Goal: Contribute content: Contribute content

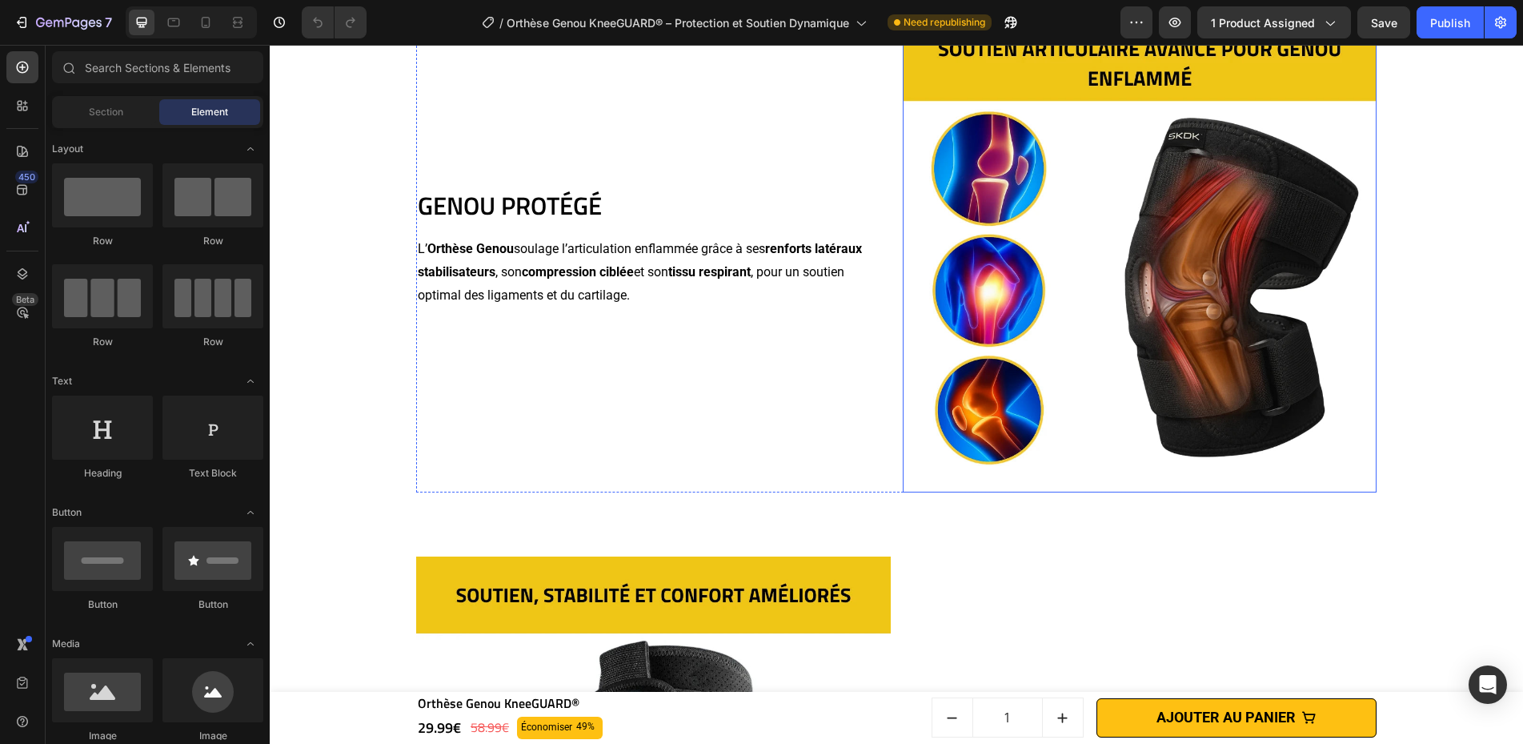
click at [1036, 210] on img at bounding box center [1140, 255] width 475 height 475
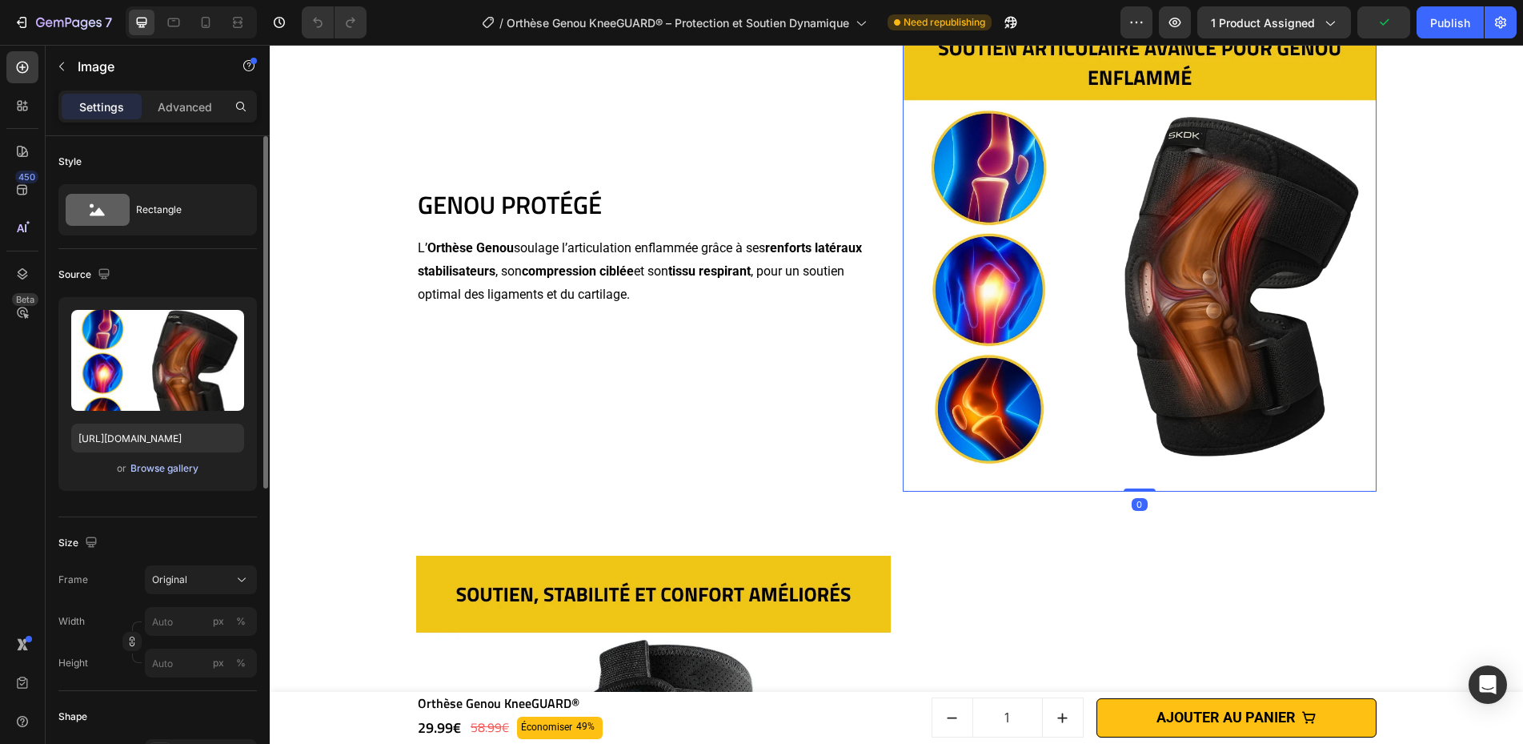
click at [166, 471] on div "Browse gallery" at bounding box center [164, 468] width 68 height 14
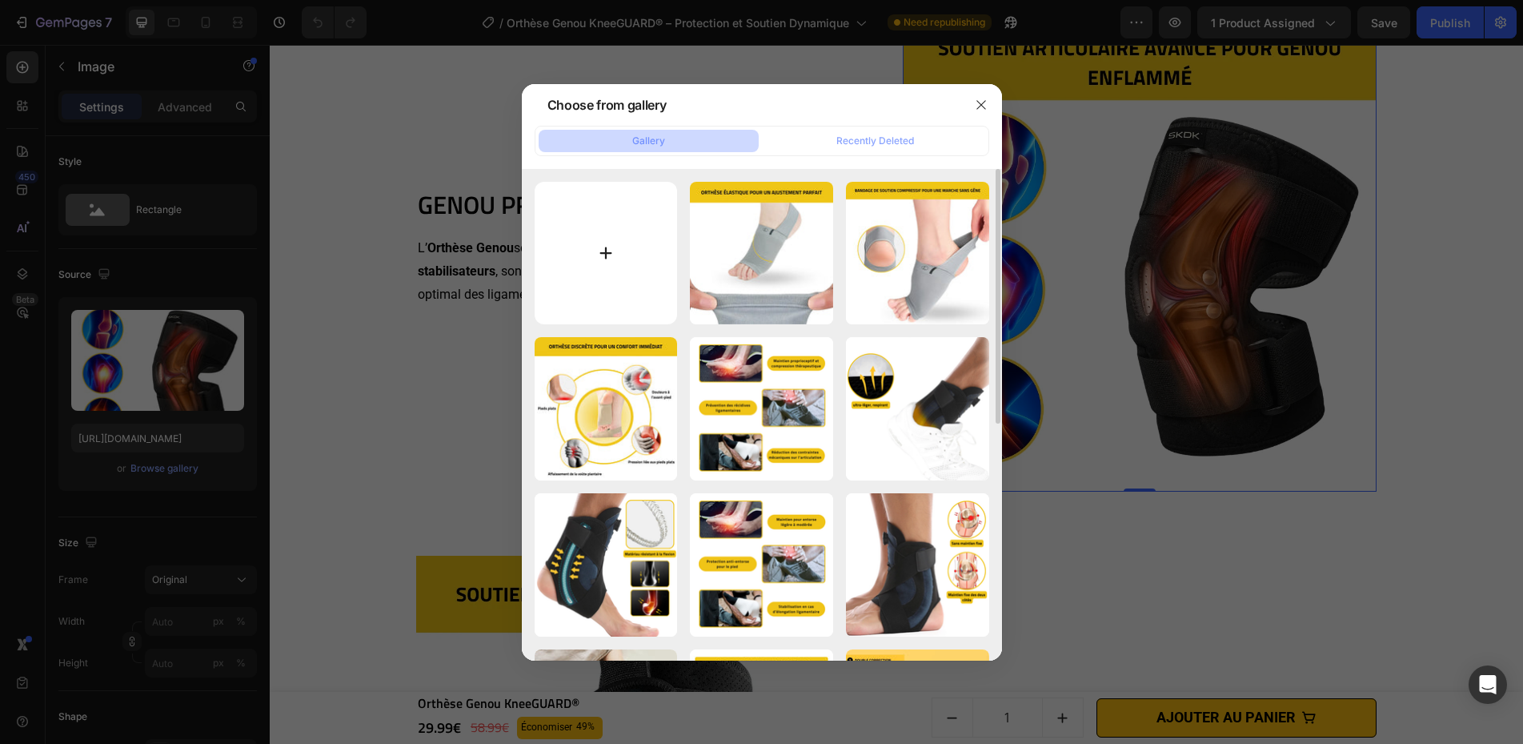
click at [619, 245] on input "file" at bounding box center [606, 253] width 143 height 143
type input "C:\fakepath\Orthèse Genou KneeGUARD® – Protection et Soutien Dynamique.webp"
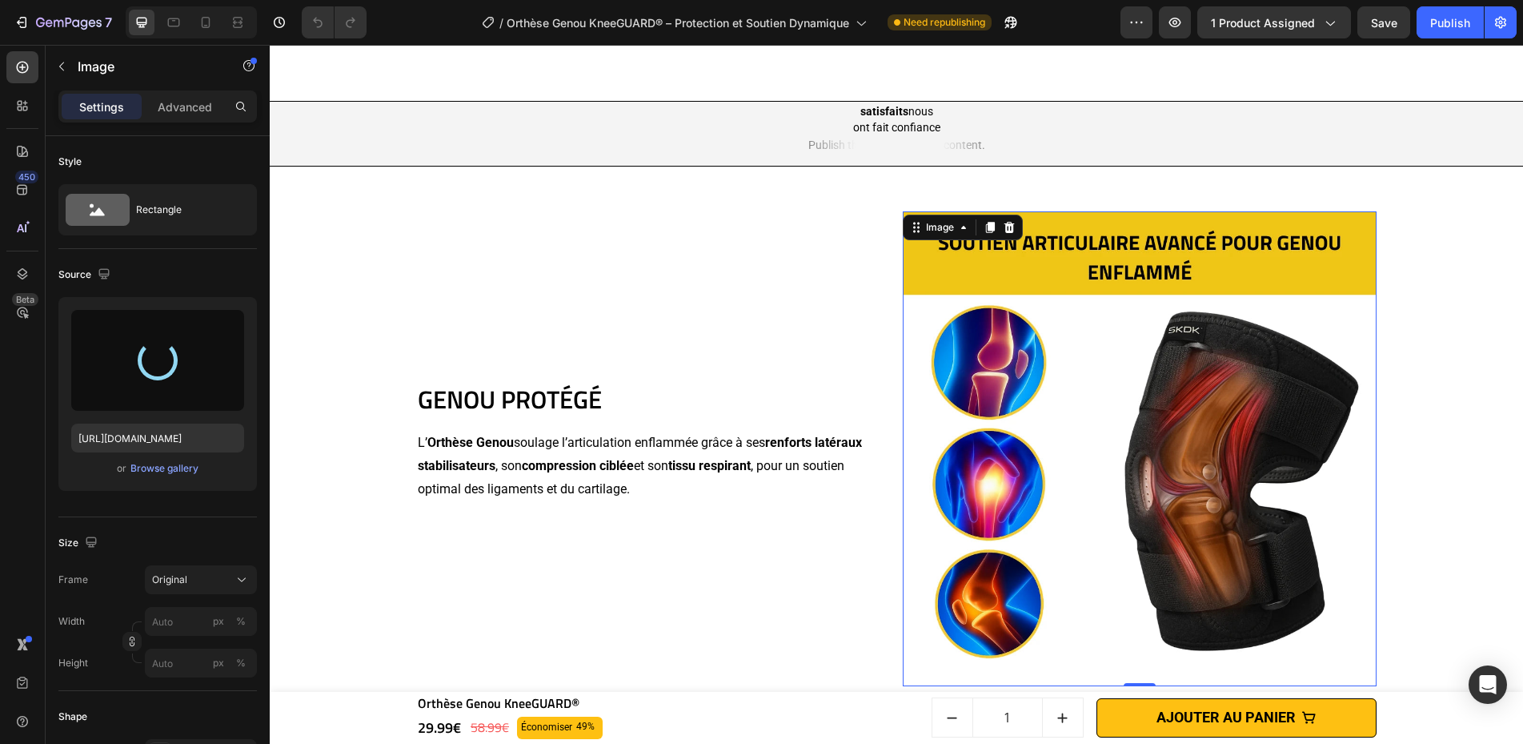
scroll to position [1298, 0]
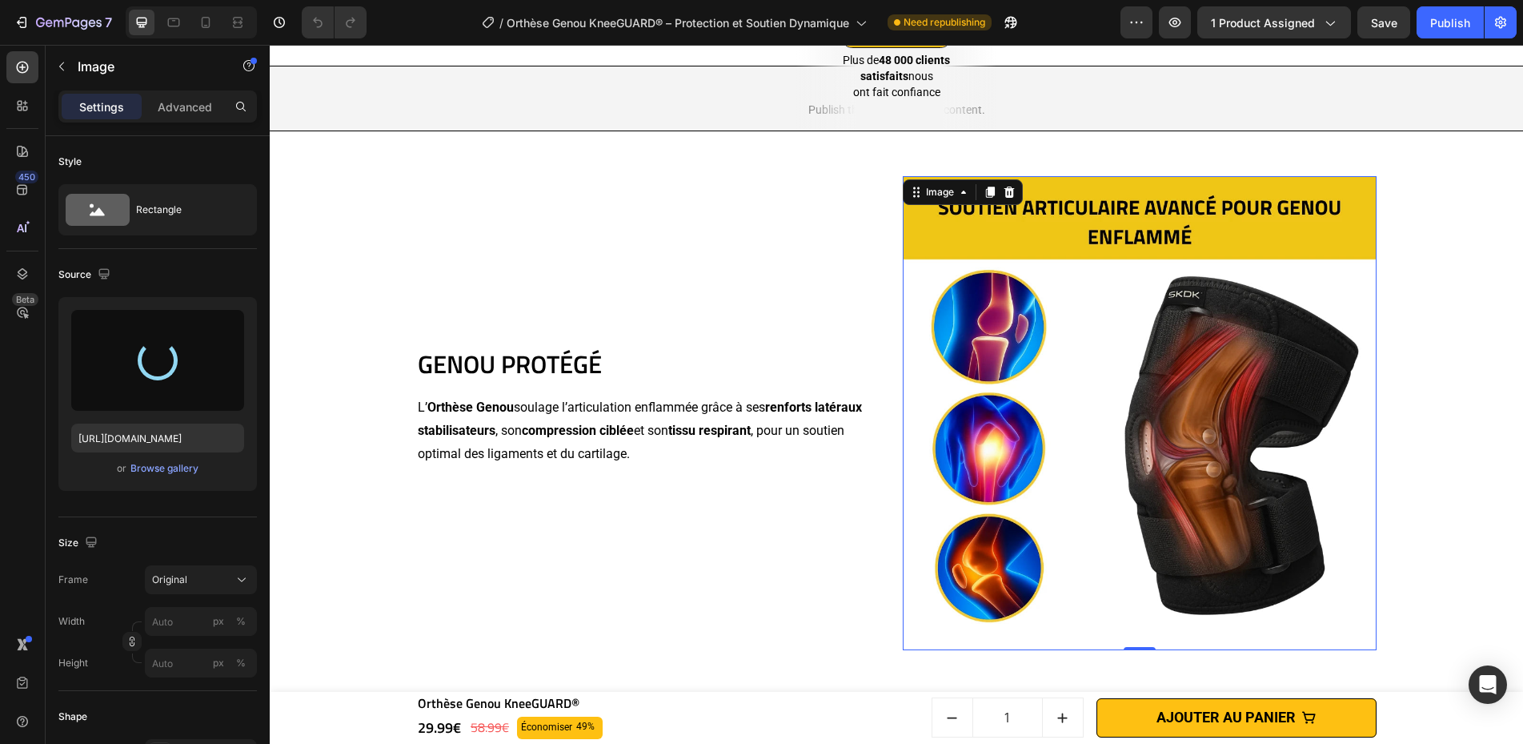
type input "https://cdn.shopify.com/s/files/1/0669/2847/6397/files/gempages_498740458483090…"
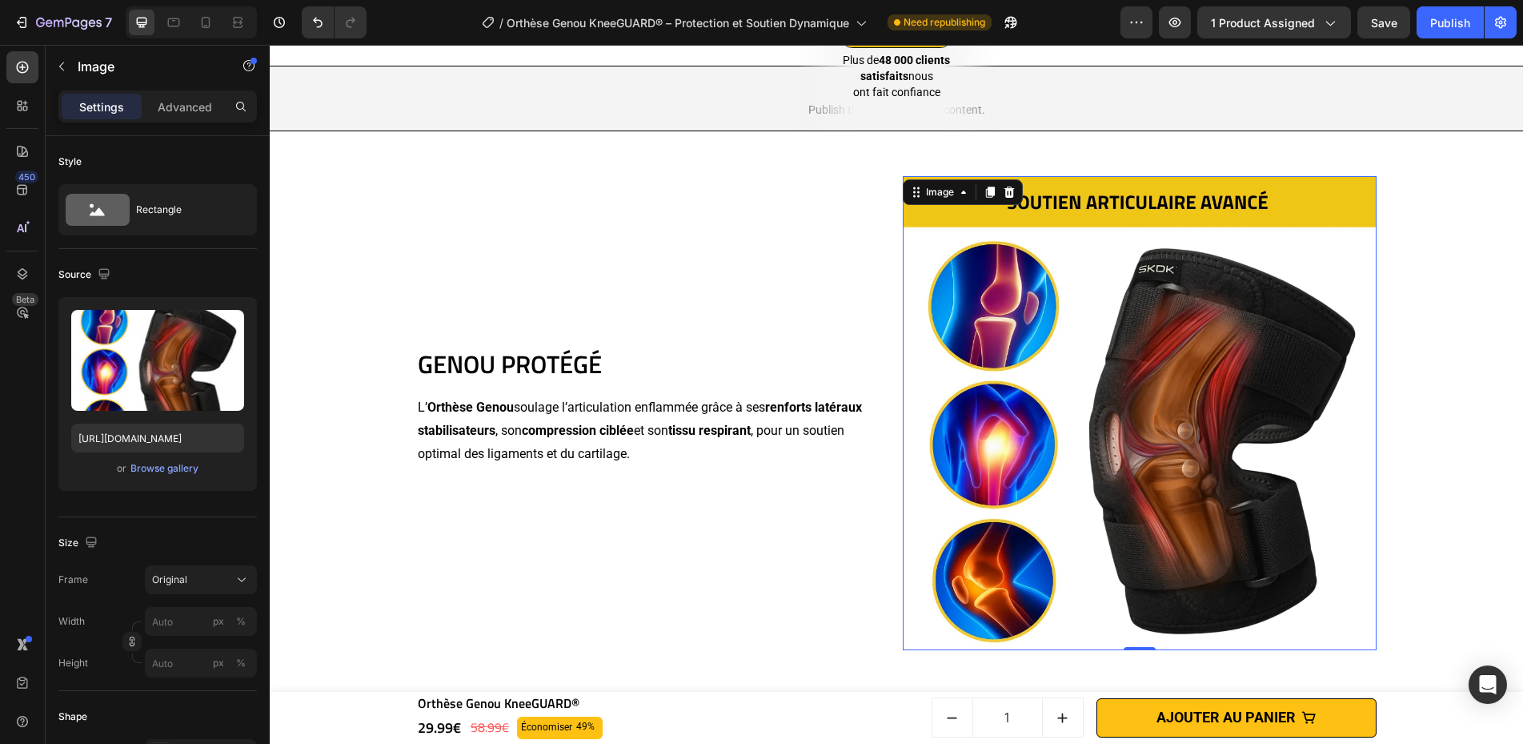
click at [803, 536] on div "GENOU PROTÉGÉ Heading L’ Orthèse Genou soulage l’articulation enflammée grâce à…" at bounding box center [653, 413] width 475 height 475
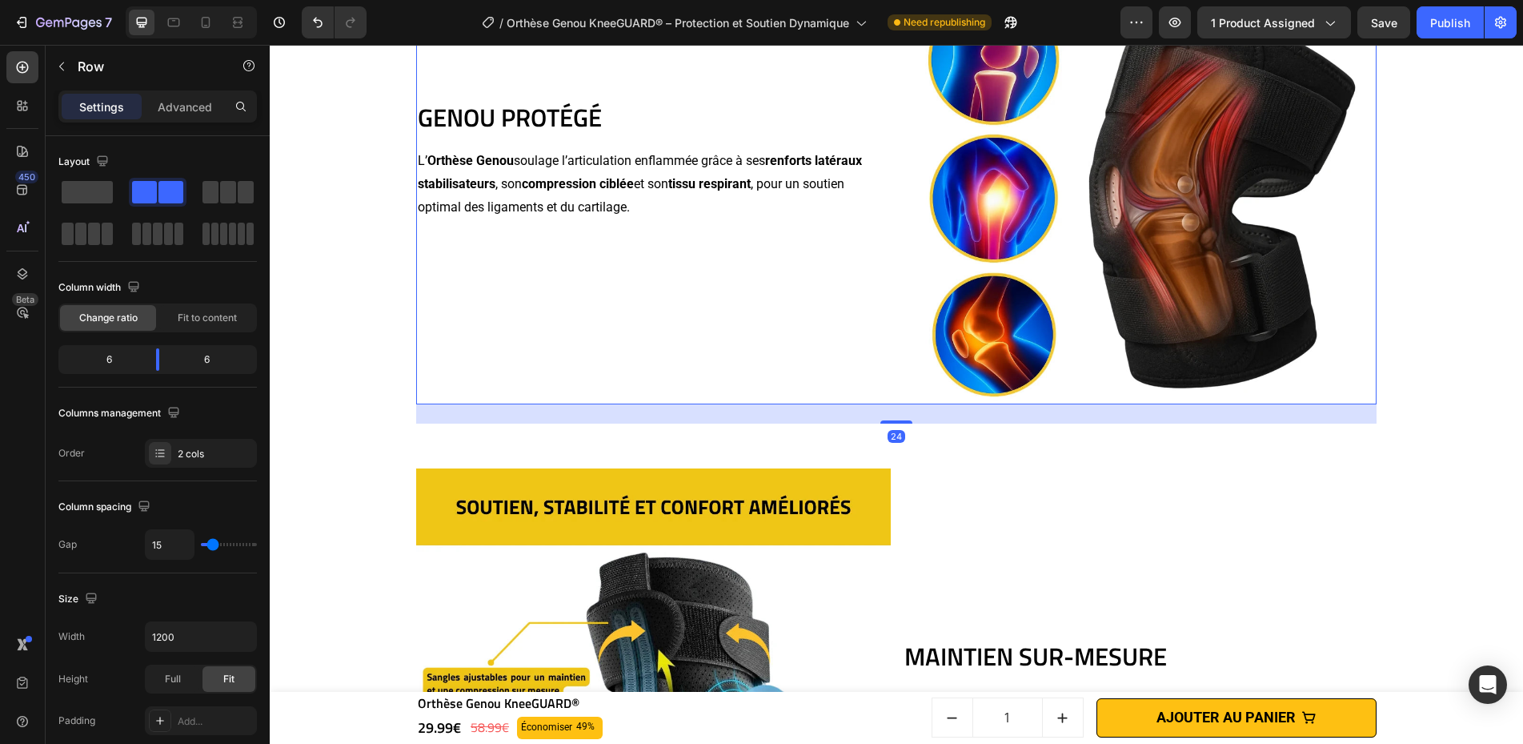
scroll to position [1799, 0]
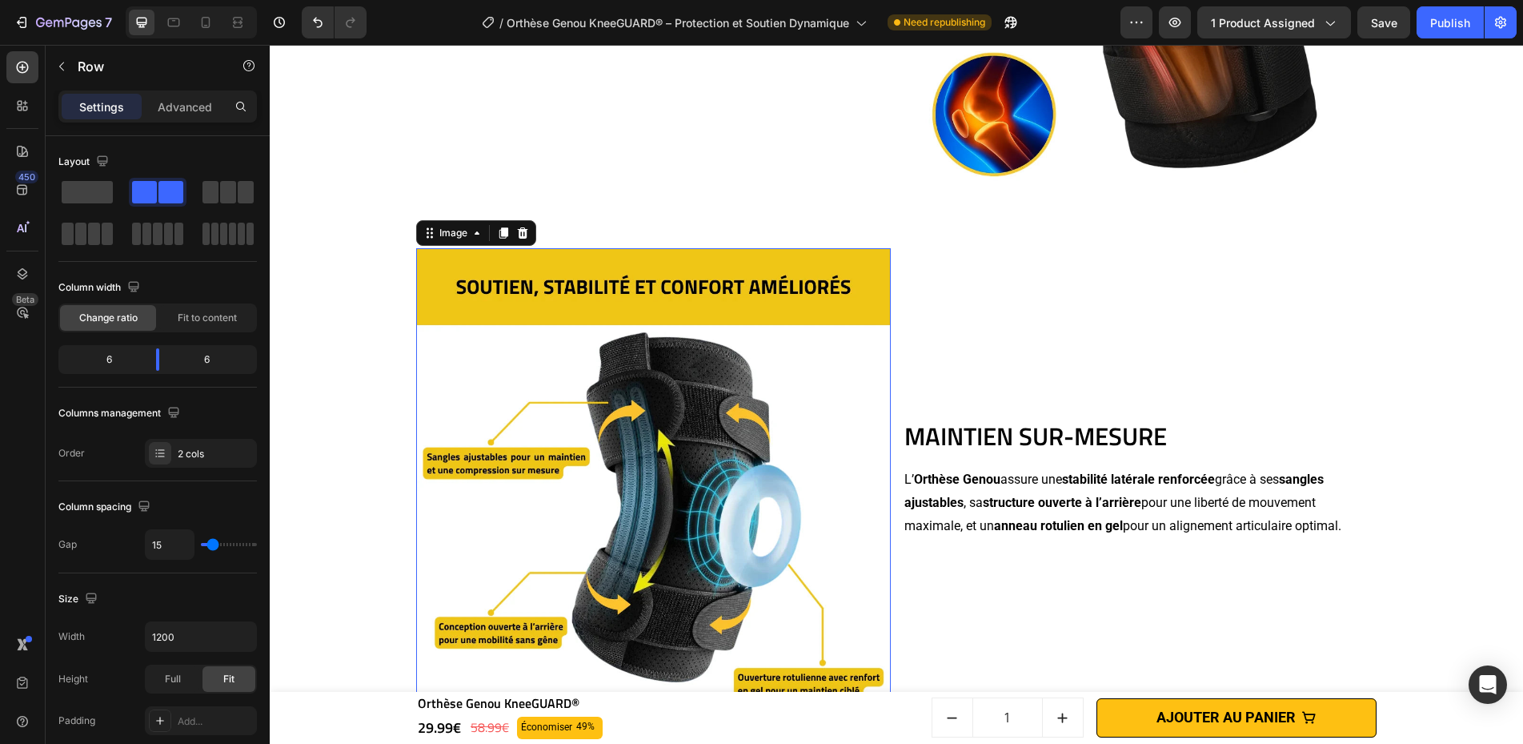
click at [774, 475] on img at bounding box center [653, 485] width 475 height 475
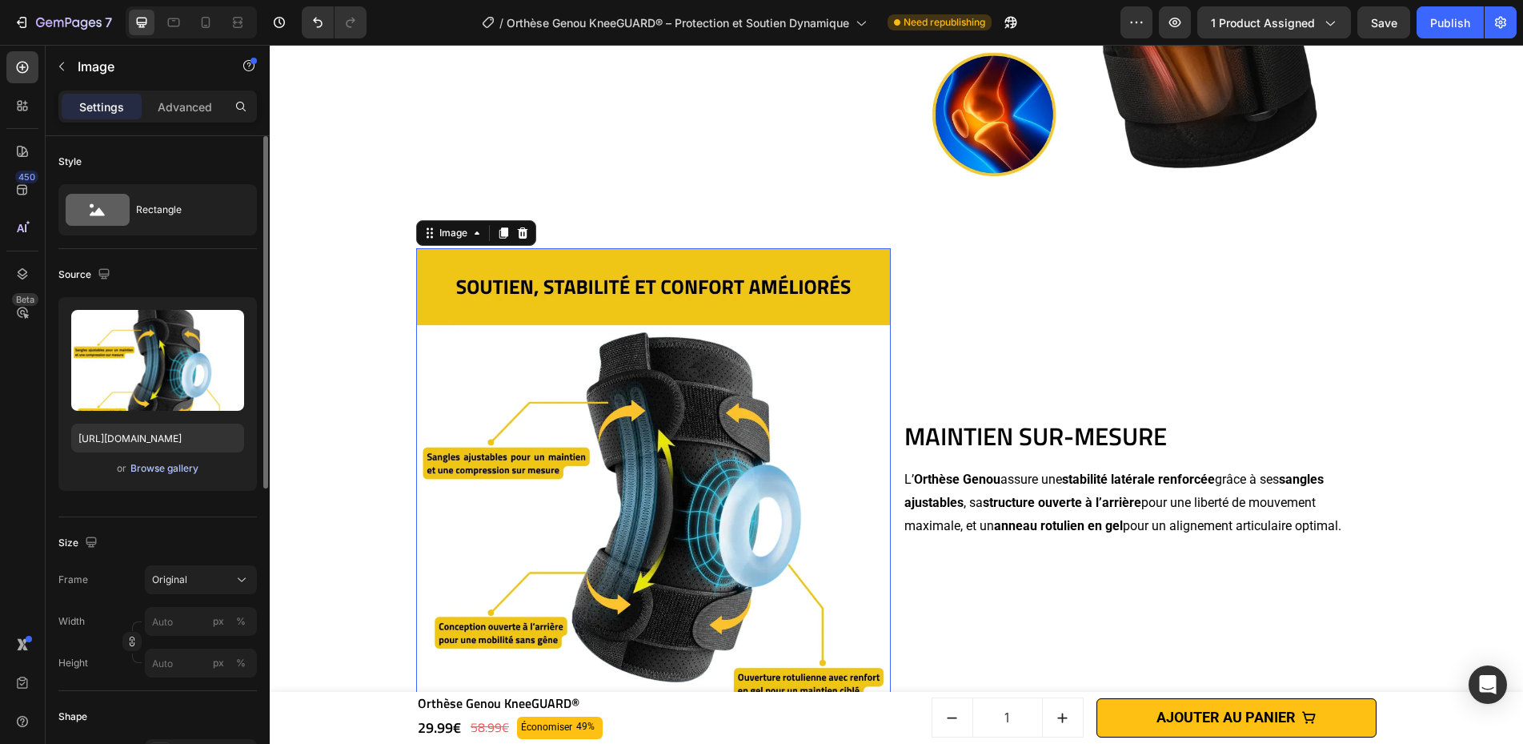
click at [161, 473] on div "Browse gallery" at bounding box center [164, 468] width 68 height 14
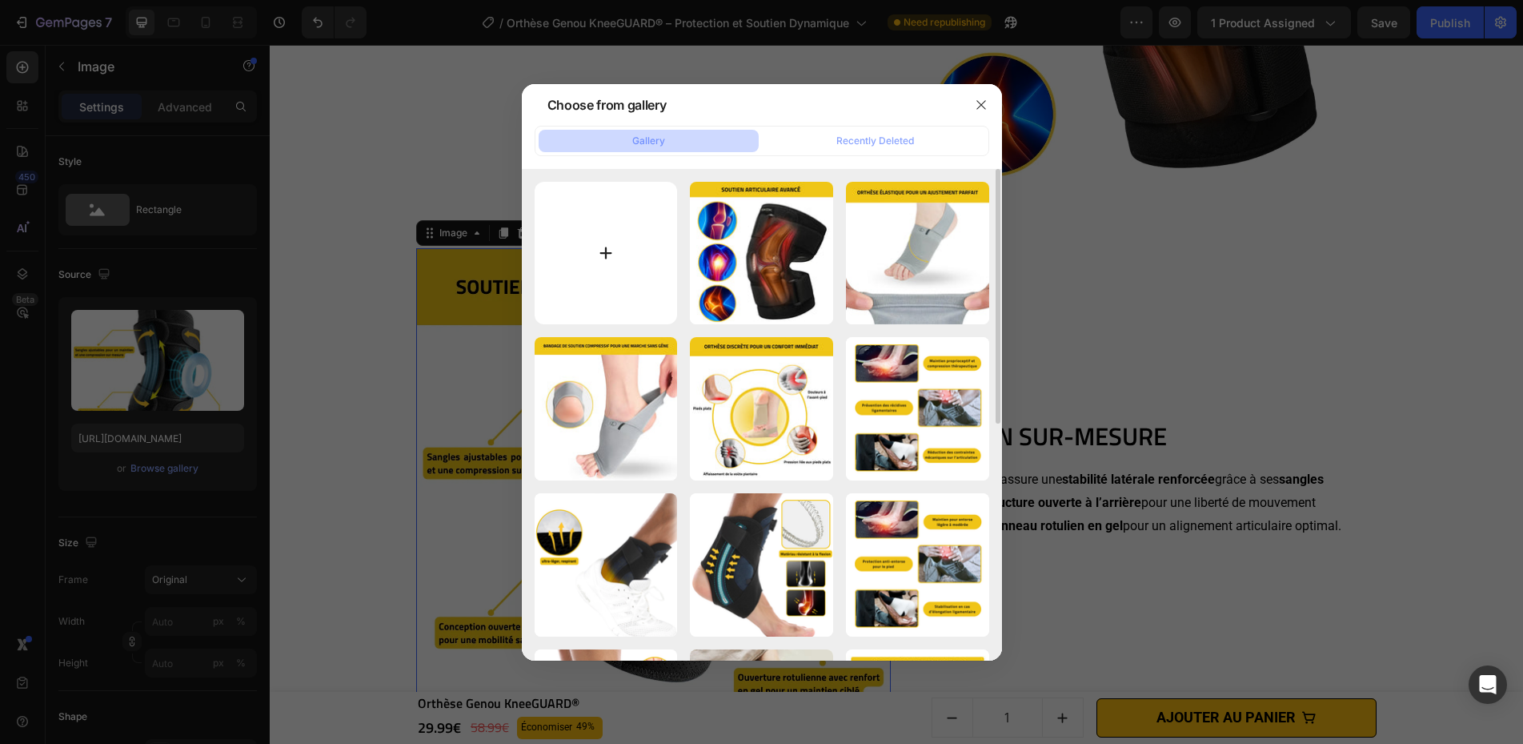
click at [604, 299] on input "file" at bounding box center [606, 253] width 143 height 143
type input "C:\fakepath\Orthèse Genou KneeGUARD® (3).webp"
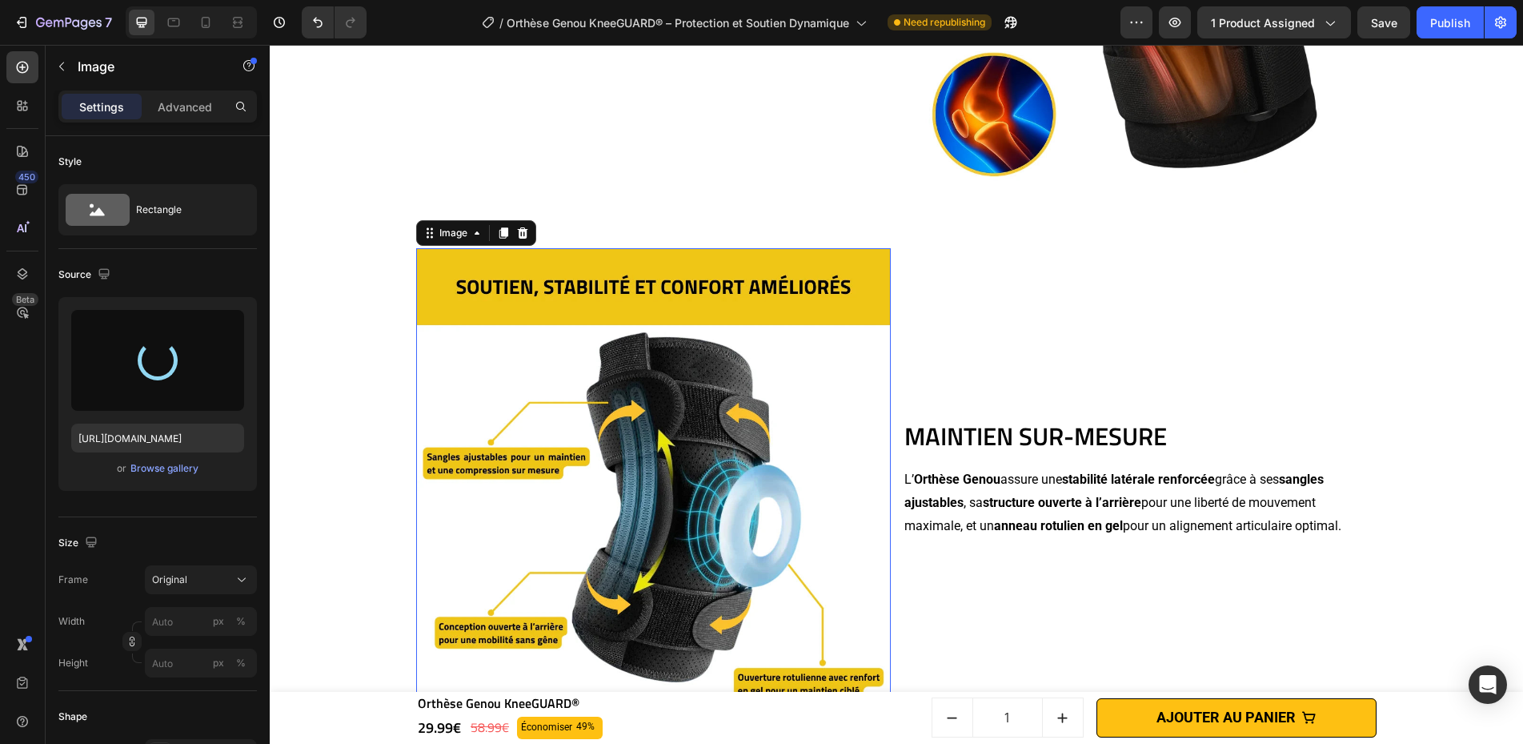
type input "https://cdn.shopify.com/s/files/1/0669/2847/6397/files/gempages_498740458483090…"
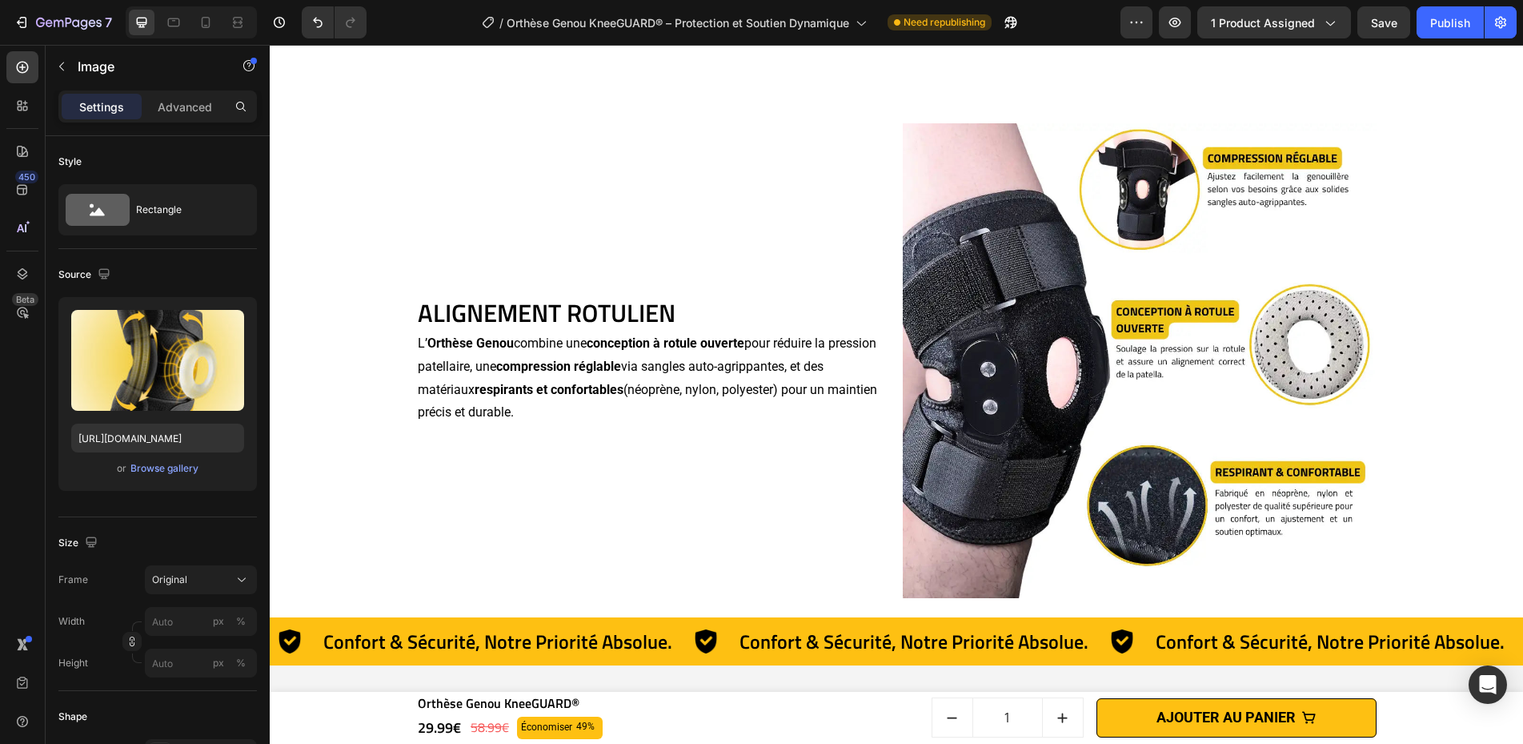
scroll to position [2512, 0]
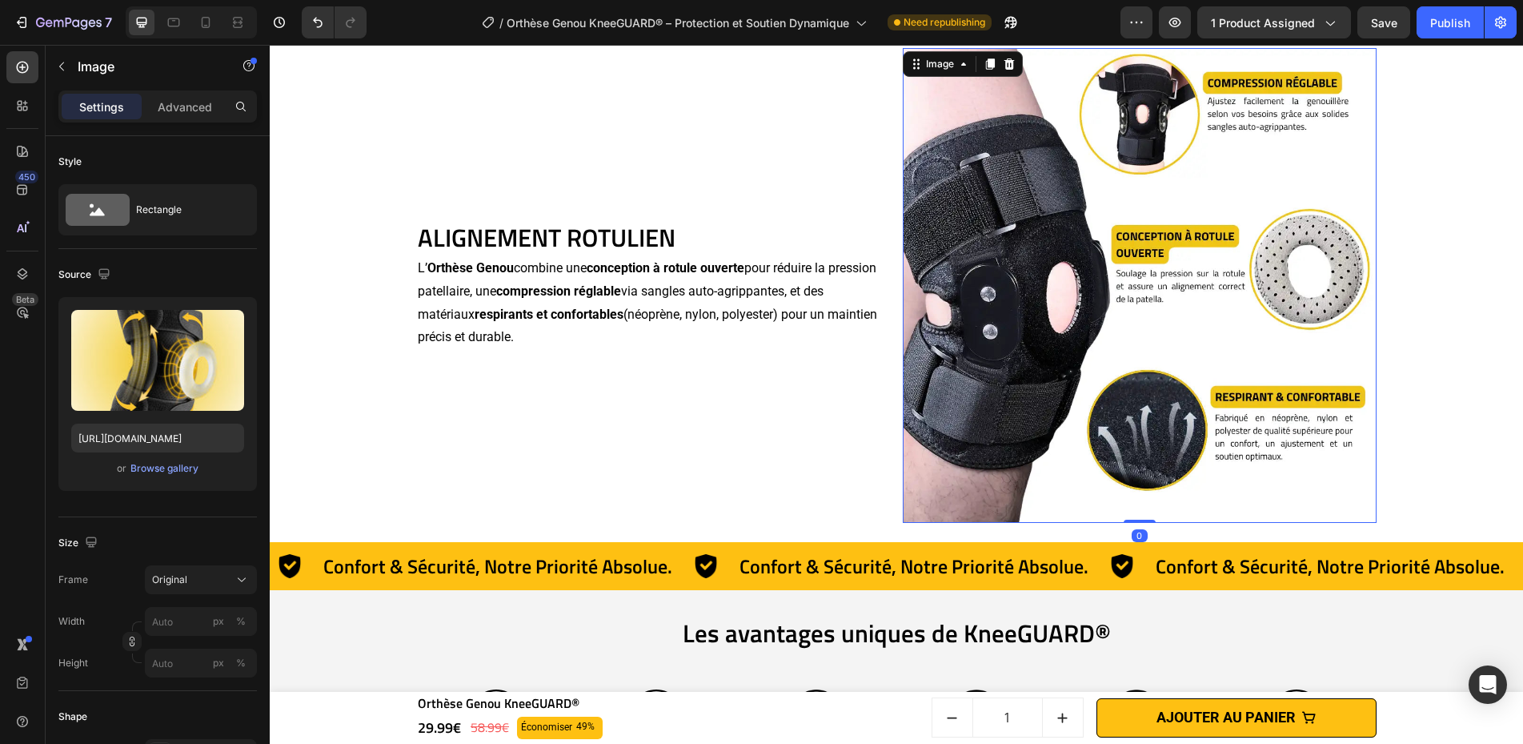
click at [1014, 222] on img at bounding box center [1140, 285] width 475 height 475
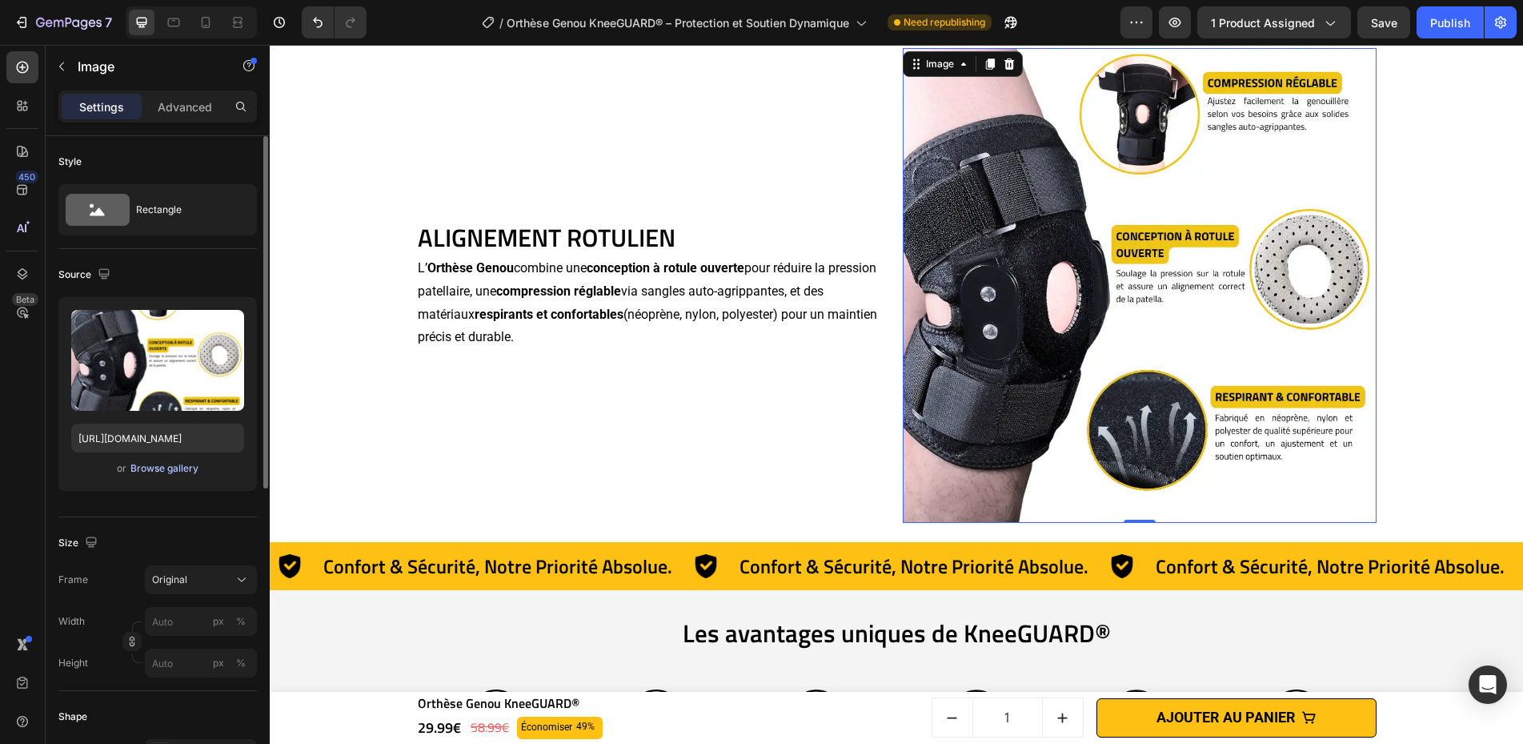
click at [162, 472] on div "Browse gallery" at bounding box center [164, 468] width 68 height 14
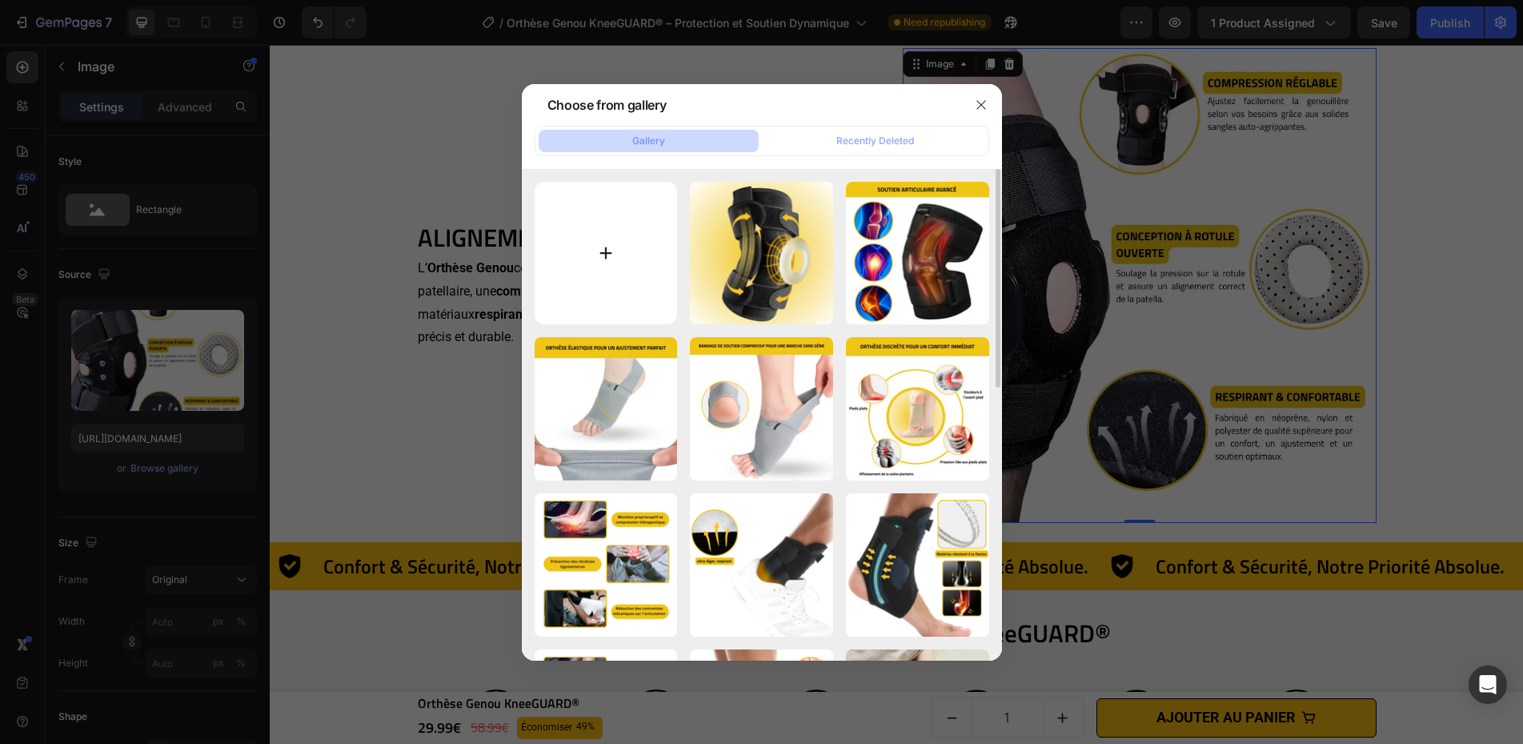
click at [655, 270] on input "file" at bounding box center [606, 253] width 143 height 143
type input "C:\fakepath\Orthèse Genou KneeGUARD® (2).webp"
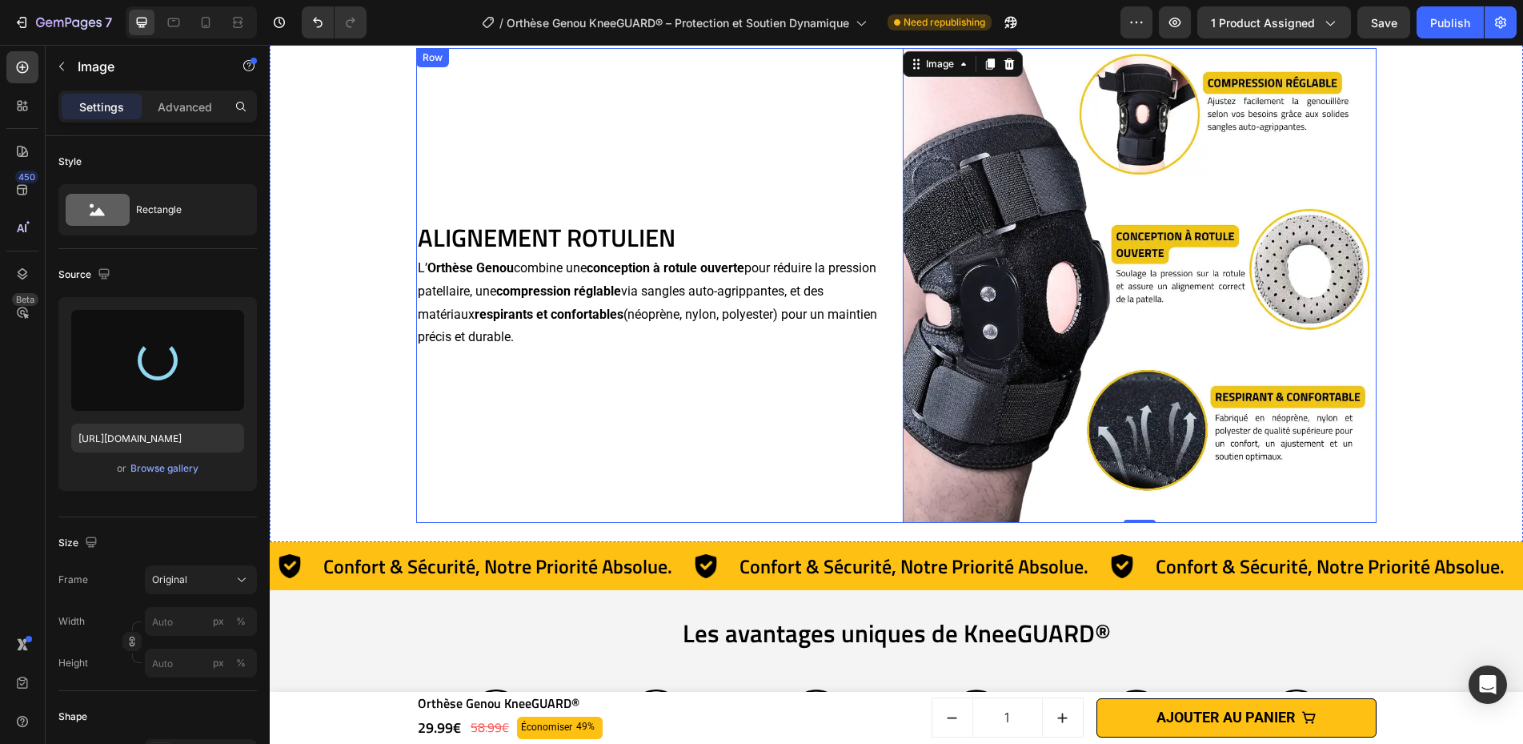
type input "https://cdn.shopify.com/s/files/1/0669/2847/6397/files/gempages_498740458483090…"
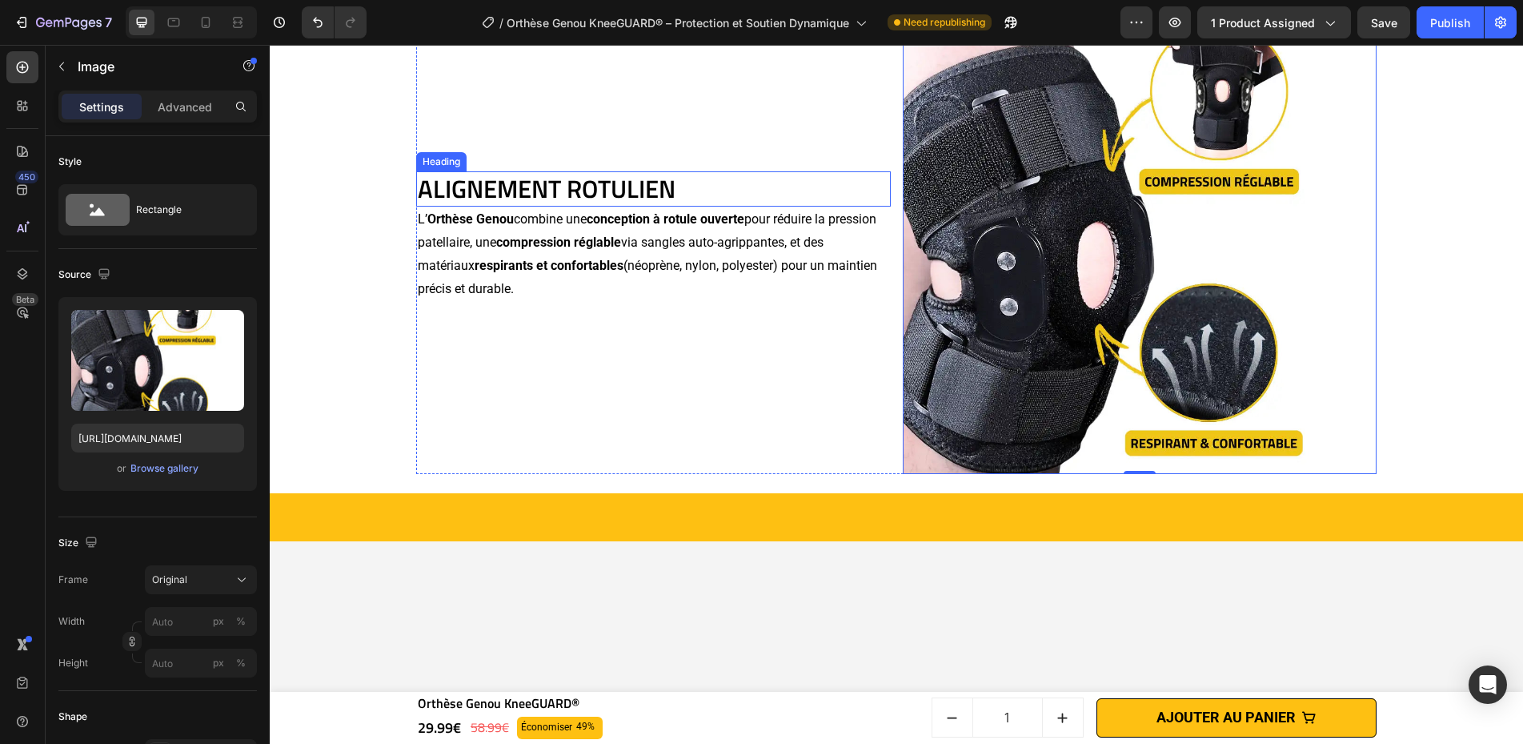
scroll to position [2336, 0]
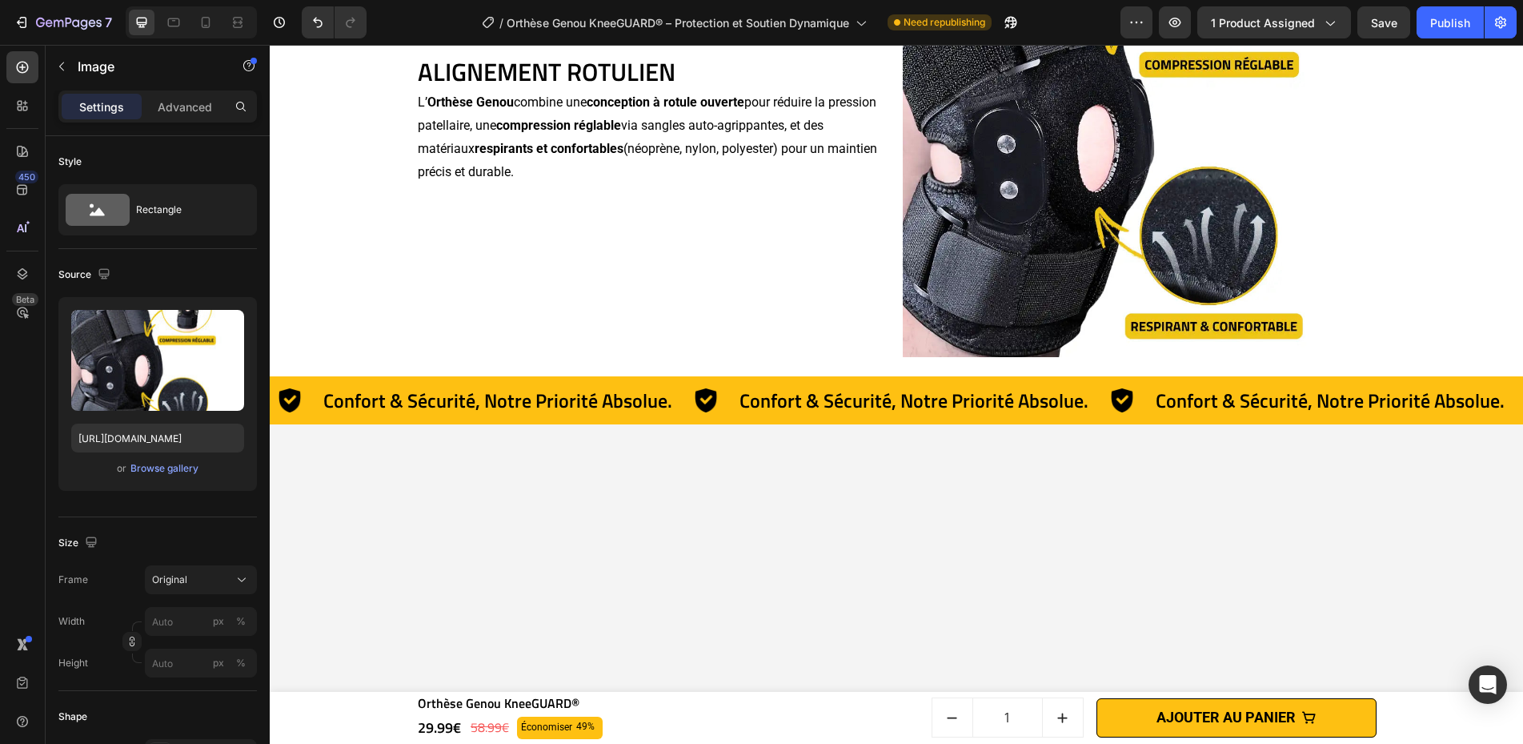
drag, startPoint x: 1460, startPoint y: 194, endPoint x: 1448, endPoint y: 197, distance: 12.4
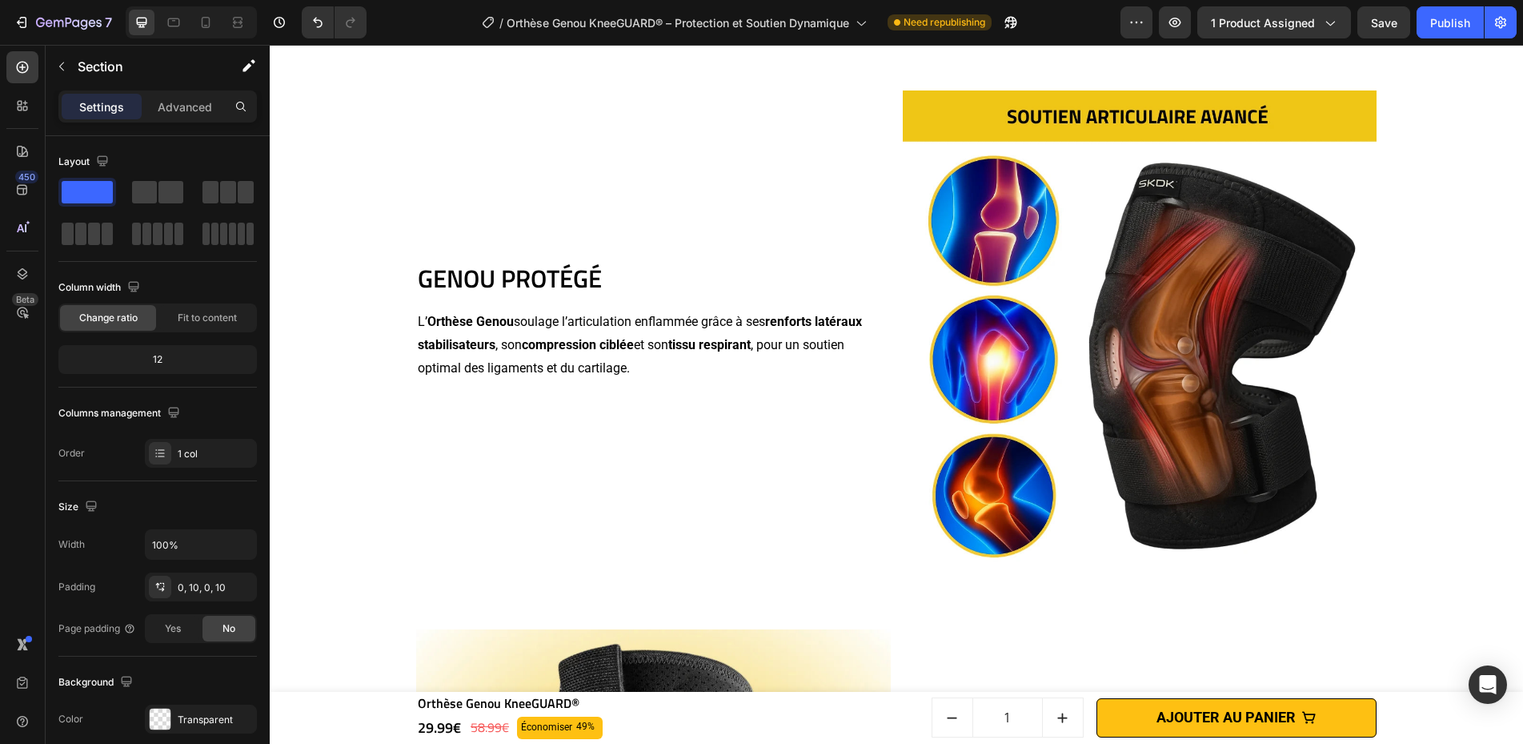
scroll to position [1401, 0]
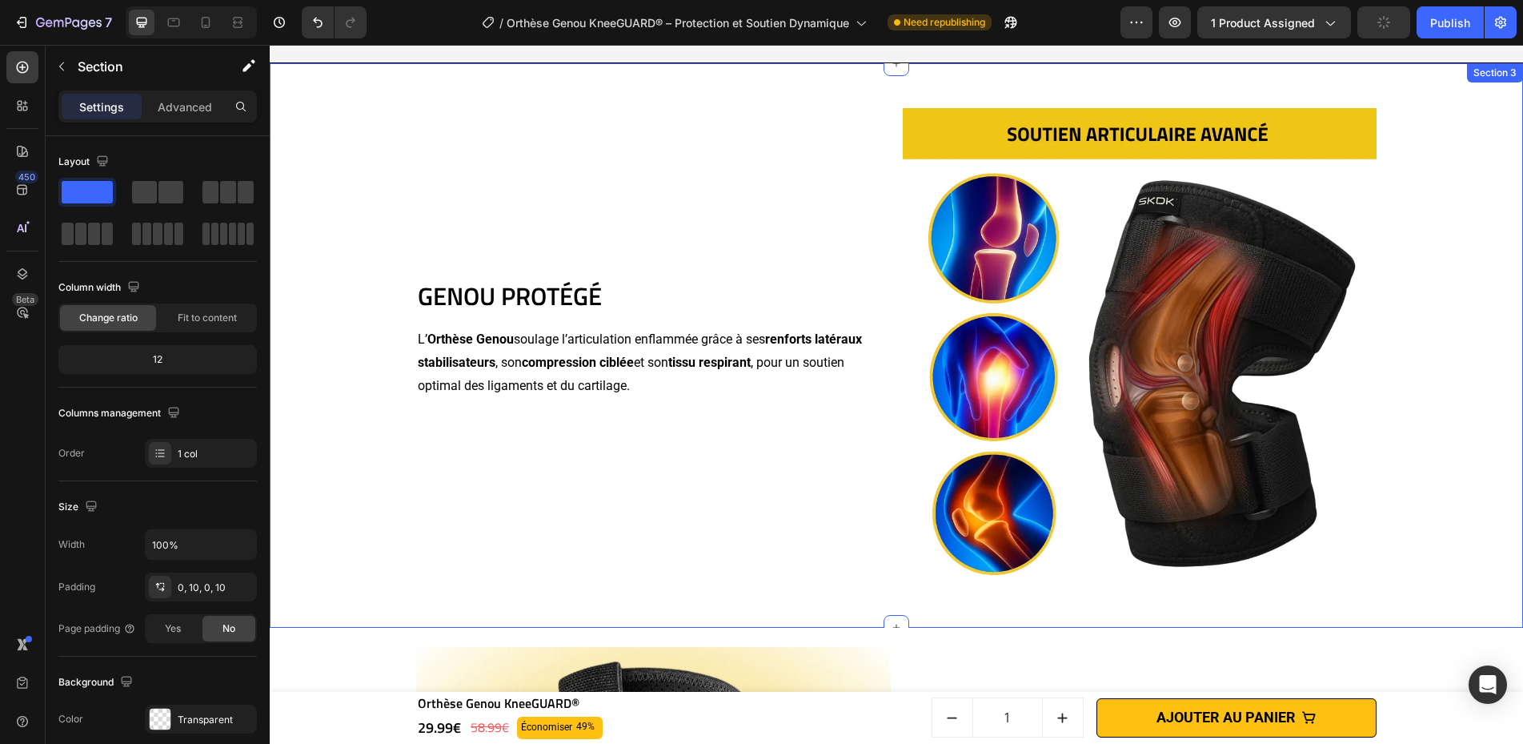
click at [1240, 192] on img at bounding box center [1140, 345] width 475 height 475
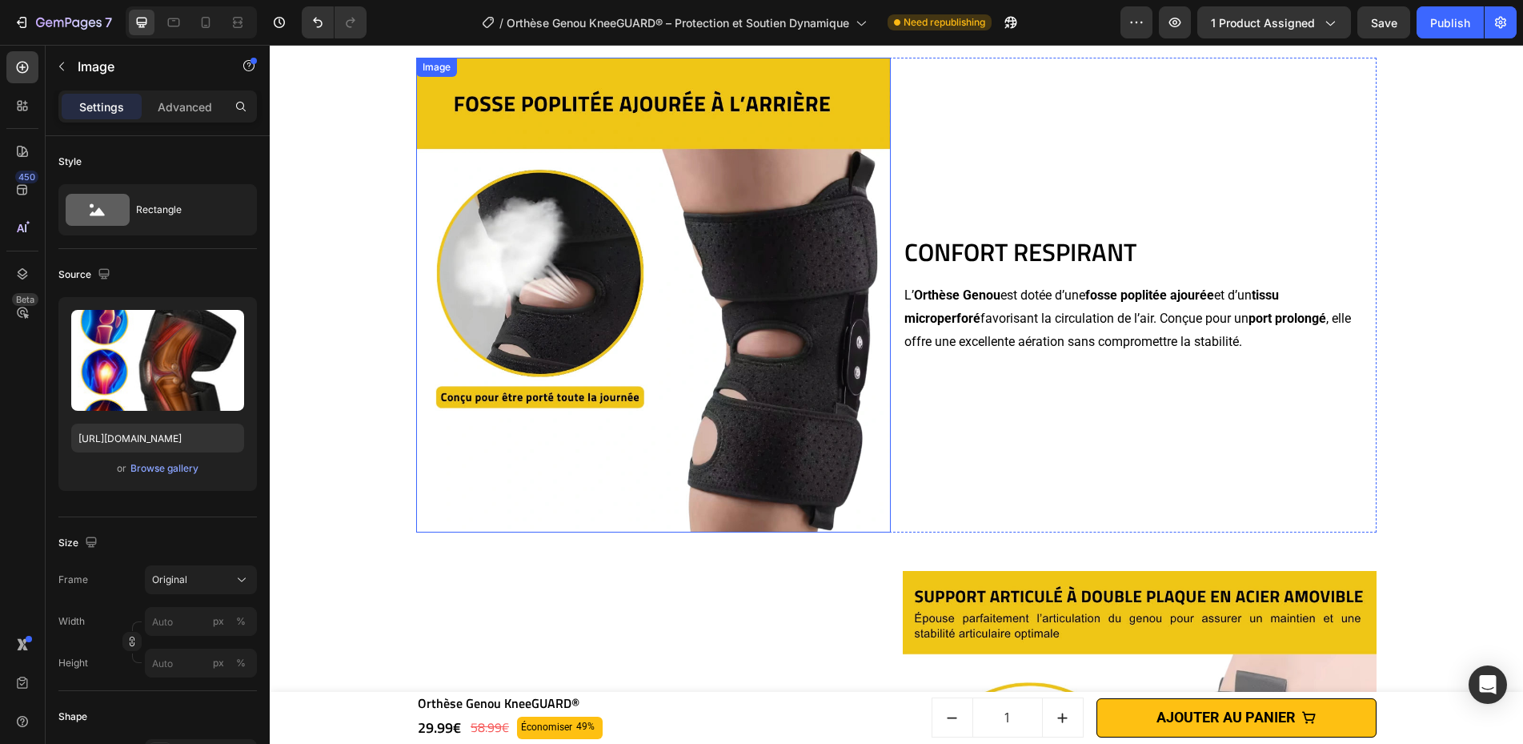
scroll to position [3330, 0]
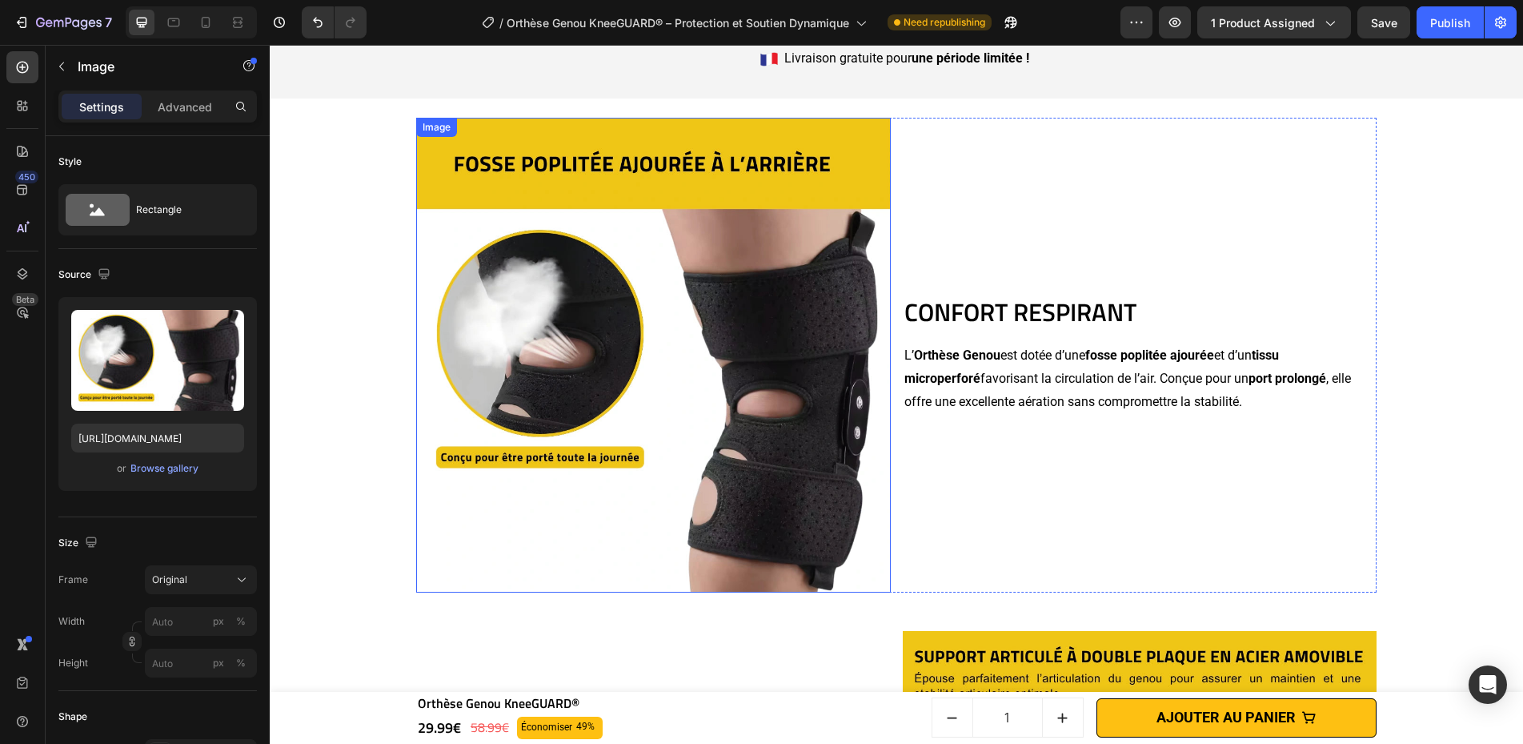
click at [642, 307] on img at bounding box center [653, 355] width 475 height 475
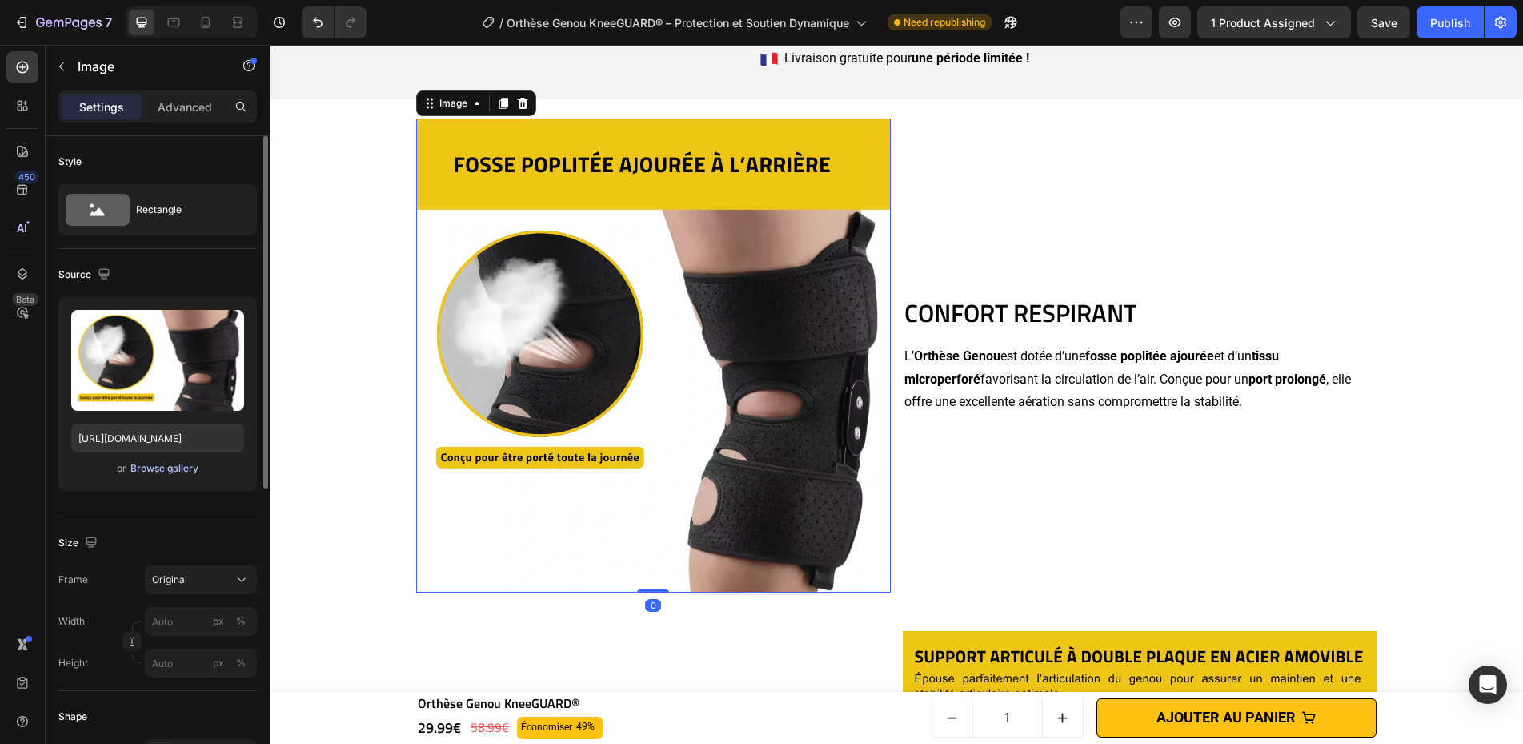
click at [154, 467] on div "Browse gallery" at bounding box center [164, 468] width 68 height 14
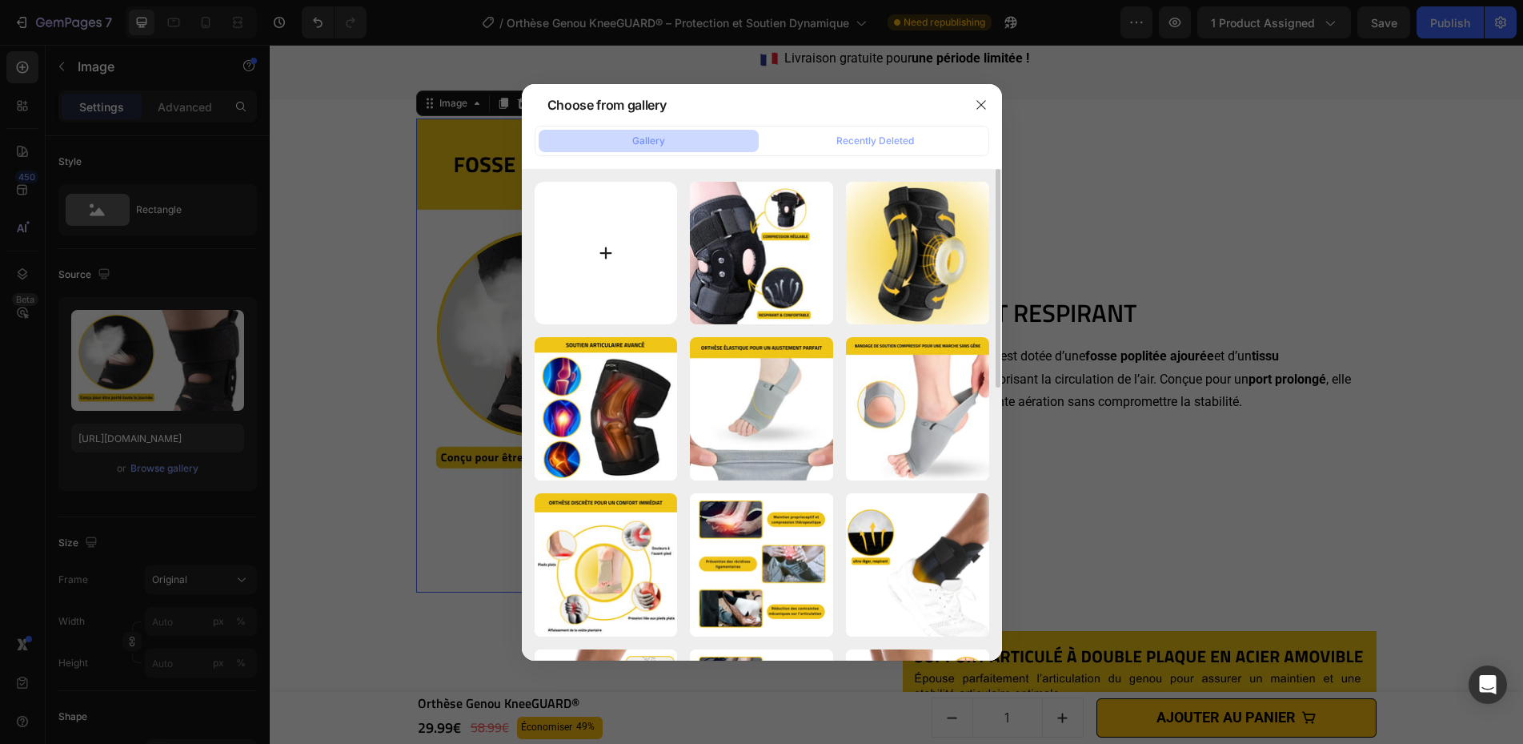
click at [574, 246] on input "file" at bounding box center [606, 253] width 143 height 143
type input "C:\fakepath\Orthèse Genou KneeGUARD® (5).webp"
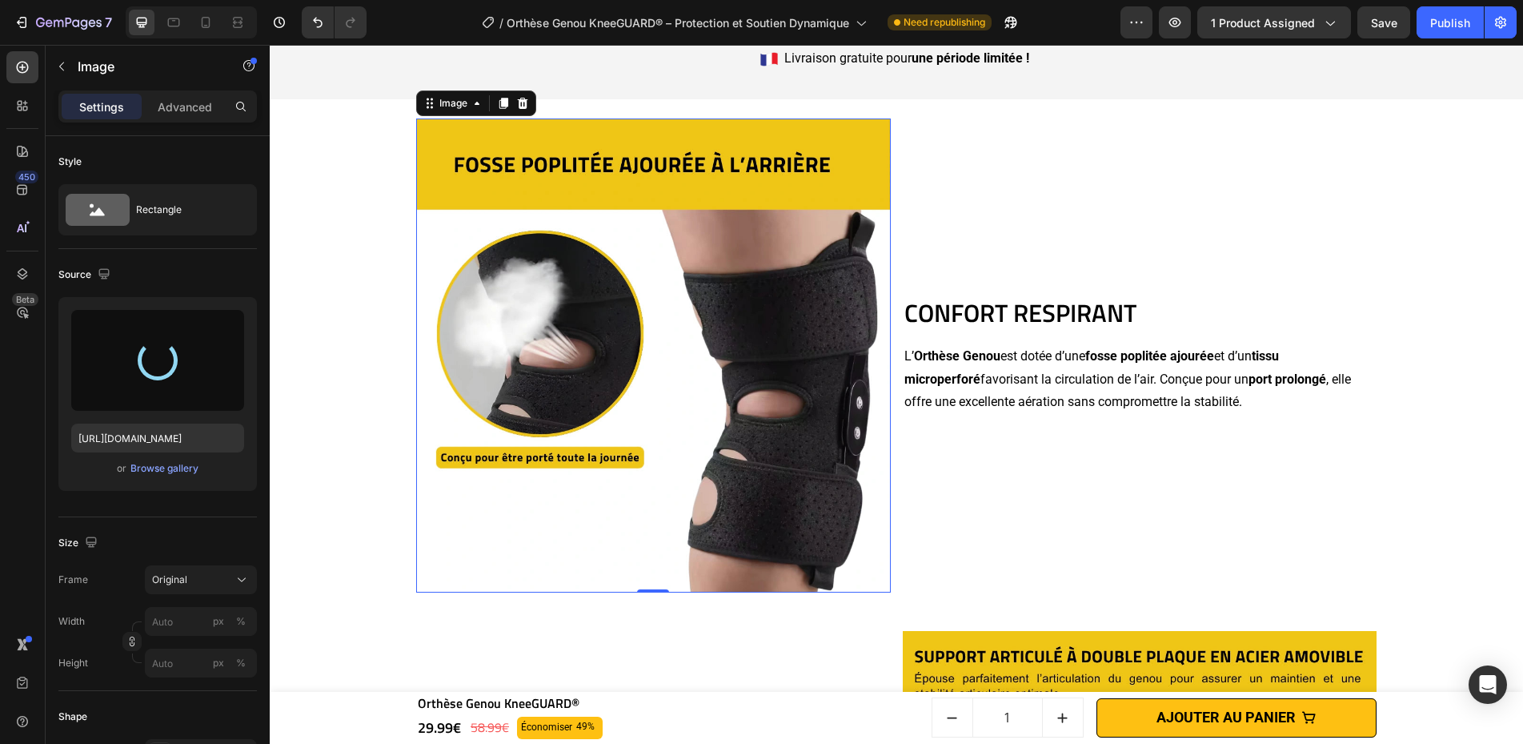
type input "[URL][DOMAIN_NAME]"
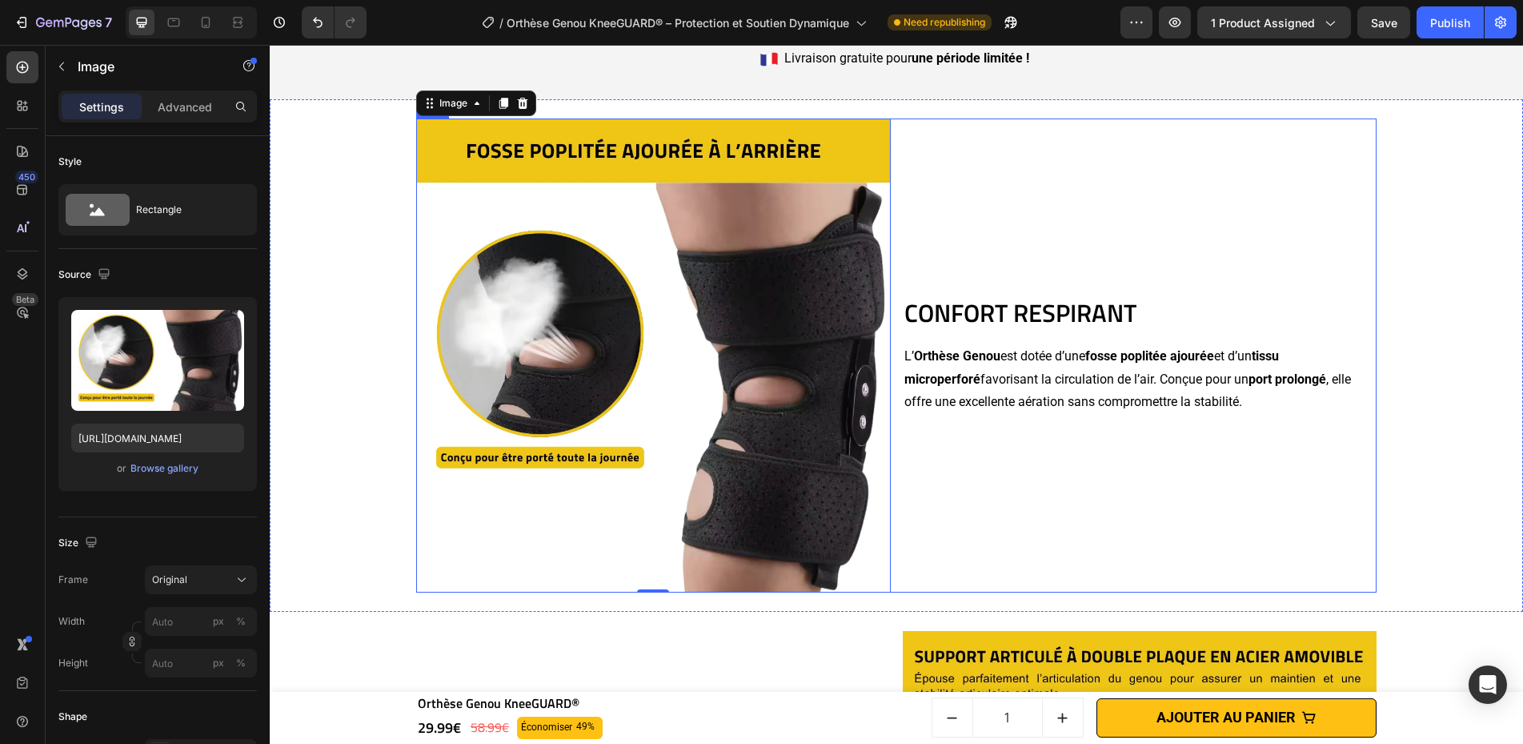
click at [940, 174] on div "CONFORT RESPIRANT Heading L’ Orthèse Genou est dotée d’une fosse poplitée ajour…" at bounding box center [1140, 355] width 475 height 475
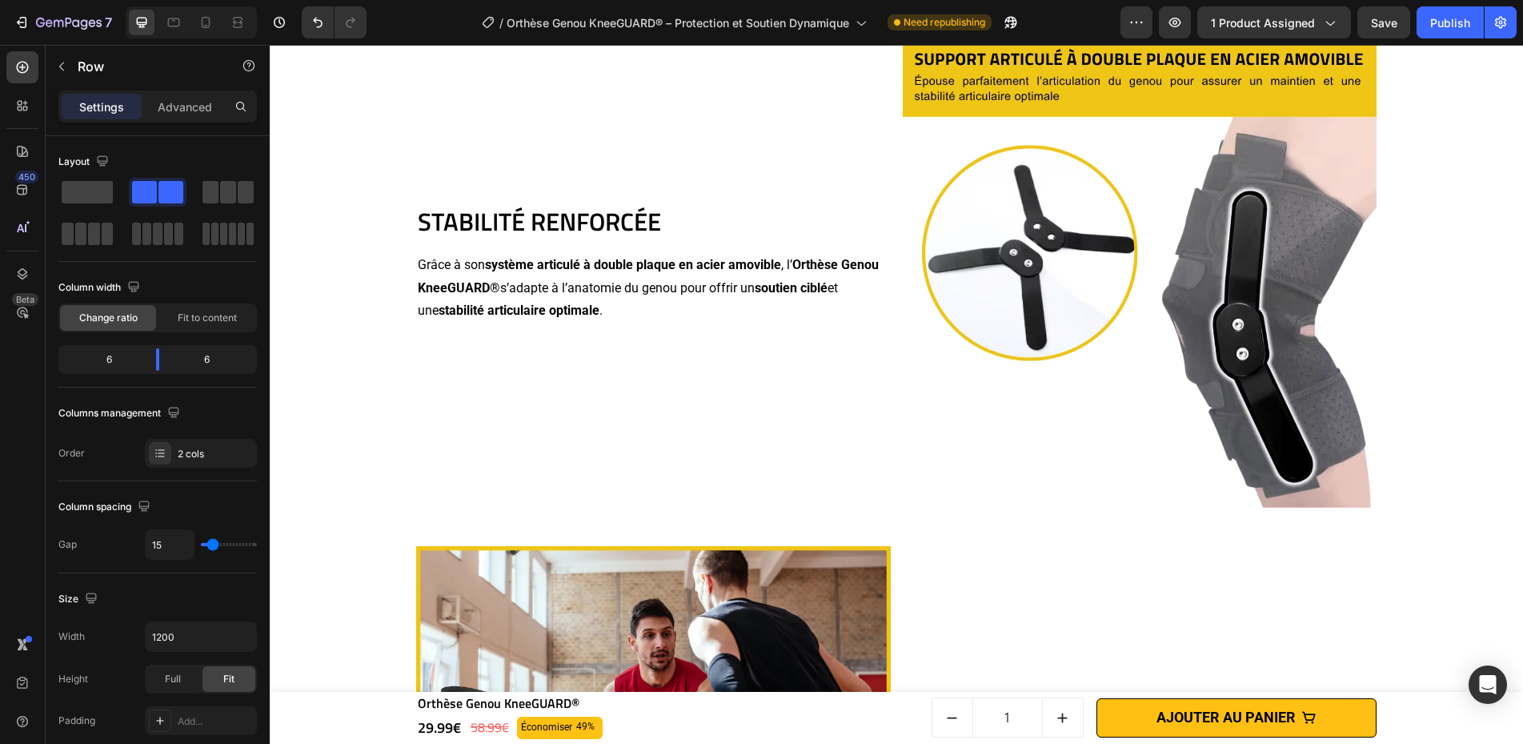
scroll to position [3808, 0]
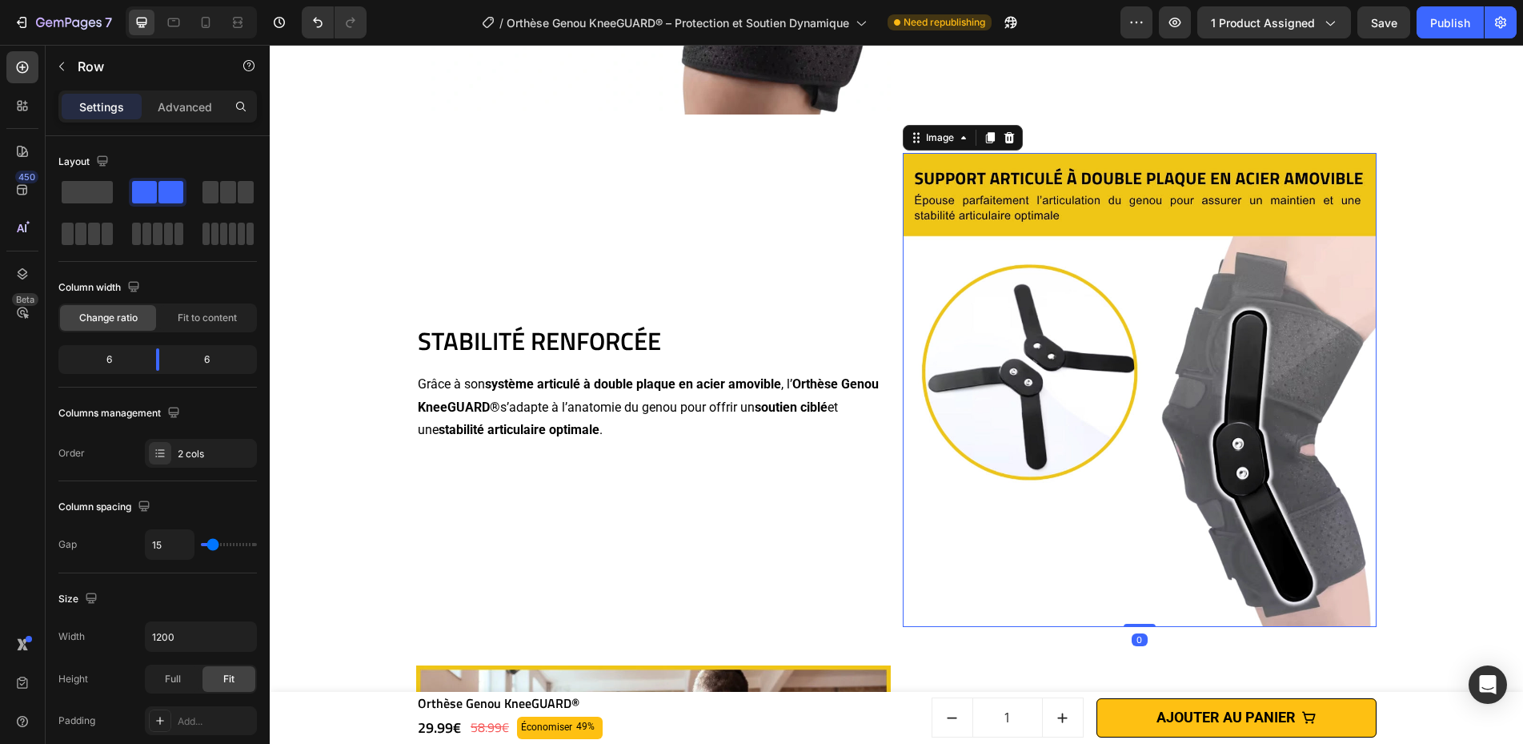
click at [1114, 267] on img at bounding box center [1140, 390] width 475 height 475
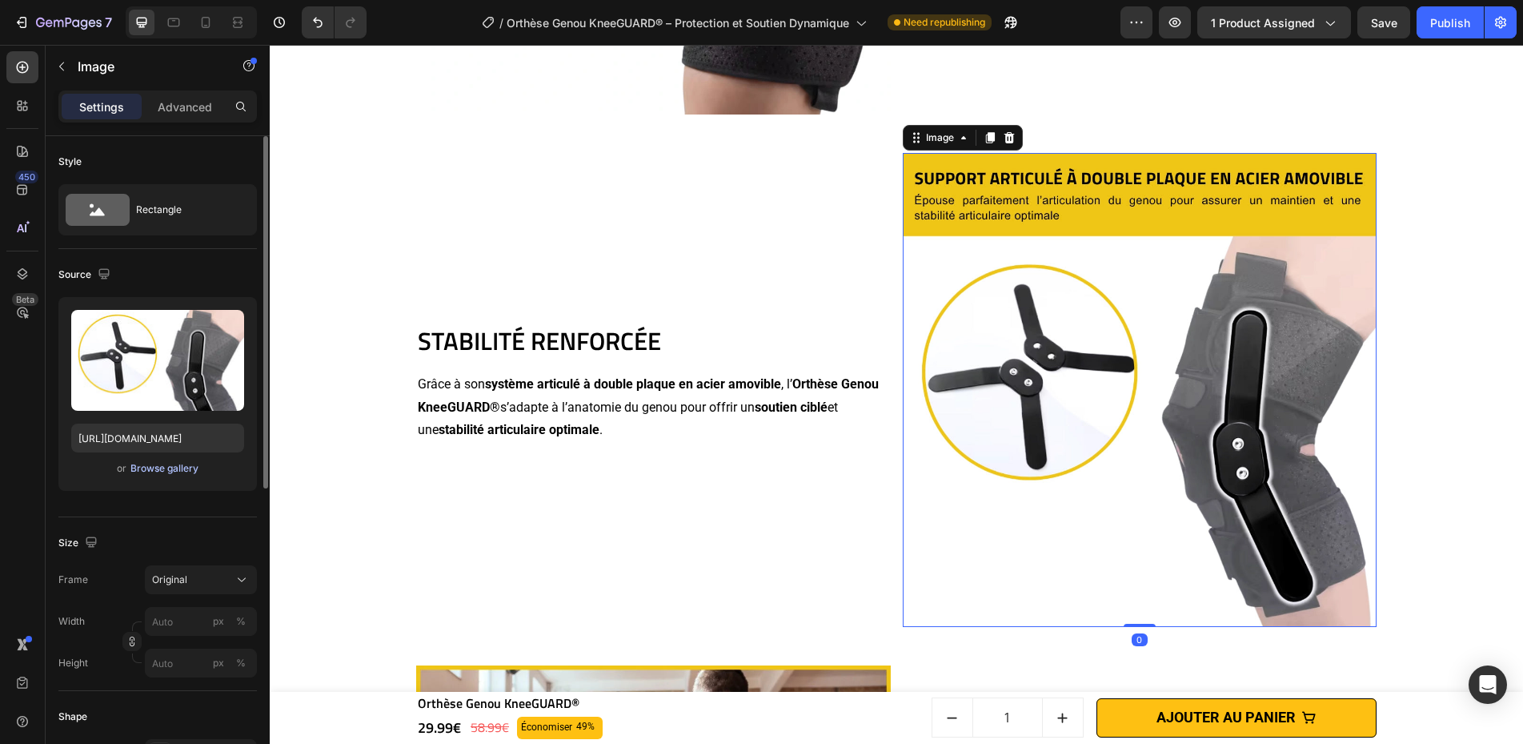
click at [144, 470] on div "Browse gallery" at bounding box center [164, 468] width 68 height 14
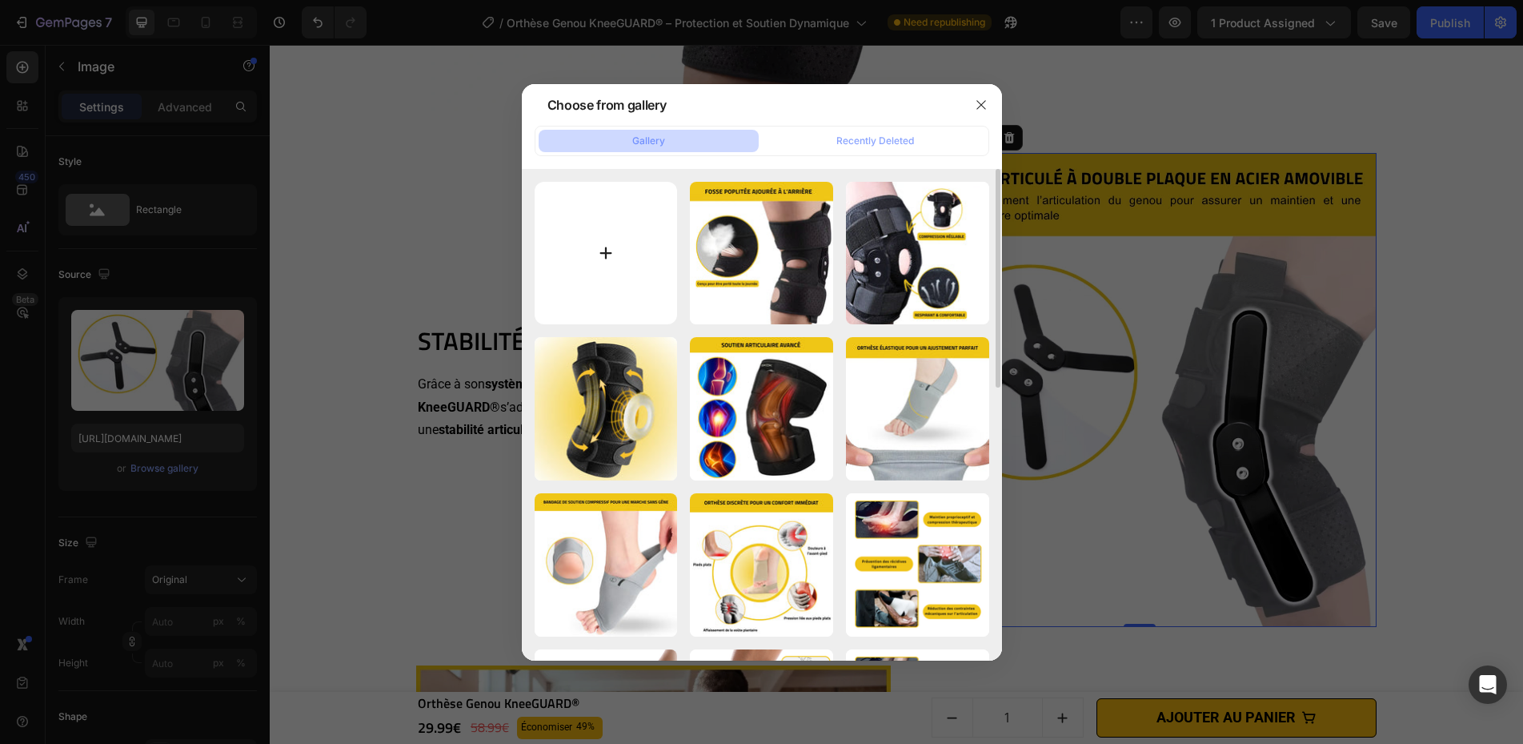
click at [585, 245] on input "file" at bounding box center [606, 253] width 143 height 143
type input "C:\fakepath\Orthèse Genou KneeGUARD® (4).webp"
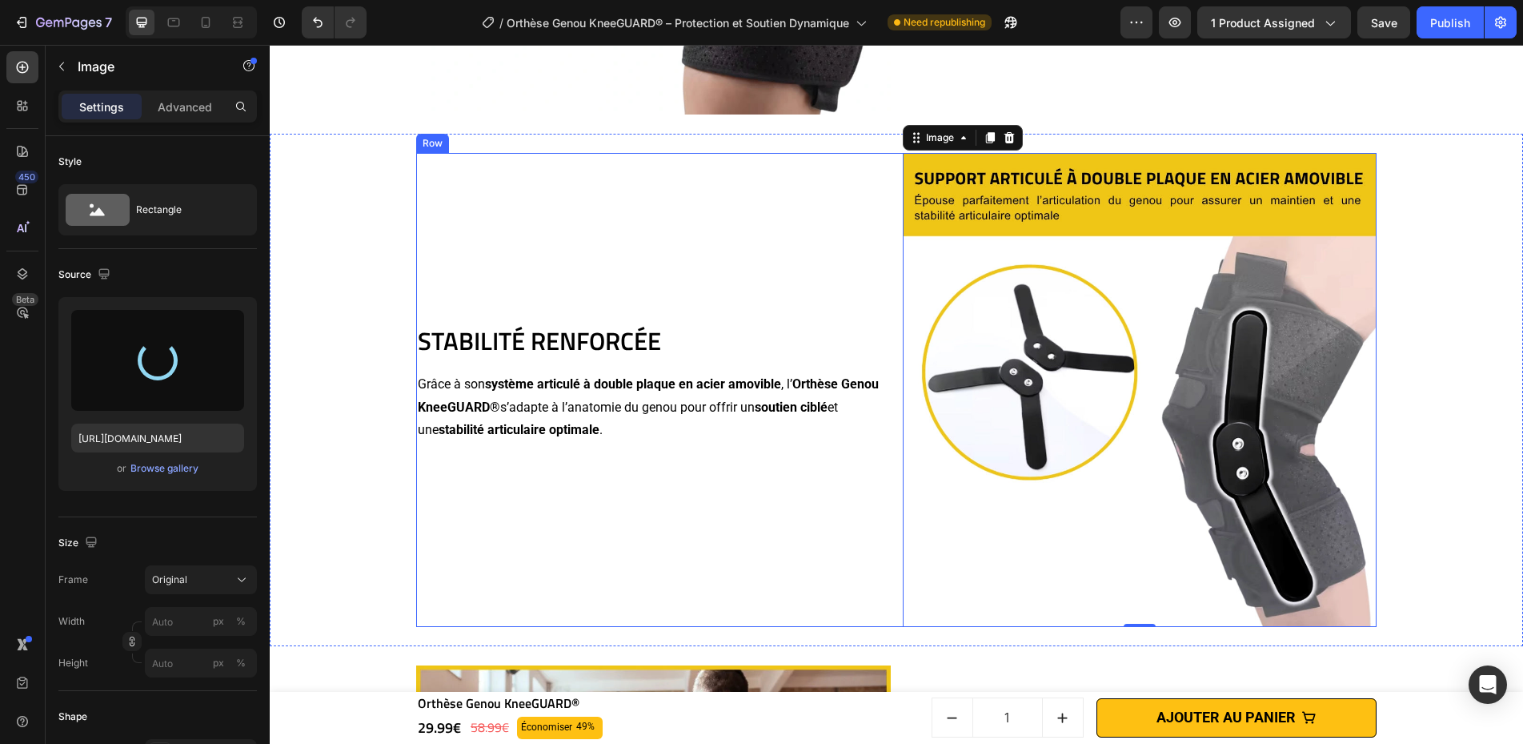
type input "https://cdn.shopify.com/s/files/1/0669/2847/6397/files/gempages_498740458483090…"
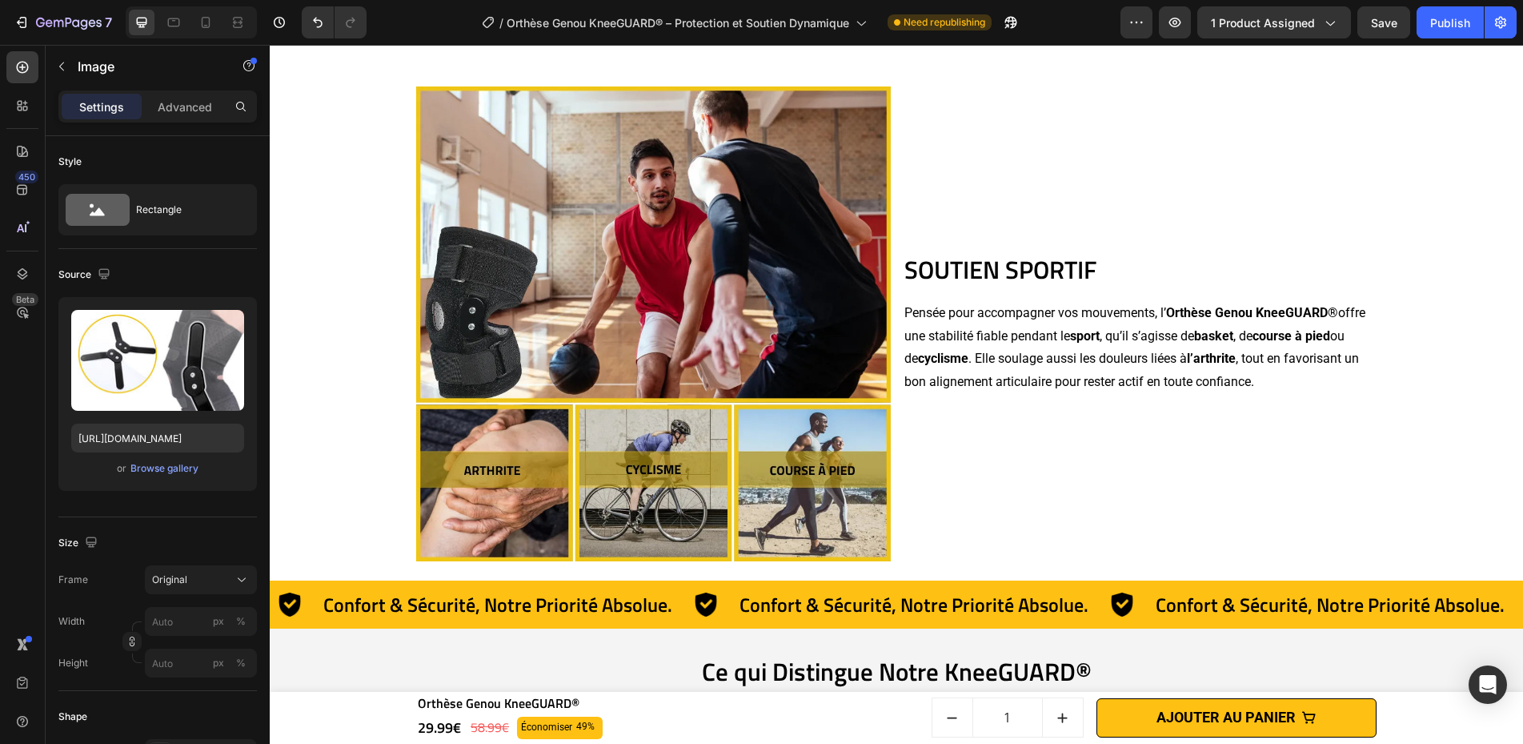
scroll to position [4421, 0]
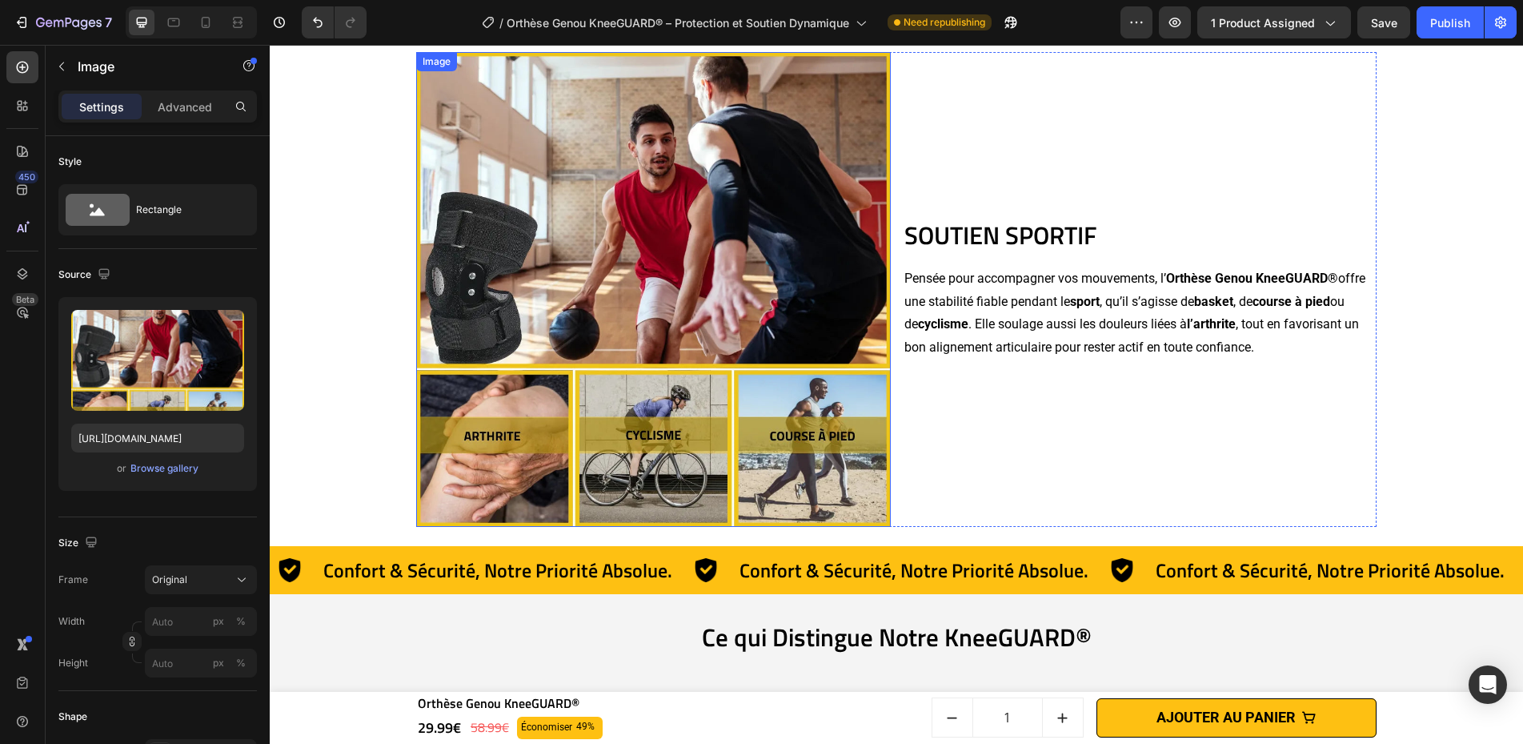
click at [770, 235] on img at bounding box center [653, 289] width 475 height 475
click at [162, 468] on div "Browse gallery" at bounding box center [164, 468] width 68 height 14
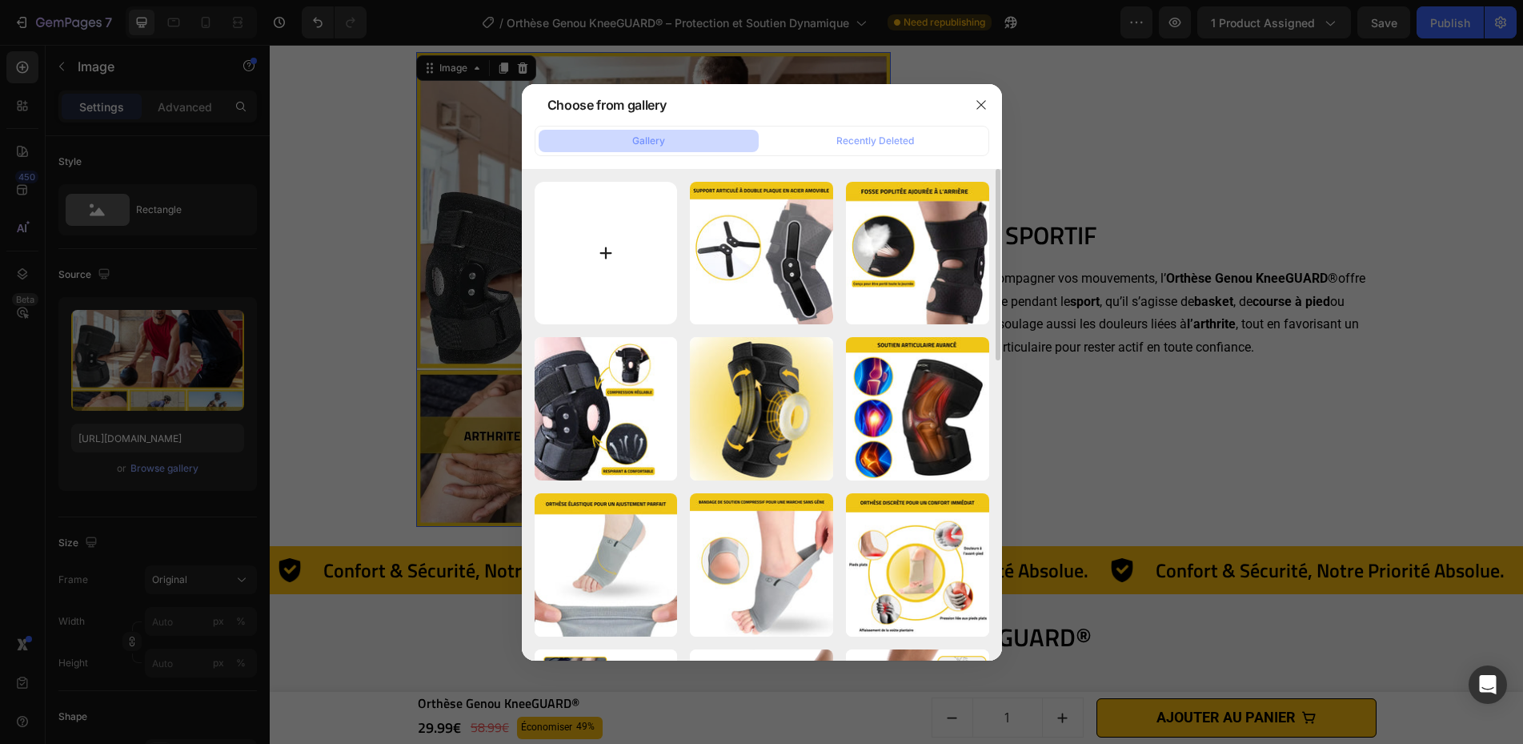
click at [589, 238] on input "file" at bounding box center [606, 253] width 143 height 143
type input "C:\fakepath\Orthèse Genou KneeGUARD®.webp"
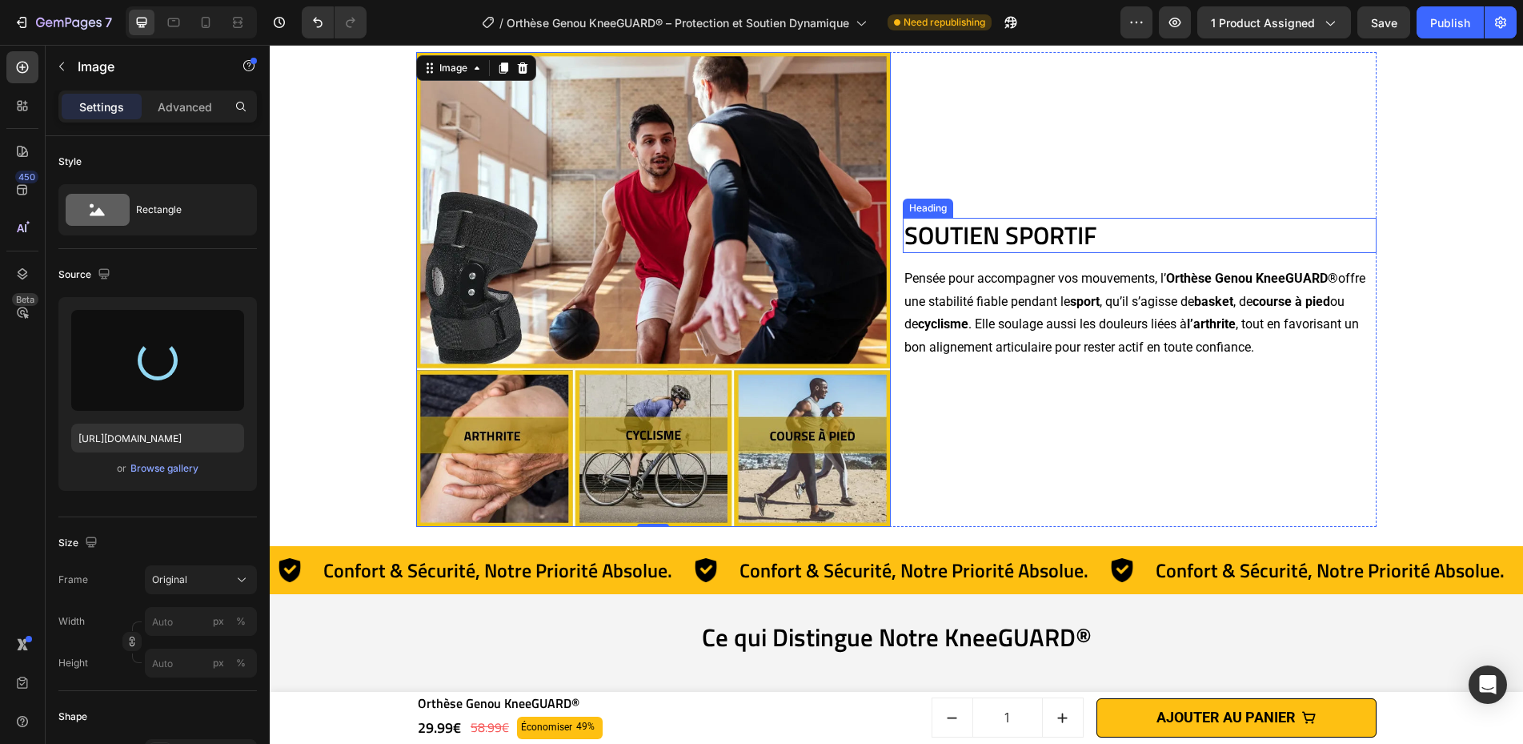
type input "[URL][DOMAIN_NAME]"
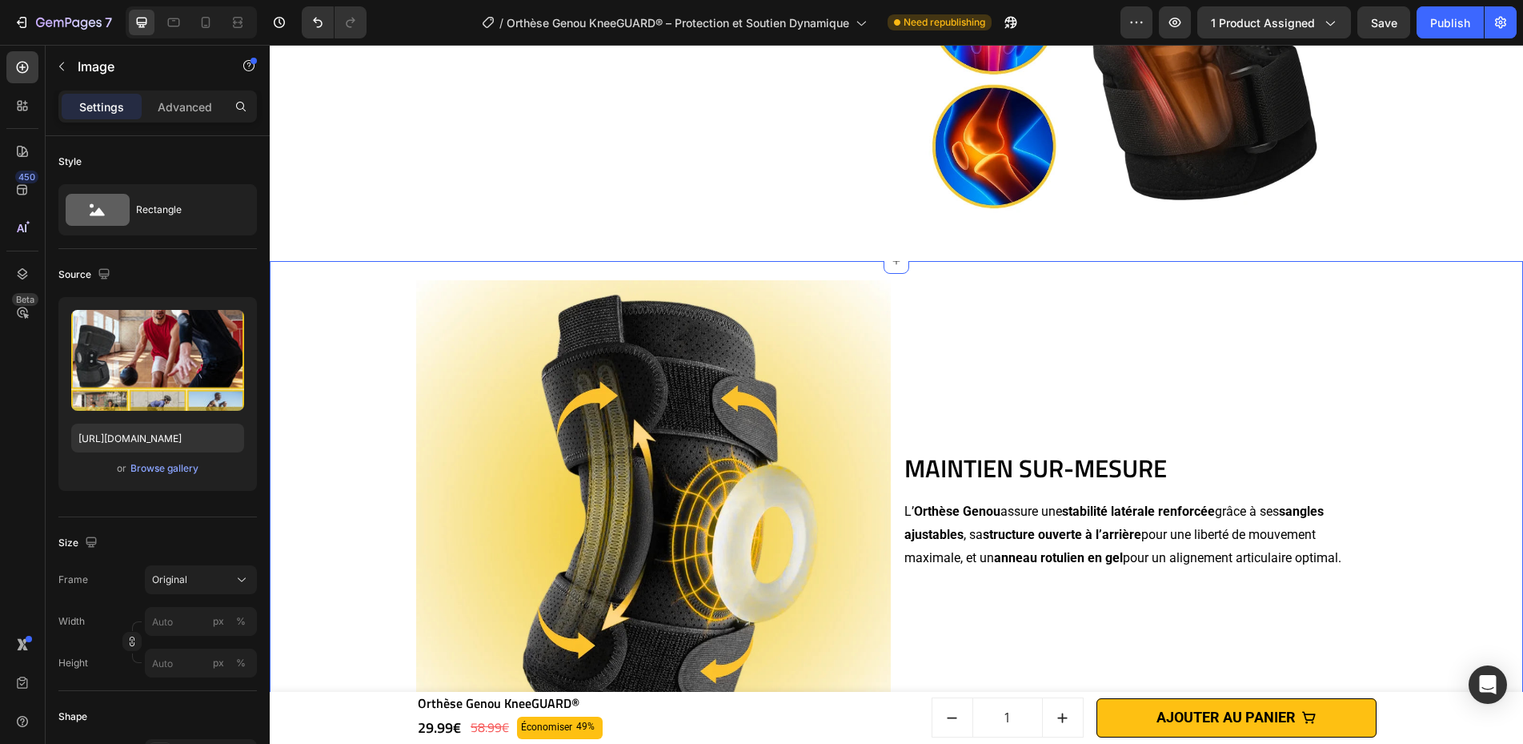
scroll to position [1617, 0]
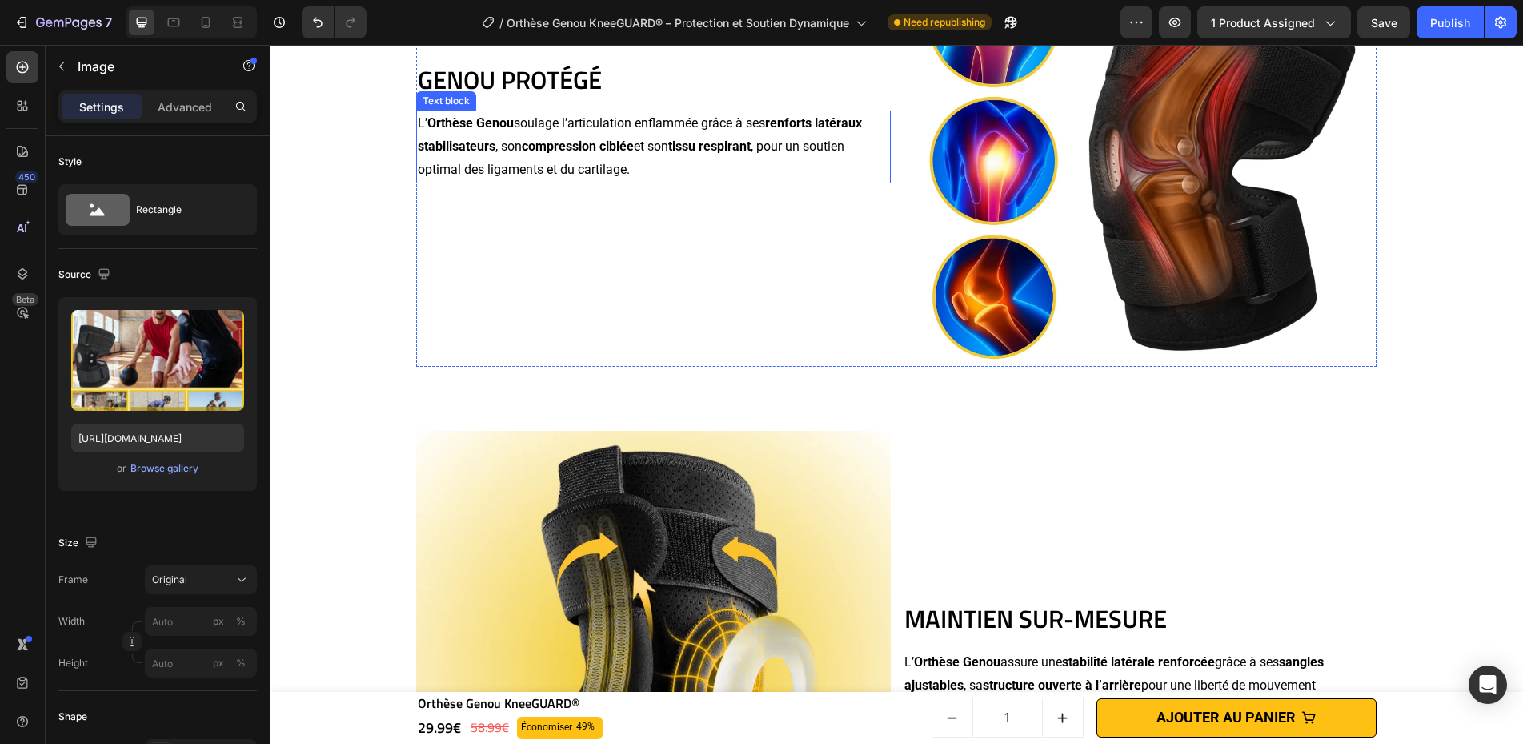
click at [799, 177] on p "L’ Orthèse Genou soulage l’articulation enflammée grâce à ses renforts latéraux…" at bounding box center [653, 146] width 471 height 69
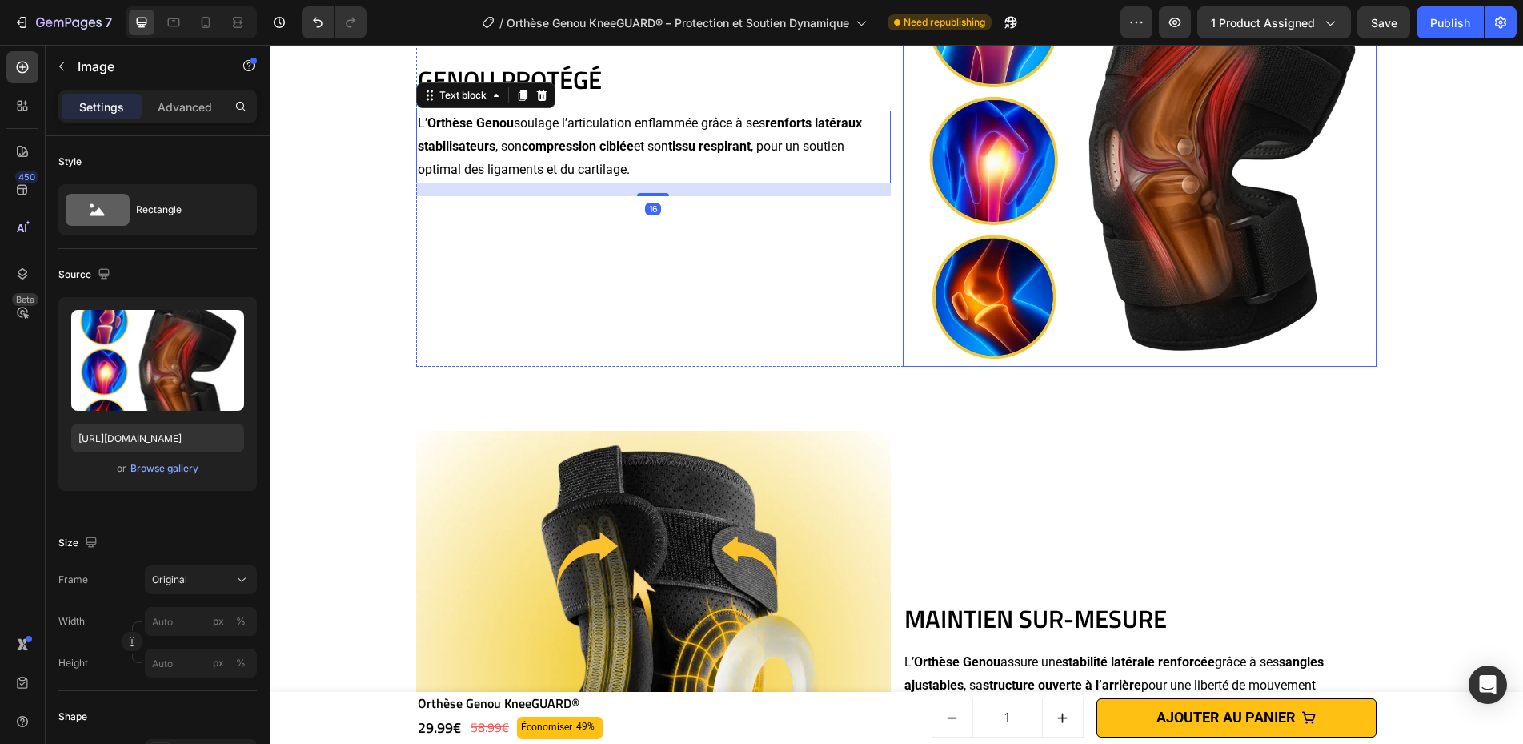
click at [903, 214] on img at bounding box center [1140, 129] width 475 height 475
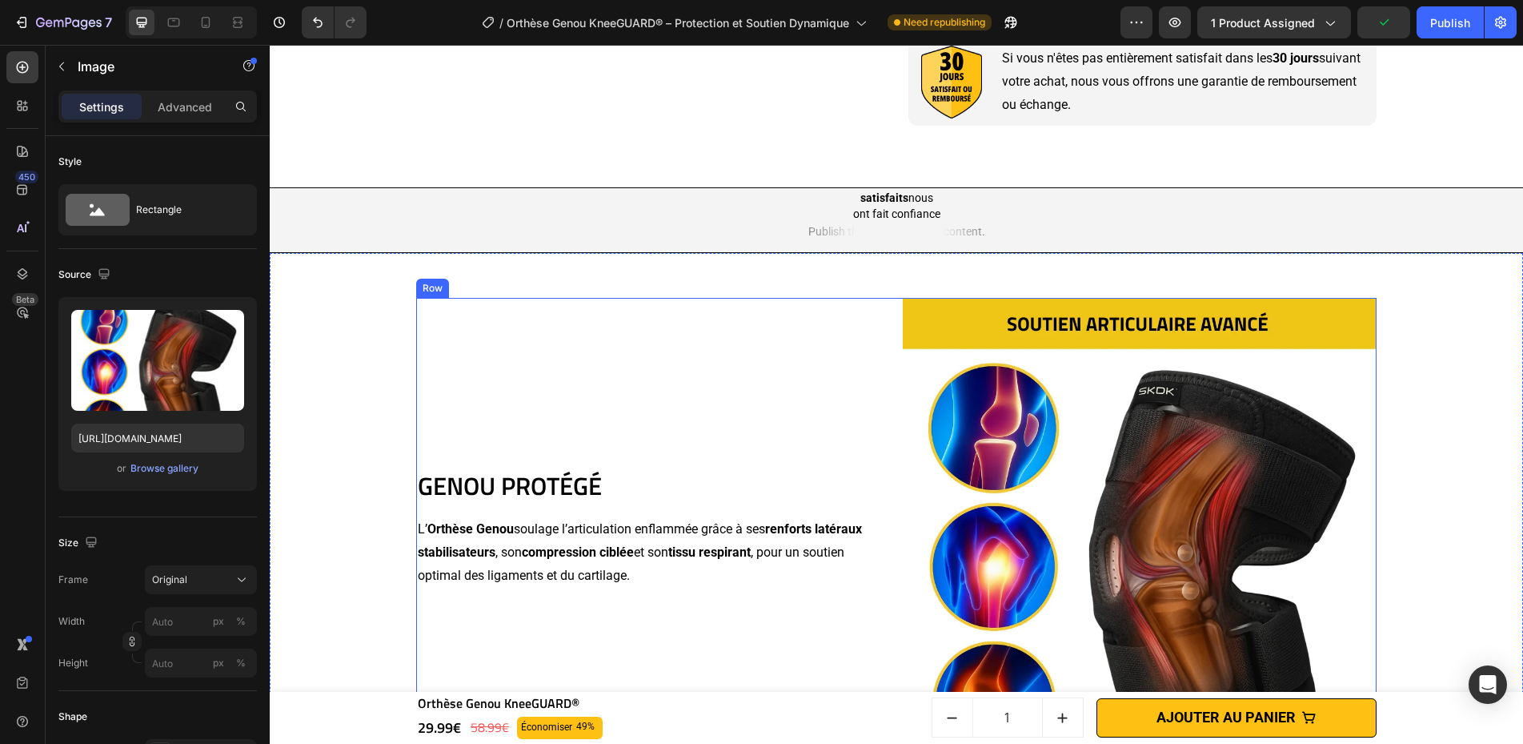
scroll to position [1329, 0]
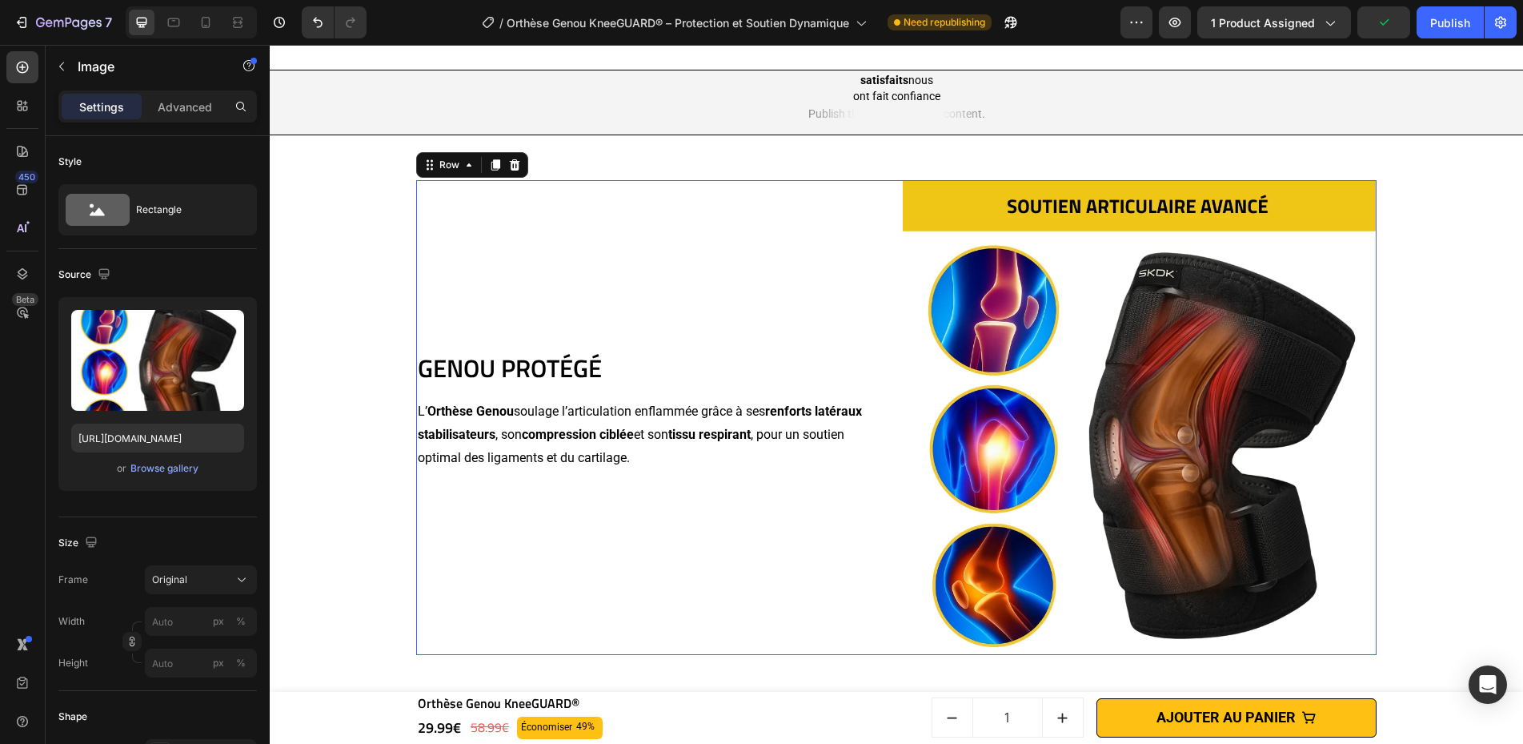
click at [839, 253] on div "GENOU PROTÉGÉ Heading L’ Orthèse Genou soulage l’articulation enflammée grâce à…" at bounding box center [653, 417] width 475 height 475
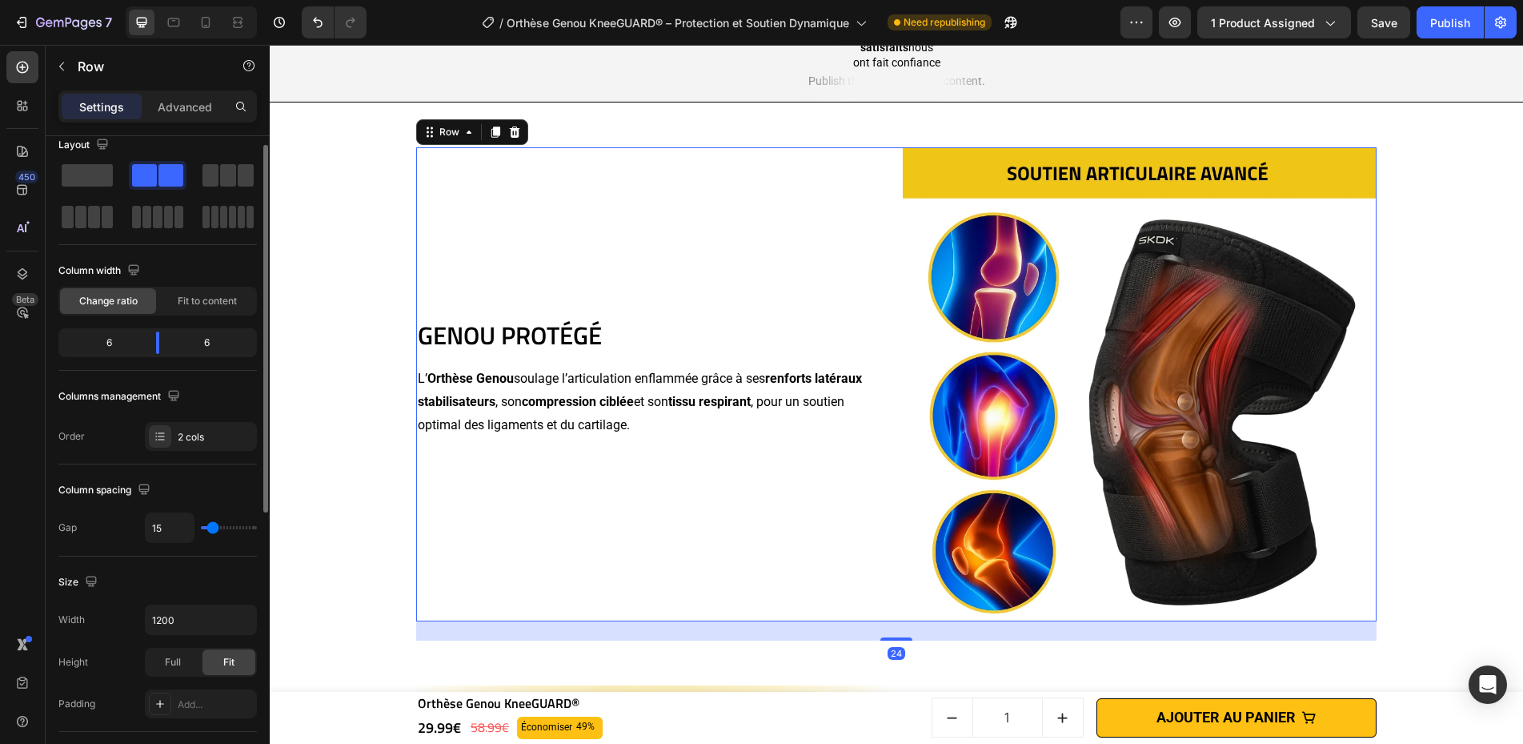
scroll to position [50, 0]
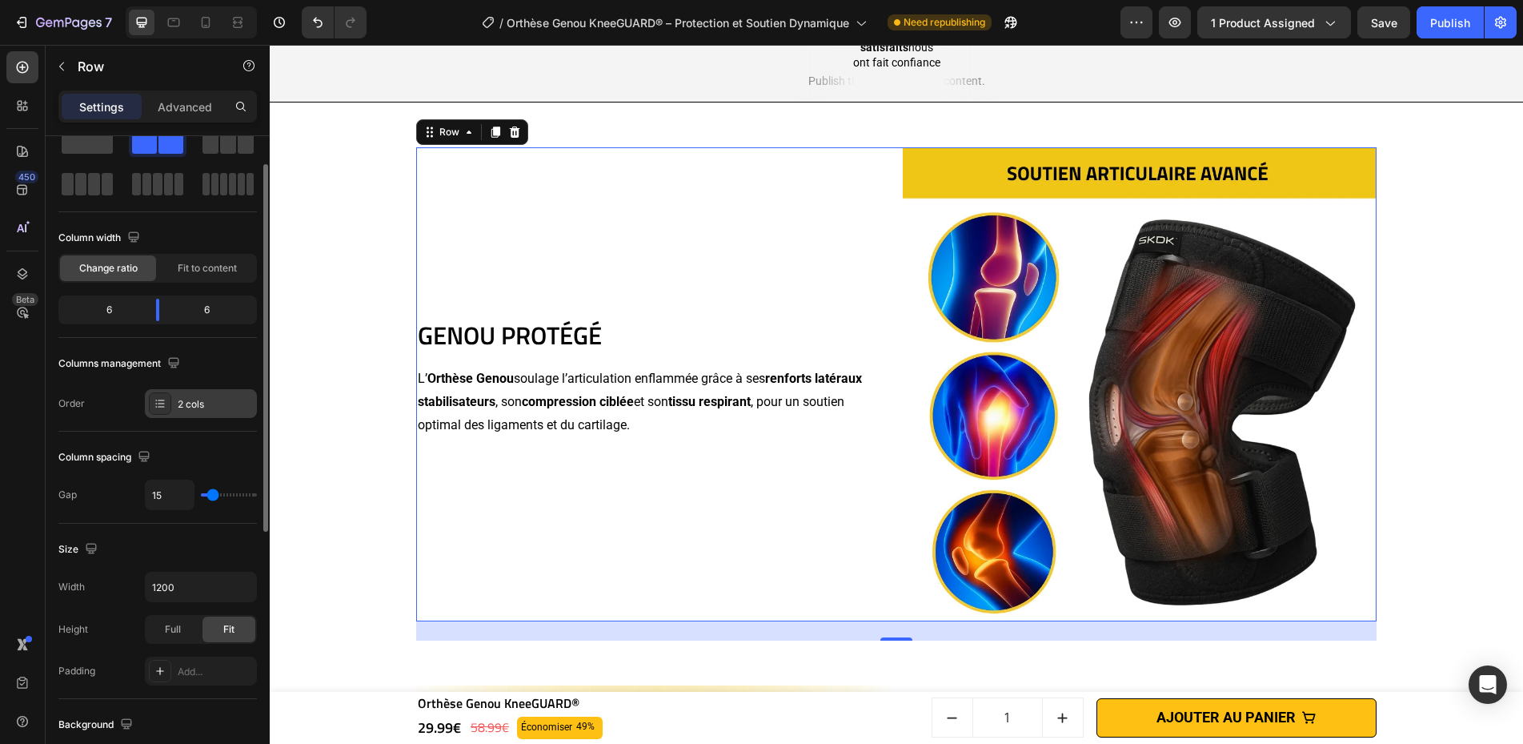
click at [185, 399] on div "2 cols" at bounding box center [215, 404] width 75 height 14
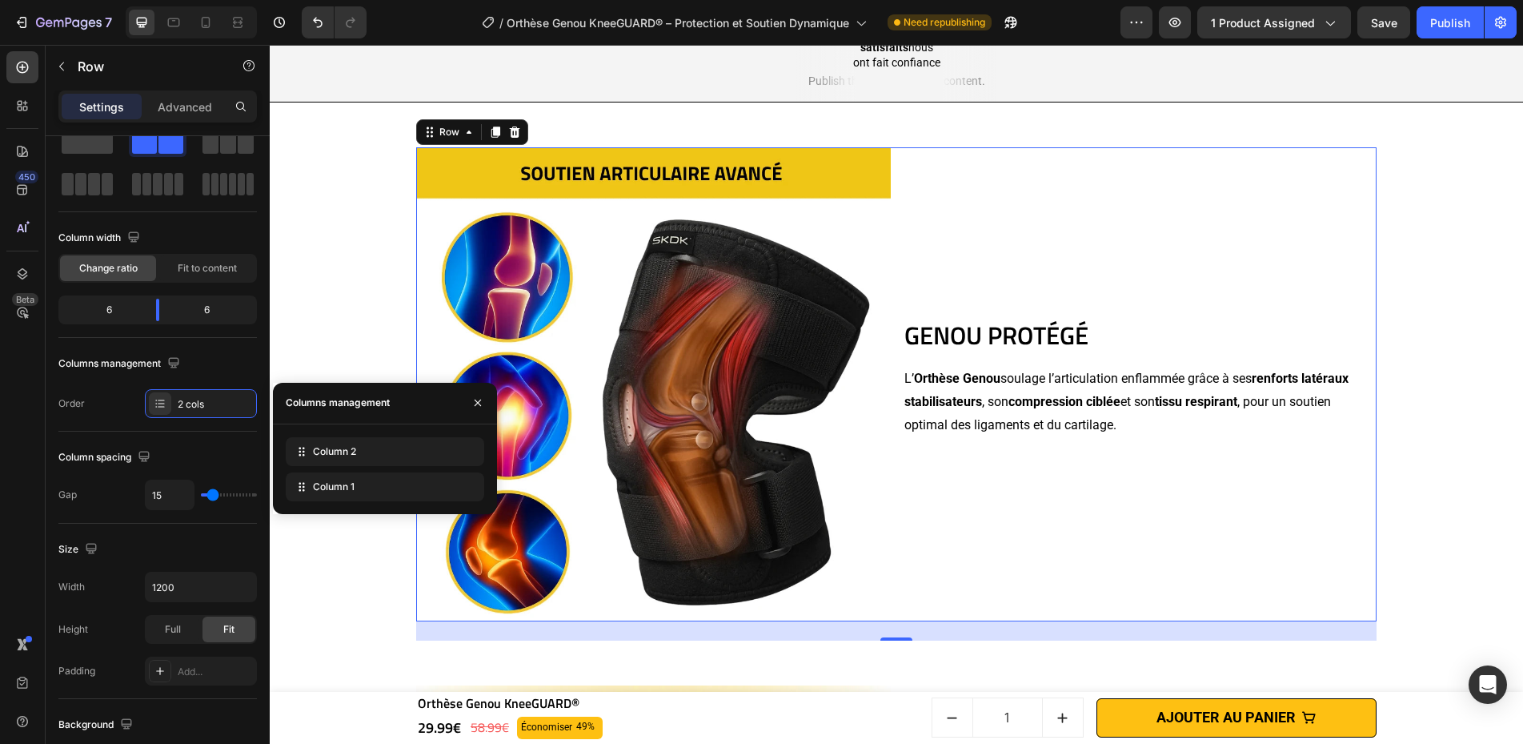
drag, startPoint x: 330, startPoint y: 487, endPoint x: 318, endPoint y: 423, distance: 65.1
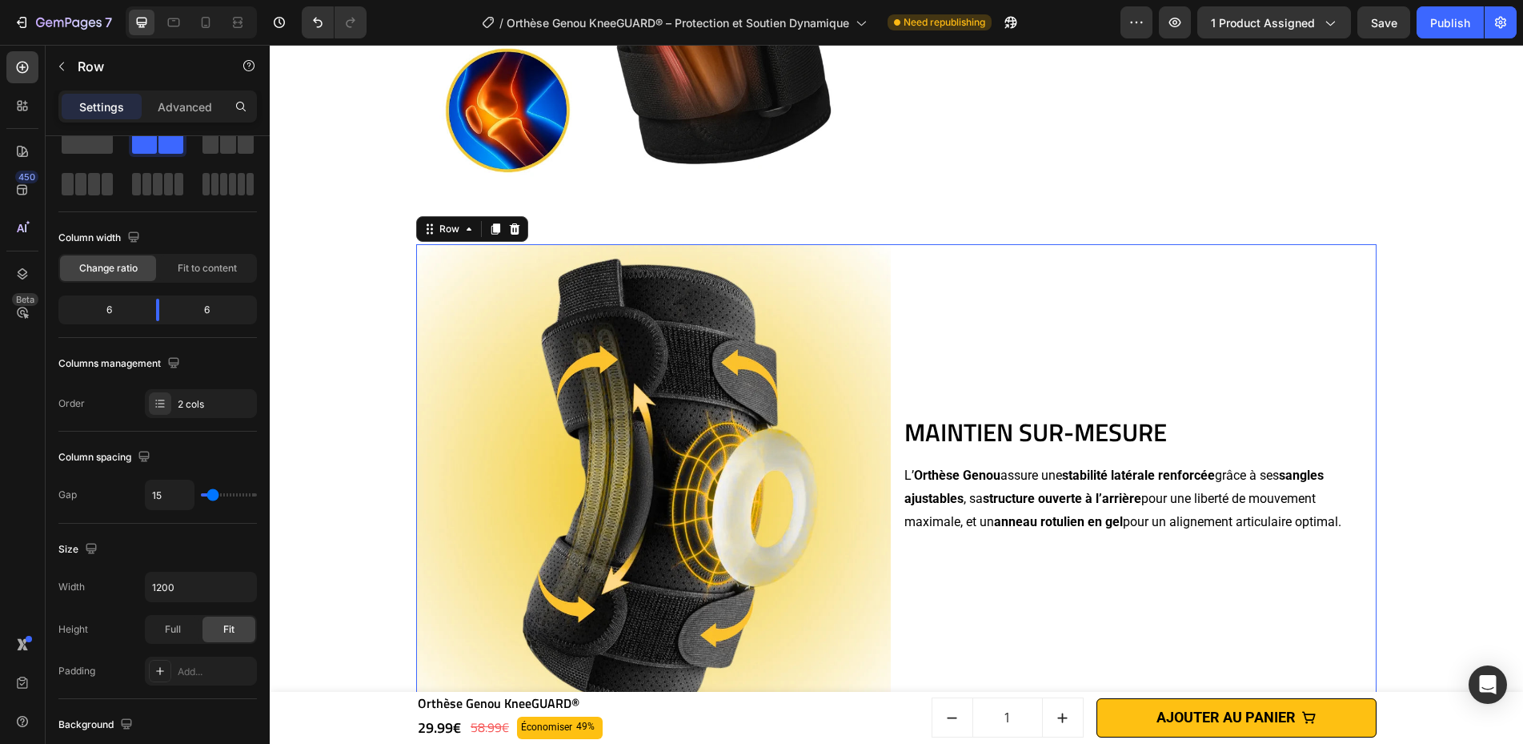
click at [1000, 293] on div "MAINTIEN SUR-MESURE Heading L’ Orthèse Genou assure une stabilité latérale renf…" at bounding box center [1140, 481] width 475 height 475
click at [202, 394] on div "2 cols" at bounding box center [201, 403] width 112 height 29
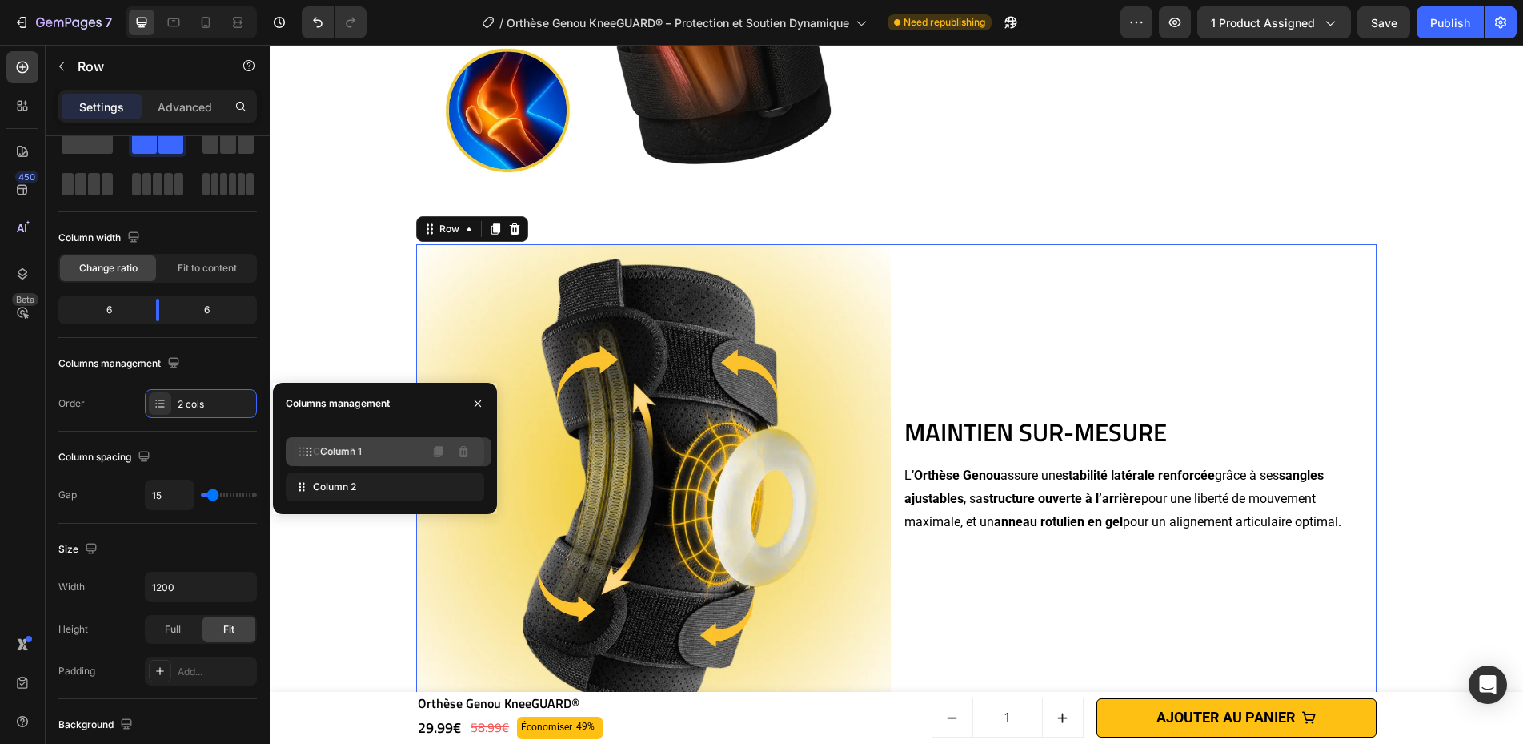
drag, startPoint x: 337, startPoint y: 475, endPoint x: 344, endPoint y: 439, distance: 36.7
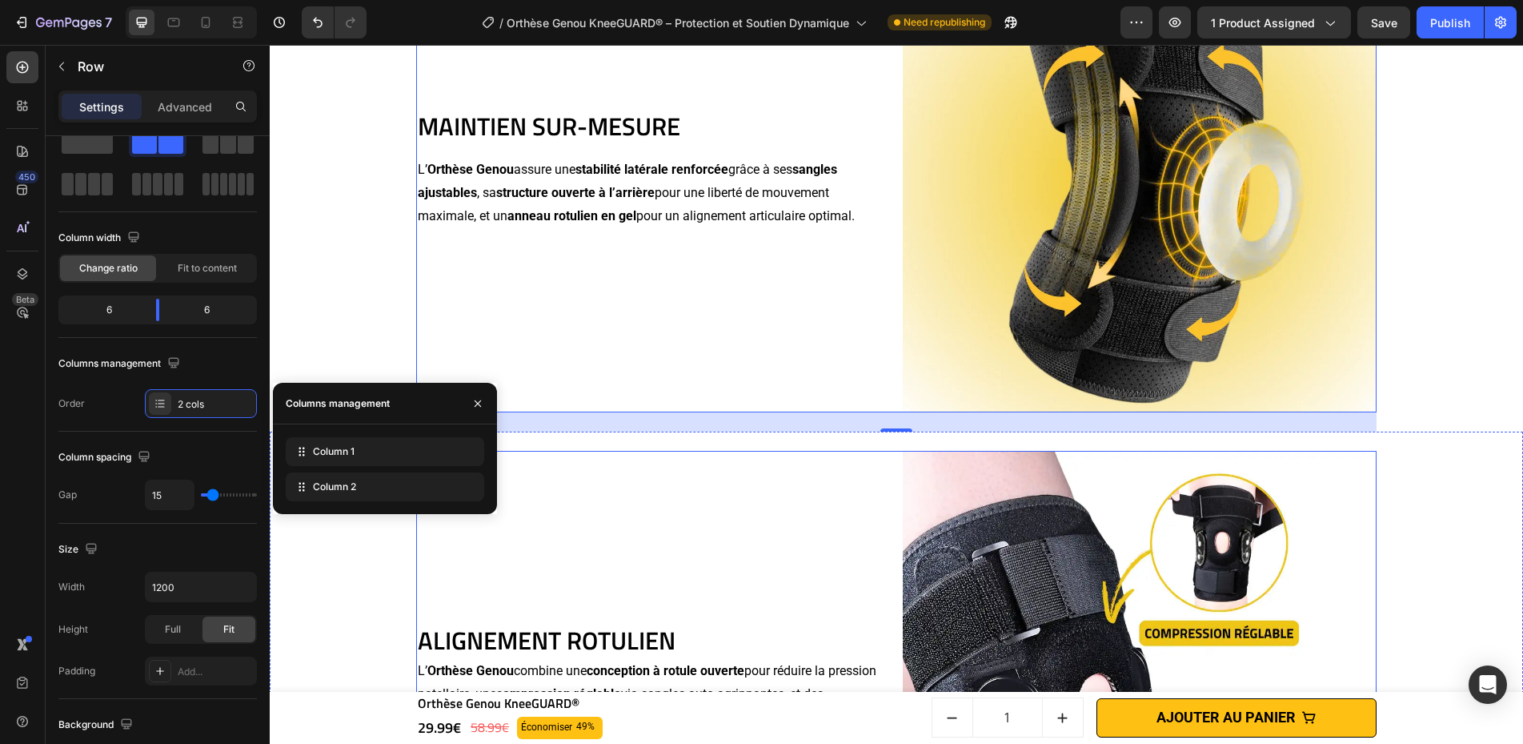
scroll to position [2188, 0]
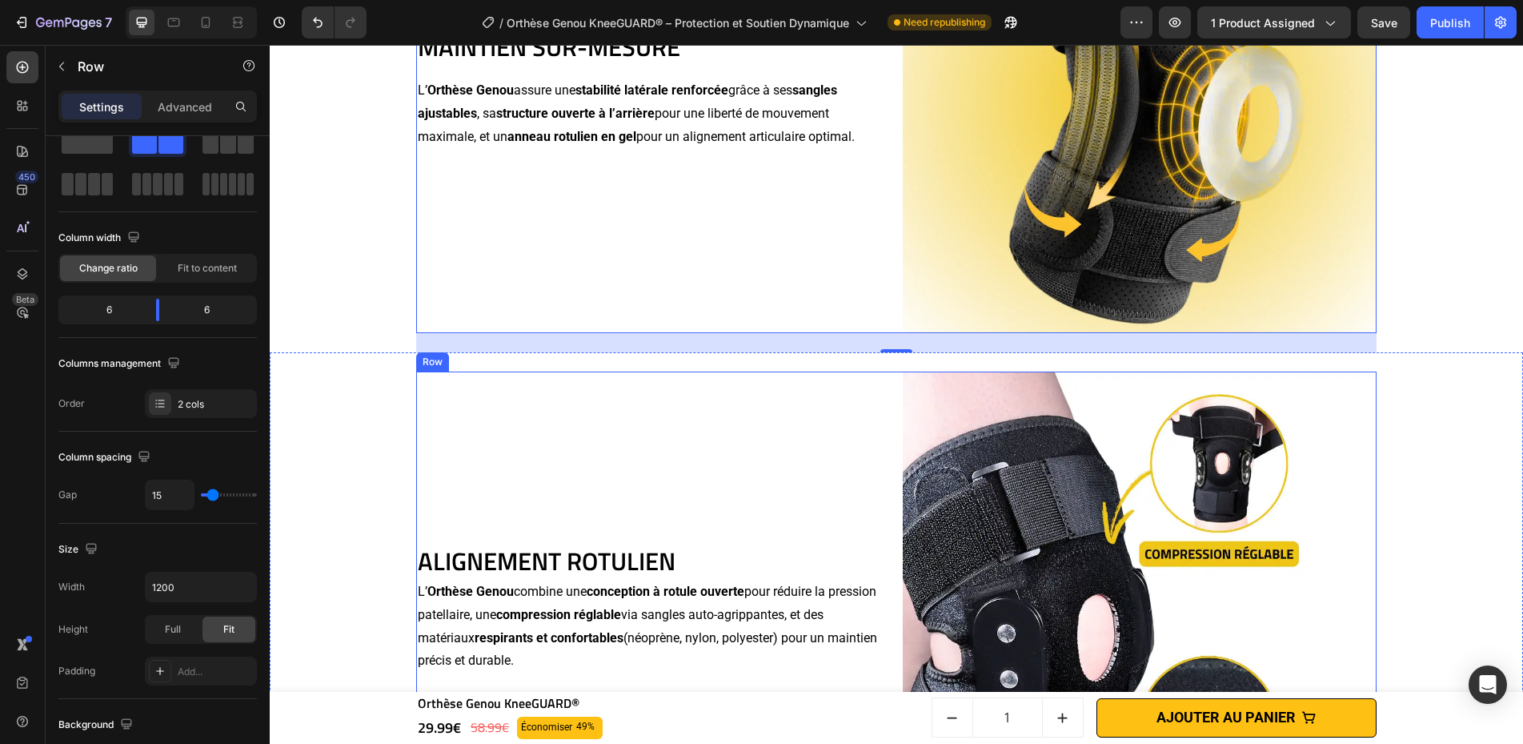
click at [687, 469] on div "ALIGNEMENT ROTULIEN Heading L’ Orthèse Genou combine une conception à rotule ou…" at bounding box center [653, 608] width 475 height 475
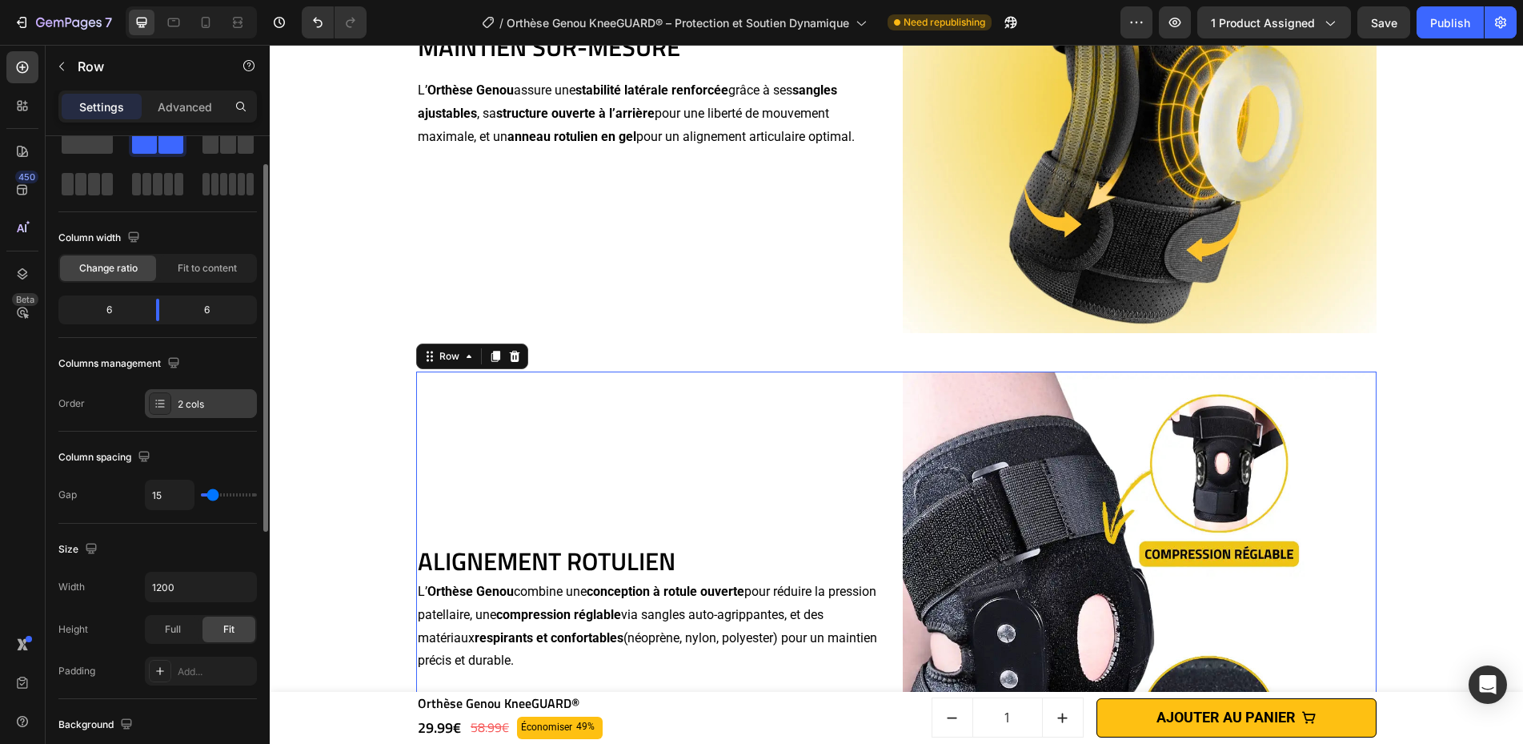
click at [186, 404] on div "2 cols" at bounding box center [215, 404] width 75 height 14
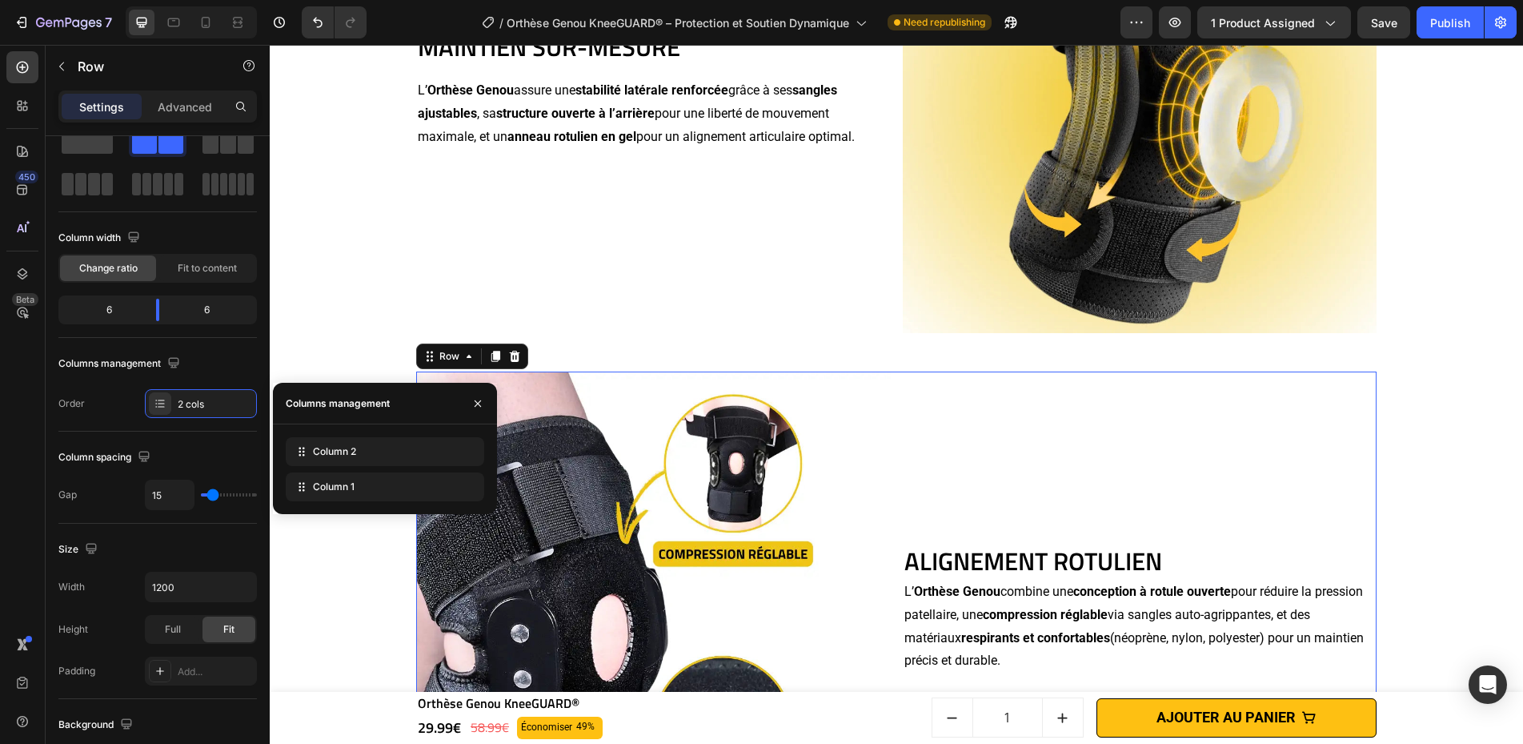
drag, startPoint x: 311, startPoint y: 480, endPoint x: 317, endPoint y: 423, distance: 57.2
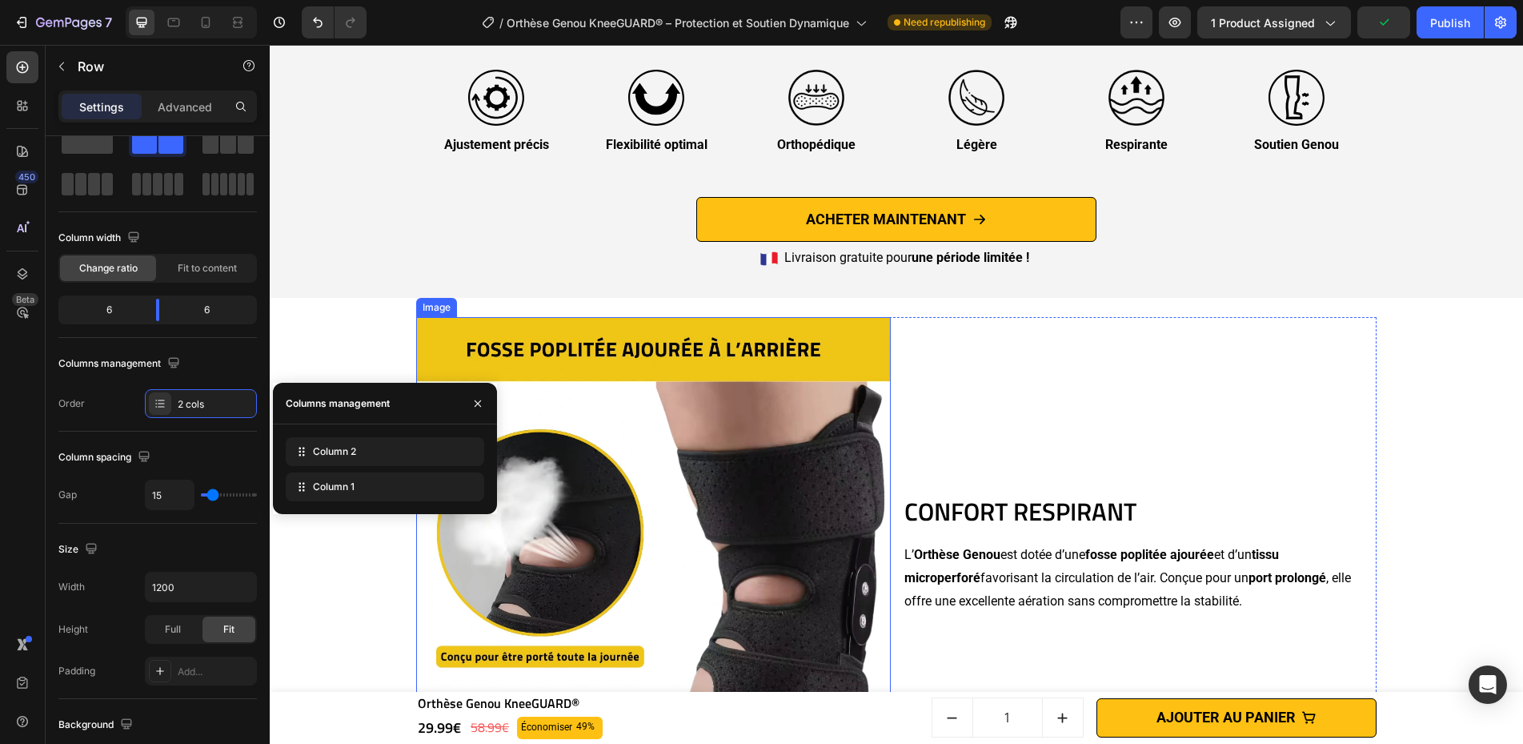
scroll to position [3213, 0]
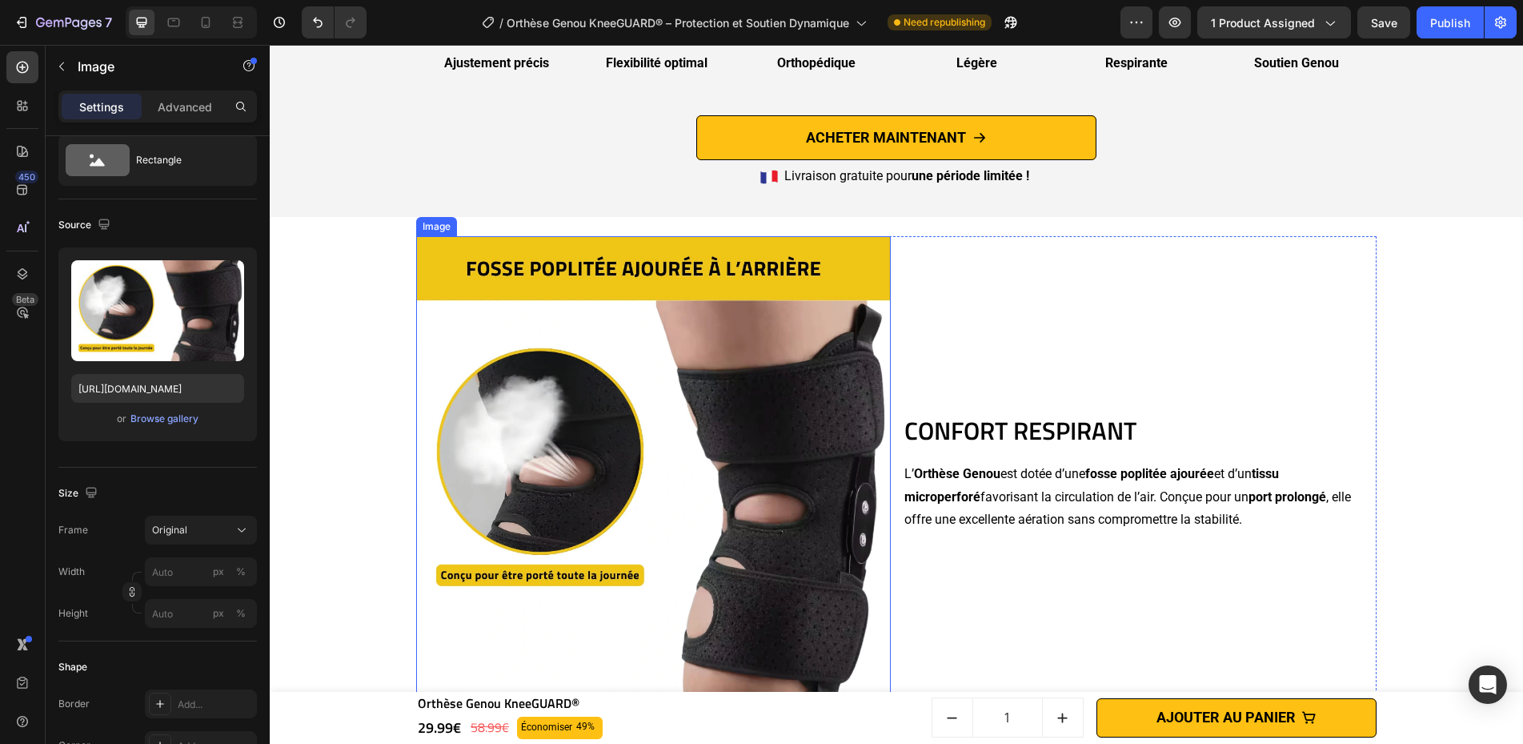
click at [603, 543] on img at bounding box center [653, 473] width 475 height 475
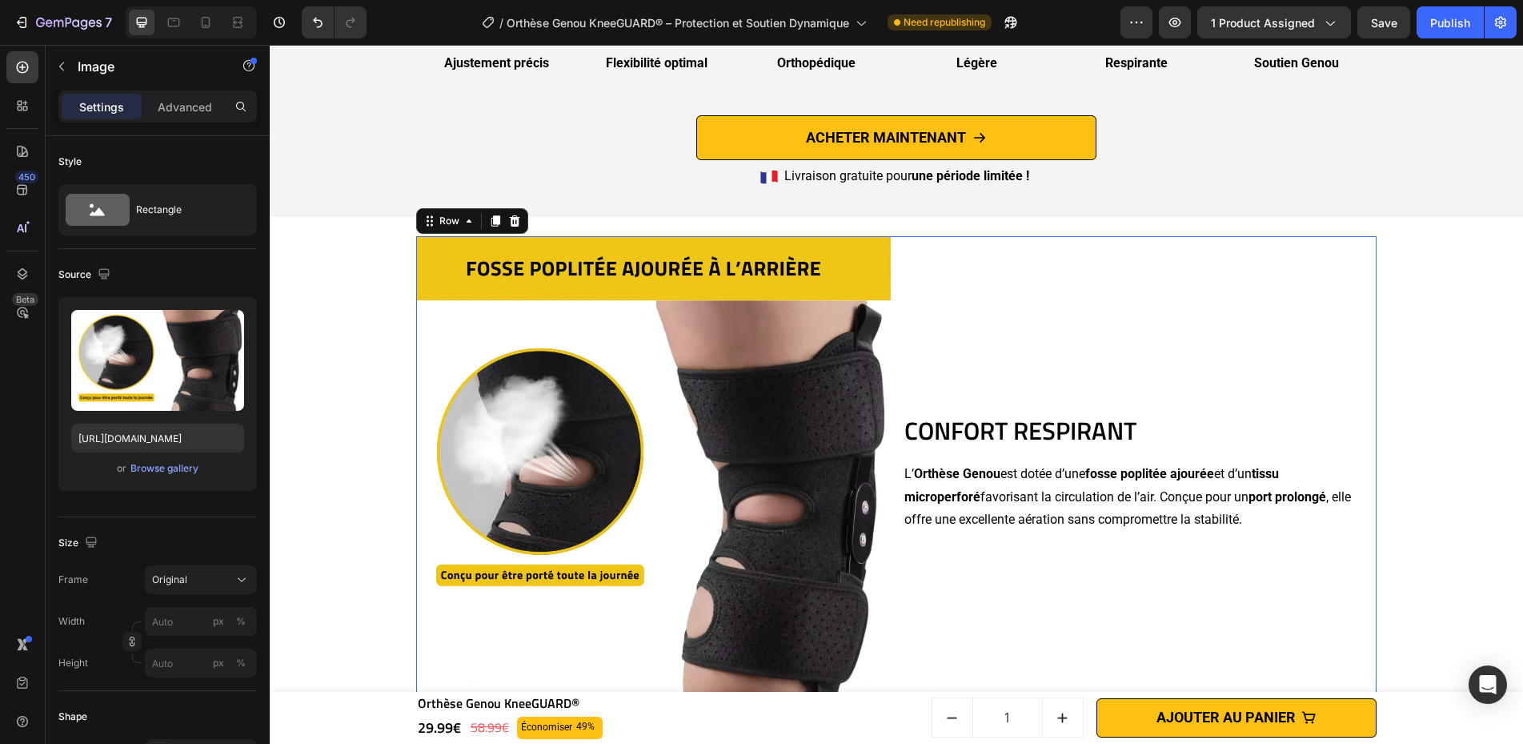
drag, startPoint x: 992, startPoint y: 321, endPoint x: 946, endPoint y: 299, distance: 50.8
click at [992, 321] on div "CONFORT RESPIRANT Heading L’ Orthèse Genou est dotée d’une fosse poplitée ajour…" at bounding box center [1140, 473] width 475 height 475
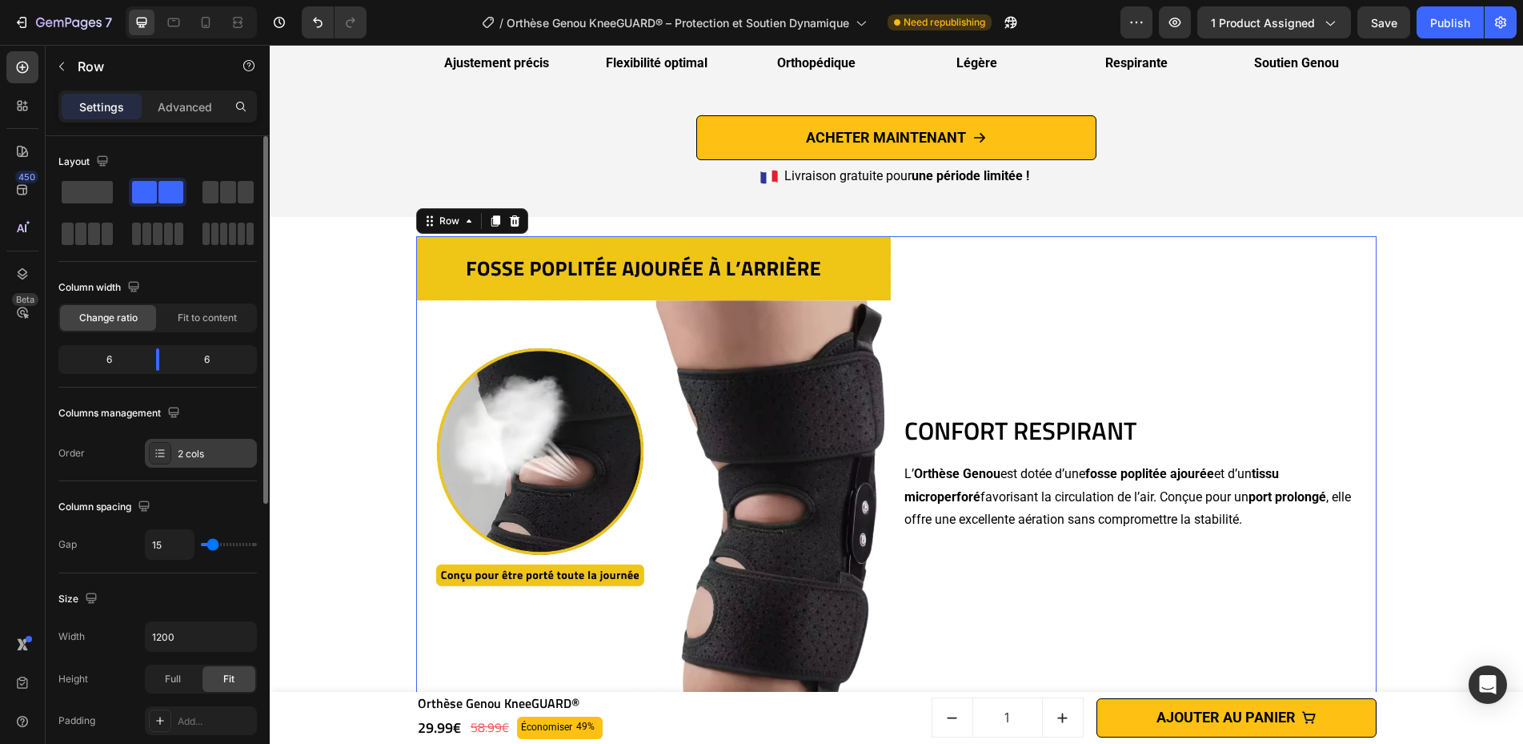
click at [154, 450] on icon at bounding box center [160, 453] width 13 height 13
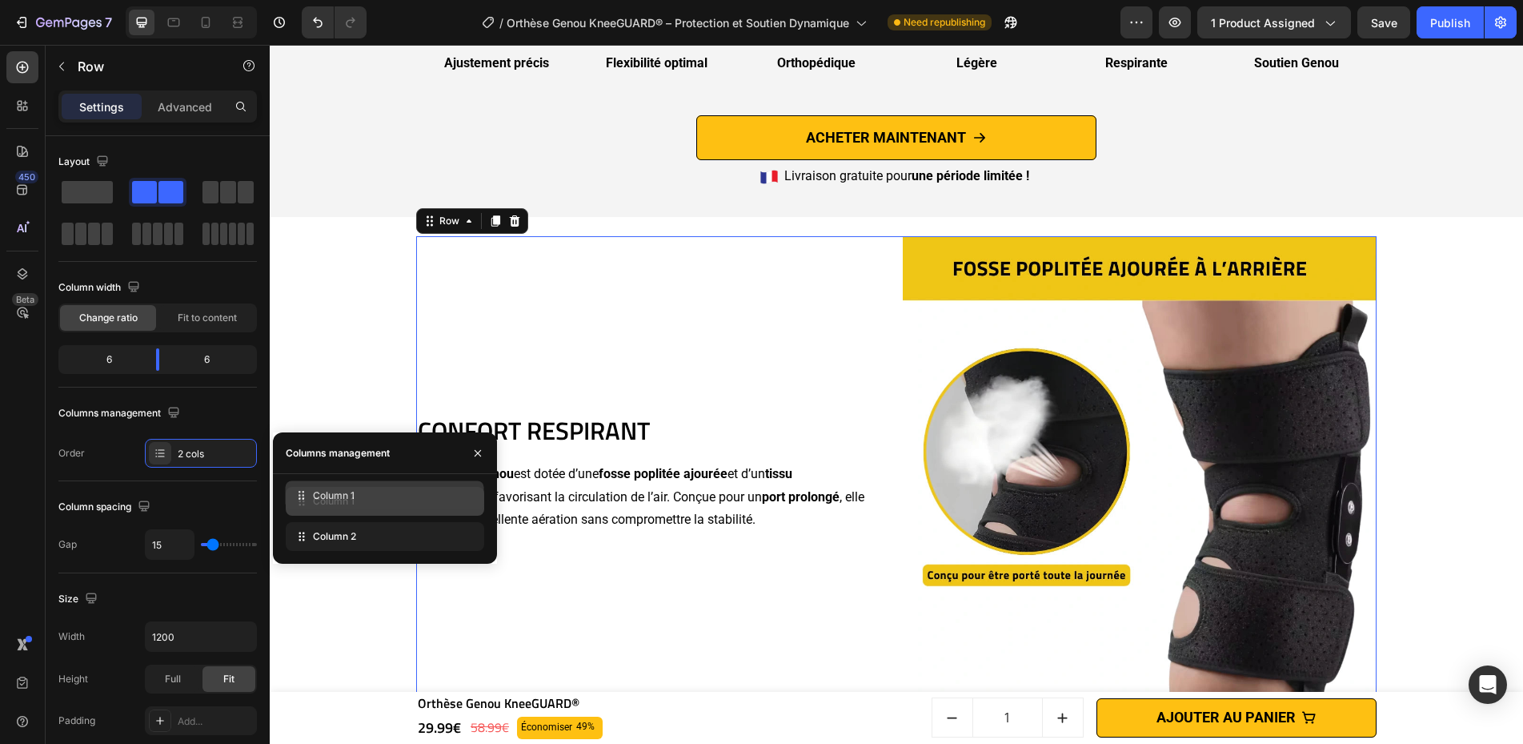
drag, startPoint x: 311, startPoint y: 527, endPoint x: 311, endPoint y: 480, distance: 47.2
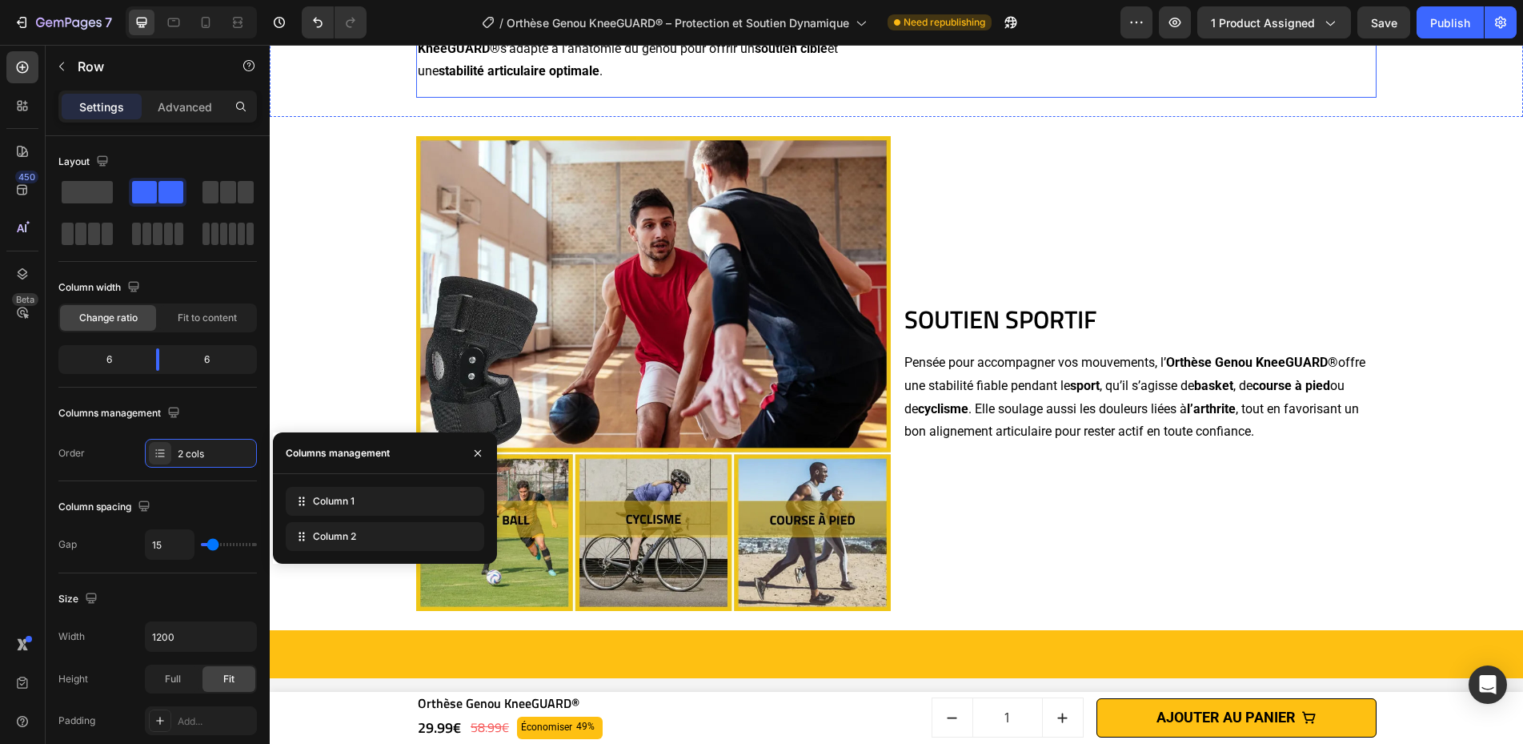
scroll to position [4003, 0]
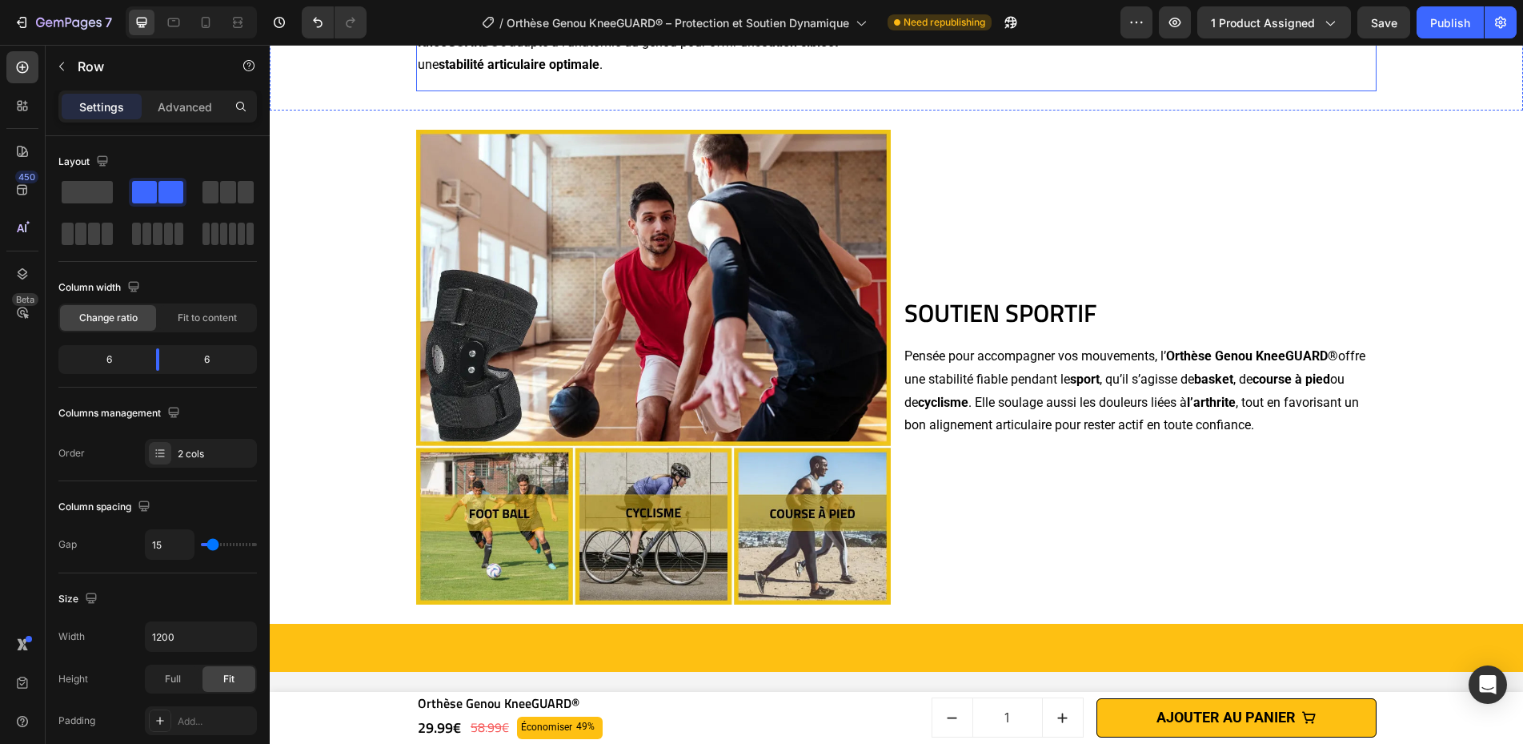
click at [598, 92] on div "STABILITÉ RENFORCÉE Heading Grâce à son système articulé à double plaque en aci…" at bounding box center [653, 25] width 475 height 134
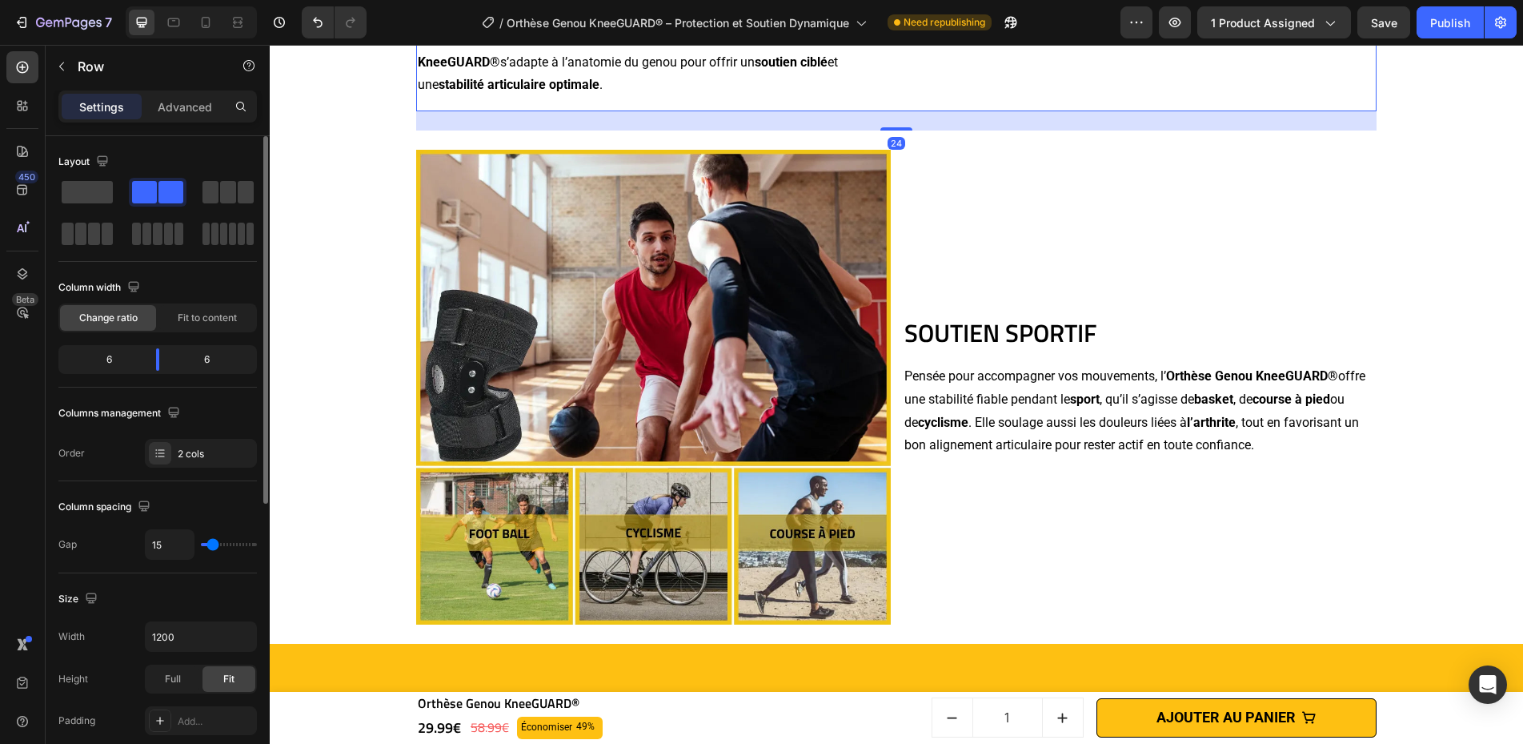
scroll to position [3982, 0]
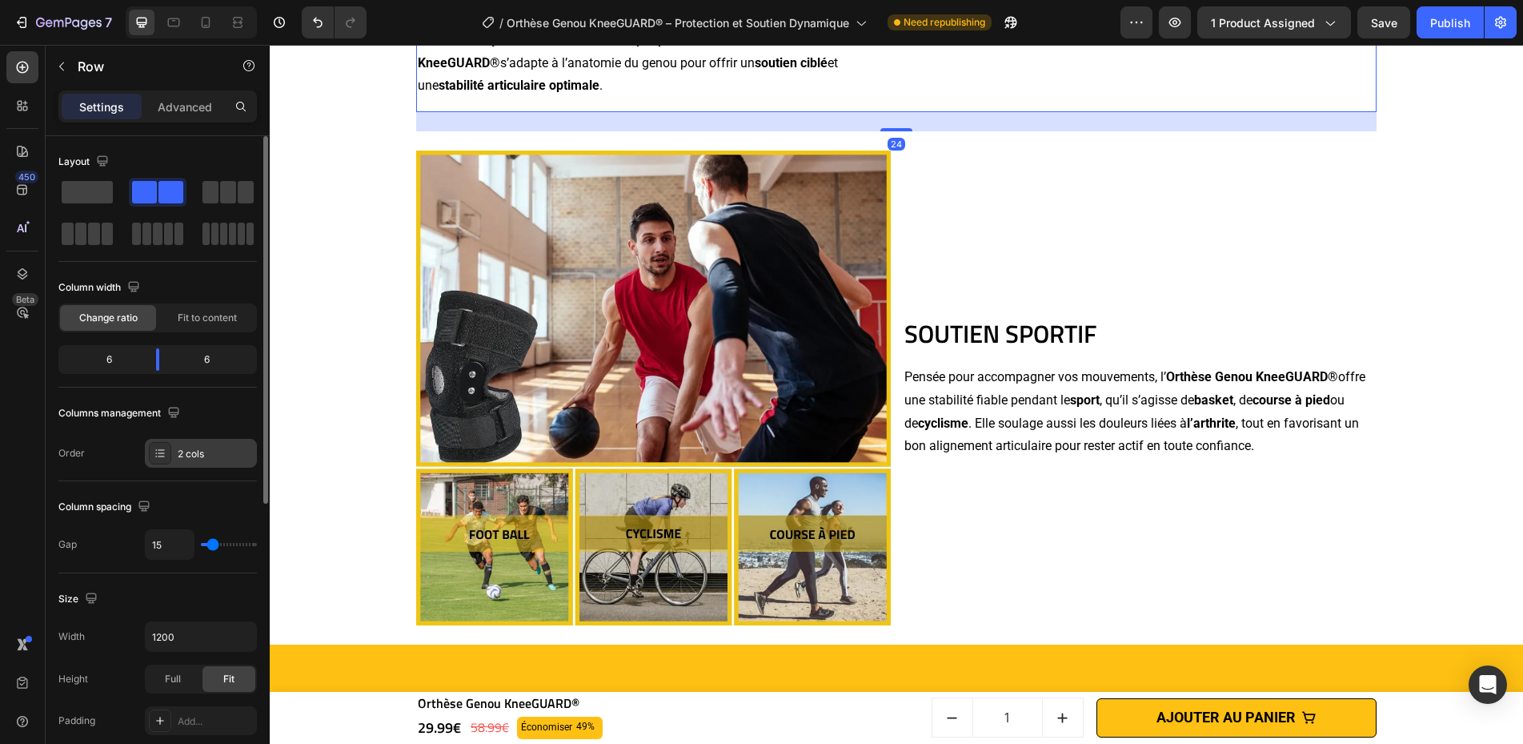
click at [189, 456] on div "2 cols" at bounding box center [215, 454] width 75 height 14
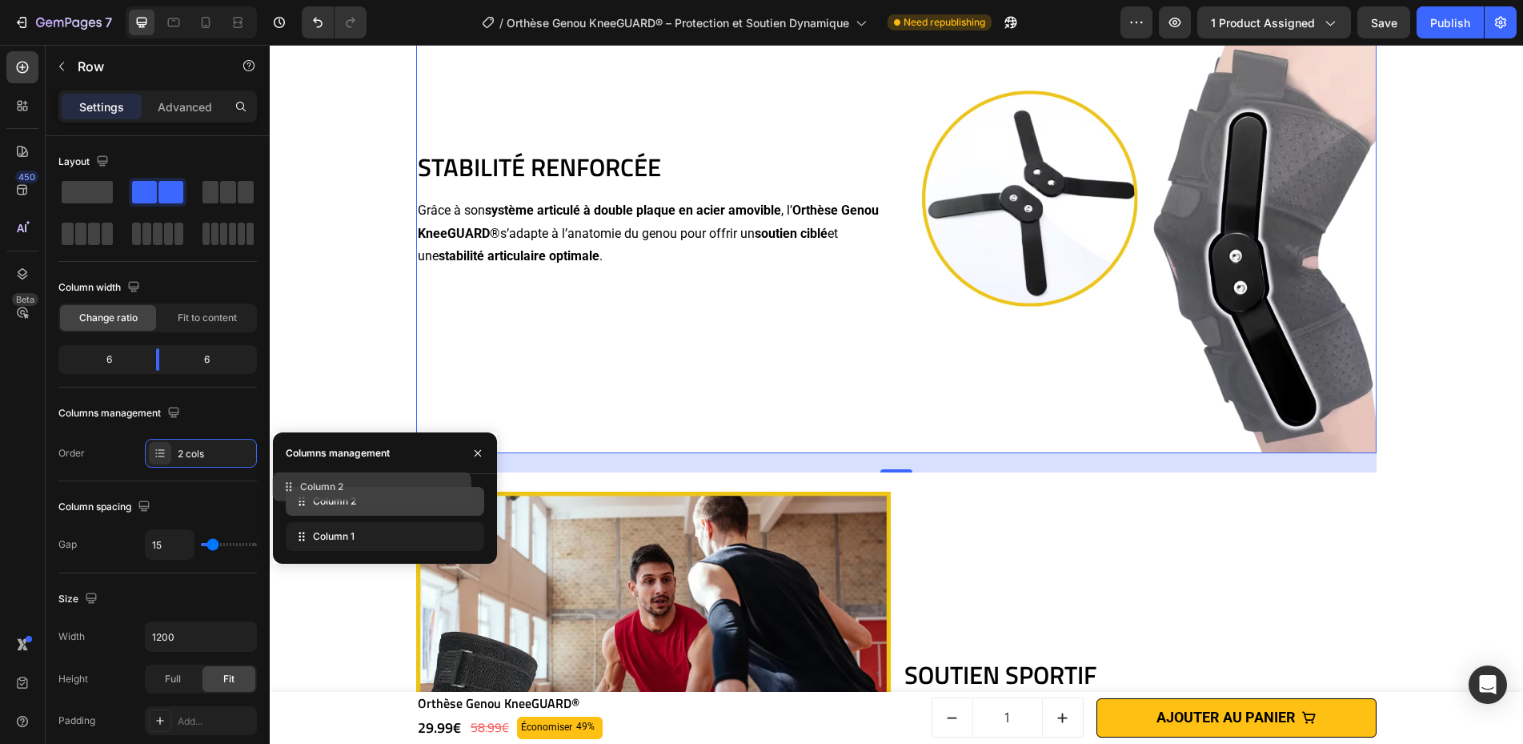
drag, startPoint x: 370, startPoint y: 539, endPoint x: 357, endPoint y: 490, distance: 51.2
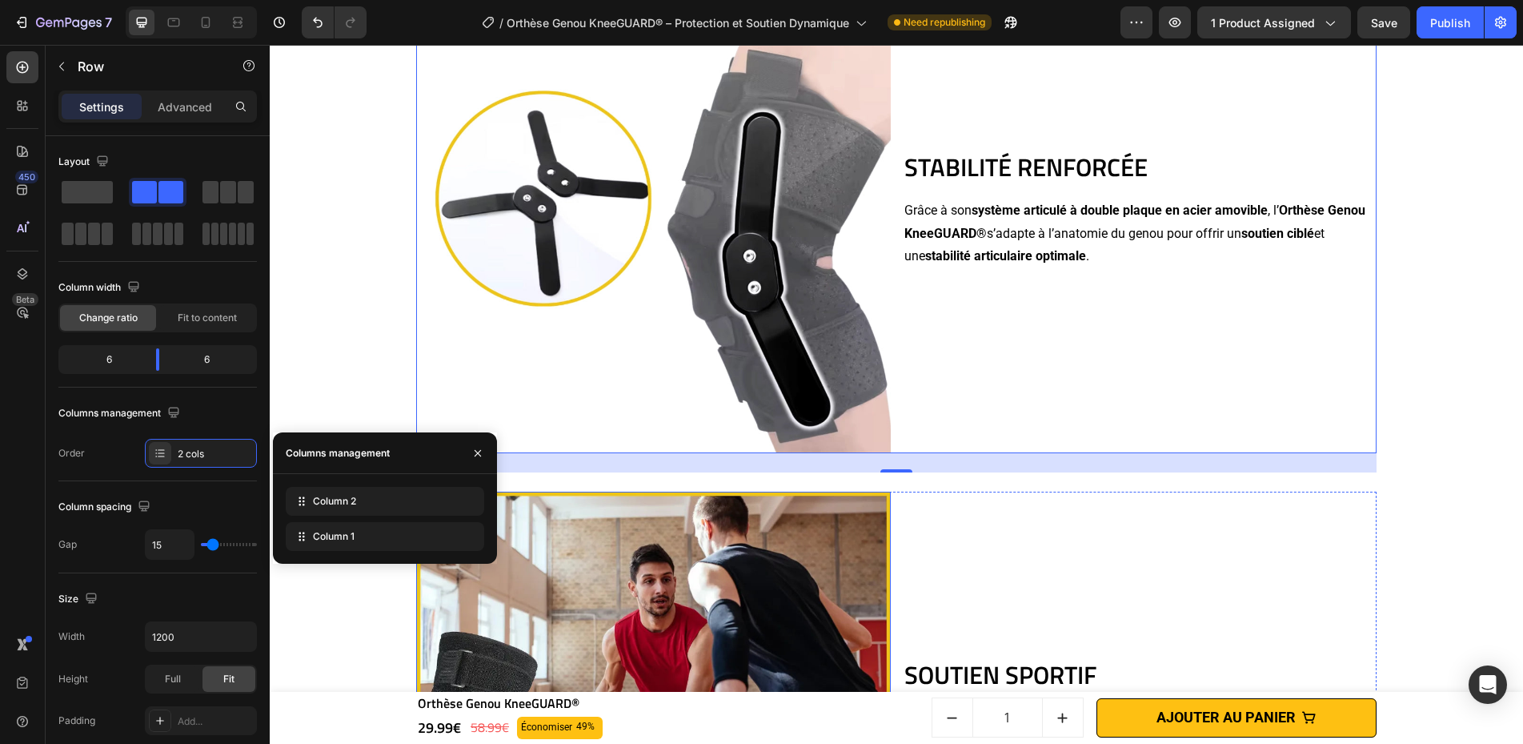
scroll to position [4292, 0]
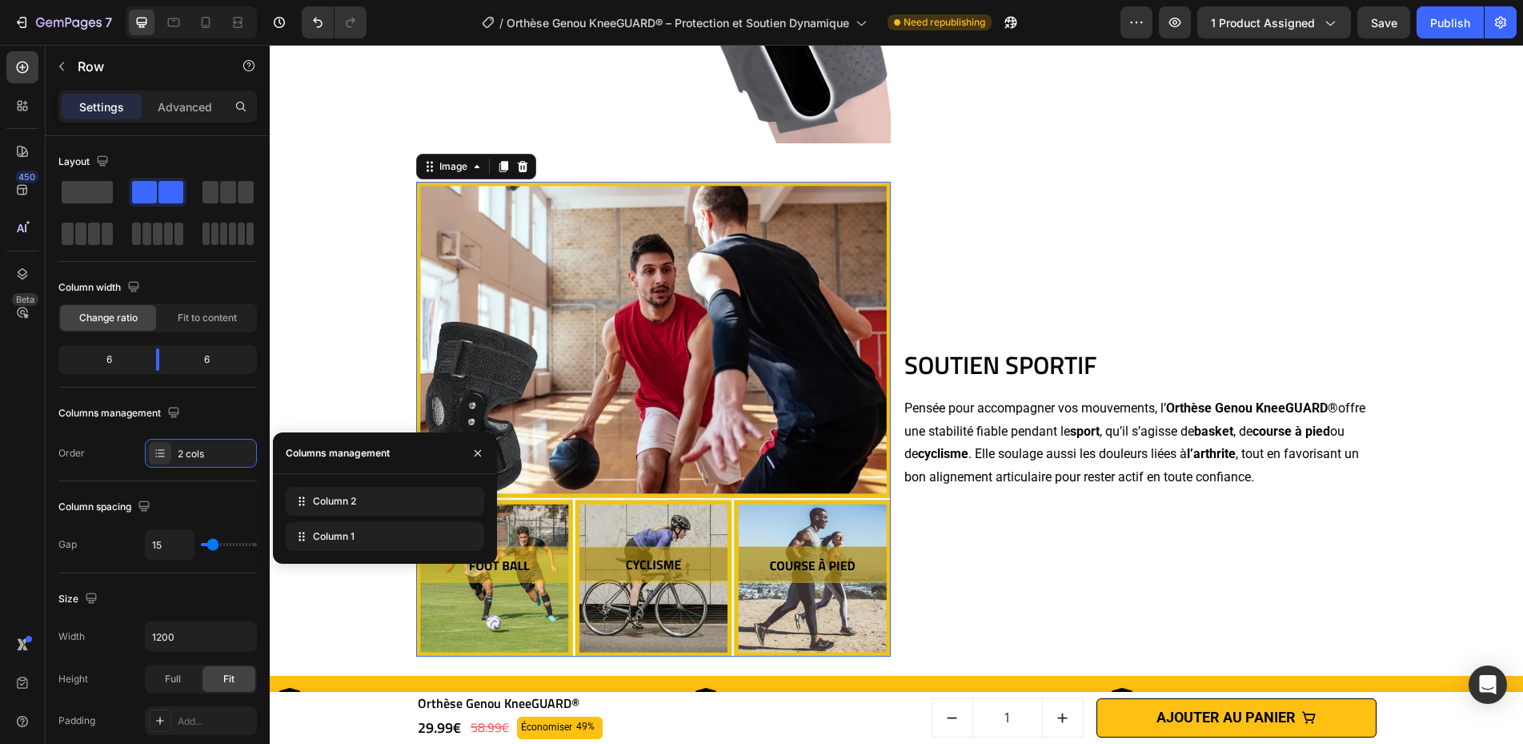
drag, startPoint x: 853, startPoint y: 363, endPoint x: 865, endPoint y: 371, distance: 14.9
click at [853, 363] on img at bounding box center [653, 419] width 475 height 475
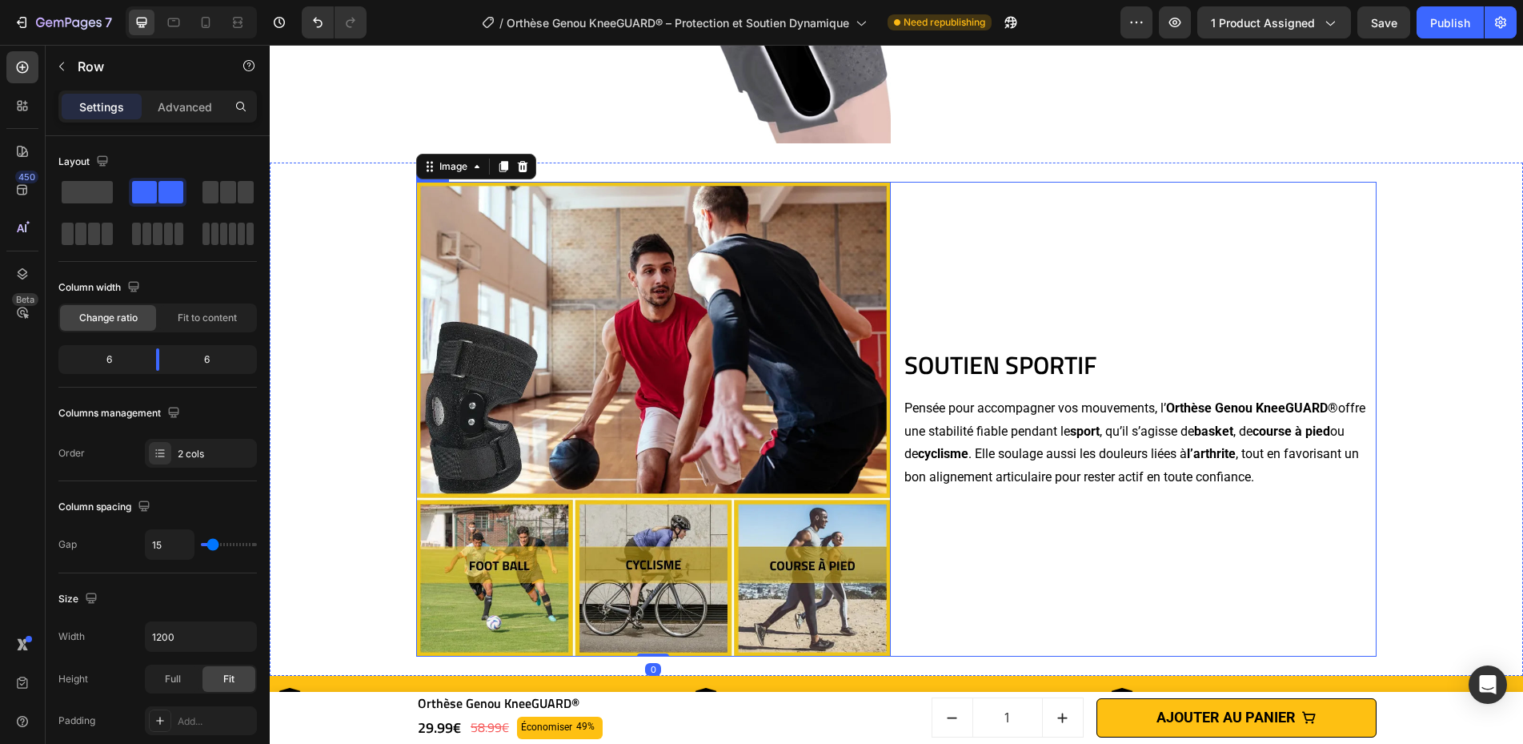
click at [947, 286] on div "SOUTIEN SPORTIF Heading Pensée pour accompagner vos mouvements, l’ Orthèse Geno…" at bounding box center [1140, 419] width 475 height 475
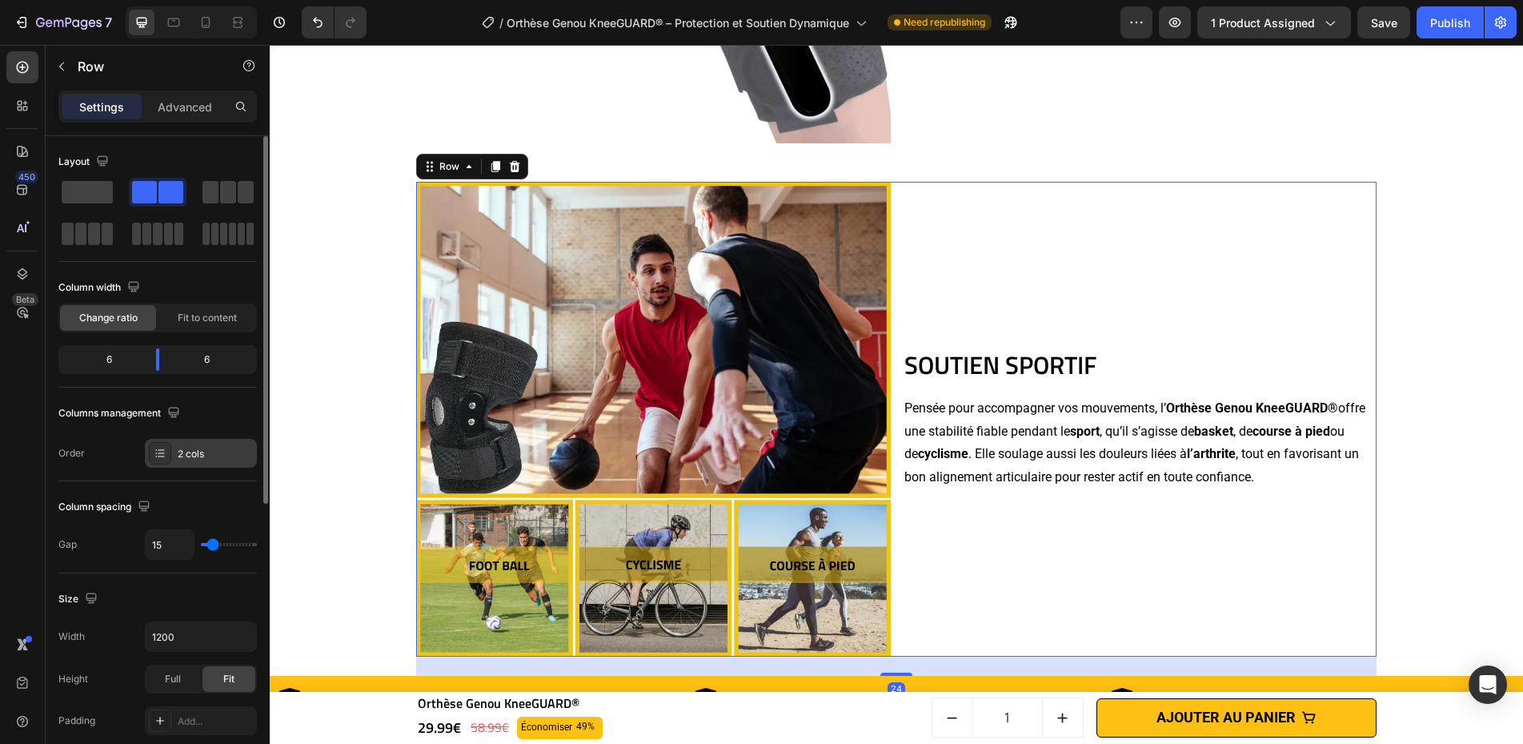
click at [201, 462] on div "2 cols" at bounding box center [201, 453] width 112 height 29
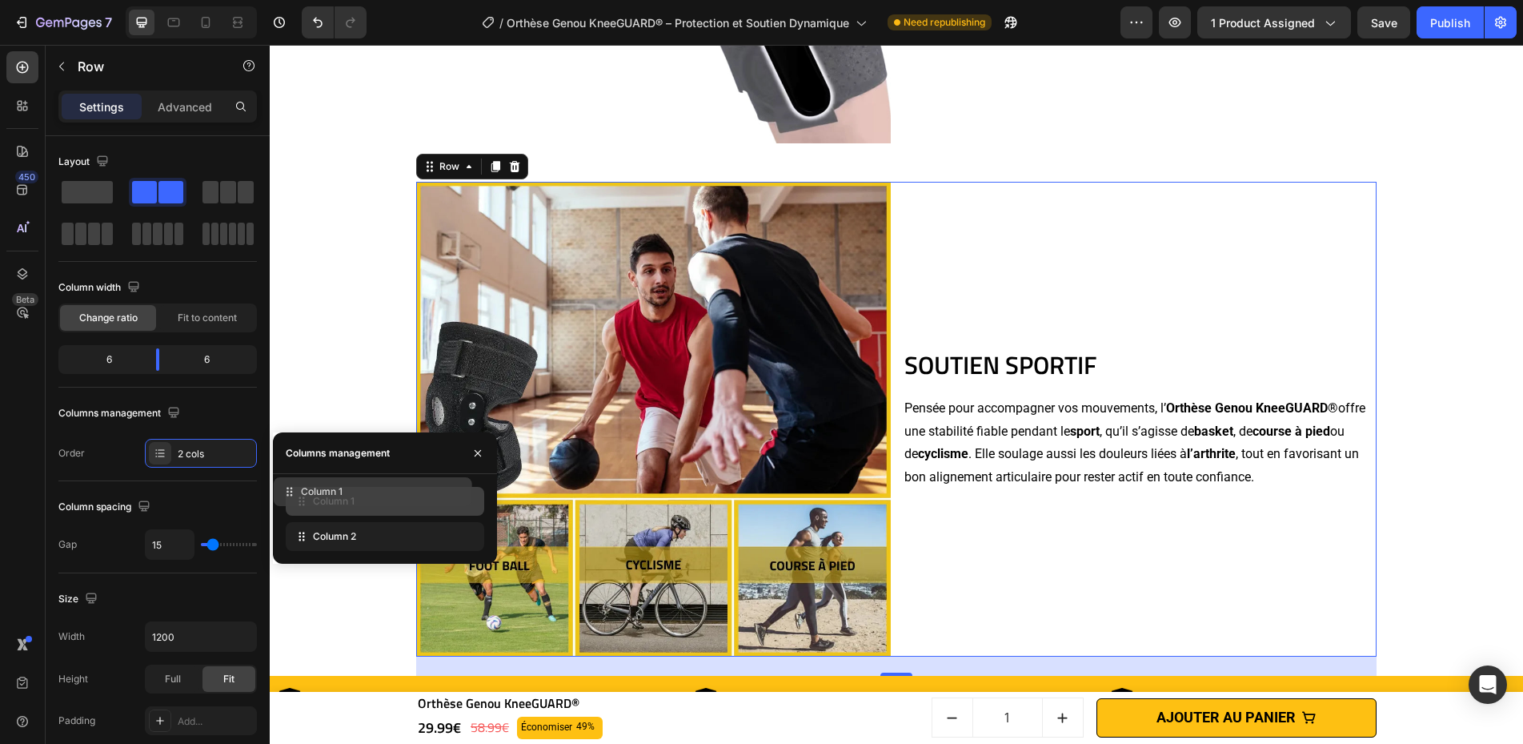
drag, startPoint x: 352, startPoint y: 535, endPoint x: 340, endPoint y: 491, distance: 46.4
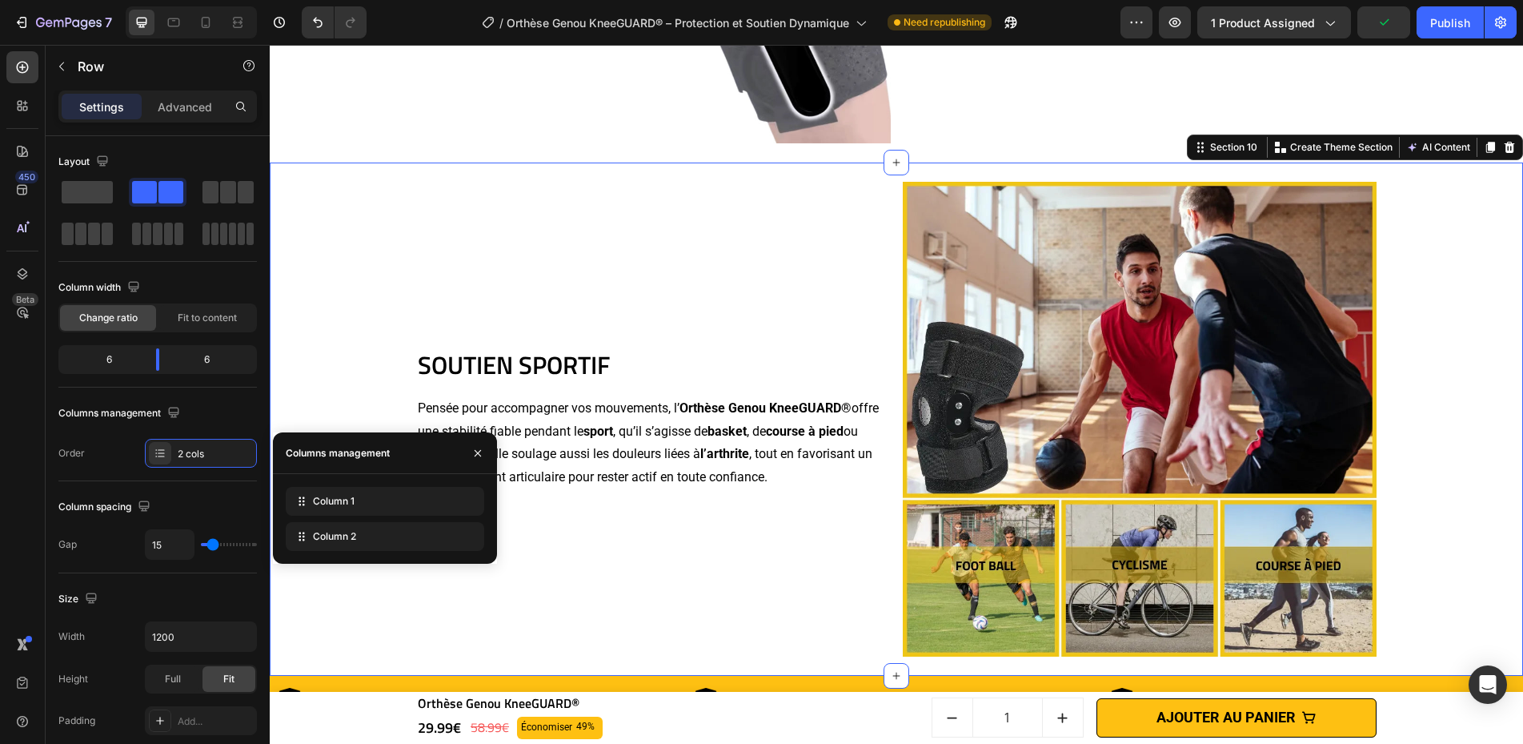
click at [289, 355] on div "SOUTIEN SPORTIF Heading Pensée pour accompagner vos mouvements, l’ Orthèse Geno…" at bounding box center [896, 418] width 1237 height 513
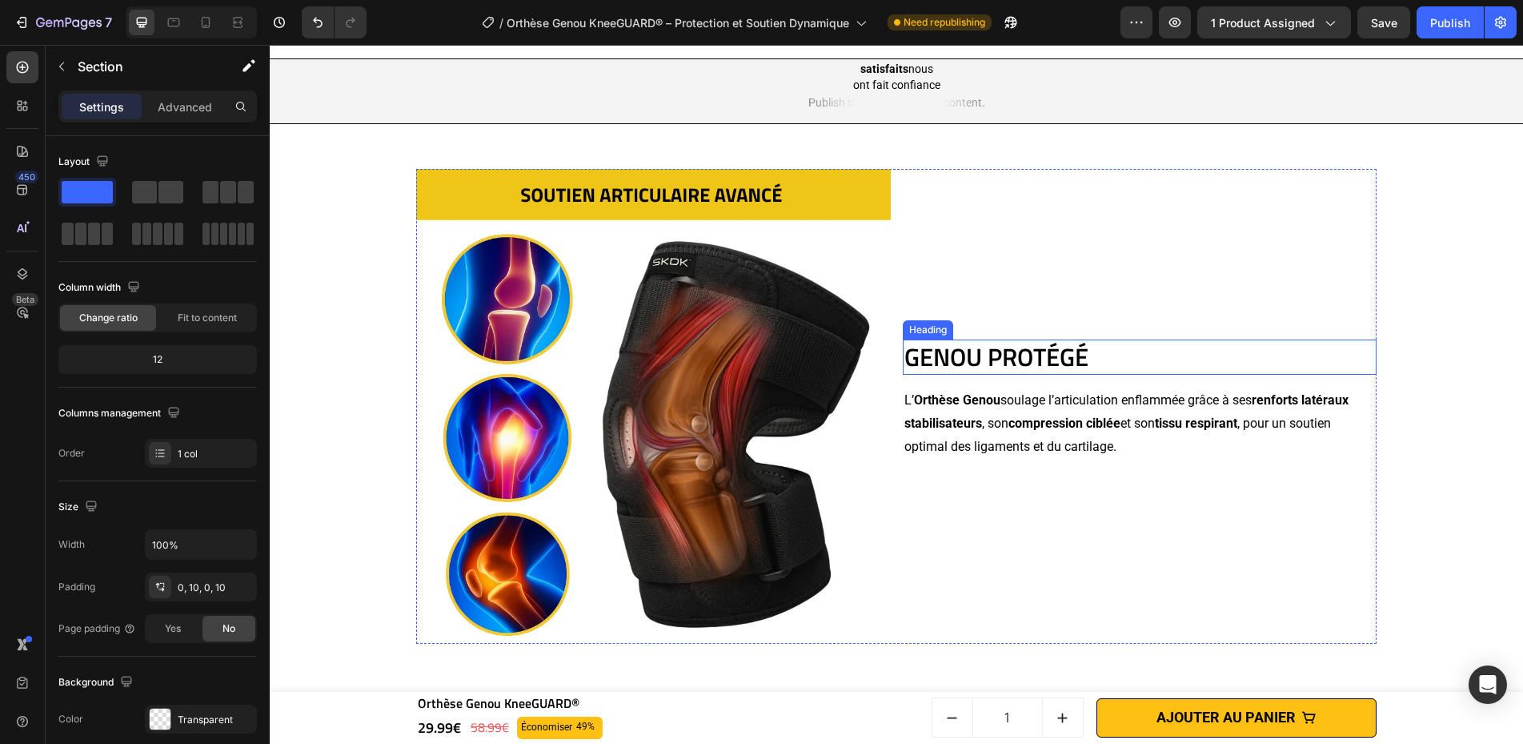
scroll to position [1371, 0]
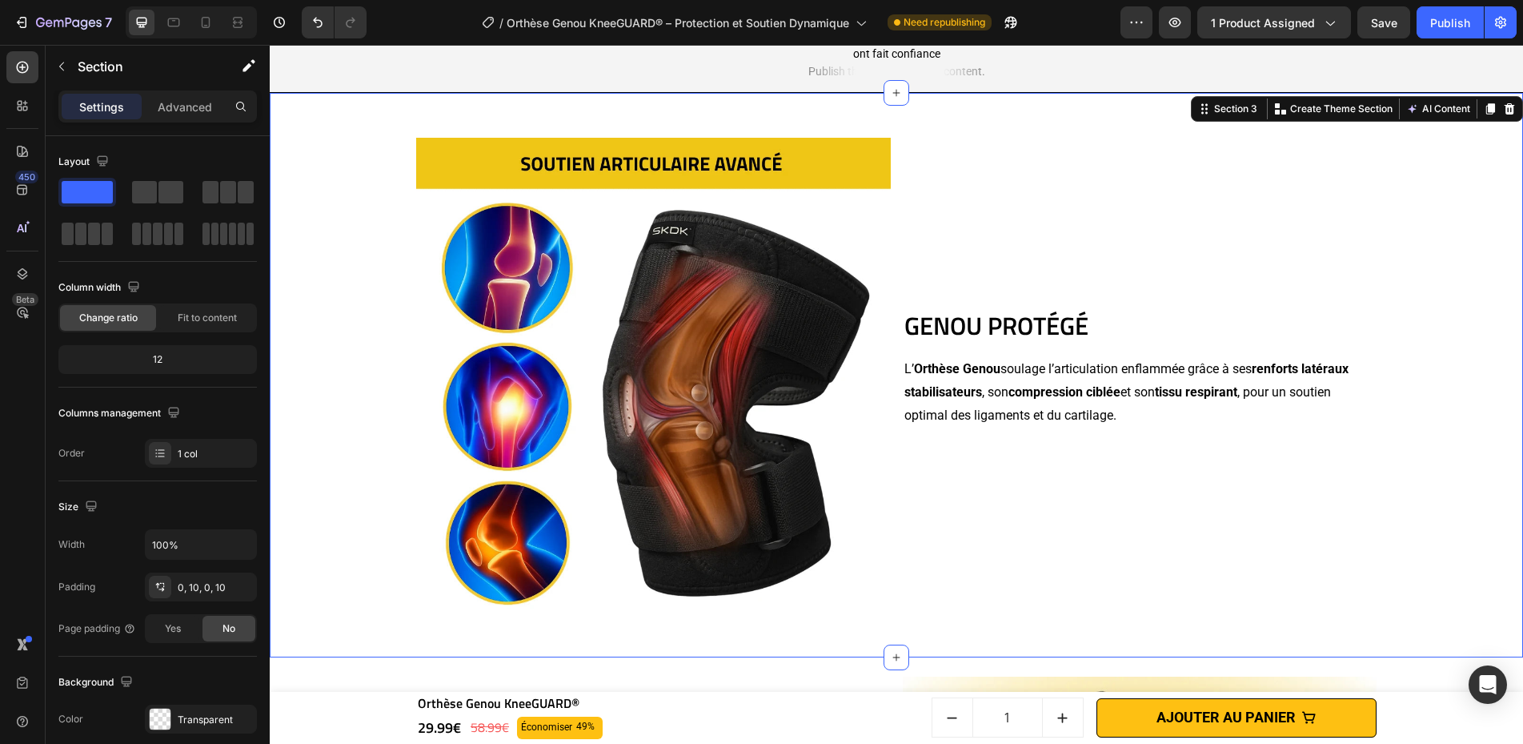
click at [341, 379] on div "GENOU PROTÉGÉ Heading L’ Orthèse Genou soulage l’articulation enflammée grâce à…" at bounding box center [896, 374] width 1253 height 513
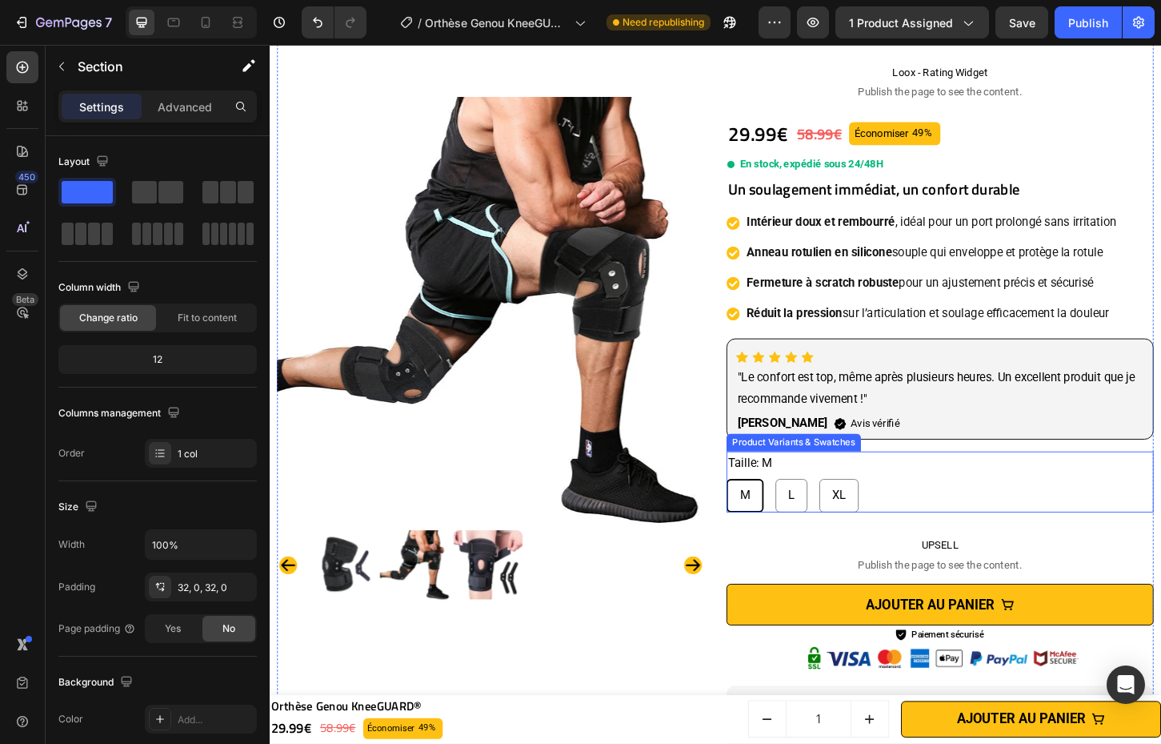
scroll to position [69, 0]
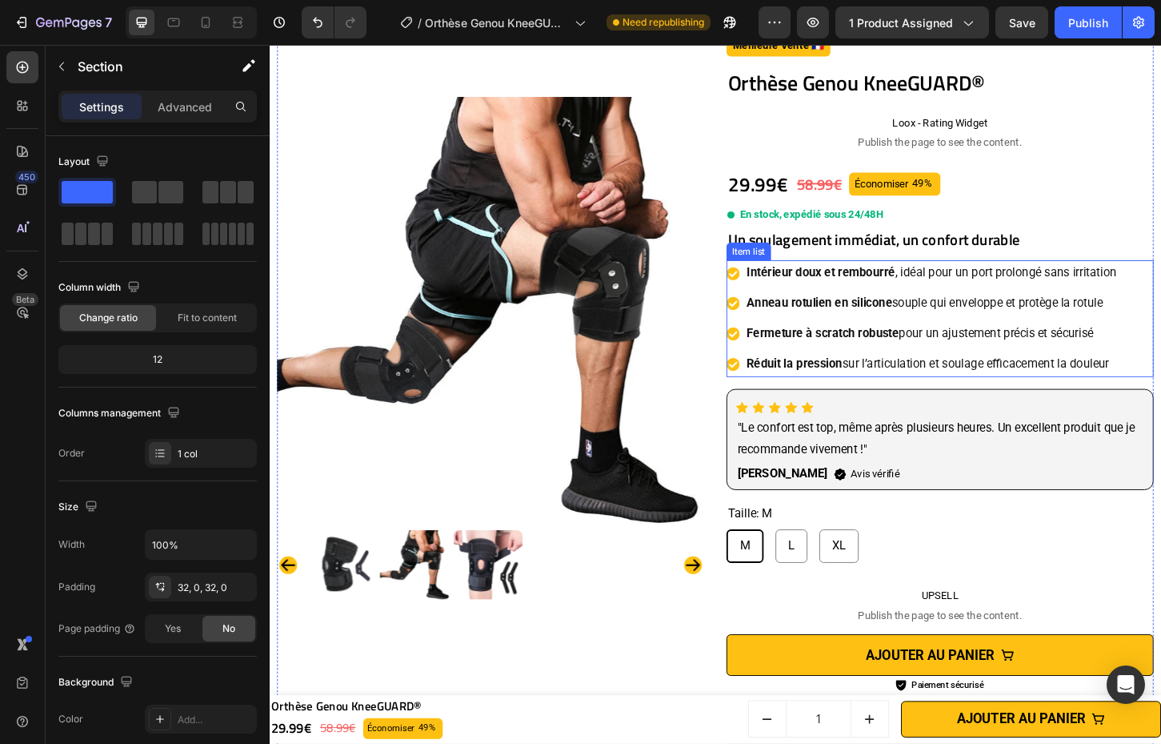
click at [1182, 315] on div "Intérieur doux et rembourré , idéal pour un port prolongé sans irritation Annea…" at bounding box center [992, 340] width 460 height 126
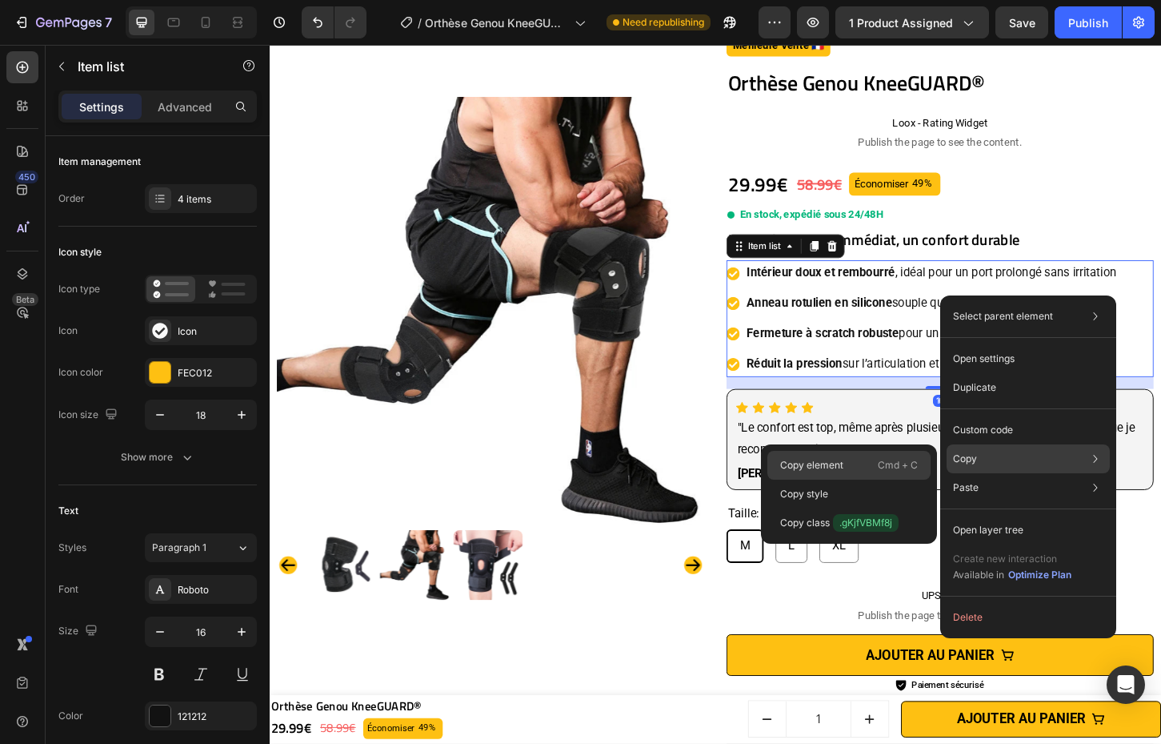
click at [881, 455] on div "Copy element Cmd + C" at bounding box center [849, 465] width 163 height 29
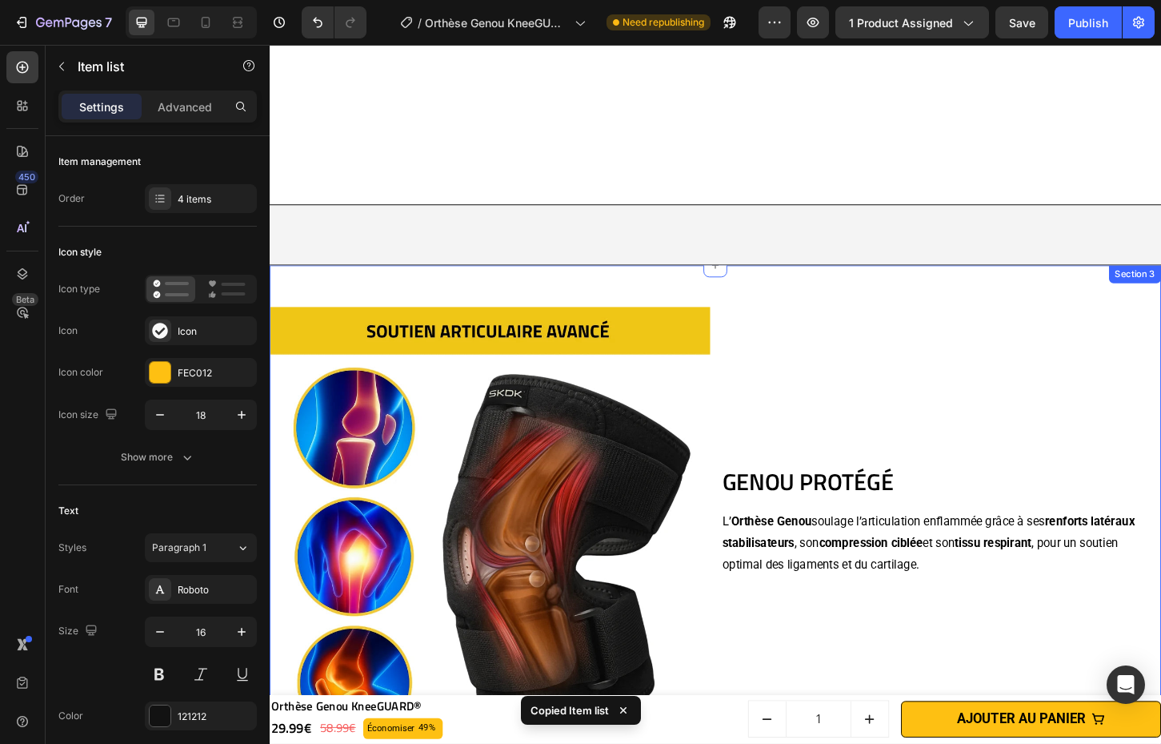
scroll to position [1513, 0]
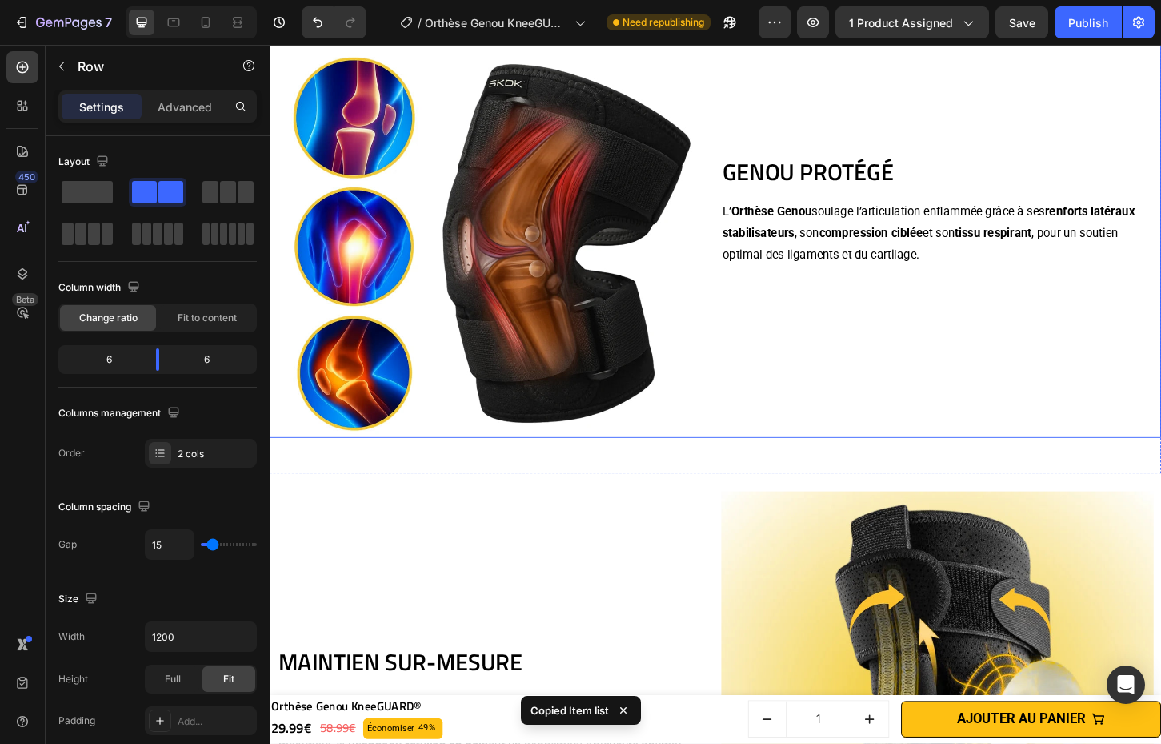
click at [944, 367] on div "GENOU PROTÉGÉ Heading L’ Orthèse Genou soulage l’articulation enflammée grâce à…" at bounding box center [993, 231] width 475 height 475
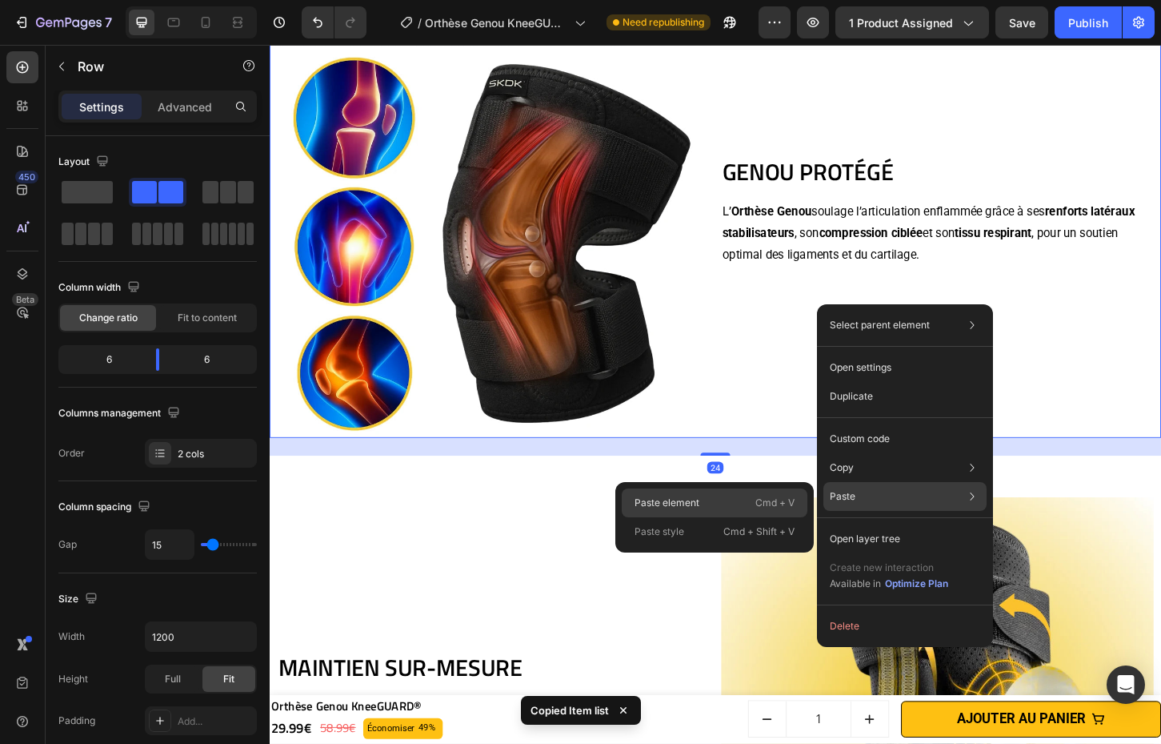
drag, startPoint x: 764, startPoint y: 488, endPoint x: 515, endPoint y: 475, distance: 249.3
click at [764, 488] on div "Paste element Cmd + V" at bounding box center [715, 502] width 186 height 29
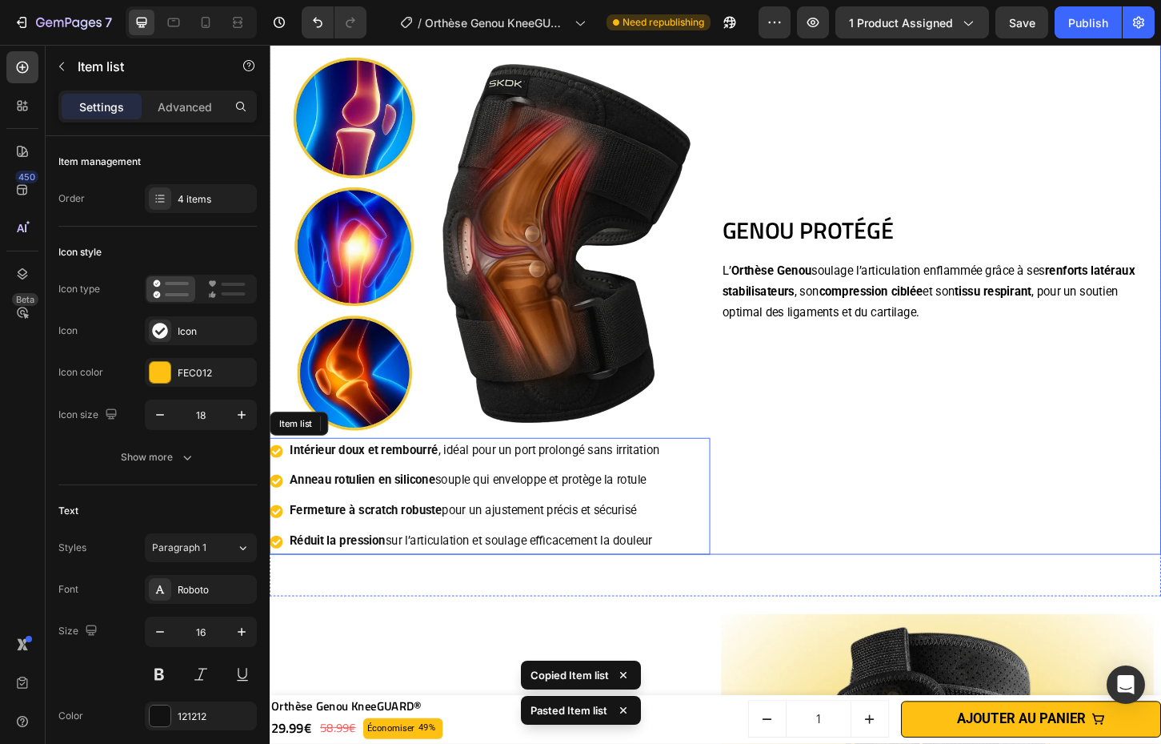
scroll to position [1576, 0]
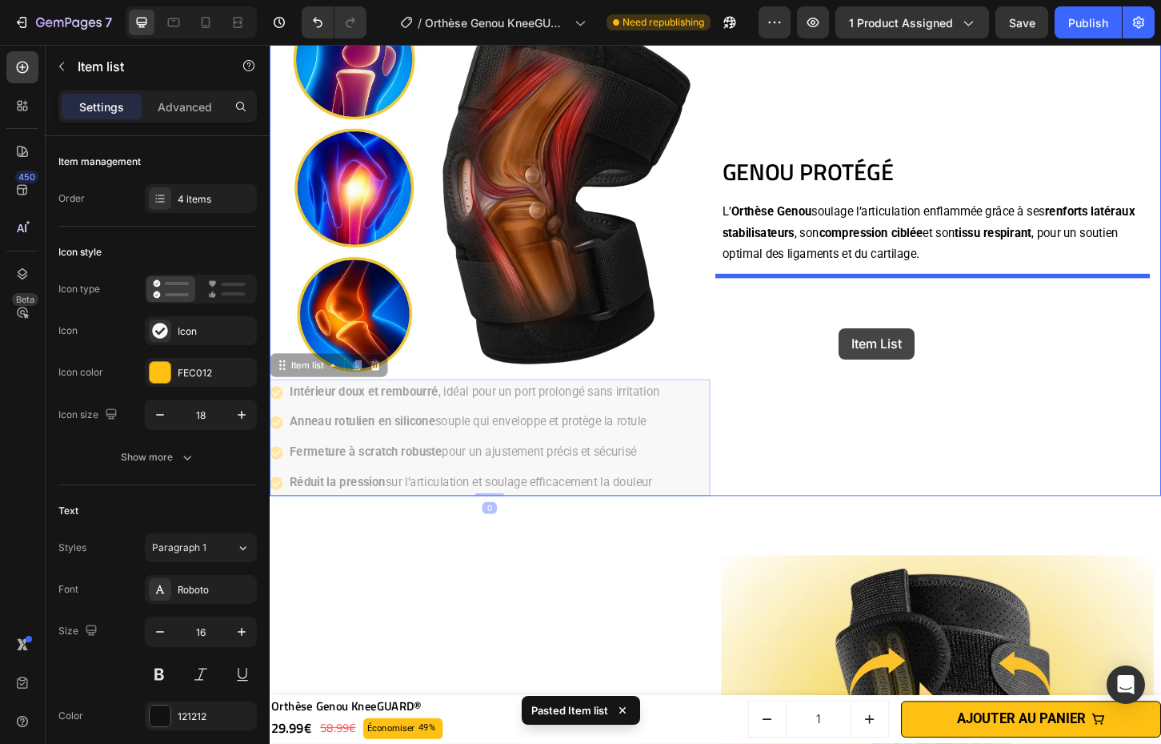
drag, startPoint x: 721, startPoint y: 459, endPoint x: 883, endPoint y: 350, distance: 195.3
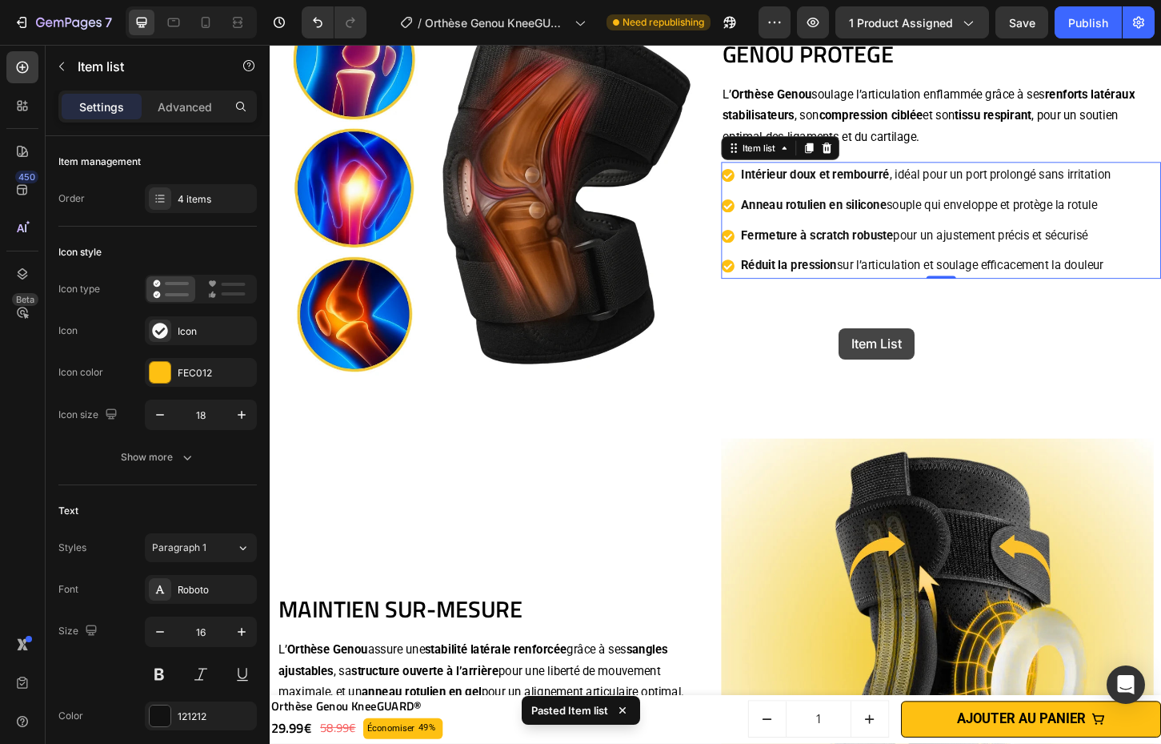
scroll to position [1450, 0]
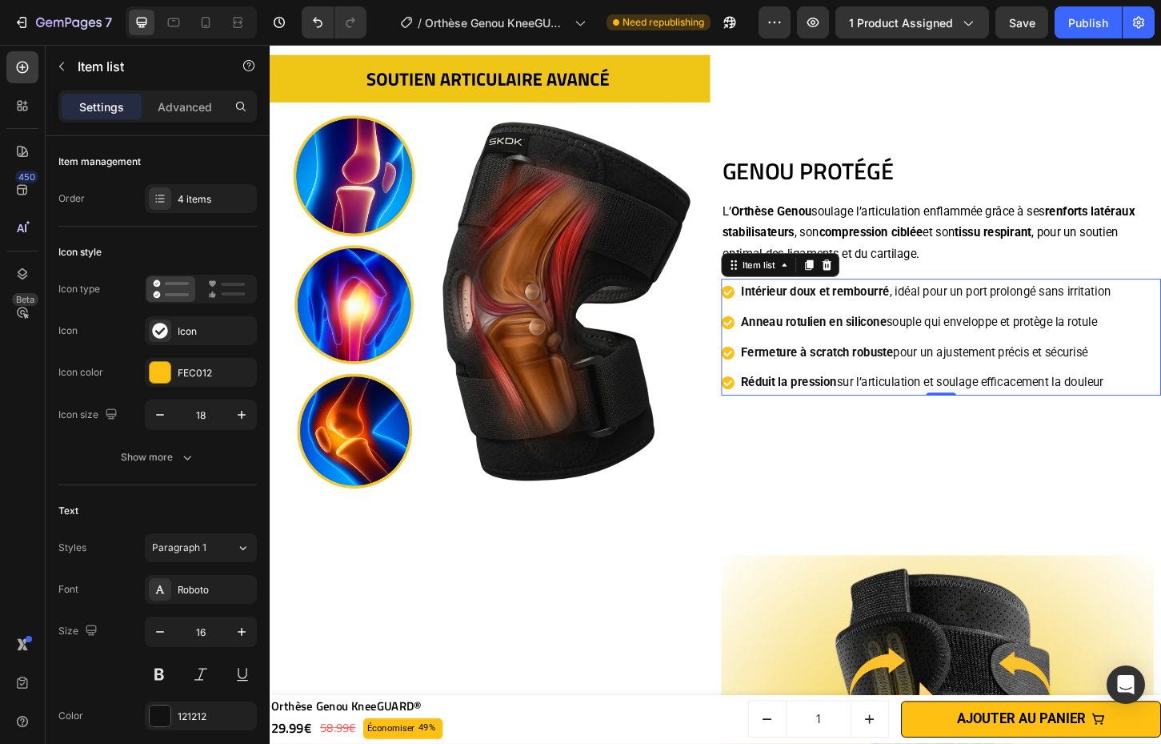
click at [1070, 307] on p "Intérieur doux et rembourré , idéal pour un port prolongé sans irritation" at bounding box center [977, 310] width 399 height 23
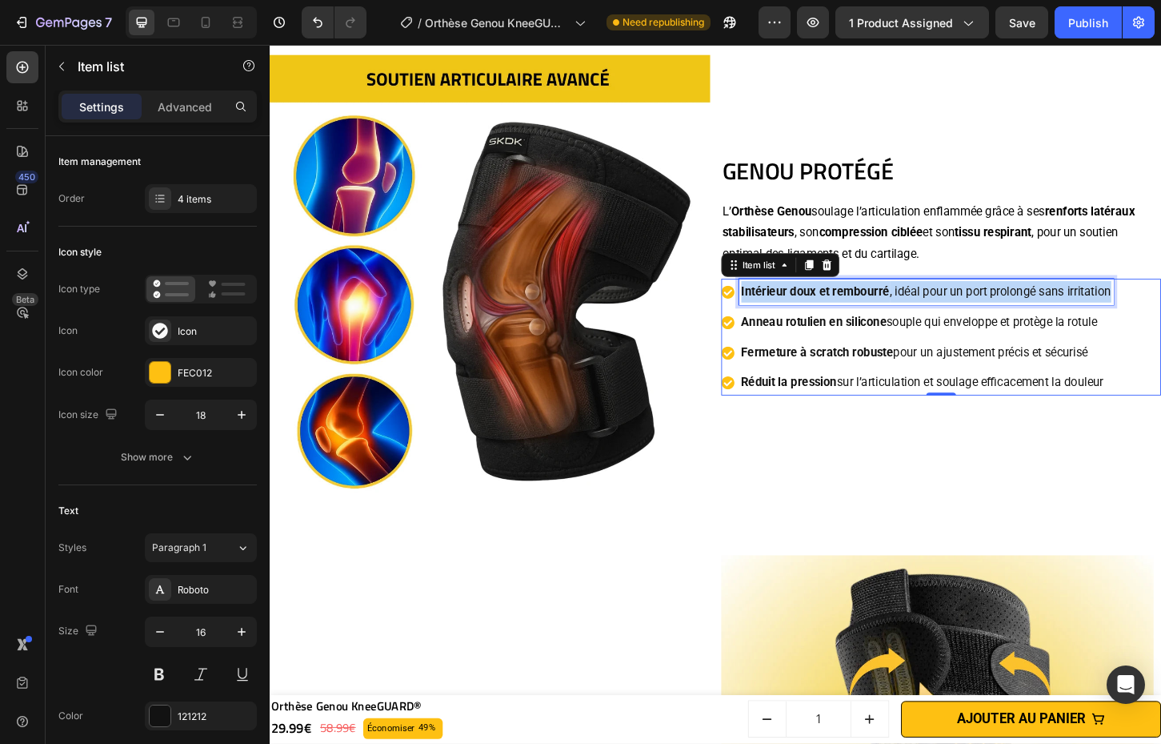
click at [1070, 307] on p "Intérieur doux et rembourré , idéal pour un port prolongé sans irritation" at bounding box center [977, 310] width 399 height 23
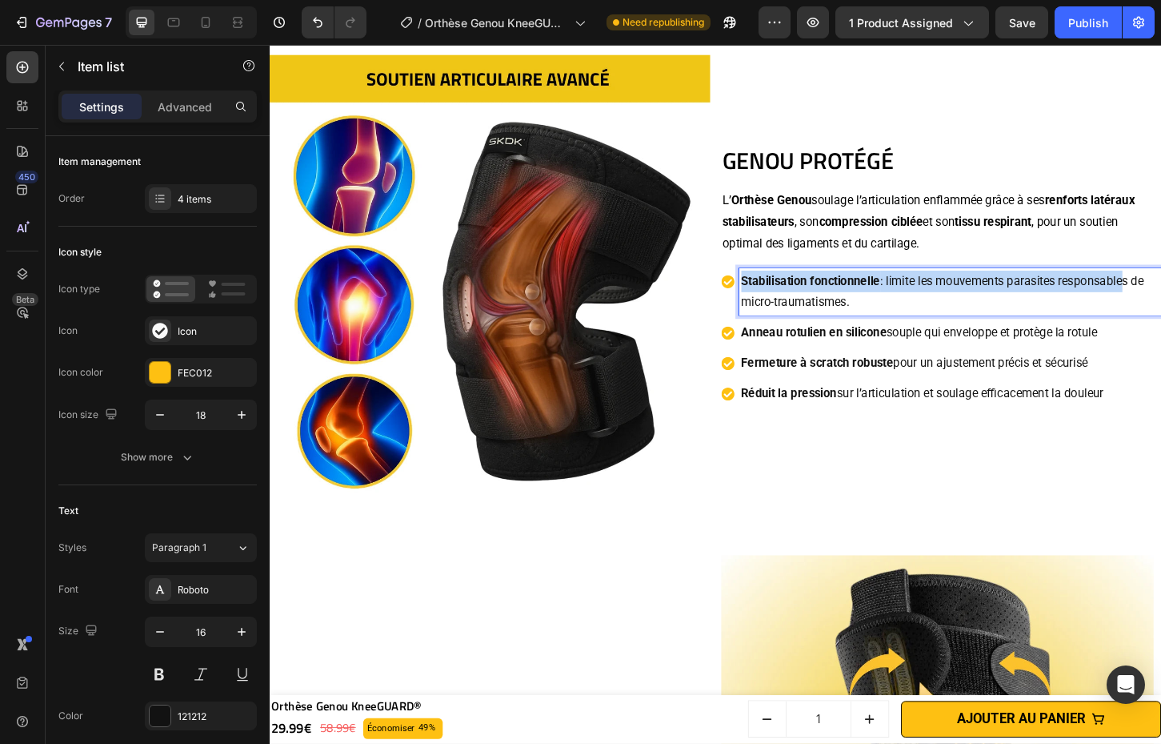
scroll to position [1438, 0]
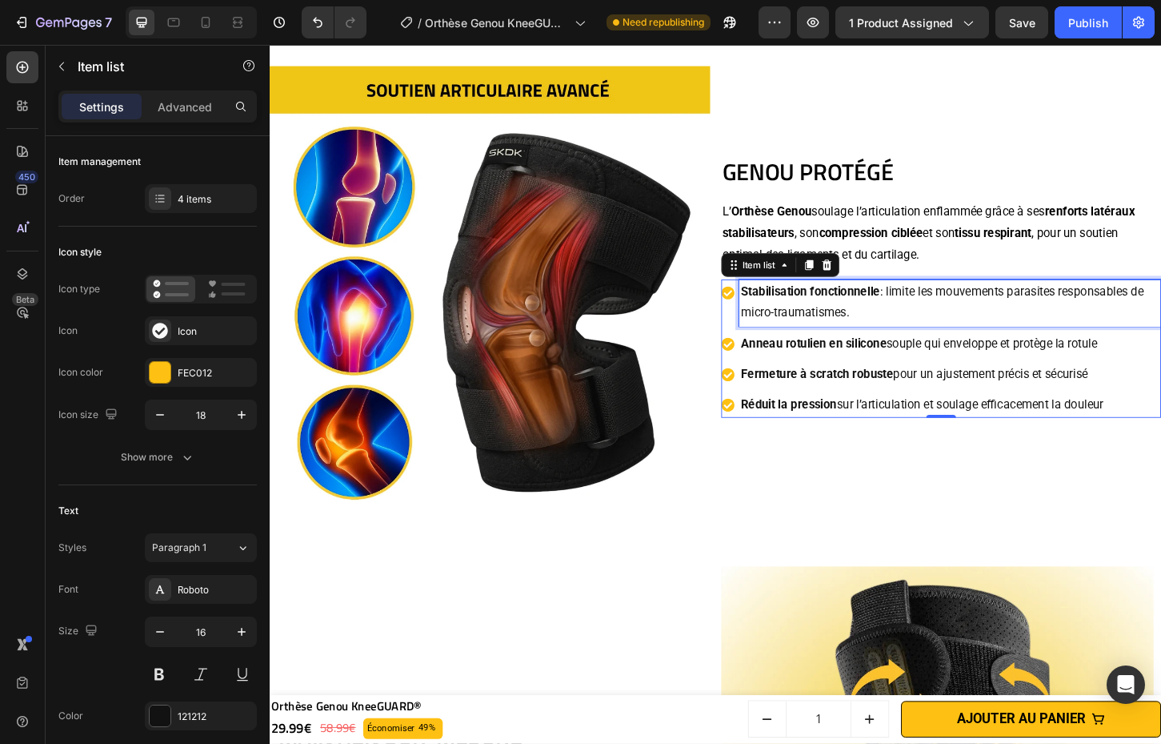
click at [987, 363] on p "Anneau rotulien en silicone souple qui enveloppe et protège la rotule" at bounding box center [1003, 366] width 451 height 23
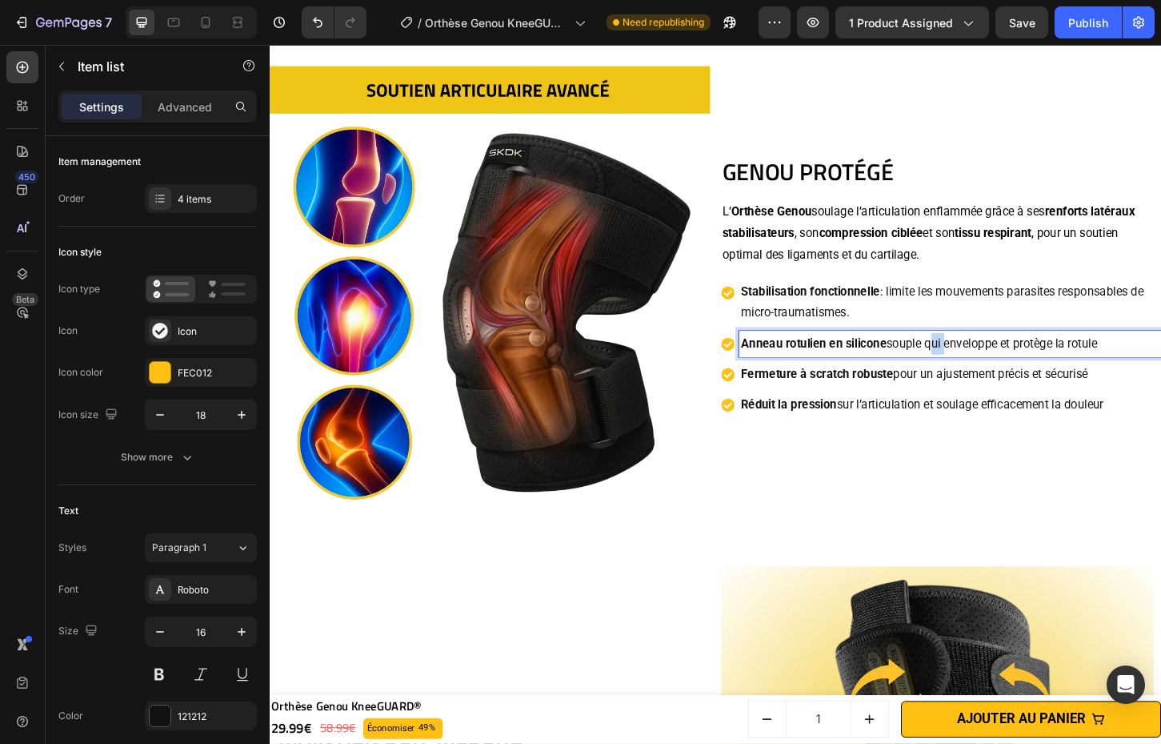
click at [987, 363] on p "Anneau rotulien en silicone souple qui enveloppe et protège la rotule" at bounding box center [1003, 366] width 451 height 23
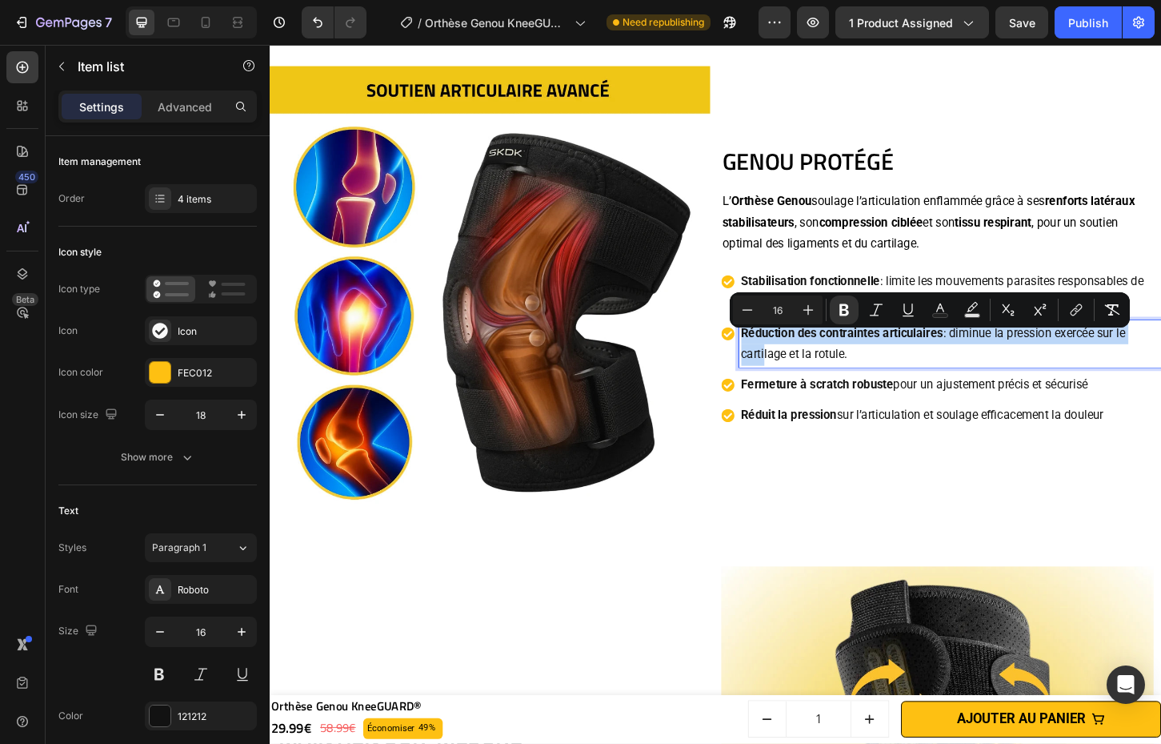
scroll to position [1427, 0]
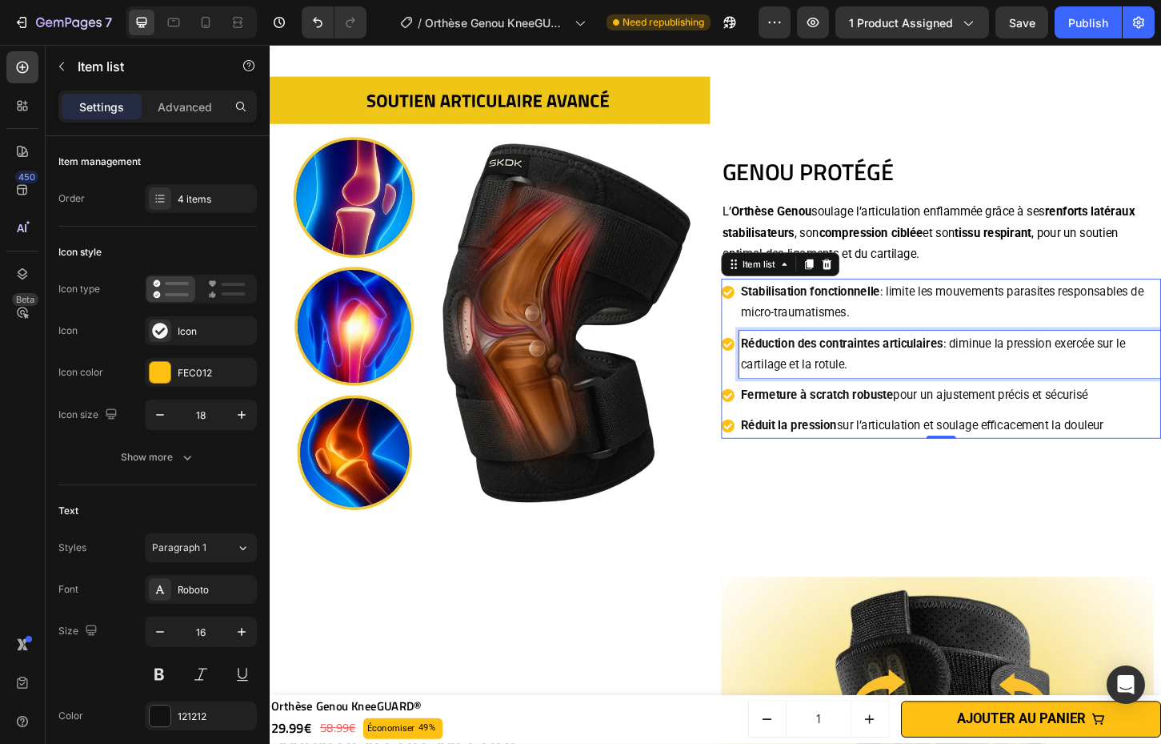
click at [912, 307] on strong "Stabilisation fonctionnelle" at bounding box center [853, 310] width 150 height 15
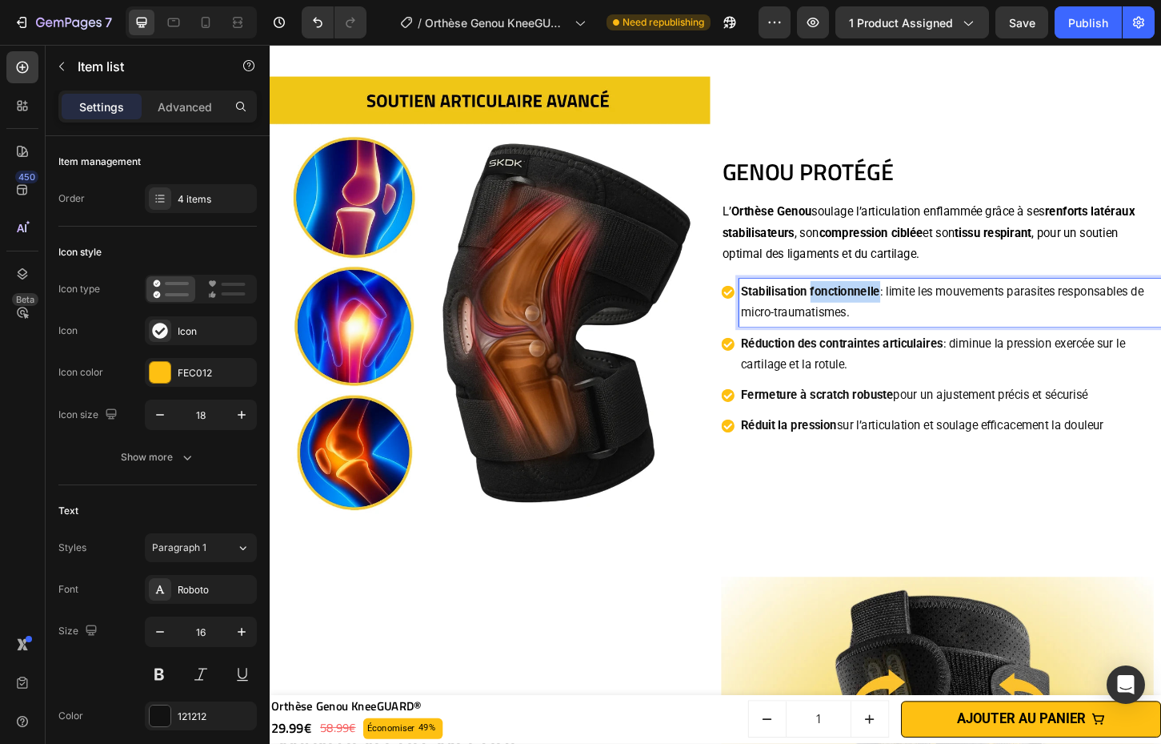
click at [912, 307] on strong "Stabilisation fonctionnelle" at bounding box center [853, 310] width 150 height 15
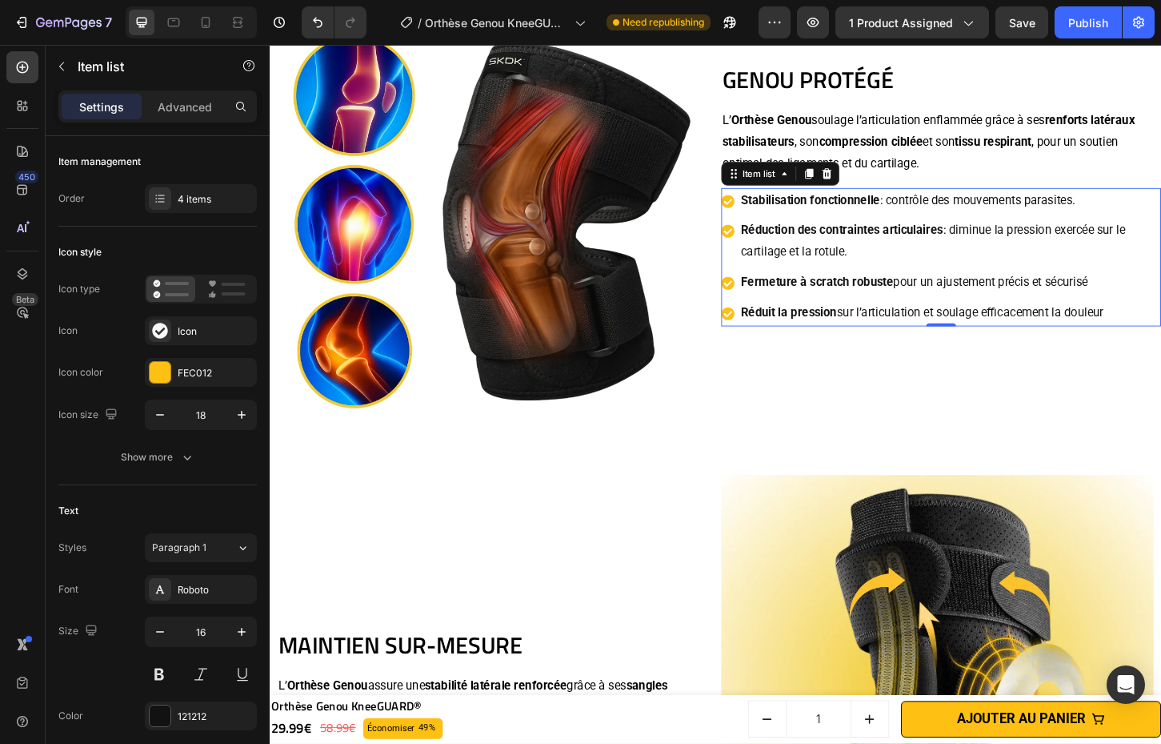
scroll to position [1477, 0]
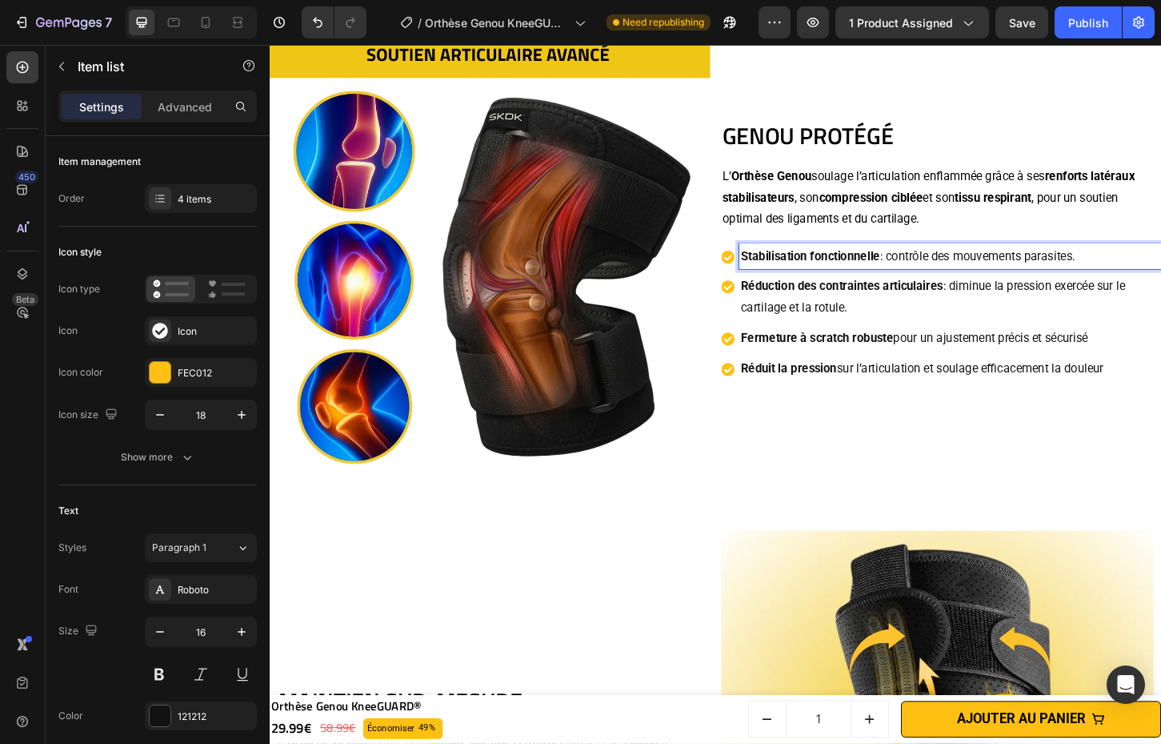
click at [930, 302] on strong "Réduction des contraintes articulaires" at bounding box center [887, 304] width 218 height 15
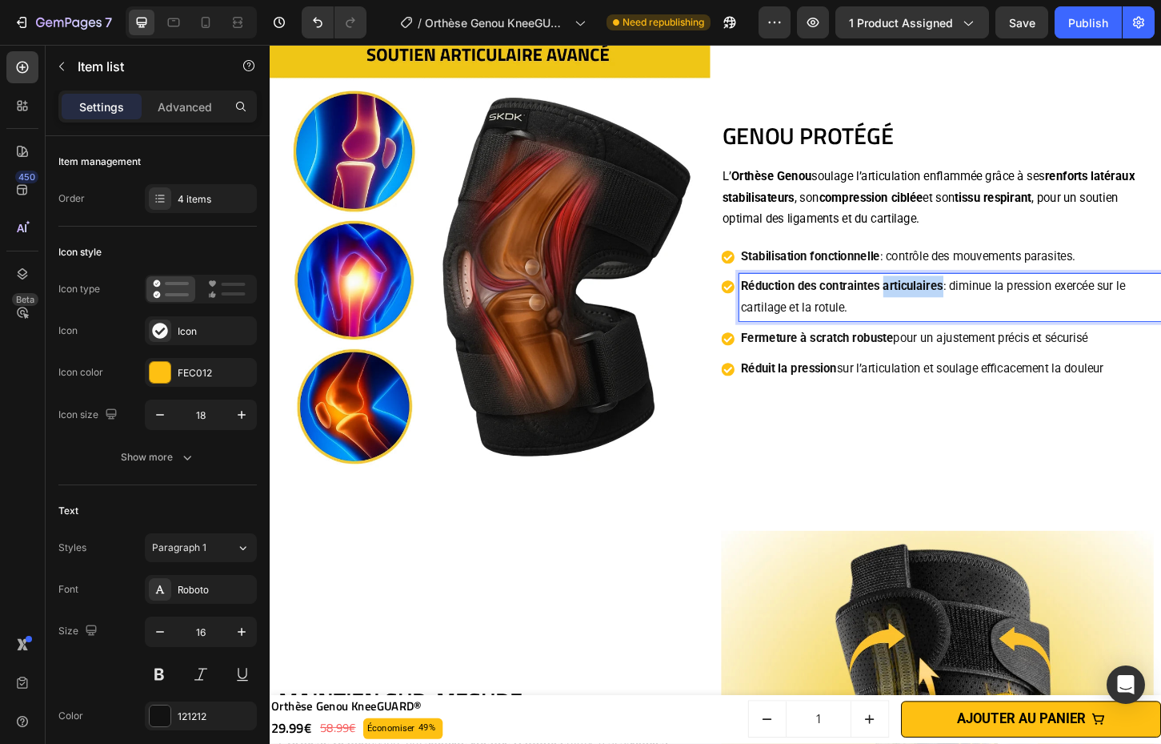
click at [930, 302] on strong "Réduction des contraintes articulaires" at bounding box center [887, 304] width 218 height 15
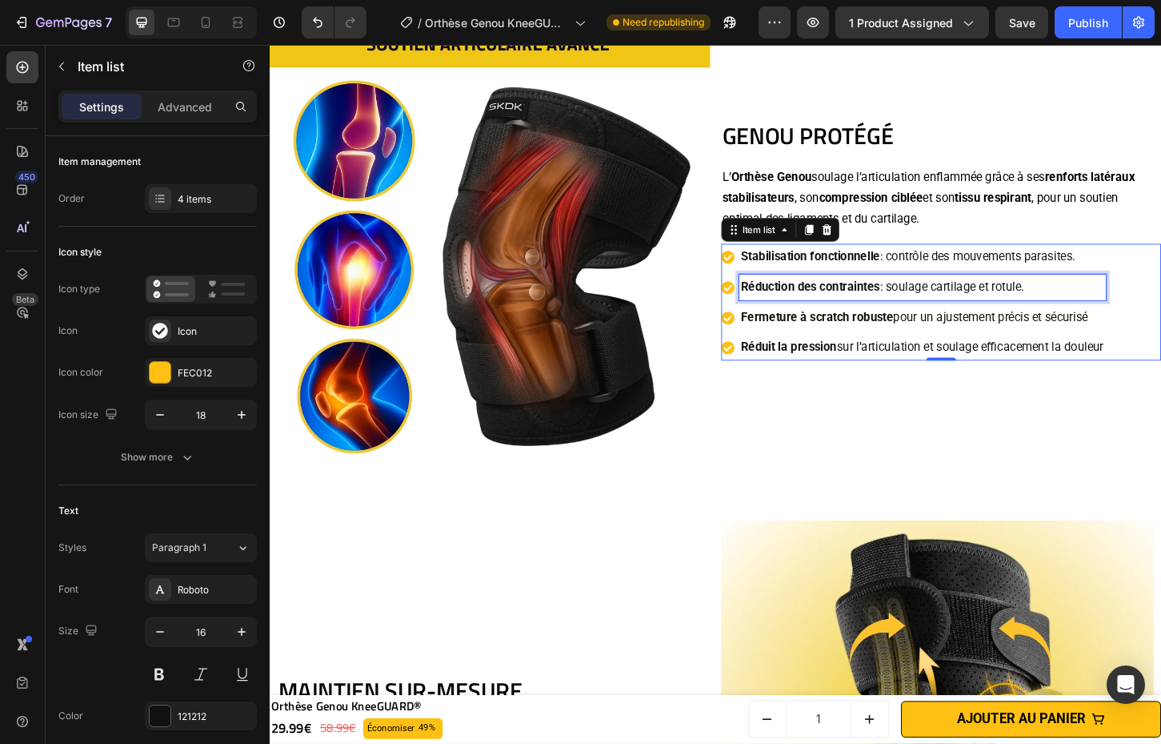
click at [1067, 339] on p "Fermeture à scratch robuste pour un ajustement précis et sécurisé" at bounding box center [973, 338] width 391 height 23
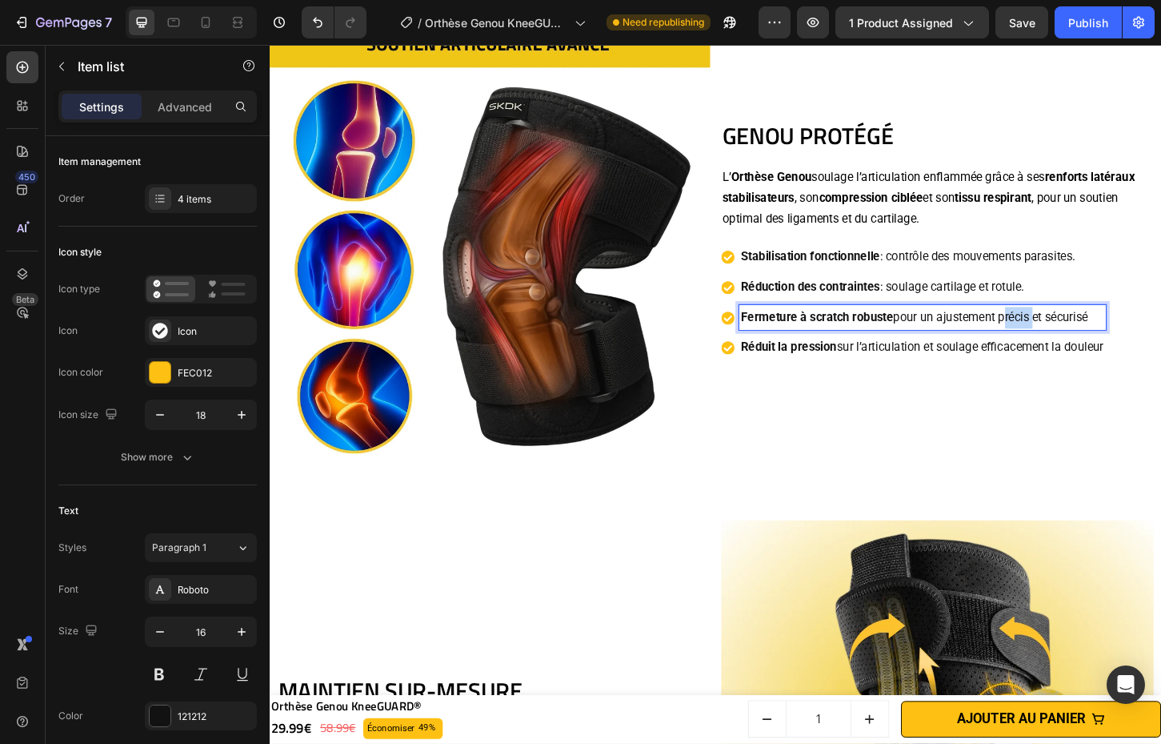
click at [1067, 339] on p "Fermeture à scratch robuste pour un ajustement précis et sécurisé" at bounding box center [973, 338] width 391 height 23
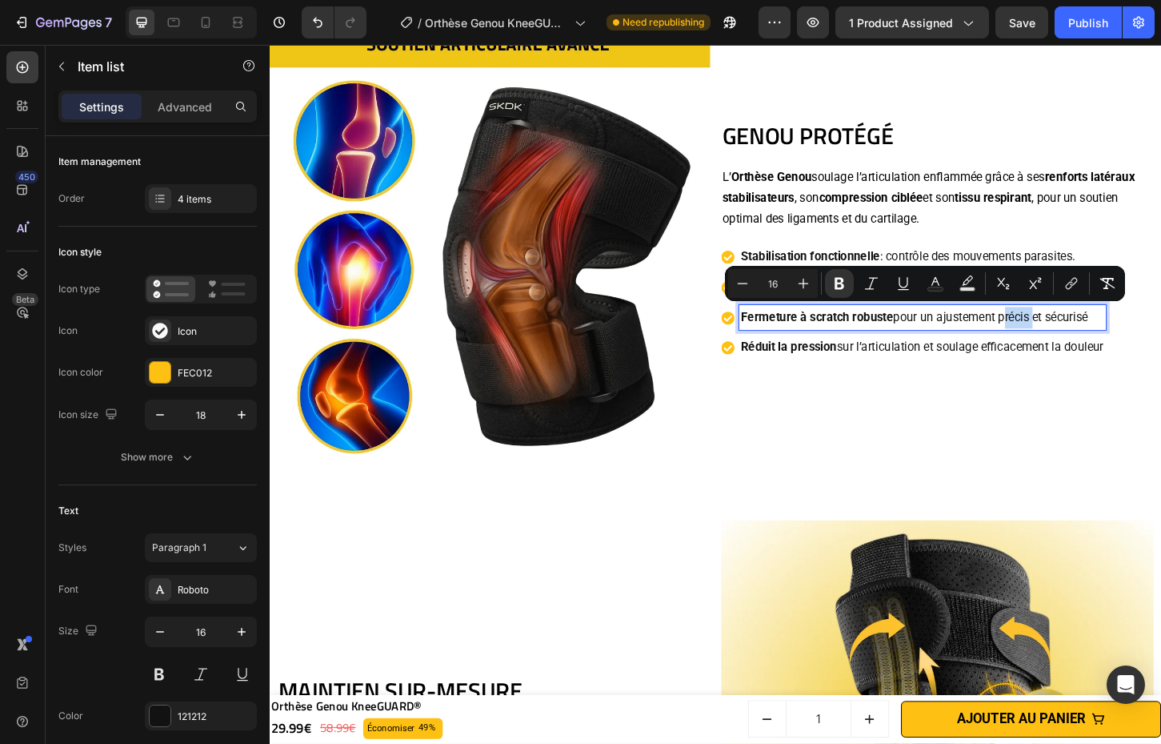
scroll to position [1477, 0]
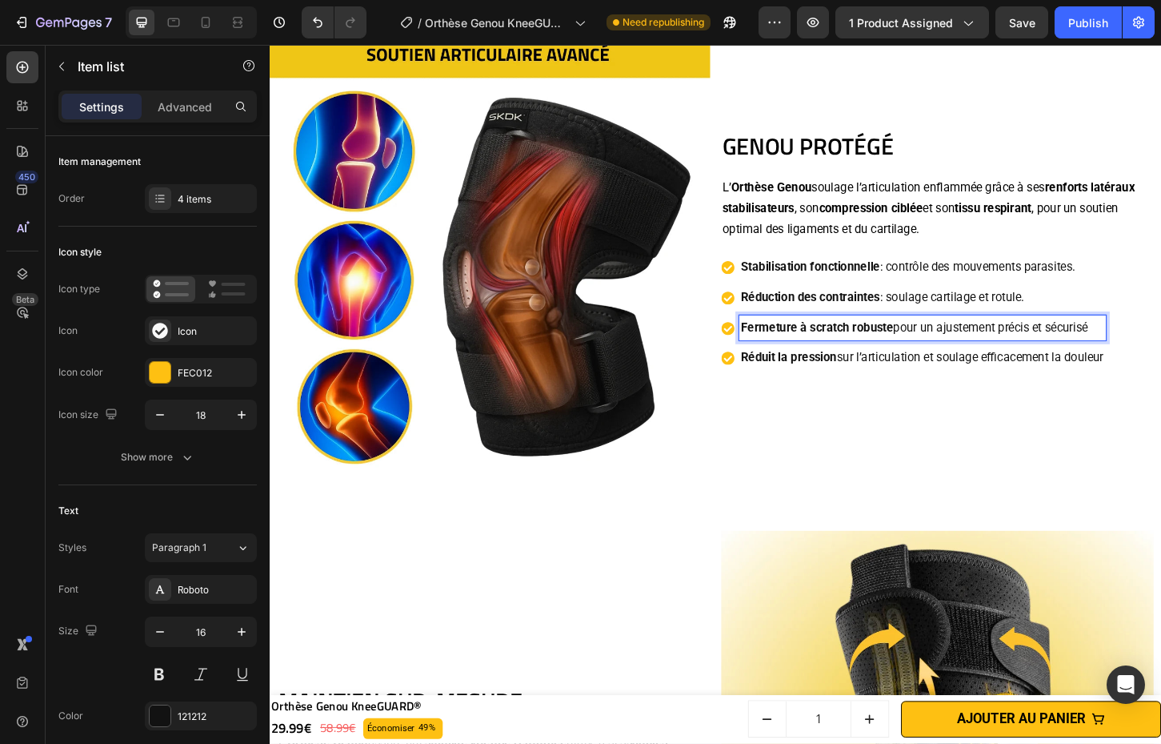
click at [1079, 422] on div "GENOU PROTÉGÉ Heading L’ Orthèse Genou soulage l’articulation enflammée grâce à…" at bounding box center [993, 267] width 475 height 475
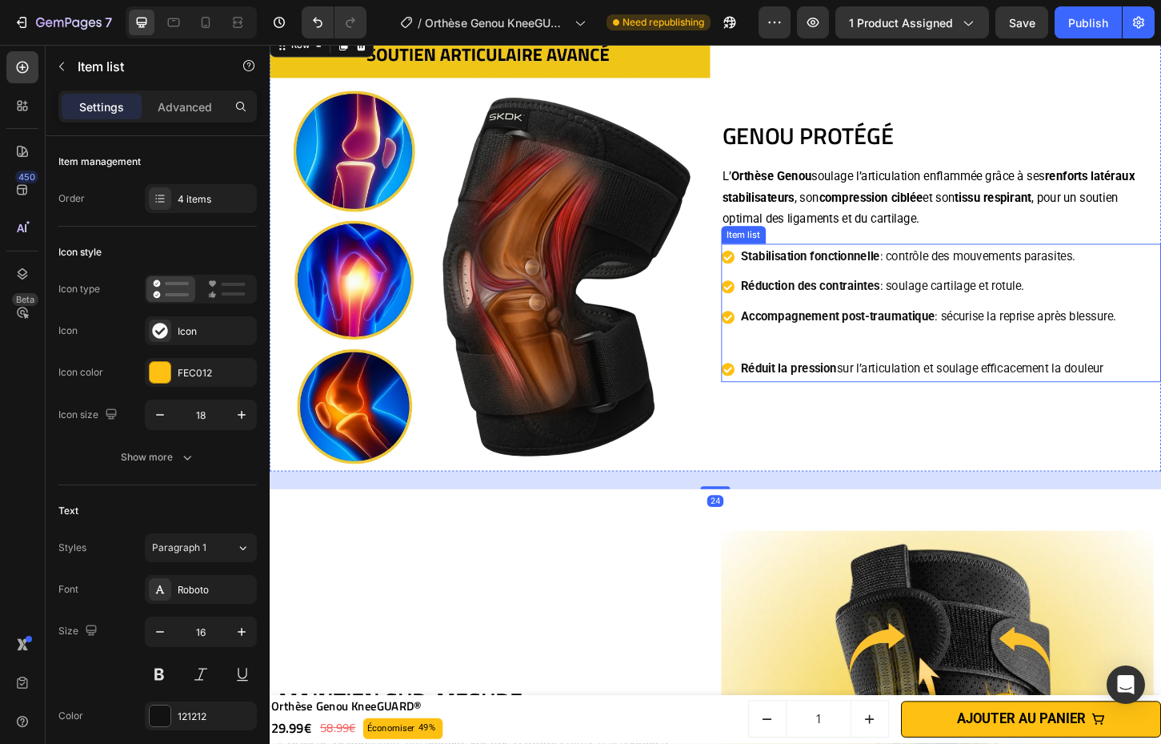
click at [1116, 363] on p "Rich Text Editor. Editing area: main" at bounding box center [980, 361] width 404 height 23
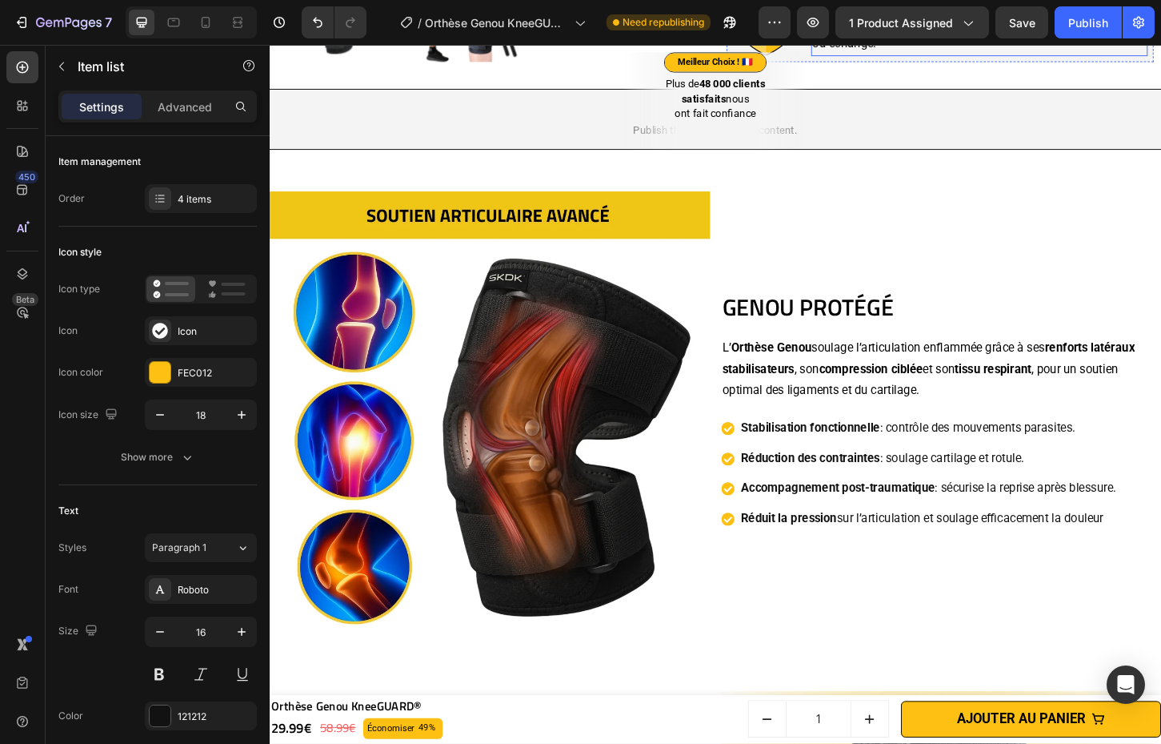
scroll to position [1305, 0]
click at [940, 367] on p "L’ Orthèse Genou soulage l’articulation enflammée grâce à ses renforts latéraux…" at bounding box center [993, 393] width 471 height 69
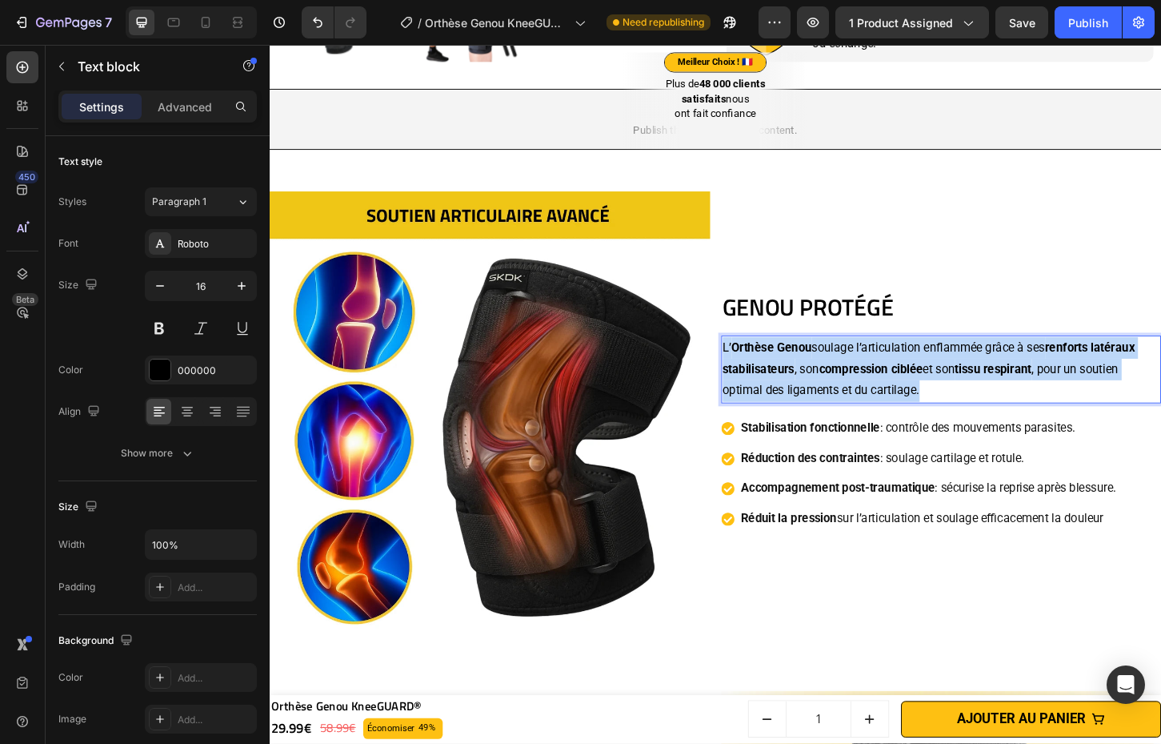
click at [940, 367] on p "L’ Orthèse Genou soulage l’articulation enflammée grâce à ses renforts latéraux…" at bounding box center [993, 393] width 471 height 69
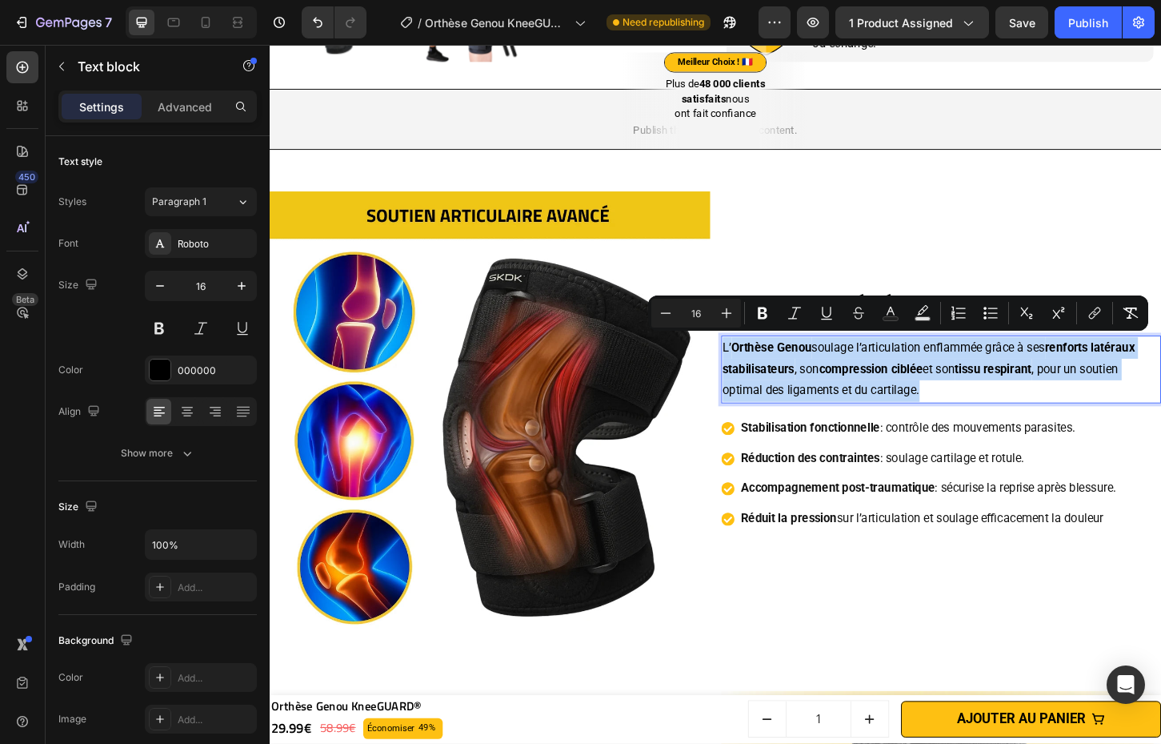
click at [966, 386] on strong "compression ciblée" at bounding box center [918, 393] width 112 height 15
click at [965, 419] on p "L’ Orthèse Genou soulage l’articulation enflammée grâce à ses renforts latéraux…" at bounding box center [993, 393] width 471 height 69
click at [969, 418] on p "L’ Orthèse Genou soulage l’articulation enflammée grâce à ses renforts latéraux…" at bounding box center [993, 393] width 471 height 69
click at [961, 411] on p "L’ Orthèse Genou soulage l’articulation enflammée grâce à ses renforts latéraux…" at bounding box center [993, 393] width 471 height 69
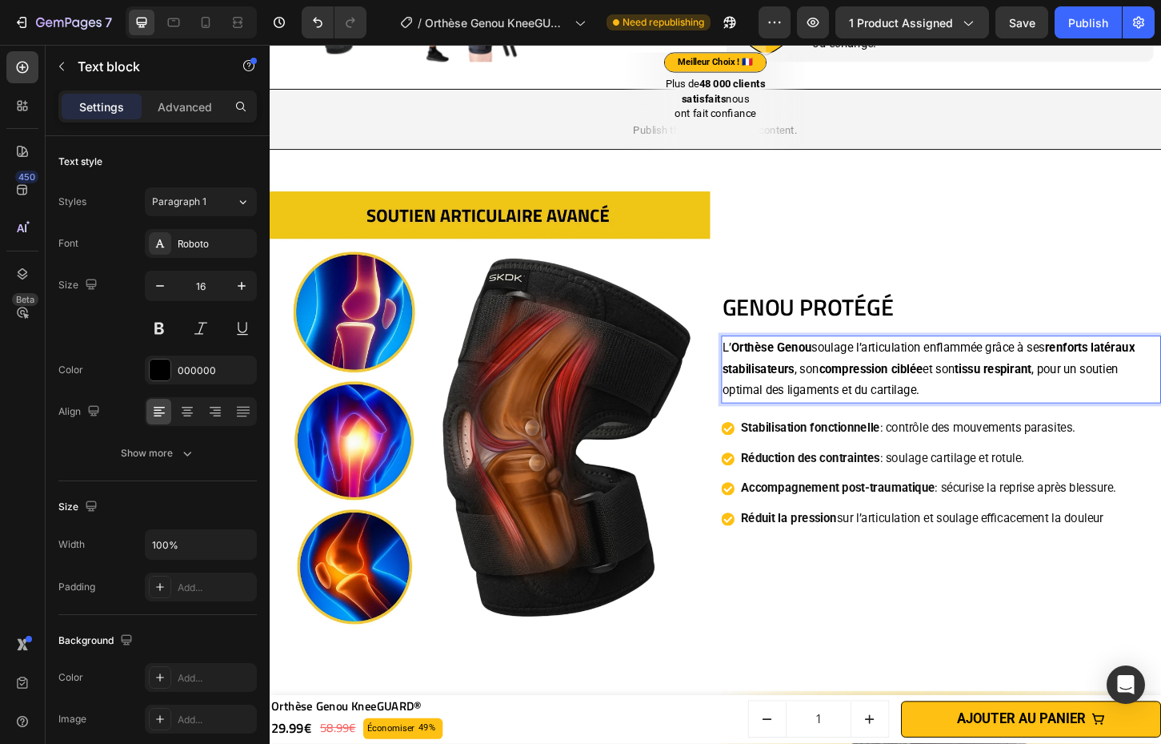
click at [972, 416] on p "L’ Orthèse Genou soulage l’articulation enflammée grâce à ses renforts latéraux…" at bounding box center [993, 393] width 471 height 69
click at [851, 384] on p "L’ Orthèse Genou soulage l’articulation enflammée grâce à ses renforts latéraux…" at bounding box center [993, 393] width 471 height 69
click at [857, 376] on p "L’ Orthèse Genou soulage l’articulation enflammée grâce à ses renforts latéraux…" at bounding box center [993, 393] width 471 height 69
click at [860, 371] on p "L’ Orthèse Genou soulage l’articulation enflammée grâce à ses renforts latéraux…" at bounding box center [993, 393] width 471 height 69
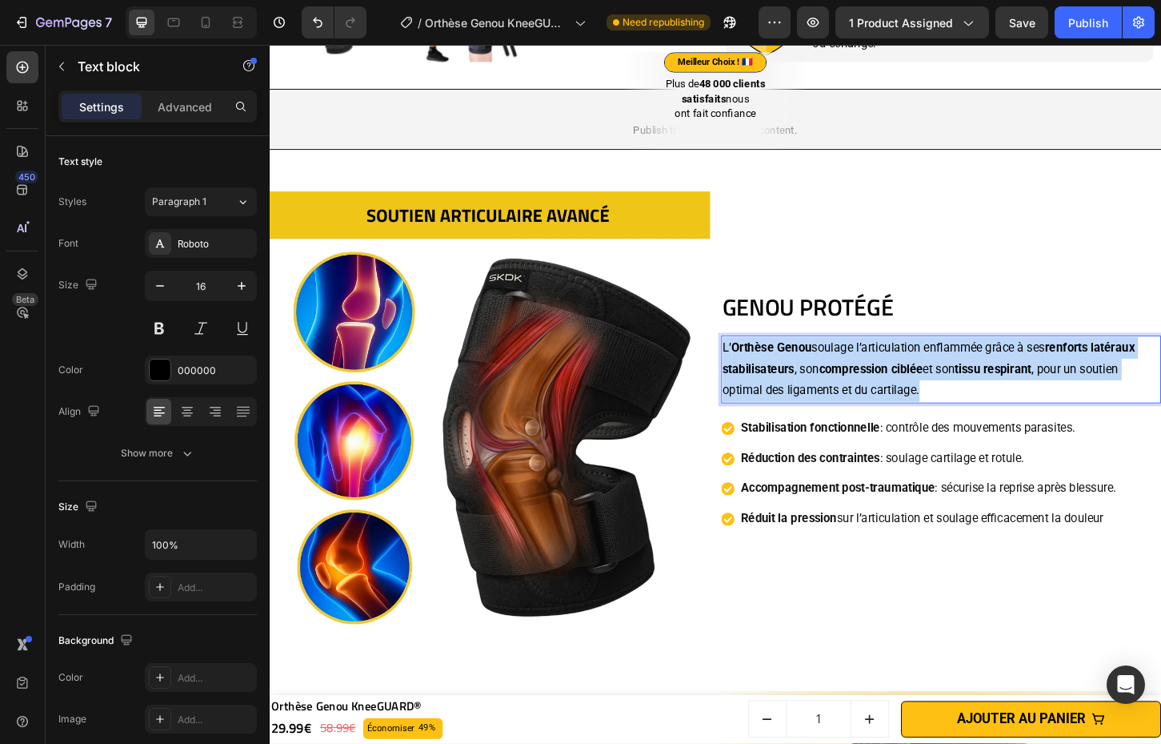
click at [860, 371] on p "L’ Orthèse Genou soulage l’articulation enflammée grâce à ses renforts latéraux…" at bounding box center [993, 393] width 471 height 69
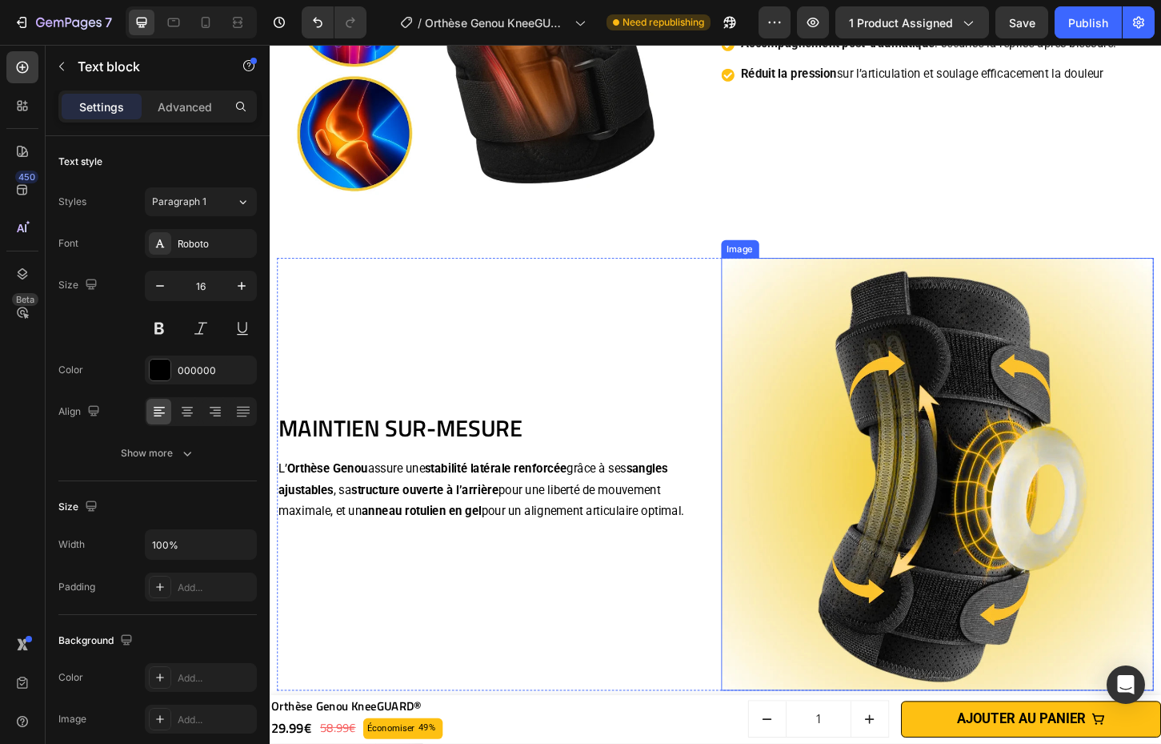
scroll to position [1850, 0]
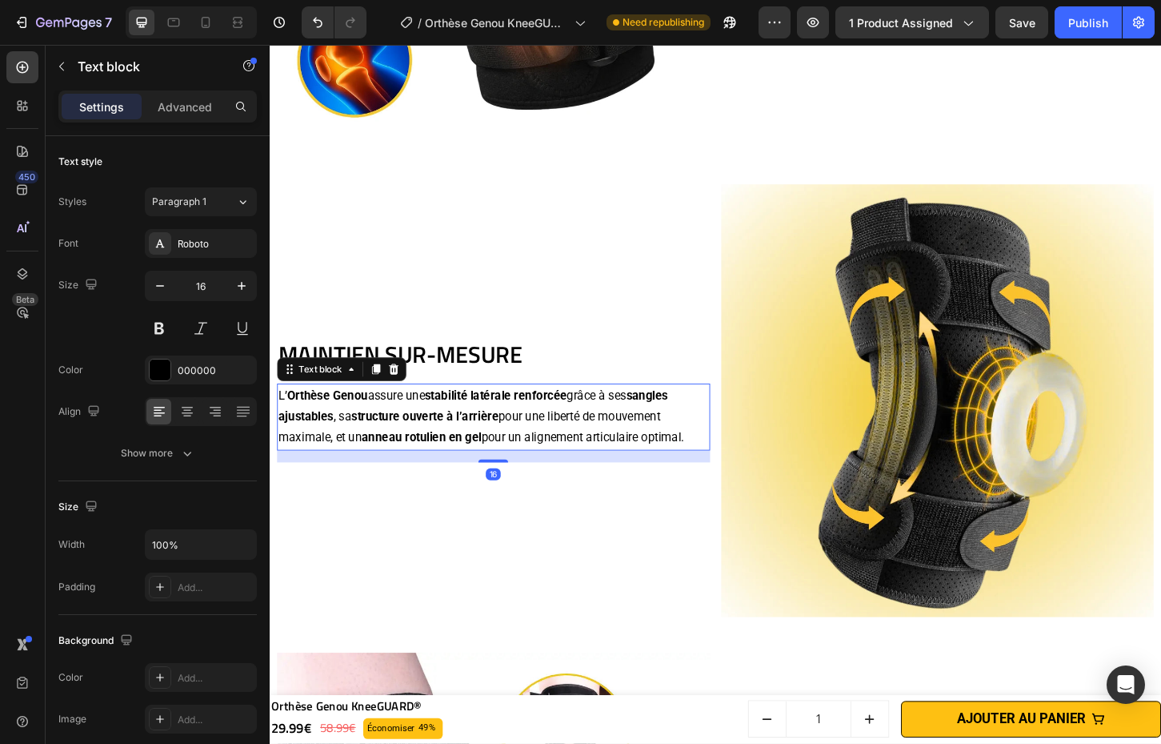
click at [300, 415] on strong "Orthèse Genou" at bounding box center [332, 422] width 86 height 15
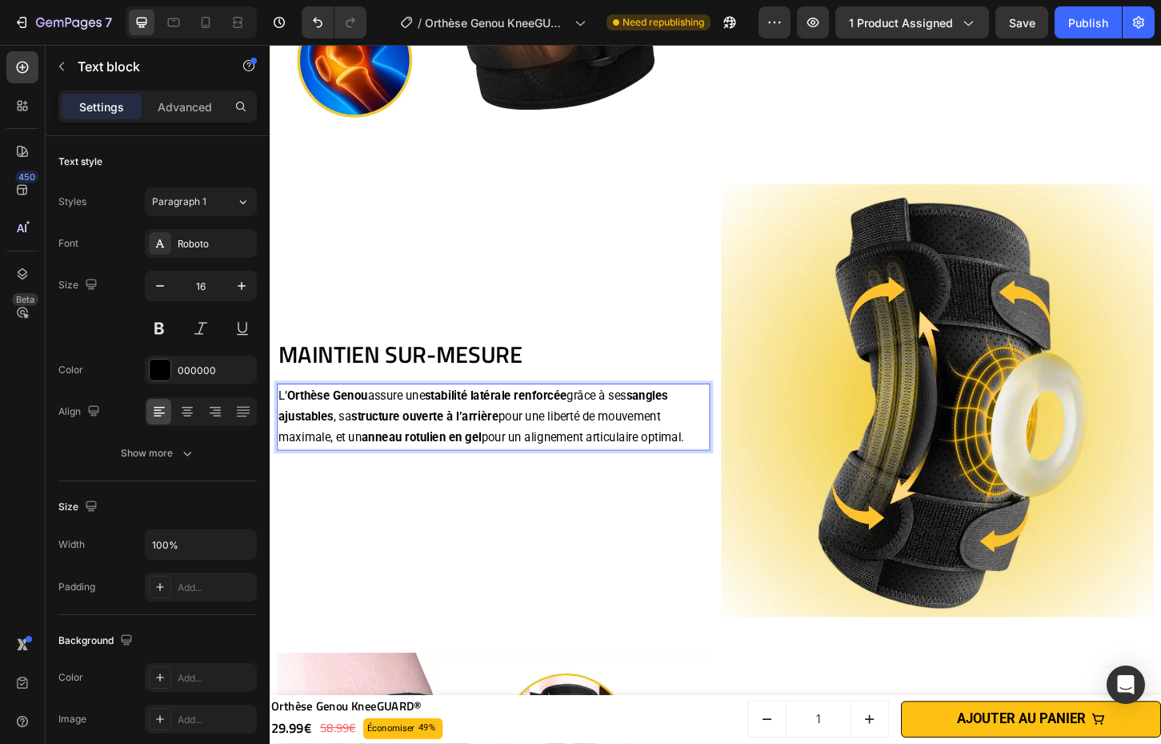
click at [290, 416] on strong "Orthèse Genou" at bounding box center [332, 422] width 86 height 15
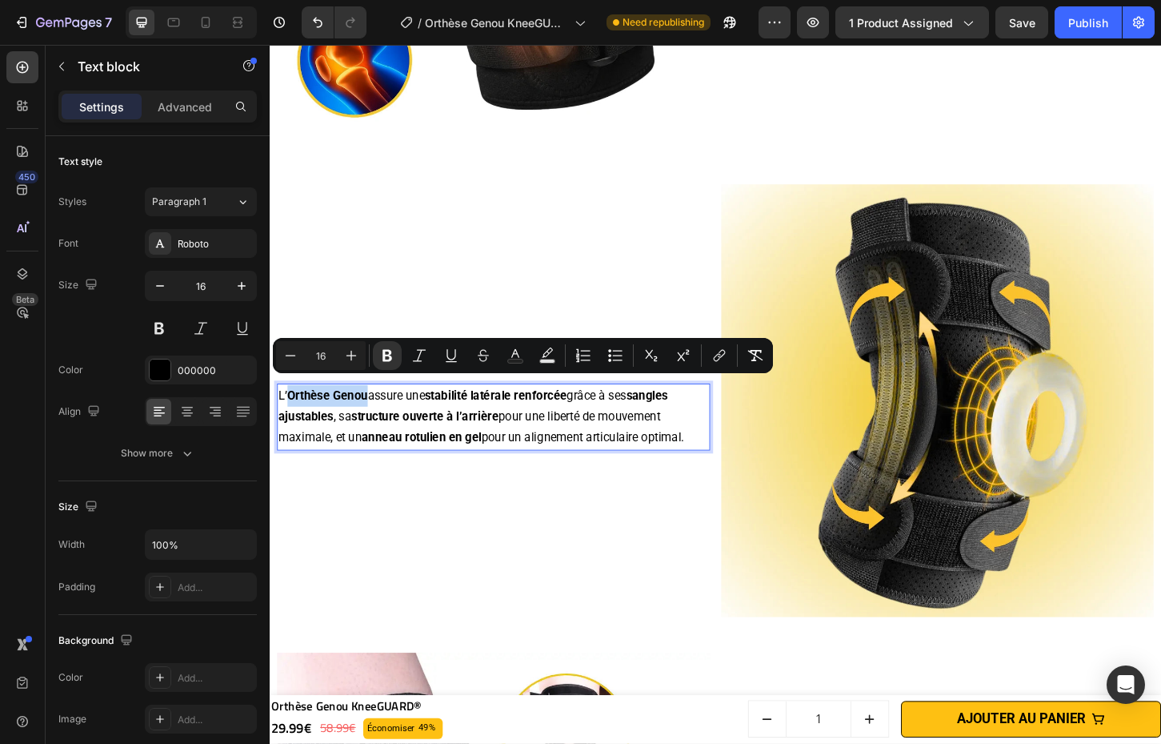
drag, startPoint x: 289, startPoint y: 415, endPoint x: 375, endPoint y: 415, distance: 86.4
click at [375, 415] on p "L’ Orthèse Genou assure une stabilité latérale renforcée grâce à ses sangles aj…" at bounding box center [510, 445] width 463 height 69
copy strong "Orthèse Genou"
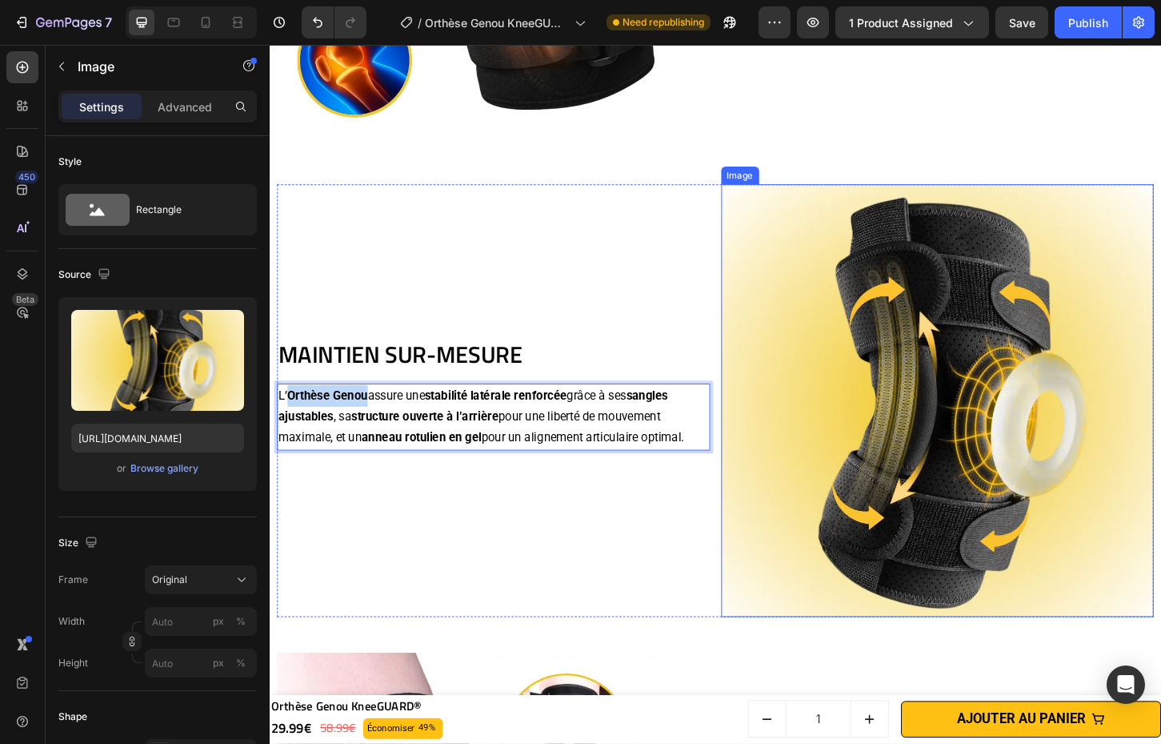
click at [815, 260] on img at bounding box center [989, 428] width 467 height 467
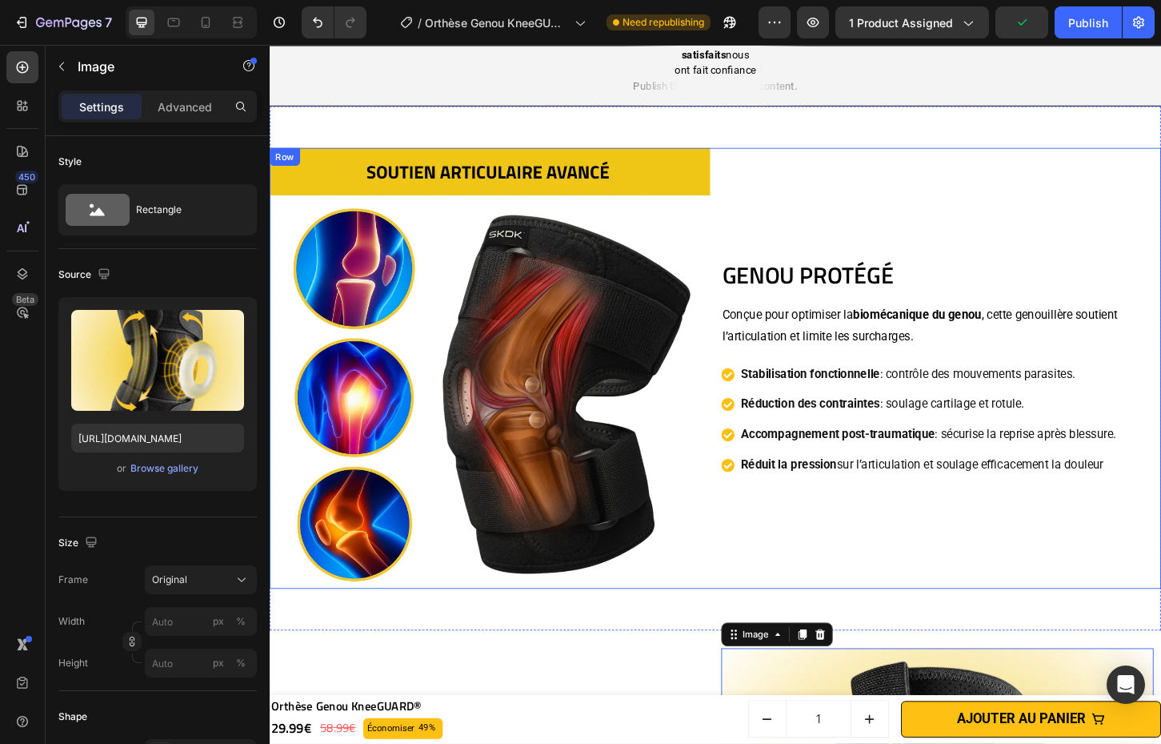
scroll to position [1353, 0]
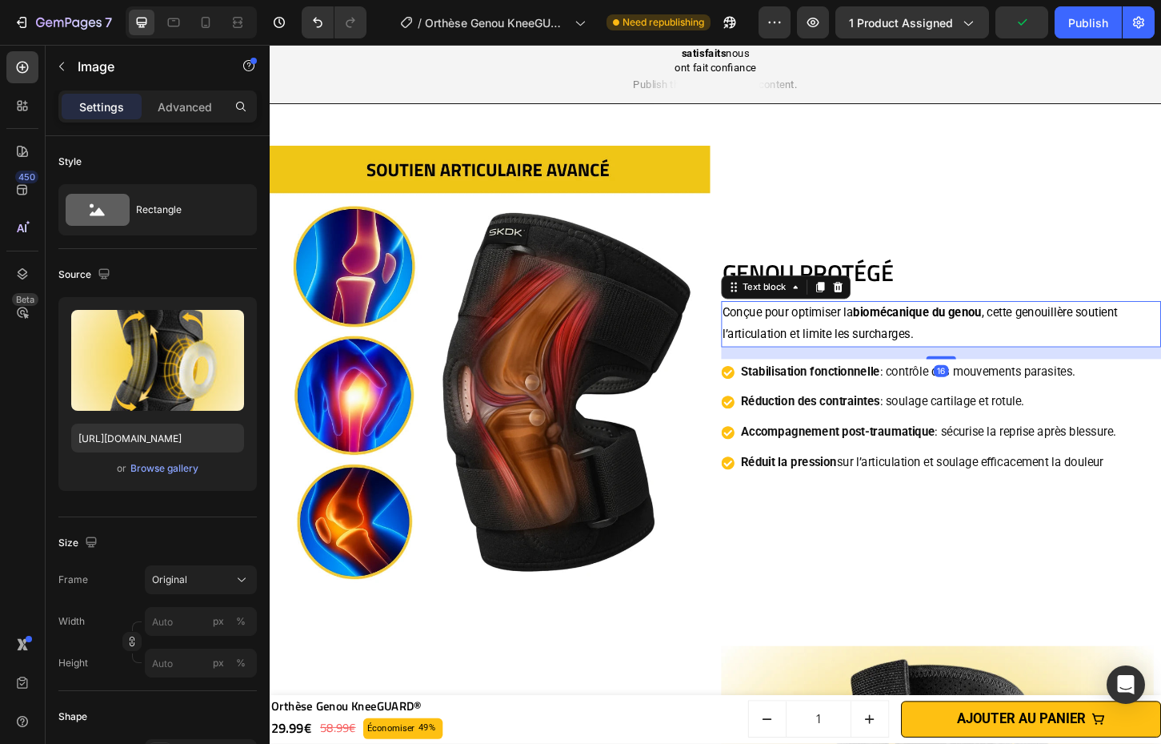
drag, startPoint x: 1133, startPoint y: 336, endPoint x: 1120, endPoint y: 335, distance: 13.6
click at [1133, 336] on p "Conçue pour optimiser la biomécanique du genou , cette genouillère soutient l’a…" at bounding box center [993, 346] width 471 height 46
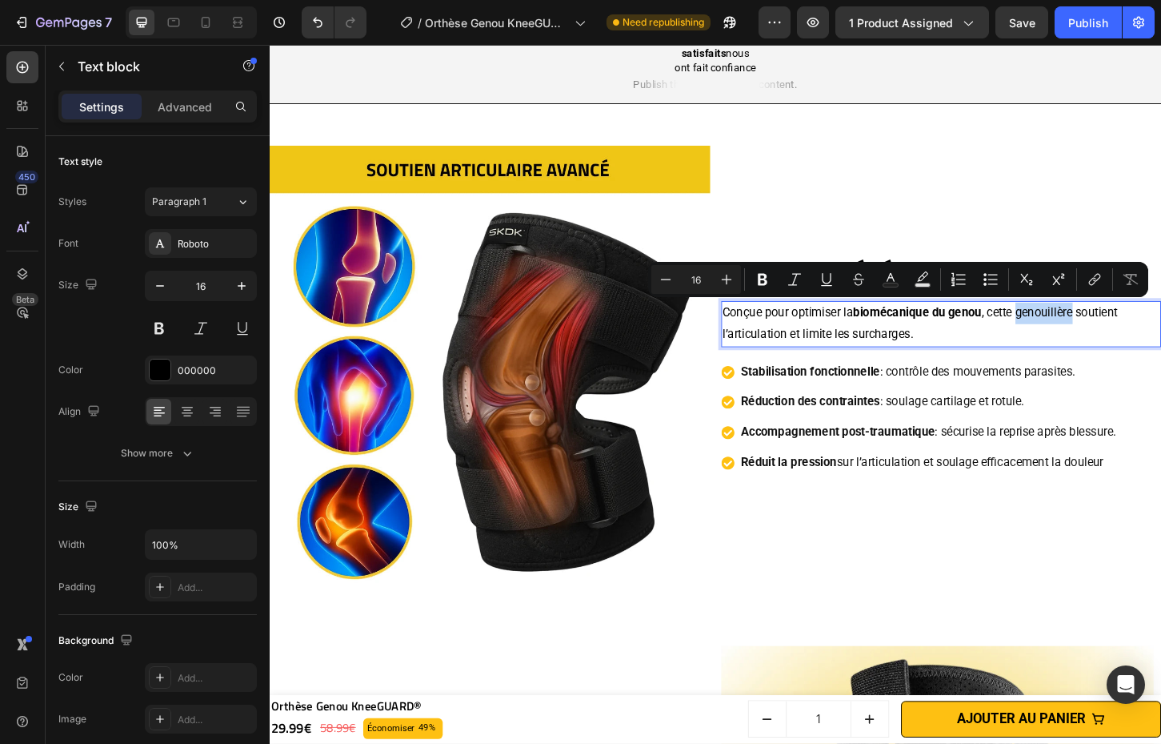
drag, startPoint x: 1075, startPoint y: 333, endPoint x: 1124, endPoint y: 333, distance: 48.8
click at [1124, 333] on p "Conçue pour optimiser la biomécanique du genou , cette genouillère soutient l’a…" at bounding box center [993, 346] width 471 height 46
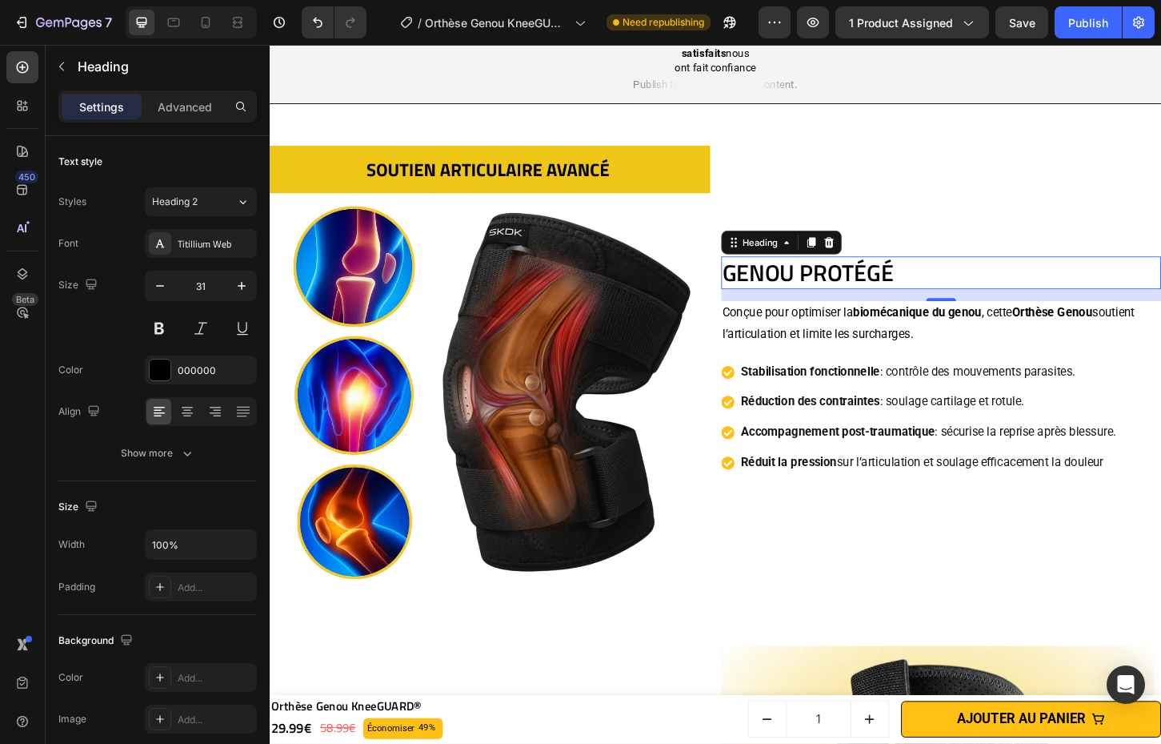
click at [1080, 291] on h2 "GENOU PROTÉGÉ" at bounding box center [993, 290] width 475 height 35
click at [896, 286] on h2 "GENOU PROTÉGÉ" at bounding box center [993, 290] width 475 height 35
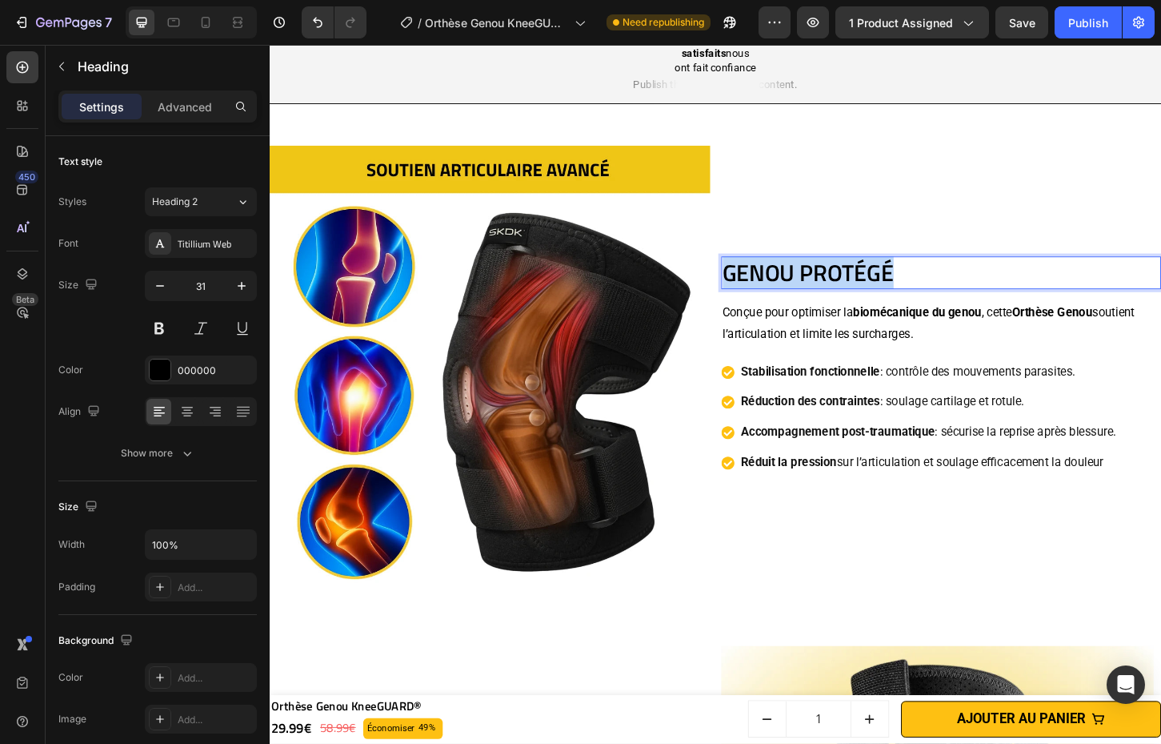
click at [896, 286] on p "GENOU PROTÉGÉ" at bounding box center [993, 291] width 471 height 32
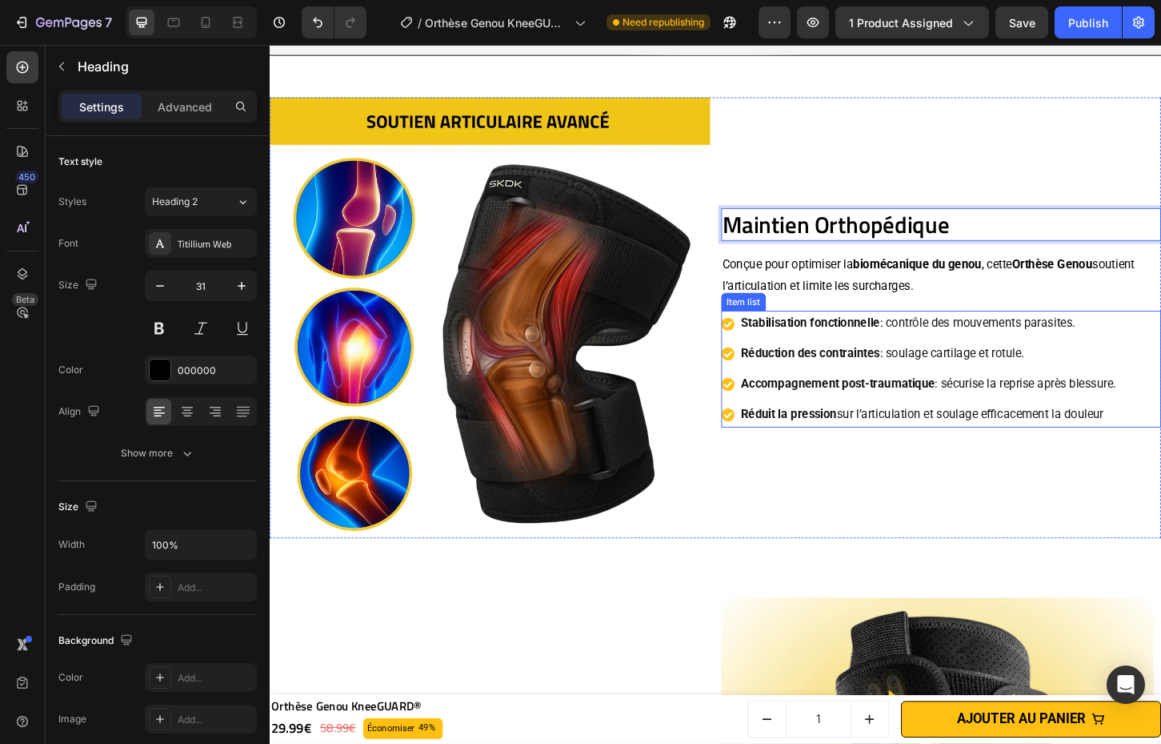
scroll to position [1421, 0]
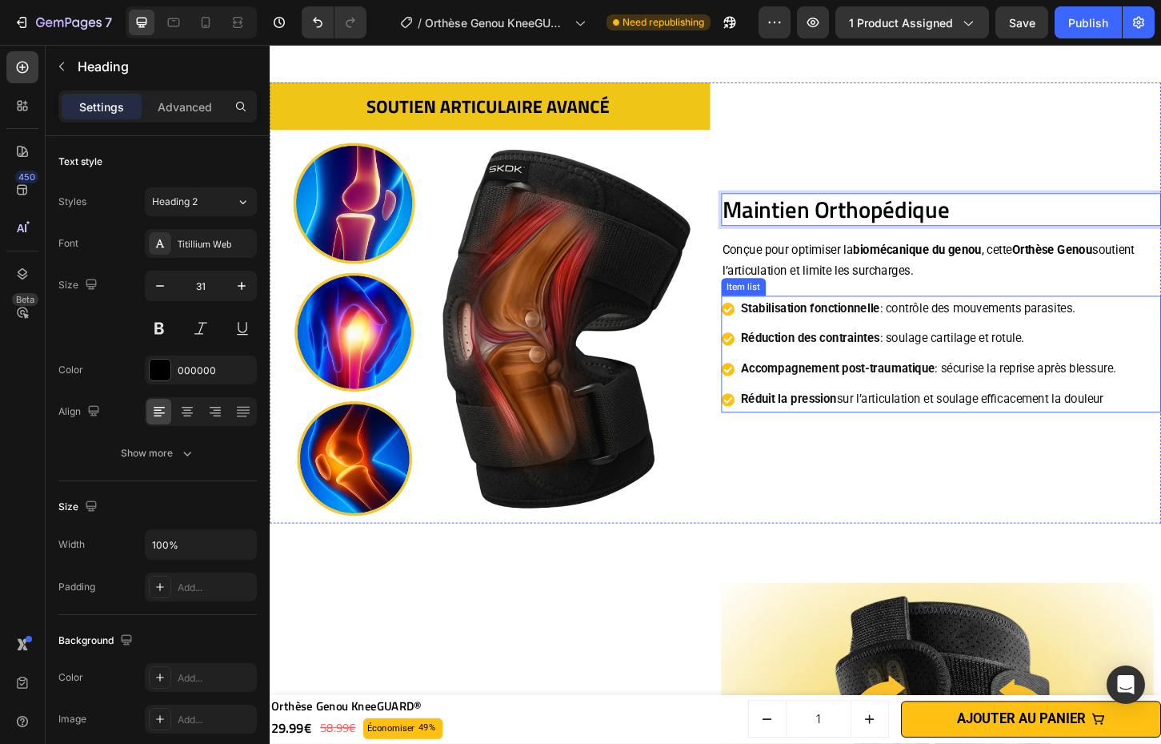
click at [1102, 417] on p "Réduit la pression sur l’articulation et soulage efficacement la douleur" at bounding box center [980, 426] width 404 height 23
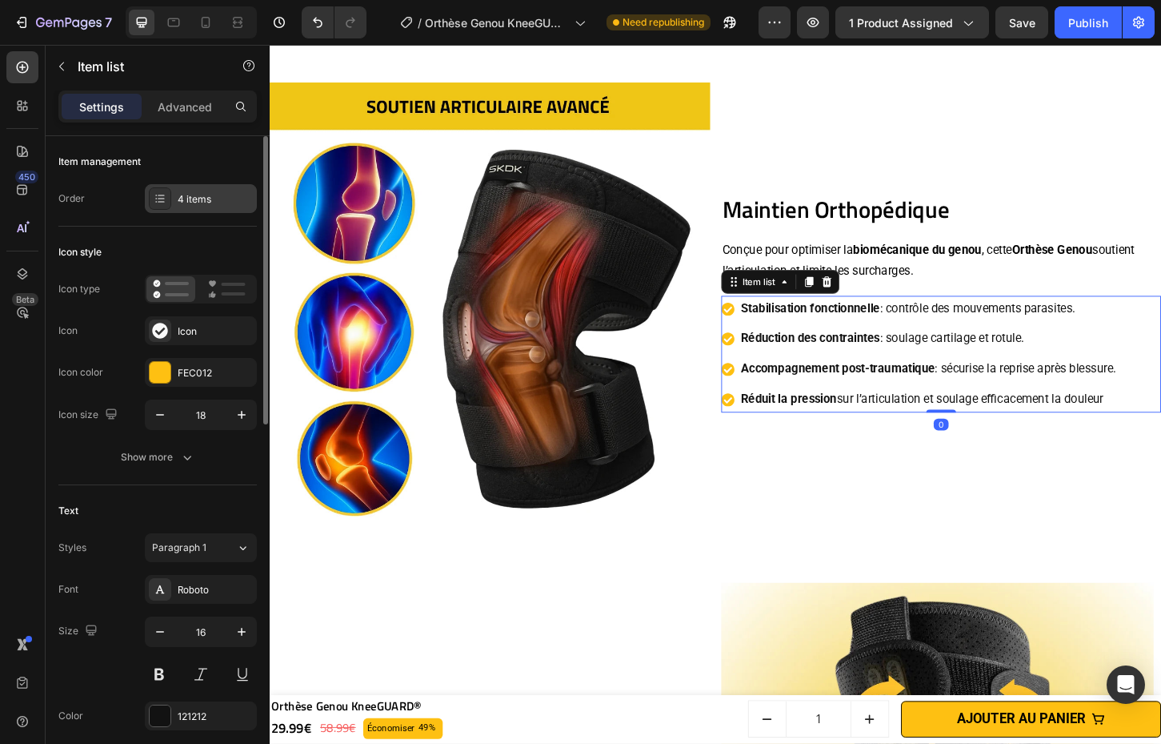
click at [162, 197] on icon at bounding box center [160, 198] width 13 height 13
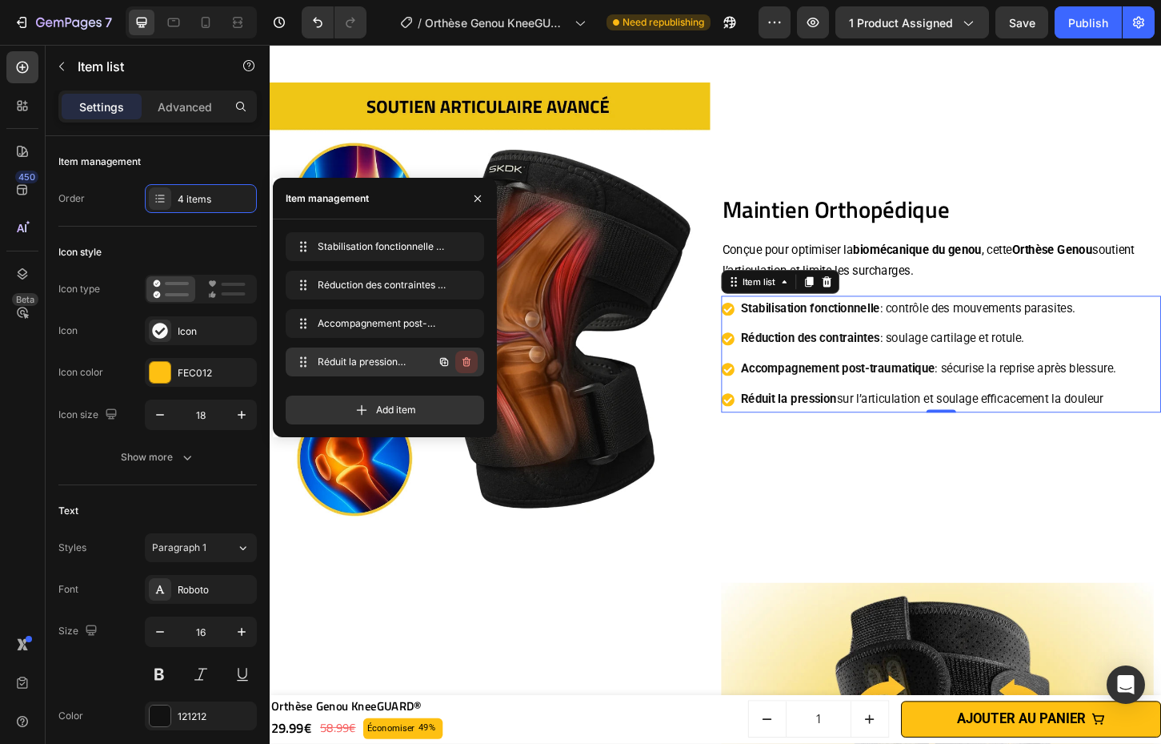
click at [463, 366] on icon "button" at bounding box center [466, 361] width 13 height 13
click at [463, 365] on div "Delete" at bounding box center [456, 362] width 30 height 14
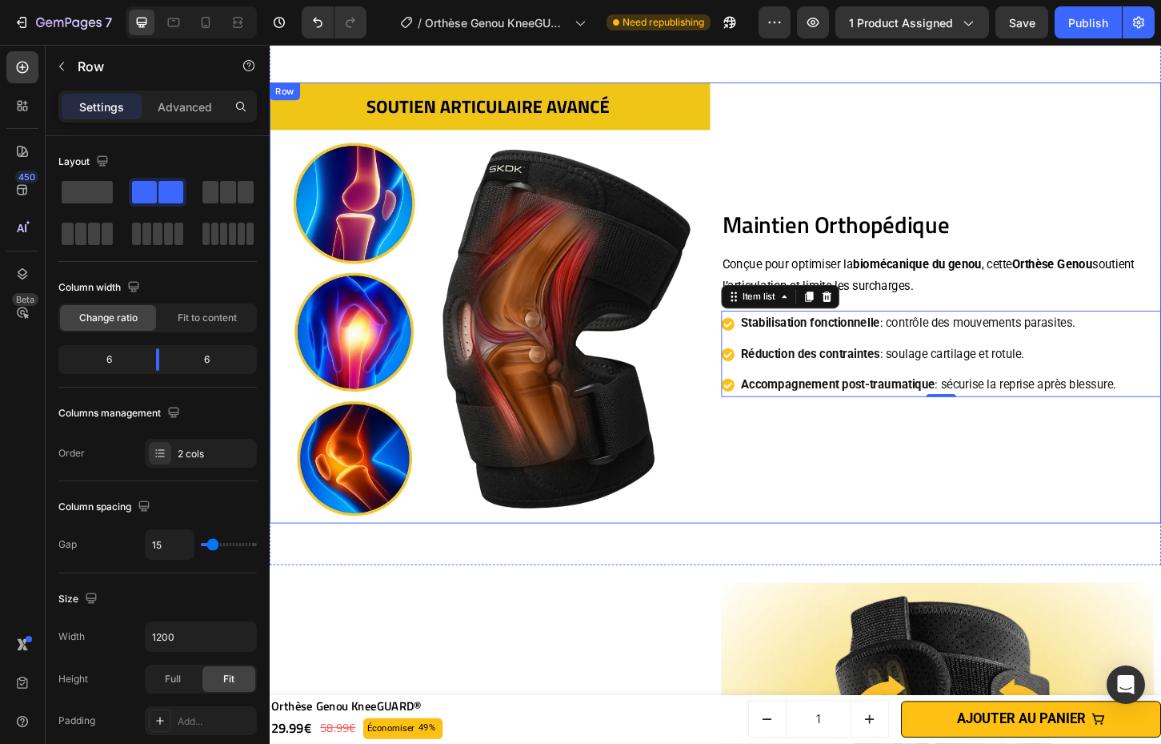
click at [973, 471] on div "Maintien Orthopédique Heading Conçue pour optimiser la biomécanique du genou , …" at bounding box center [993, 323] width 475 height 475
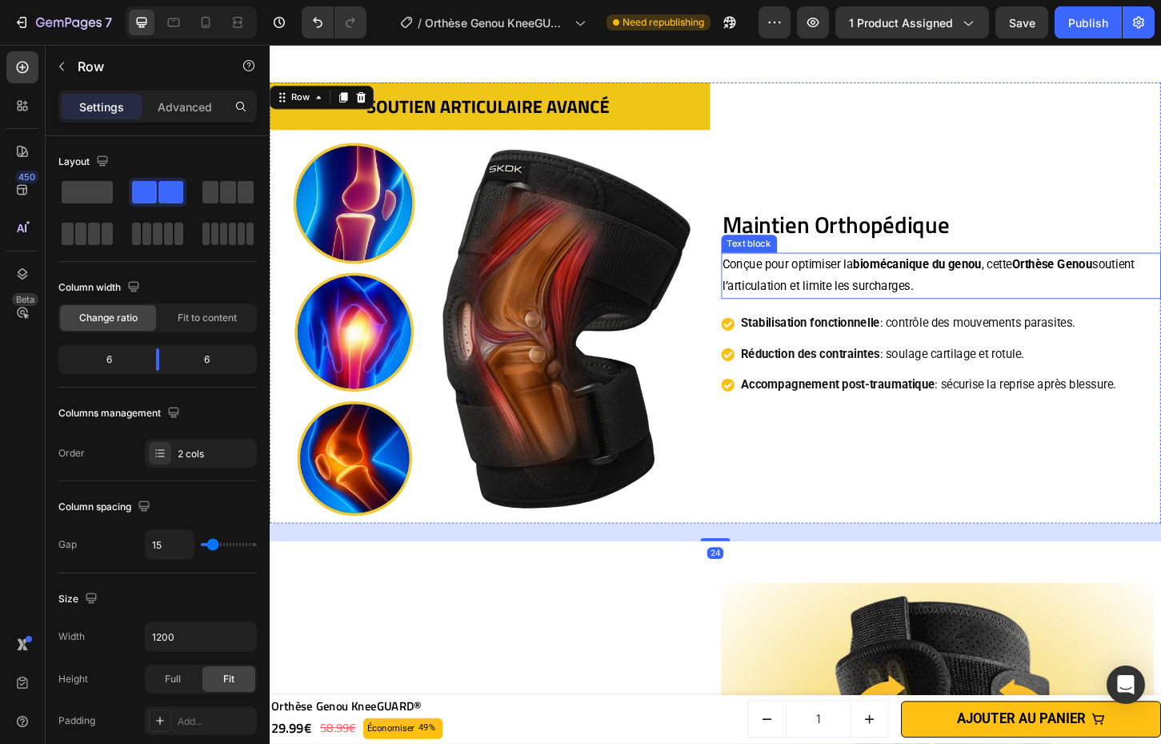
click at [884, 293] on p "Conçue pour optimiser la biomécanique du genou , cette Orthèse Genou soutient l…" at bounding box center [993, 294] width 471 height 46
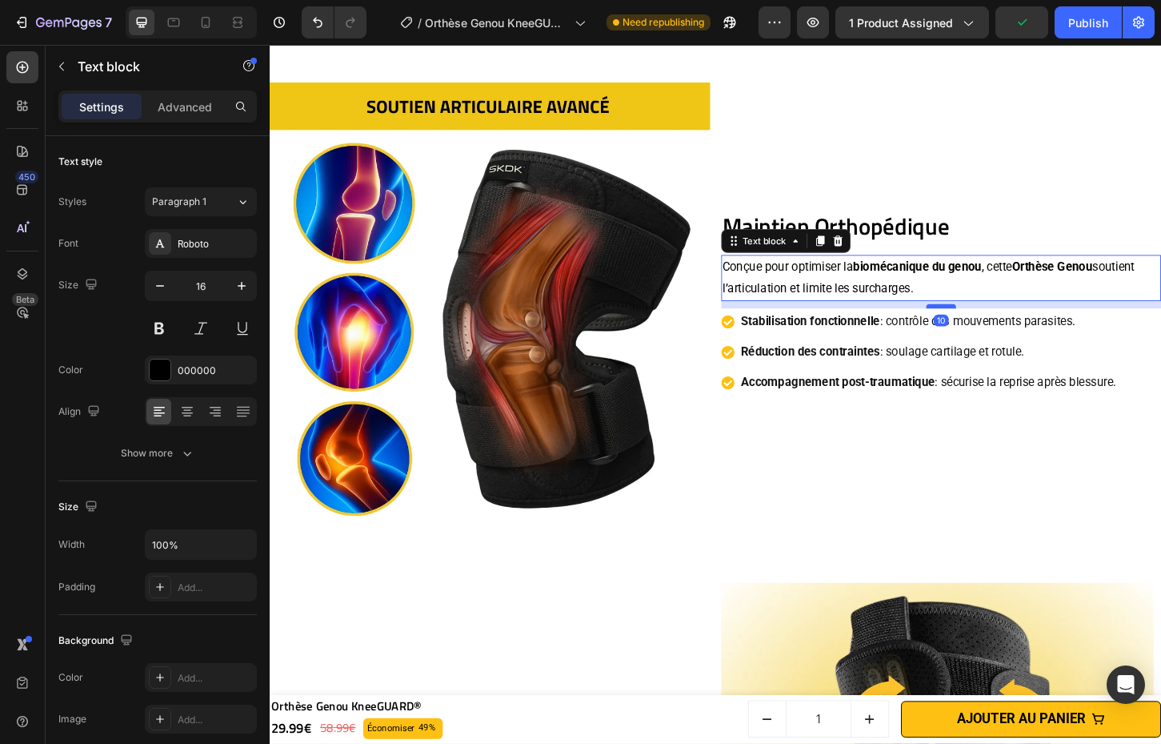
click at [994, 324] on div at bounding box center [993, 326] width 32 height 5
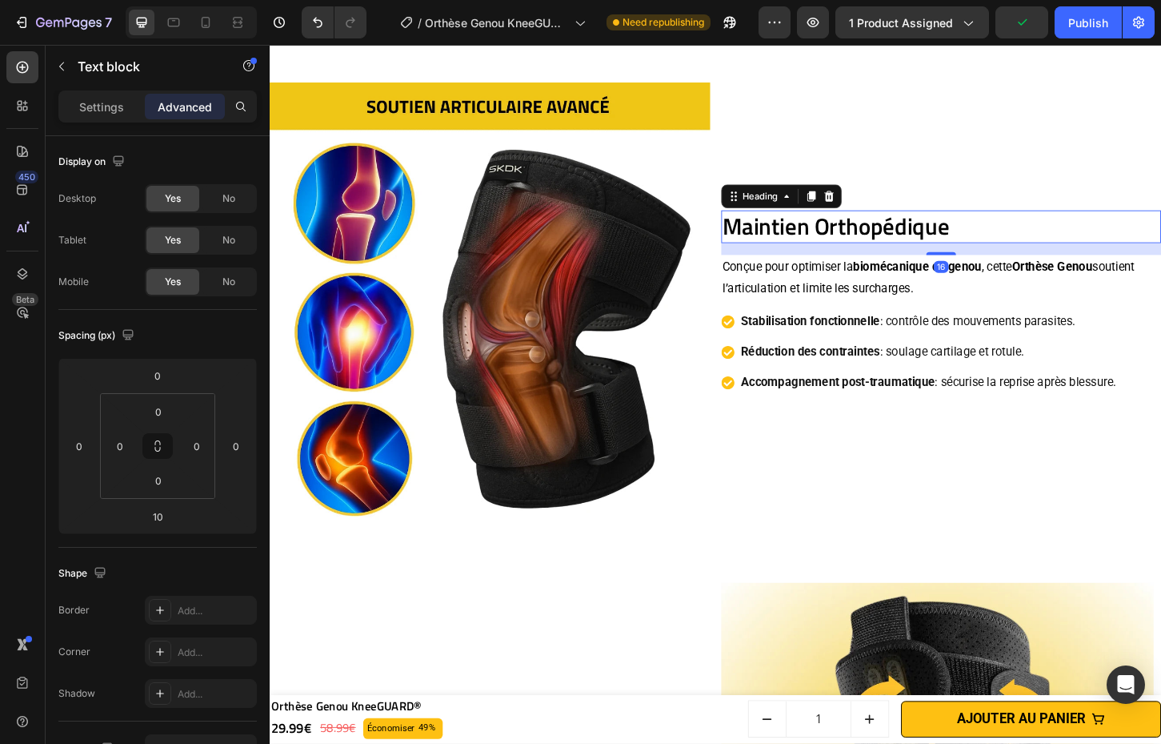
click at [1002, 232] on p "Maintien Orthopédique" at bounding box center [993, 241] width 471 height 32
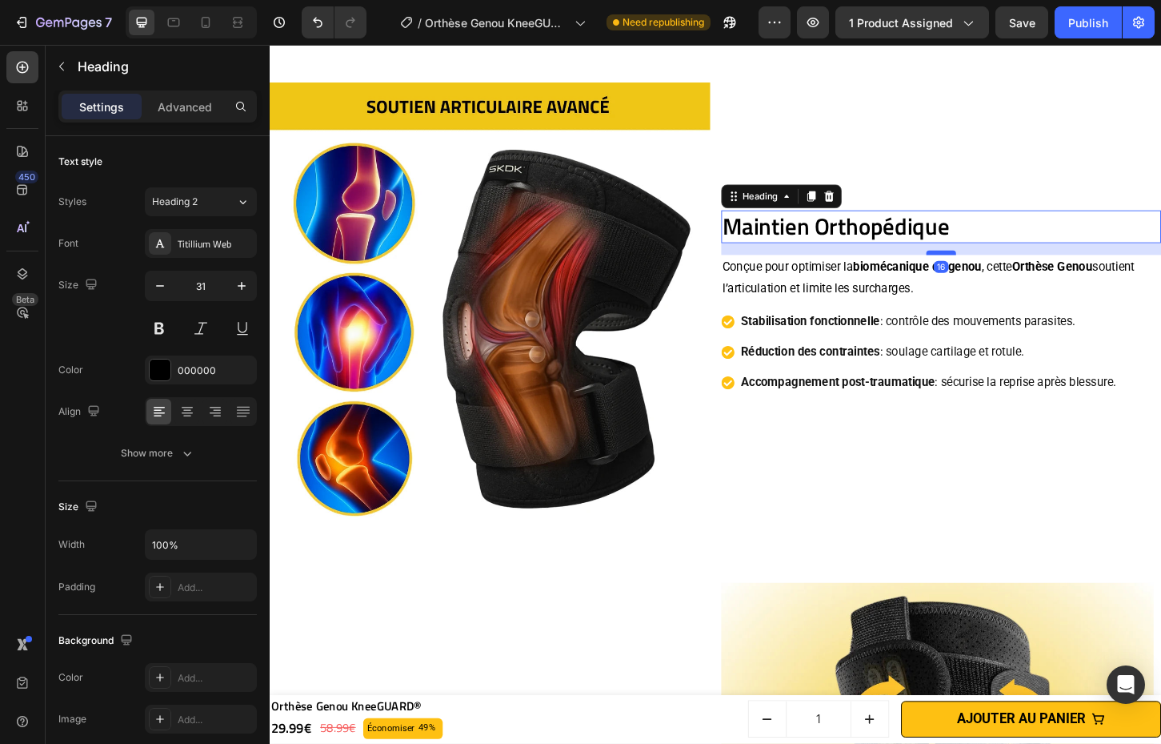
click at [992, 267] on div at bounding box center [993, 269] width 32 height 5
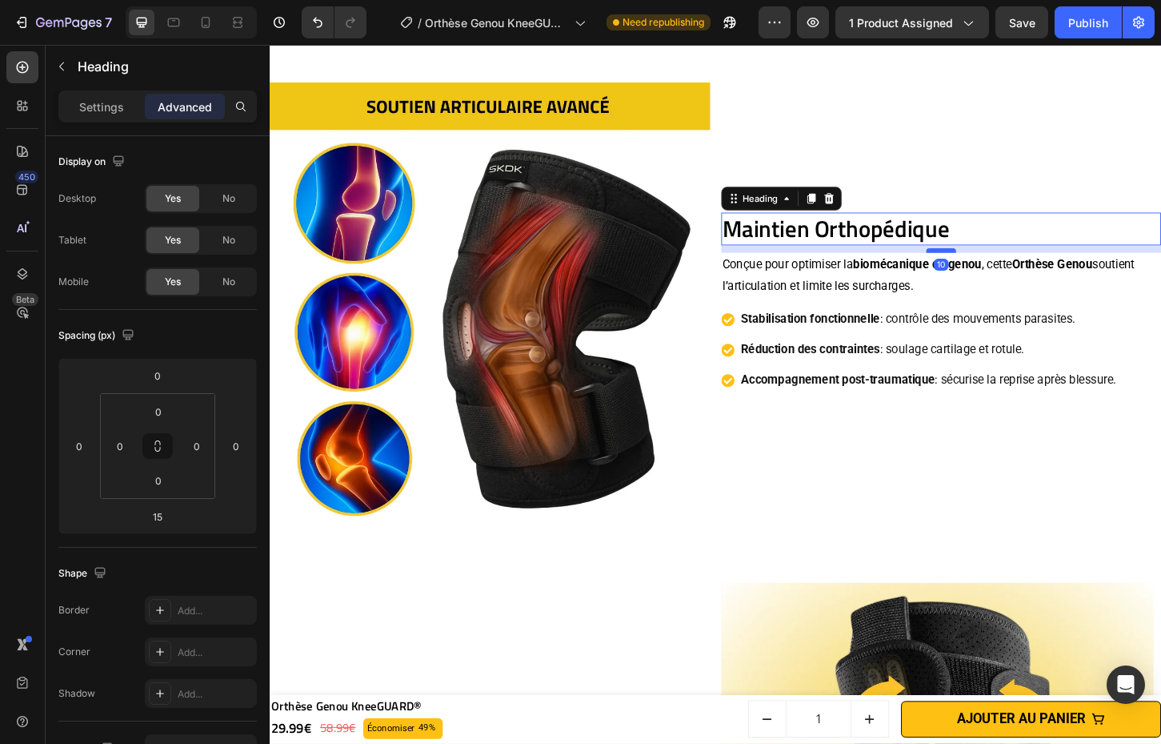
click at [997, 264] on div at bounding box center [993, 266] width 32 height 5
type input "10"
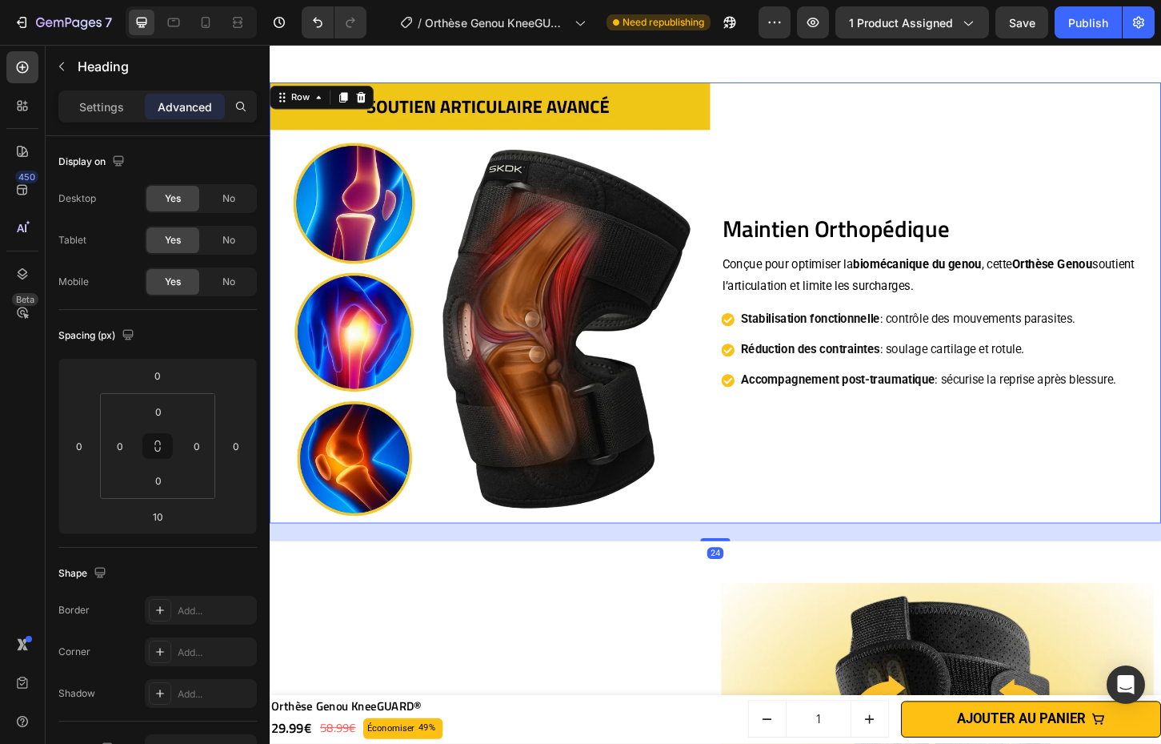
click at [1020, 462] on div "Maintien Orthopédique Heading Conçue pour optimiser la biomécanique du genou , …" at bounding box center [993, 323] width 475 height 475
click at [925, 307] on p "Conçue pour optimiser la biomécanique du genou , cette Orthèse Genou soutient l…" at bounding box center [993, 294] width 471 height 46
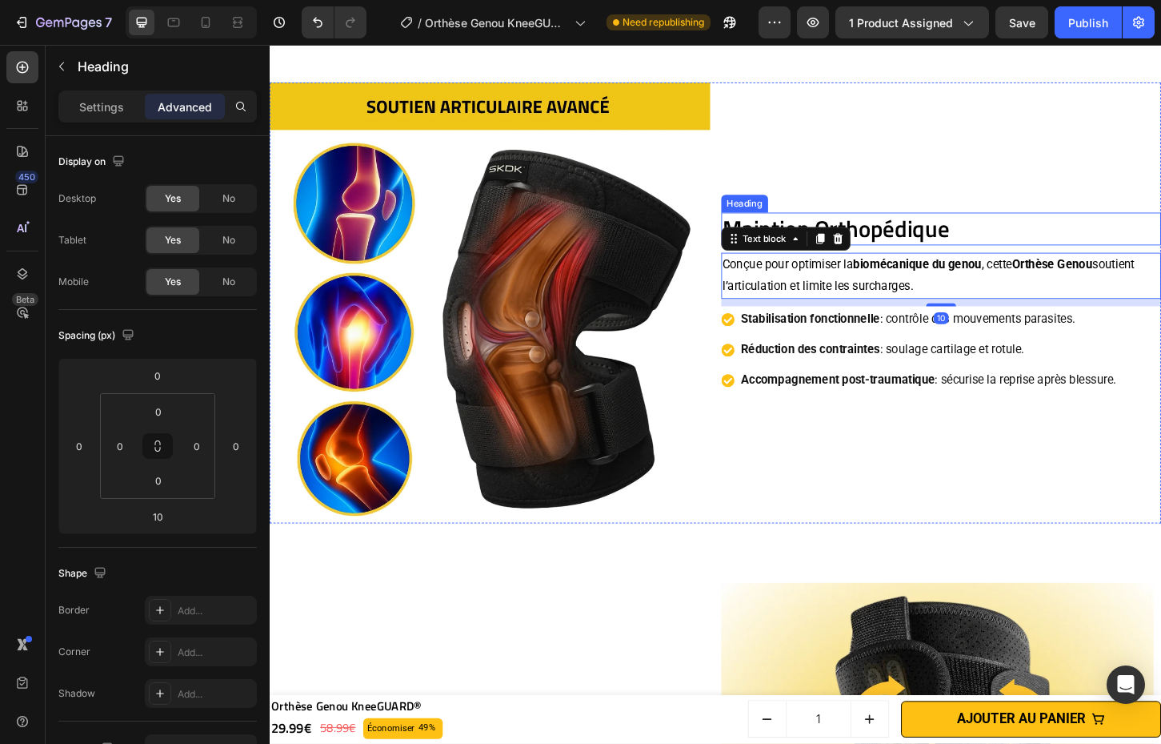
click at [1037, 242] on p "Maintien Orthopédique" at bounding box center [993, 243] width 471 height 32
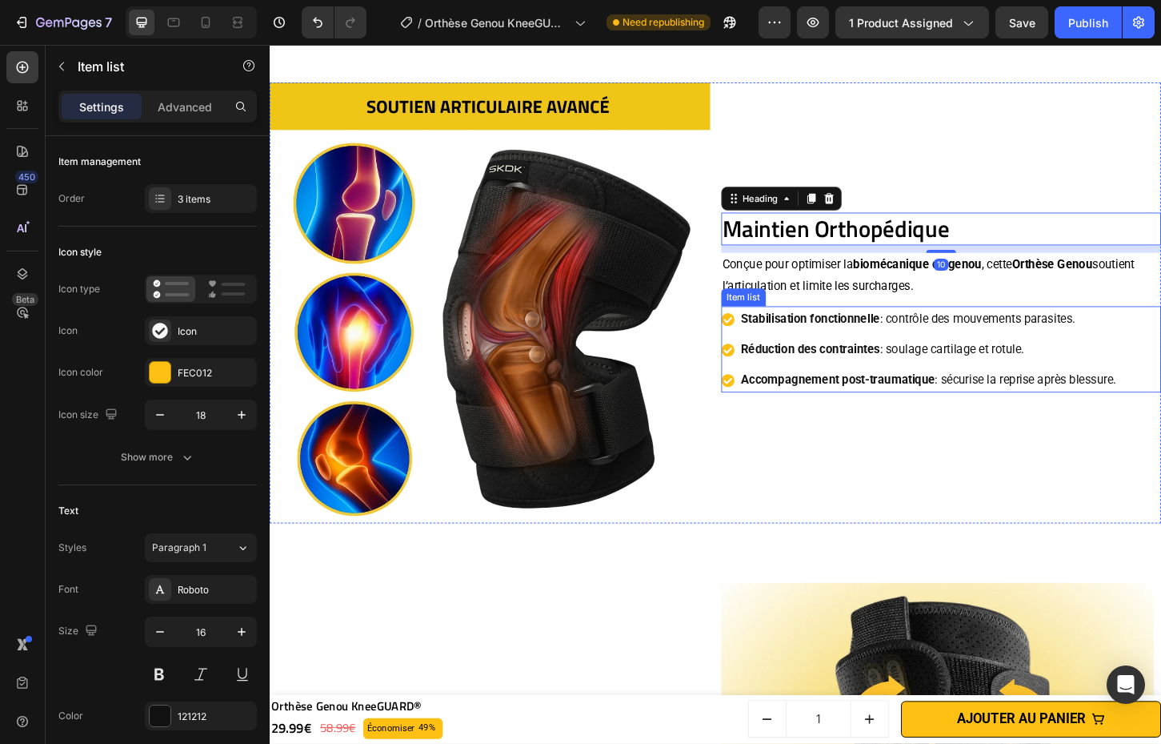
click at [1005, 346] on p "Stabilisation fonctionnelle : contrôle des mouvements parasites." at bounding box center [980, 340] width 404 height 23
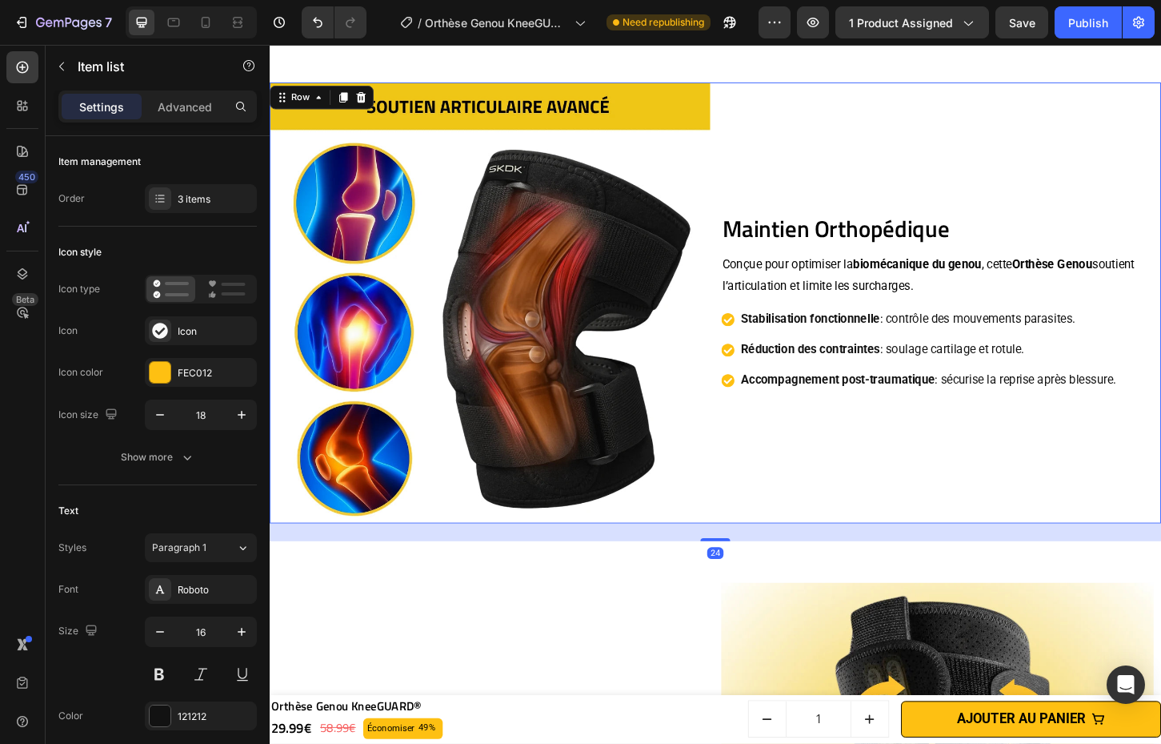
click at [1009, 450] on div "Maintien Orthopédique Heading Conçue pour optimiser la biomécanique du genou , …" at bounding box center [993, 323] width 475 height 475
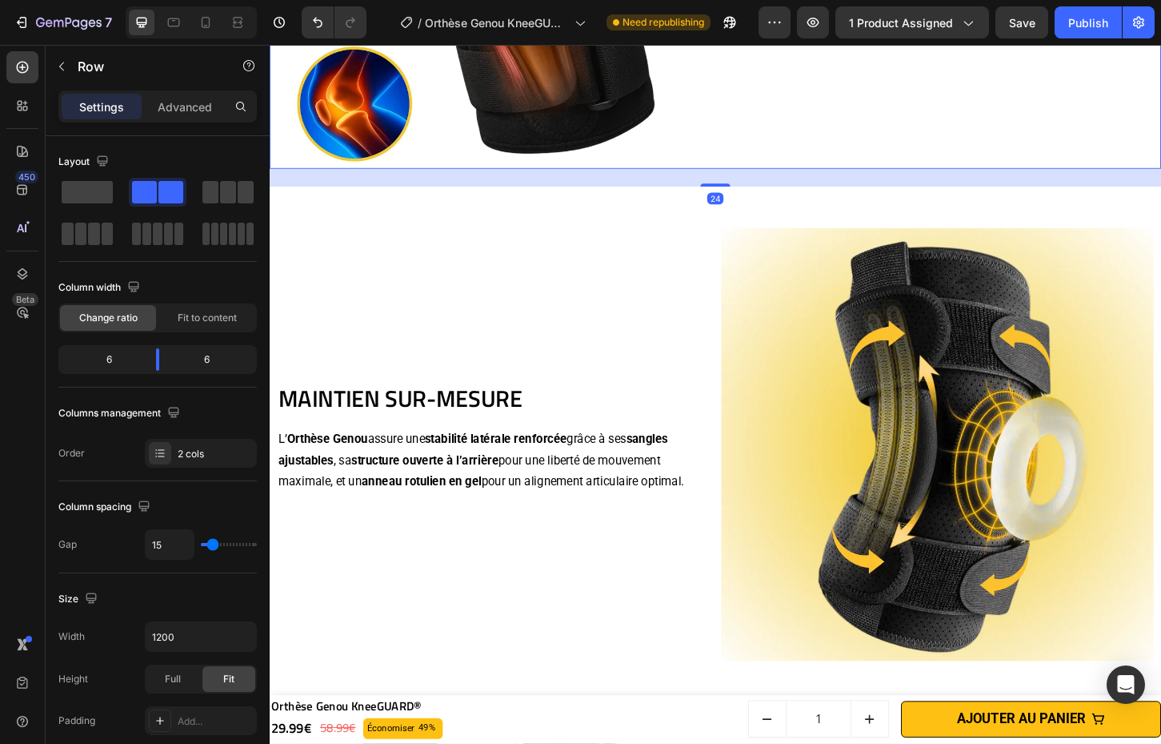
scroll to position [1830, 0]
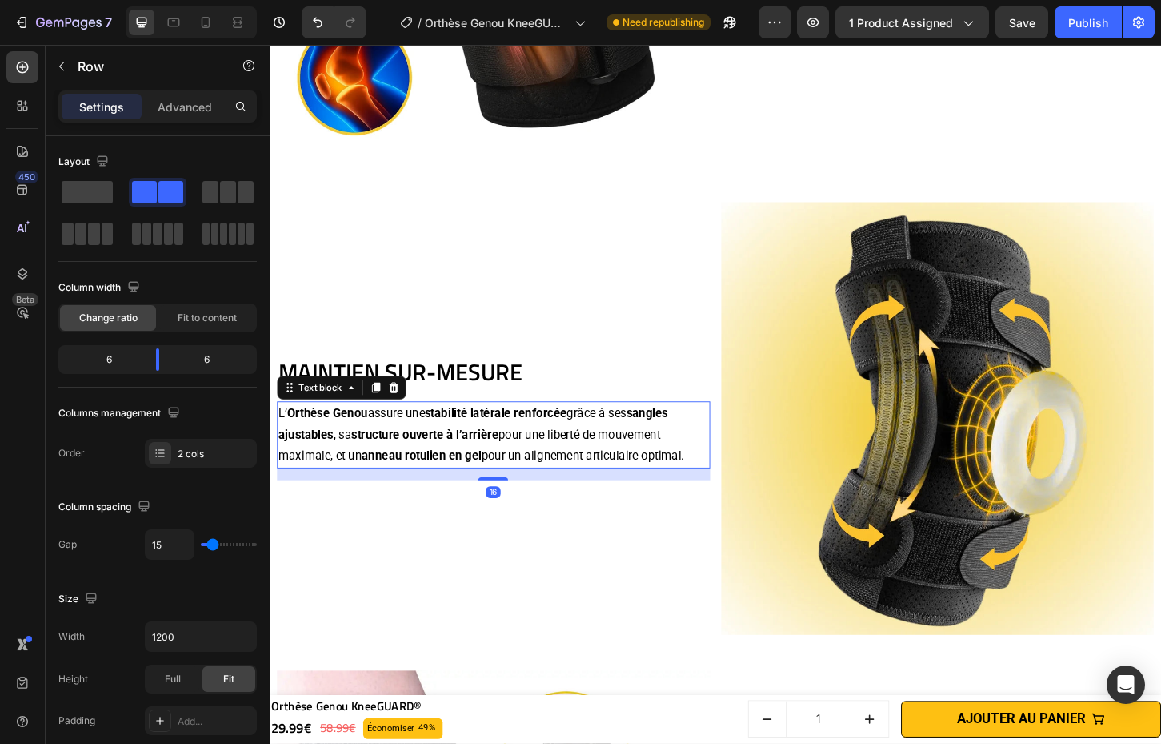
click at [286, 435] on p "L’ Orthèse Genou assure une stabilité latérale renforcée grâce à ses sangles aj…" at bounding box center [510, 465] width 463 height 69
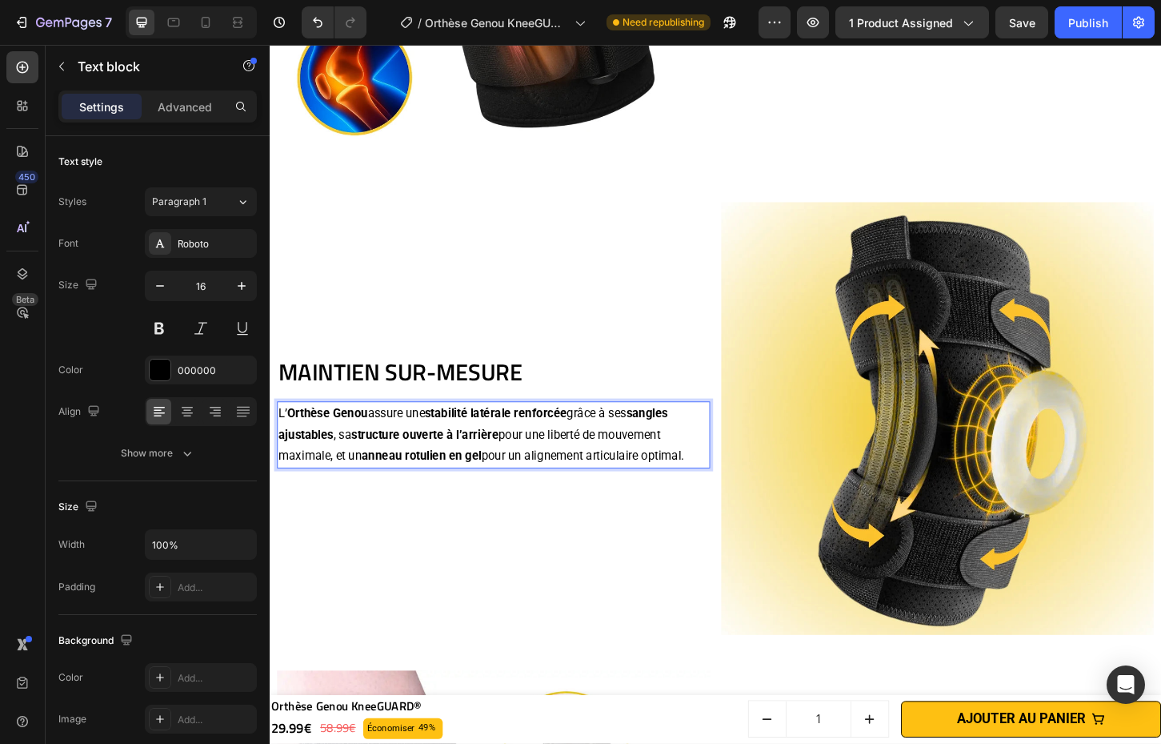
click at [289, 435] on strong "Orthèse Genou" at bounding box center [332, 441] width 86 height 15
drag, startPoint x: 289, startPoint y: 435, endPoint x: 373, endPoint y: 441, distance: 84.3
click at [373, 441] on p "L’ Orthèse Genou assure une stabilité latérale renforcée grâce à ses sangles aj…" at bounding box center [510, 465] width 463 height 69
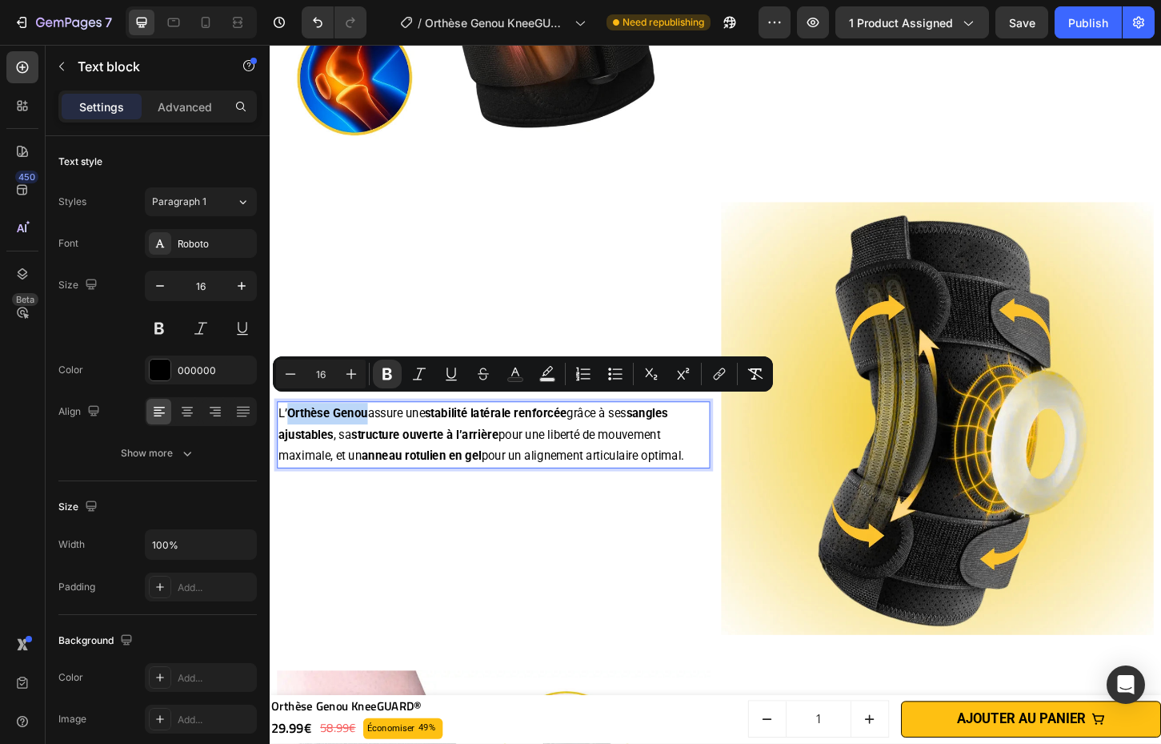
copy strong "Orthèse Genou"
click at [540, 455] on p "L’ Orthèse Genou assure une stabilité latérale renforcée grâce à ses sangles aj…" at bounding box center [510, 465] width 463 height 69
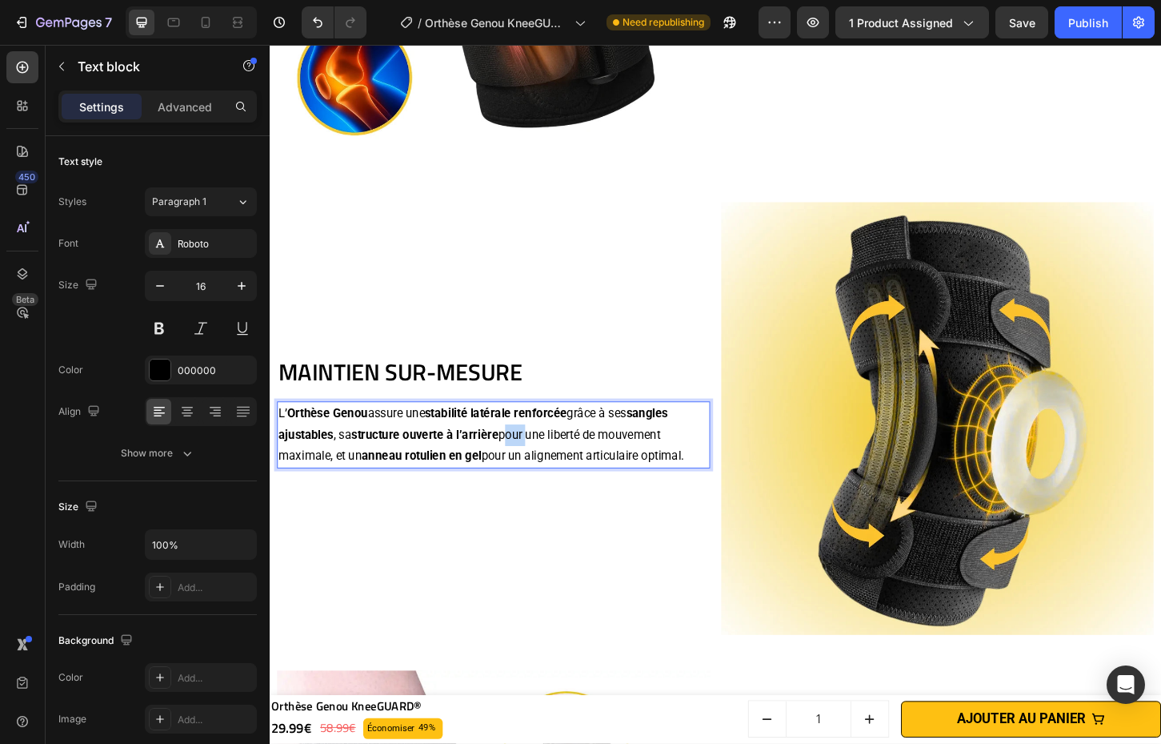
click at [540, 455] on p "L’ Orthèse Genou assure une stabilité latérale renforcée grâce à ses sangles aj…" at bounding box center [510, 465] width 463 height 69
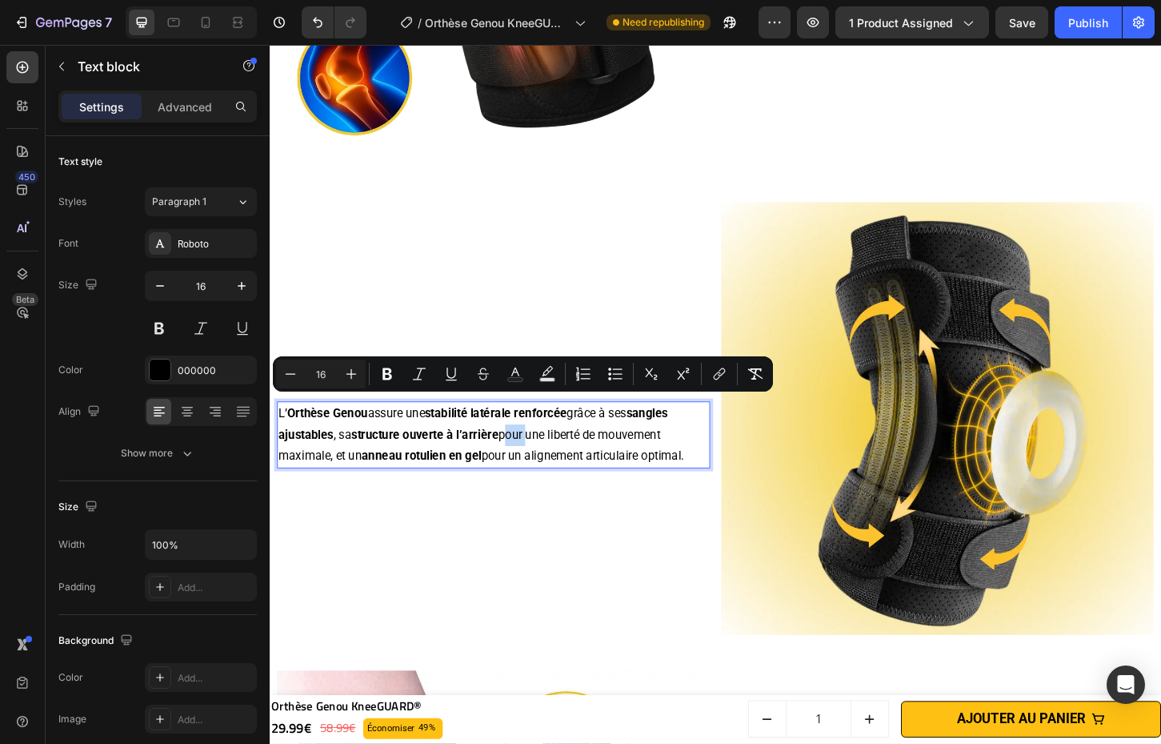
click at [540, 455] on p "L’ Orthèse Genou assure une stabilité latérale renforcée grâce à ses sangles aj…" at bounding box center [510, 465] width 463 height 69
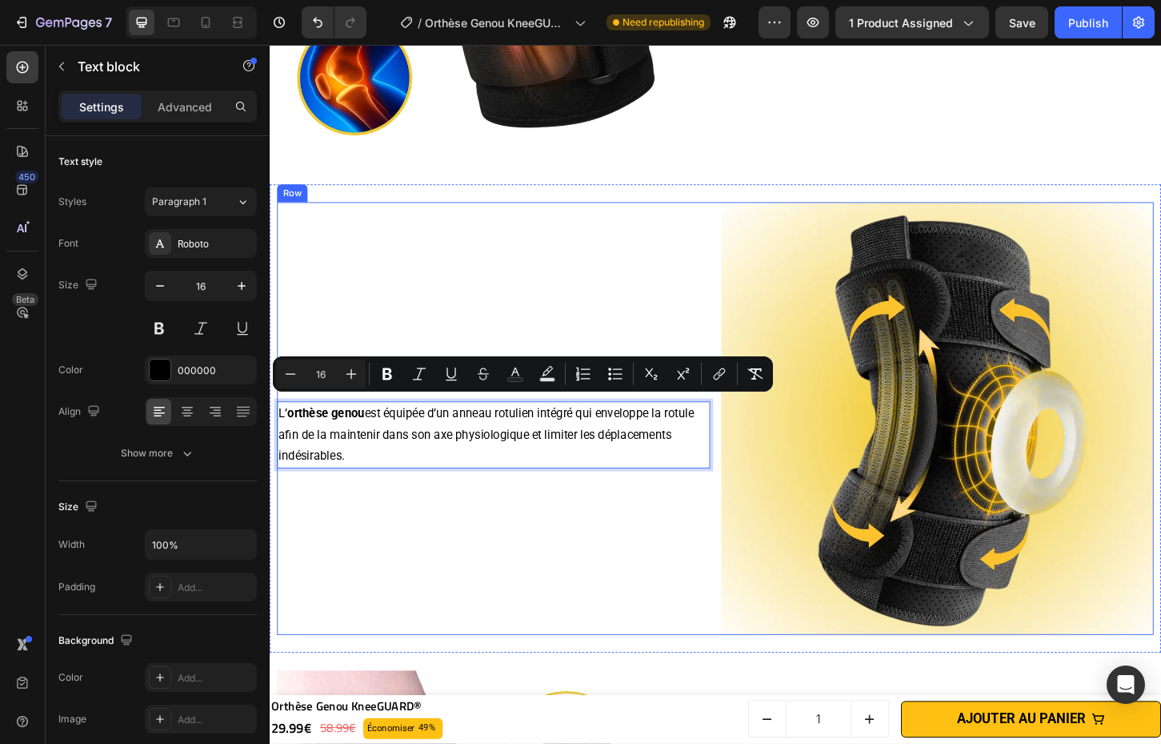
click at [623, 565] on div "MAINTIEN SUR-MESURE Heading L’ orthèse genou est équipée d’un anneau rotulien i…" at bounding box center [511, 447] width 467 height 467
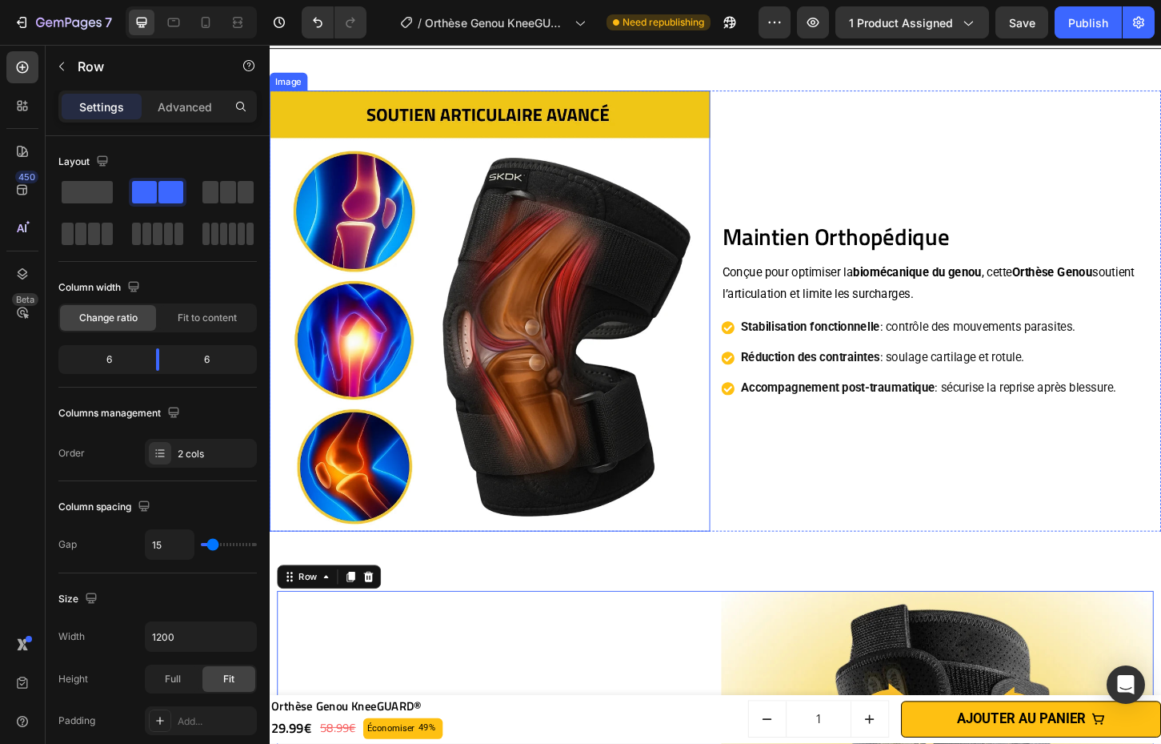
scroll to position [1302, 0]
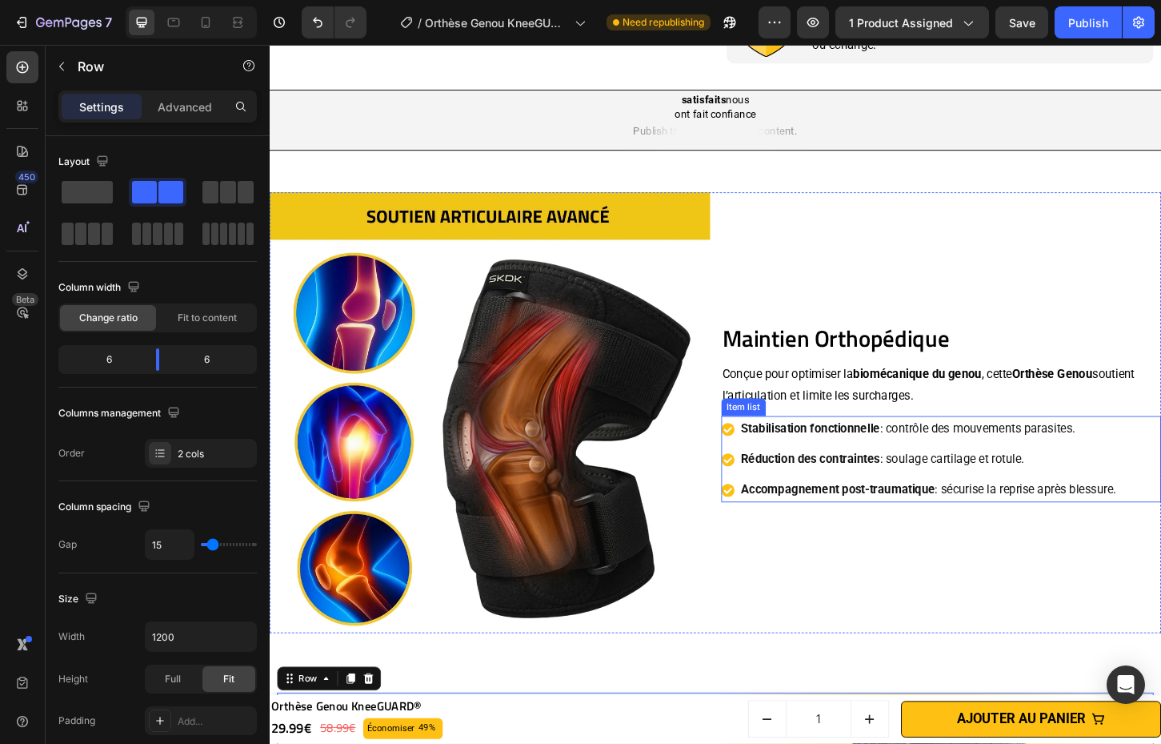
click at [1173, 483] on p "Réduction des contraintes : soulage cartilage et rotule." at bounding box center [980, 491] width 404 height 23
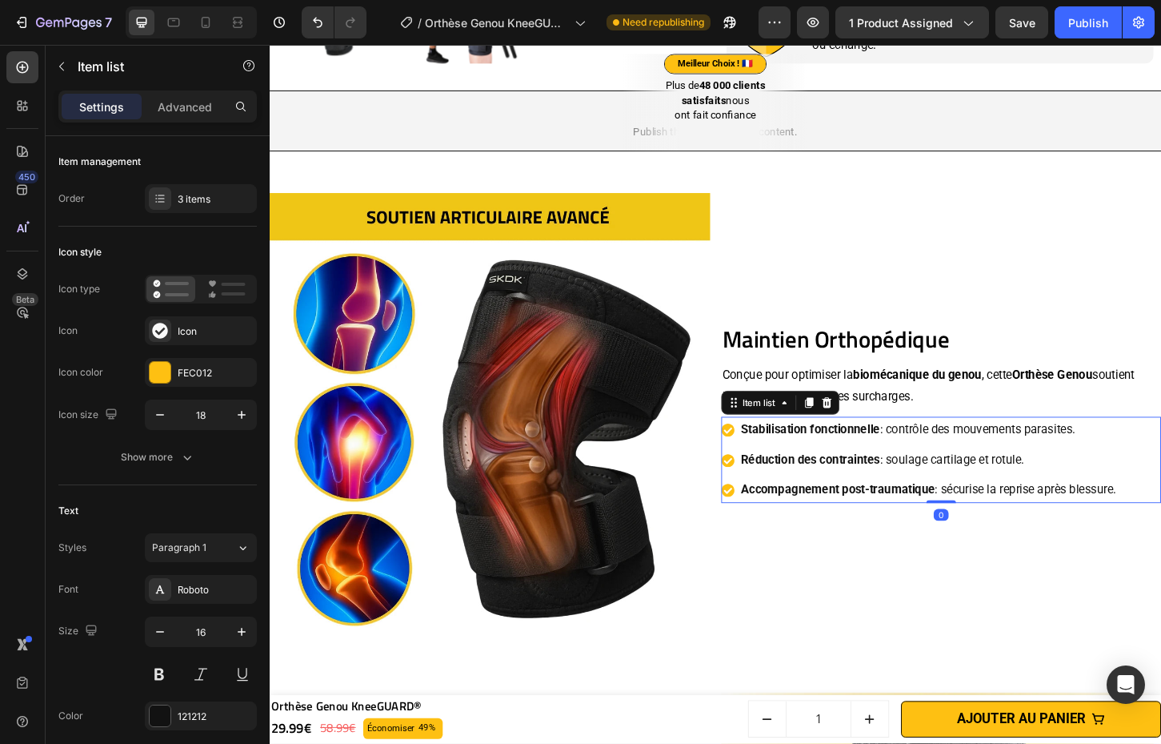
click at [1198, 483] on div "Stabilisation fonctionnelle : contrôle des mouvements parasites. Réduction des …" at bounding box center [993, 492] width 475 height 93
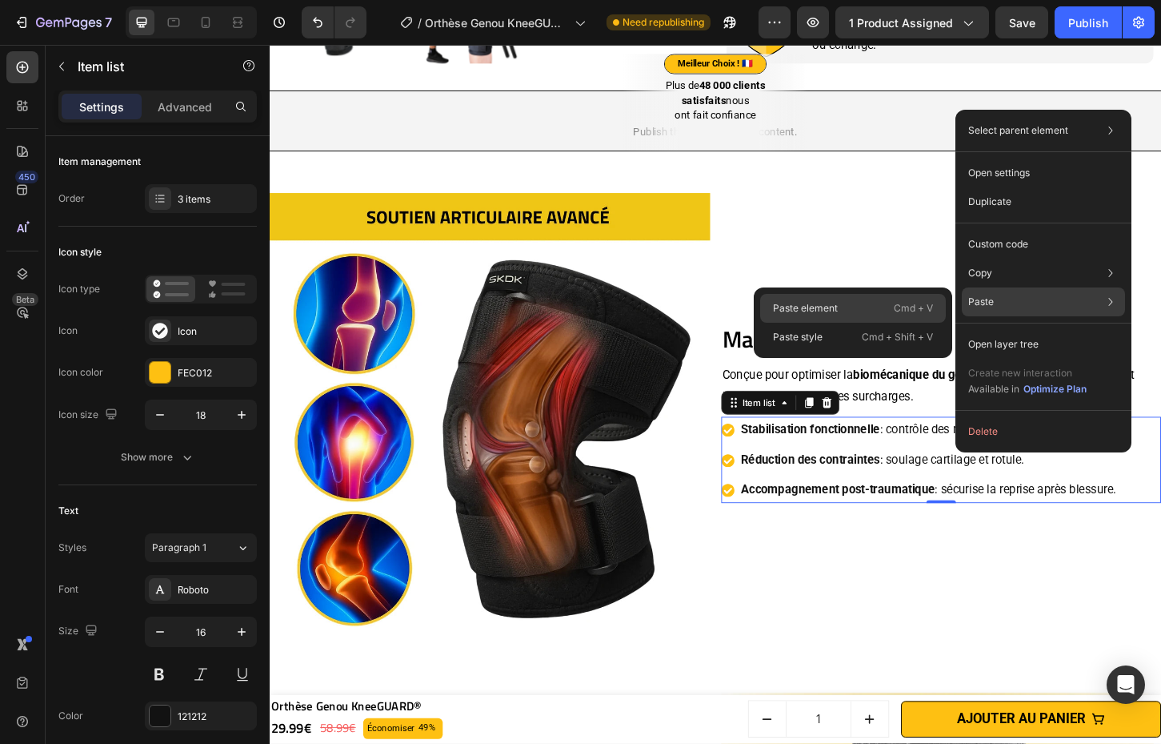
click at [887, 304] on div "Paste element Cmd + V" at bounding box center [853, 308] width 186 height 29
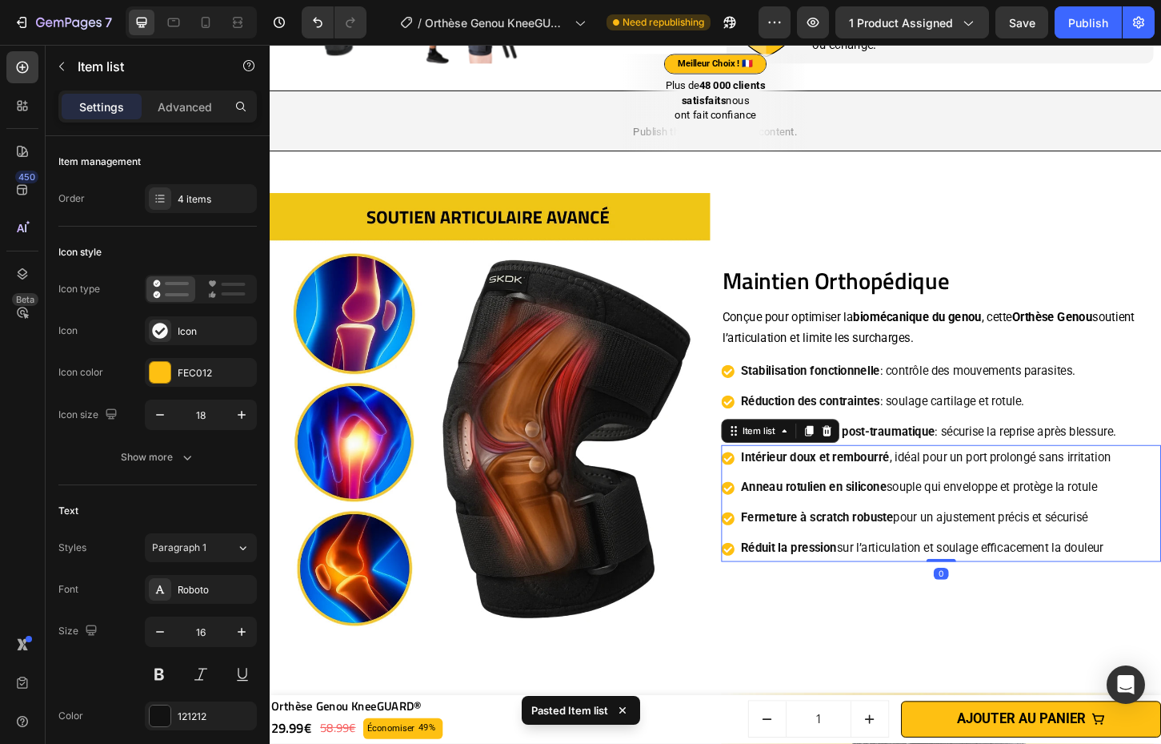
drag, startPoint x: 868, startPoint y: 461, endPoint x: 879, endPoint y: 459, distance: 11.5
click at [868, 461] on icon at bounding box center [869, 460] width 10 height 11
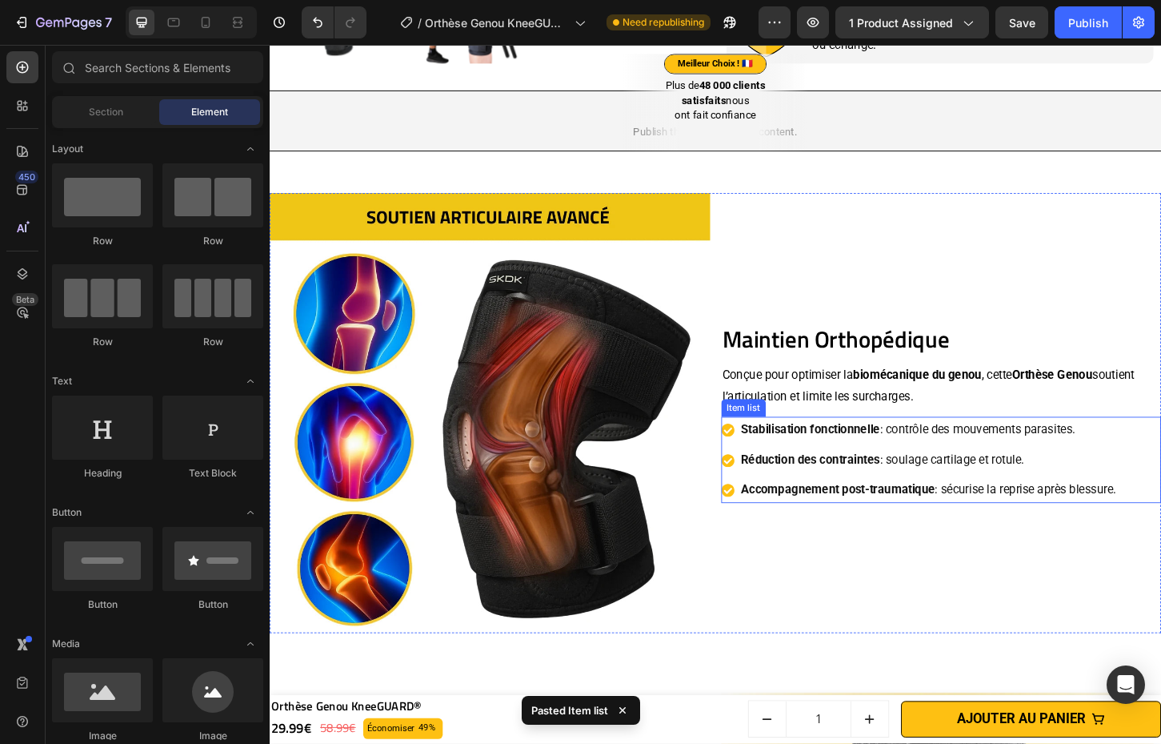
click at [1173, 481] on p "Réduction des contraintes : soulage cartilage et rotule." at bounding box center [980, 492] width 404 height 23
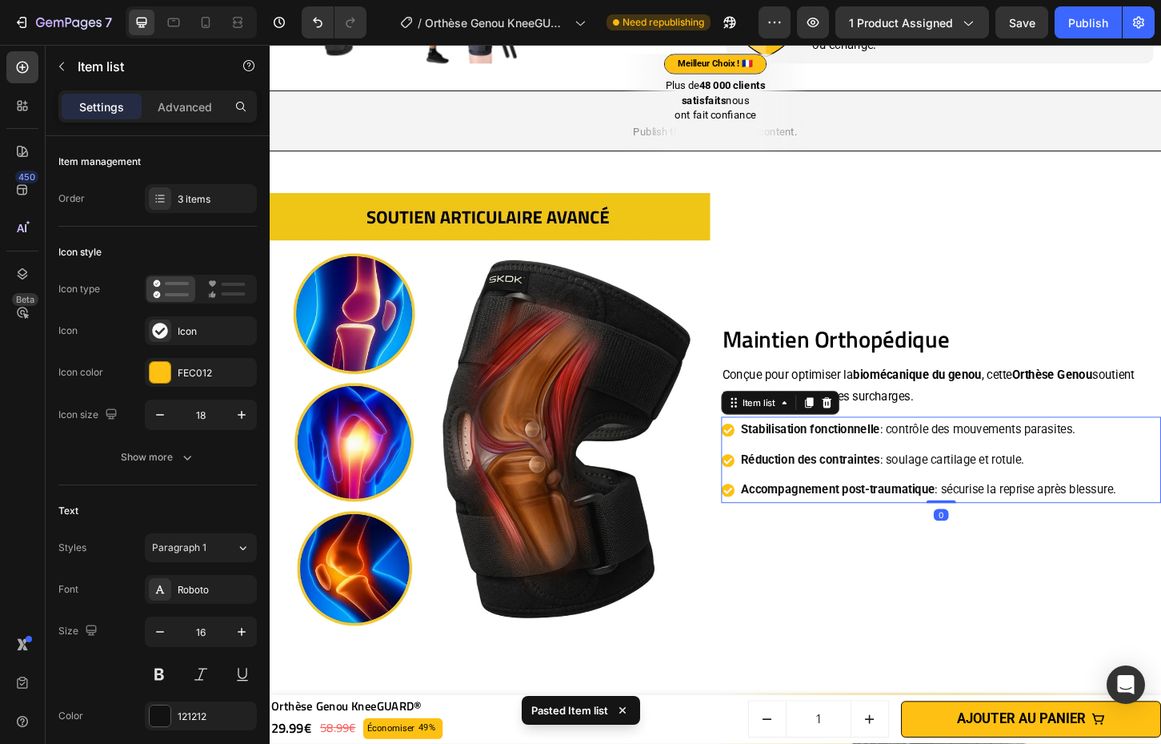
click at [1192, 473] on div "Stabilisation fonctionnelle : contrôle des mouvements parasites. Réduction des …" at bounding box center [993, 492] width 475 height 93
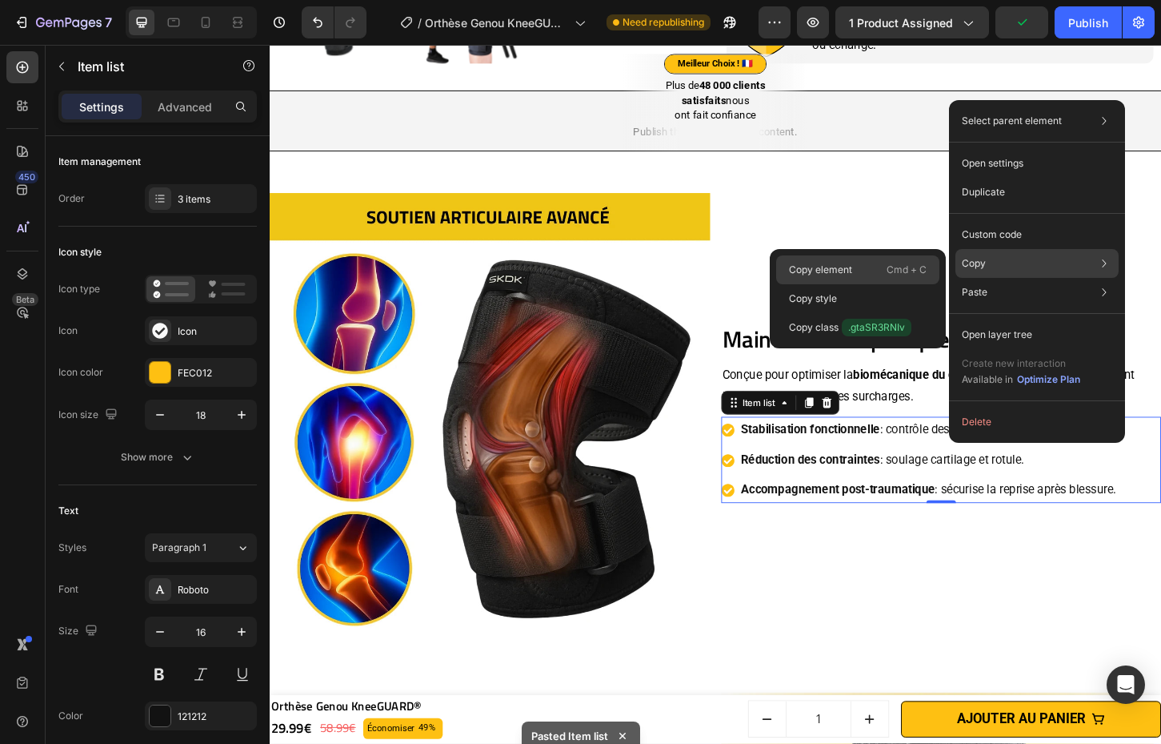
click at [923, 271] on p "Cmd + C" at bounding box center [907, 270] width 40 height 16
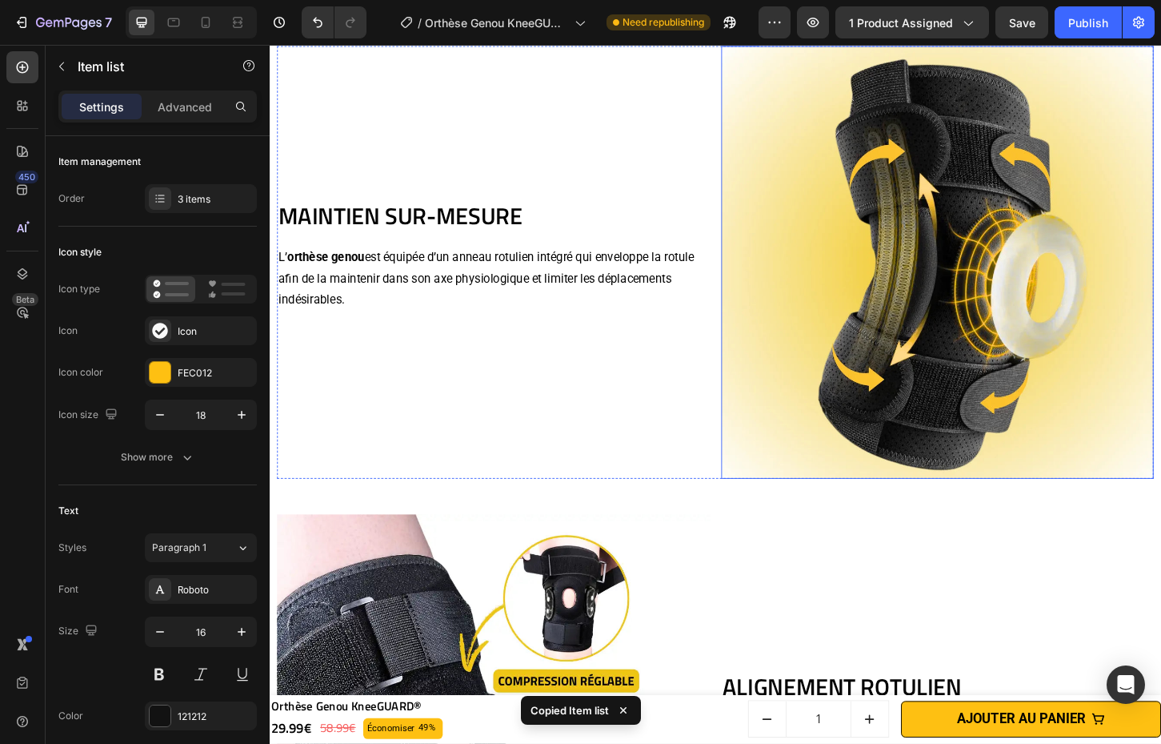
scroll to position [2054, 0]
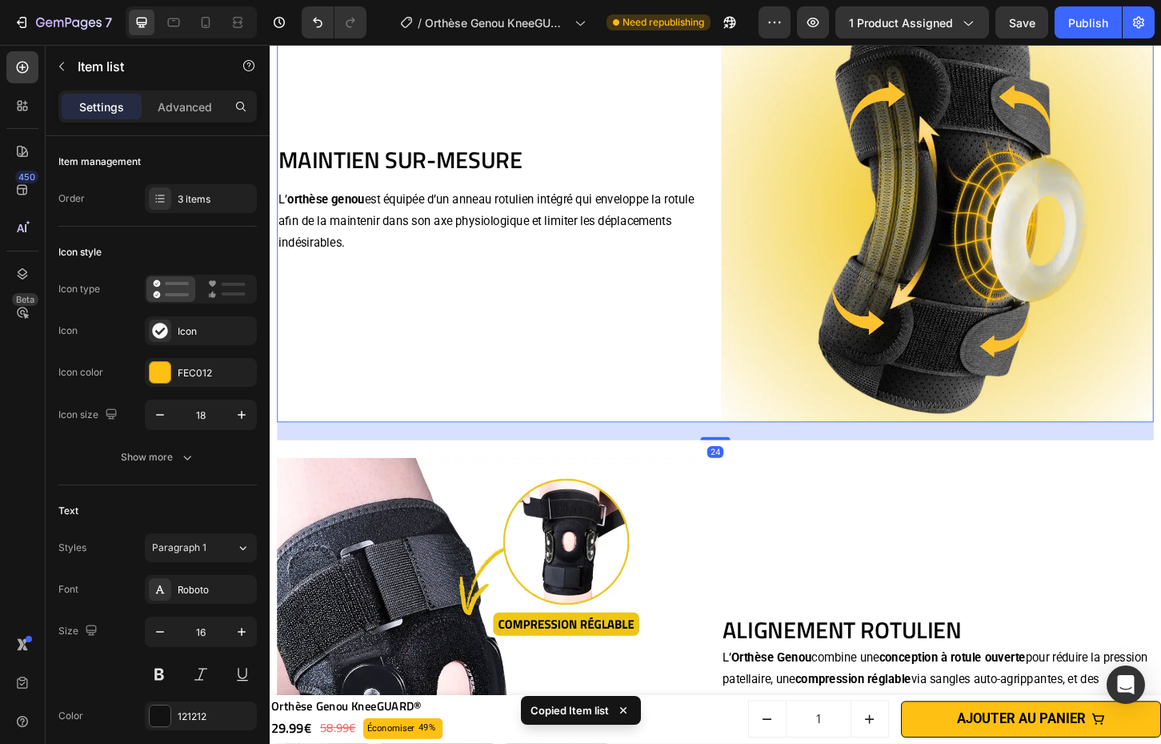
click at [378, 284] on div "MAINTIEN SUR-MESURE Heading L’ orthèse genou est équipée d’un anneau rotulien i…" at bounding box center [511, 218] width 467 height 467
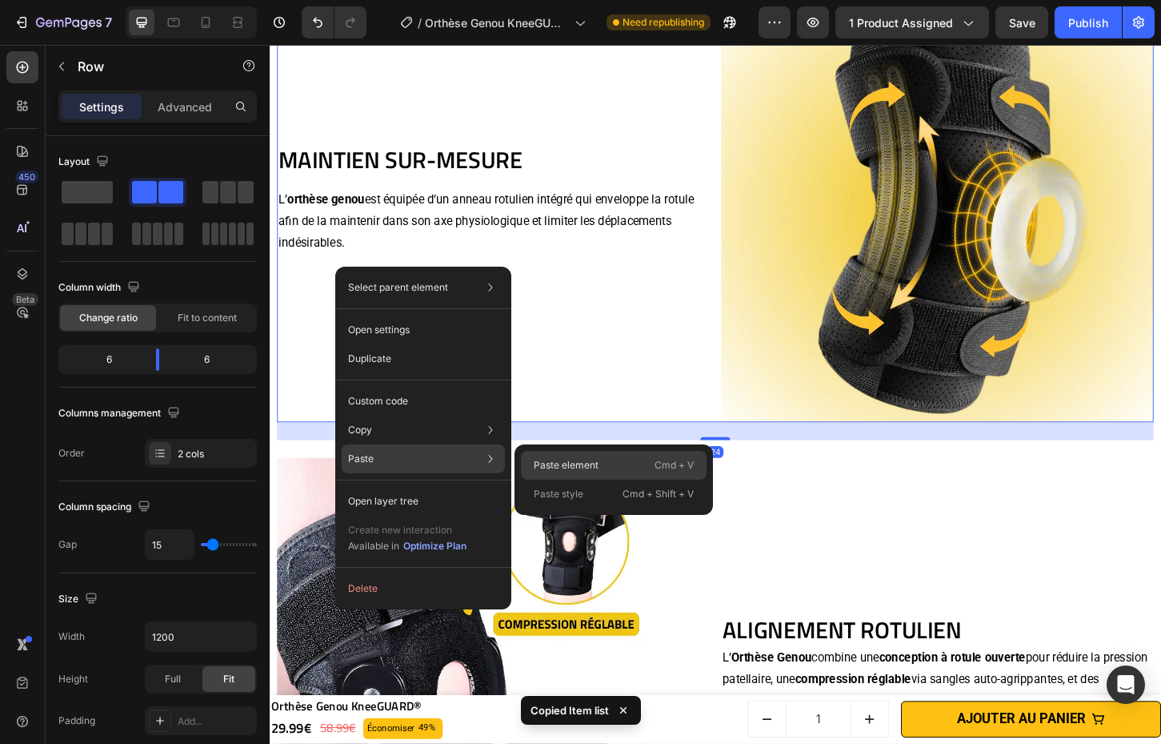
drag, startPoint x: 576, startPoint y: 470, endPoint x: 371, endPoint y: 449, distance: 205.9
click at [576, 470] on p "Paste element" at bounding box center [566, 465] width 65 height 14
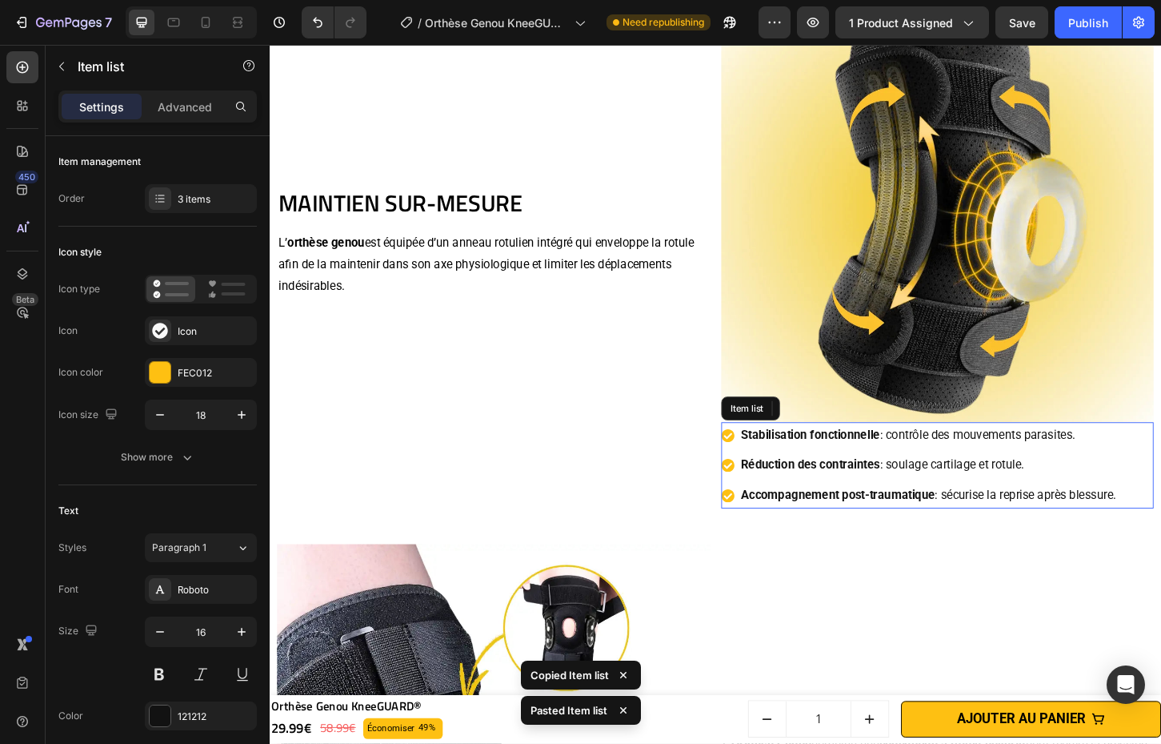
scroll to position [2101, 0]
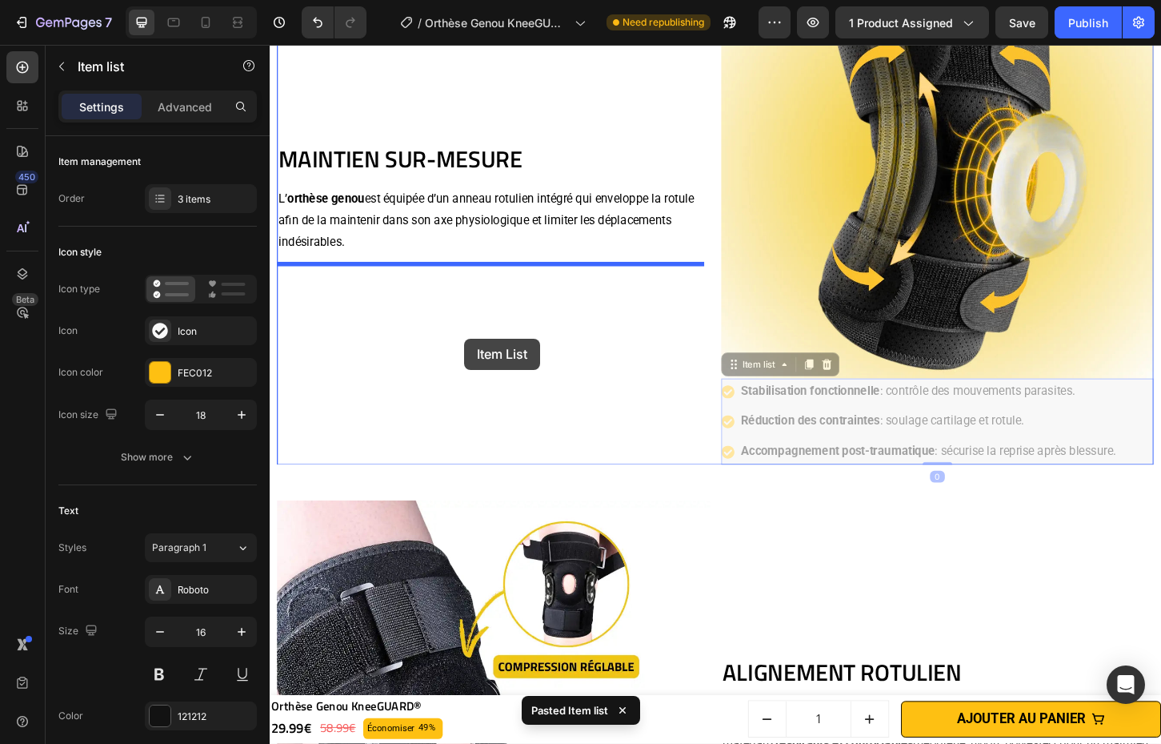
drag, startPoint x: 1191, startPoint y: 419, endPoint x: 479, endPoint y: 361, distance: 713.9
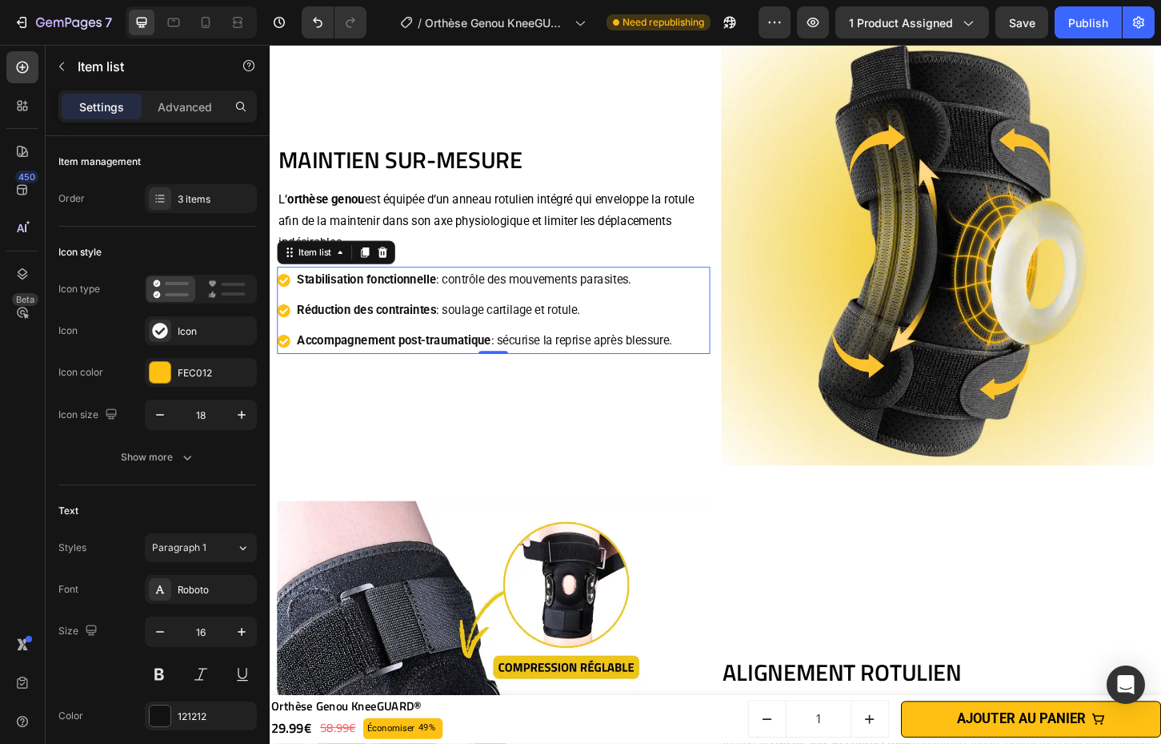
click at [572, 291] on p "Stabilisation fonctionnelle : contrôle des mouvements parasites." at bounding box center [501, 298] width 404 height 23
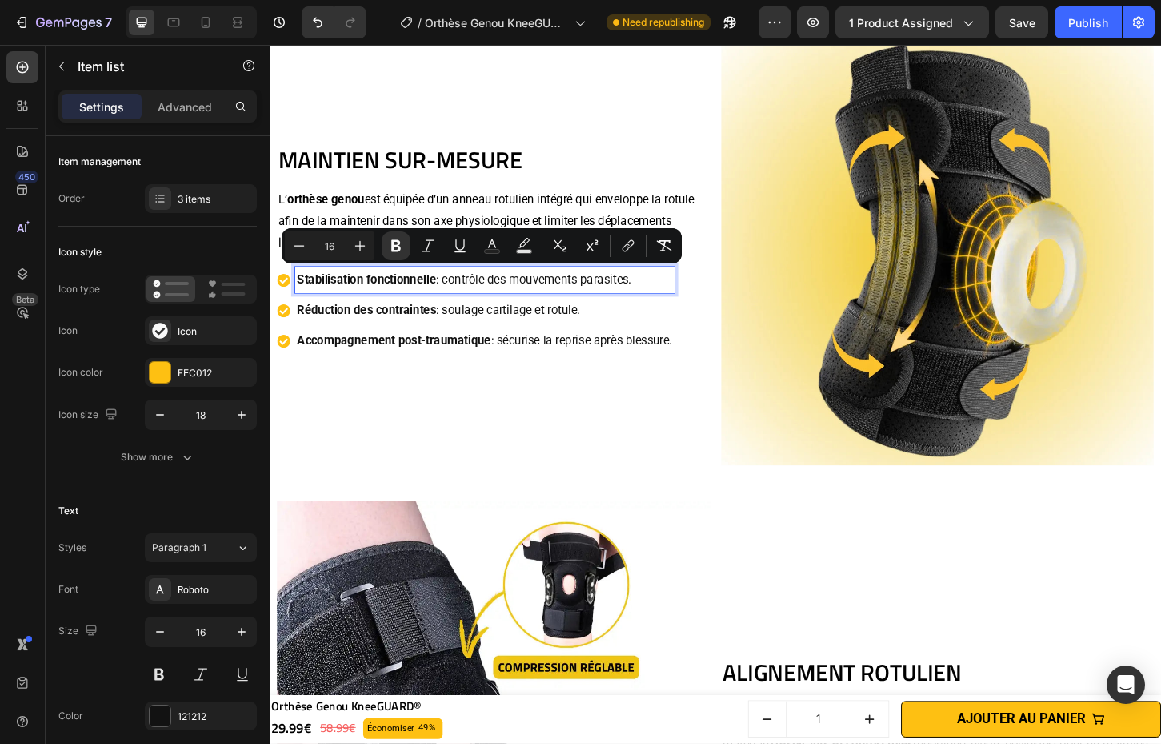
click at [572, 291] on p "Stabilisation fonctionnelle : contrôle des mouvements parasites." at bounding box center [501, 298] width 404 height 23
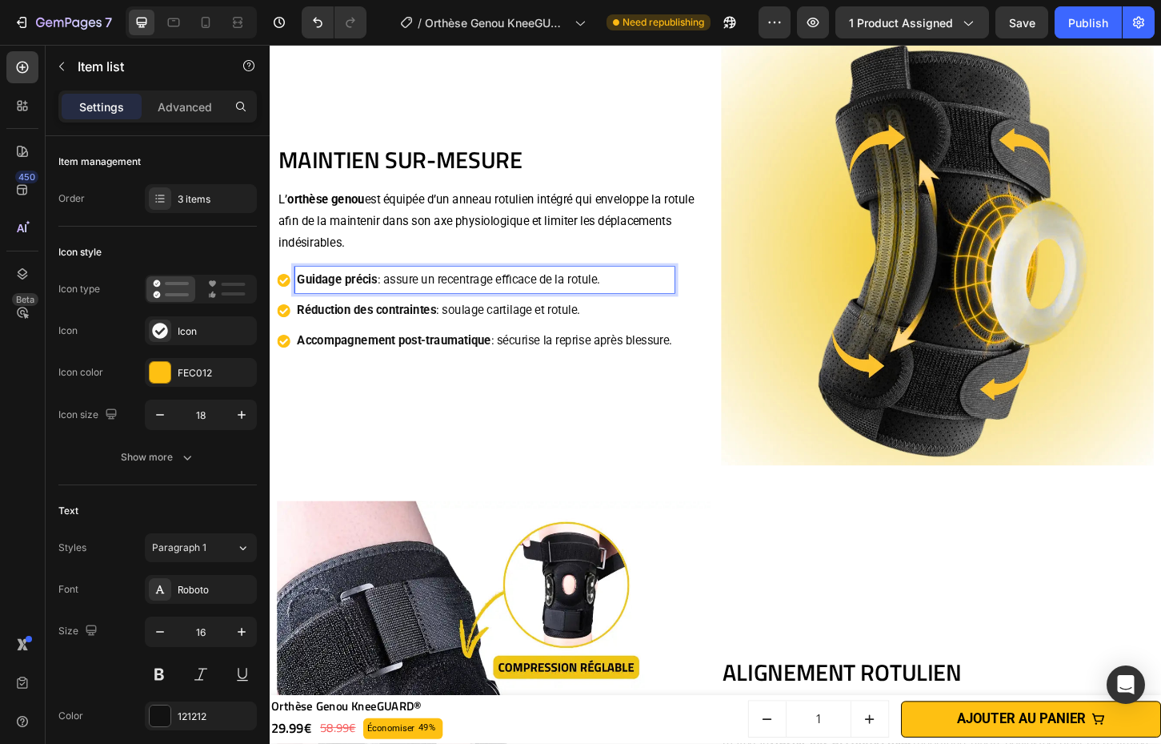
click at [541, 323] on p "Réduction des contraintes : soulage cartilage et rotule." at bounding box center [501, 330] width 404 height 23
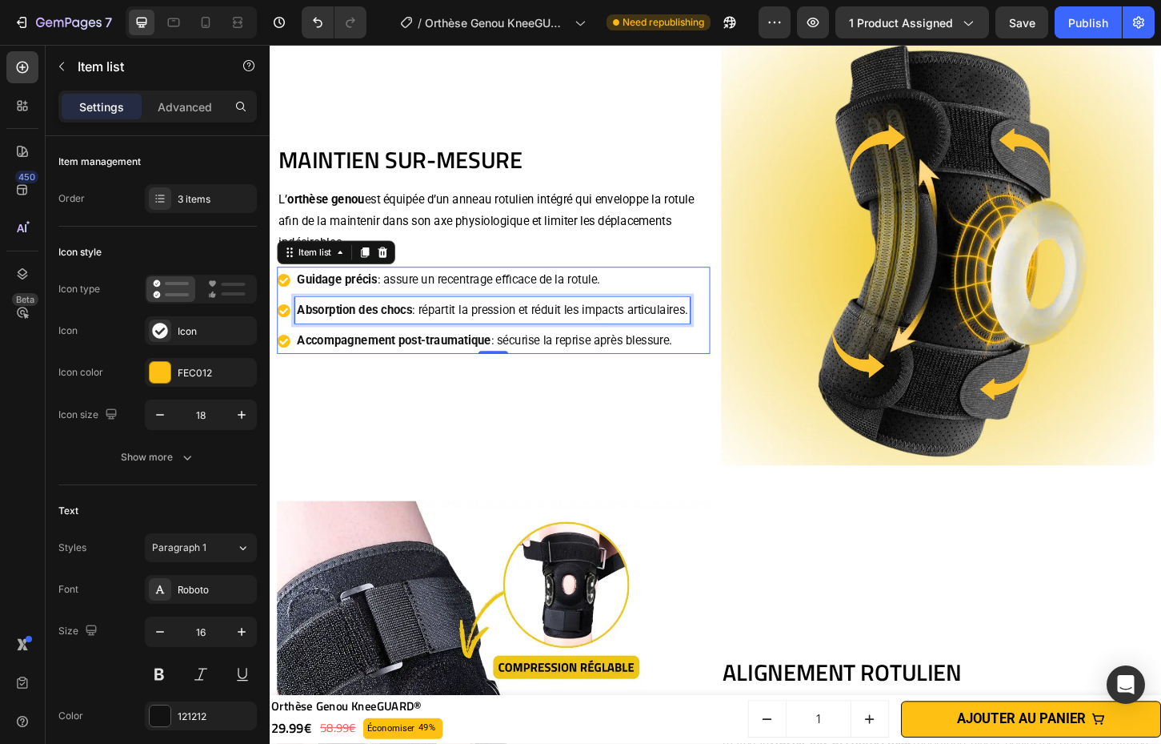
click at [408, 364] on strong "Accompagnement post-traumatique" at bounding box center [403, 362] width 209 height 15
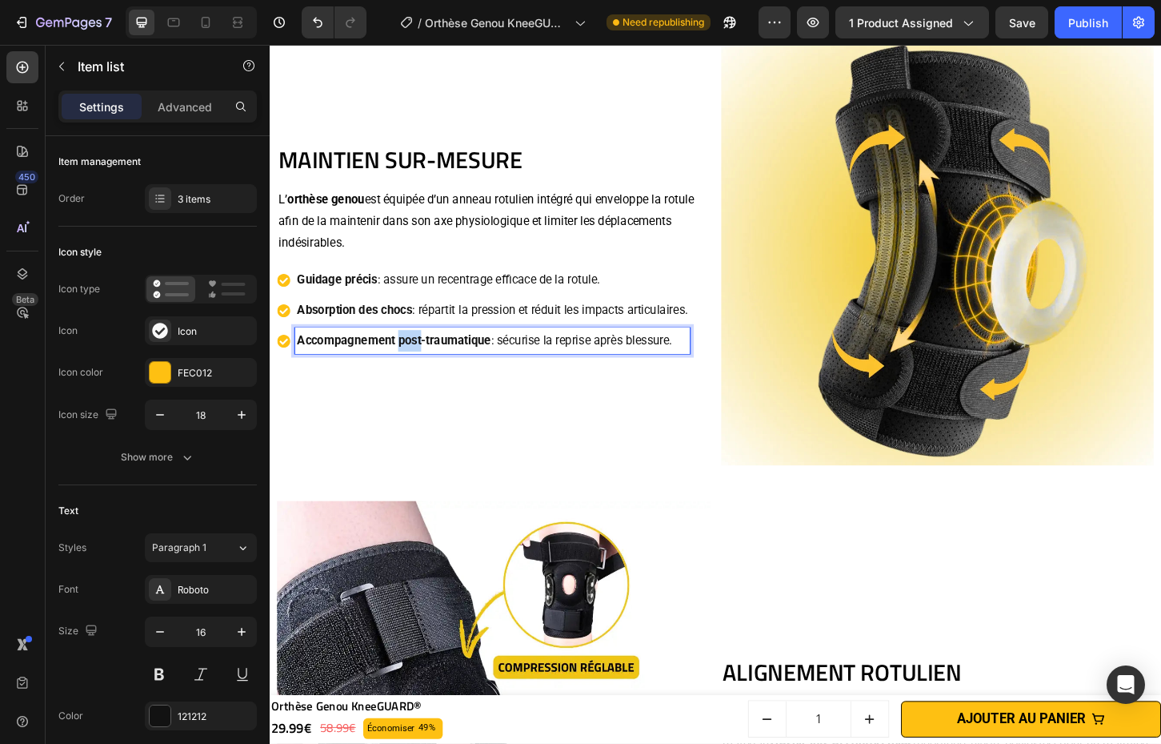
click at [408, 364] on strong "Accompagnement post-traumatique" at bounding box center [403, 362] width 209 height 15
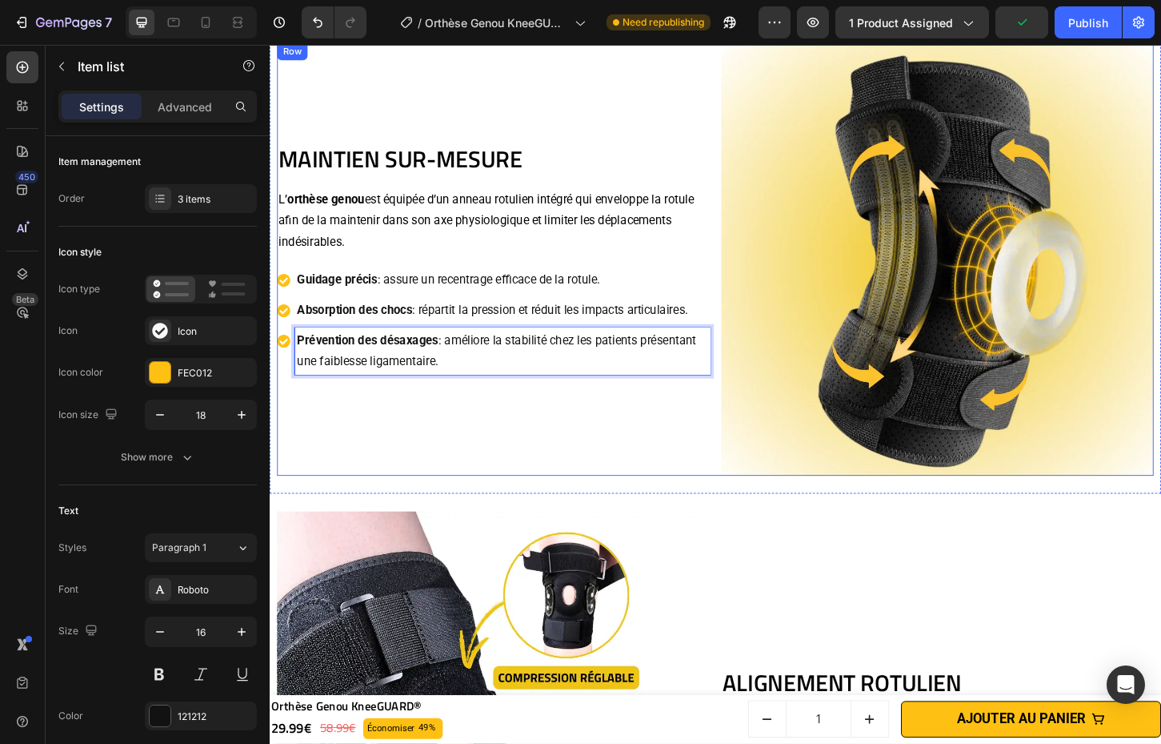
click at [695, 455] on div "MAINTIEN SUR-MESURE Heading L’ orthèse genou est équipée d’un anneau rotulien i…" at bounding box center [511, 275] width 467 height 467
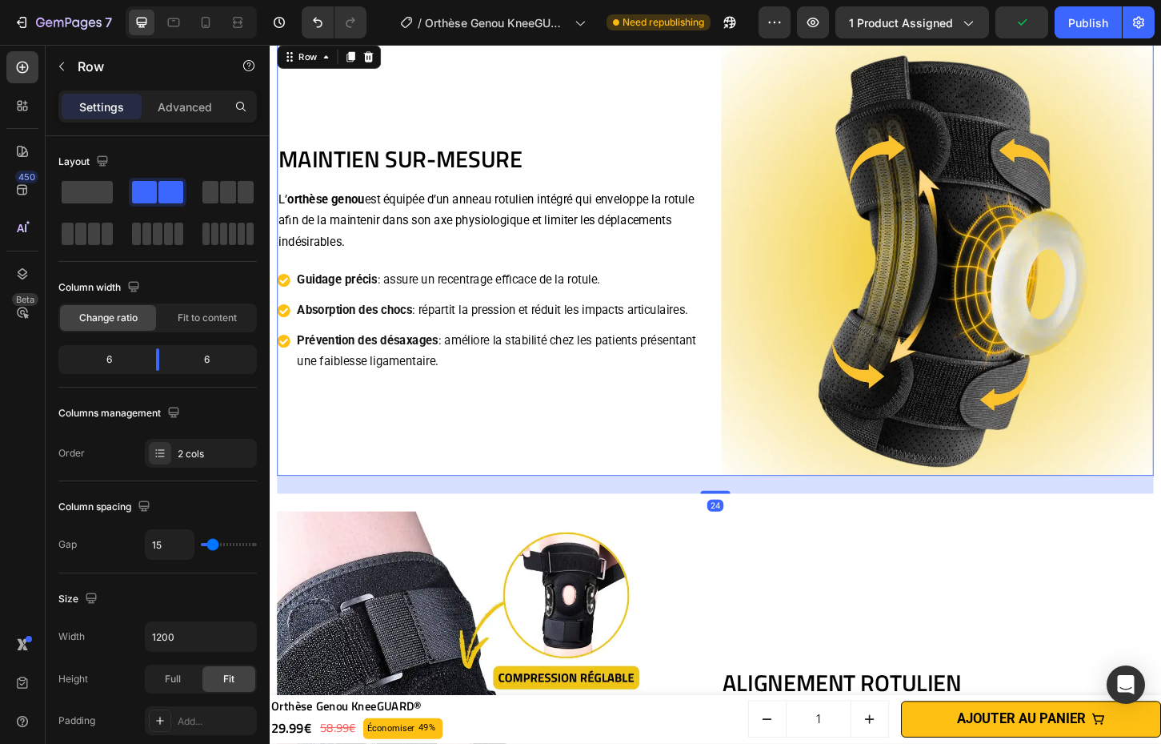
click at [692, 275] on div "MAINTIEN SUR-MESURE Heading L’ orthèse genou est équipée d’un anneau rotulien i…" at bounding box center [511, 275] width 467 height 467
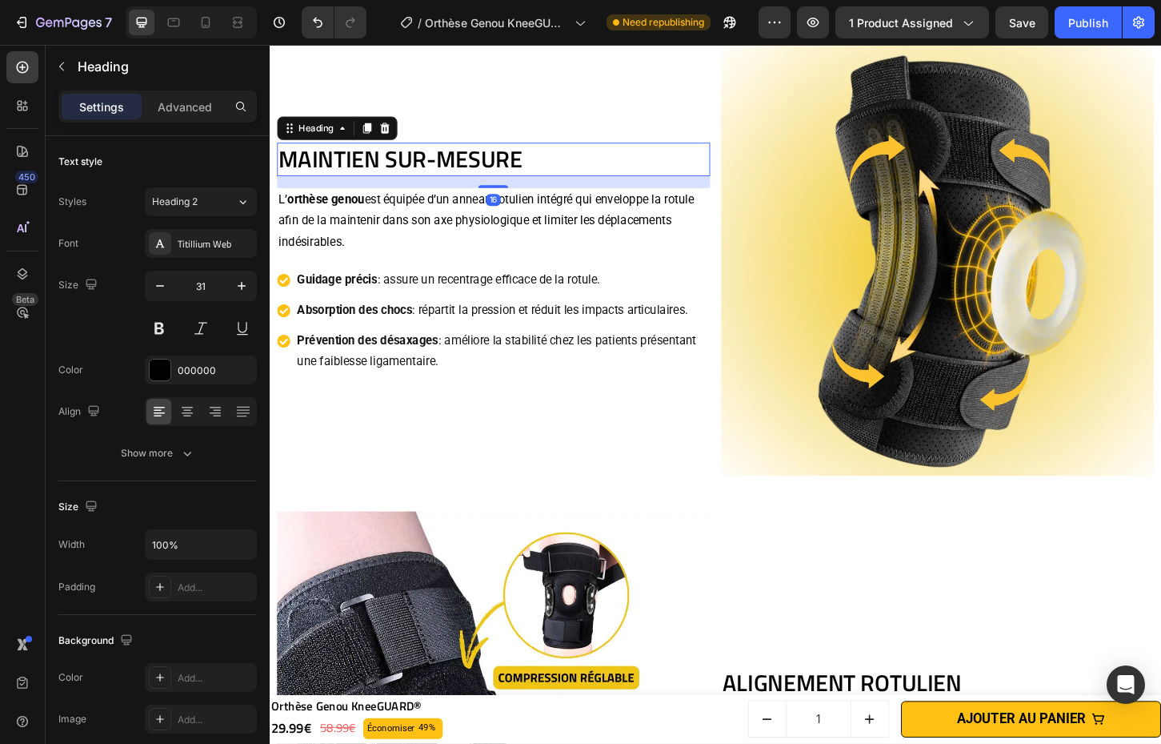
drag, startPoint x: 682, startPoint y: 168, endPoint x: 696, endPoint y: 182, distance: 19.8
click at [682, 169] on h2 "MAINTIEN SUR-MESURE" at bounding box center [511, 167] width 467 height 35
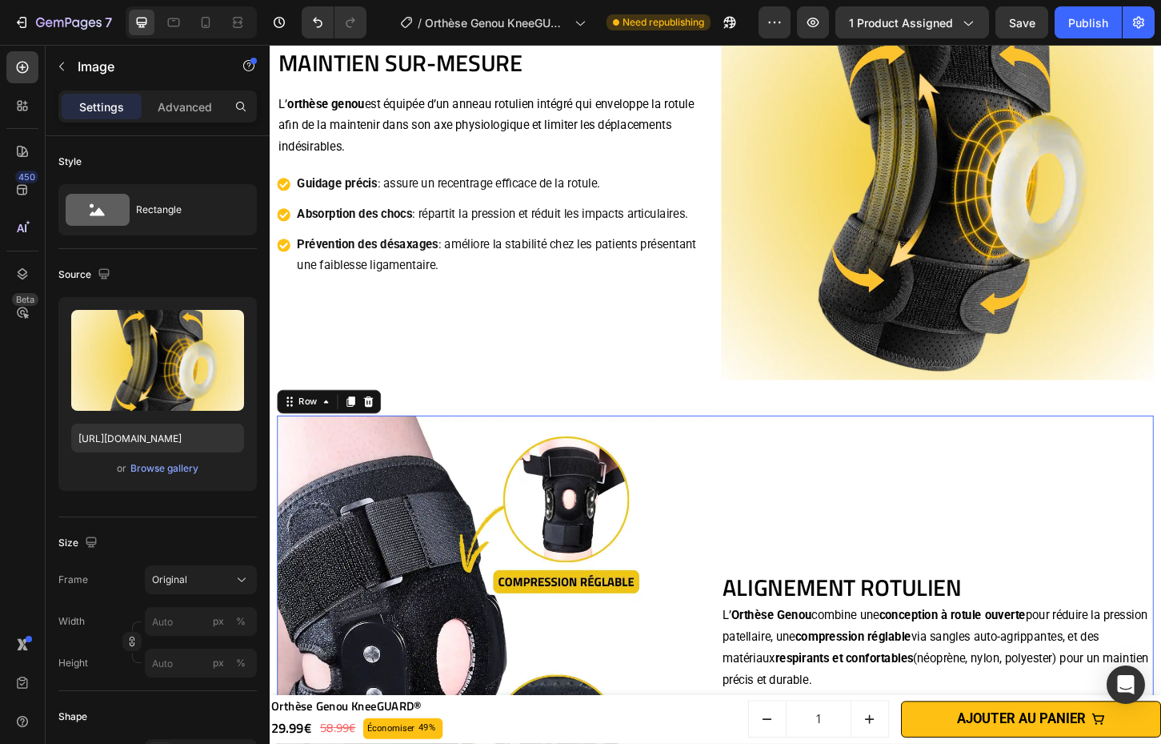
drag, startPoint x: 945, startPoint y: 459, endPoint x: 979, endPoint y: 515, distance: 66.0
click at [946, 459] on div "ALIGNEMENT ROTULIEN Heading L’ Orthèse Genou combine une conception à rotule ou…" at bounding box center [989, 677] width 467 height 467
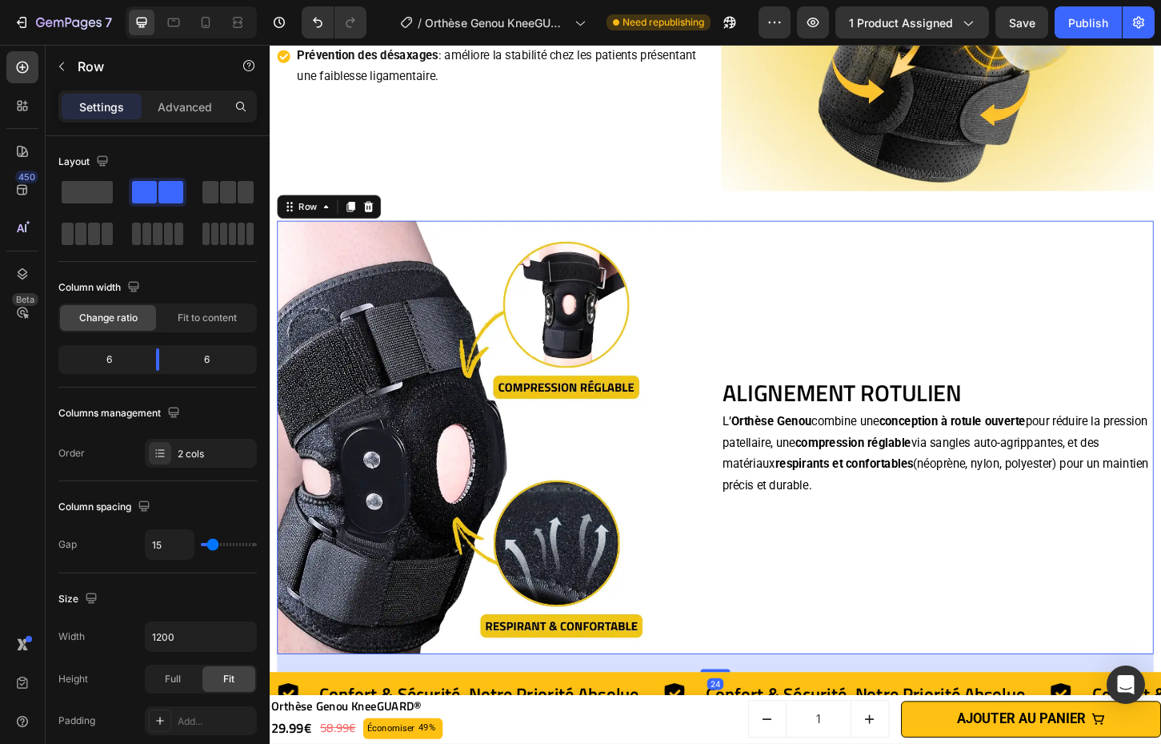
scroll to position [2302, 0]
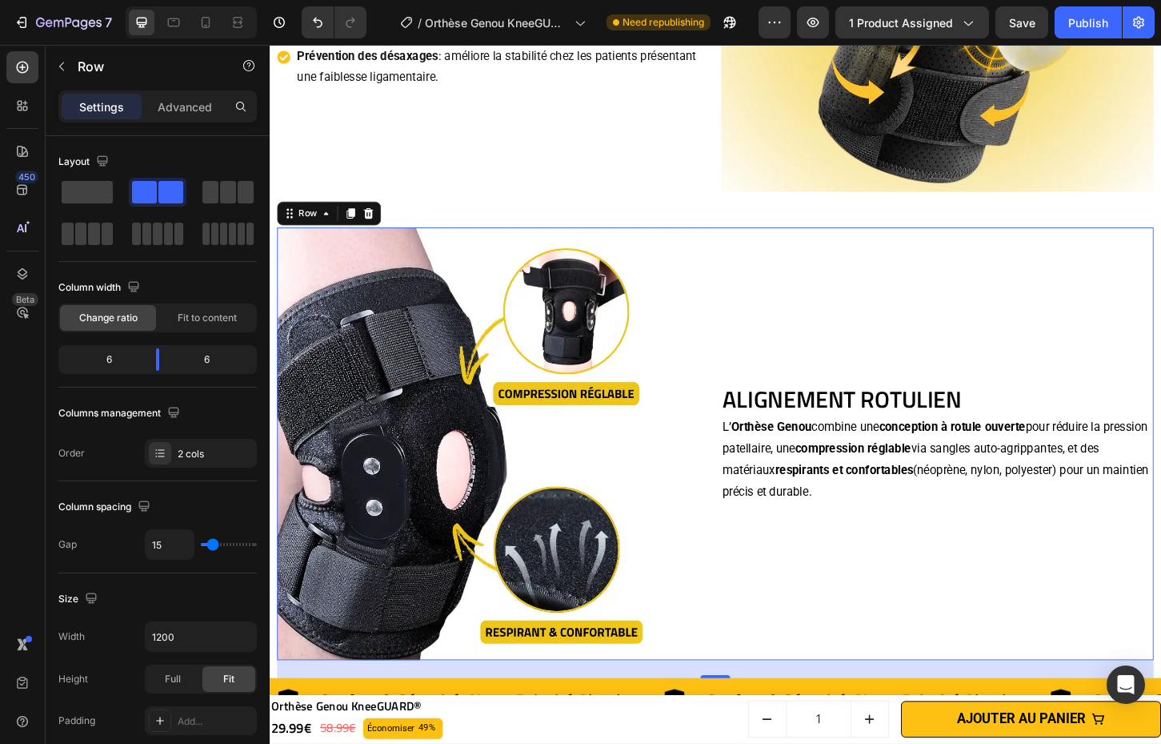
click at [1026, 474] on p "L’ Orthèse Genou combine une conception à rotule ouverte pour réduire la pressi…" at bounding box center [989, 492] width 463 height 92
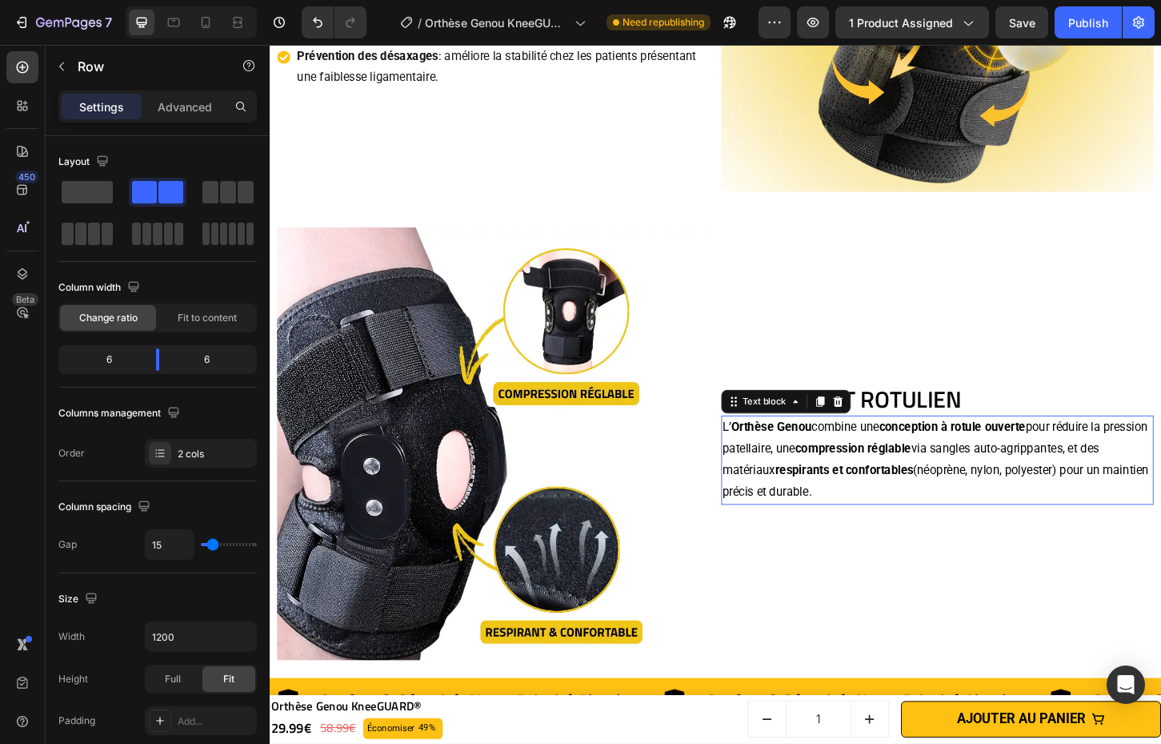
click at [1026, 474] on p "L’ Orthèse Genou combine une conception à rotule ouverte pour réduire la pressi…" at bounding box center [989, 492] width 463 height 92
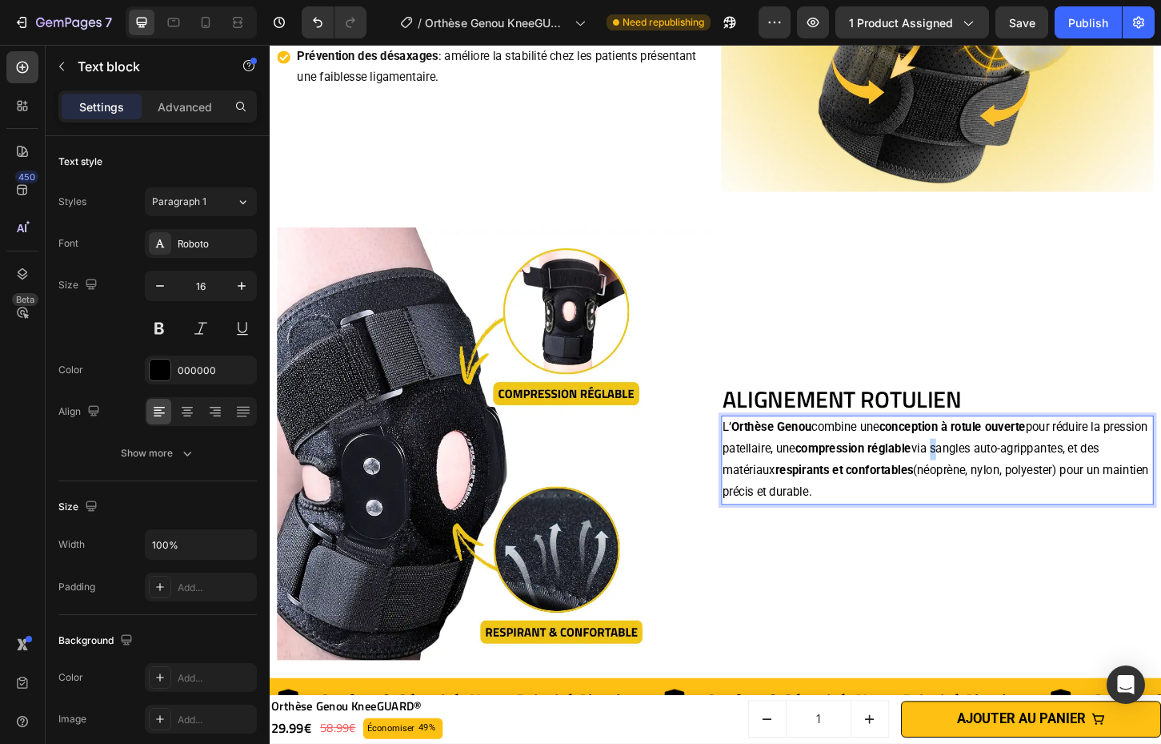
click at [1026, 474] on p "L’ Orthèse Genou combine une conception à rotule ouverte pour réduire la pressi…" at bounding box center [989, 492] width 463 height 92
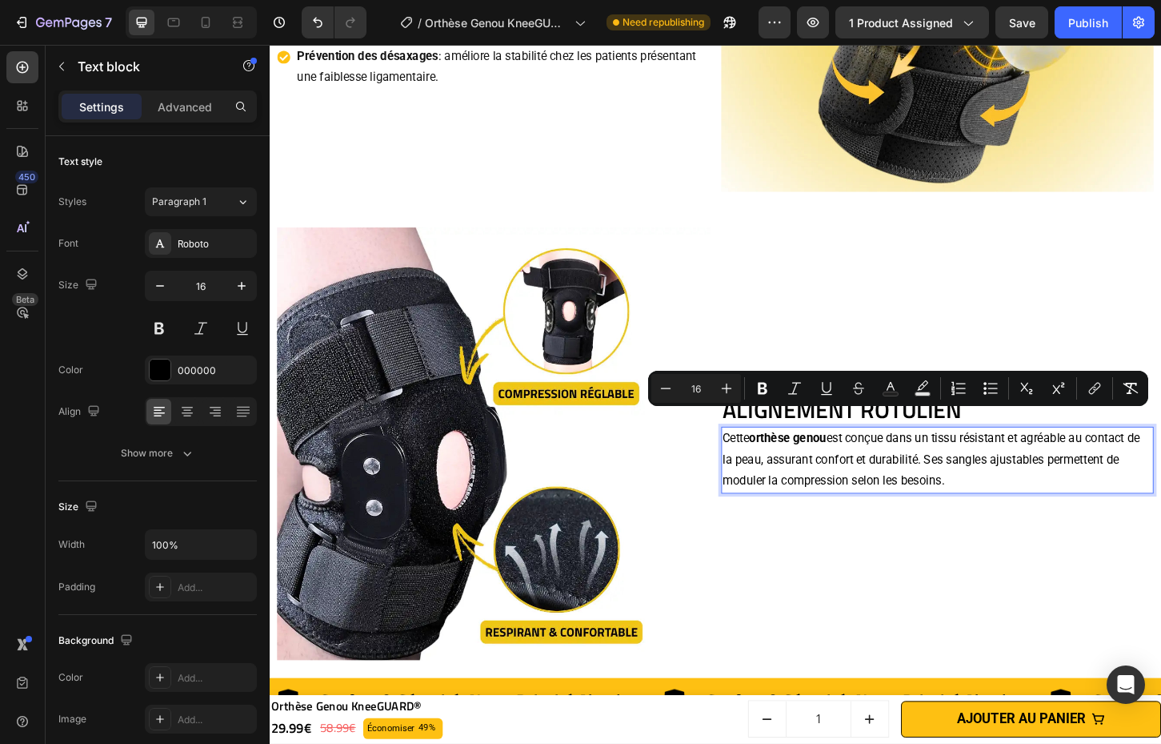
scroll to position [2314, 0]
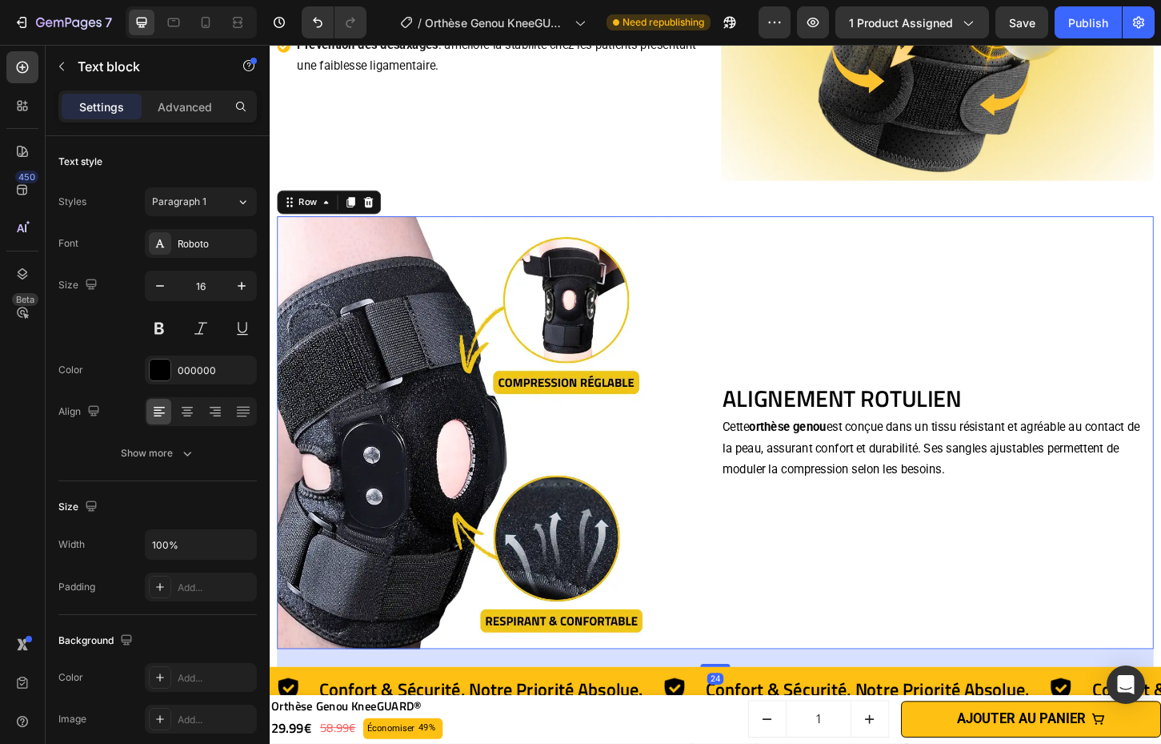
click at [1204, 551] on div "ALIGNEMENT ROTULIEN Heading Cette orthèse genou est conçue dans un tissu résist…" at bounding box center [989, 463] width 467 height 467
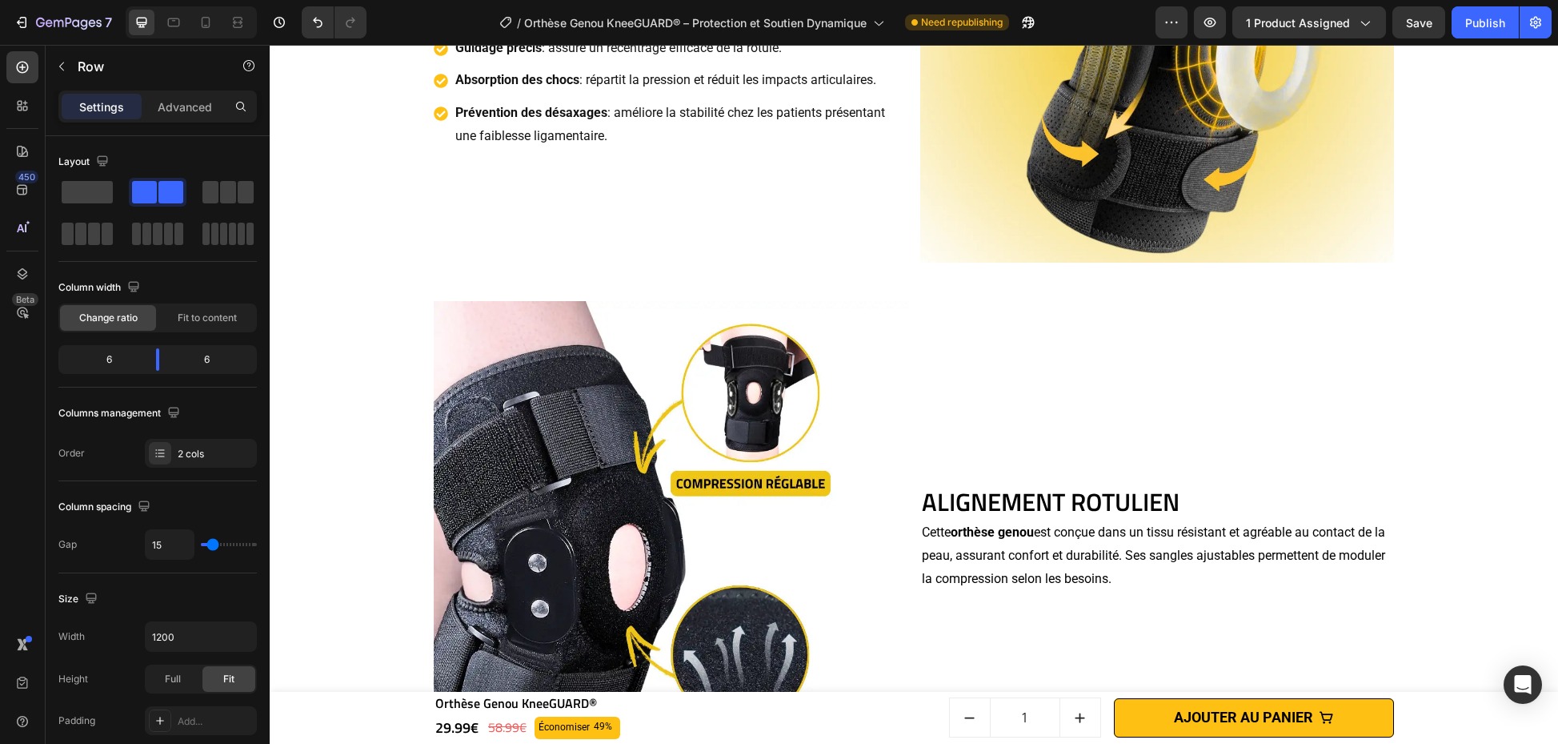
scroll to position [2400, 0]
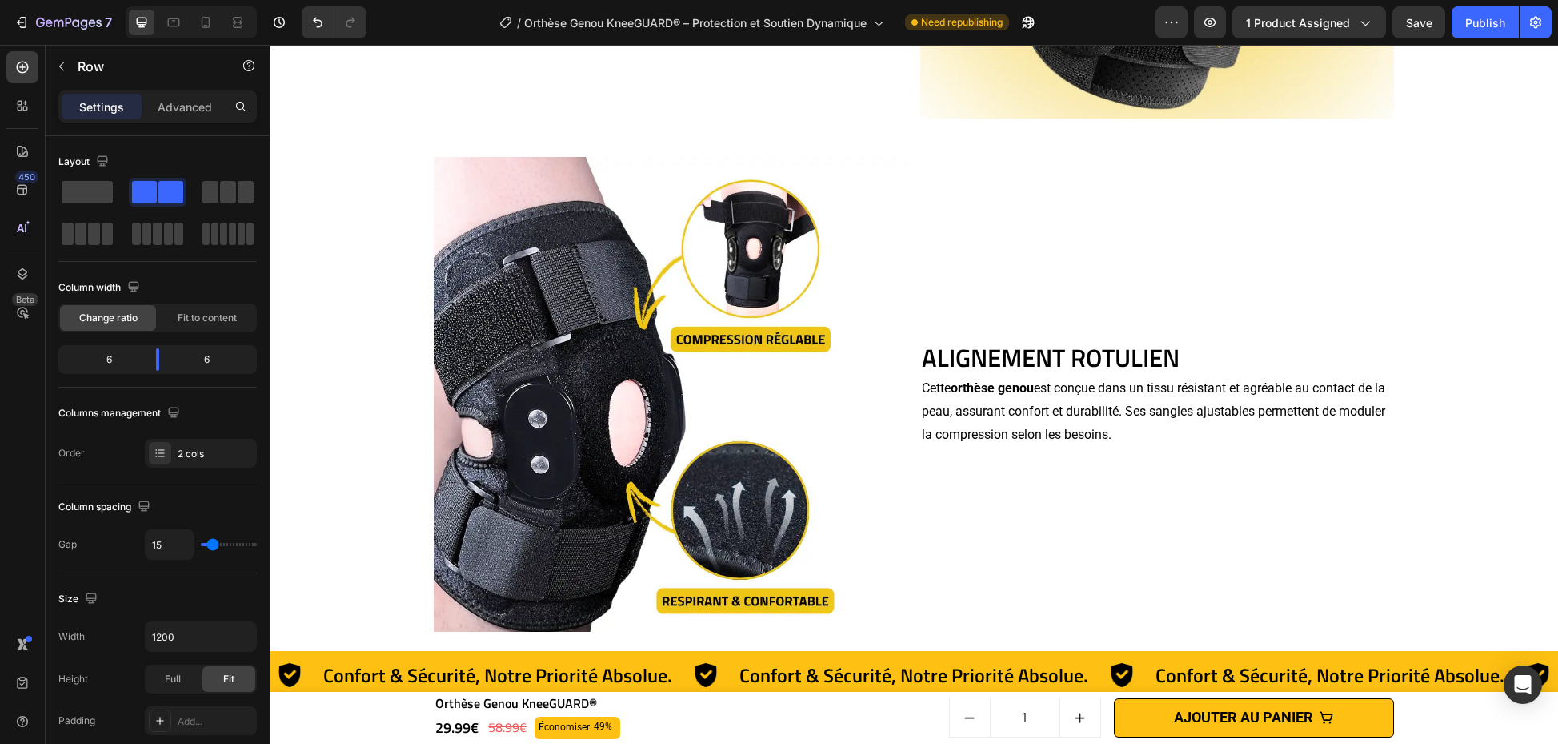
click at [1072, 398] on p "Cette orthèse genou est conçue dans un tissu résistant et agréable au contact d…" at bounding box center [1157, 411] width 471 height 69
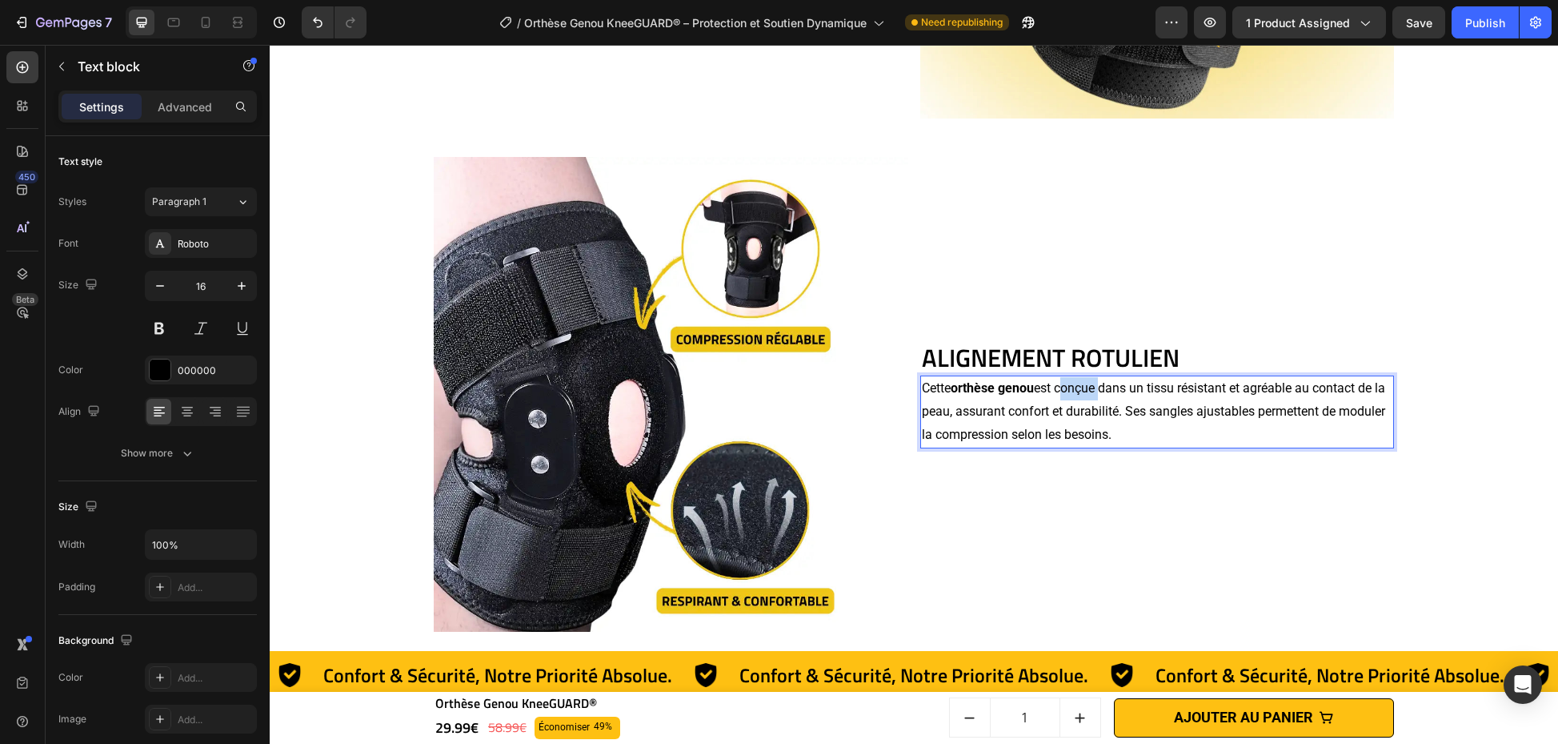
click at [1072, 398] on p "Cette orthèse genou est conçue dans un tissu résistant et agréable au contact d…" at bounding box center [1157, 411] width 471 height 69
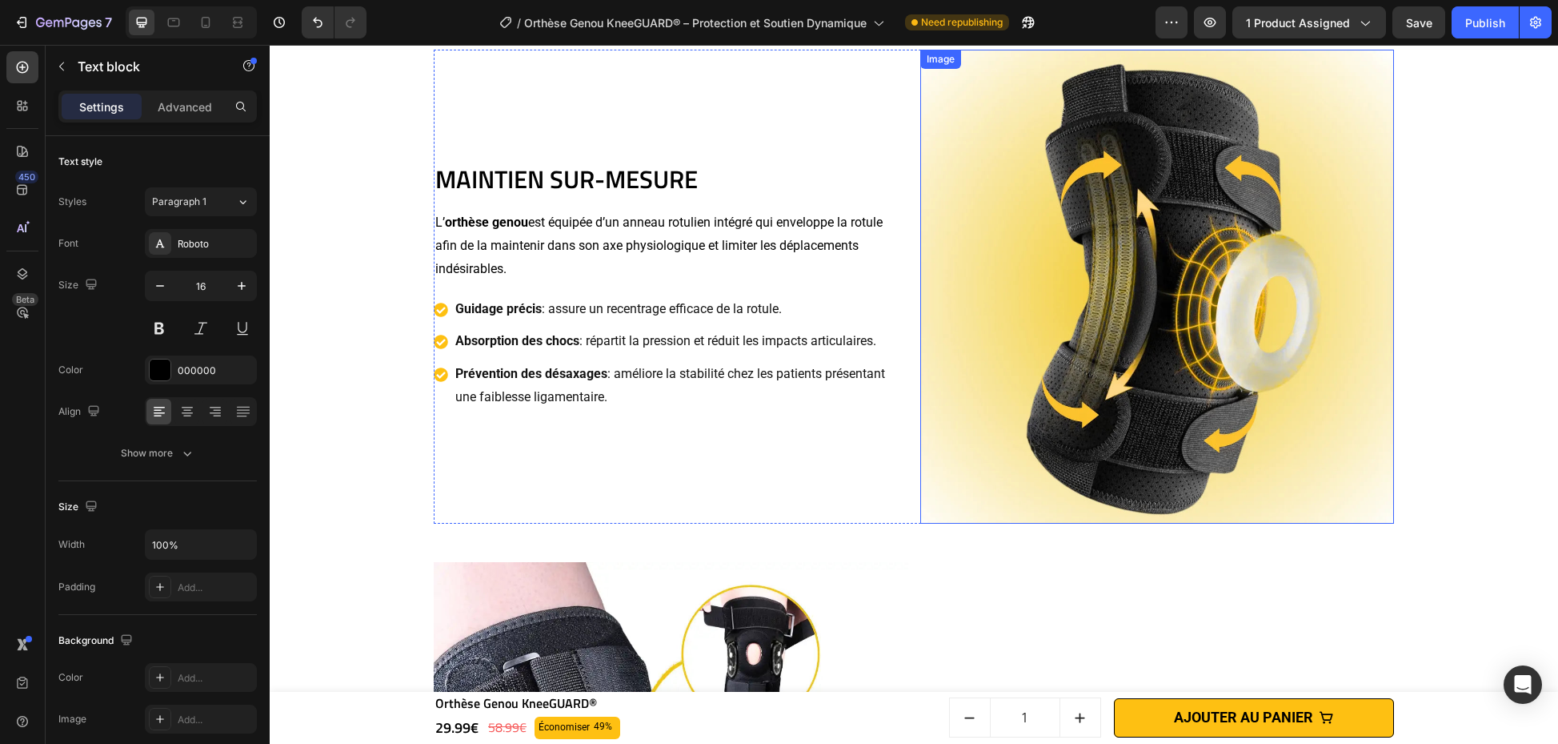
scroll to position [2059, 0]
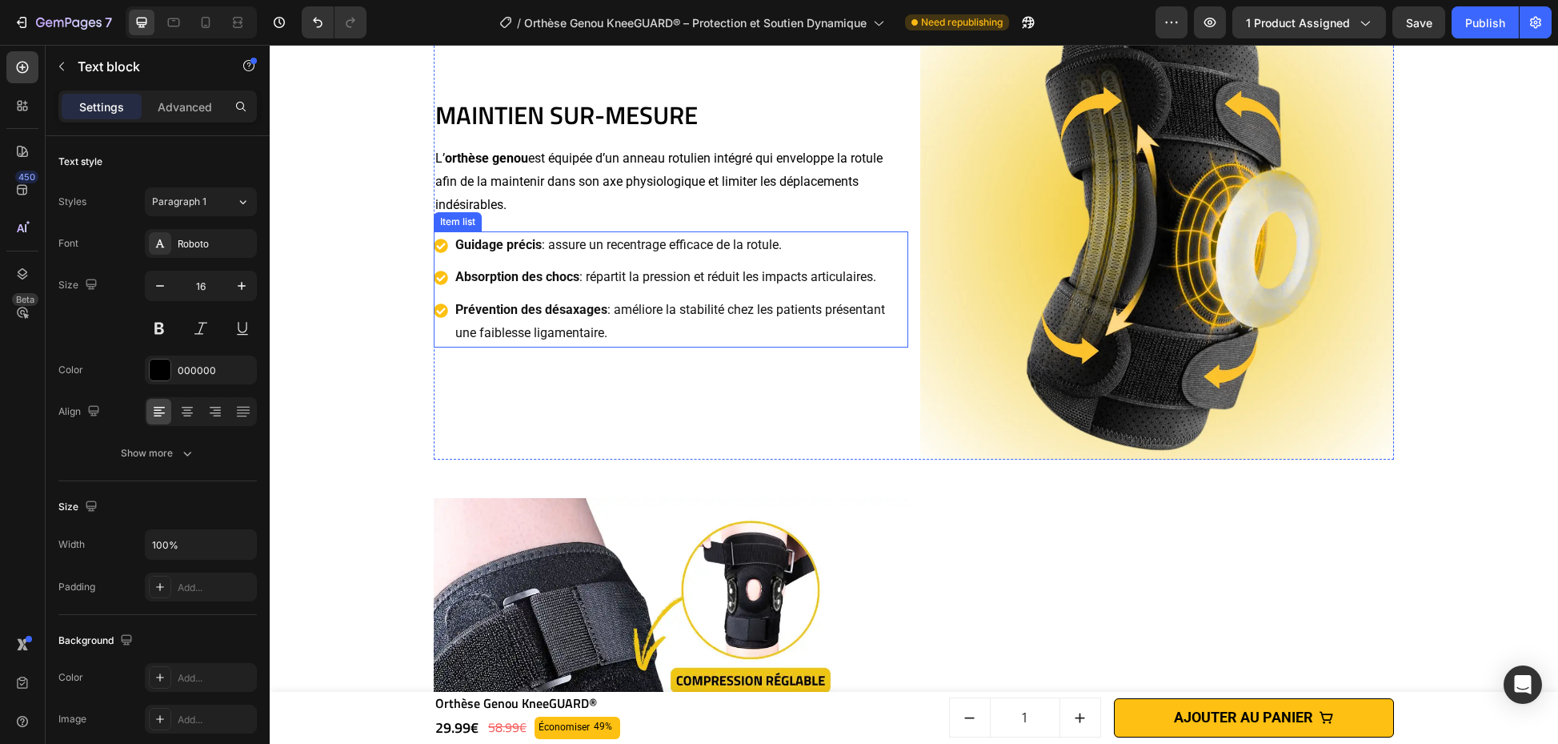
click at [878, 250] on p "Guidage précis : assure un recentrage efficace de la rotule." at bounding box center [680, 245] width 451 height 23
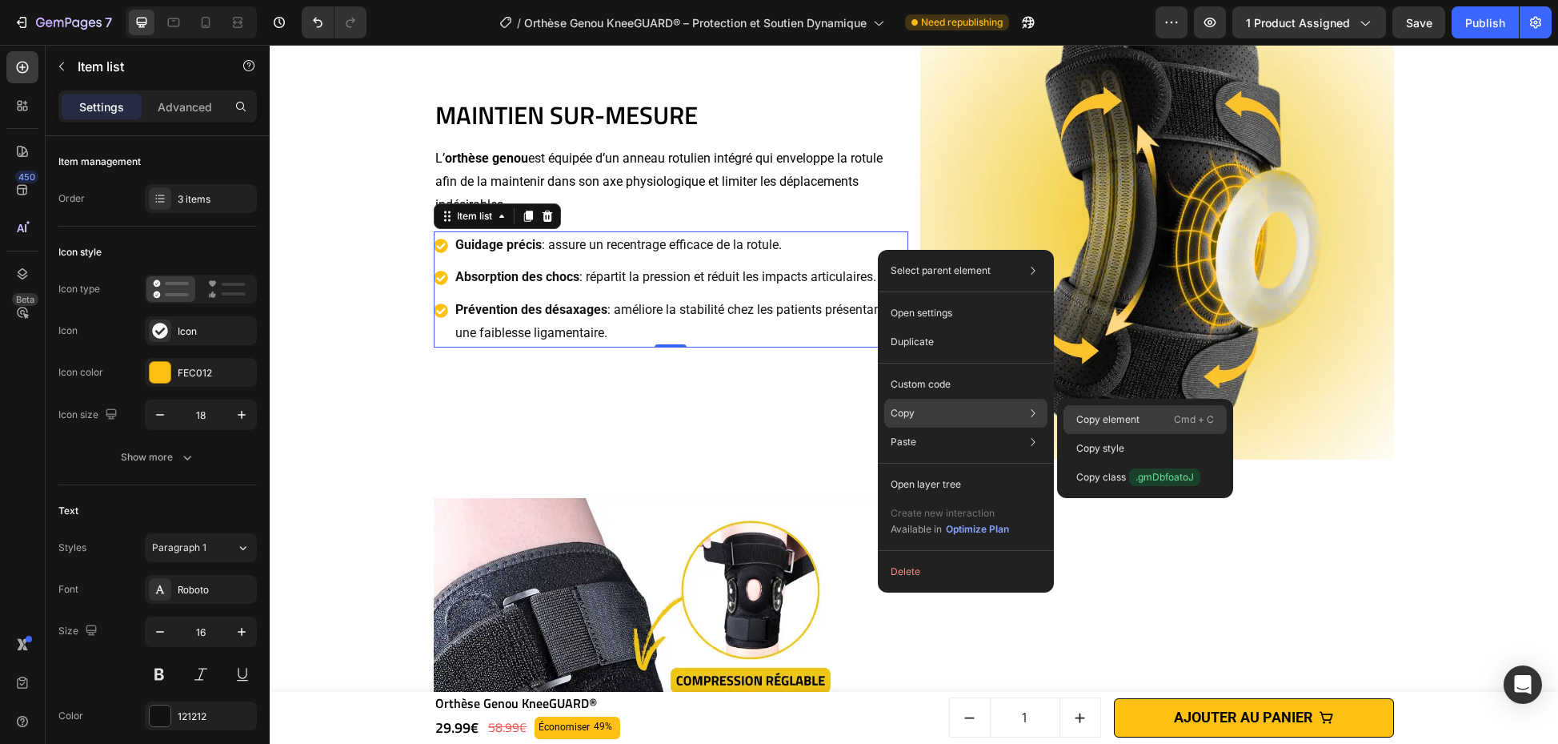
drag, startPoint x: 1145, startPoint y: 418, endPoint x: 879, endPoint y: 373, distance: 269.5
click at [1145, 418] on div "Copy element Cmd + C" at bounding box center [1145, 419] width 163 height 29
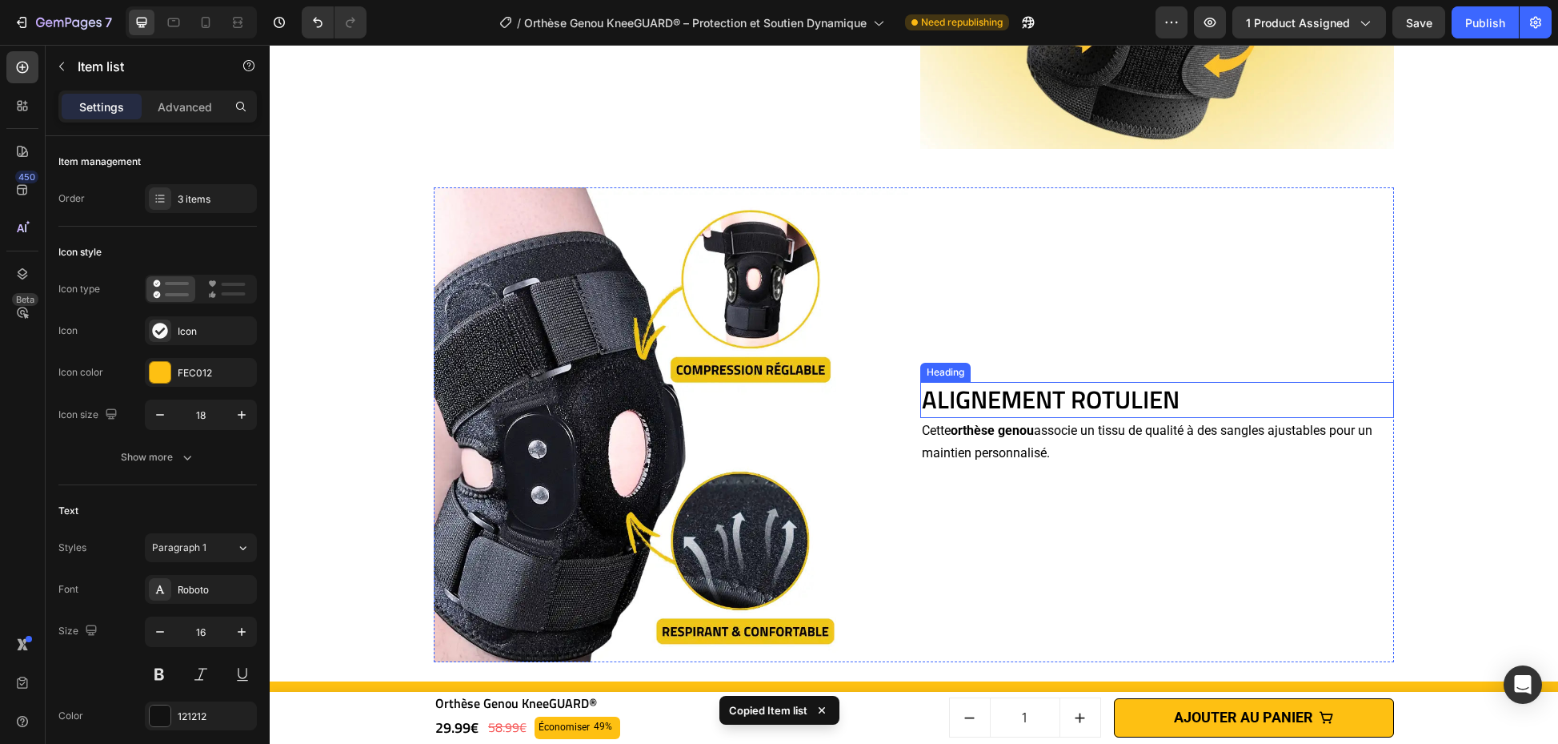
scroll to position [2518, 0]
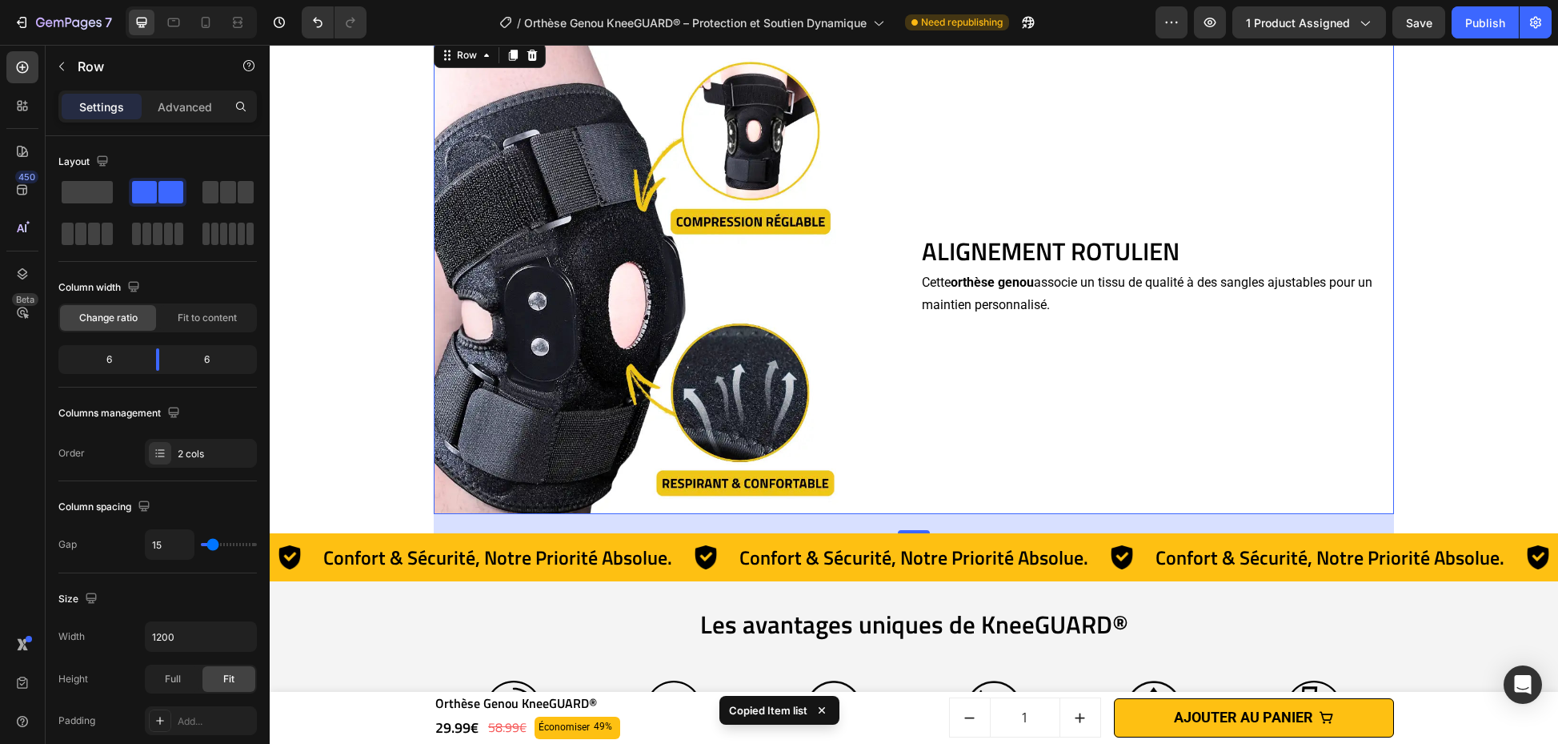
click at [1185, 380] on div "ALIGNEMENT ROTULIEN Heading Cette orthèse genou associe un tissu de qualité à d…" at bounding box center [1157, 276] width 475 height 475
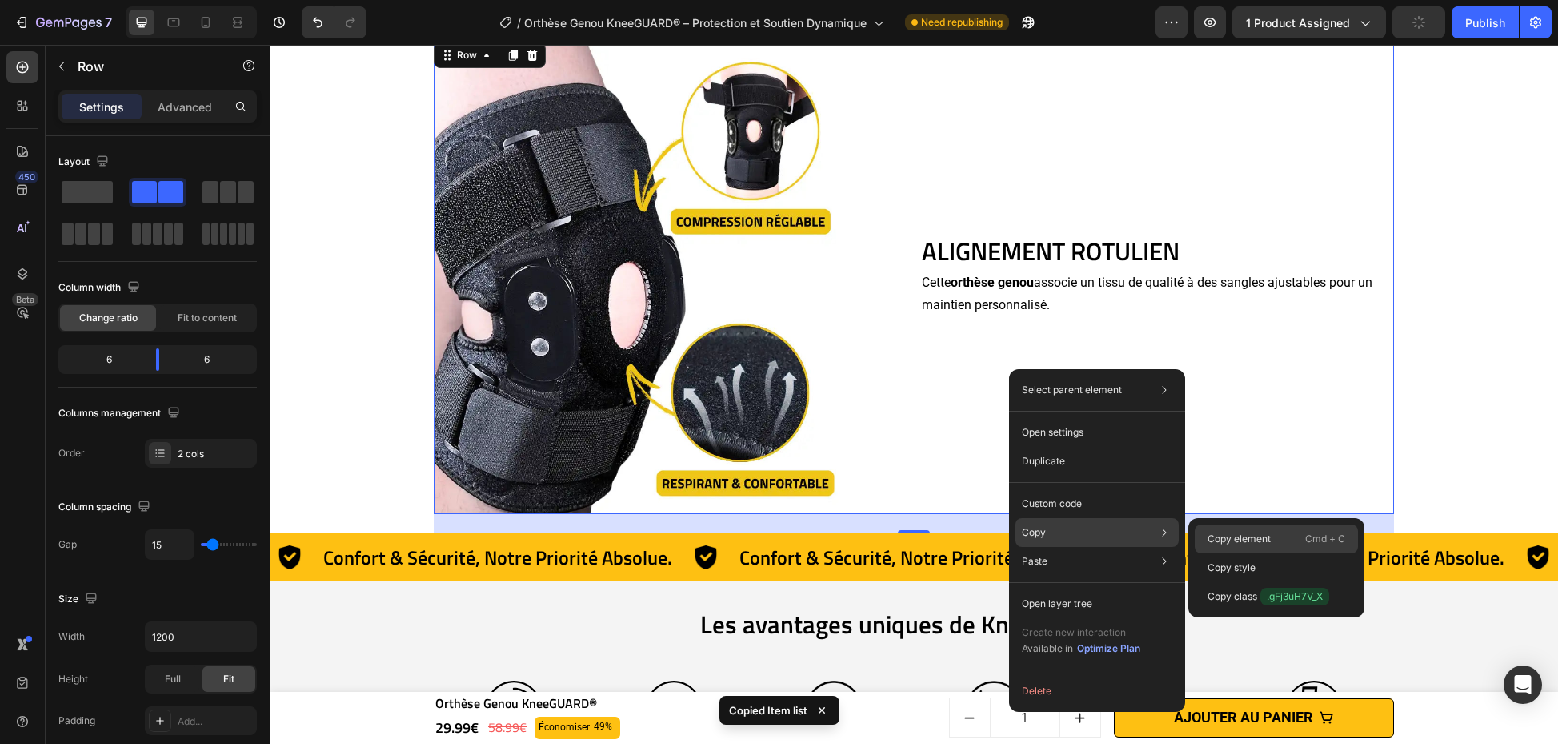
click at [1263, 530] on div "Copy element Cmd + C" at bounding box center [1276, 538] width 163 height 29
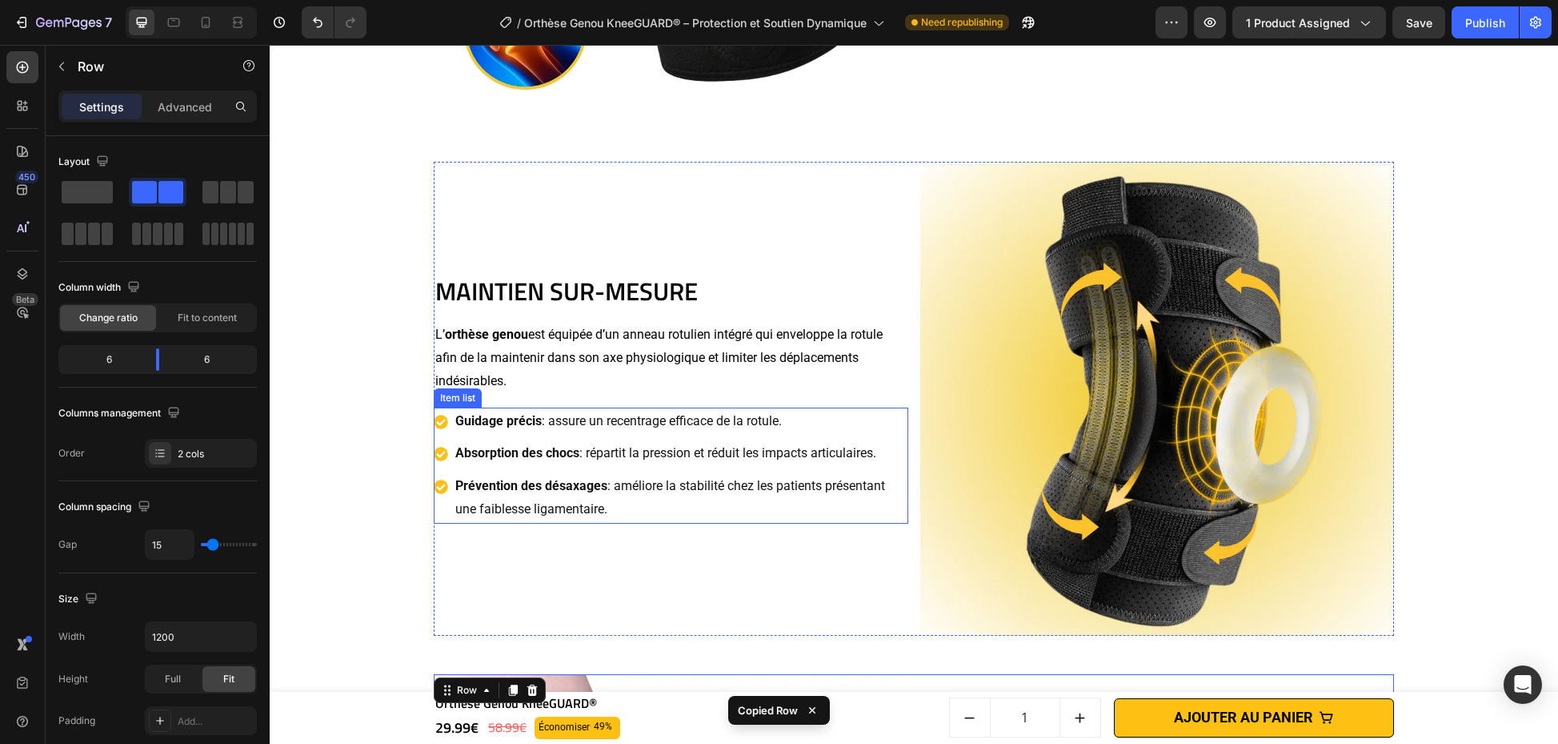
scroll to position [1885, 0]
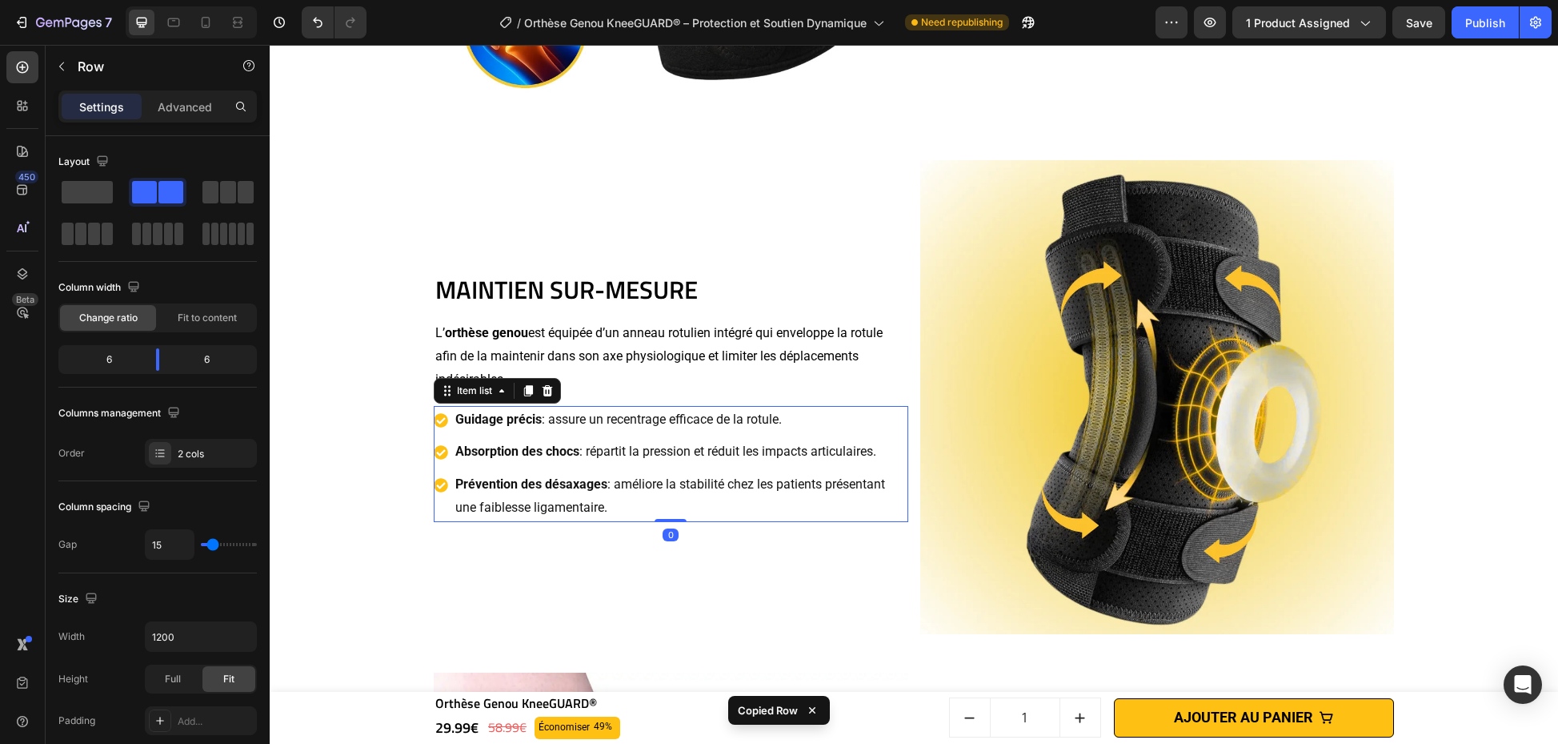
click at [866, 419] on p "Guidage précis : assure un recentrage efficace de la rotule." at bounding box center [680, 419] width 451 height 23
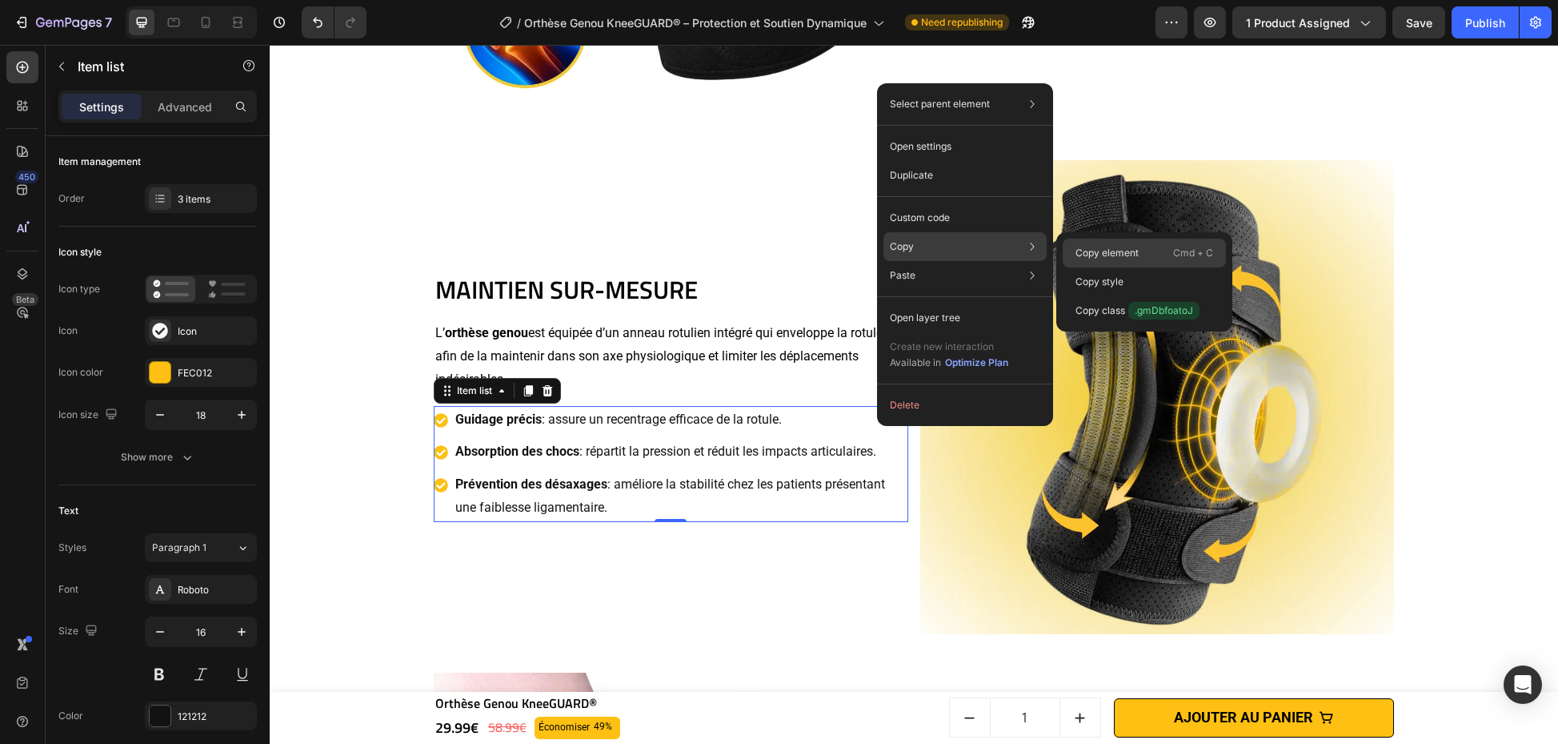
click at [1172, 247] on div "Copy element Cmd + C" at bounding box center [1144, 253] width 163 height 29
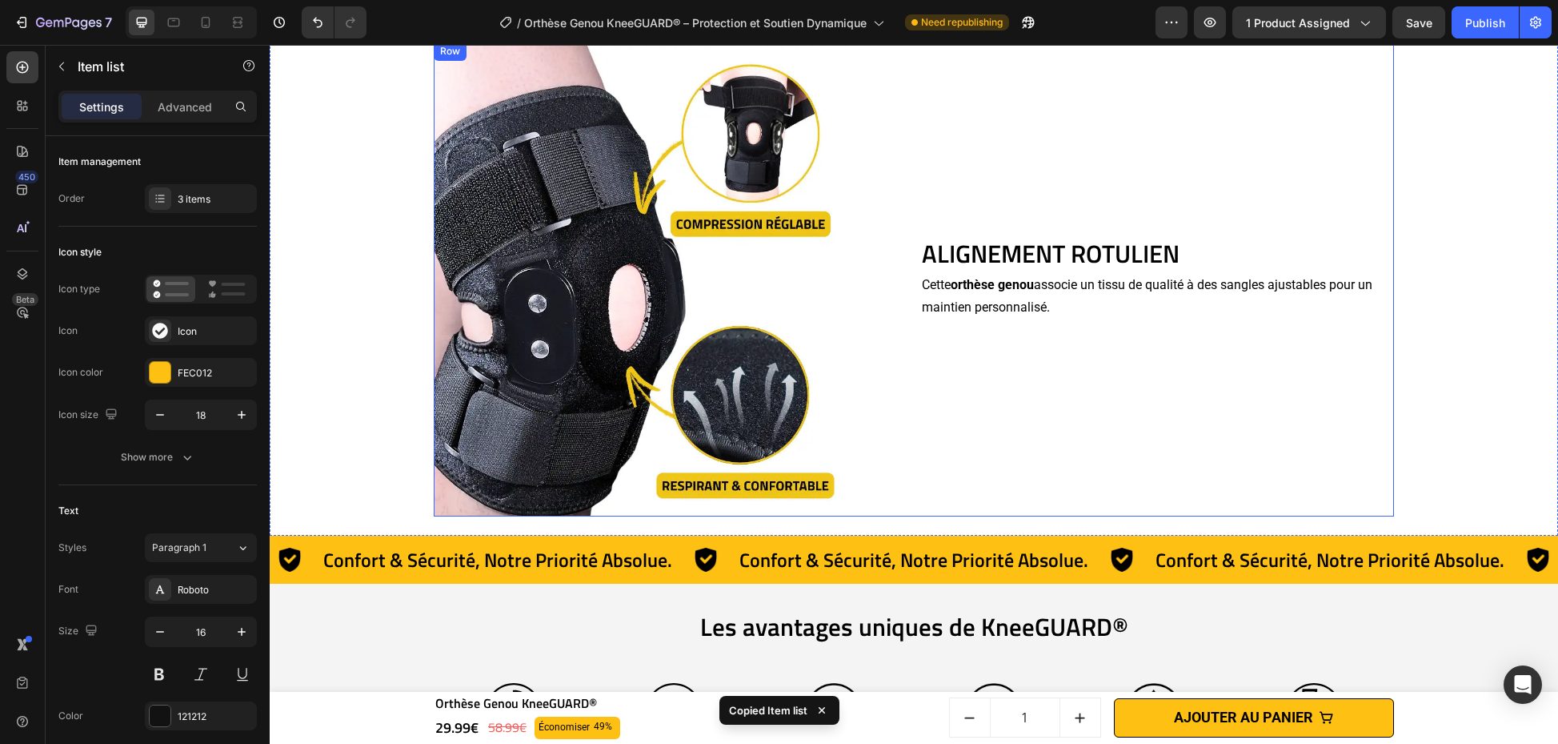
scroll to position [2532, 0]
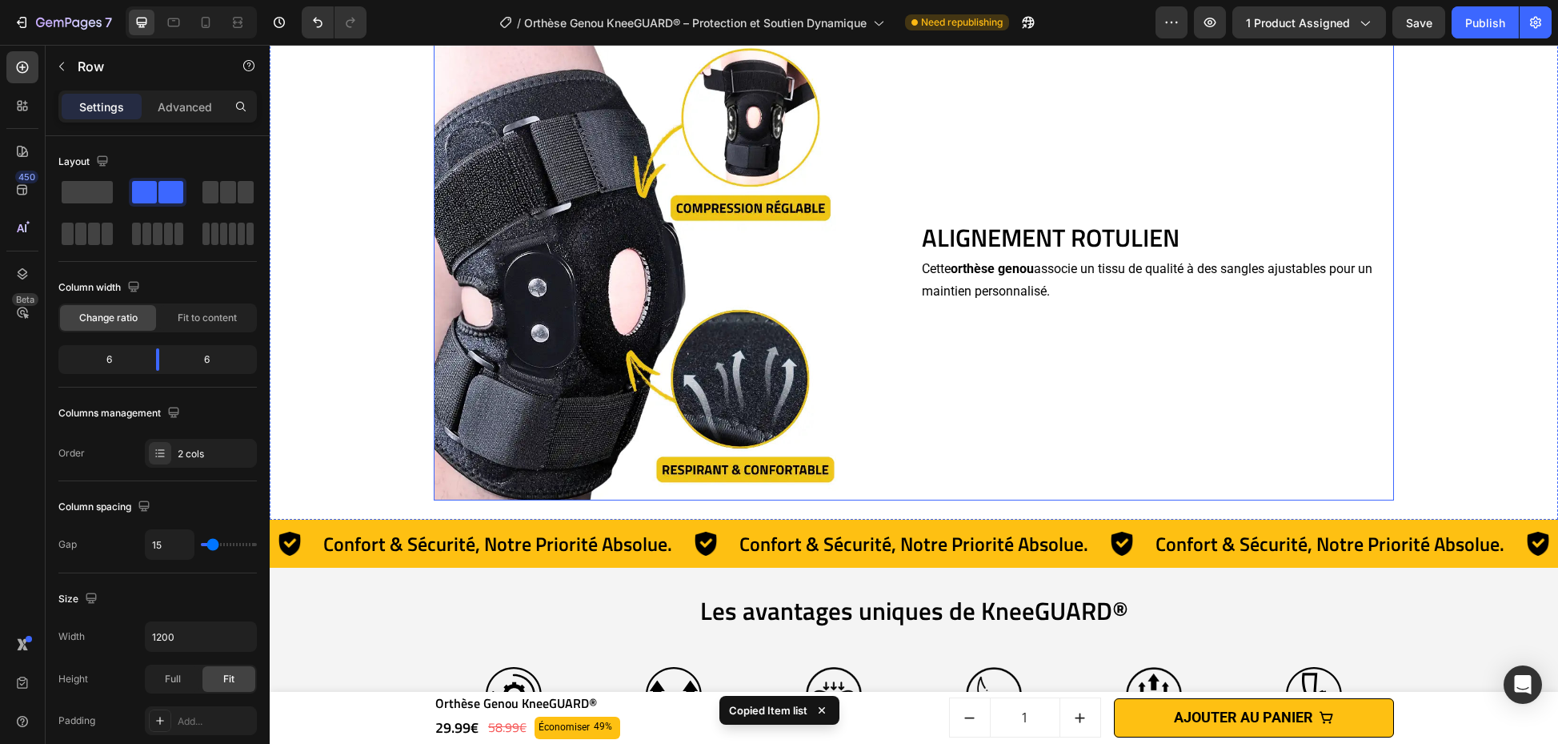
click at [1149, 327] on div "ALIGNEMENT ROTULIEN Heading Cette orthèse genou associe un tissu de qualité à d…" at bounding box center [1157, 263] width 475 height 475
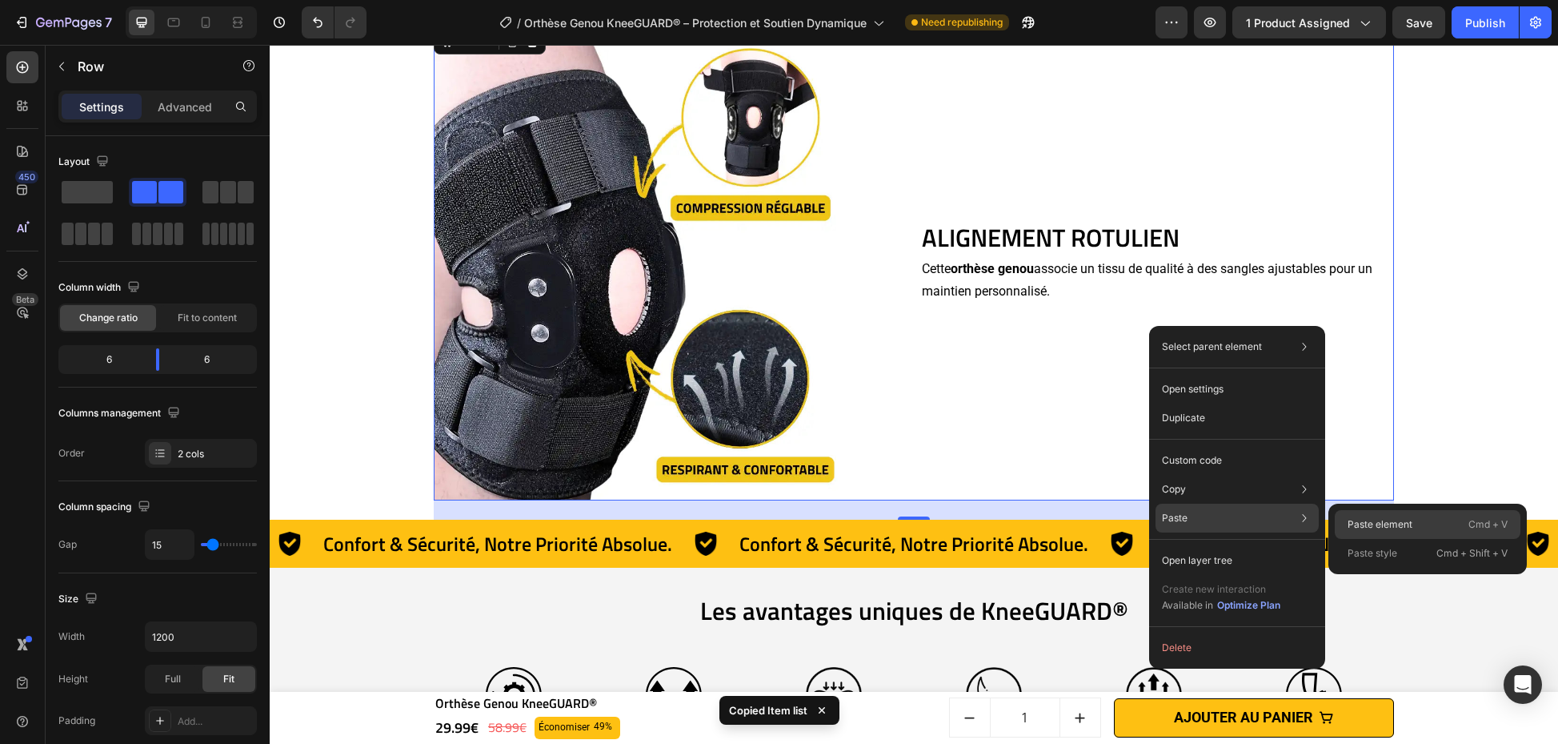
click at [1381, 527] on p "Paste element" at bounding box center [1380, 524] width 65 height 14
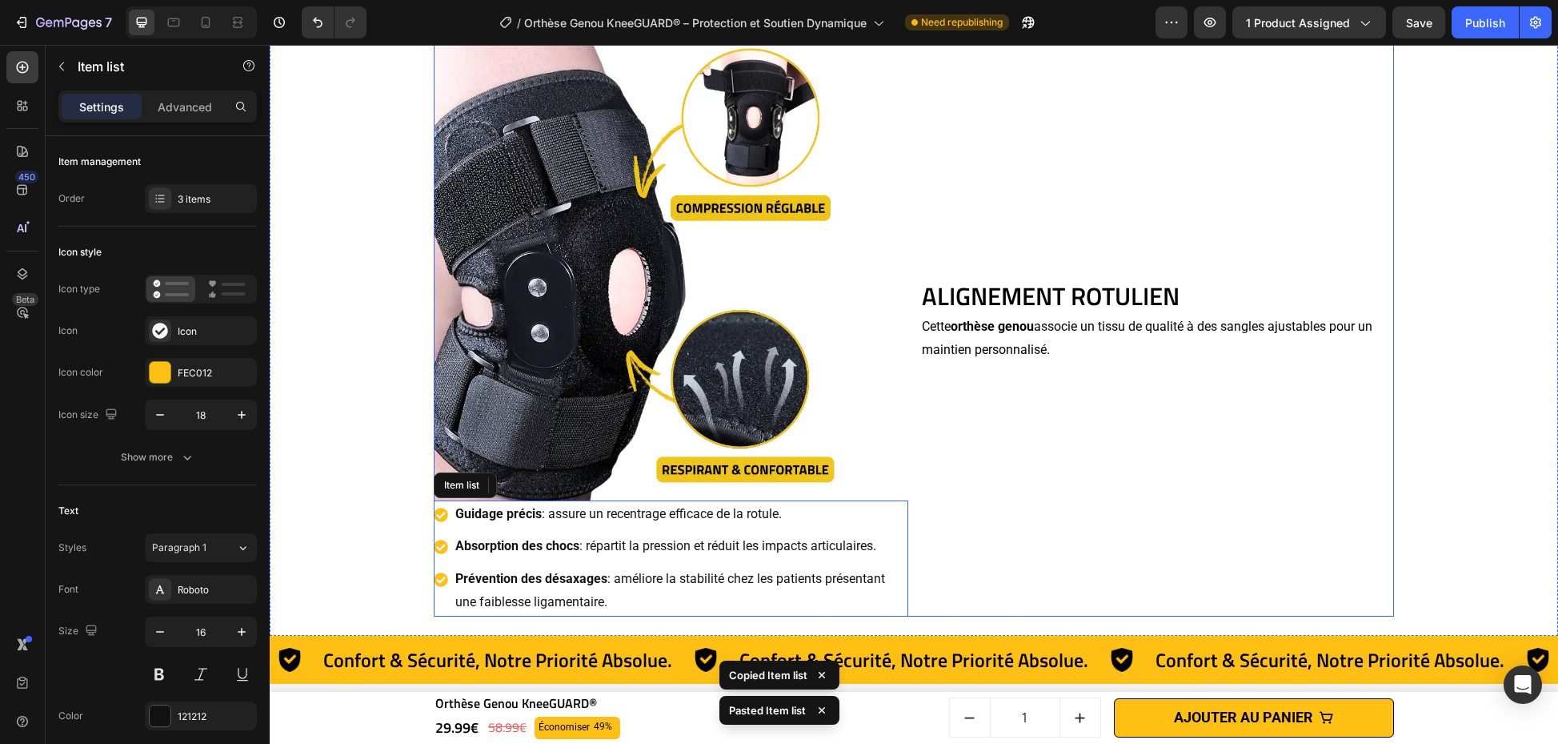
scroll to position [2589, 0]
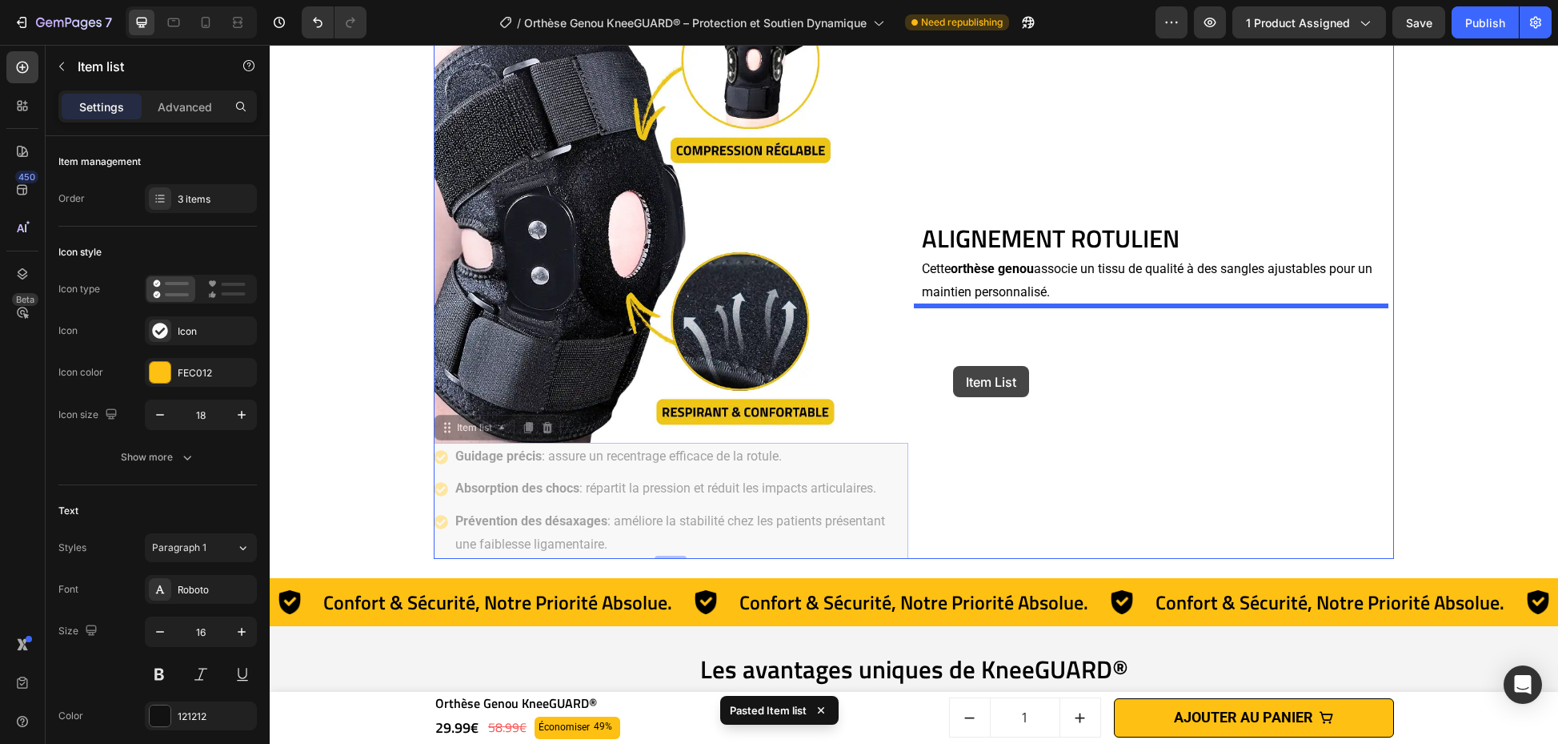
drag, startPoint x: 432, startPoint y: 479, endPoint x: 954, endPoint y: 367, distance: 533.7
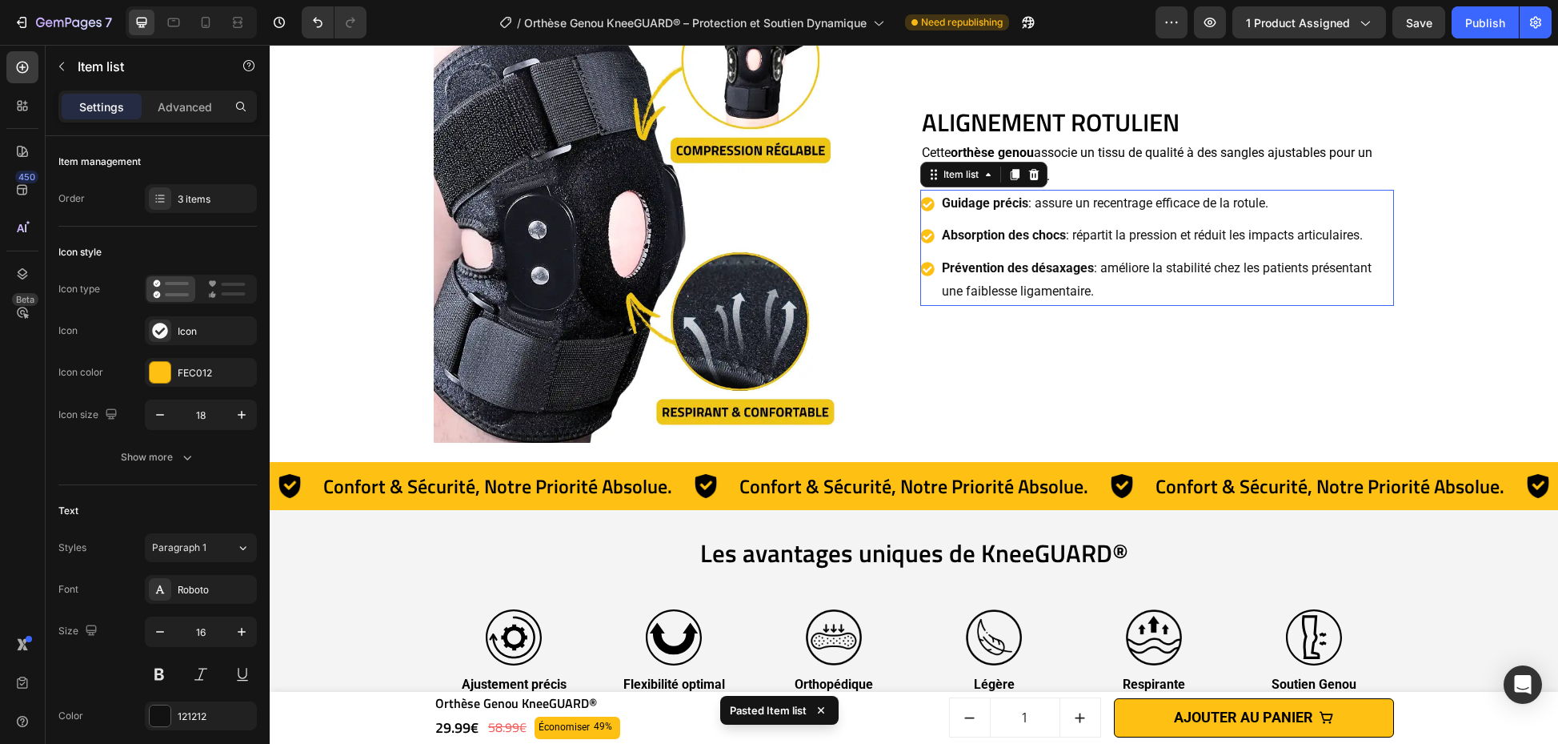
scroll to position [2473, 0]
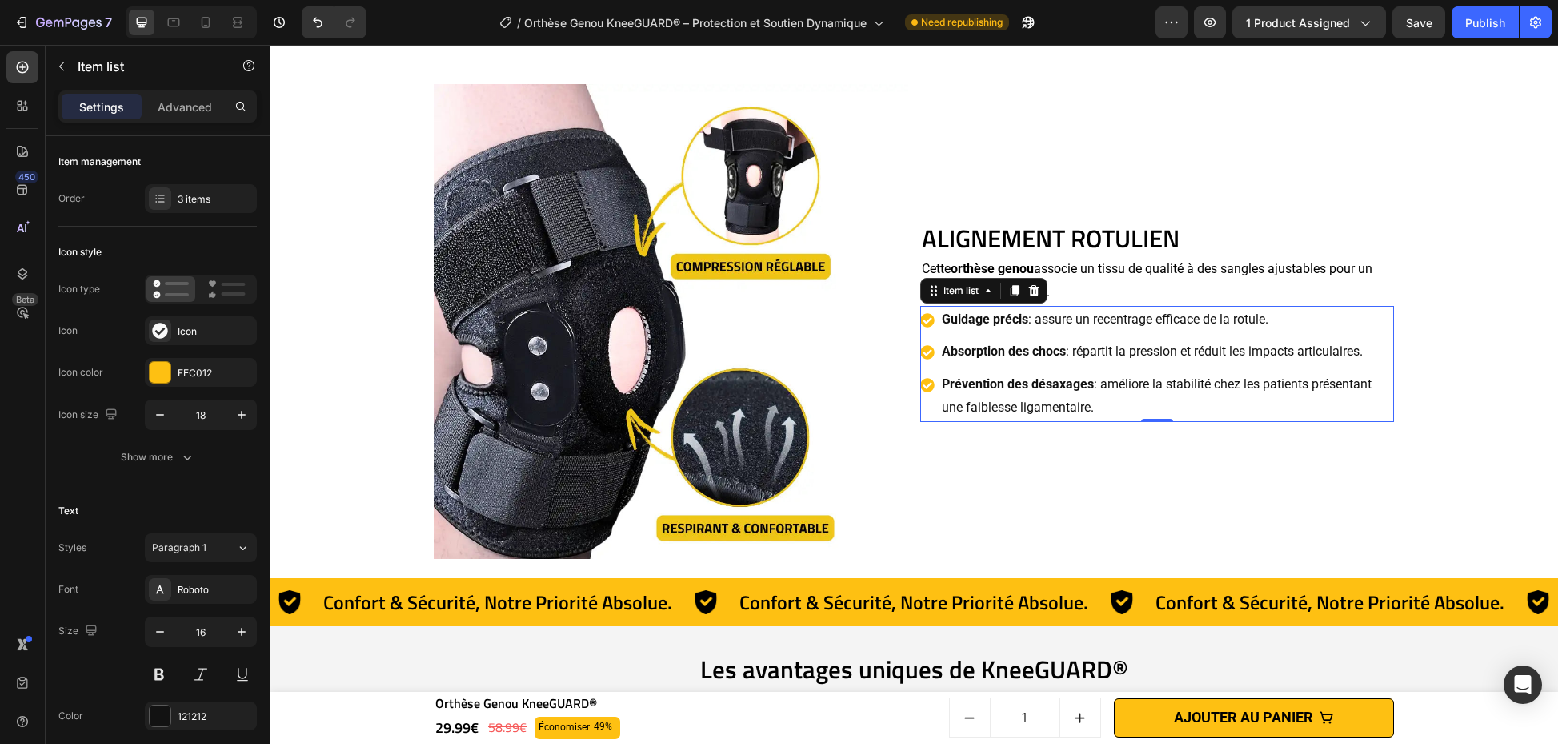
click at [972, 322] on strong "Guidage précis" at bounding box center [985, 318] width 86 height 15
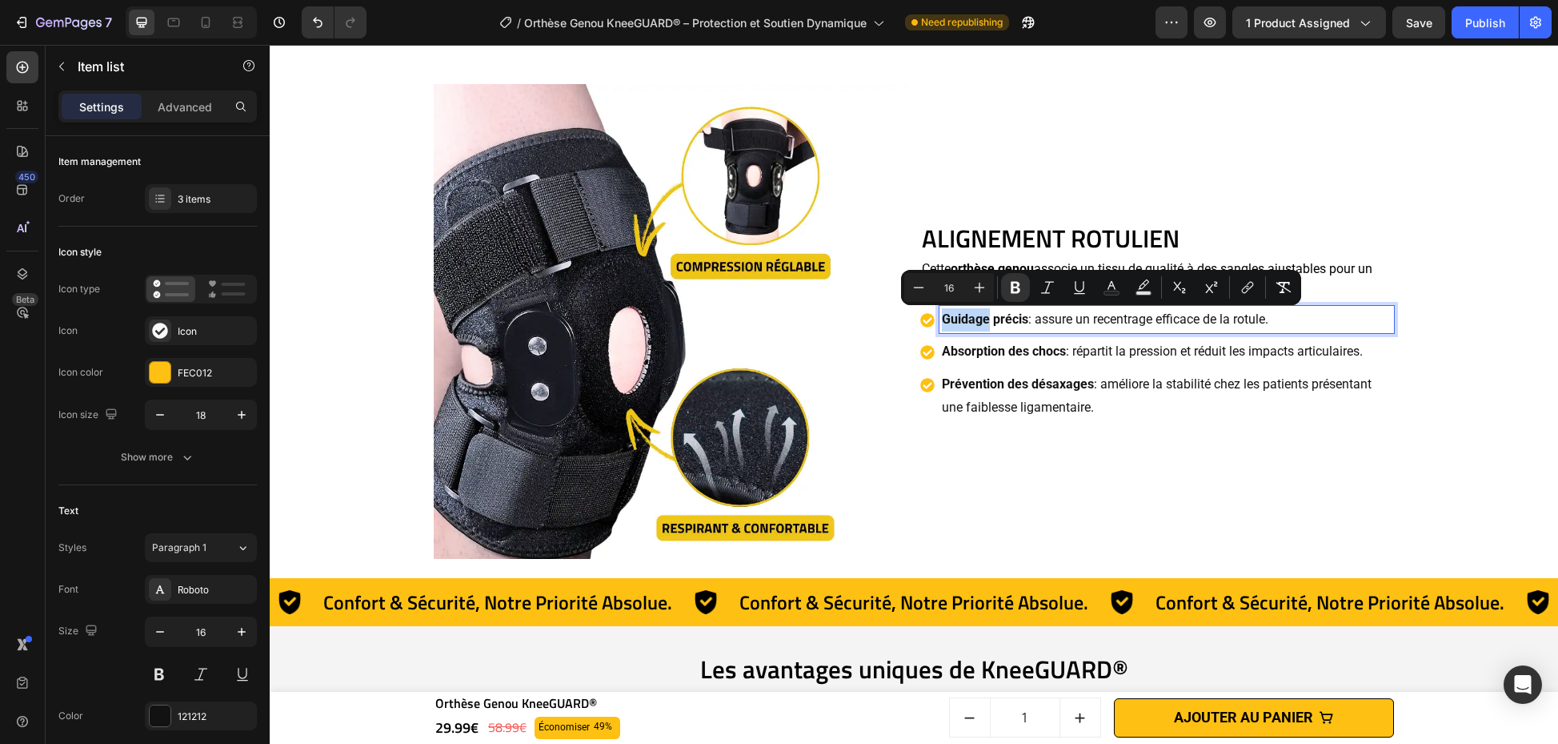
click at [972, 322] on strong "Guidage précis" at bounding box center [985, 318] width 86 height 15
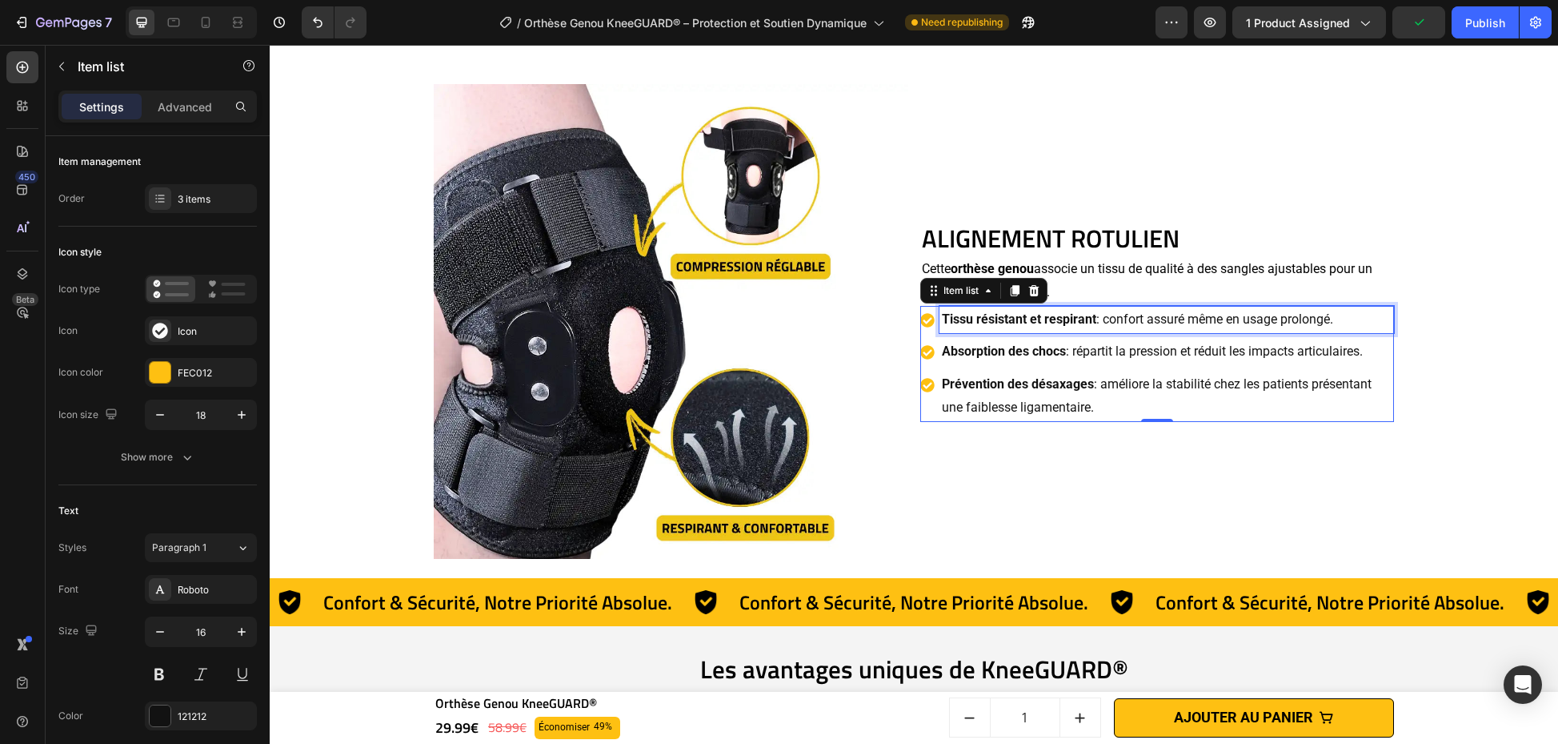
click at [1060, 355] on p "Absorption des chocs : répartit la pression et réduit les impacts articulaires." at bounding box center [1167, 351] width 451 height 23
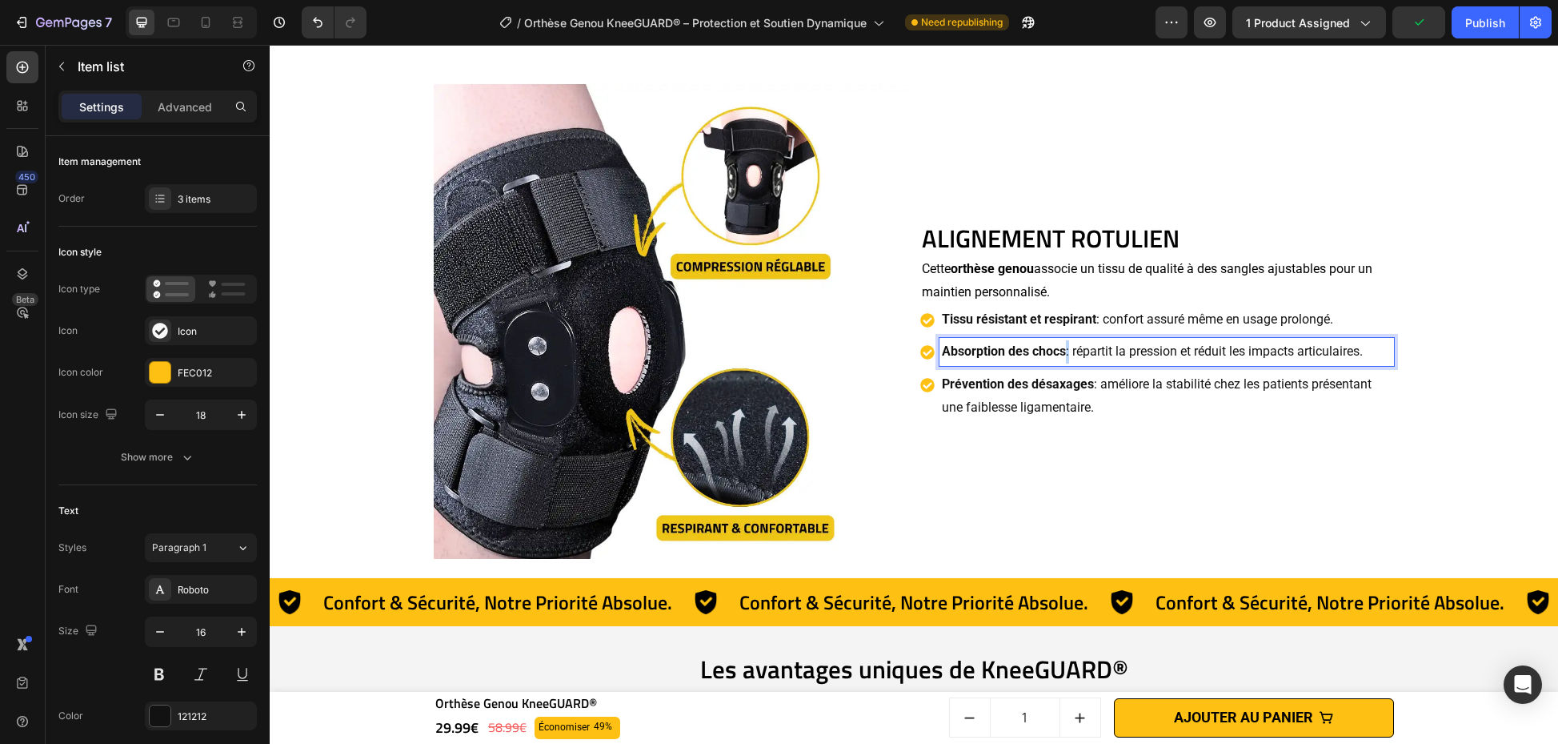
click at [1060, 355] on p "Absorption des chocs : répartit la pression et réduit les impacts articulaires." at bounding box center [1167, 351] width 451 height 23
click at [959, 395] on p "Prévention des désaxages : améliore la stabilité chez les patients présentant u…" at bounding box center [1167, 396] width 451 height 46
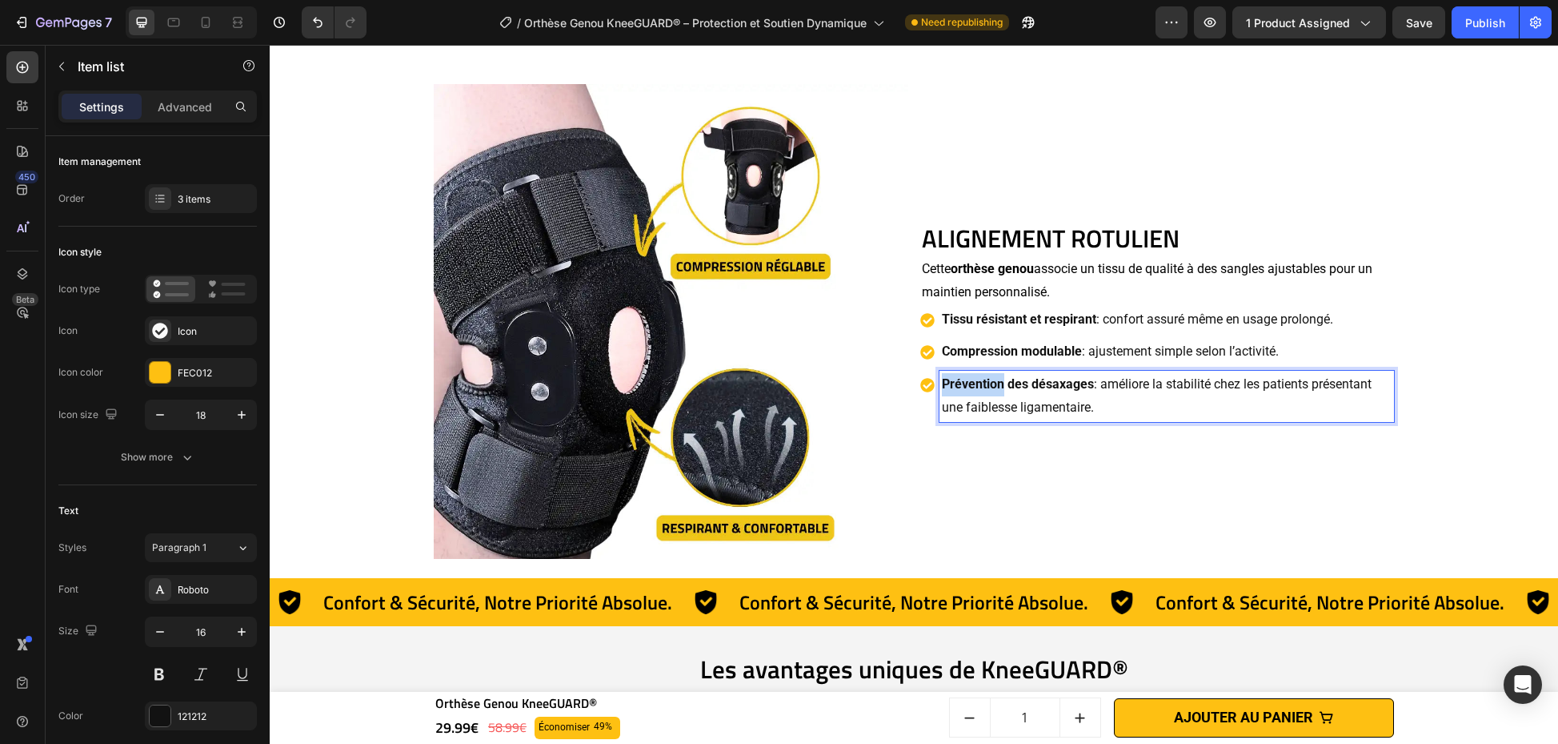
click at [959, 395] on p "Prévention des désaxages : améliore la stabilité chez les patients présentant u…" at bounding box center [1167, 396] width 451 height 46
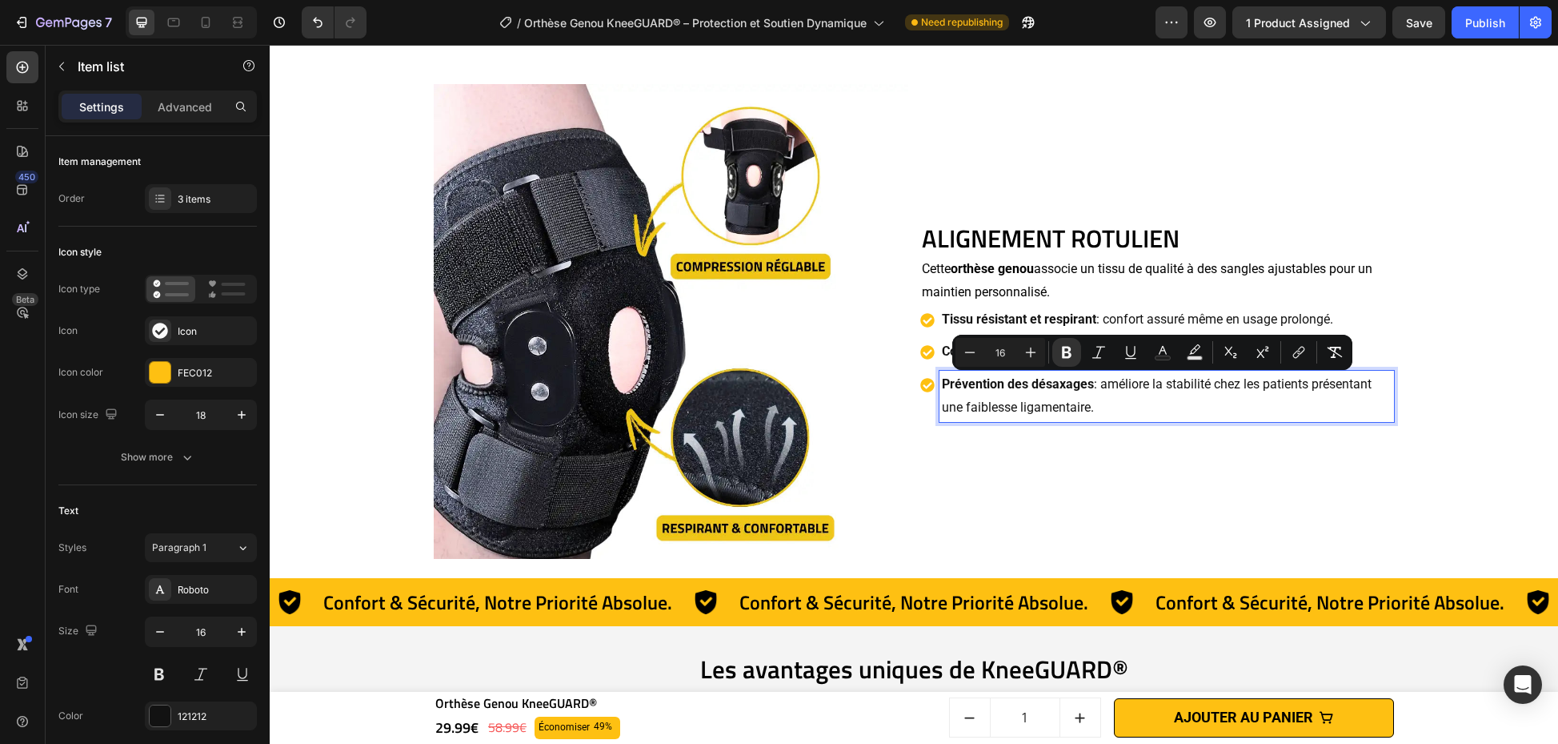
scroll to position [2484, 0]
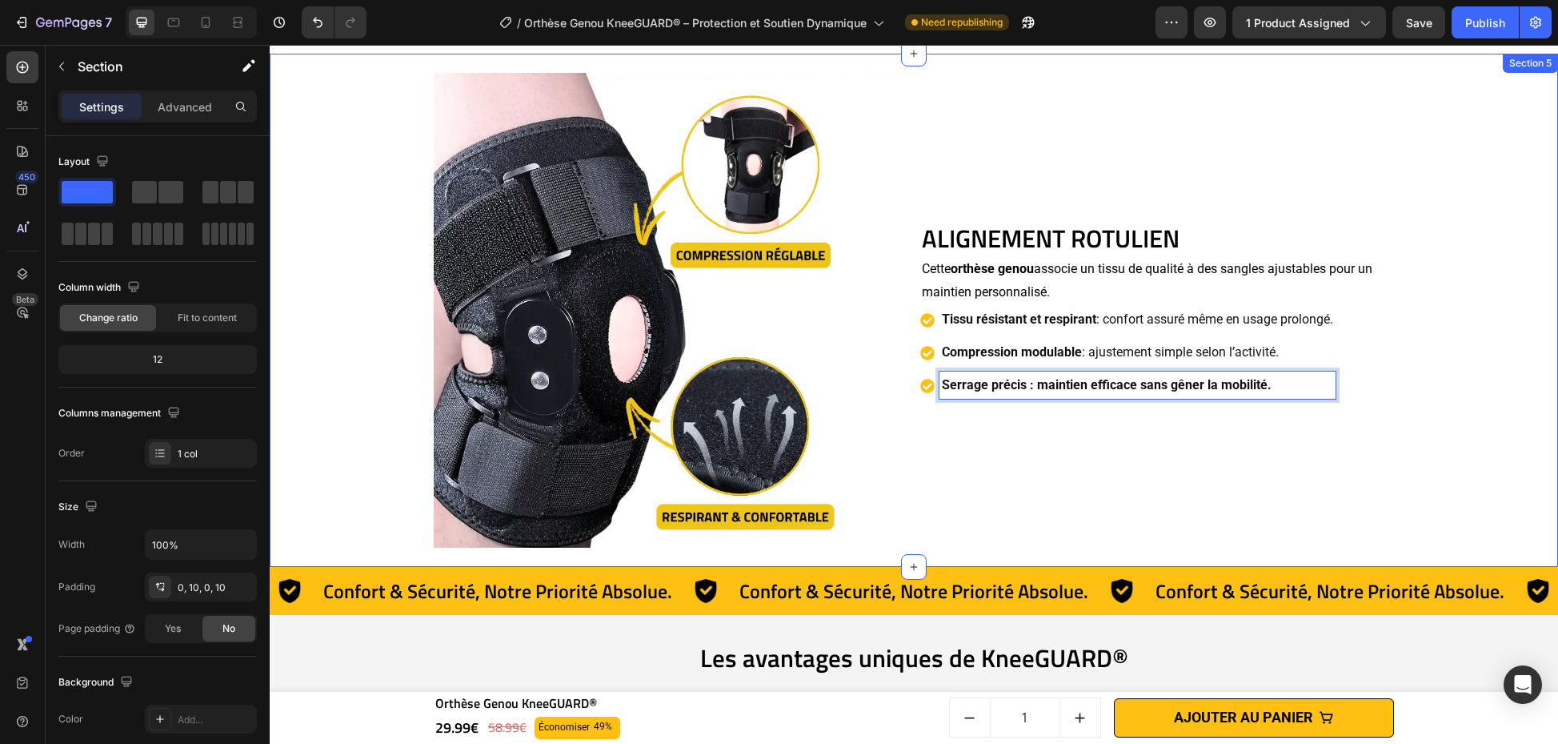
click at [1433, 440] on div "ALIGNEMENT ROTULIEN Heading Cette orthèse genou associe un tissu de qualité à d…" at bounding box center [914, 310] width 1273 height 513
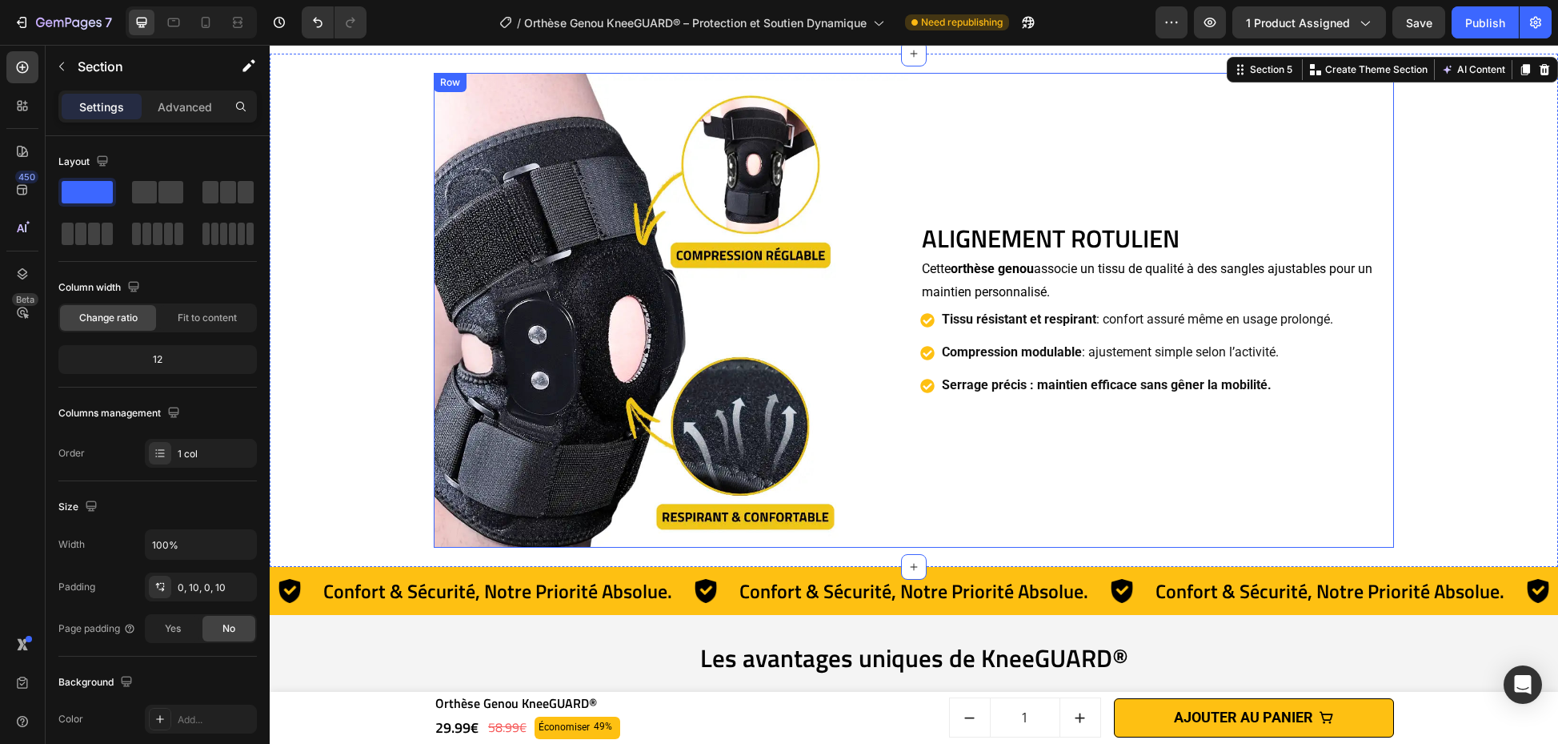
click at [1093, 392] on p "Serrage précis : maintien efficace sans gêner la mobilité." at bounding box center [1137, 385] width 391 height 23
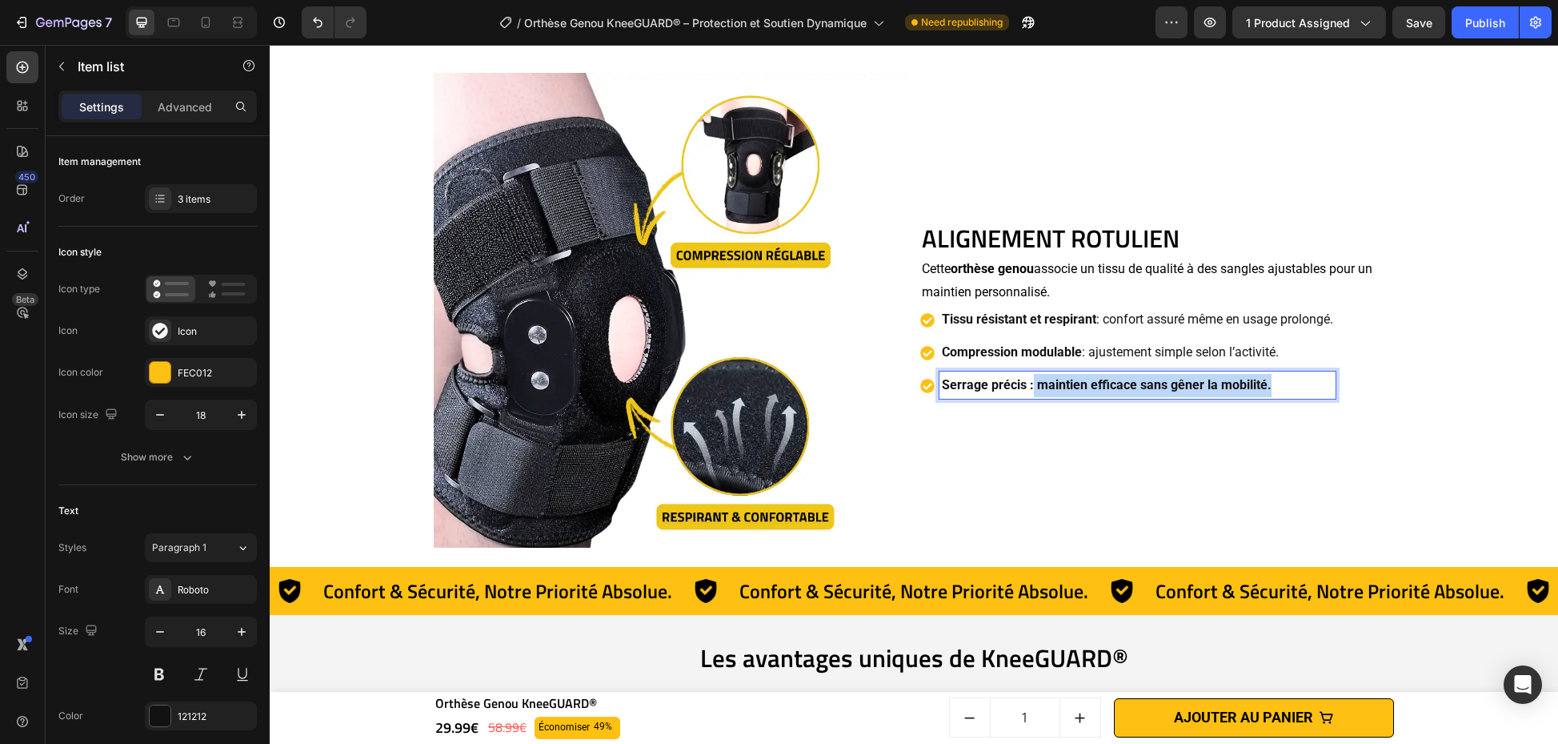
drag, startPoint x: 1027, startPoint y: 385, endPoint x: 1277, endPoint y: 391, distance: 250.6
click at [1278, 391] on p "Serrage précis : maintien efficace sans gêner la mobilité." at bounding box center [1137, 385] width 391 height 23
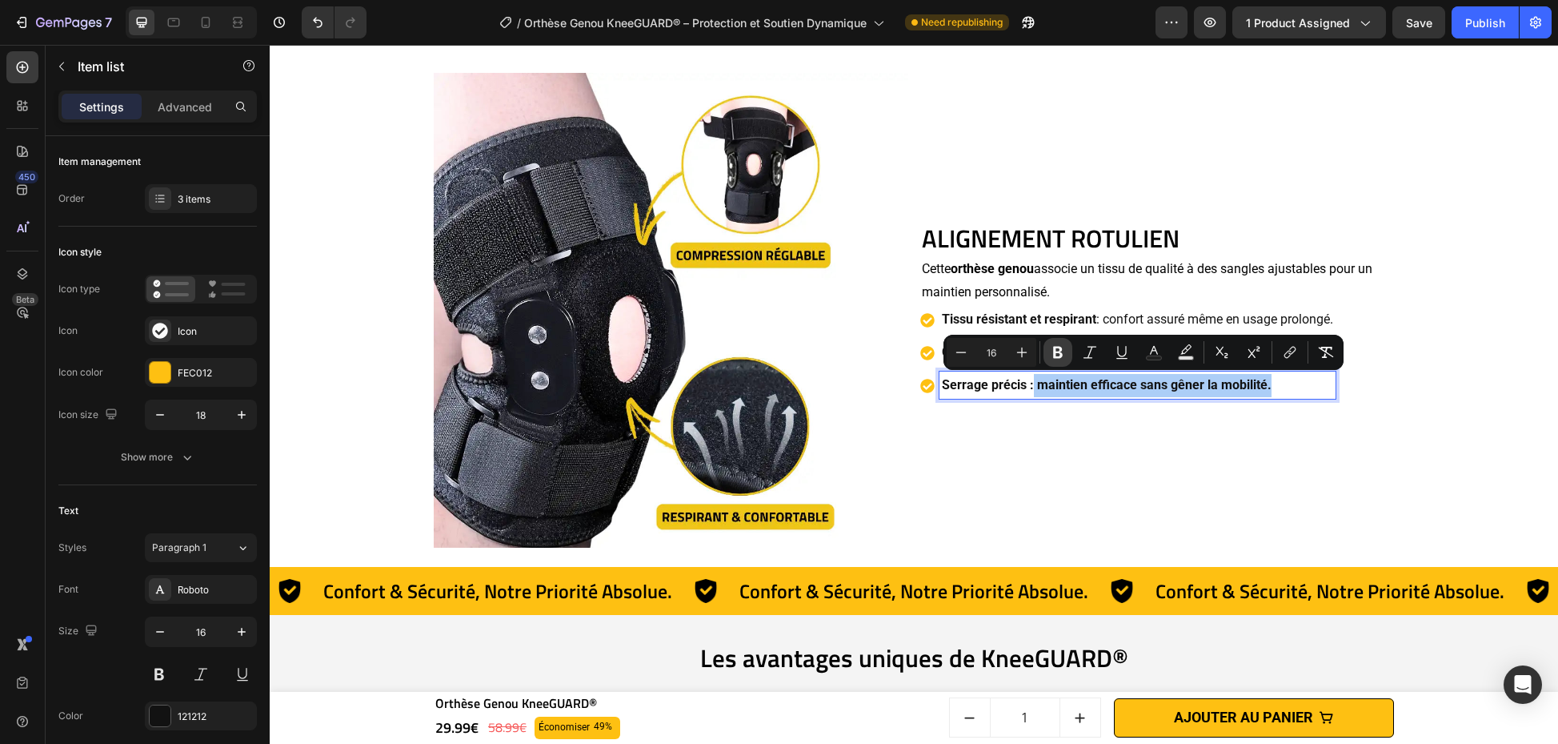
click at [1068, 352] on button "Bold" at bounding box center [1058, 352] width 29 height 29
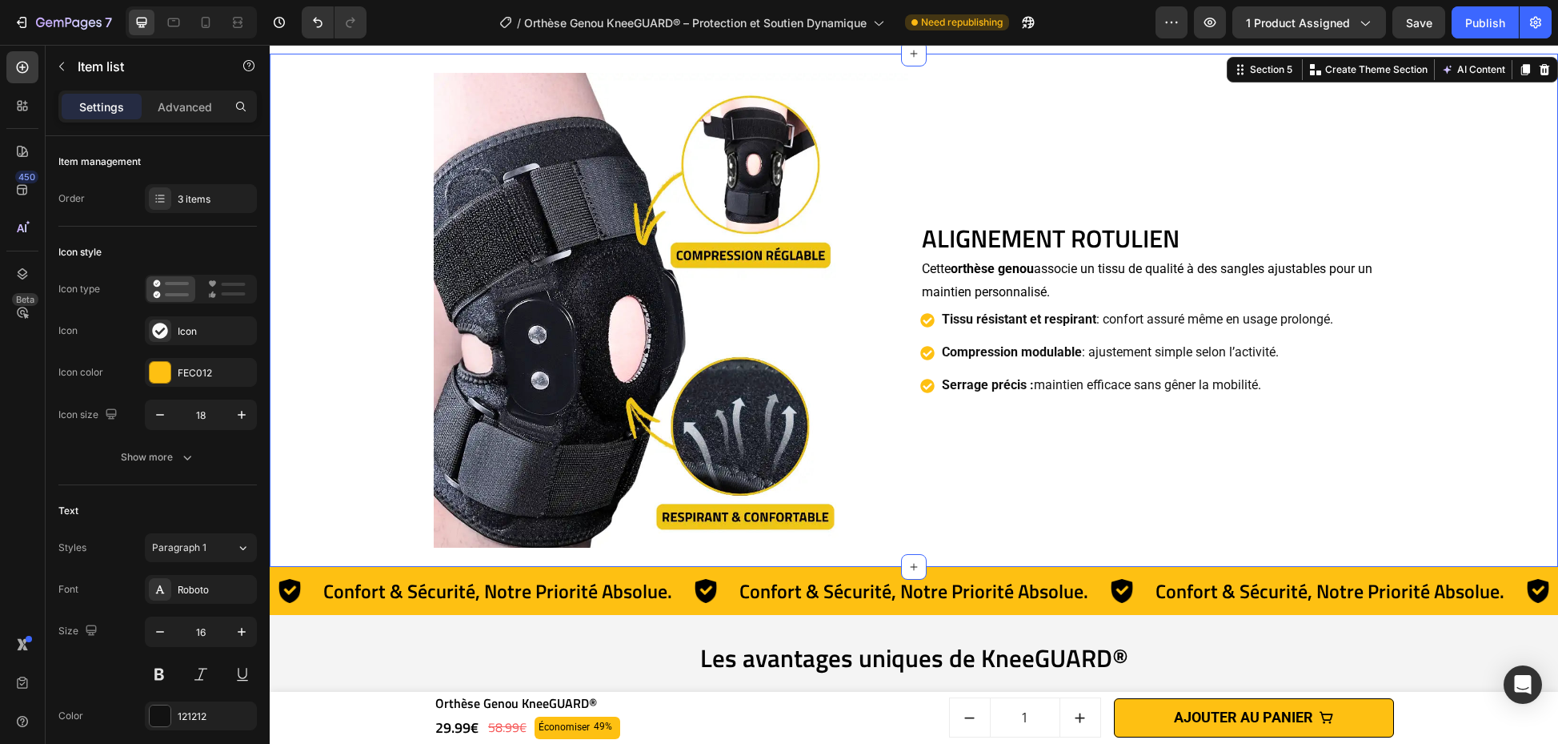
click at [1445, 404] on div "ALIGNEMENT ROTULIEN Heading Cette orthèse genou associe un tissu de qualité à d…" at bounding box center [914, 310] width 1273 height 513
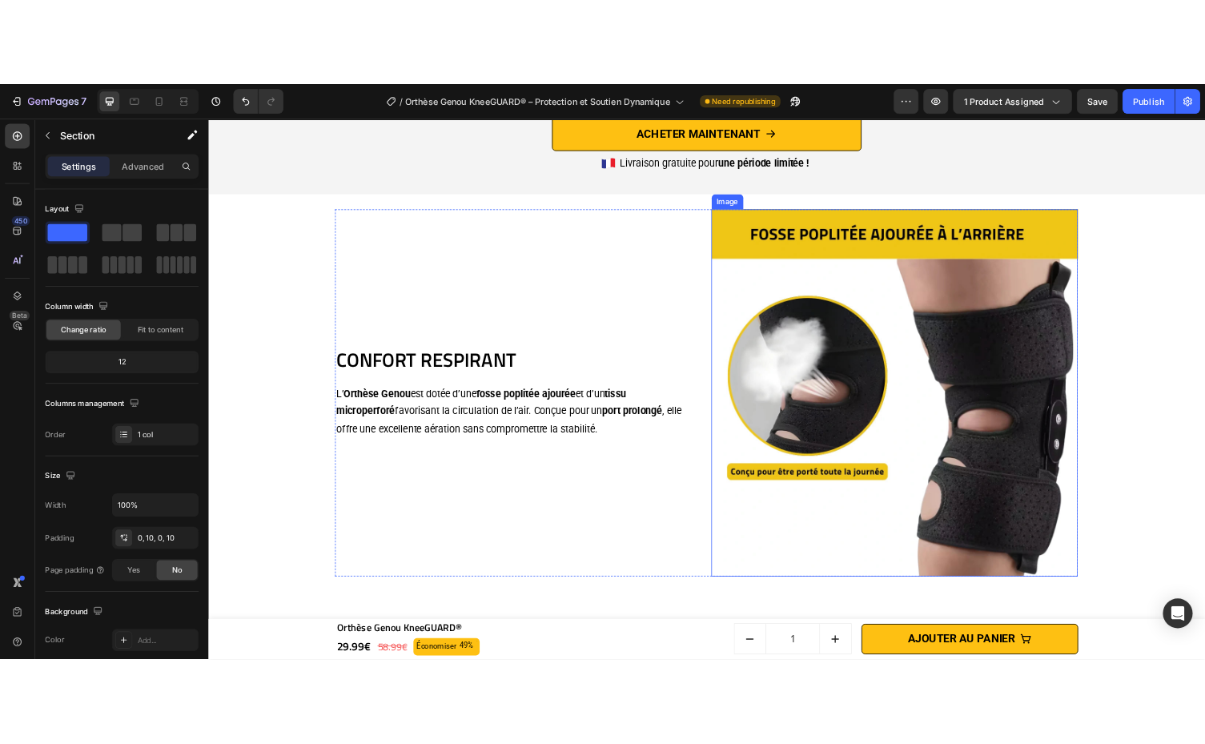
scroll to position [3315, 0]
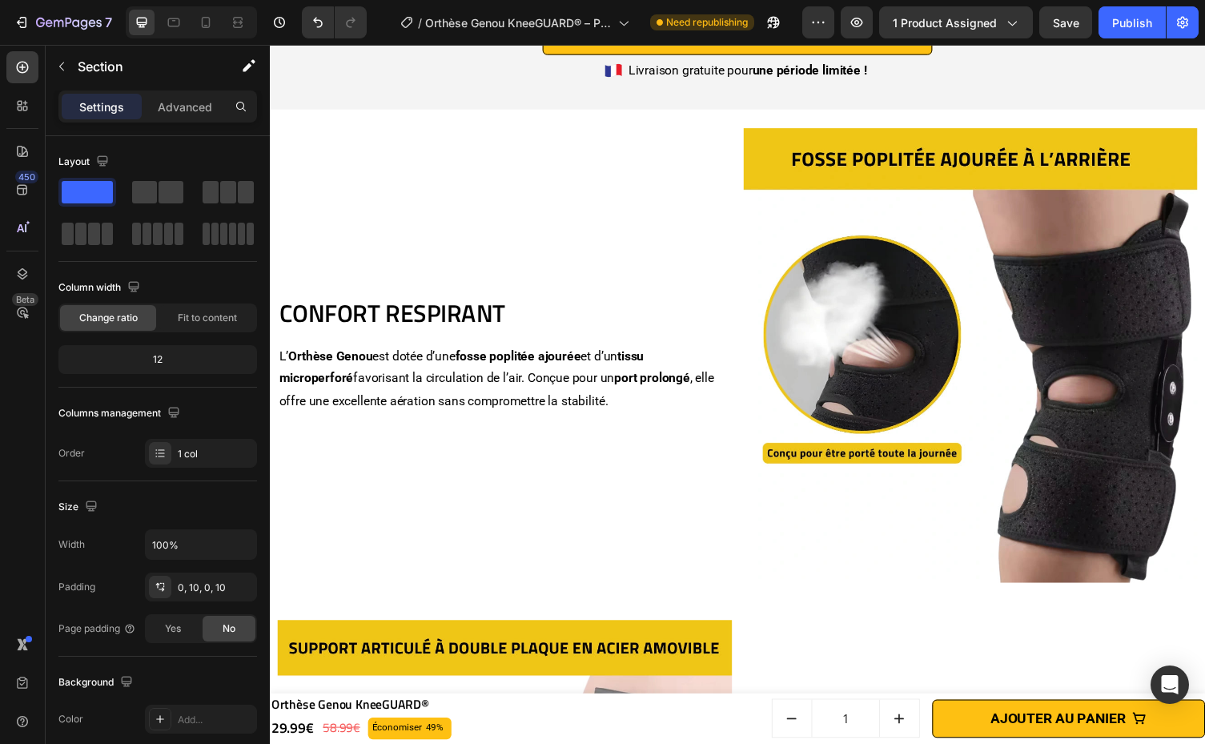
click at [573, 377] on p "L’ Orthèse Genou est dotée d’une fosse poplitée ajourée et d’un tissu microperf…" at bounding box center [510, 388] width 463 height 69
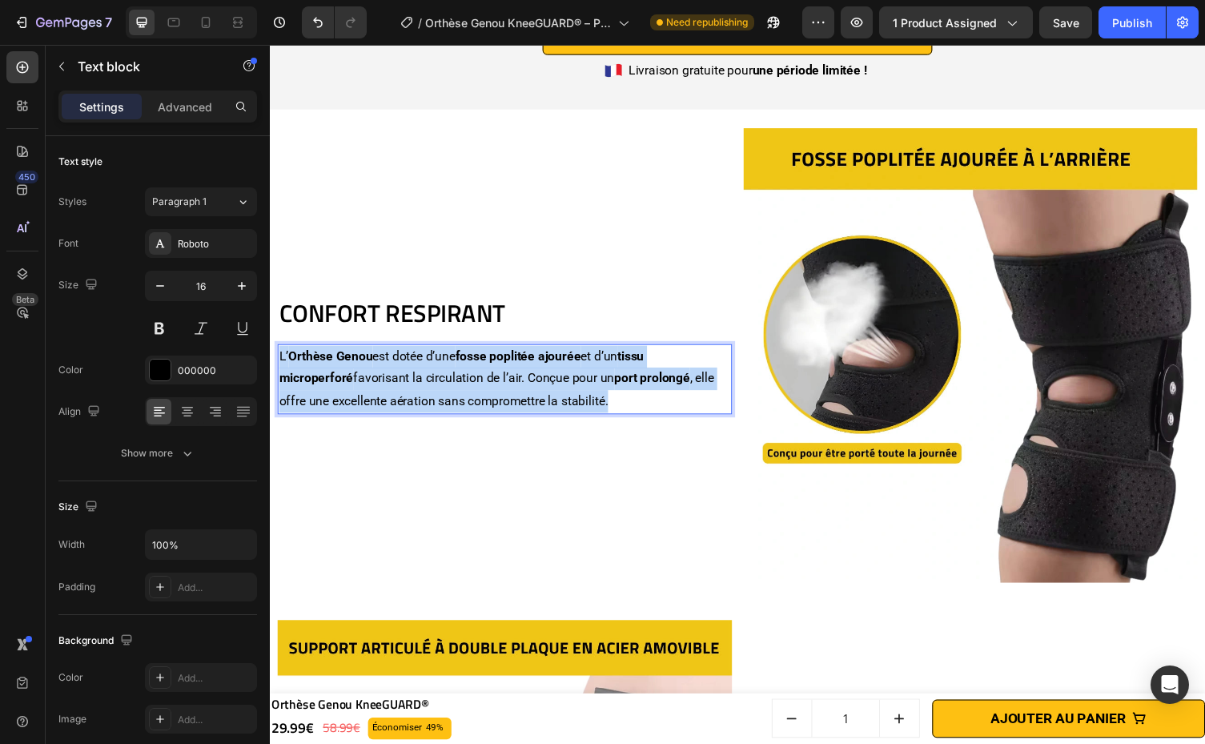
click at [573, 377] on p "L’ Orthèse Genou est dotée d’une fosse poplitée ajourée et d’un tissu microperf…" at bounding box center [510, 388] width 463 height 69
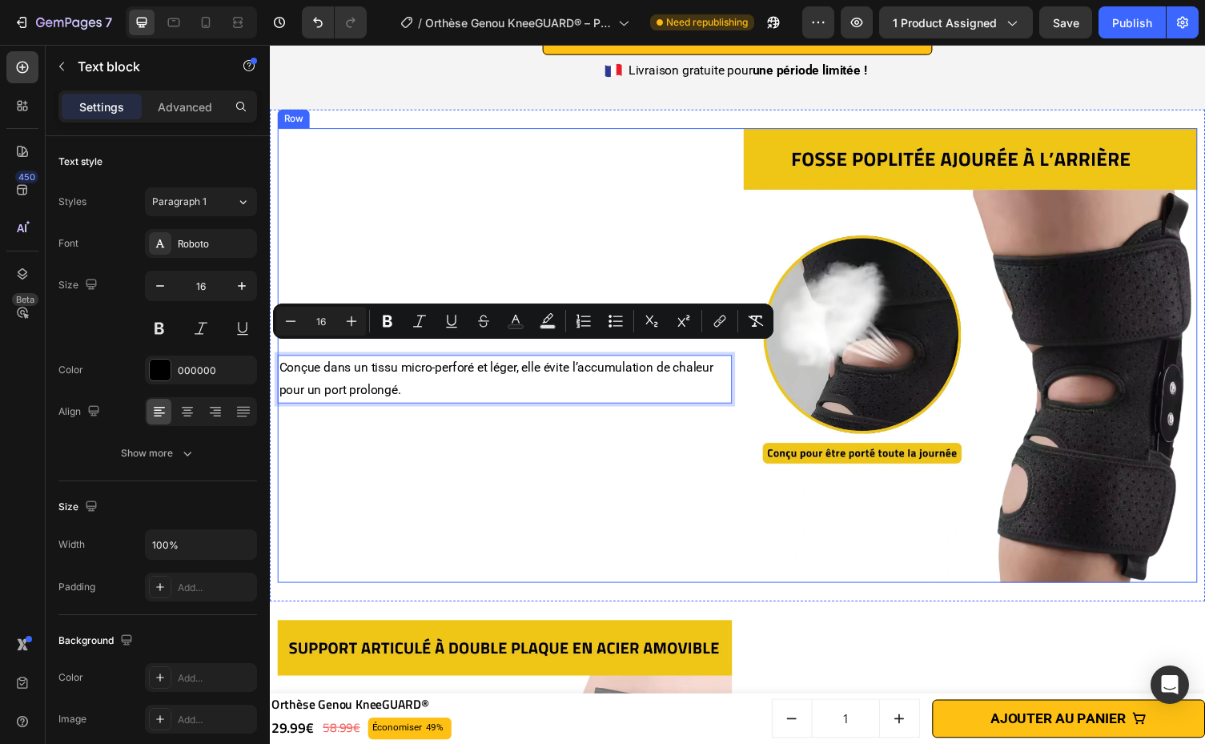
scroll to position [3327, 0]
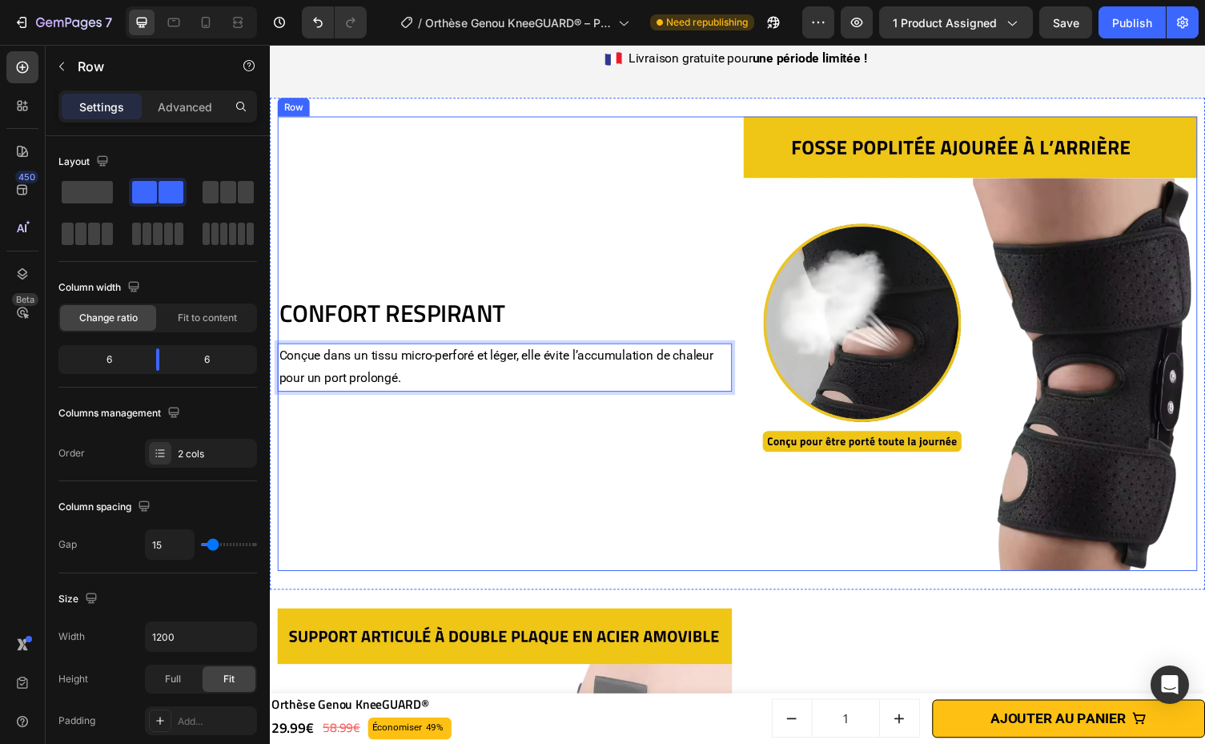
click at [707, 491] on div "CONFORT RESPIRANT Heading Conçue dans un tissu micro-perforé et léger, elle évi…" at bounding box center [511, 351] width 467 height 467
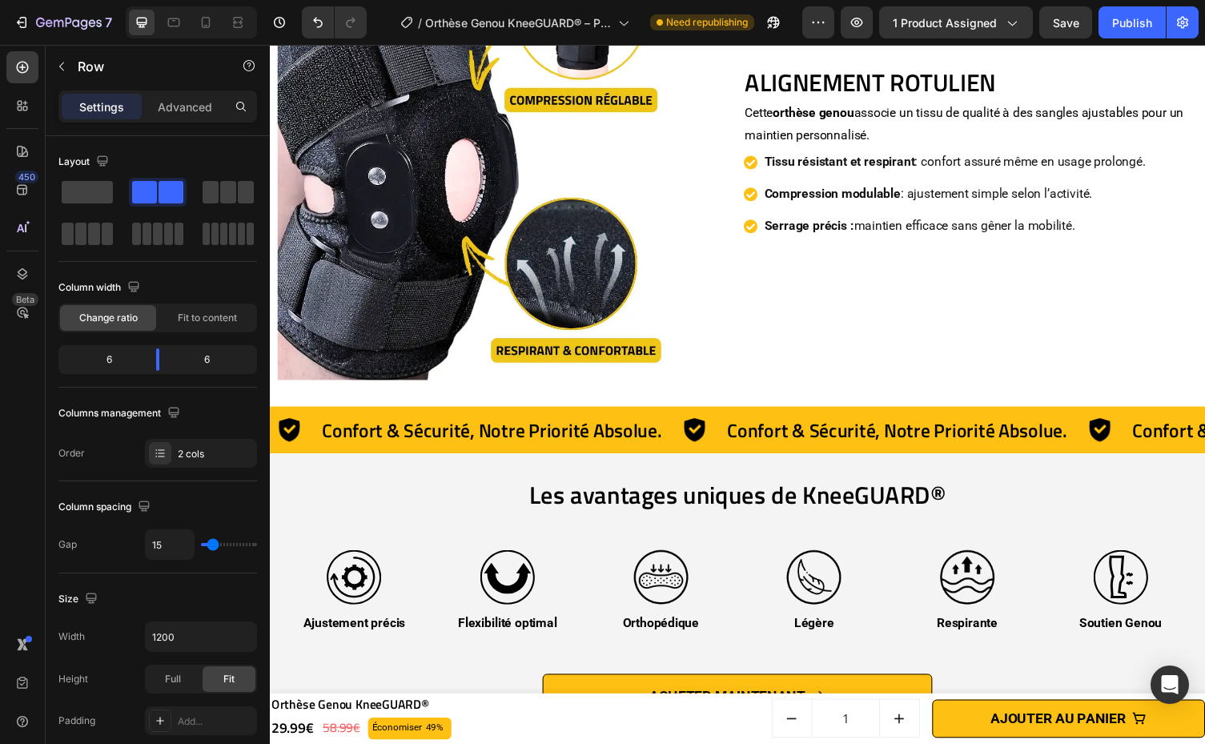
scroll to position [2439, 0]
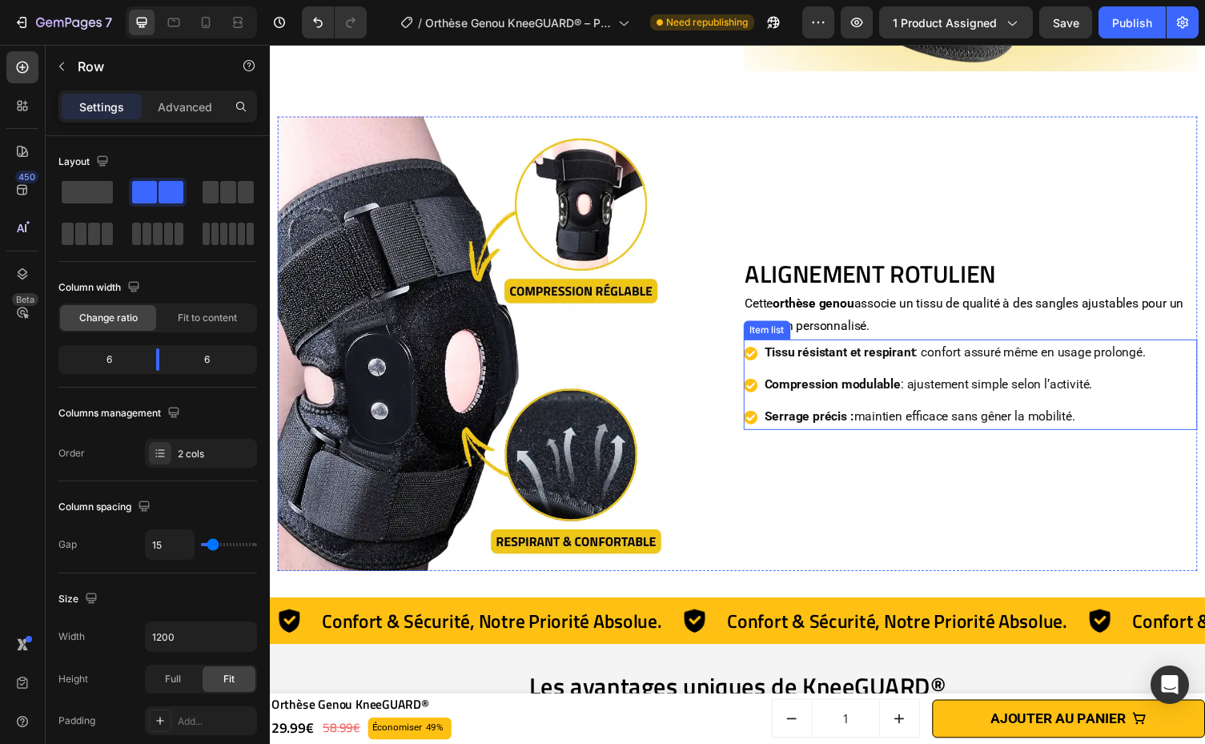
click at [1160, 399] on p "Compression modulable : ajustement simple selon l’activité." at bounding box center [973, 394] width 391 height 23
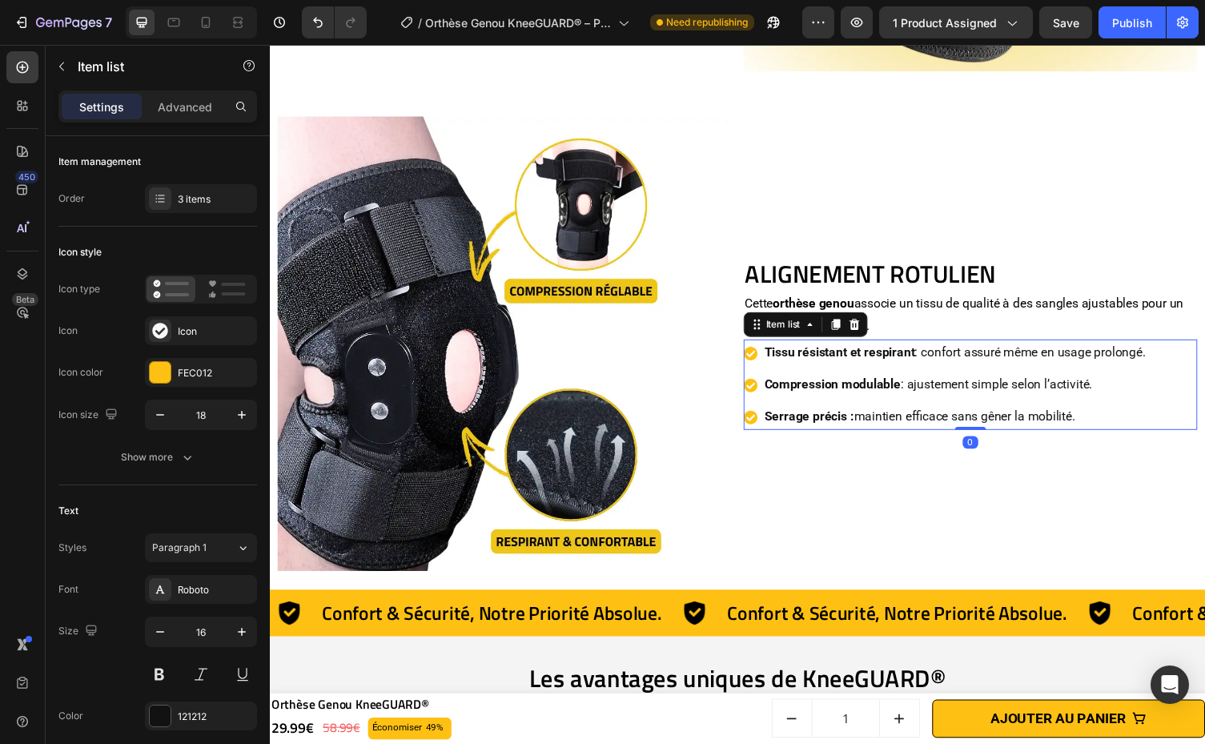
click at [1187, 411] on div "Tissu résistant et respirant : confort assuré même en usage prolongé. Compressi…" at bounding box center [989, 393] width 467 height 93
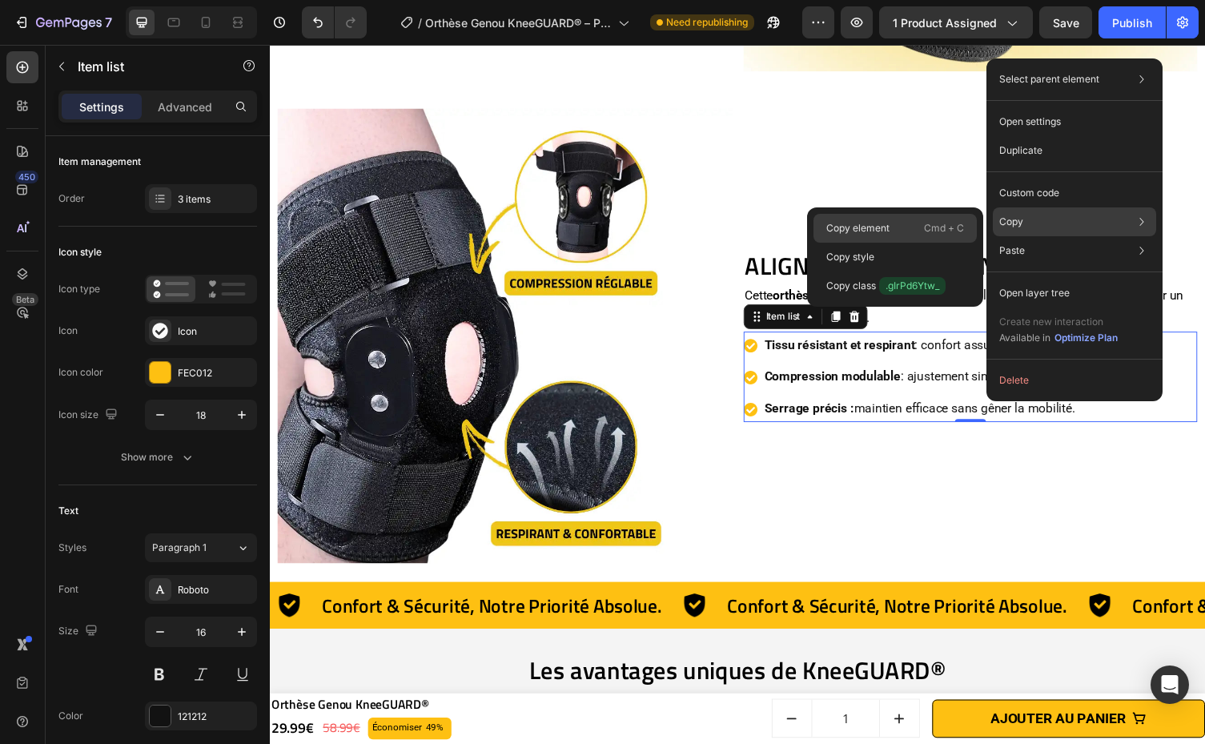
click at [940, 235] on p "Cmd + C" at bounding box center [944, 228] width 40 height 16
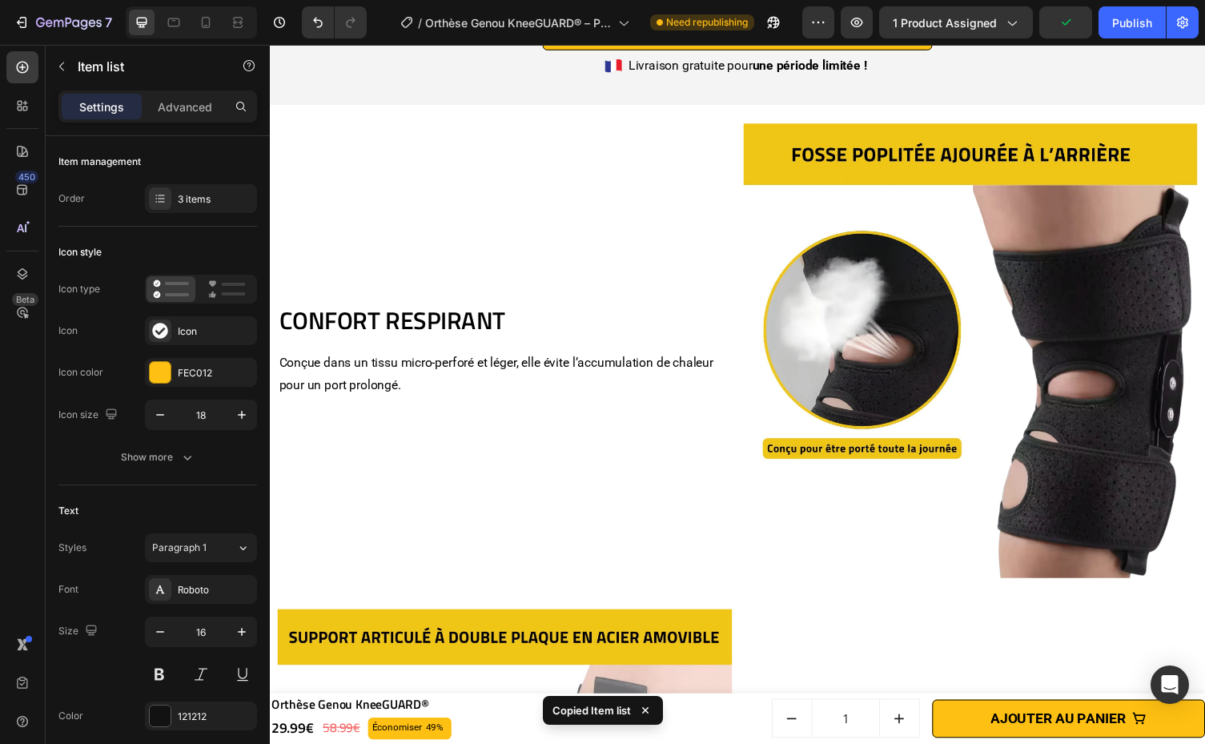
scroll to position [3358, 0]
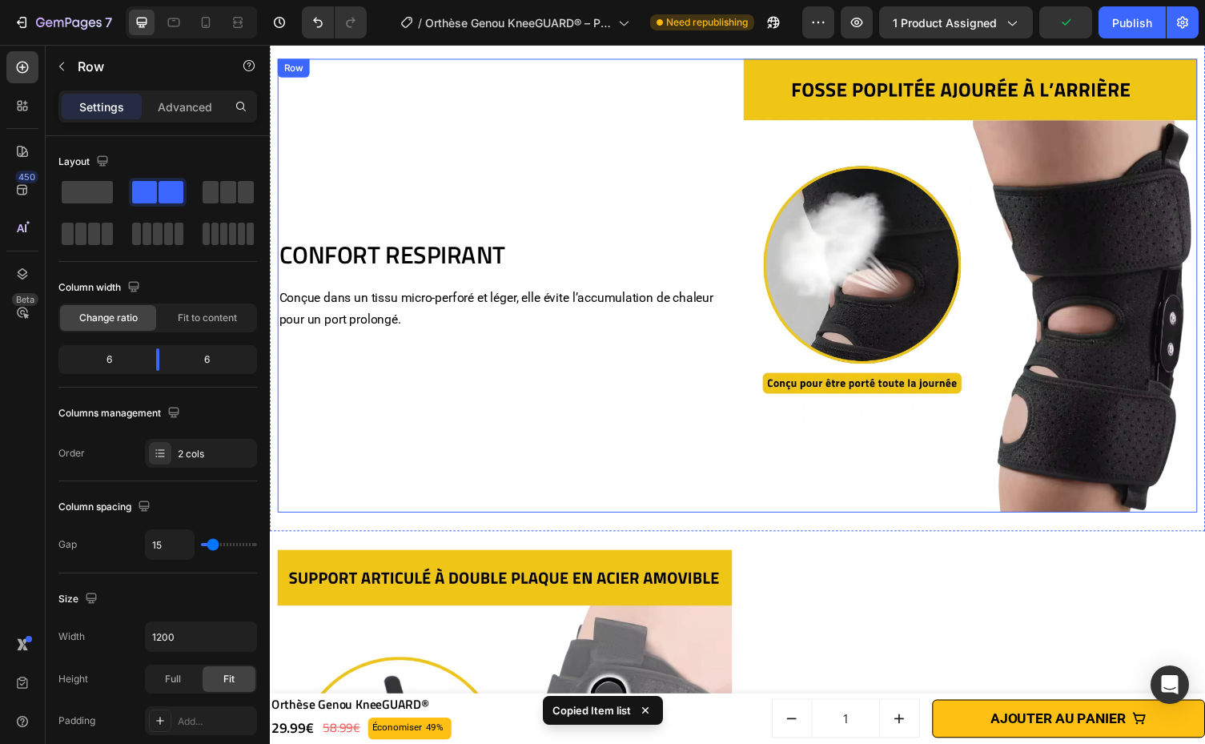
click at [669, 427] on div "CONFORT RESPIRANT Heading Conçue dans un tissu micro-perforé et léger, elle évi…" at bounding box center [511, 292] width 467 height 467
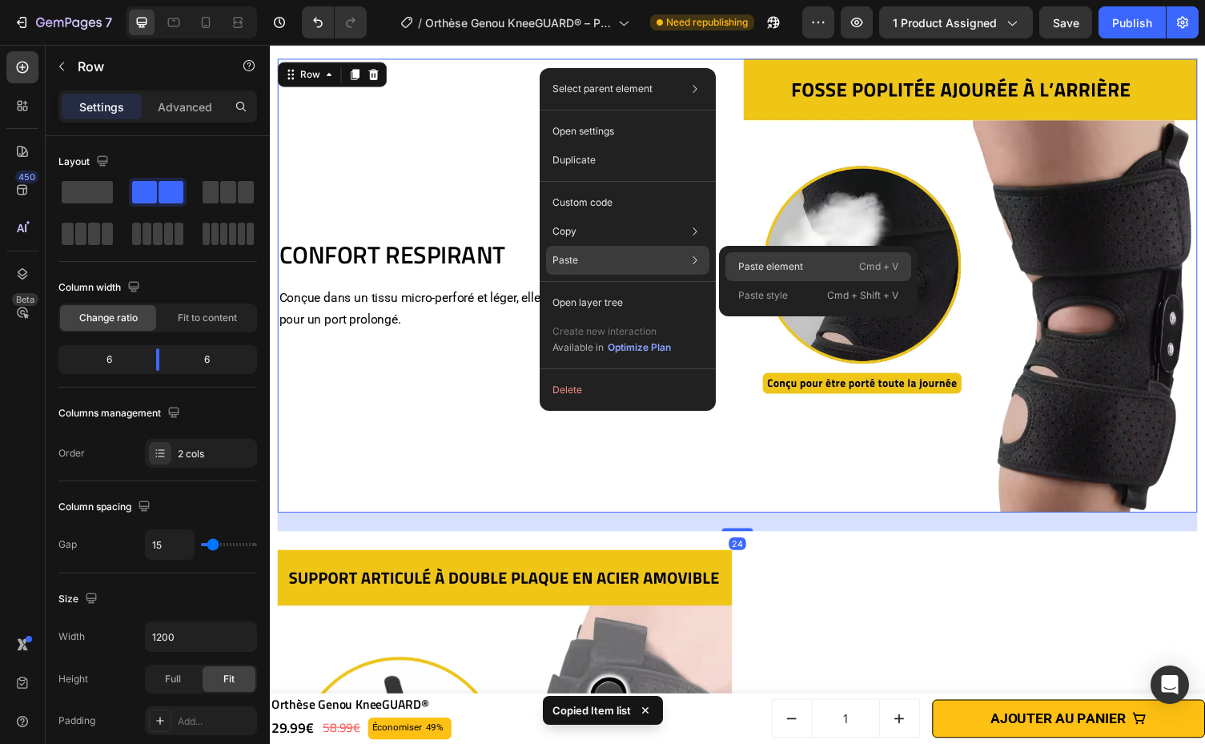
drag, startPoint x: 820, startPoint y: 264, endPoint x: 554, endPoint y: 289, distance: 266.9
click at [820, 264] on div "Paste element Cmd + V" at bounding box center [818, 266] width 186 height 29
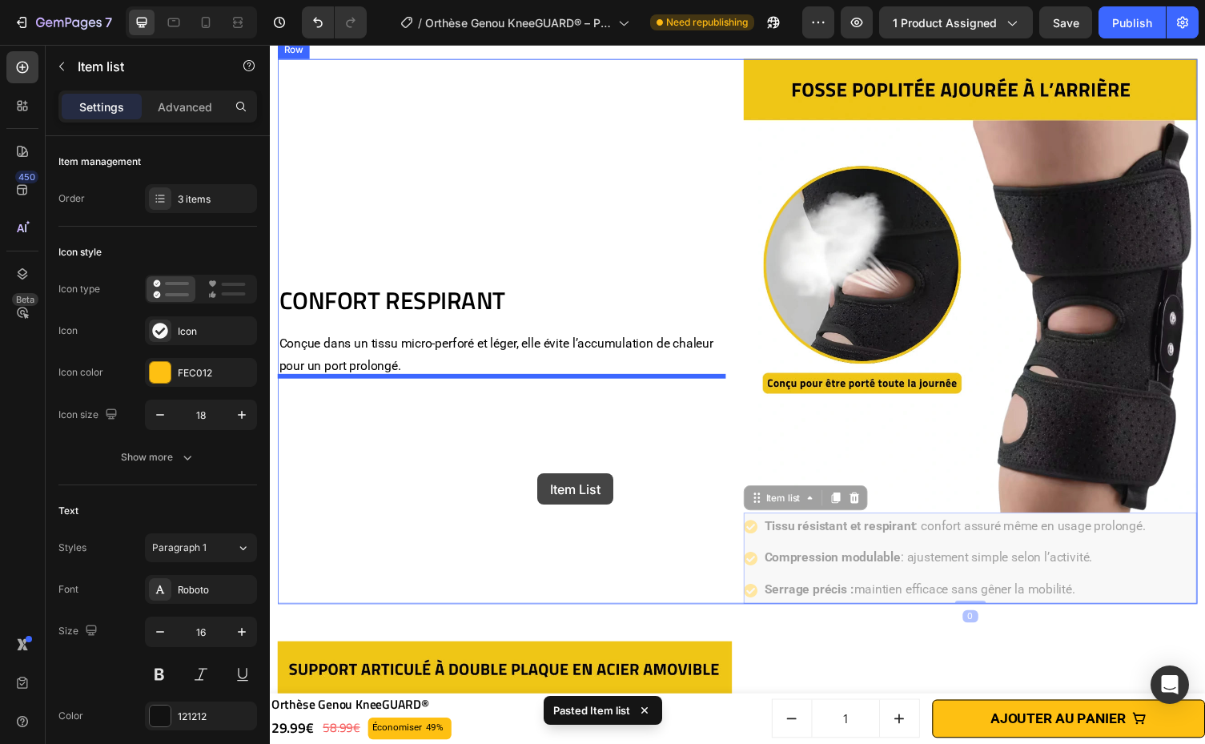
drag, startPoint x: 1204, startPoint y: 568, endPoint x: 544, endPoint y: 485, distance: 664.7
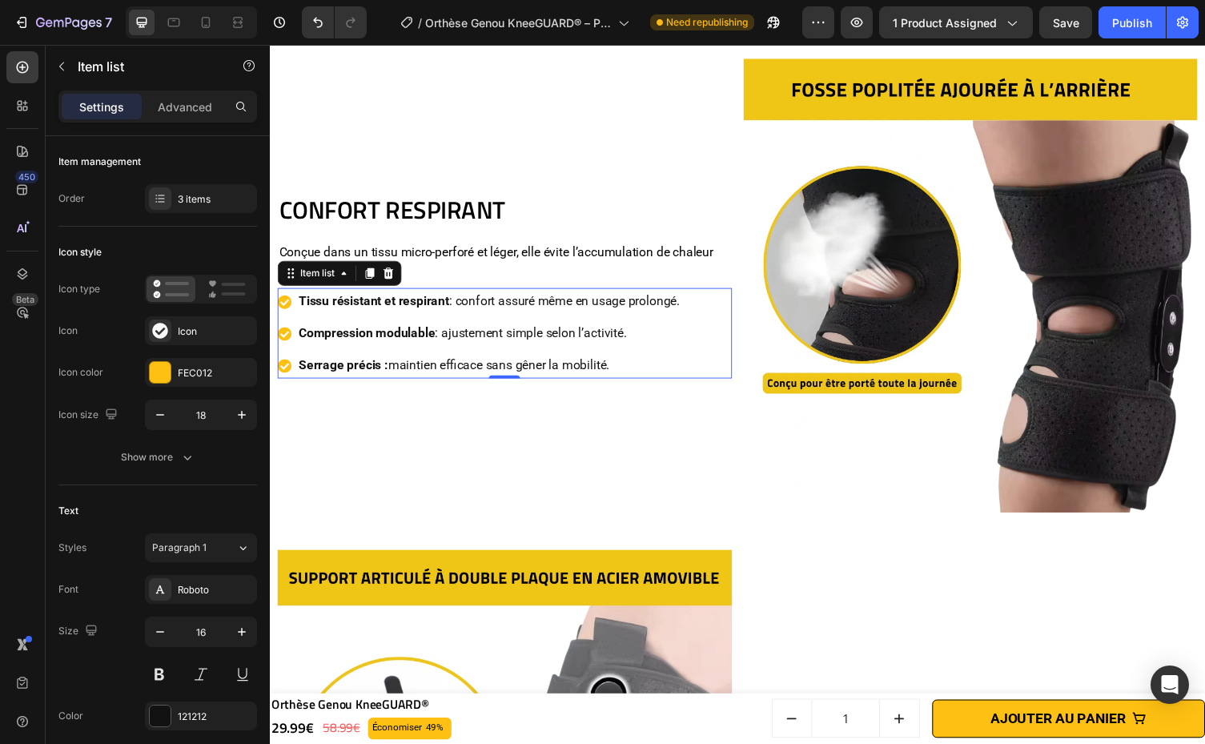
click at [531, 314] on p "Tissu résistant et respirant : confort assuré même en usage prolongé." at bounding box center [494, 308] width 391 height 23
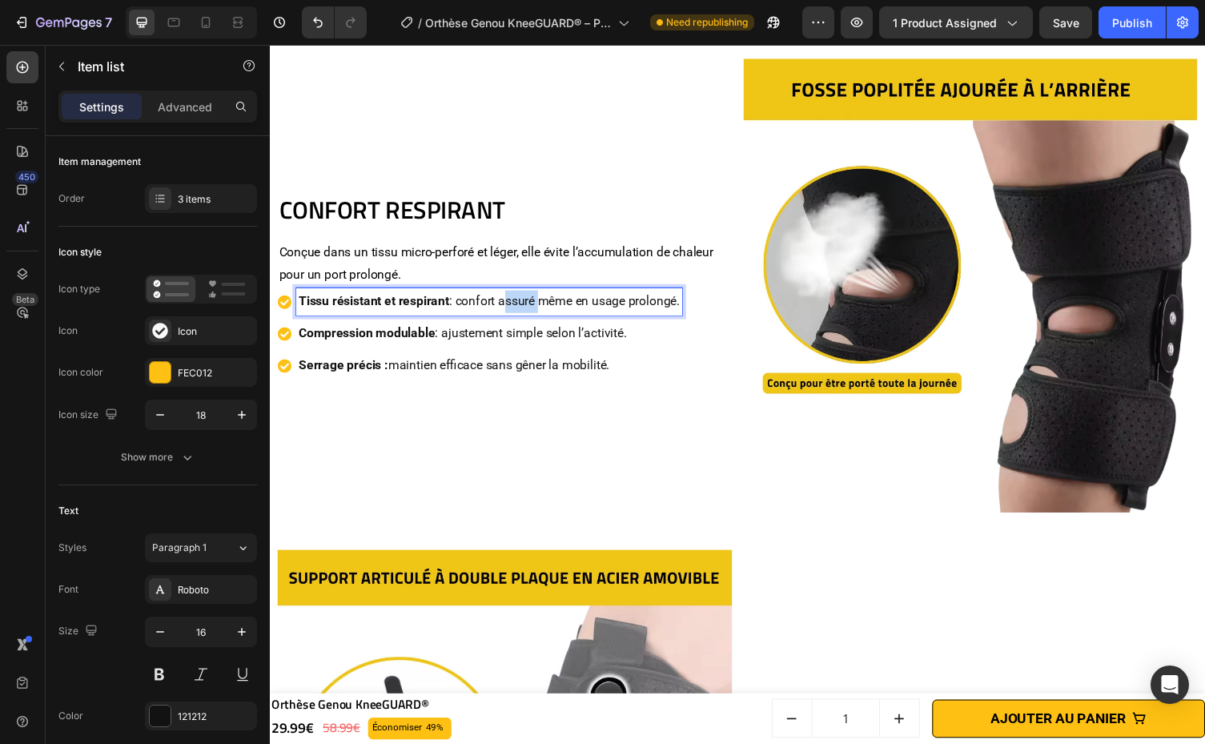
click at [531, 314] on p "Tissu résistant et respirant : confort assuré même en usage prolongé." at bounding box center [494, 308] width 391 height 23
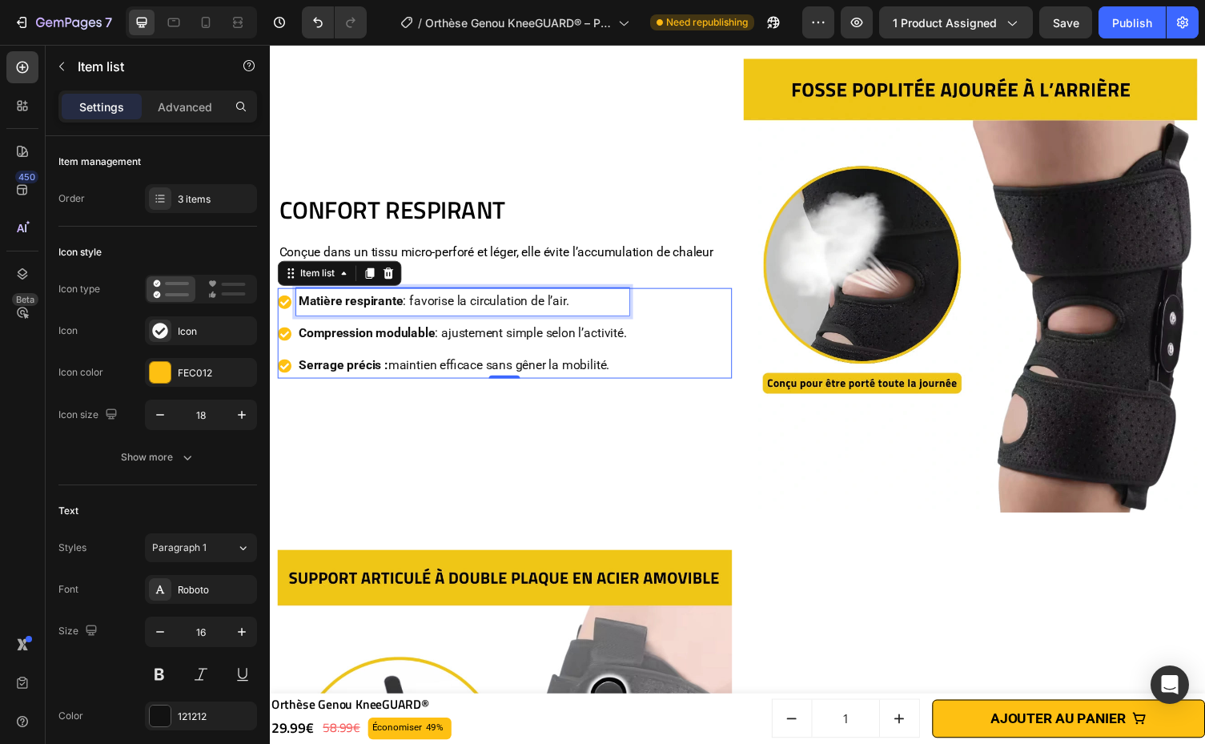
click at [583, 339] on p "Compression modulable : ajustement simple selon l’activité." at bounding box center [467, 341] width 337 height 23
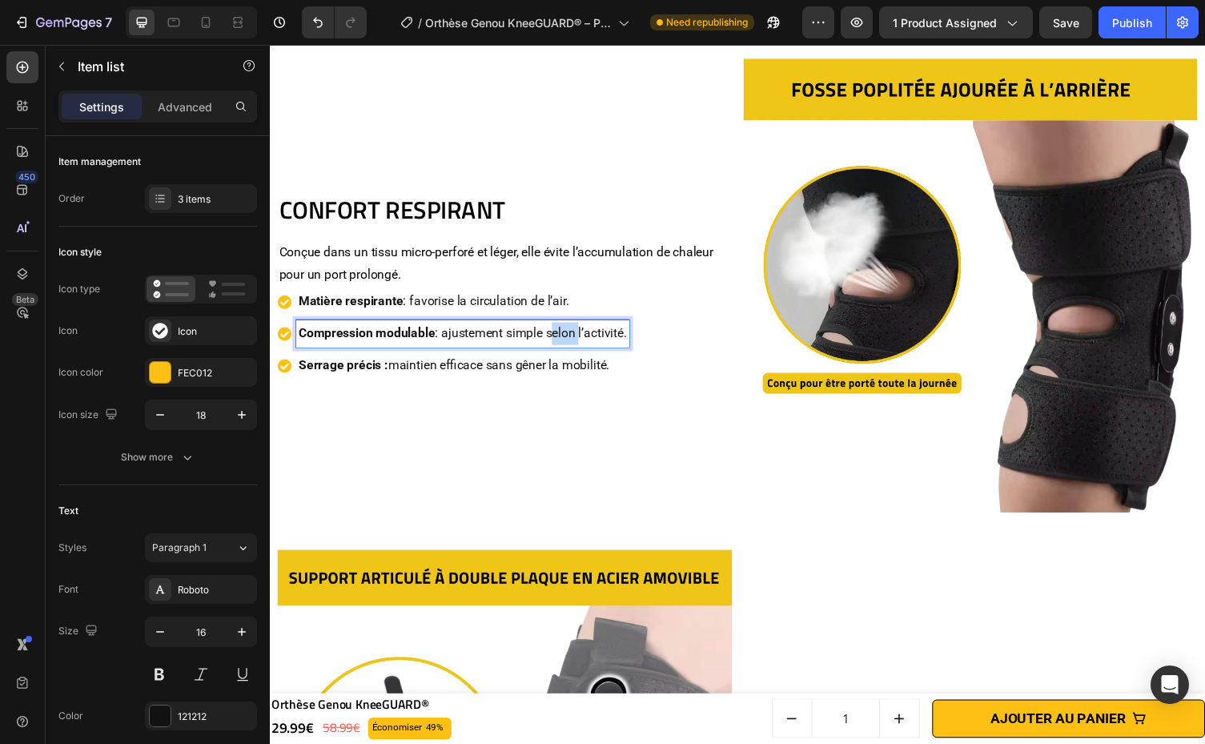
click at [583, 339] on p "Compression modulable : ajustement simple selon l’activité." at bounding box center [467, 341] width 337 height 23
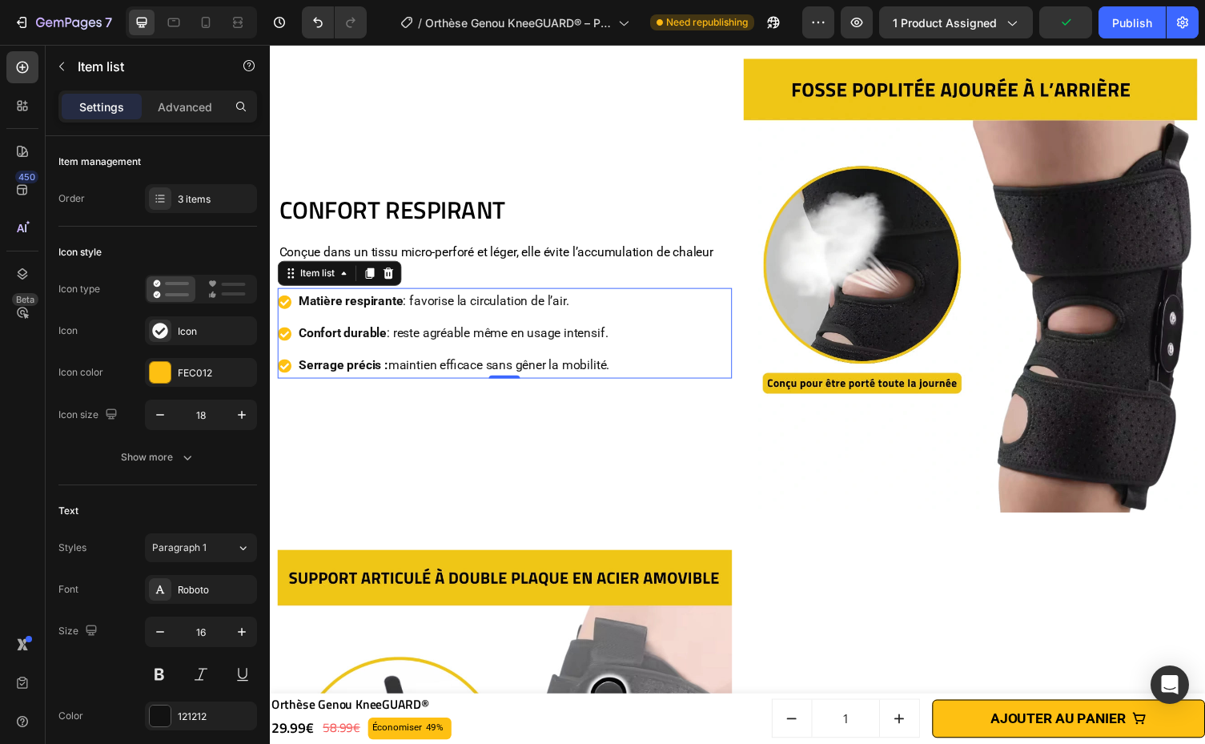
click at [471, 375] on p "Serrage précis : maintien efficace sans gêner la mobilité." at bounding box center [458, 374] width 319 height 23
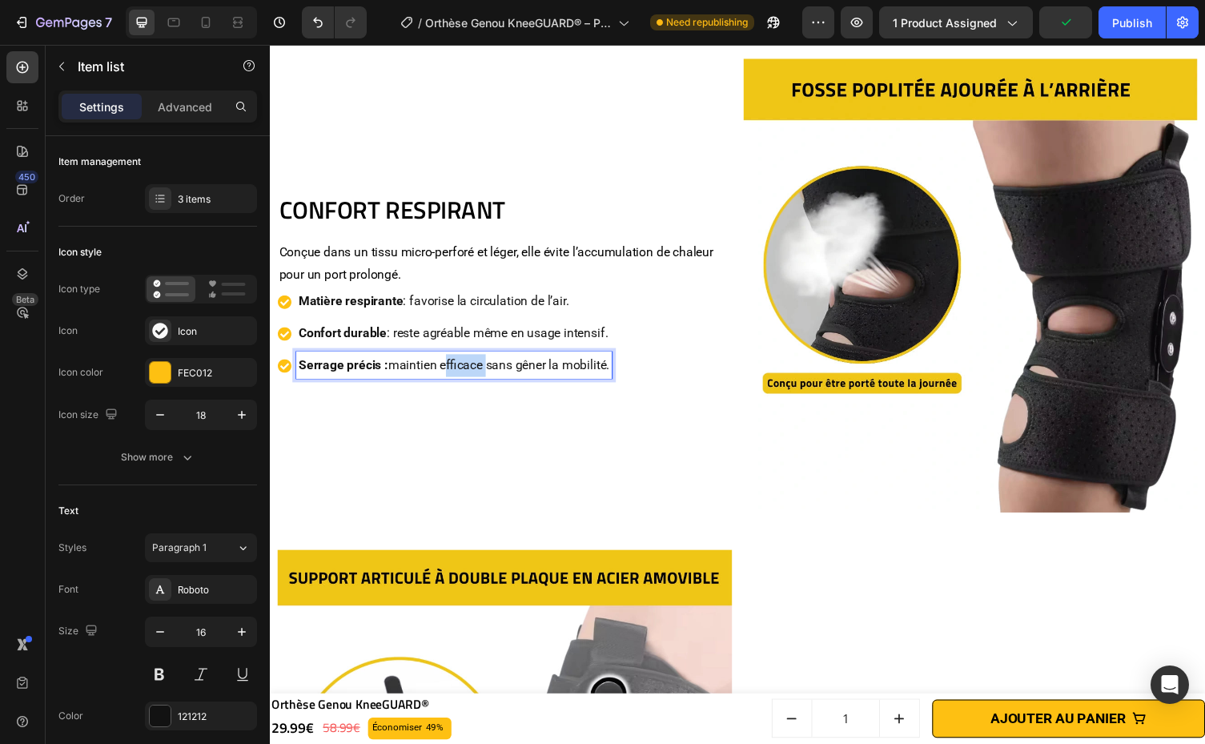
click at [471, 375] on p "Serrage précis : maintien efficace sans gêner la mobilité." at bounding box center [458, 374] width 319 height 23
click at [445, 371] on strong "Fosse poplitée ajourée : réduit la gêne à l’arrière du genou." at bounding box center [469, 373] width 341 height 15
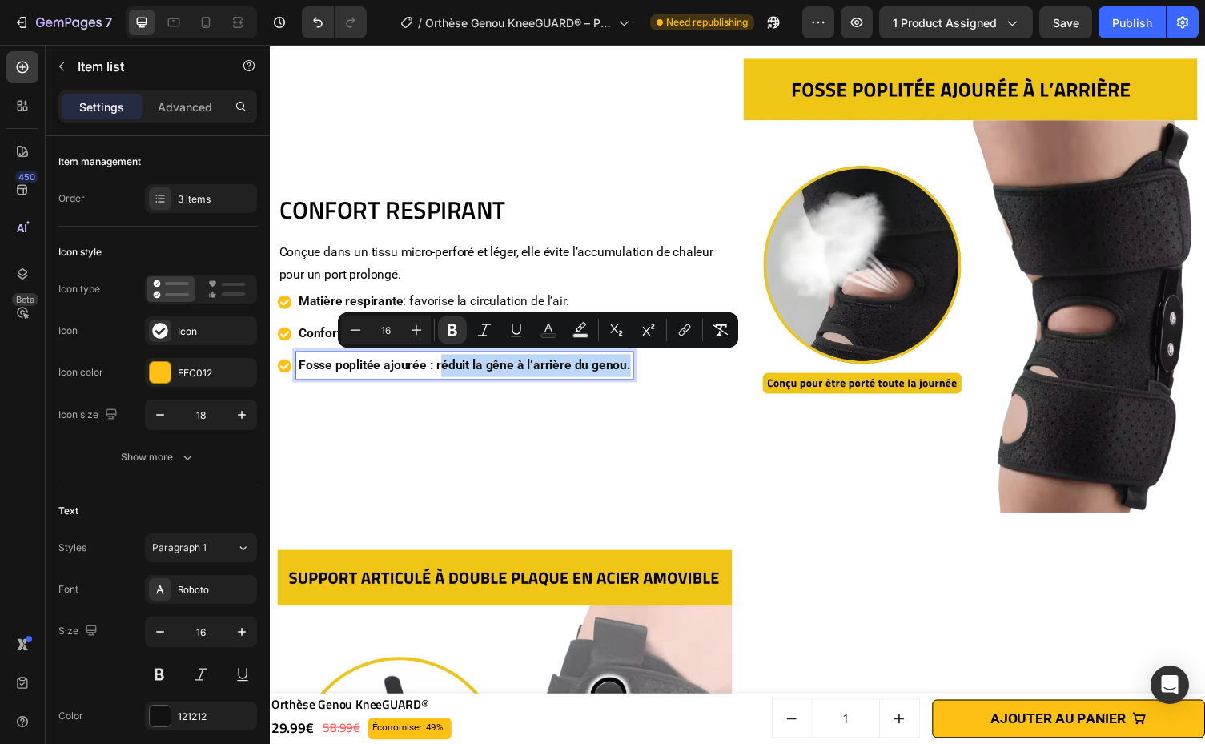
drag, startPoint x: 442, startPoint y: 375, endPoint x: 669, endPoint y: 380, distance: 227.4
click at [669, 380] on div "Matière respirante : favorise la circulation de l’air. Confort durable : reste …" at bounding box center [511, 341] width 467 height 93
click at [455, 330] on icon "Editor contextual toolbar" at bounding box center [452, 330] width 16 height 16
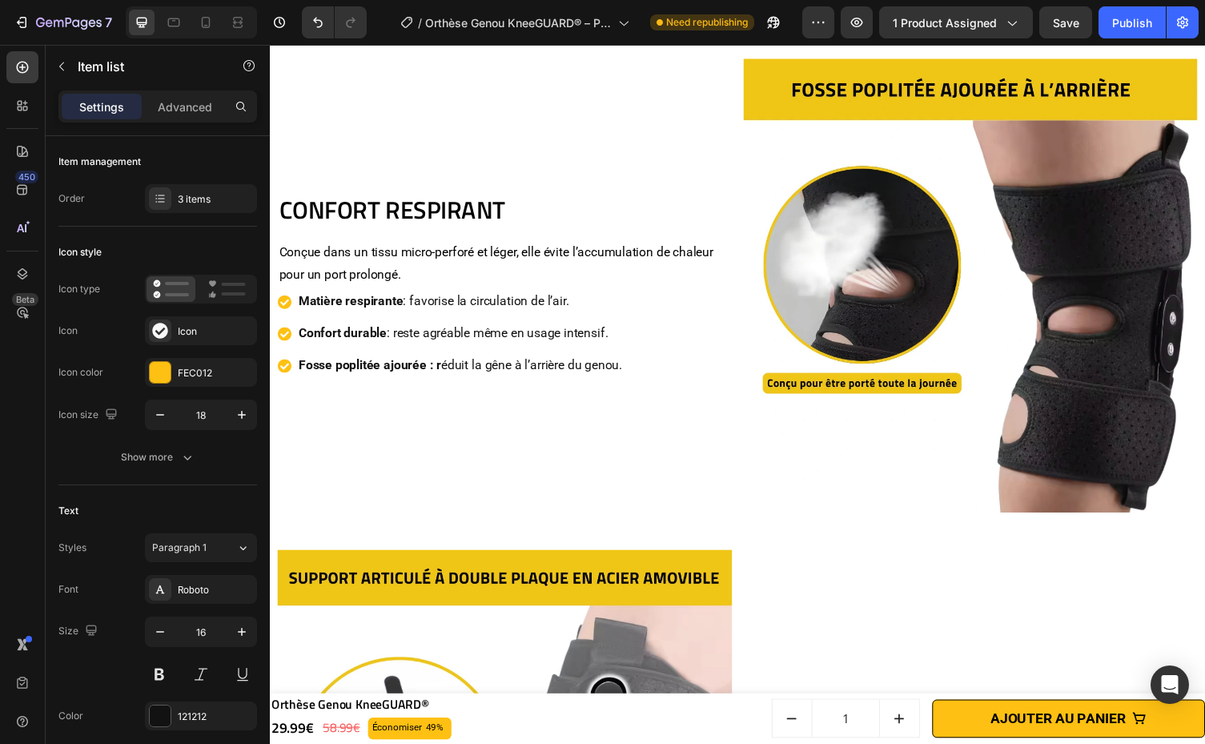
click at [442, 372] on strong "Fosse poplitée ajourée : r" at bounding box center [372, 373] width 146 height 15
click at [439, 371] on strong "Fosse poplitée ajourée : r" at bounding box center [372, 373] width 146 height 15
click at [439, 367] on strong "Fosse poplitée ajourée : r" at bounding box center [372, 373] width 146 height 15
click at [435, 370] on strong "Fosse poplitée ajourée : r" at bounding box center [372, 373] width 146 height 15
click at [439, 369] on strong "Fosse poplitée ajourée : r" at bounding box center [372, 373] width 146 height 15
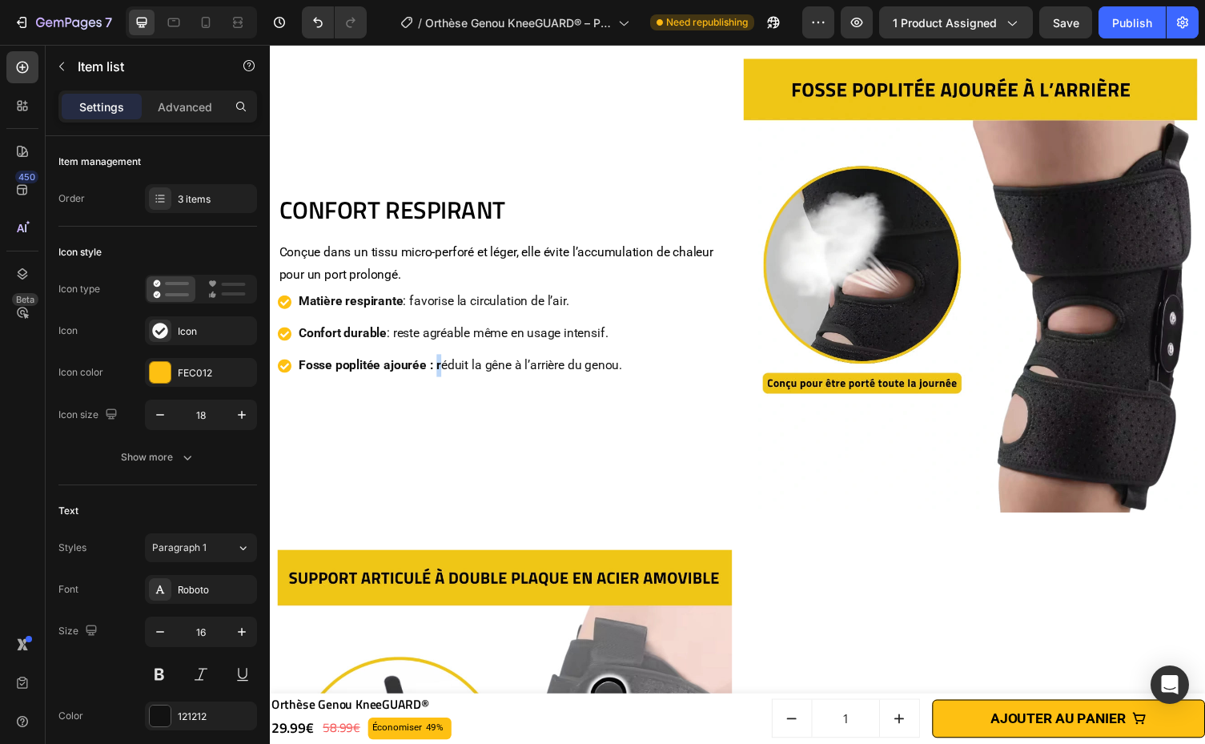
click at [443, 373] on strong "Fosse poplitée ajourée : r" at bounding box center [372, 373] width 146 height 15
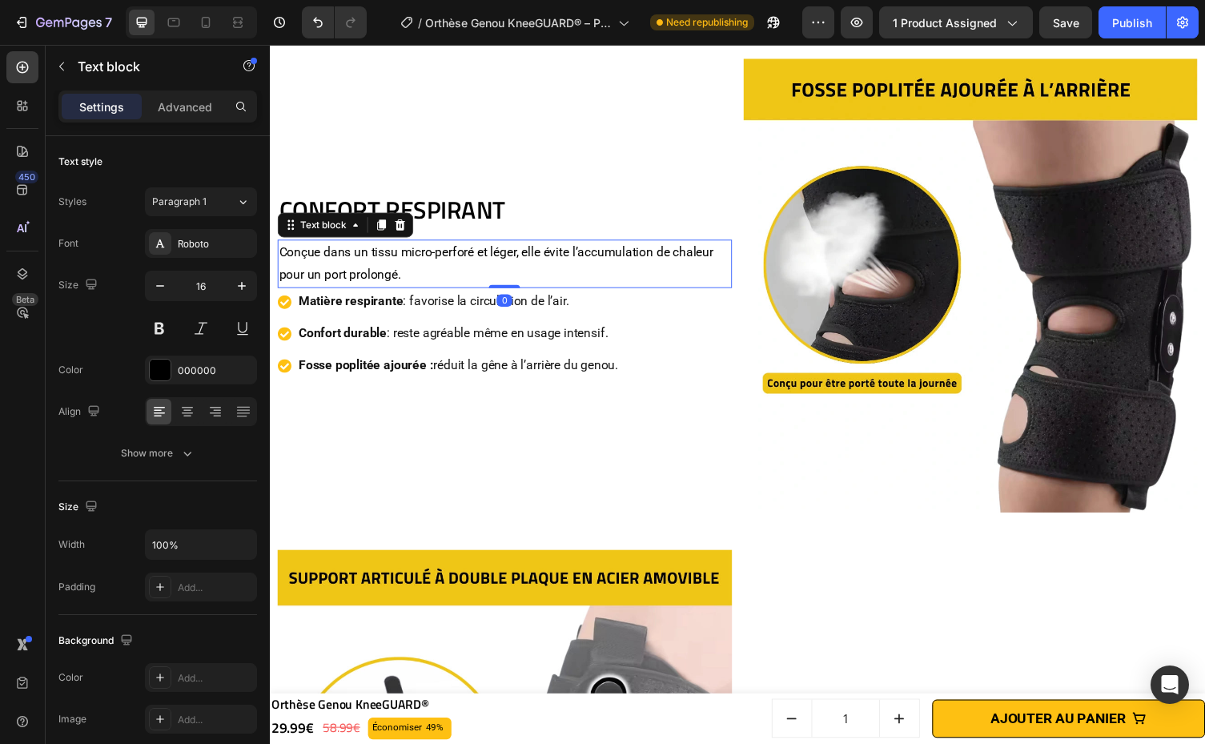
click at [587, 270] on p "Conçue dans un tissu micro-perforé et léger, elle évite l’accumulation de chale…" at bounding box center [510, 270] width 463 height 46
click at [587, 208] on h2 "CONFORT RESPIRANT" at bounding box center [511, 214] width 467 height 35
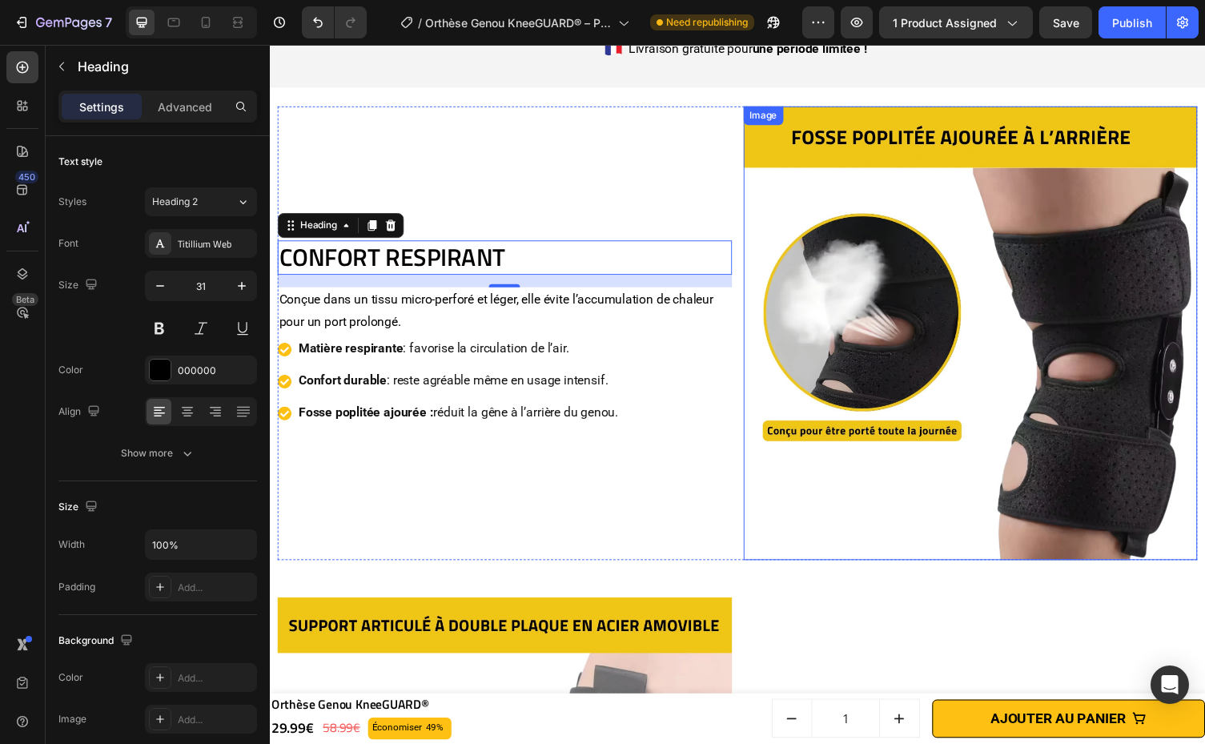
scroll to position [3221, 0]
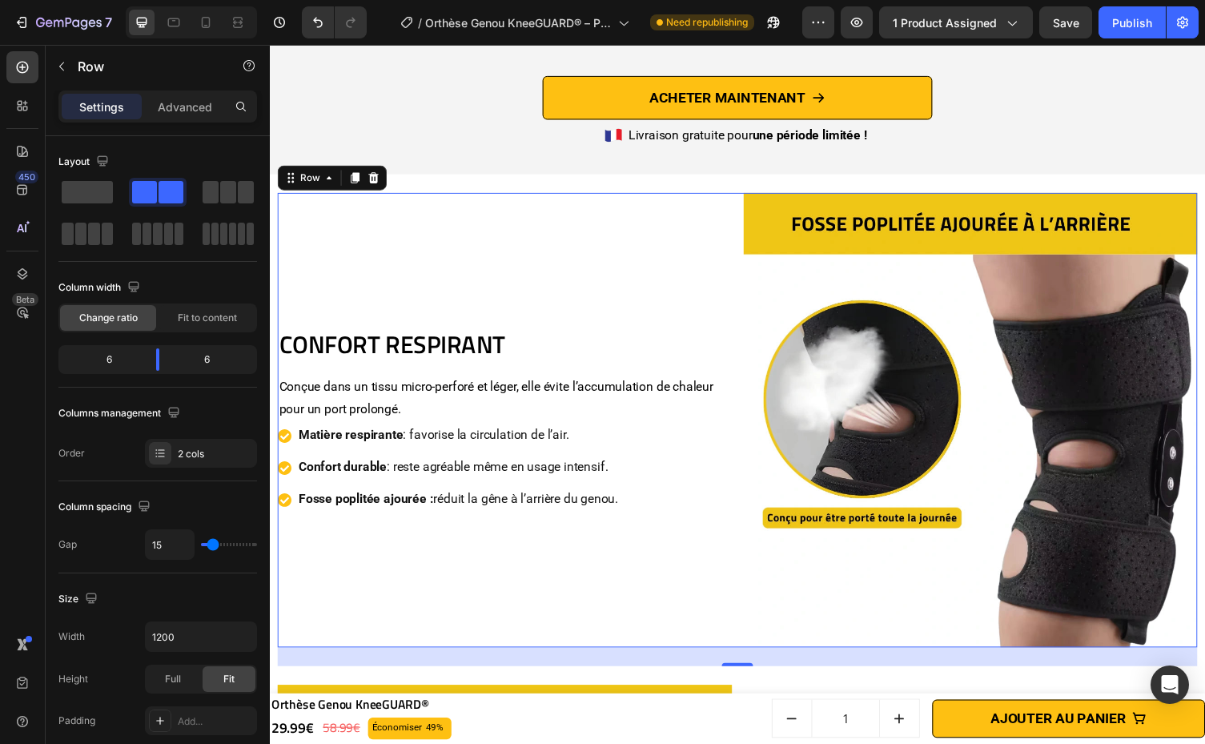
click at [648, 530] on div "CONFORT RESPIRANT Heading Conçue dans un tissu micro-perforé et léger, elle évi…" at bounding box center [511, 430] width 467 height 467
click at [591, 586] on div "CONFORT RESPIRANT Heading Conçue dans un tissu micro-perforé et léger, elle évi…" at bounding box center [511, 430] width 467 height 467
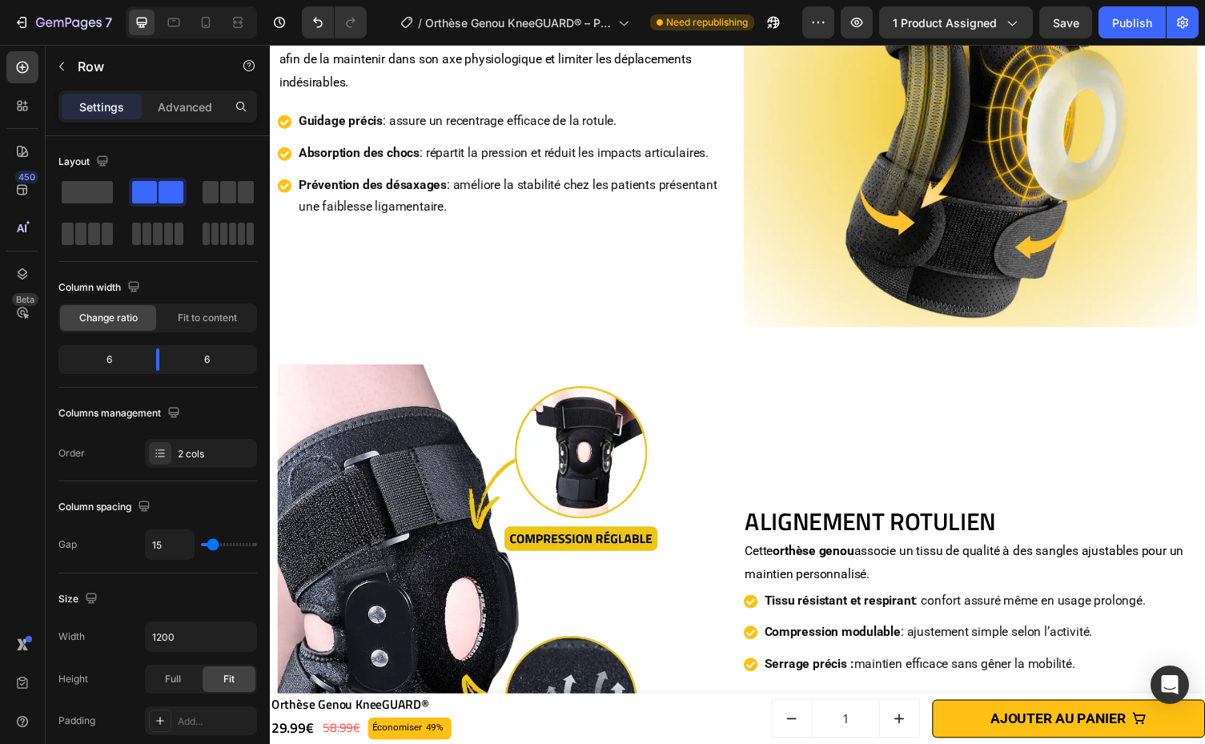
scroll to position [2391, 0]
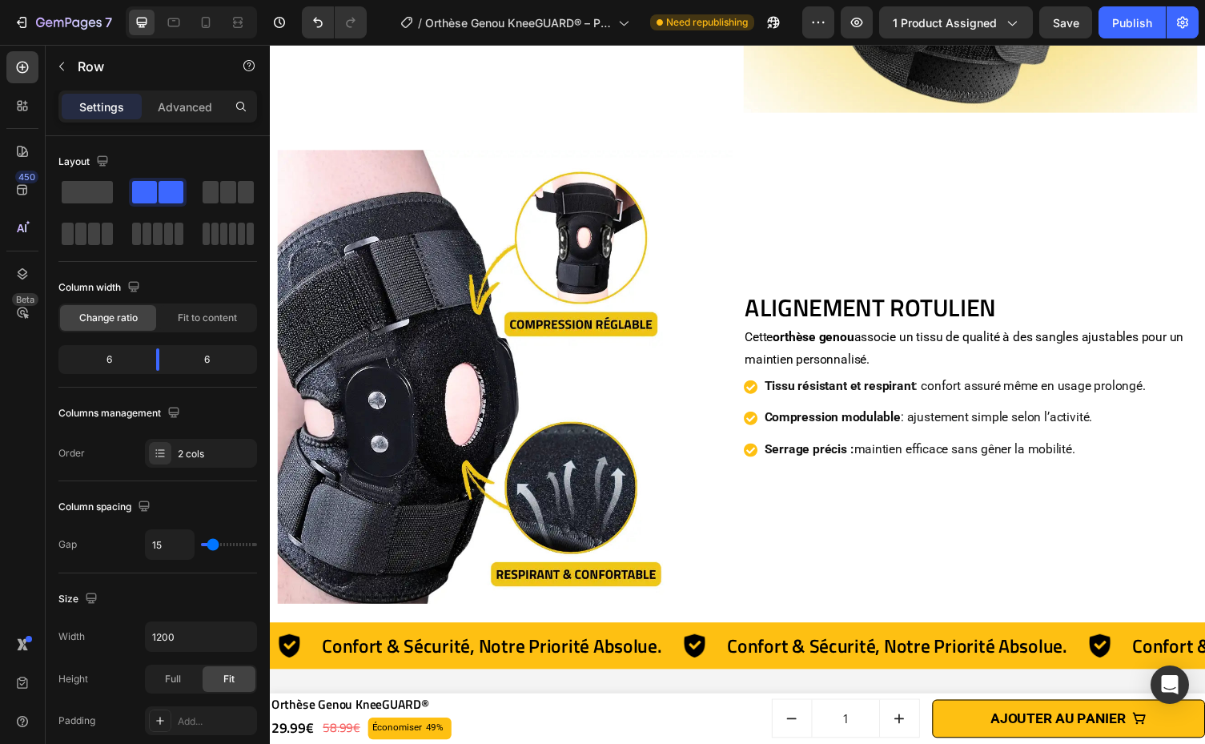
click at [817, 337] on strong "orthèse genou" at bounding box center [828, 344] width 83 height 15
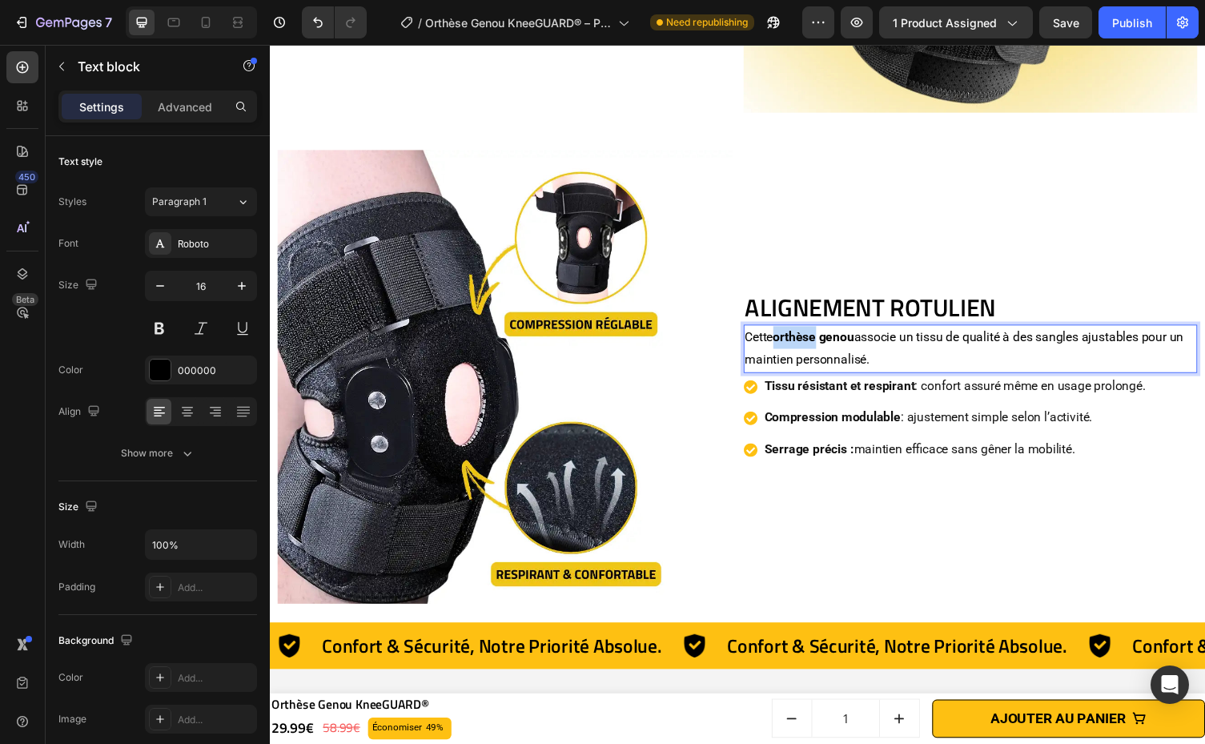
click at [817, 337] on strong "orthèse genou" at bounding box center [828, 344] width 83 height 15
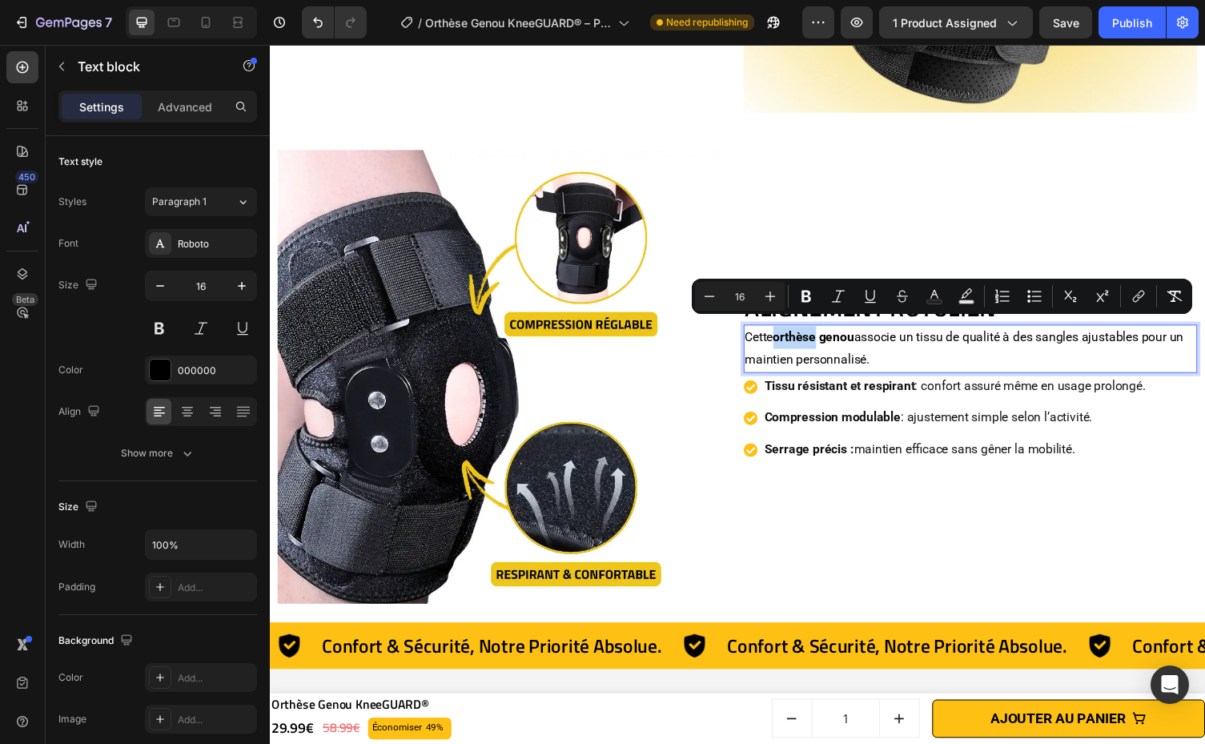
copy p "Cette orthèse genou associe un tissu de qualité à des sangles ajustables pour u…"
click at [889, 349] on p "Cette orthèse genou associe un tissu de qualité à des sangles ajustables pour u…" at bounding box center [989, 357] width 463 height 46
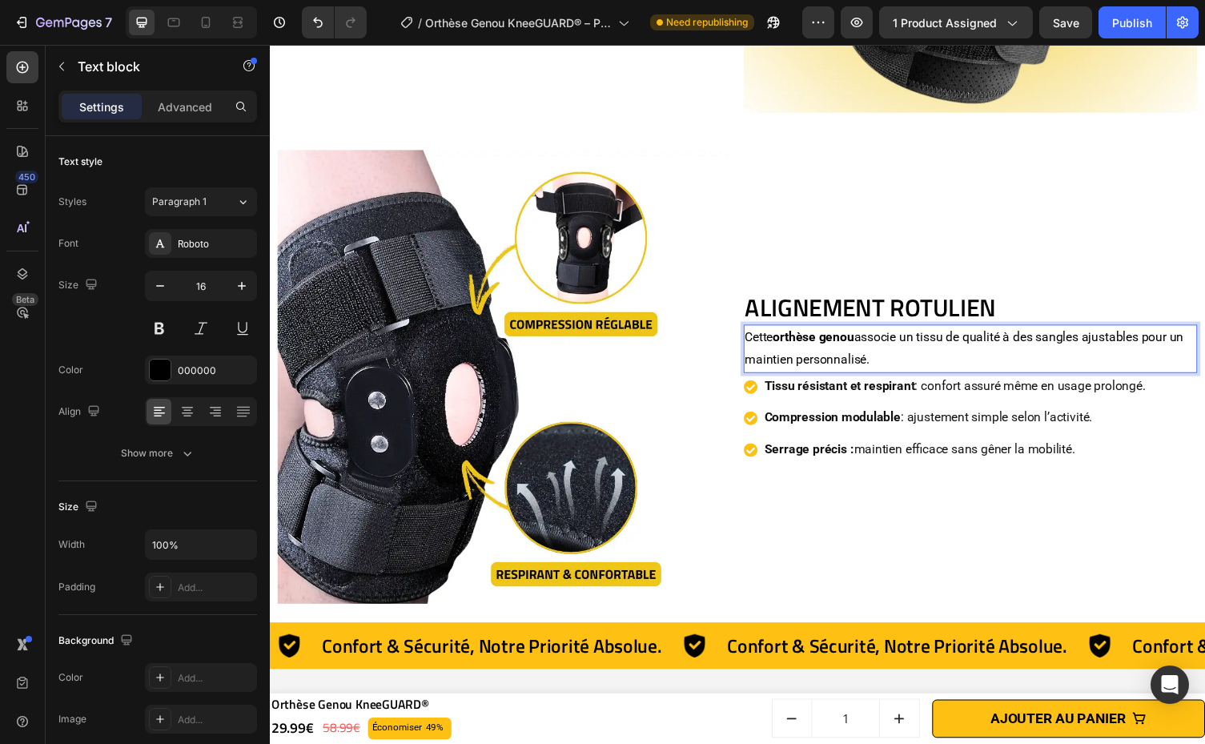
click at [946, 355] on p "Cette orthèse genou associe un tissu de qualité à des sangles ajustables pour u…" at bounding box center [989, 357] width 463 height 46
click at [930, 334] on p "Cette orthèse genou associe un tissu de qualité à des sangles ajustables pour u…" at bounding box center [989, 357] width 463 height 46
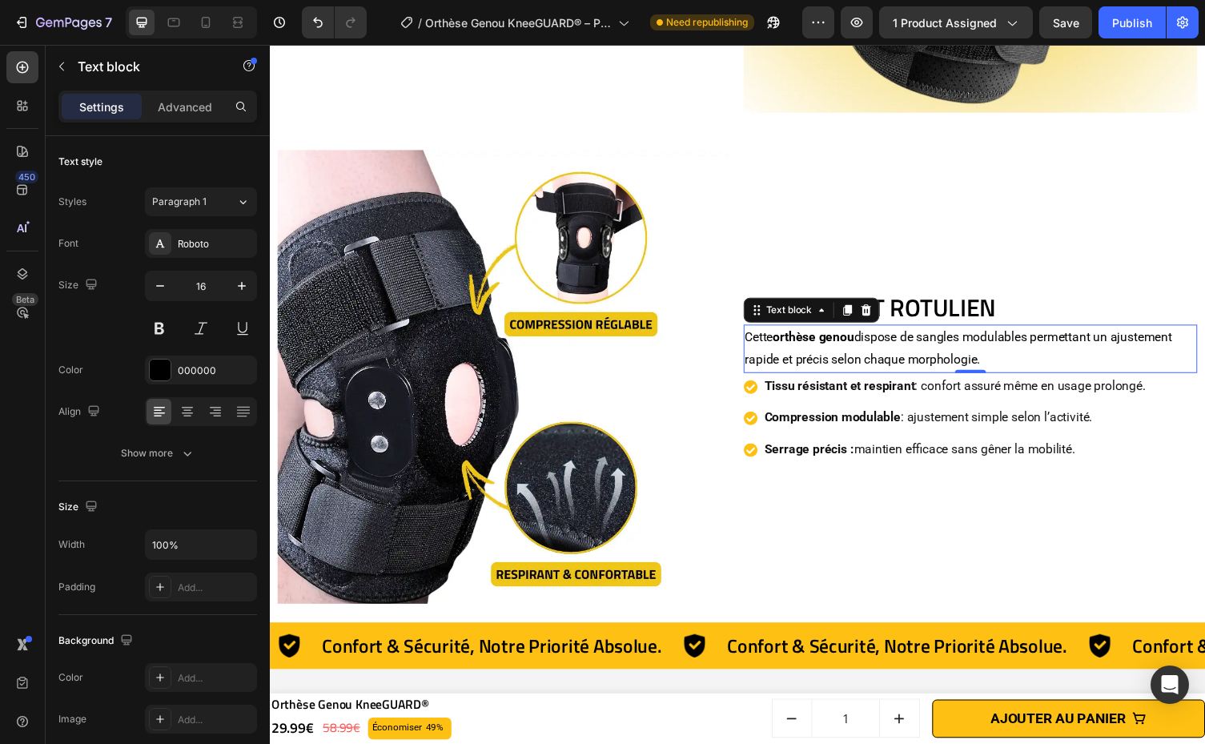
click at [1088, 387] on p "Tissu résistant et respirant : confort assuré même en usage prolongé." at bounding box center [973, 395] width 391 height 23
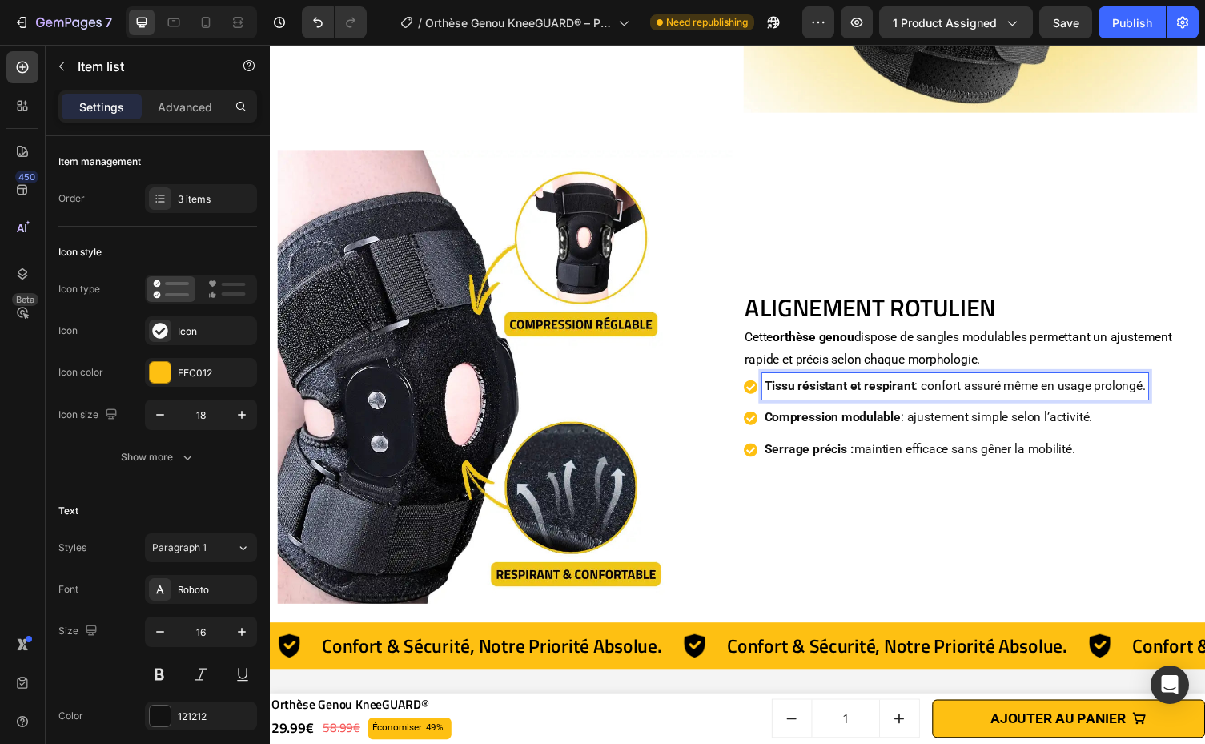
click at [1088, 387] on p "Tissu résistant et respirant : confort assuré même en usage prolongé." at bounding box center [973, 395] width 391 height 23
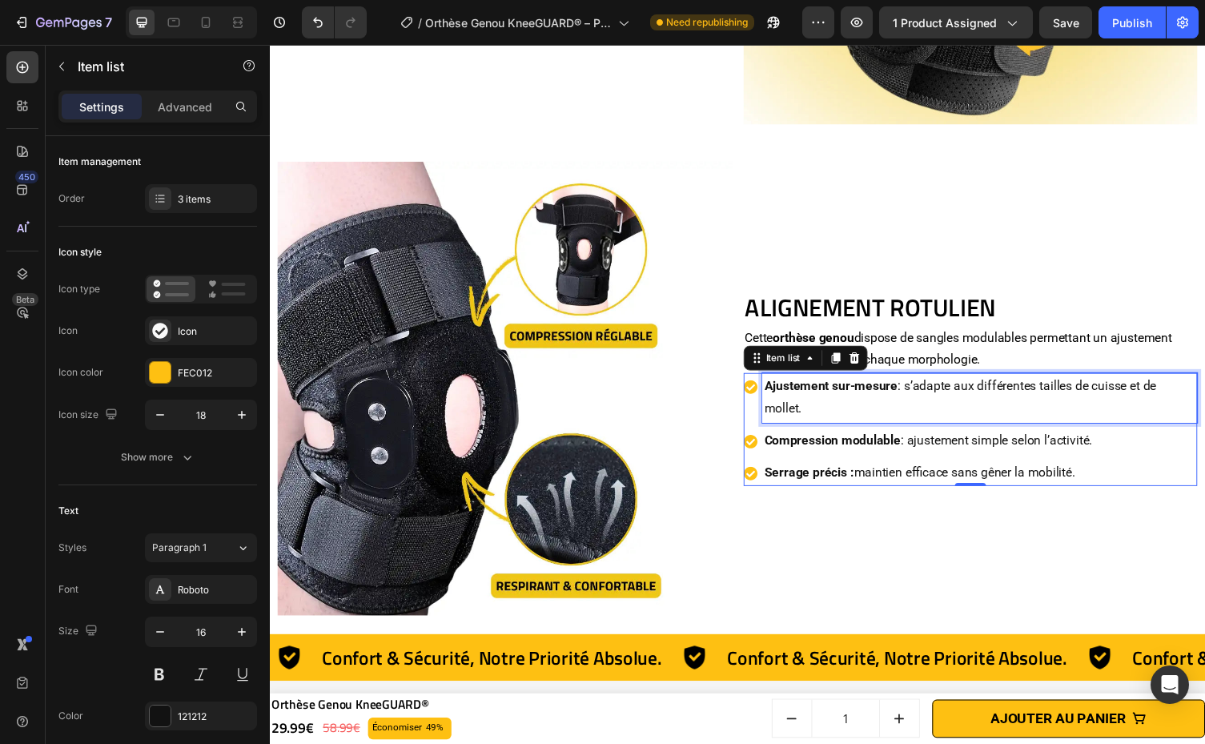
click at [951, 442] on p "Compression modulable : ajustement simple selon l’activité." at bounding box center [999, 451] width 443 height 23
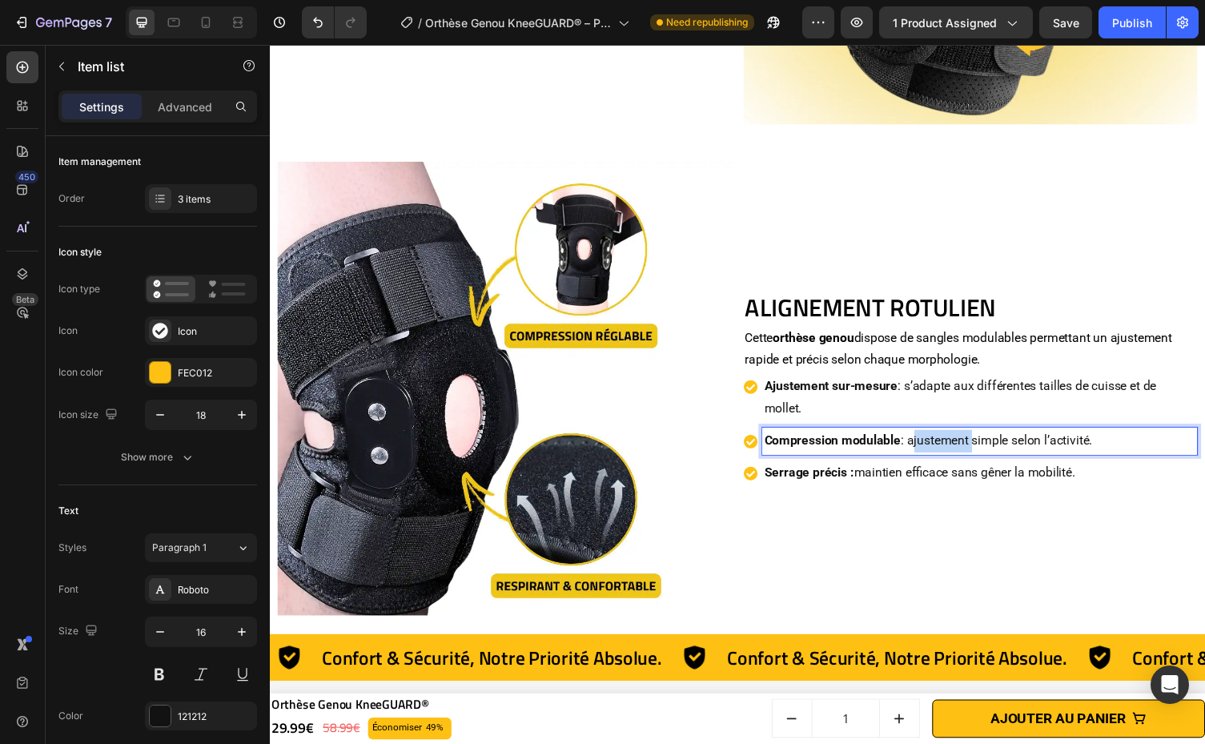
click at [951, 442] on p "Compression modulable : ajustement simple selon l’activité." at bounding box center [999, 451] width 443 height 23
click at [1079, 478] on p "Serrage précis : maintien efficace sans gêner la mobilité." at bounding box center [999, 484] width 443 height 23
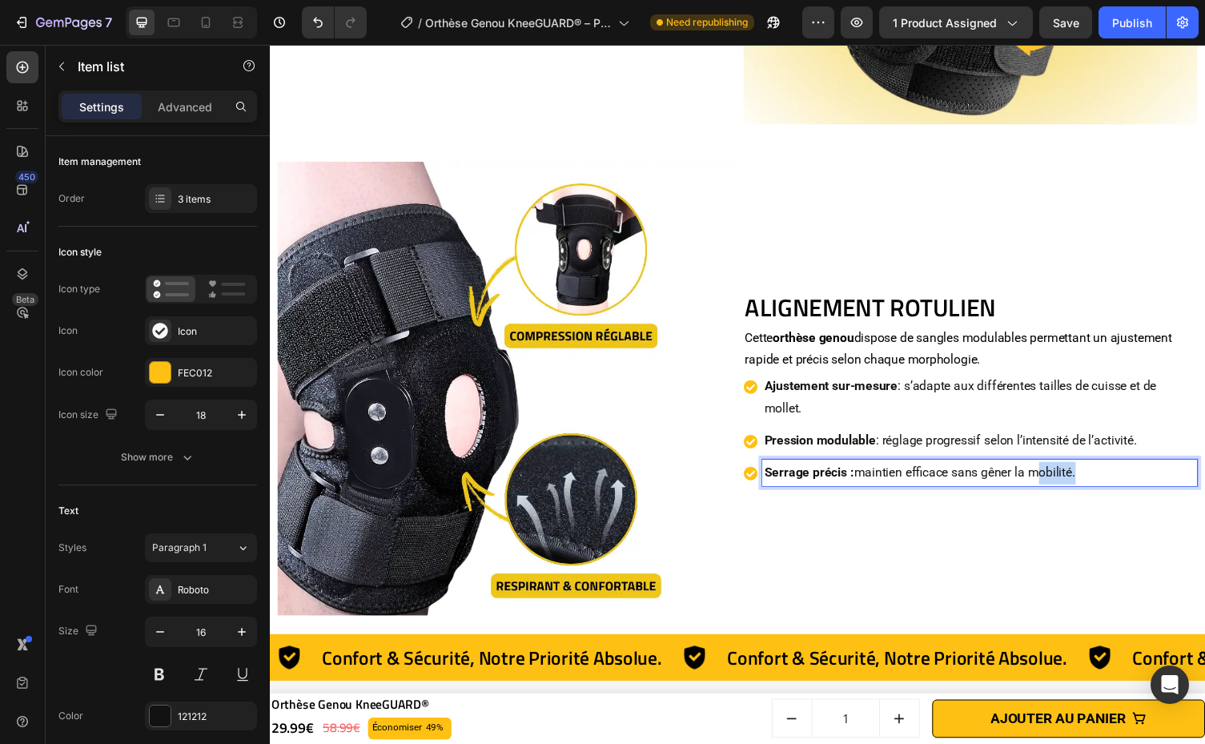
click at [1079, 478] on p "Serrage précis : maintien efficace sans gêner la mobilité." at bounding box center [999, 484] width 443 height 23
click at [1078, 475] on p "Serrage précis : maintien efficace sans gêner la mobilité." at bounding box center [999, 484] width 443 height 23
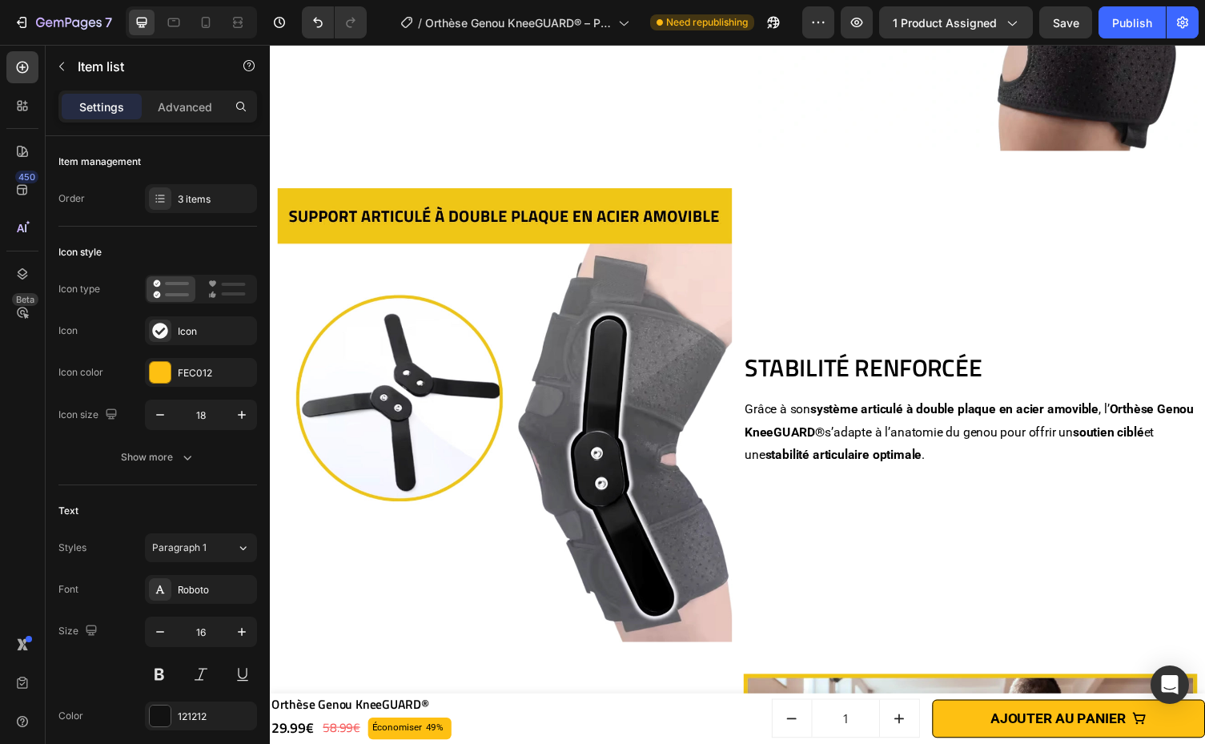
scroll to position [3791, 0]
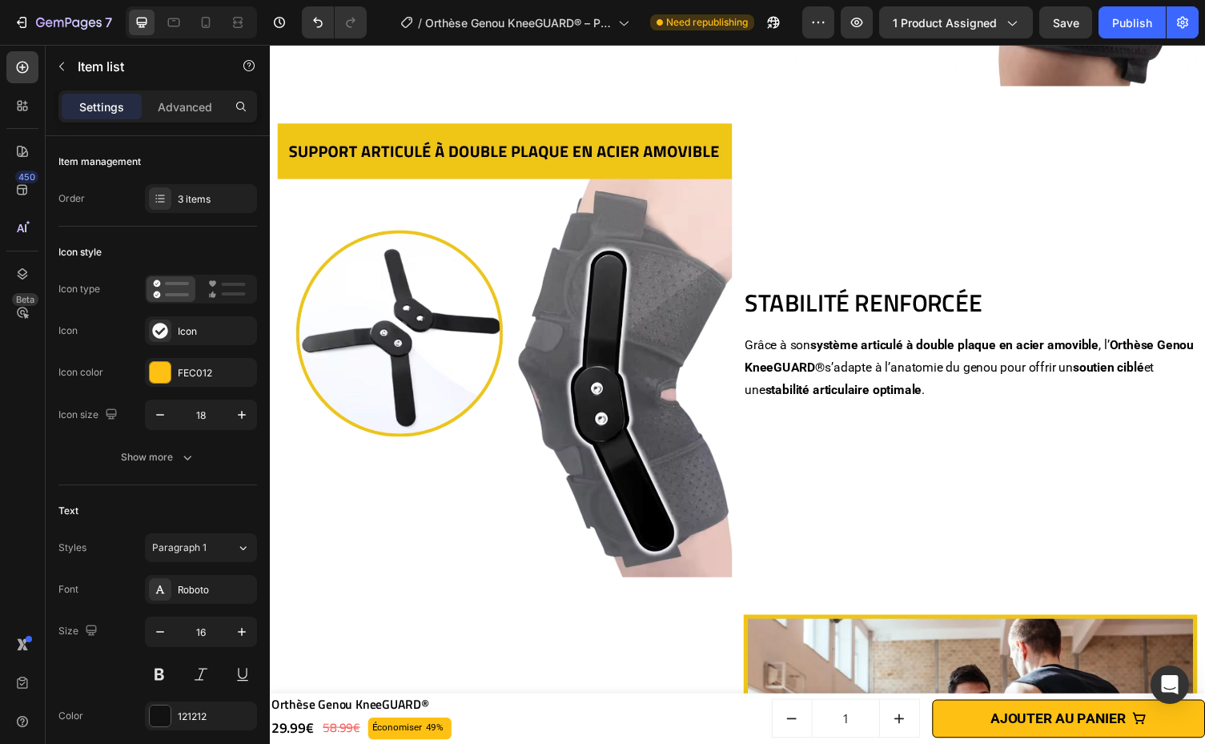
click at [998, 364] on p "Grâce à son système articulé à double plaque en acier amovible , l’ Orthèse Gen…" at bounding box center [989, 376] width 463 height 69
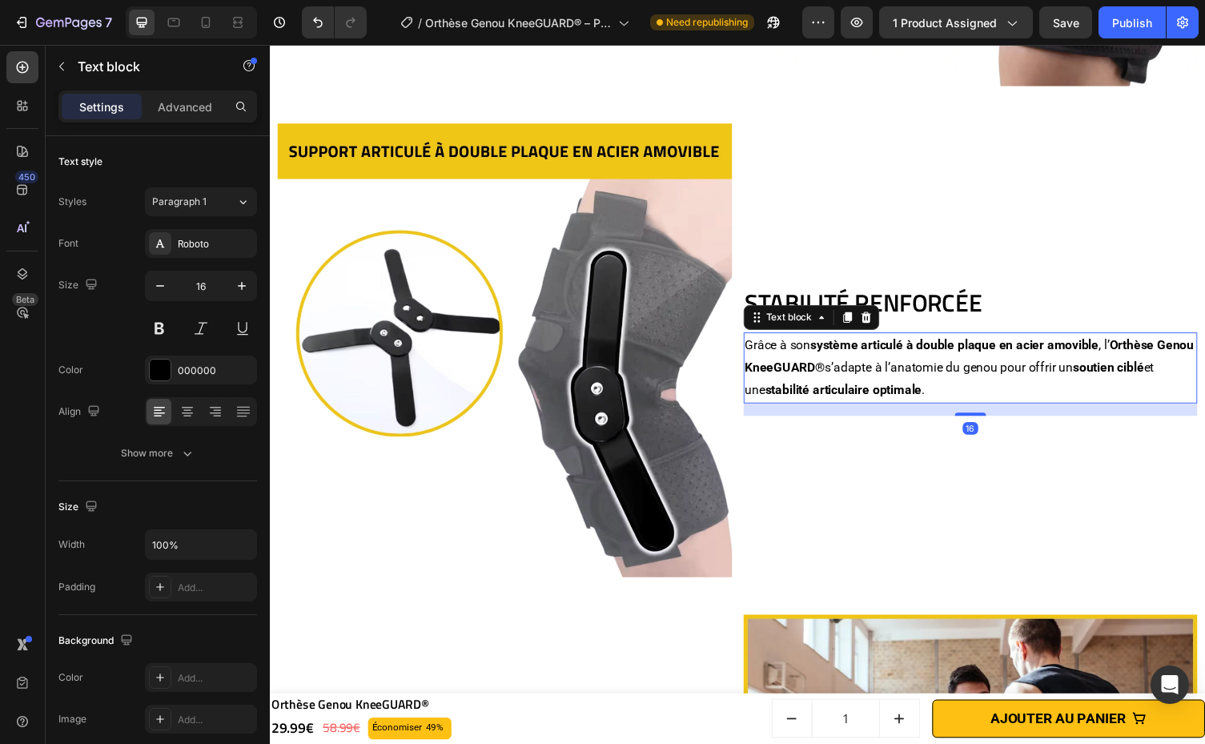
click at [998, 364] on p "Grâce à son système articulé à double plaque en acier amovible , l’ Orthèse Gen…" at bounding box center [989, 376] width 463 height 69
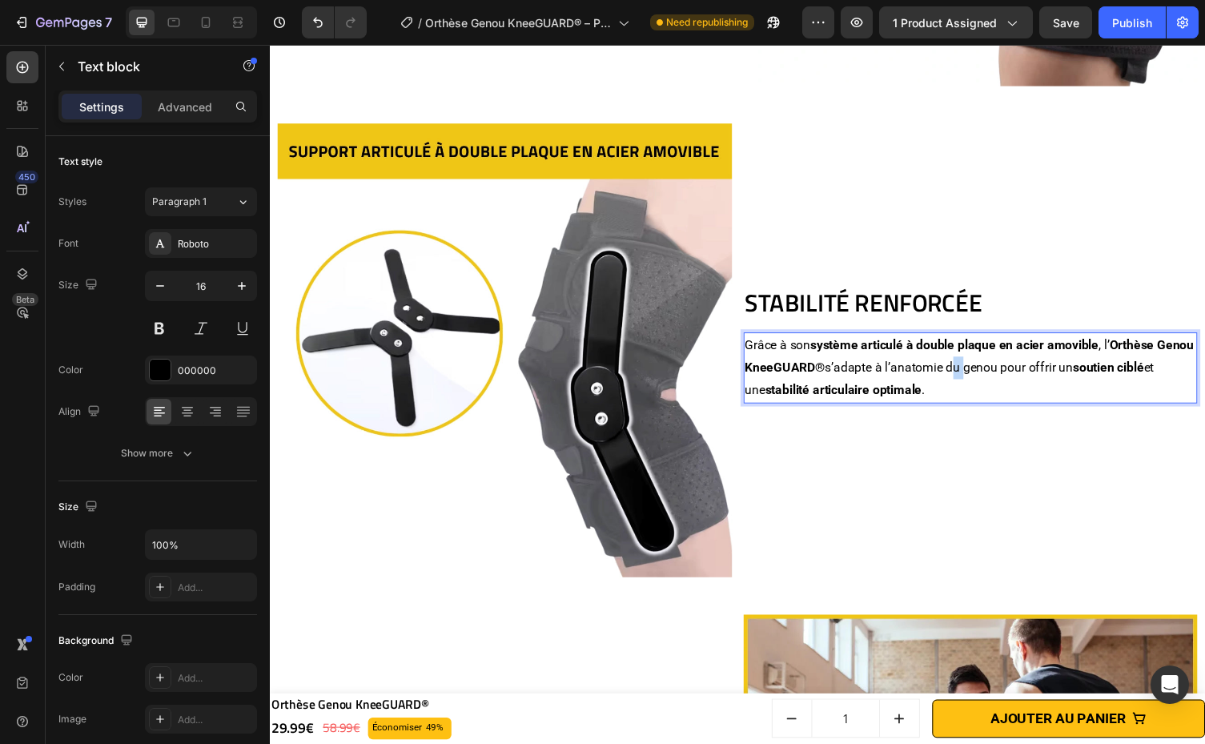
click at [998, 364] on p "Grâce à son système articulé à double plaque en acier amovible , l’ Orthèse Gen…" at bounding box center [989, 376] width 463 height 69
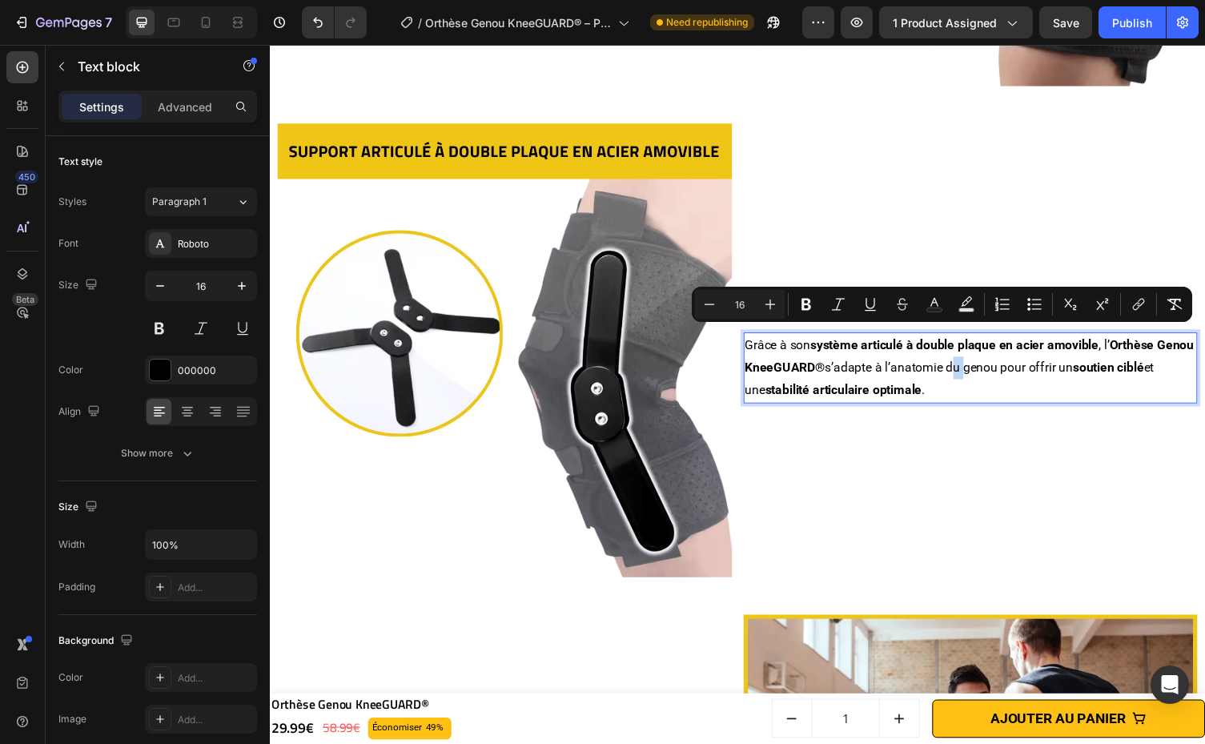
click at [998, 364] on p "Grâce à son système articulé à double plaque en acier amovible , l’ Orthèse Gen…" at bounding box center [989, 376] width 463 height 69
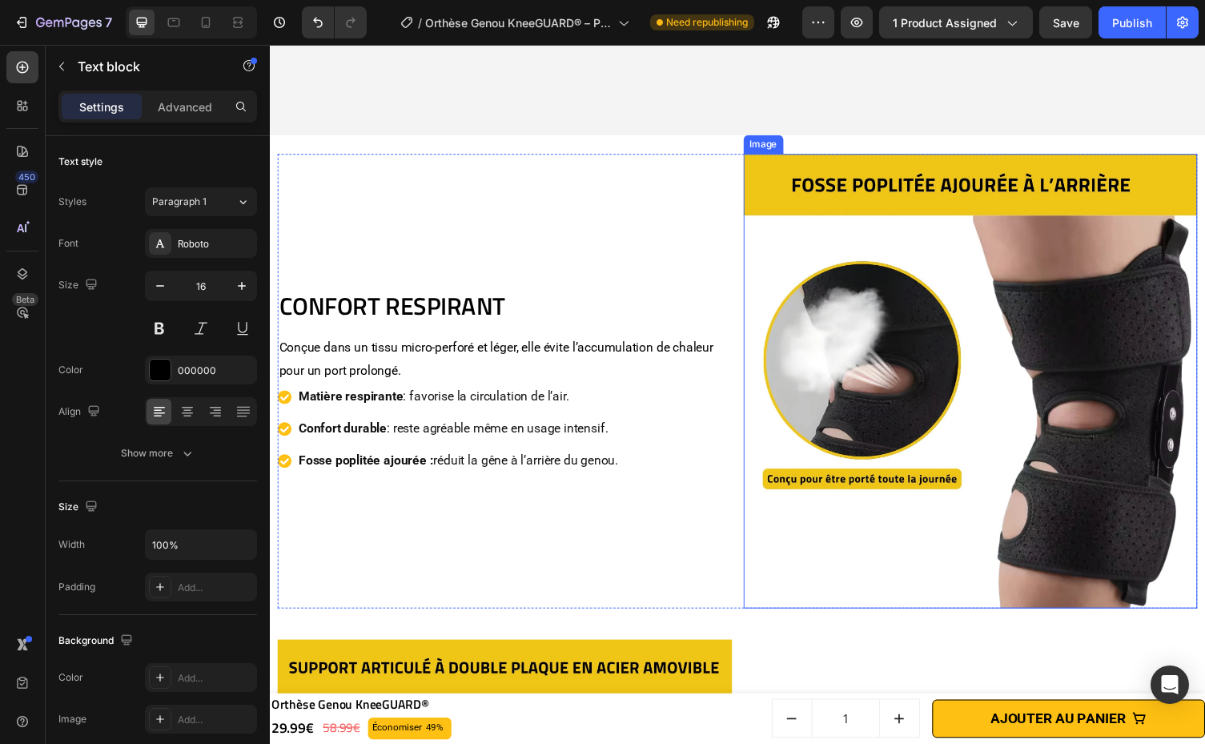
scroll to position [3351, 0]
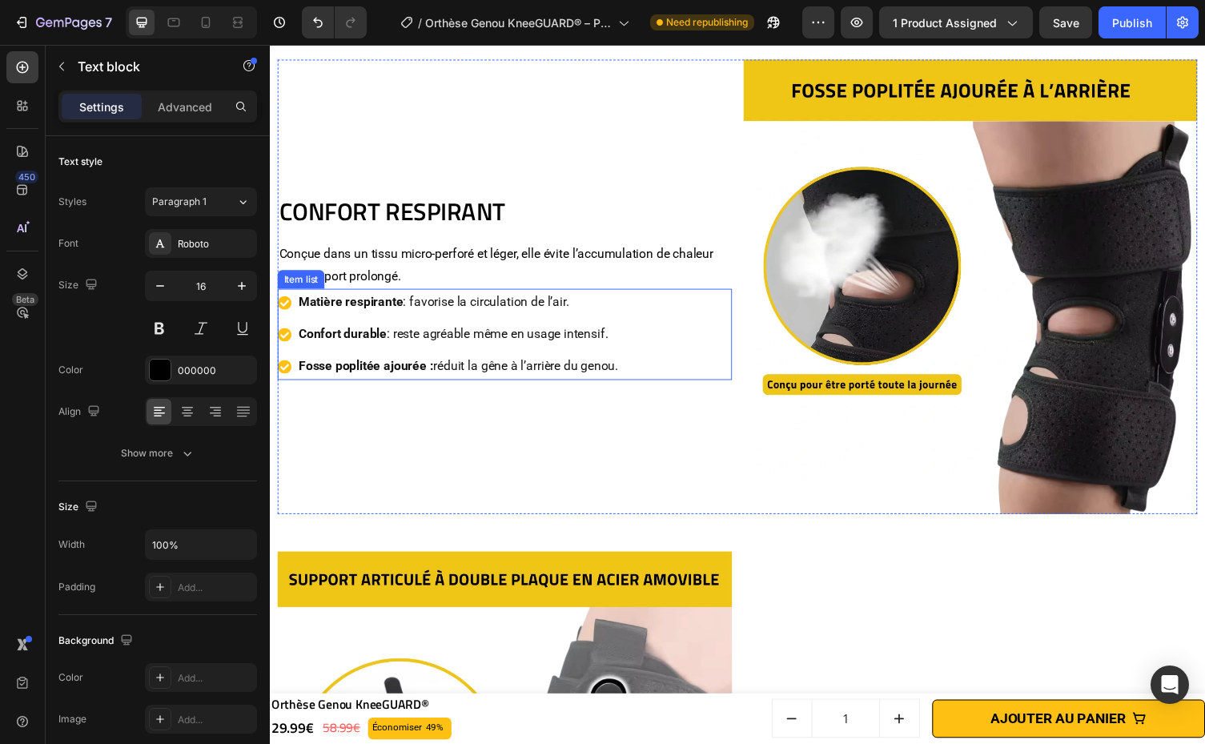
click at [668, 311] on div "Matière respirante : favorise la circulation de l’air. Confort durable : reste …" at bounding box center [511, 341] width 467 height 93
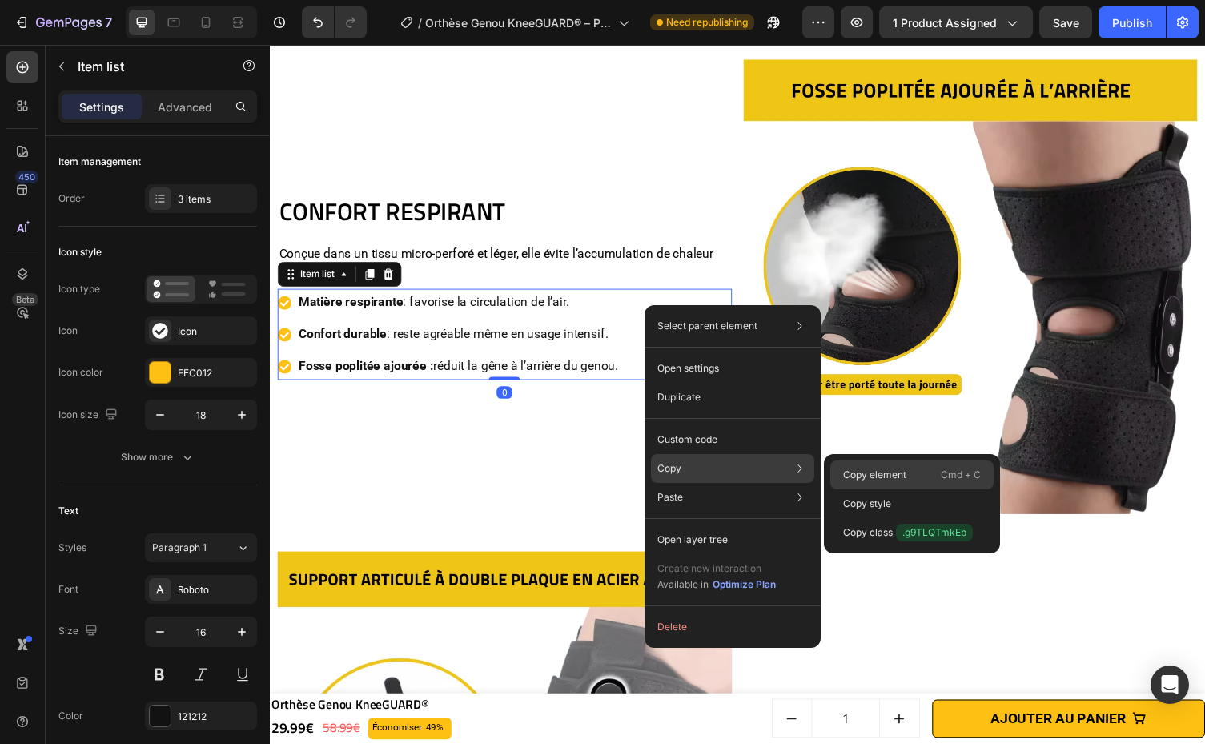
click at [927, 484] on div "Copy element Cmd + C" at bounding box center [911, 474] width 163 height 29
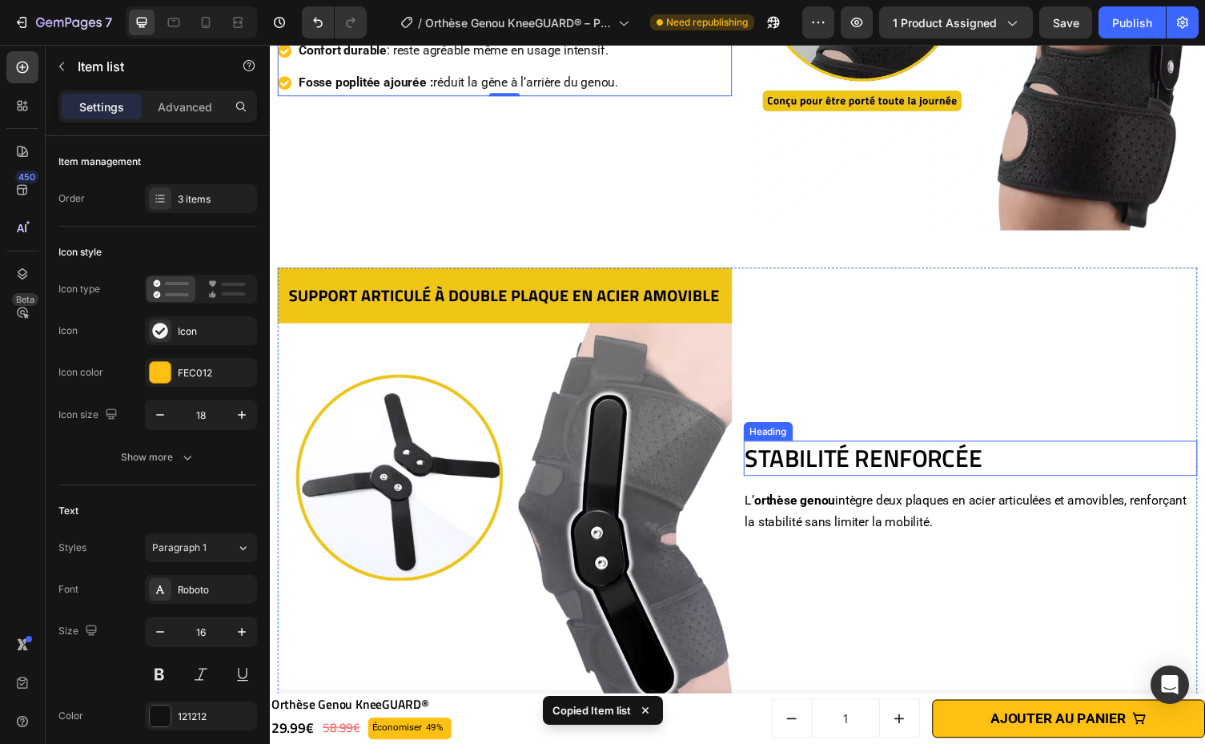
scroll to position [3766, 0]
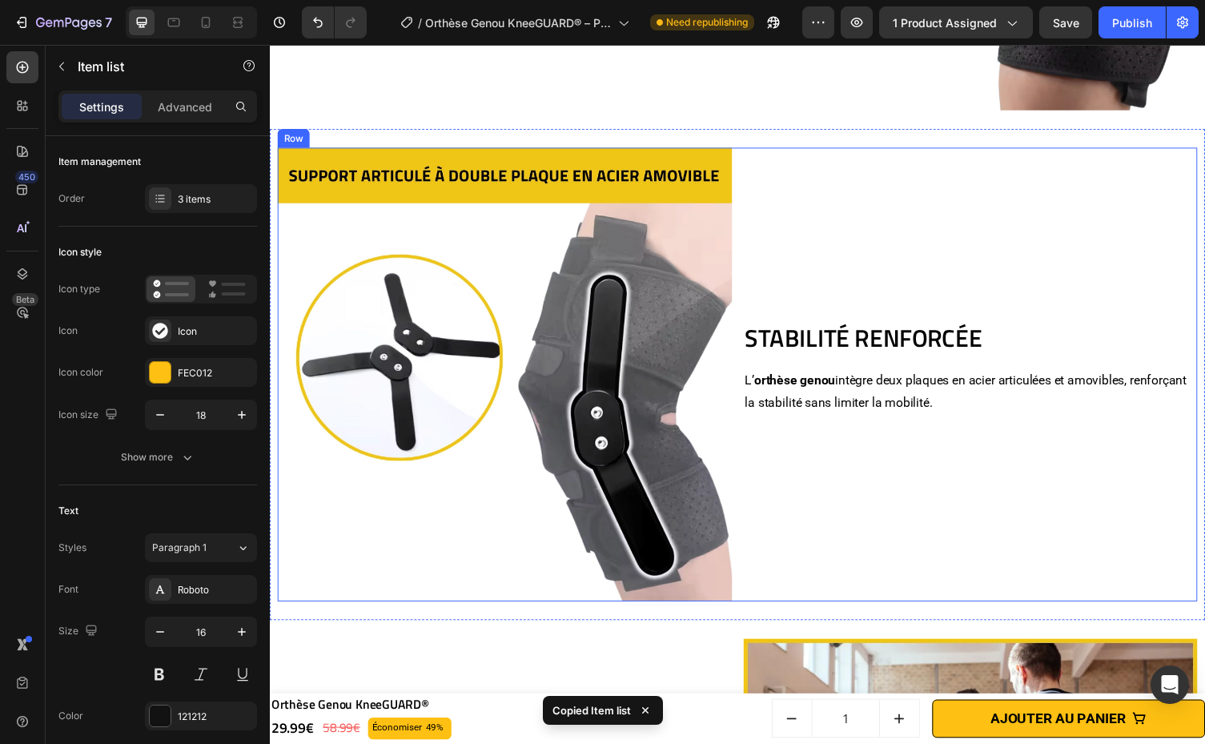
click at [908, 447] on div "STABILITÉ RENFORCÉE Heading L’ orthèse genou intègre deux plaques en acier arti…" at bounding box center [989, 383] width 467 height 467
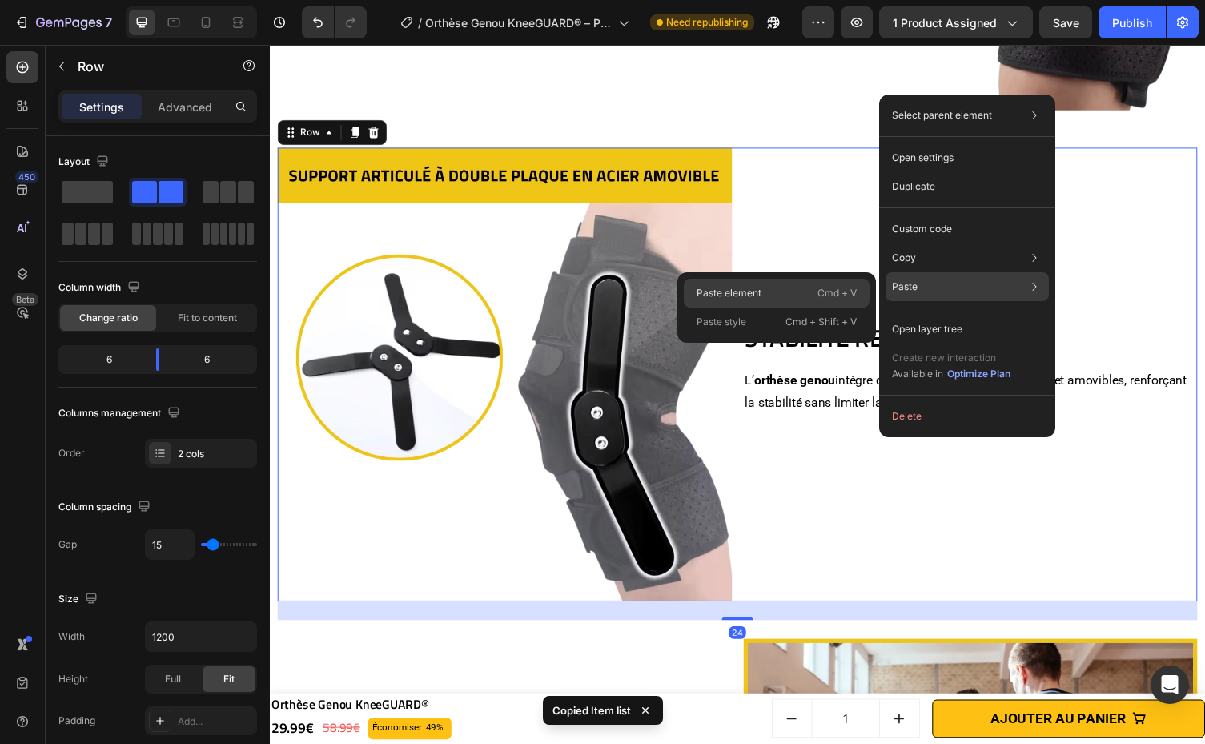
drag, startPoint x: 823, startPoint y: 296, endPoint x: 586, endPoint y: 233, distance: 245.2
click at [823, 296] on p "Cmd + V" at bounding box center [836, 293] width 39 height 16
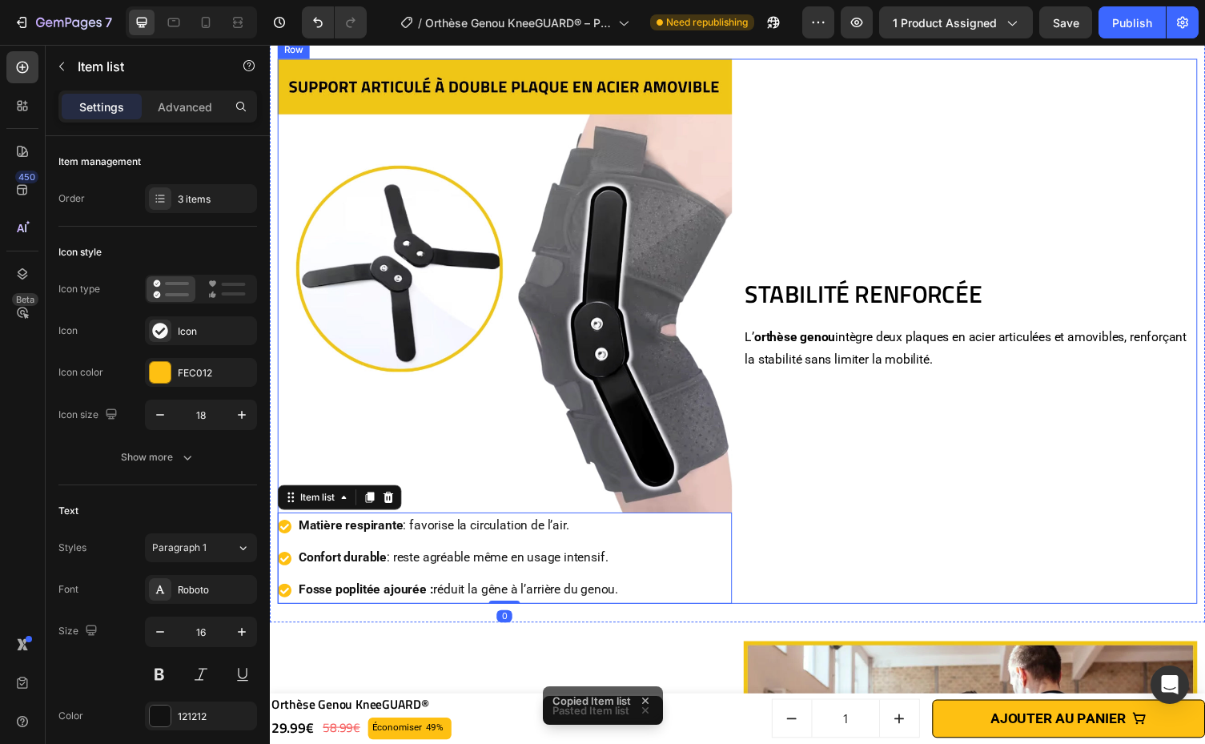
scroll to position [3874, 0]
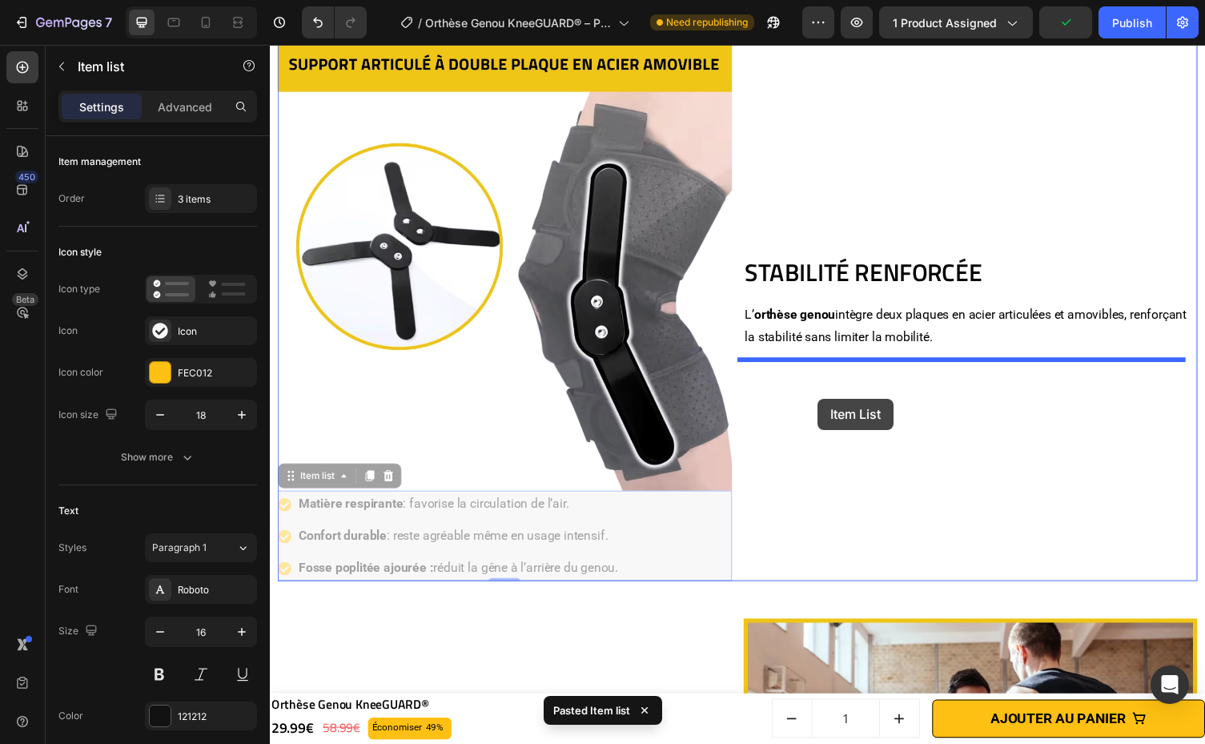
drag, startPoint x: 654, startPoint y: 514, endPoint x: 832, endPoint y: 408, distance: 207.4
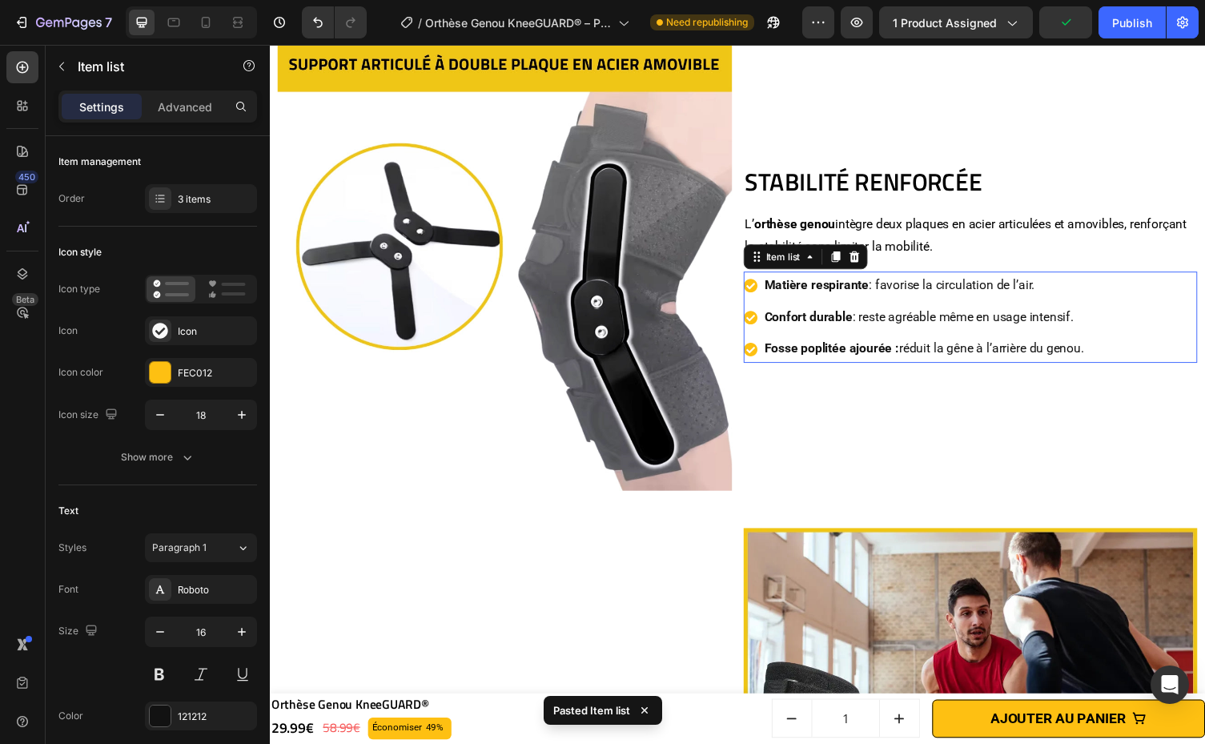
scroll to position [3781, 0]
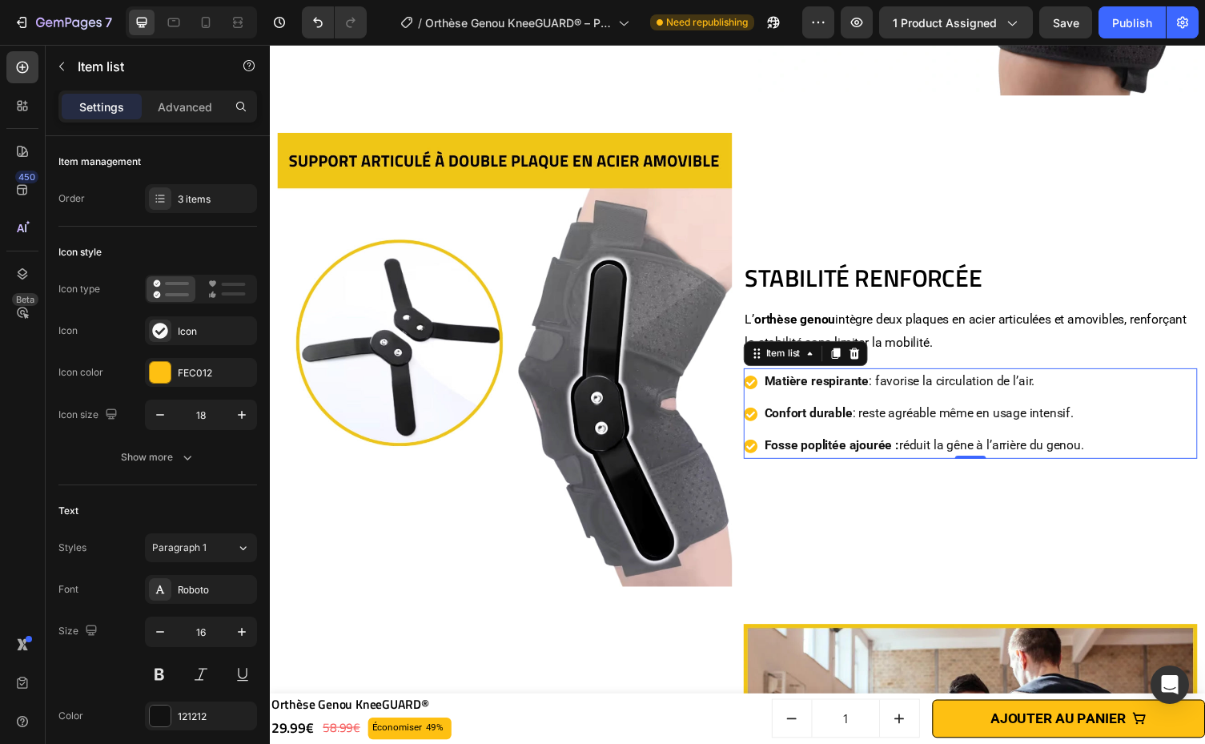
click at [1024, 379] on p "Matière respirante : favorise la circulation de l’air." at bounding box center [942, 390] width 328 height 23
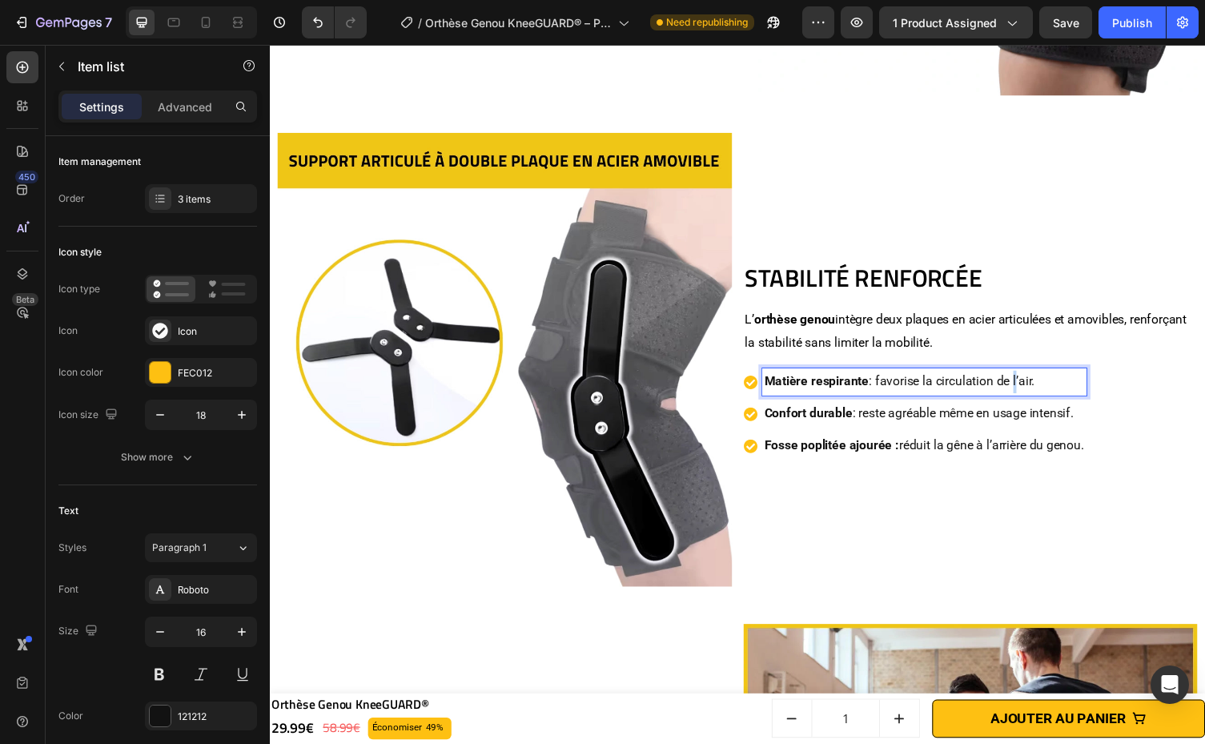
click at [1024, 379] on p "Matière respirante : favorise la circulation de l’air." at bounding box center [942, 390] width 328 height 23
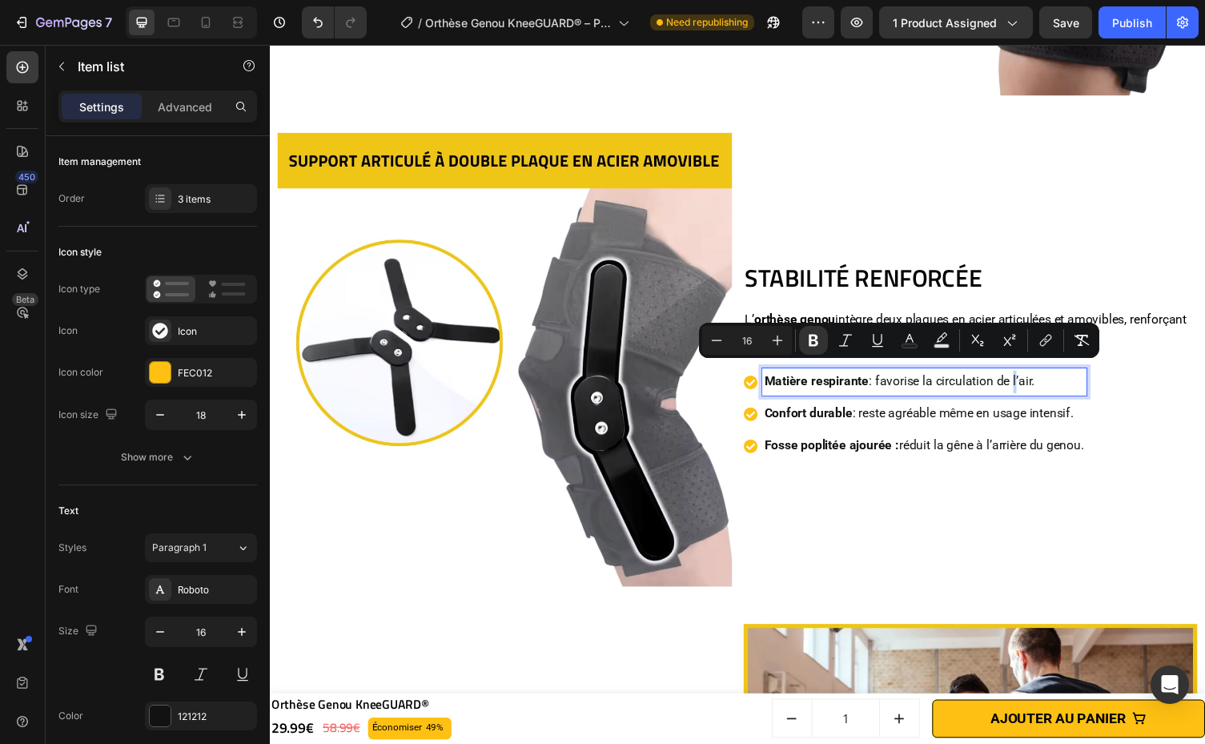
click at [1024, 379] on p "Matière respirante : favorise la circulation de l’air." at bounding box center [942, 390] width 328 height 23
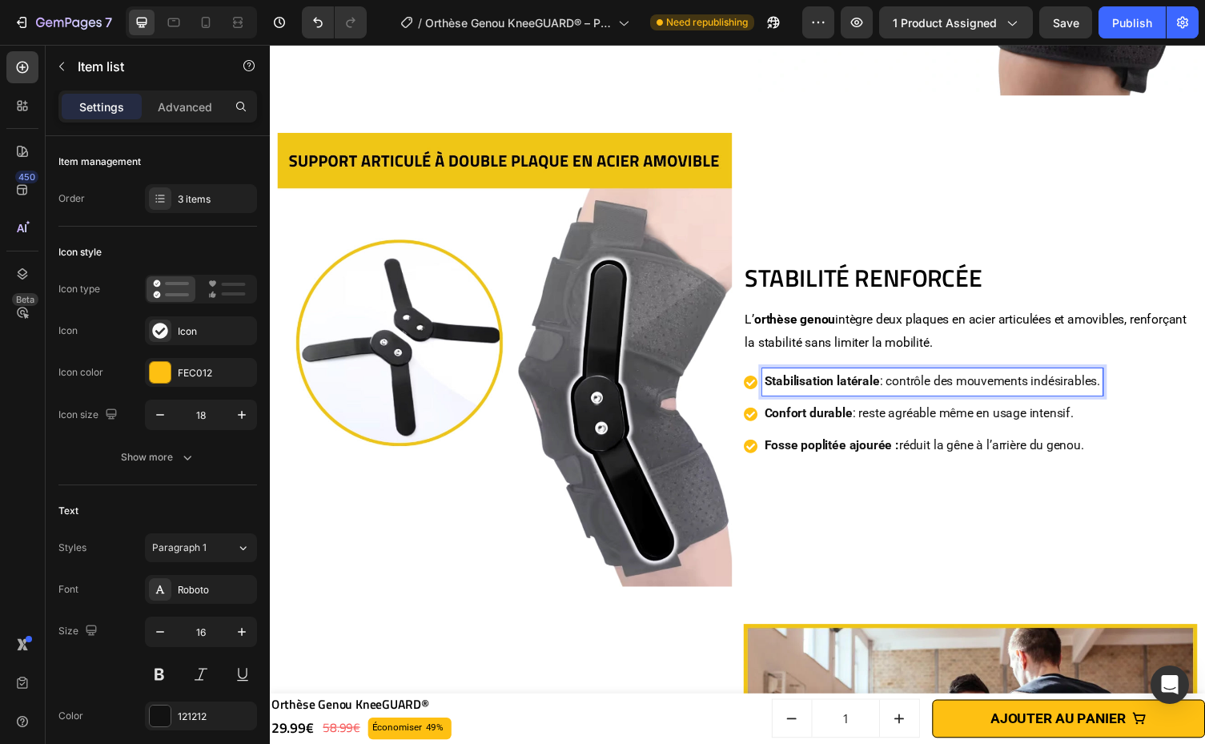
click at [986, 412] on p "Confort durable : reste agréable même en usage intensif." at bounding box center [950, 423] width 345 height 23
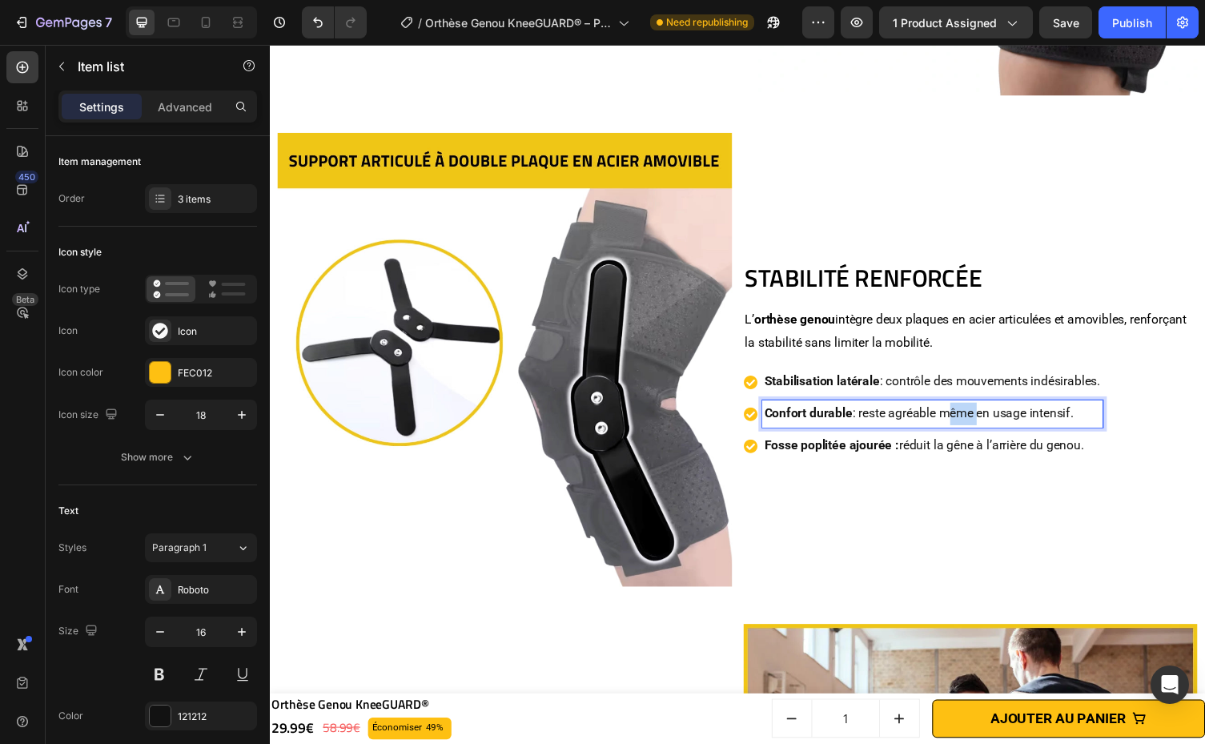
click at [986, 412] on p "Confort durable : reste agréable même en usage intensif." at bounding box center [950, 423] width 345 height 23
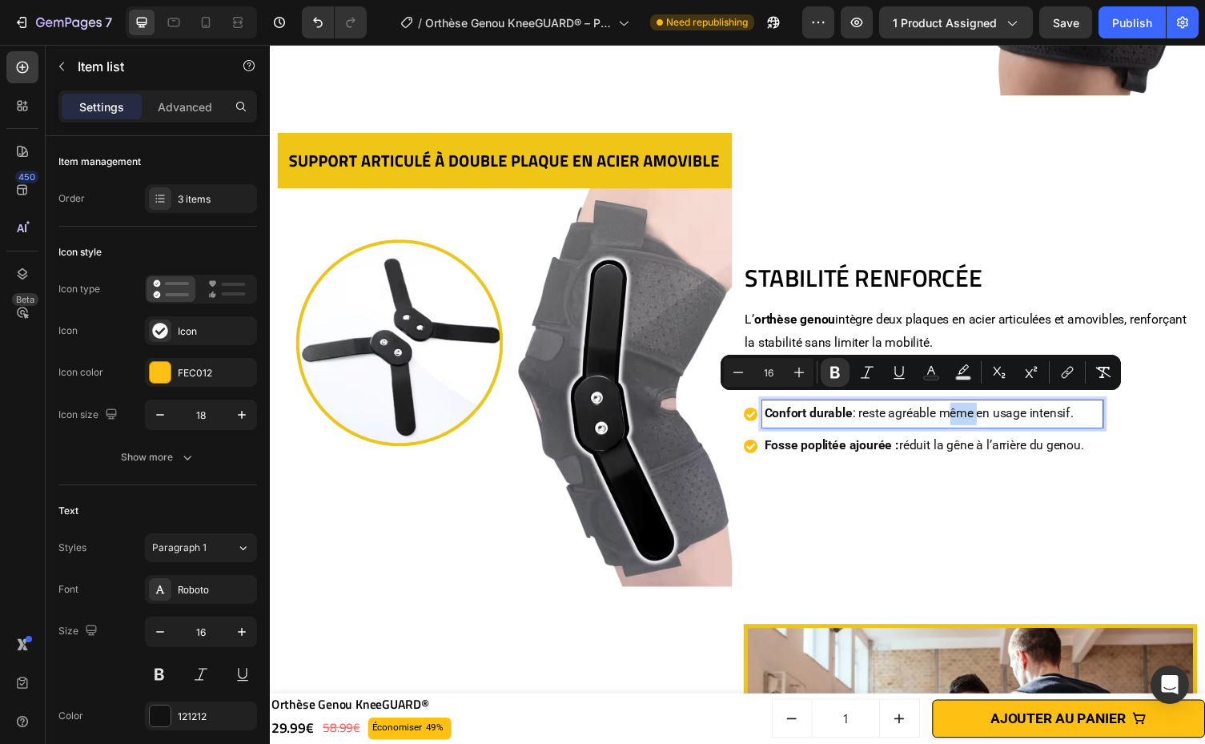
click at [986, 412] on p "Confort durable : reste agréable même en usage intensif." at bounding box center [950, 423] width 345 height 23
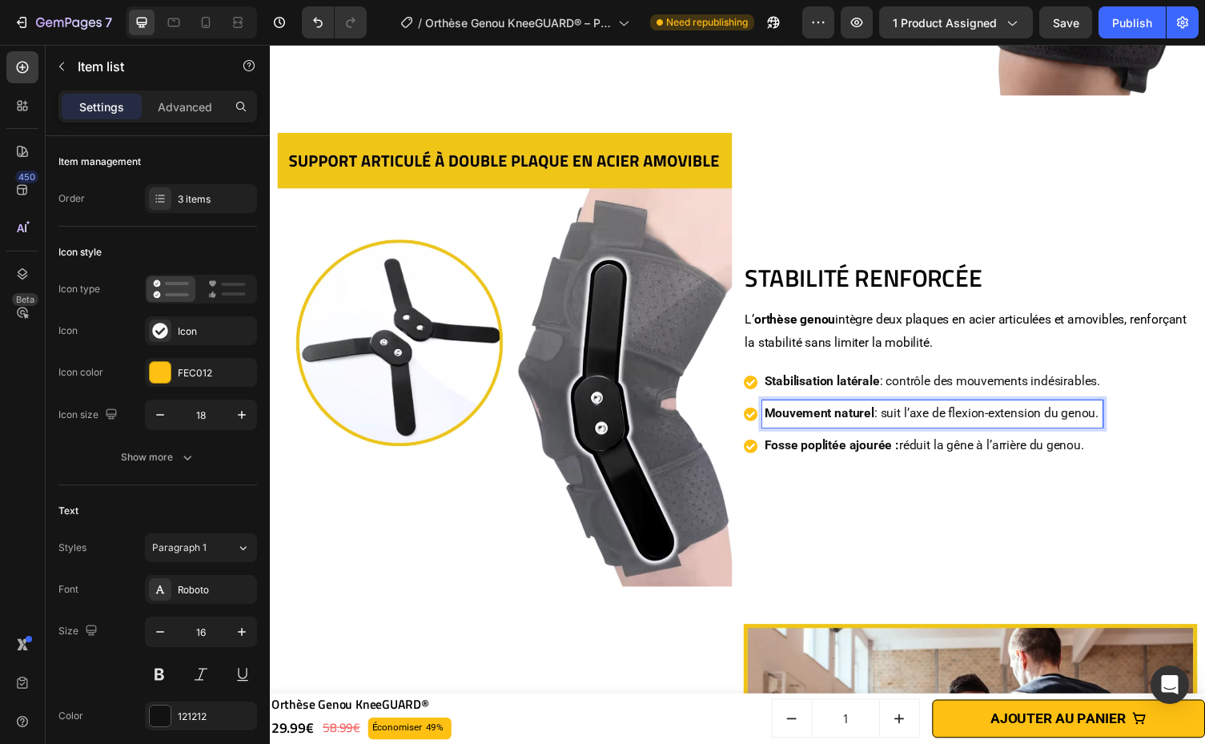
click at [1068, 445] on p "Fosse poplitée ajourée : réduit la gêne à l’arrière du genou." at bounding box center [950, 456] width 345 height 23
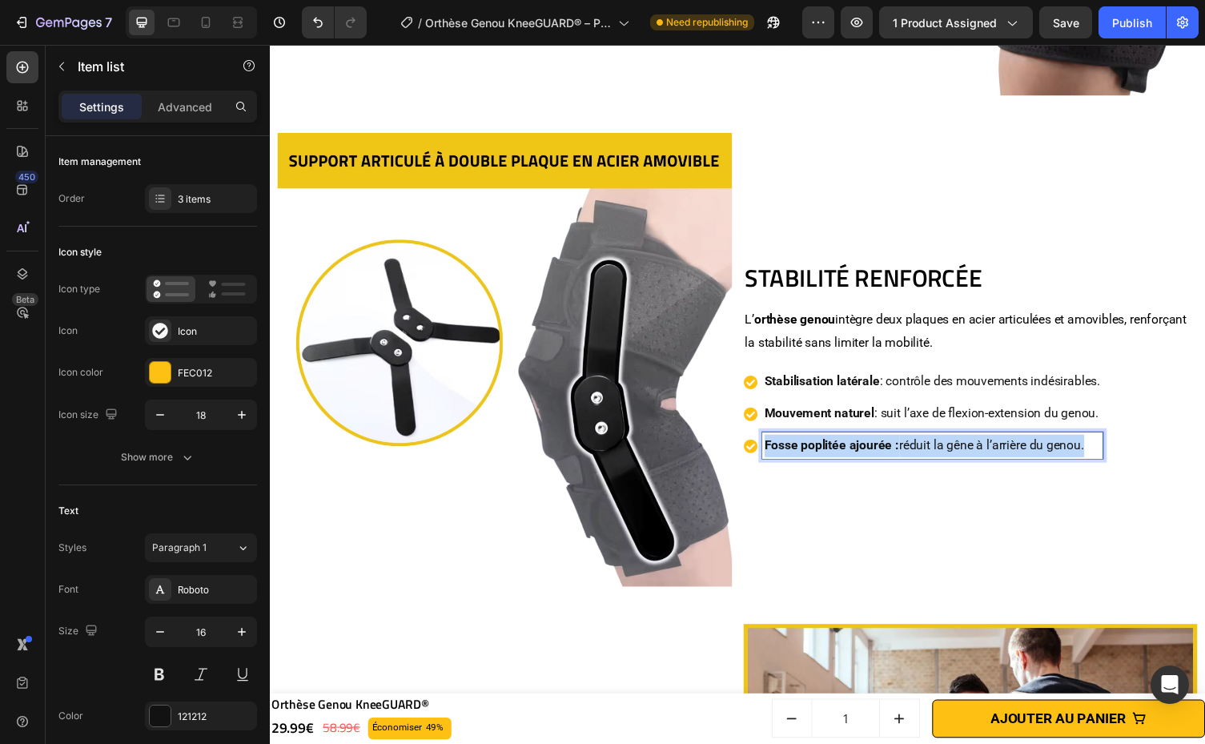
click at [1068, 445] on p "Fosse poplitée ajourée : réduit la gêne à l’arrière du genou." at bounding box center [950, 456] width 345 height 23
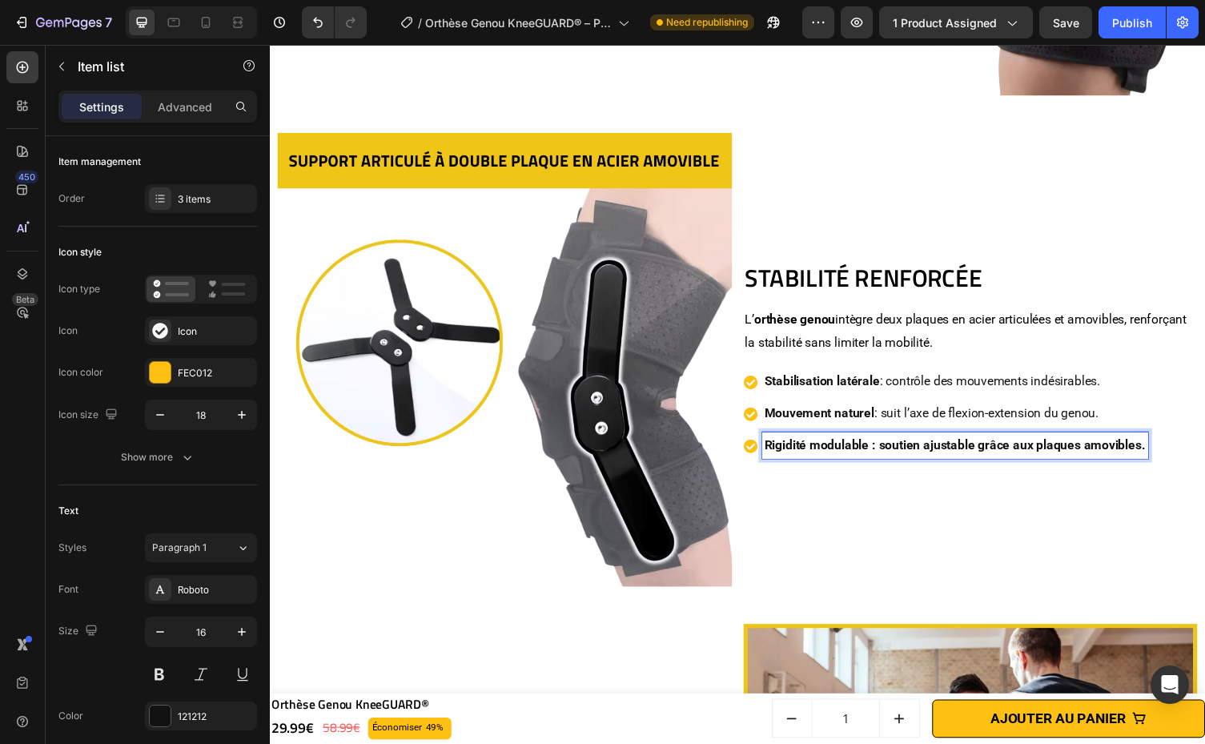
click at [885, 450] on strong "Rigidité modulable : soutien ajustable grâce aux plaques amovibles." at bounding box center [973, 455] width 391 height 15
drag, startPoint x: 891, startPoint y: 443, endPoint x: 1162, endPoint y: 448, distance: 271.4
click at [1162, 448] on div "Rigidité modulable : soutien ajustable grâce aux plaques amovibles." at bounding box center [974, 457] width 396 height 28
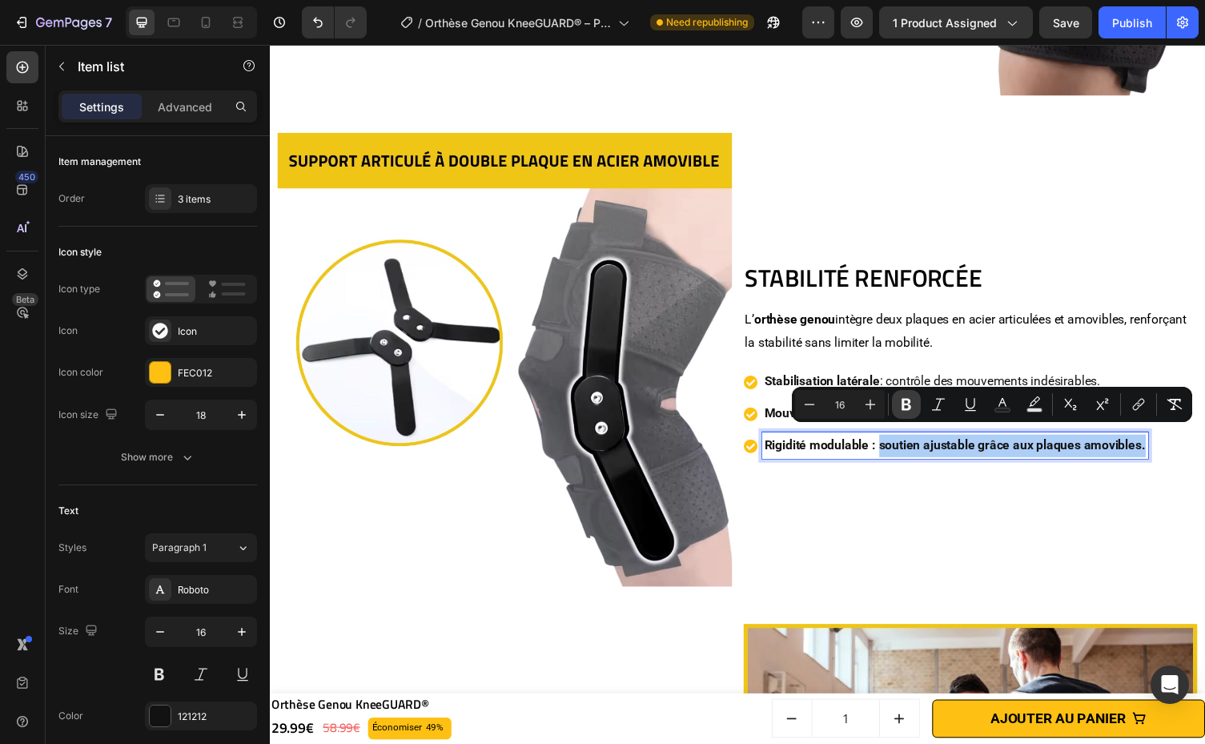
drag, startPoint x: 907, startPoint y: 403, endPoint x: 715, endPoint y: 399, distance: 192.1
click at [907, 403] on icon "Editor contextual toolbar" at bounding box center [906, 404] width 16 height 16
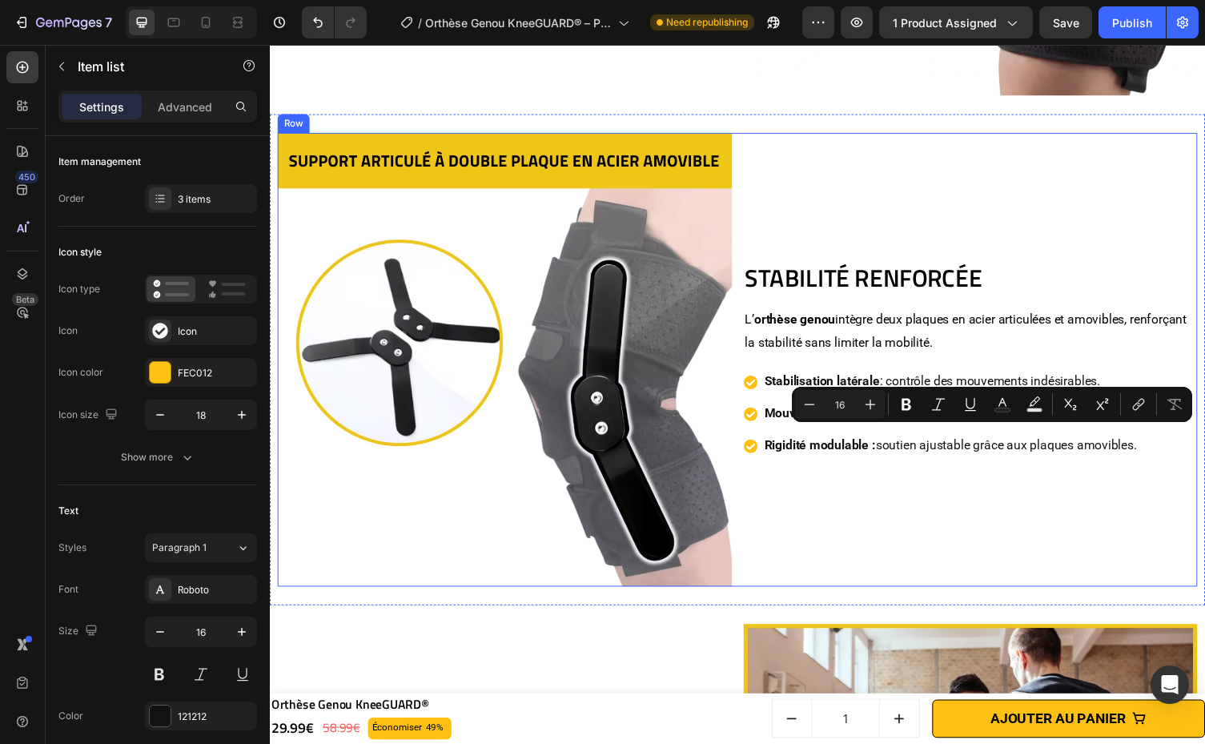
click at [1074, 496] on div "STABILITÉ RENFORCÉE Heading L’ orthèse genou intègre deux plaques en acier arti…" at bounding box center [989, 368] width 467 height 467
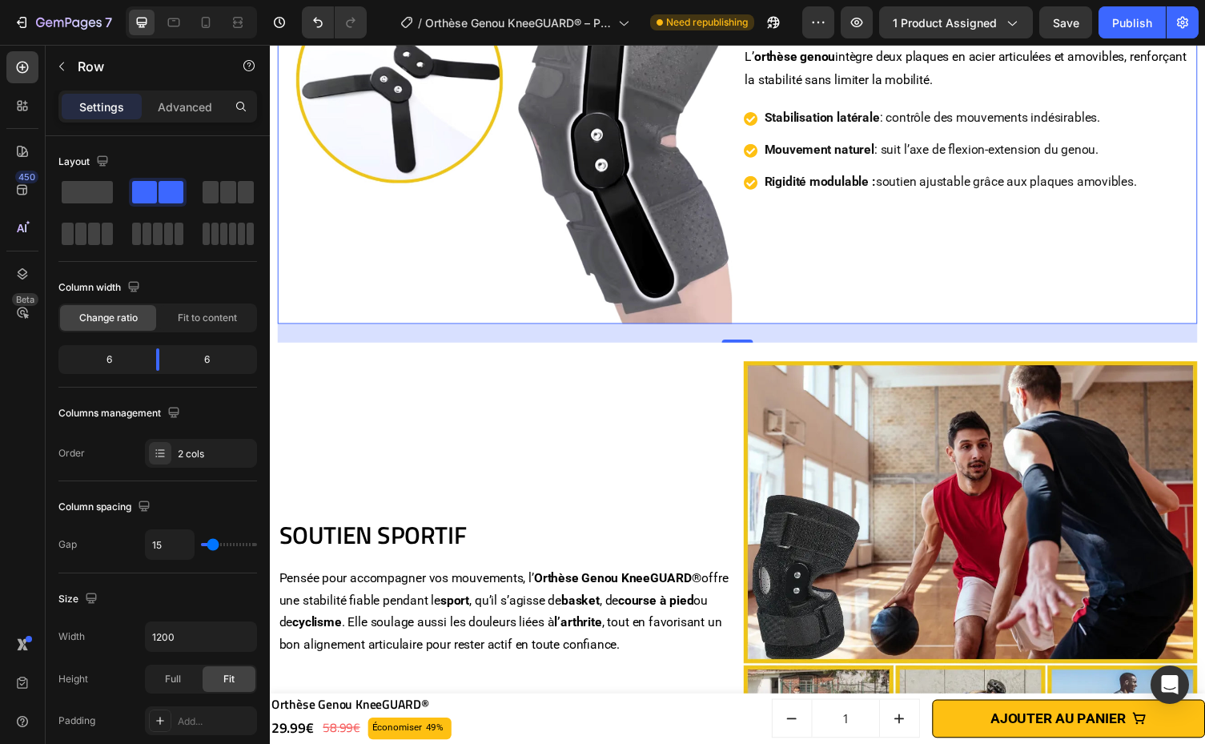
scroll to position [4045, 0]
click at [756, 275] on div "STABILITÉ RENFORCÉE Heading L’ orthèse genou intègre deux plaques en acier arti…" at bounding box center [989, 98] width 467 height 467
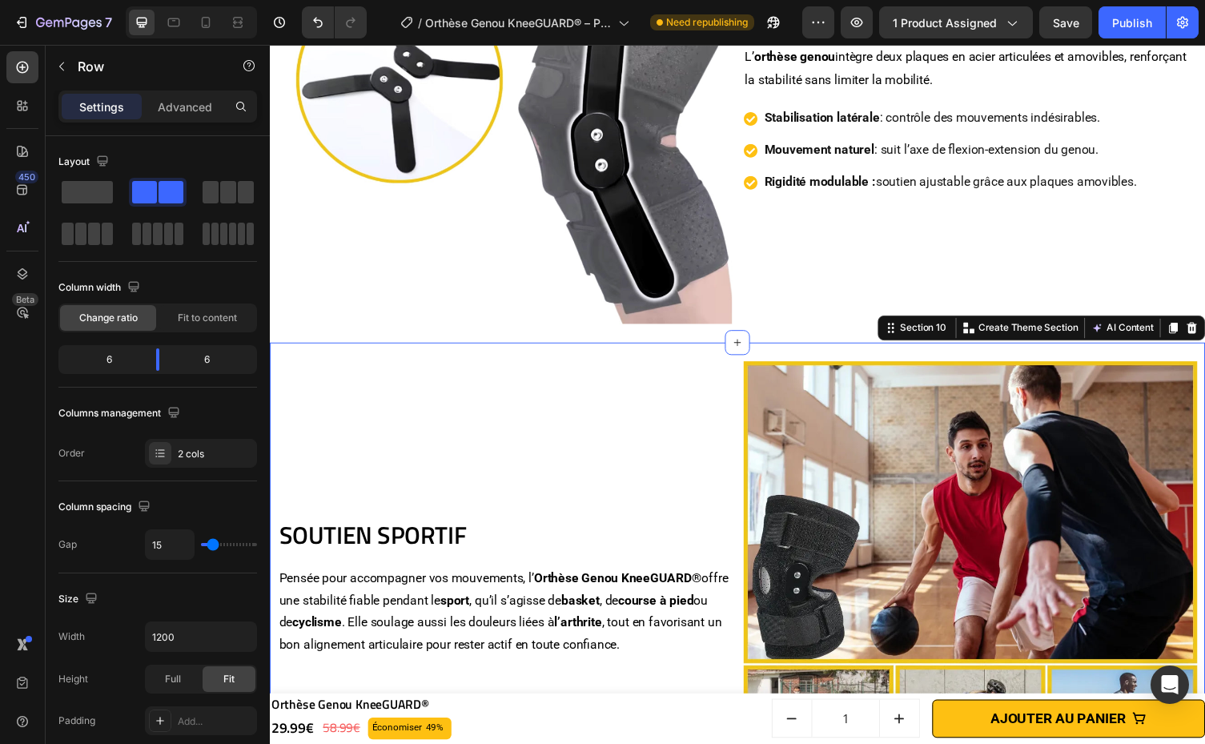
click at [720, 362] on div "SOUTIEN SPORTIF Heading Pensée pour accompagner vos mouvements, l’ Orthèse Geno…" at bounding box center [750, 603] width 944 height 505
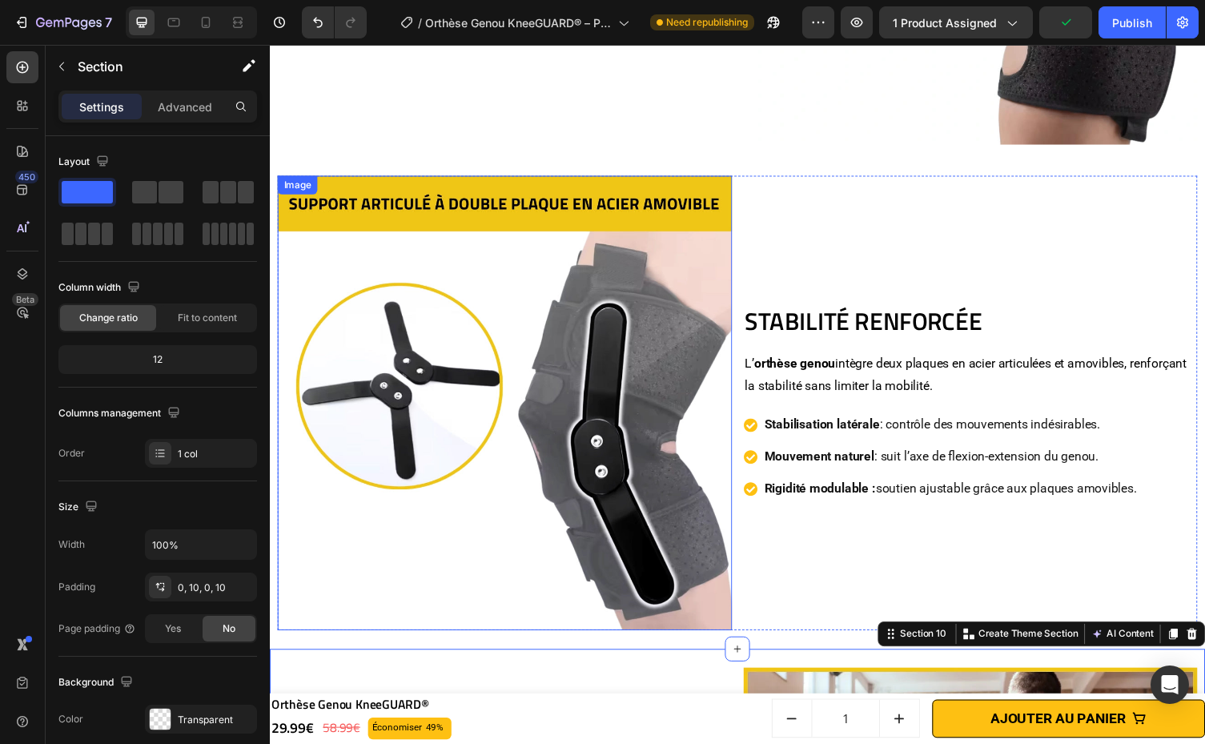
scroll to position [3716, 0]
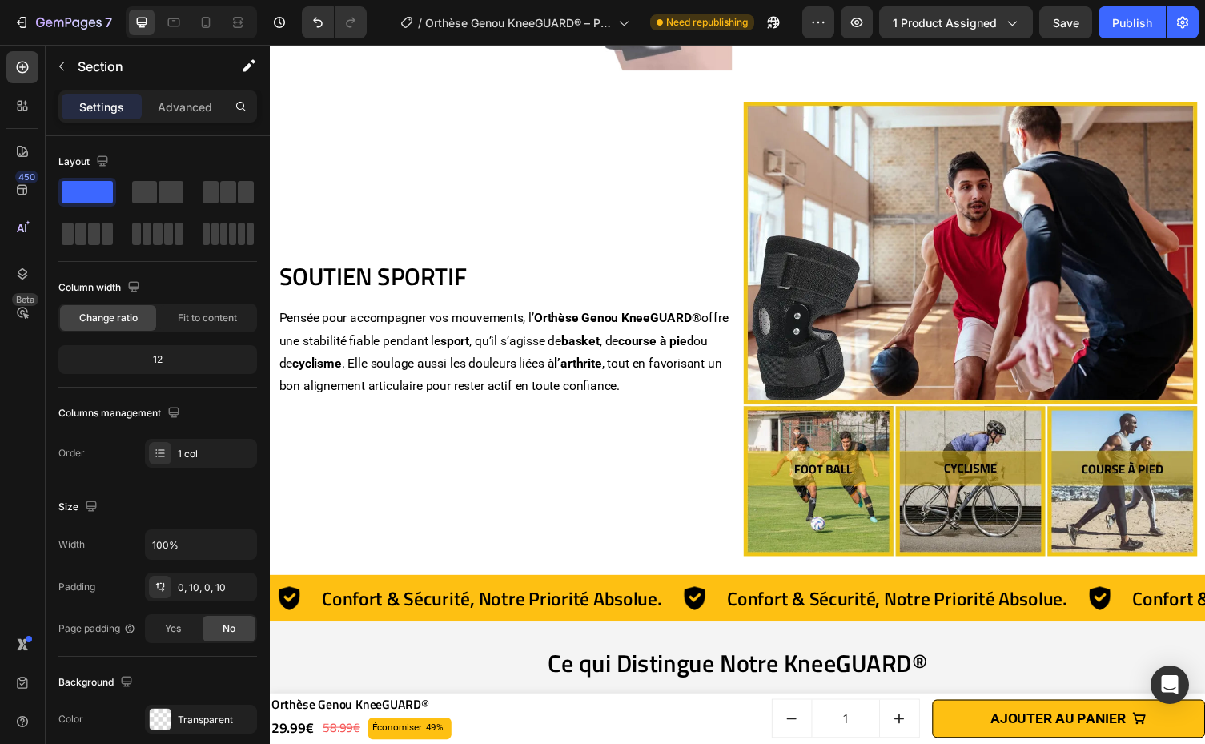
scroll to position [4224, 0]
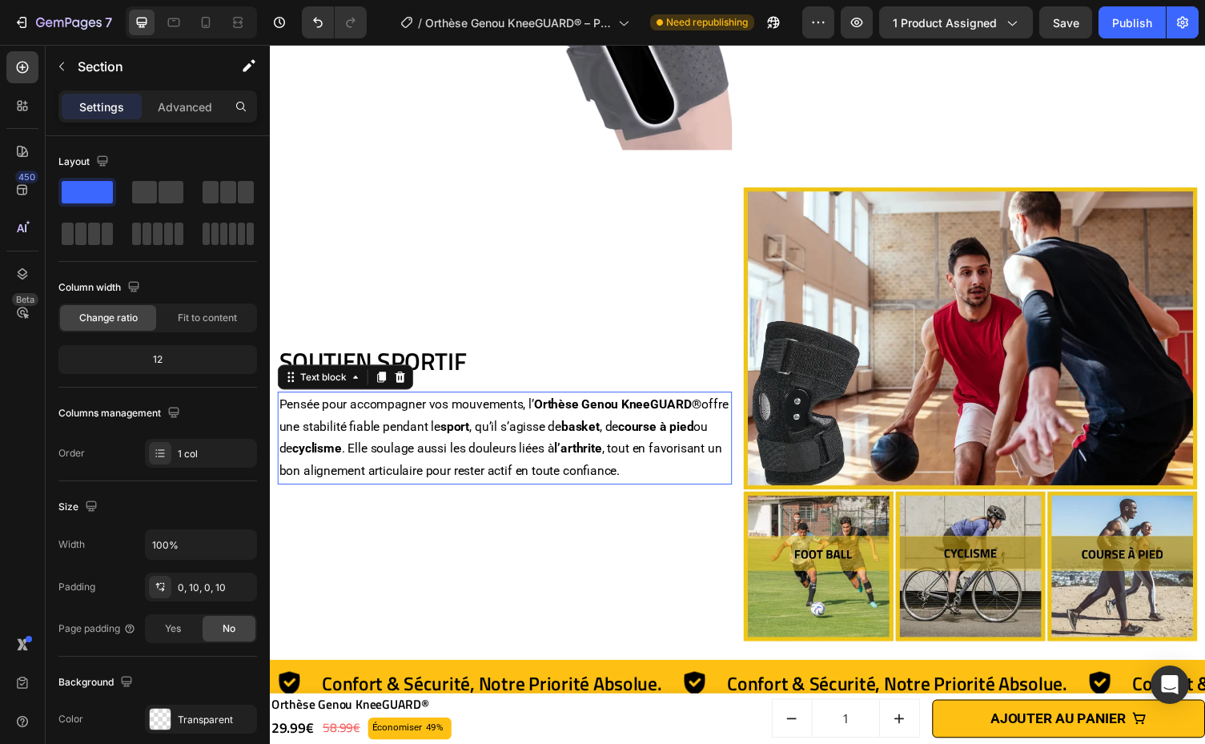
click at [611, 455] on strong "l’arthrite" at bounding box center [586, 458] width 49 height 15
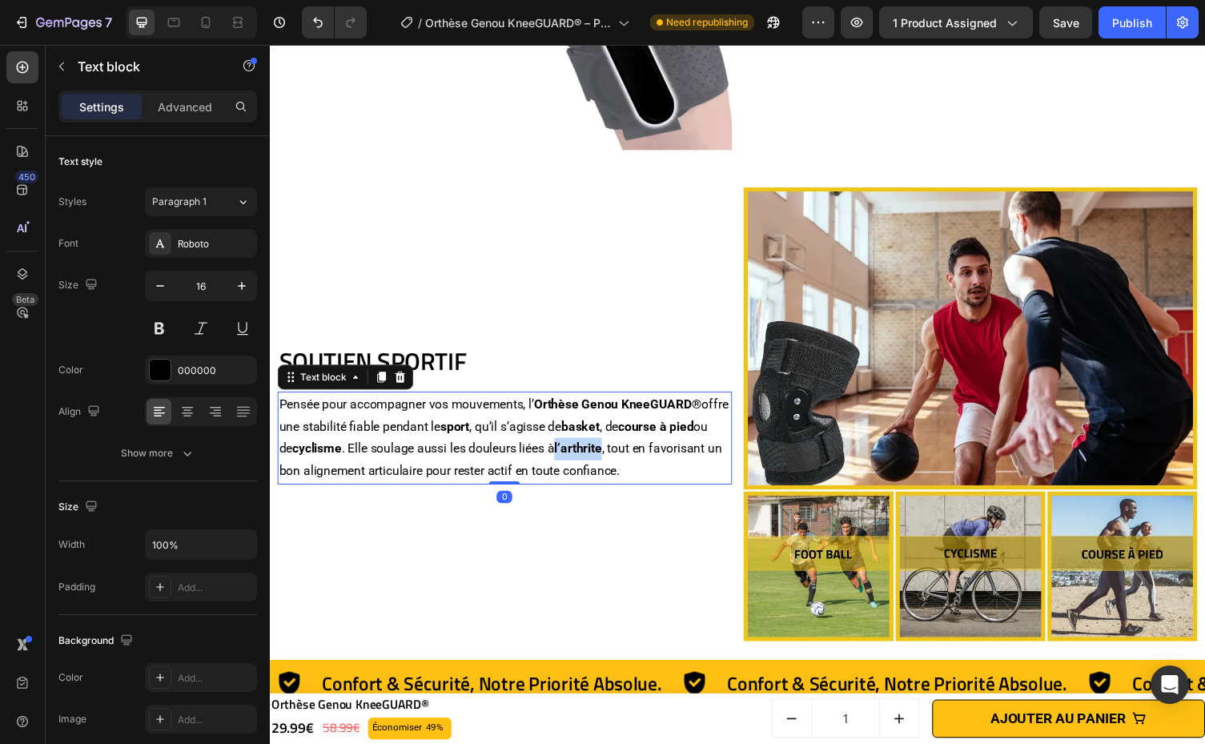
click at [611, 455] on strong "l’arthrite" at bounding box center [586, 458] width 49 height 15
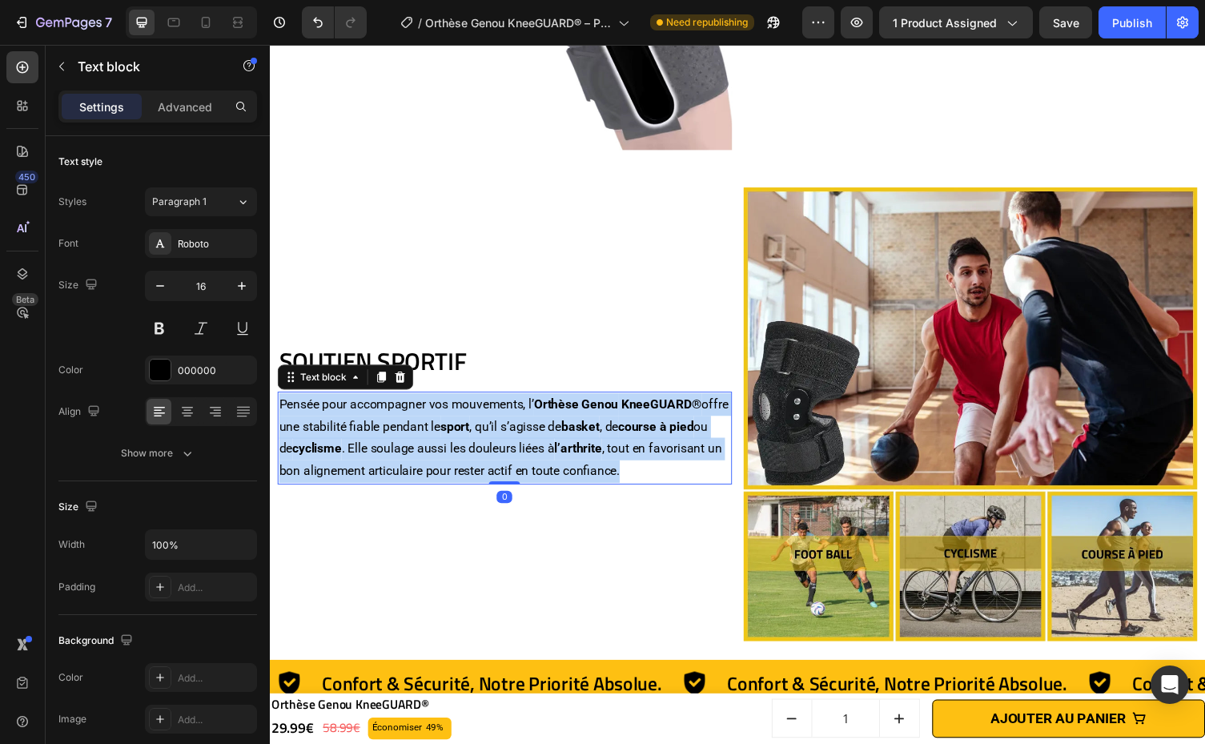
click at [611, 455] on strong "l’arthrite" at bounding box center [586, 458] width 49 height 15
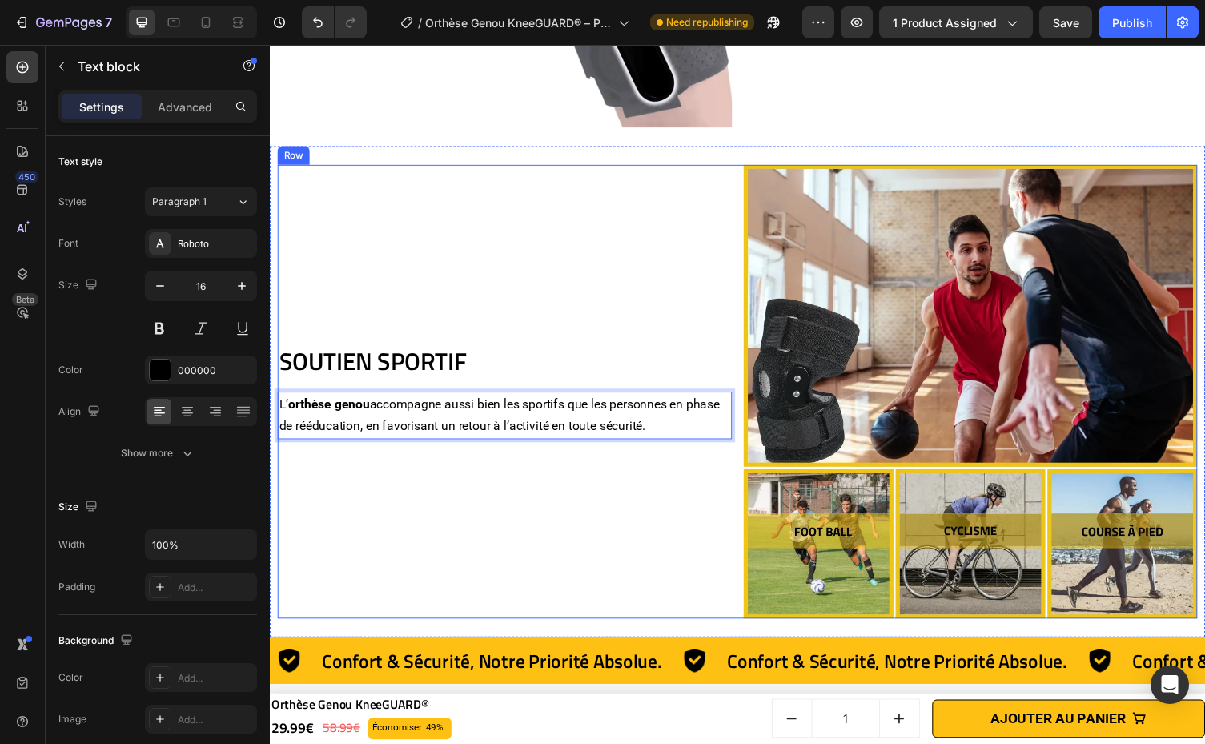
click at [661, 530] on div "SOUTIEN SPORTIF Heading L’ orthèse genou accompagne aussi bien les sportifs que…" at bounding box center [511, 401] width 467 height 467
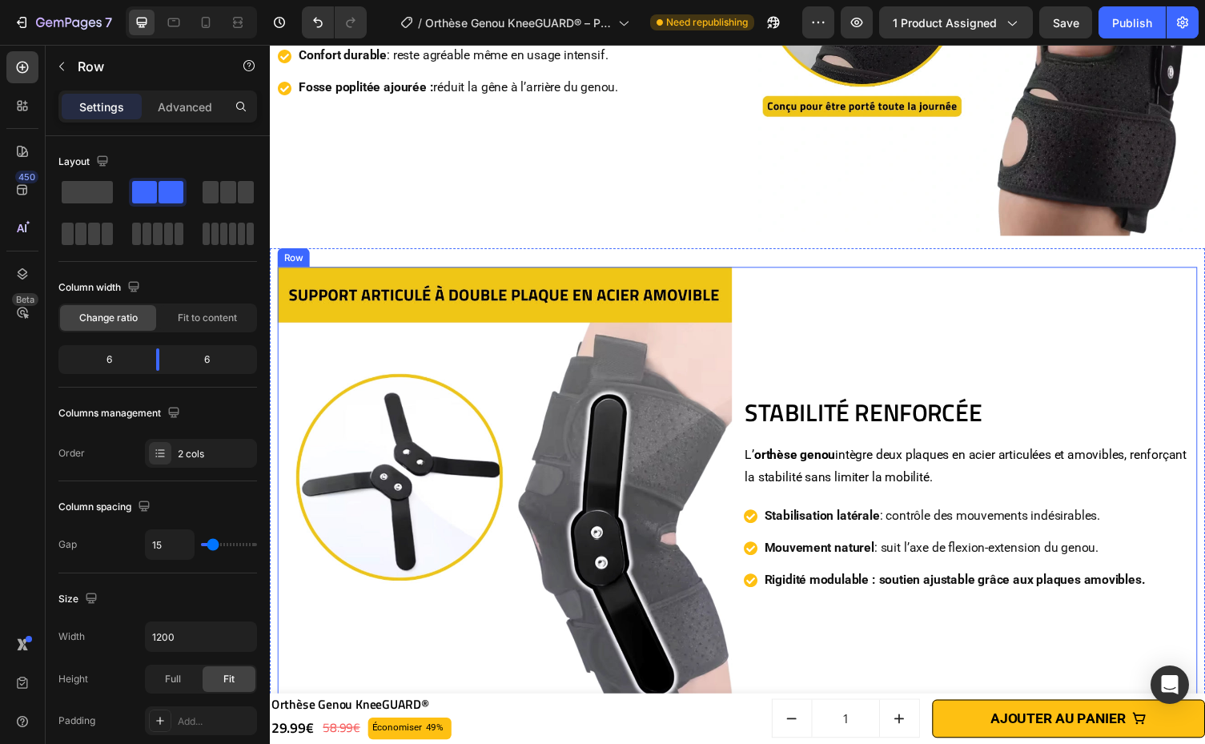
scroll to position [3674, 0]
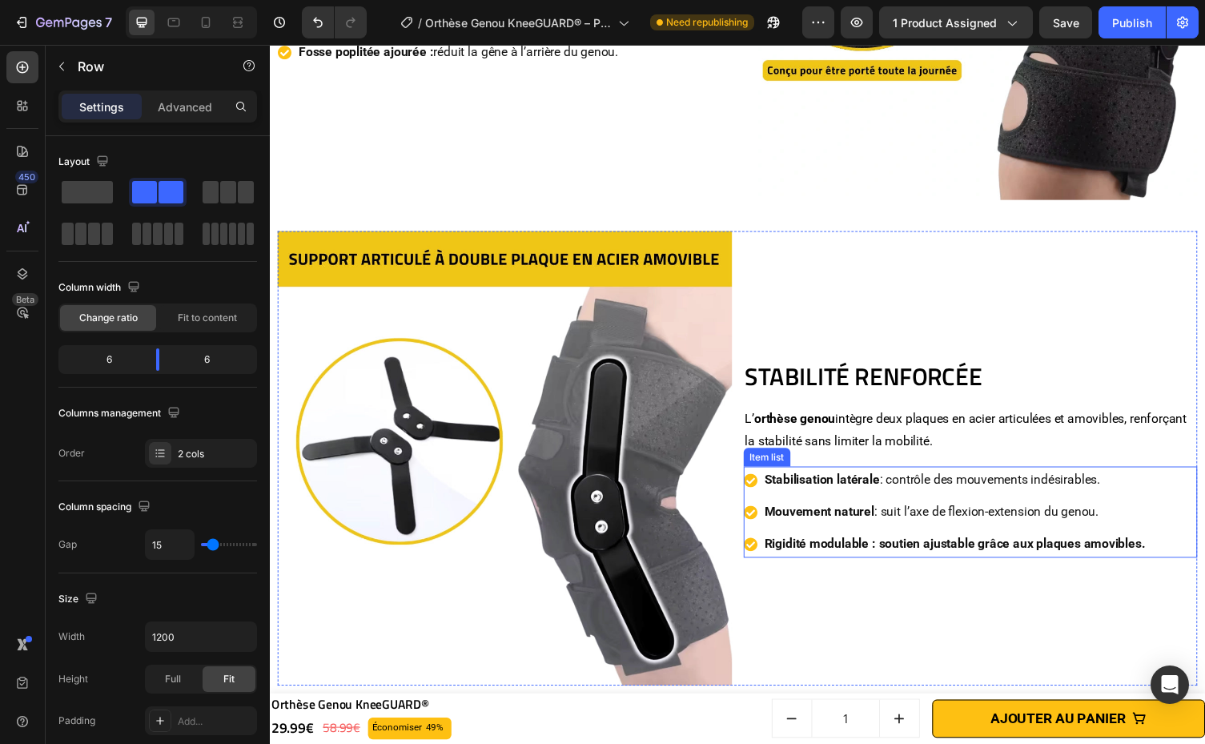
click at [911, 543] on div "Rigidité modulable : soutien ajustable grâce aux plaques amovibles." at bounding box center [974, 557] width 396 height 28
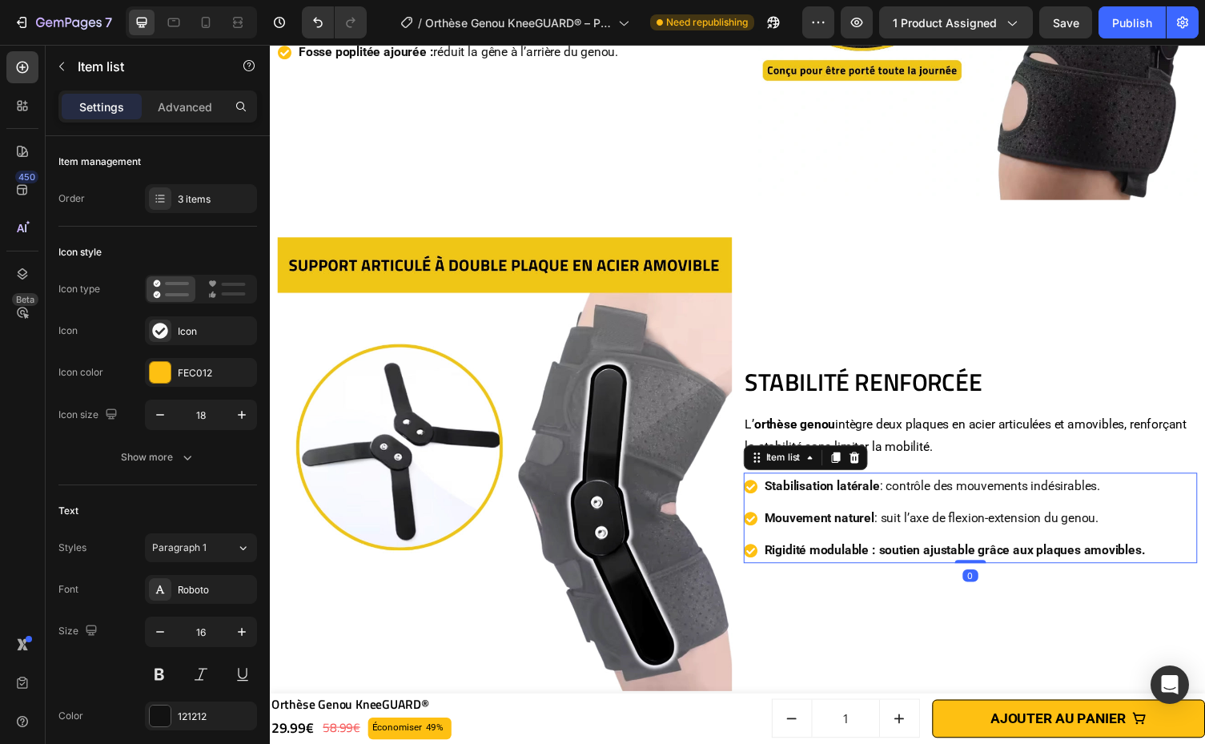
click at [900, 555] on strong "Rigidité modulable : soutien ajustable grâce aux plaques amovibles." at bounding box center [973, 562] width 391 height 15
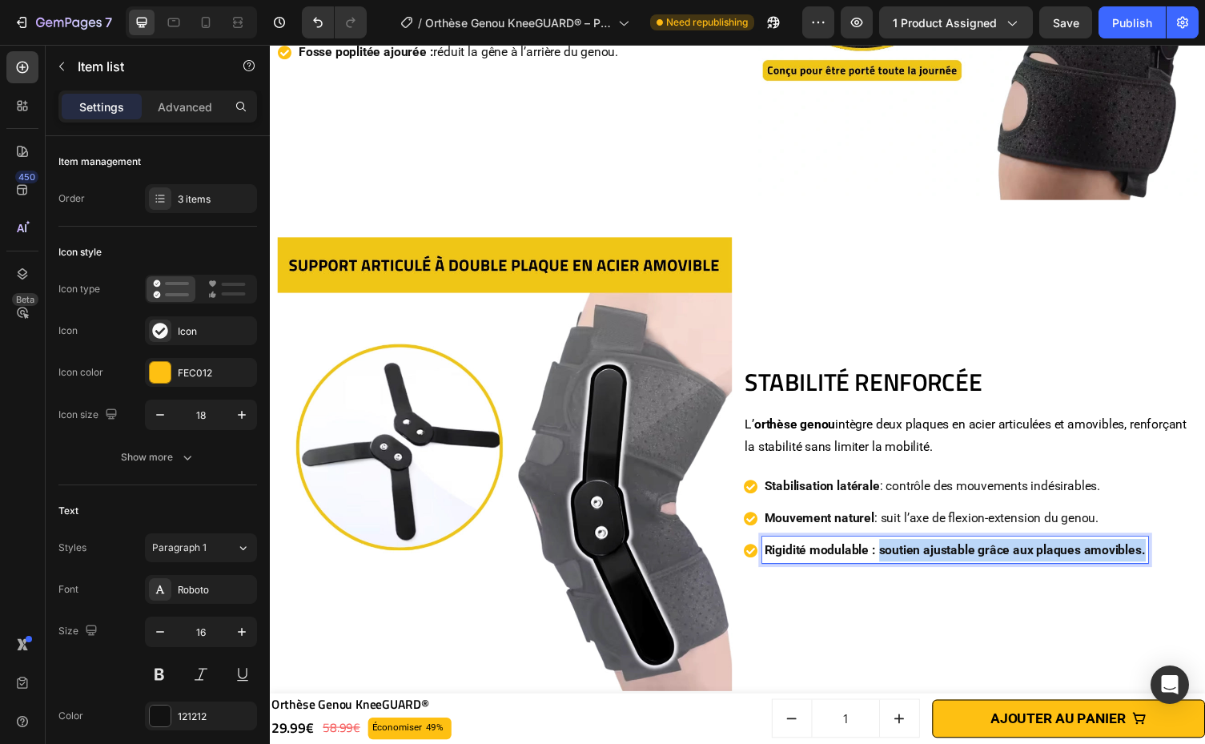
drag, startPoint x: 890, startPoint y: 553, endPoint x: 1189, endPoint y: 554, distance: 298.5
click at [1189, 554] on div "Stabilisation latérale : contrôle des mouvements indésirables. Mouvement nature…" at bounding box center [989, 530] width 467 height 93
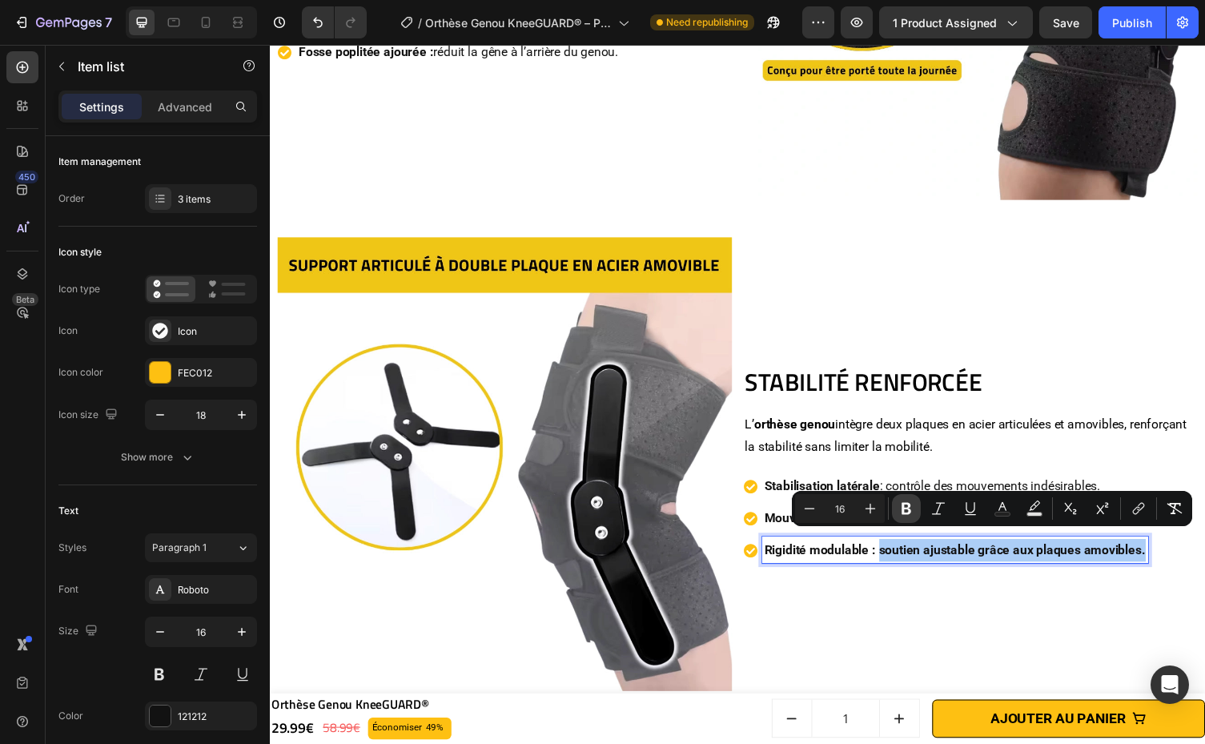
click at [899, 504] on icon "Editor contextual toolbar" at bounding box center [906, 508] width 16 height 16
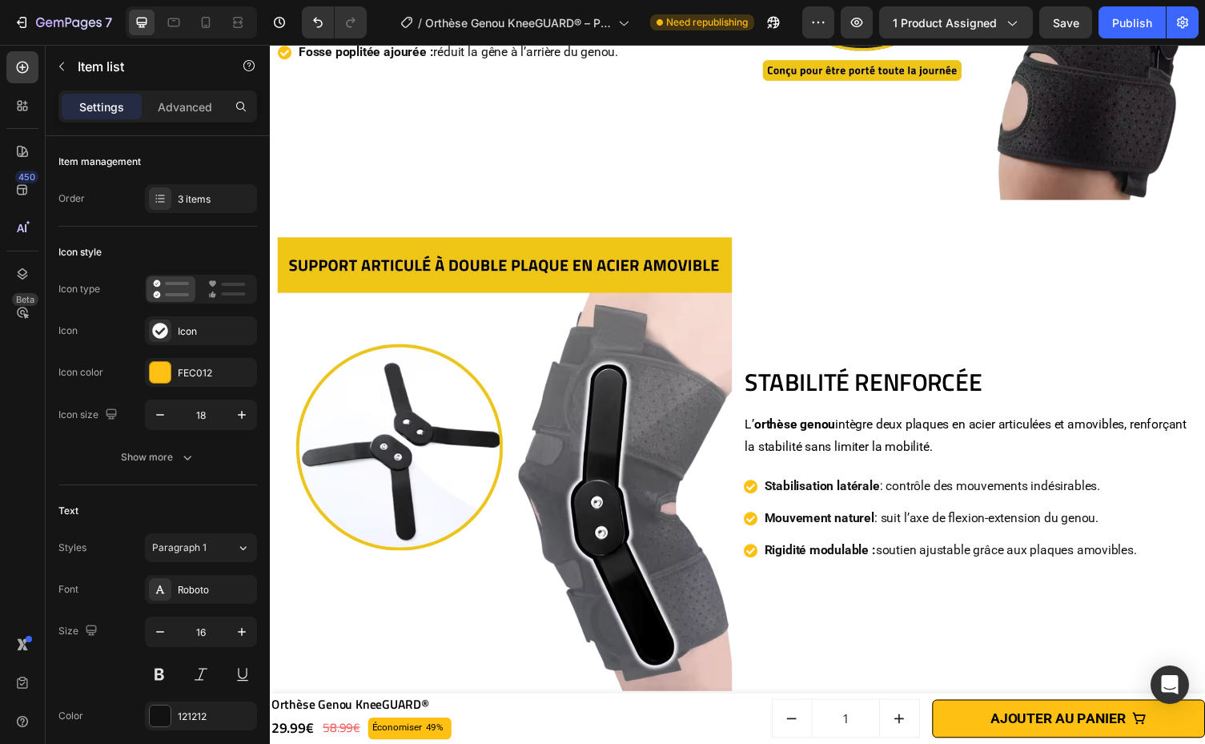
click at [1141, 488] on p "Stabilisation latérale : contrôle des mouvements indésirables." at bounding box center [969, 498] width 383 height 23
click at [1169, 526] on div "Stabilisation latérale : contrôle des mouvements indésirables. Mouvement nature…" at bounding box center [989, 530] width 467 height 93
click at [1178, 503] on div "Stabilisation latérale : contrôle des mouvements indésirables. Mouvement nature…" at bounding box center [989, 530] width 467 height 93
drag, startPoint x: 1169, startPoint y: 508, endPoint x: 1161, endPoint y: 515, distance: 10.8
click at [1168, 509] on div "Stabilisation latérale : contrôle des mouvements indésirables. Mouvement nature…" at bounding box center [989, 530] width 467 height 93
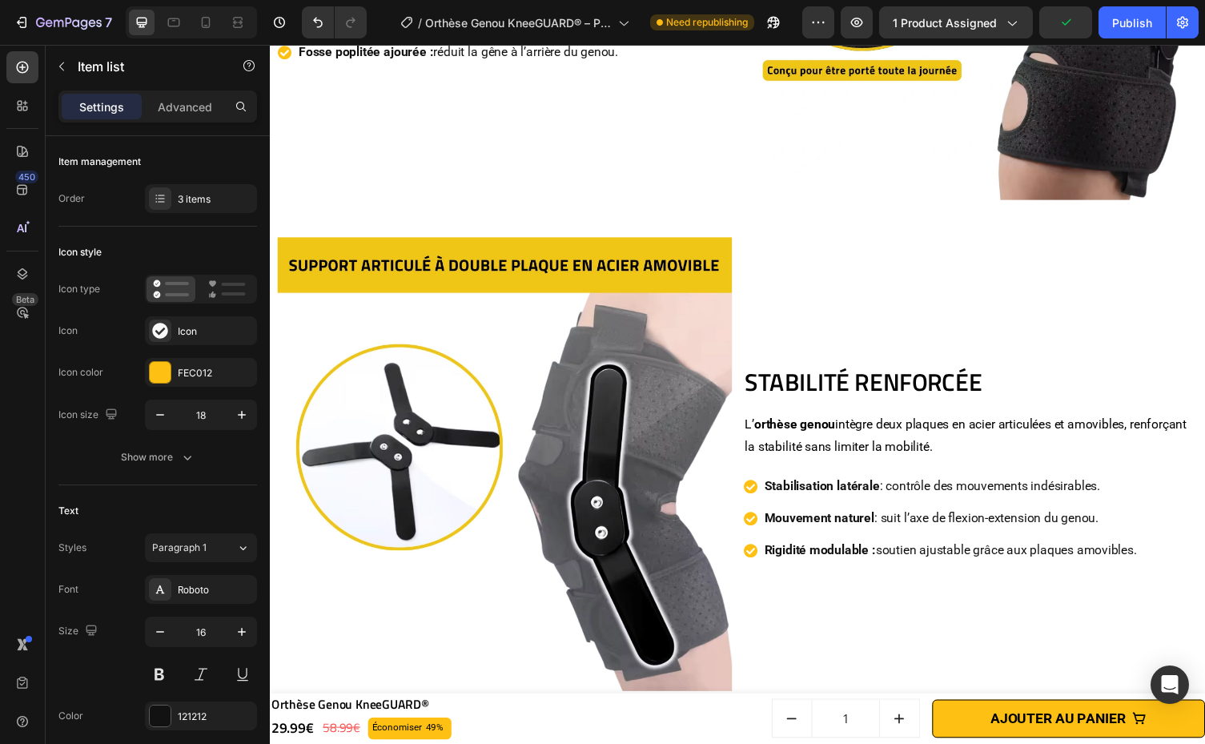
click at [1150, 523] on p "Mouvement naturel : suit l’axe de flexion-extension du genou." at bounding box center [969, 530] width 383 height 23
click at [756, 533] on div "Mouvement naturel : suit l’axe de flexion-extension du genou." at bounding box center [959, 531] width 407 height 28
drag, startPoint x: 756, startPoint y: 533, endPoint x: 763, endPoint y: 540, distance: 9.6
click at [756, 533] on div "Mouvement naturel : suit l’axe de flexion-extension du genou." at bounding box center [959, 531] width 407 height 28
click at [763, 550] on div "Rigidité modulable : soutien ajustable grâce aux plaques amovibles." at bounding box center [959, 564] width 407 height 28
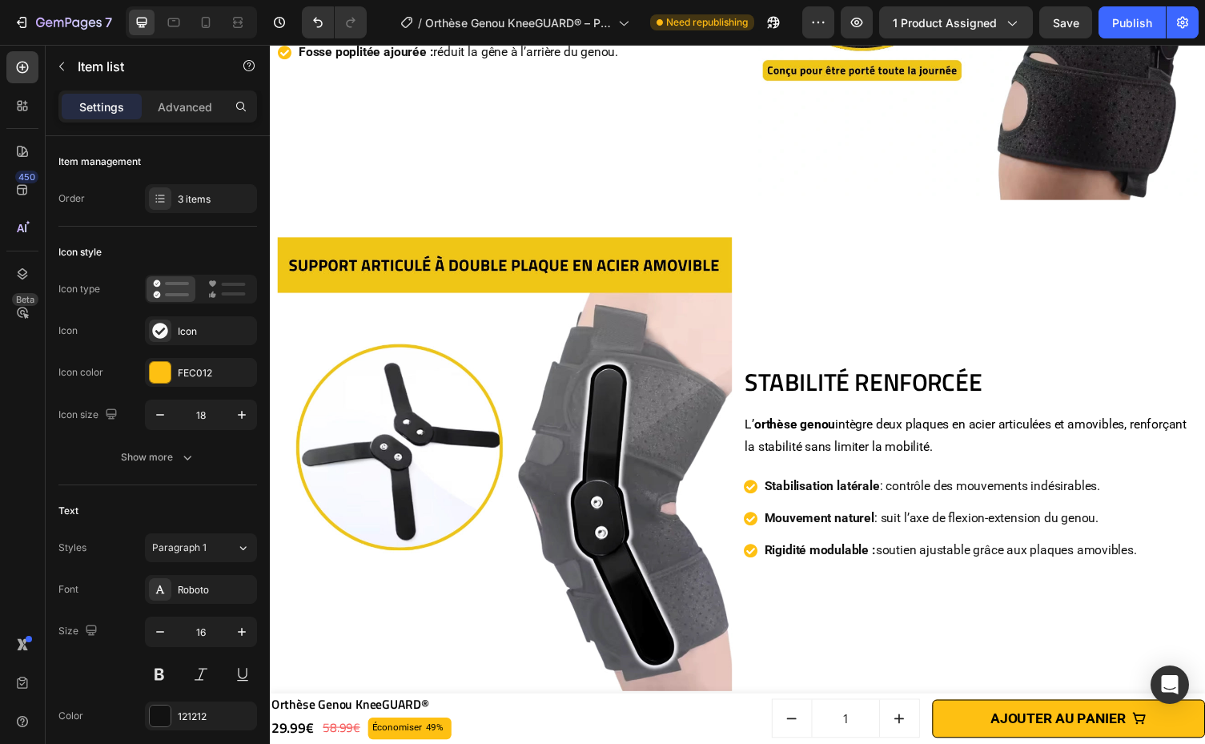
click at [770, 538] on div "Stabilisation latérale : contrôle des mouvements indésirables. Mouvement nature…" at bounding box center [959, 530] width 407 height 93
click at [780, 537] on div "Stabilisation latérale : contrôle des mouvements indésirables. Mouvement nature…" at bounding box center [959, 530] width 407 height 93
drag, startPoint x: 751, startPoint y: 503, endPoint x: 780, endPoint y: 499, distance: 29.2
click at [756, 503] on div "Stabilisation latérale : contrôle des mouvements indésirables. Mouvement nature…" at bounding box center [959, 530] width 407 height 93
click at [780, 499] on p "Stabilisation latérale : contrôle des mouvements indésirables." at bounding box center [969, 498] width 383 height 23
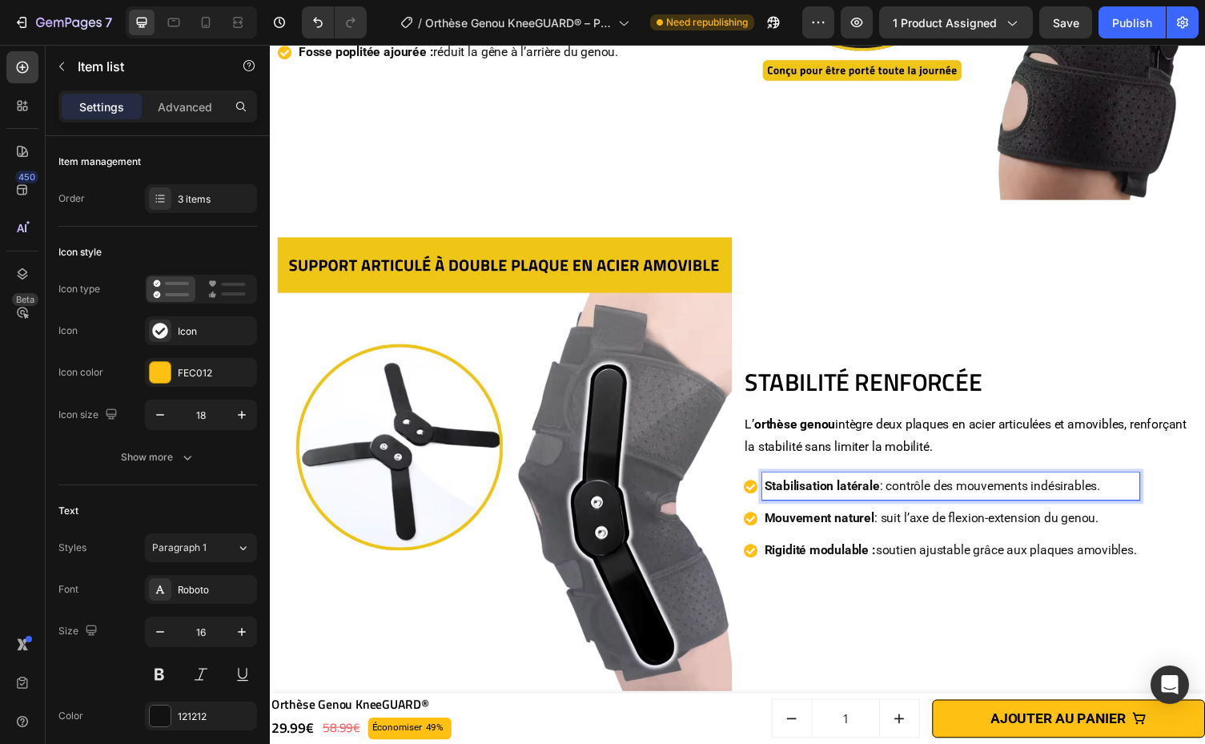
click at [762, 524] on icon at bounding box center [763, 531] width 14 height 14
click at [772, 539] on div "Stabilisation latérale : contrôle des mouvements indésirables. Mouvement nature…" at bounding box center [959, 530] width 407 height 93
click at [765, 562] on div "Rigidité modulable : soutien ajustable grâce aux plaques amovibles." at bounding box center [959, 564] width 407 height 28
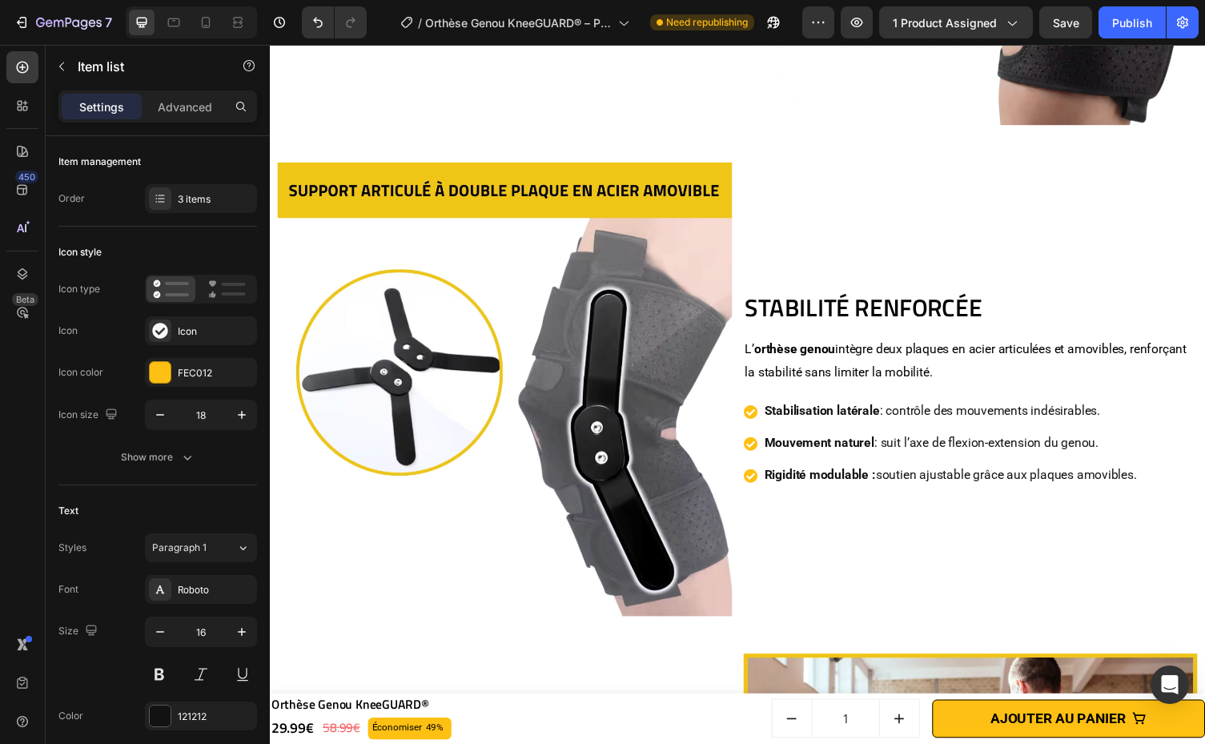
scroll to position [3751, 0]
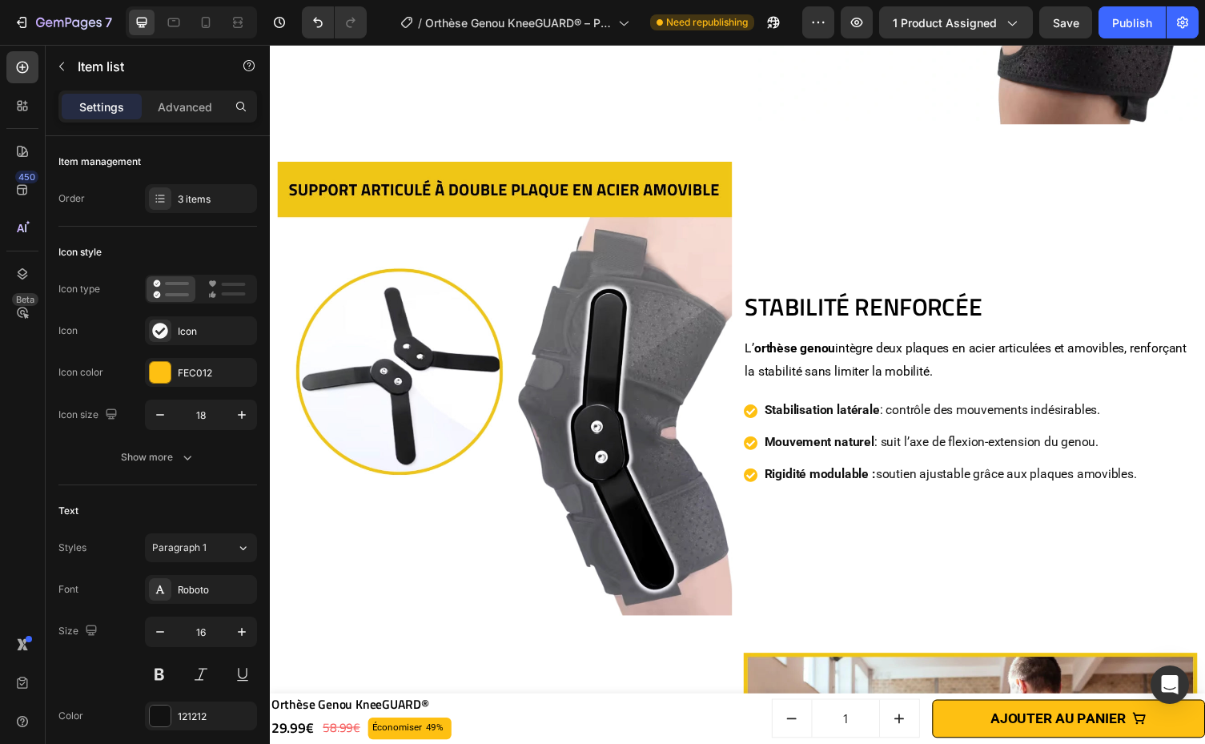
click at [756, 439] on div "Mouvement naturel : suit l’axe de flexion-extension du genou." at bounding box center [959, 453] width 407 height 28
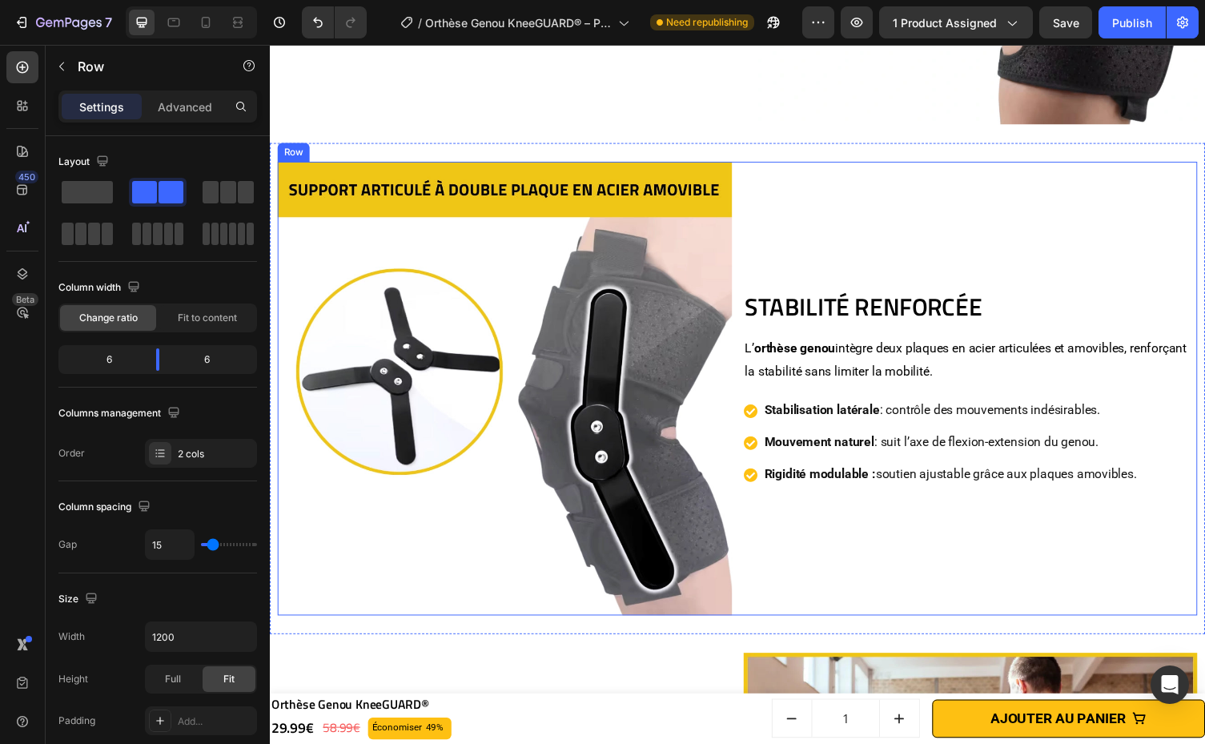
click at [788, 392] on div "STABILITÉ RENFORCÉE Heading L’ orthèse genou intègre deux plaques en acier arti…" at bounding box center [989, 398] width 467 height 467
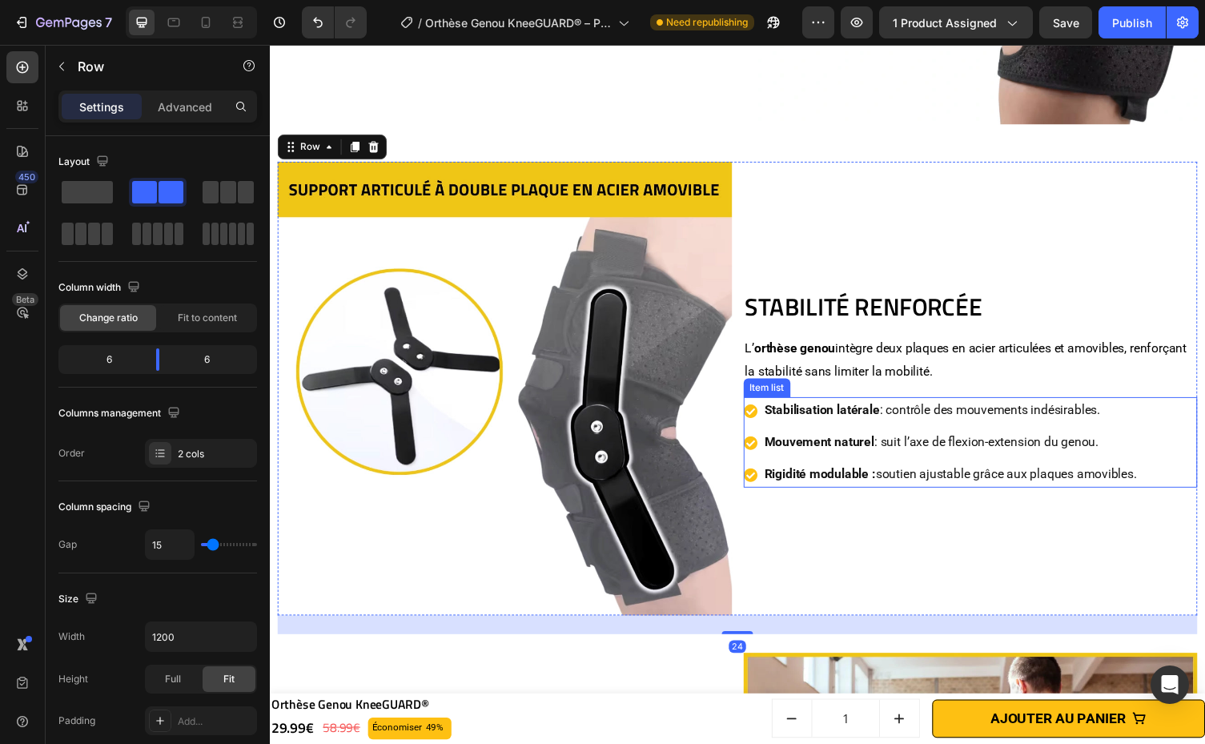
click at [992, 442] on p "Mouvement naturel : suit l’axe de flexion-extension du genou." at bounding box center [969, 453] width 383 height 23
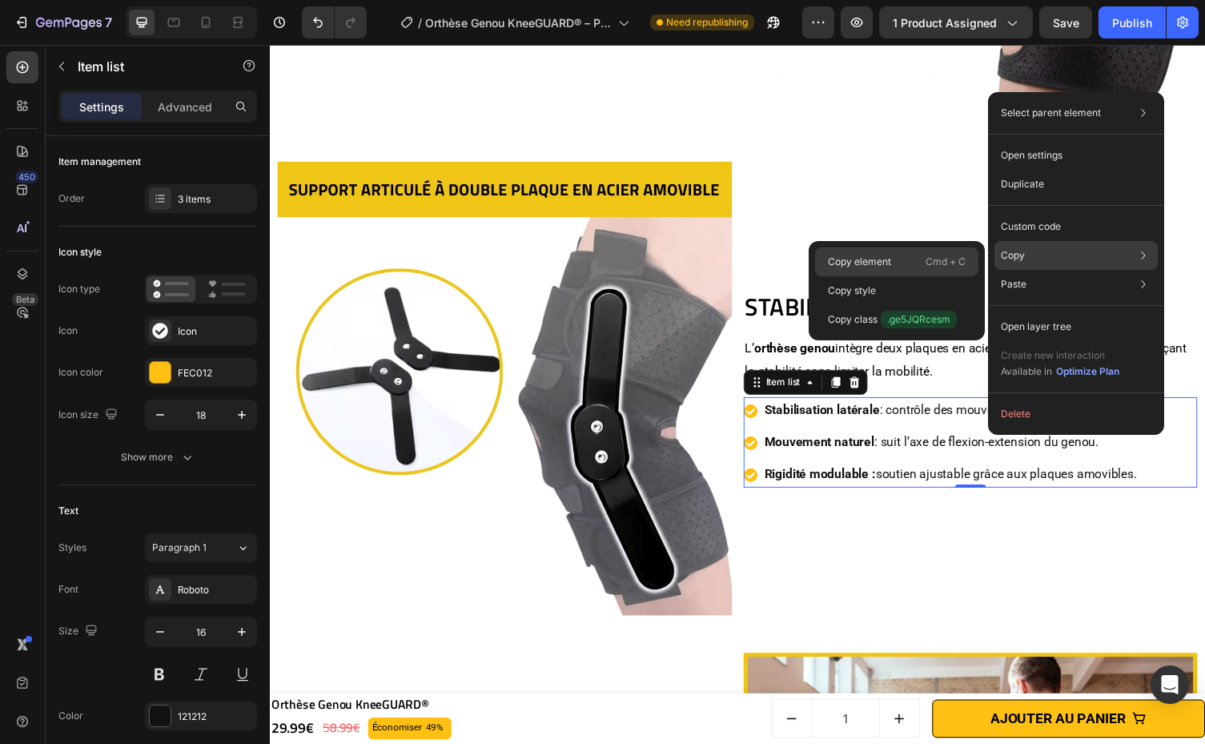
click at [936, 251] on div "Copy element Cmd + C" at bounding box center [896, 261] width 163 height 29
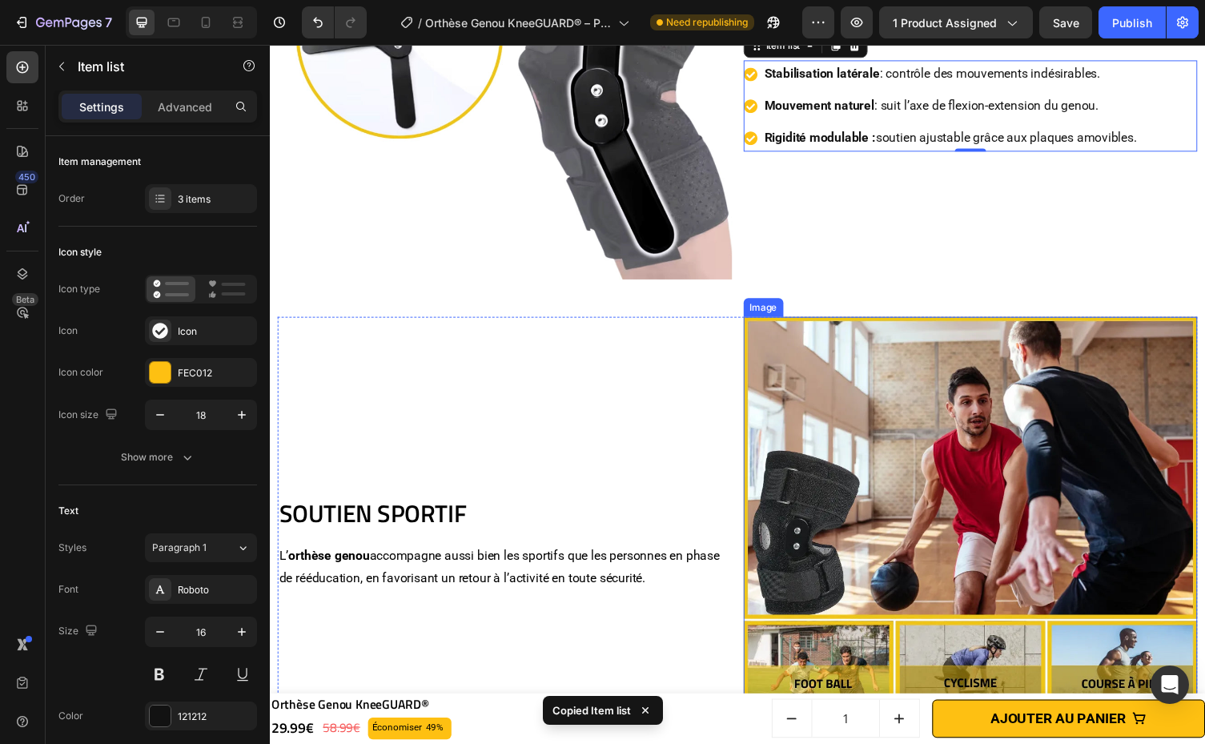
scroll to position [4528, 0]
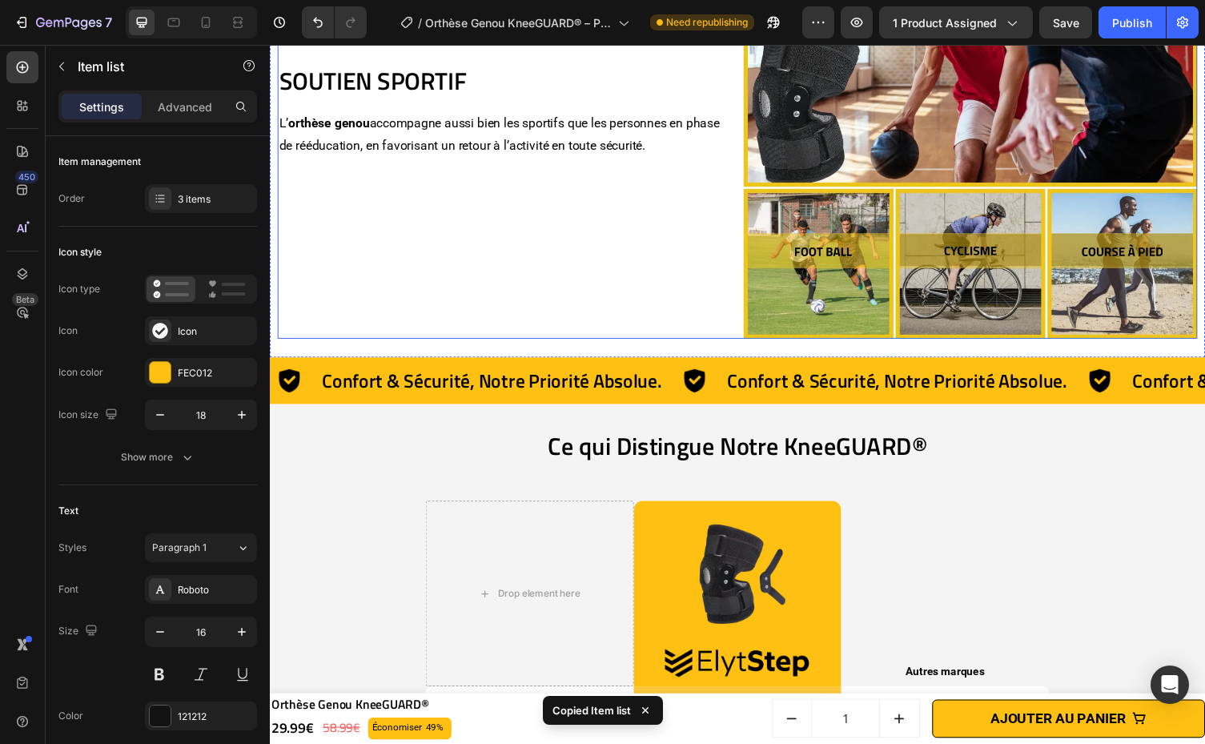
click at [448, 258] on div "SOUTIEN SPORTIF Heading L’ orthèse genou accompagne aussi bien les sportifs que…" at bounding box center [511, 113] width 467 height 467
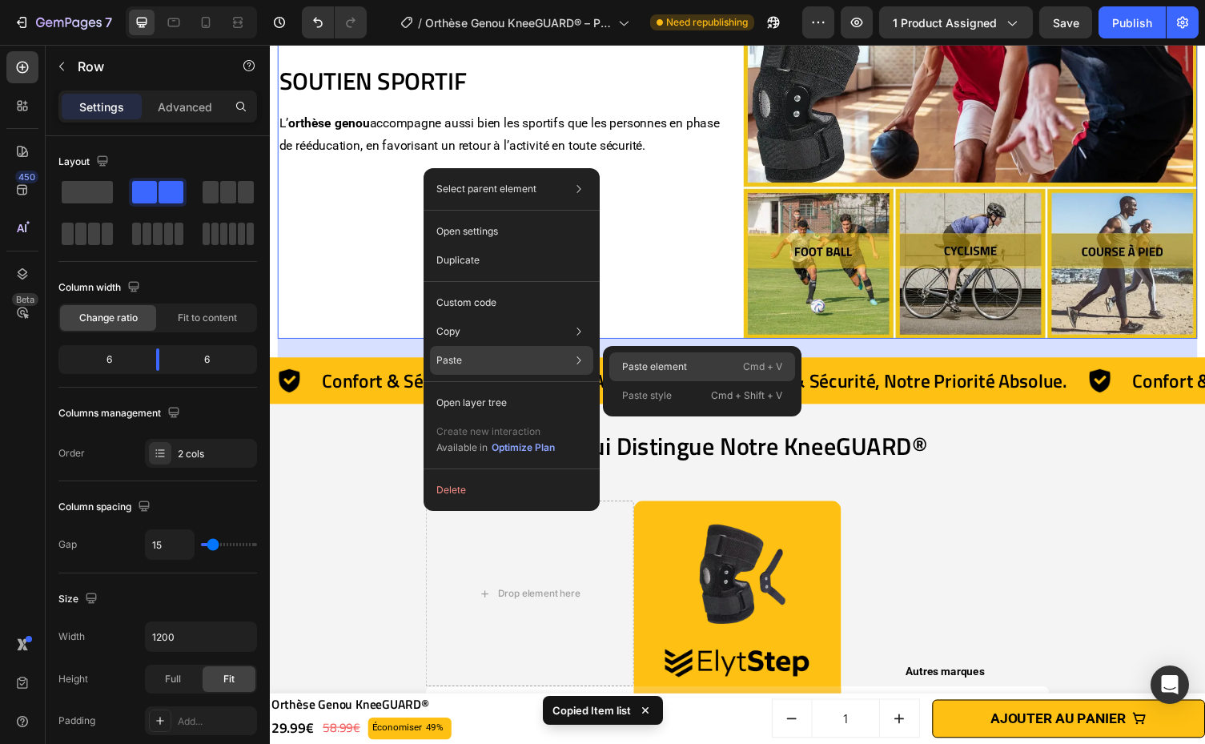
click at [635, 362] on p "Paste element" at bounding box center [654, 366] width 65 height 14
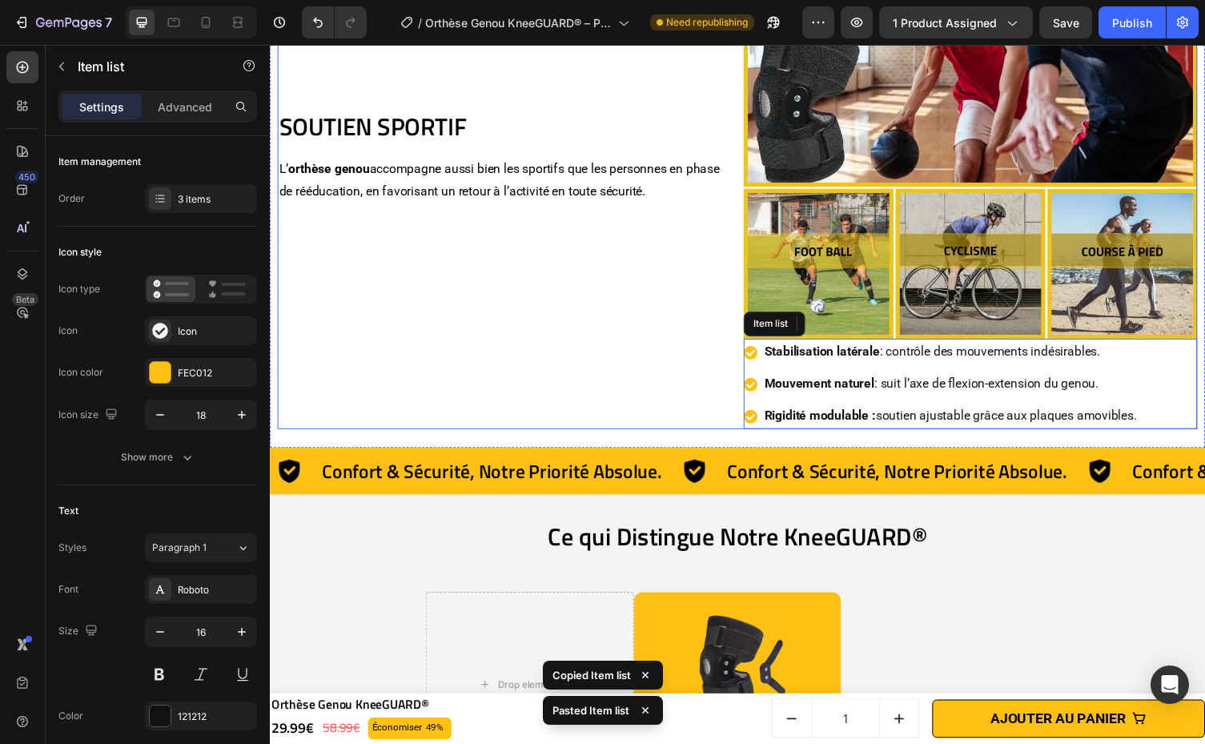
scroll to position [4575, 0]
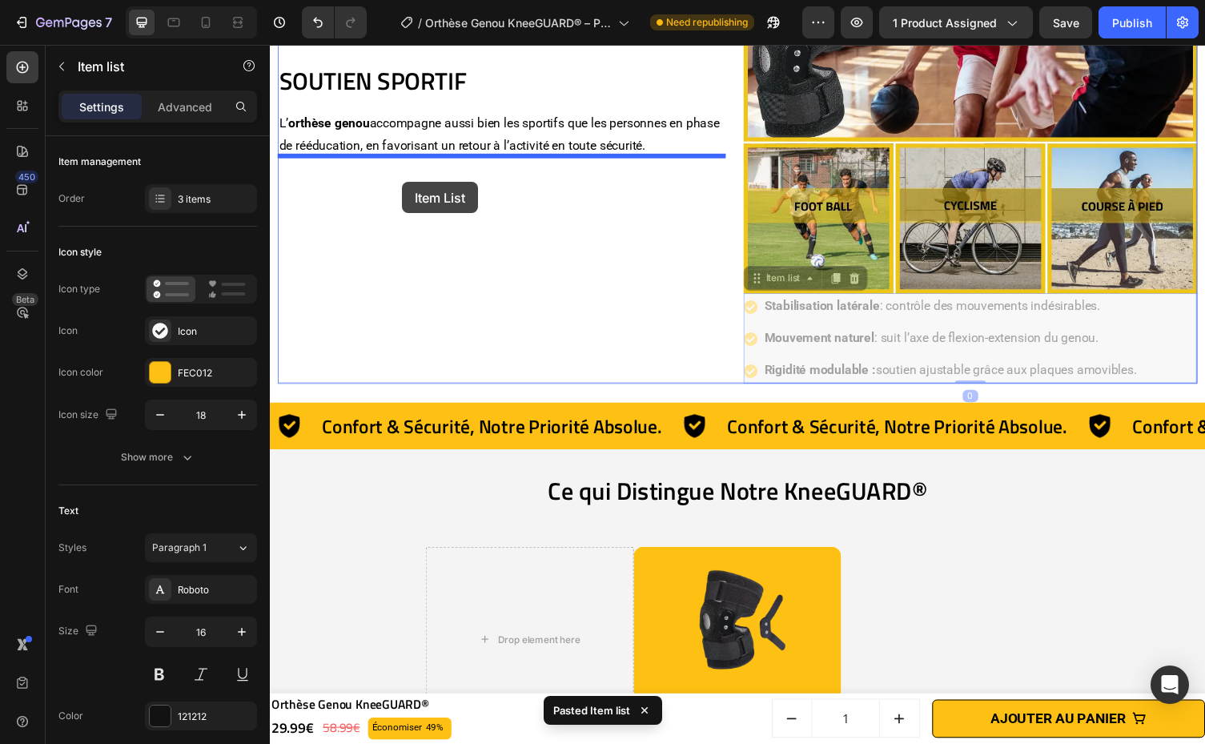
drag, startPoint x: 1166, startPoint y: 315, endPoint x: 407, endPoint y: 190, distance: 768.8
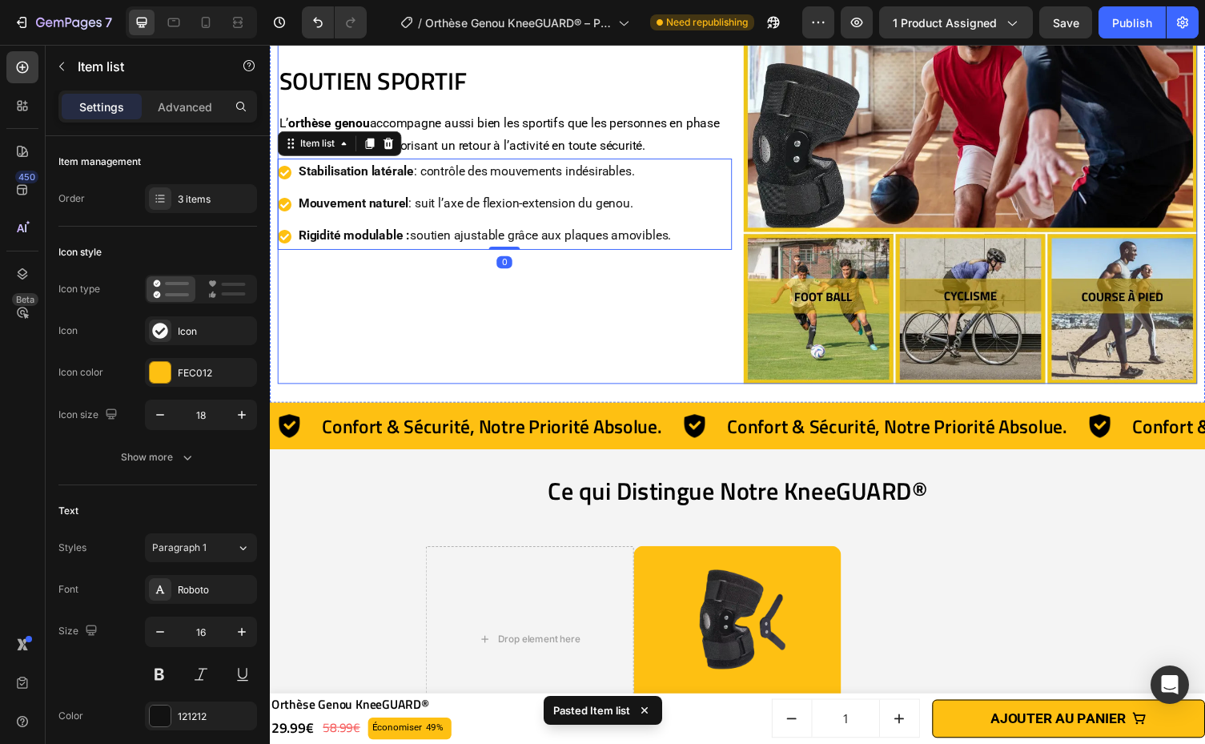
click at [635, 99] on div "SOUTIEN SPORTIF Heading L’ orthèse genou accompagne aussi bien les sportifs que…" at bounding box center [511, 159] width 467 height 467
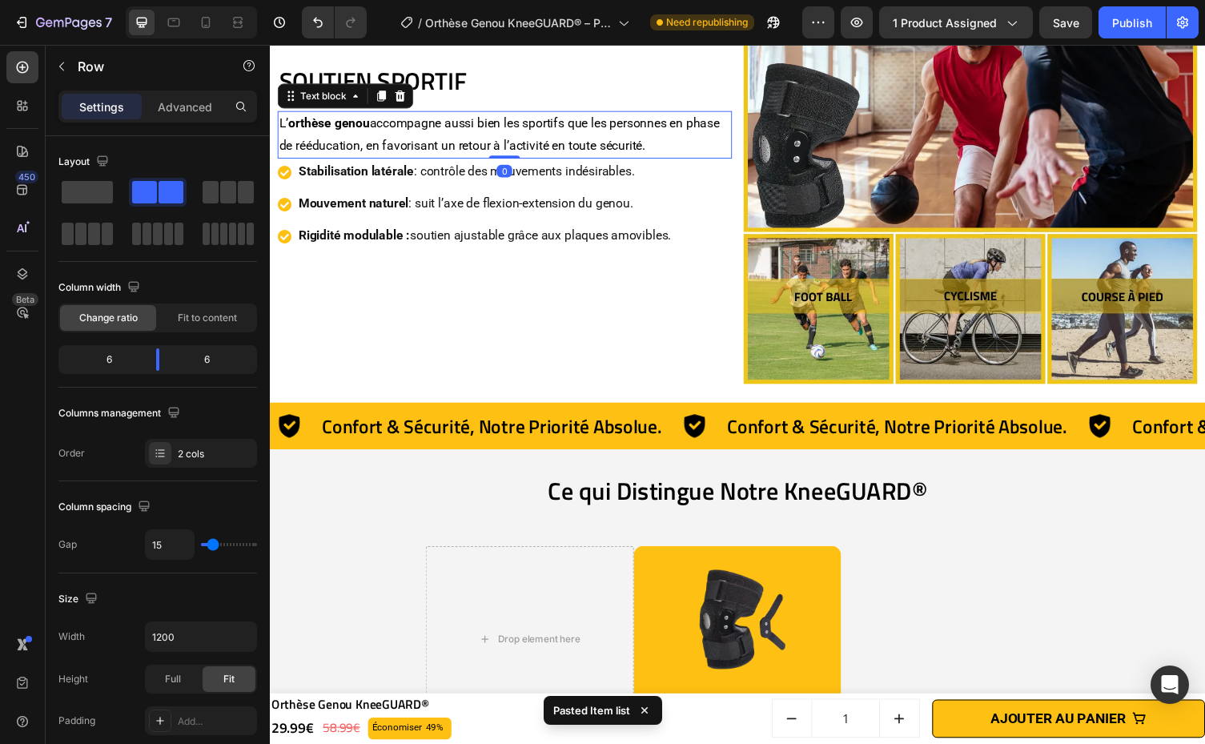
click at [631, 117] on p "L’ orthèse genou accompagne aussi bien les sportifs que les personnes en phase …" at bounding box center [510, 137] width 463 height 46
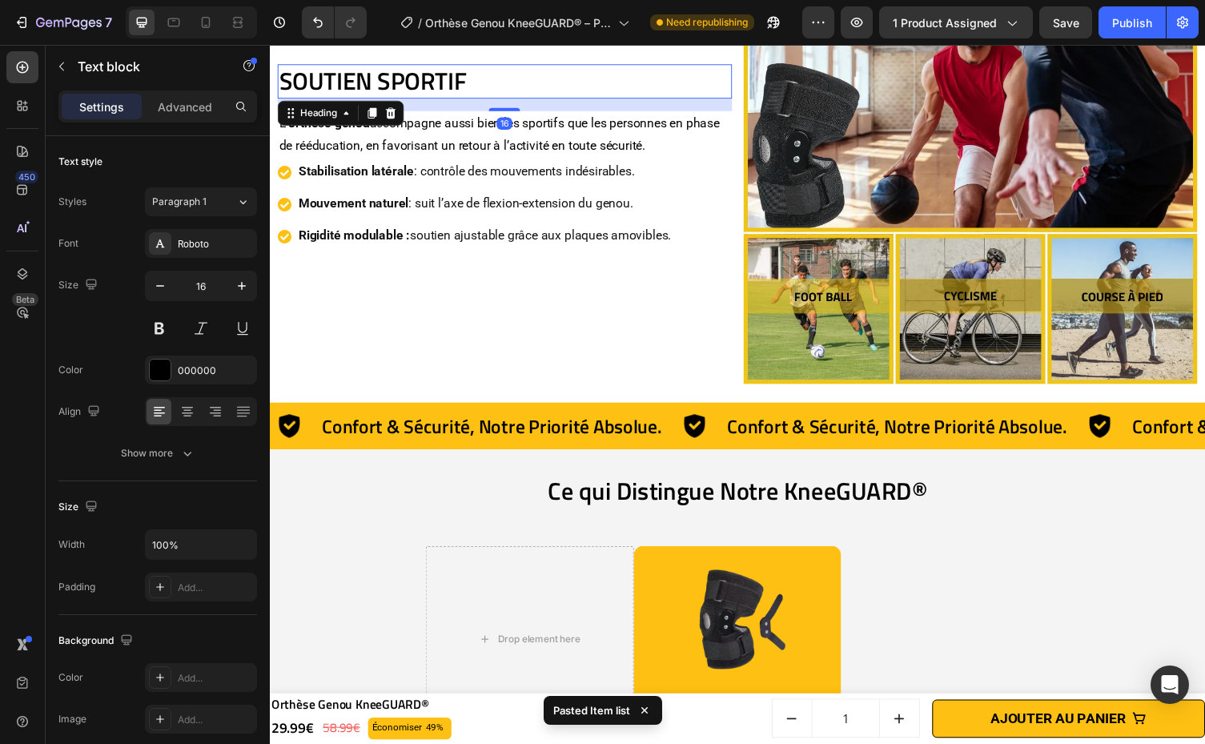
click at [583, 86] on h2 "SOUTIEN SPORTIF" at bounding box center [511, 82] width 467 height 35
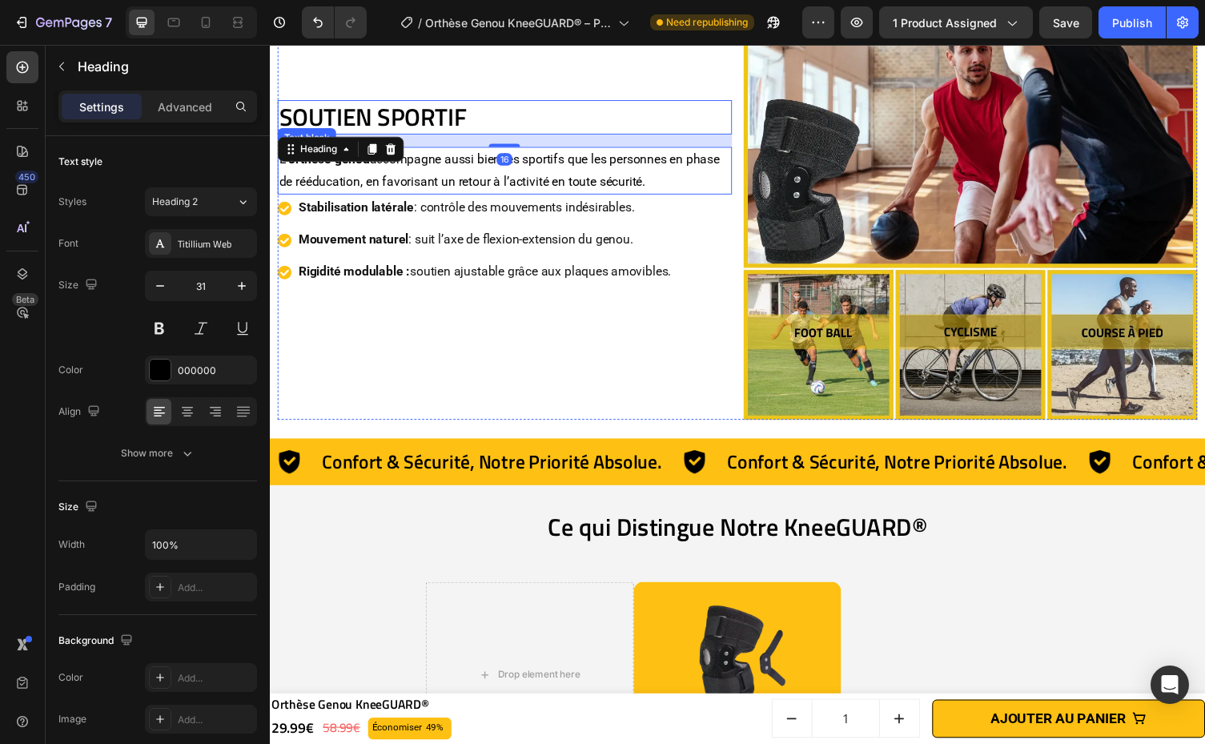
scroll to position [4392, 0]
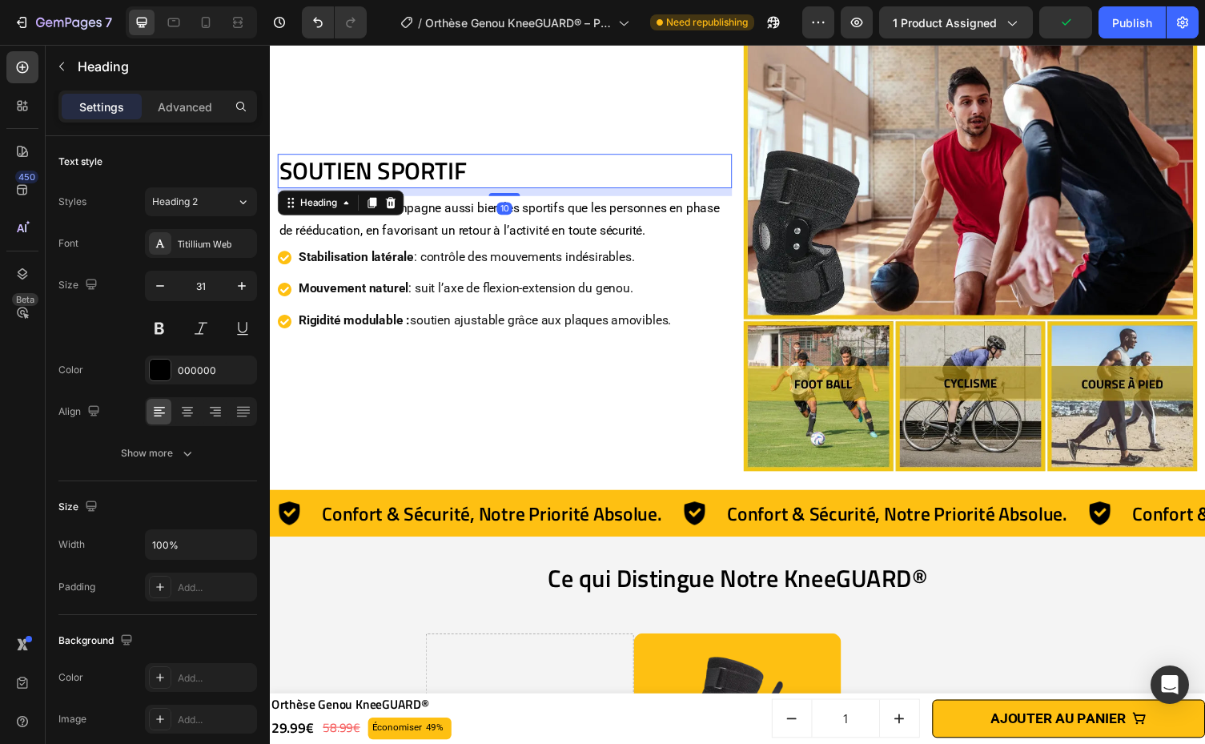
click at [512, 192] on div "10" at bounding box center [511, 192] width 467 height 0
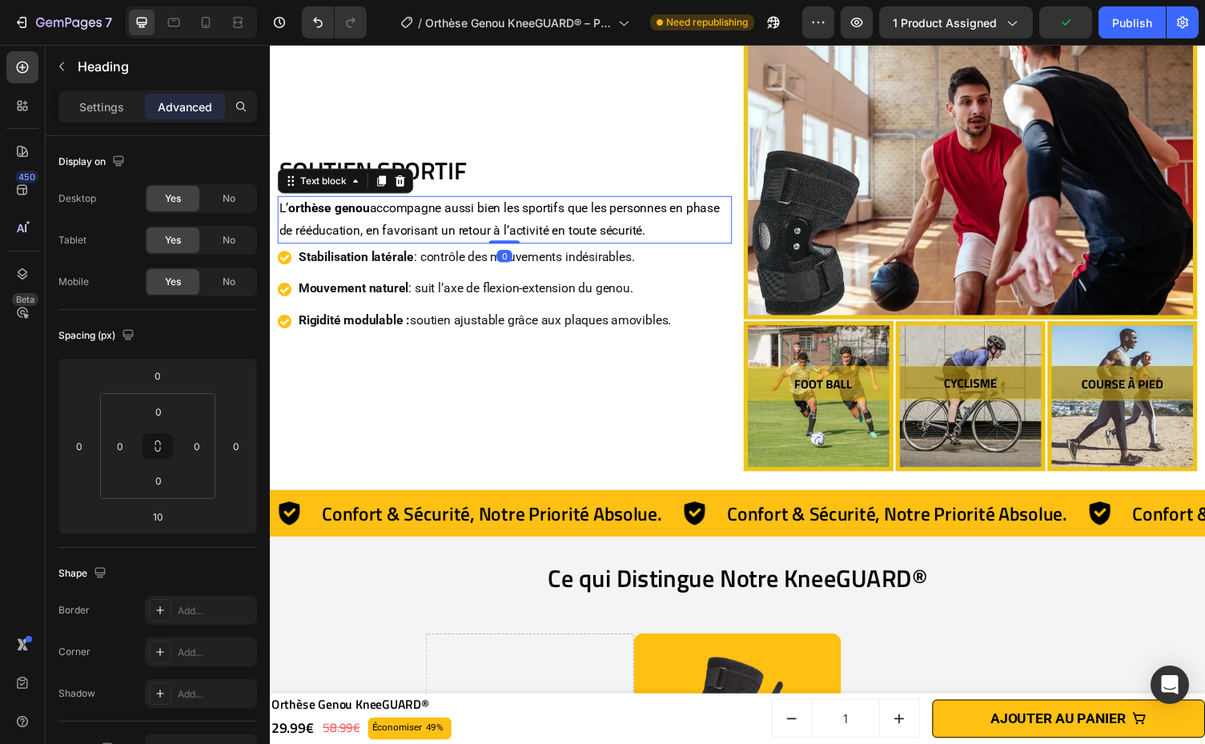
click at [579, 215] on p "L’ orthèse genou accompagne aussi bien les sportifs que les personnes en phase …" at bounding box center [510, 225] width 463 height 46
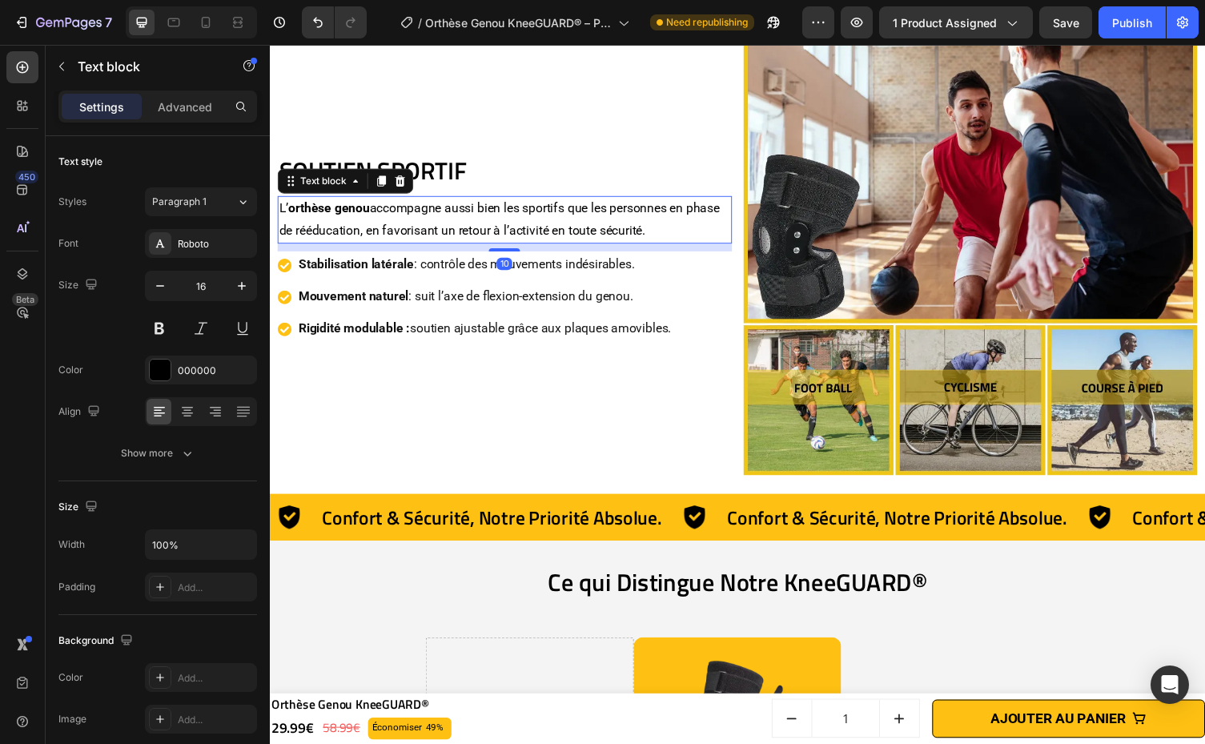
scroll to position [4388, 0]
drag, startPoint x: 519, startPoint y: 244, endPoint x: 526, endPoint y: 252, distance: 10.8
click at [526, 249] on div "10" at bounding box center [511, 249] width 467 height 0
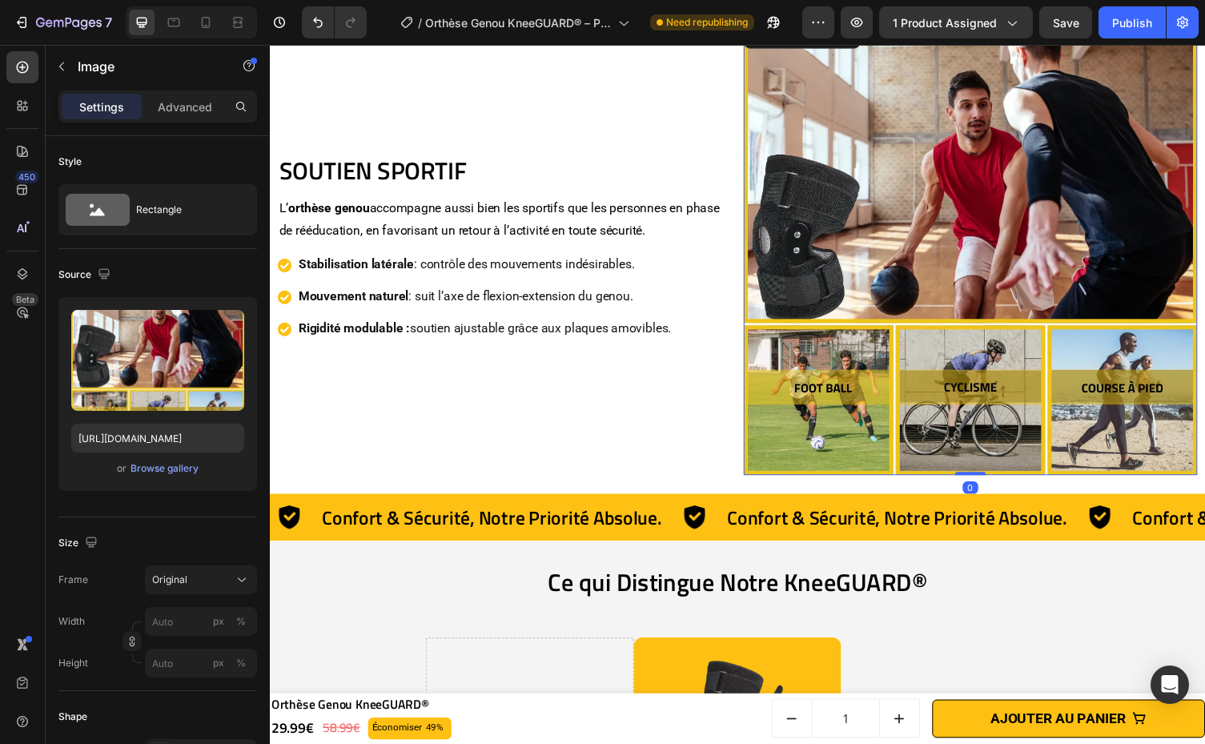
click at [756, 277] on img at bounding box center [989, 253] width 467 height 467
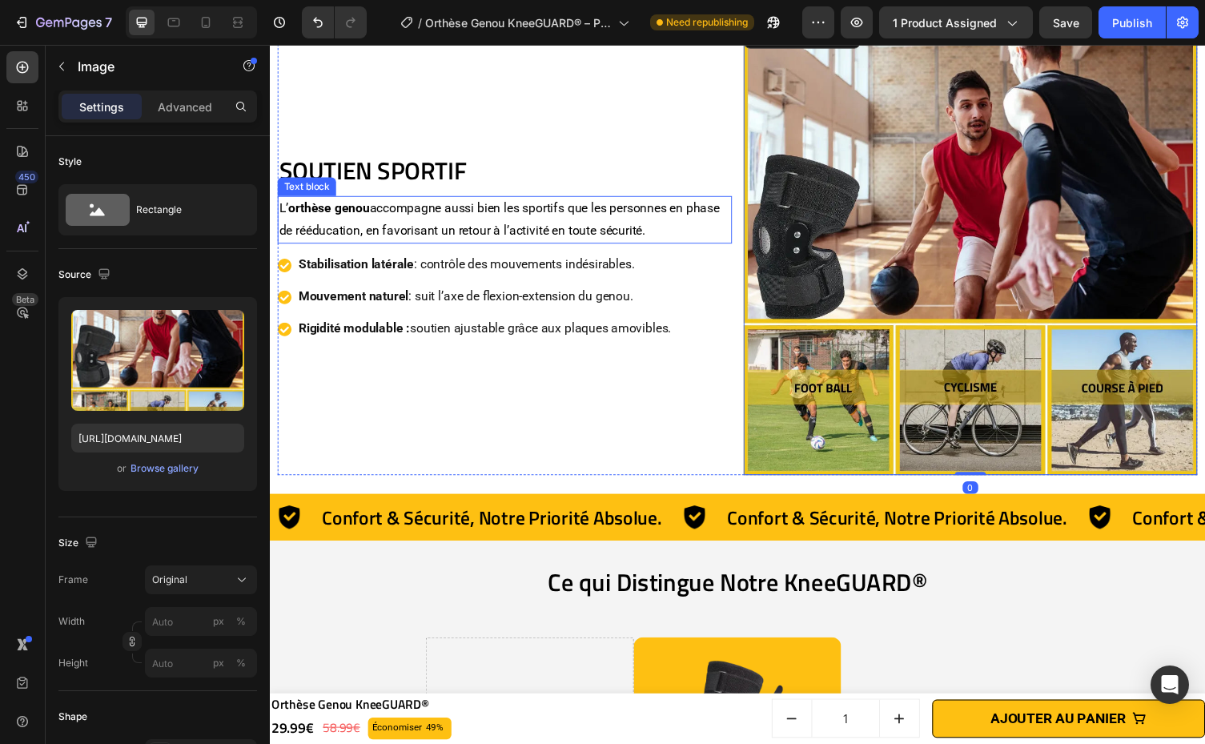
click at [681, 225] on p "L’ orthèse genou accompagne aussi bien les sportifs que les personnes en phase …" at bounding box center [510, 225] width 463 height 46
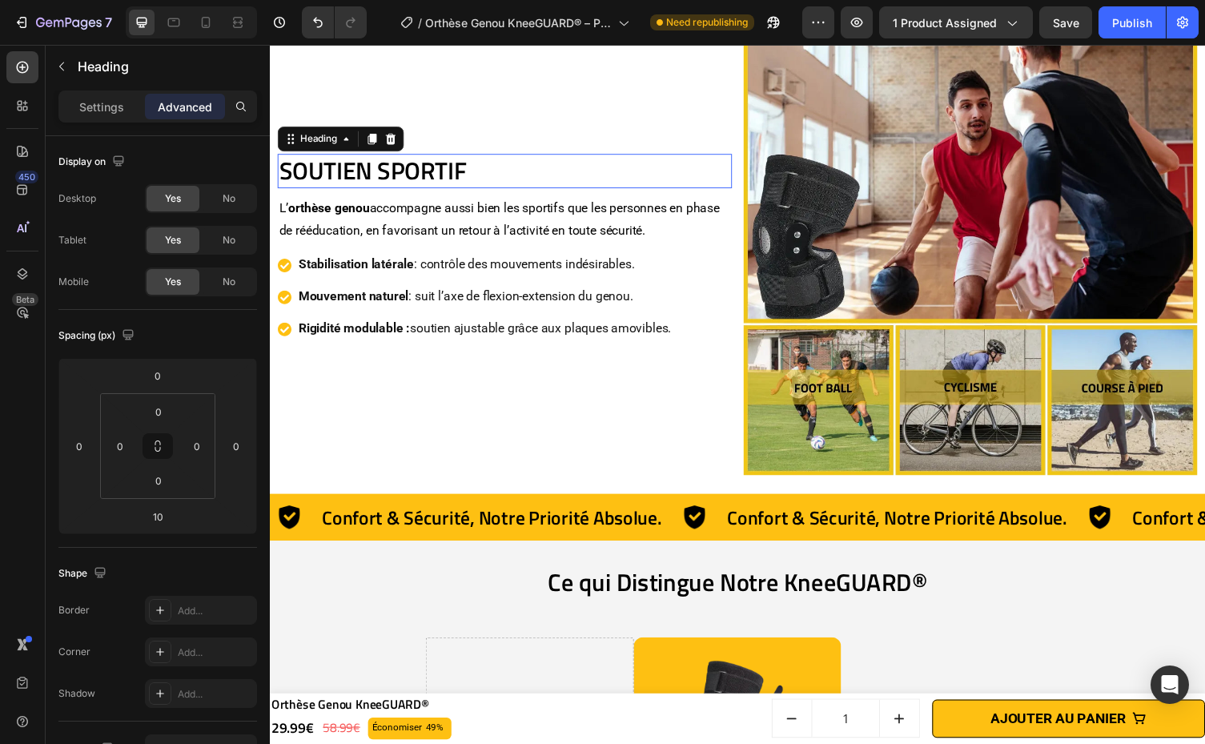
click at [676, 187] on h2 "SOUTIEN SPORTIF" at bounding box center [511, 174] width 467 height 35
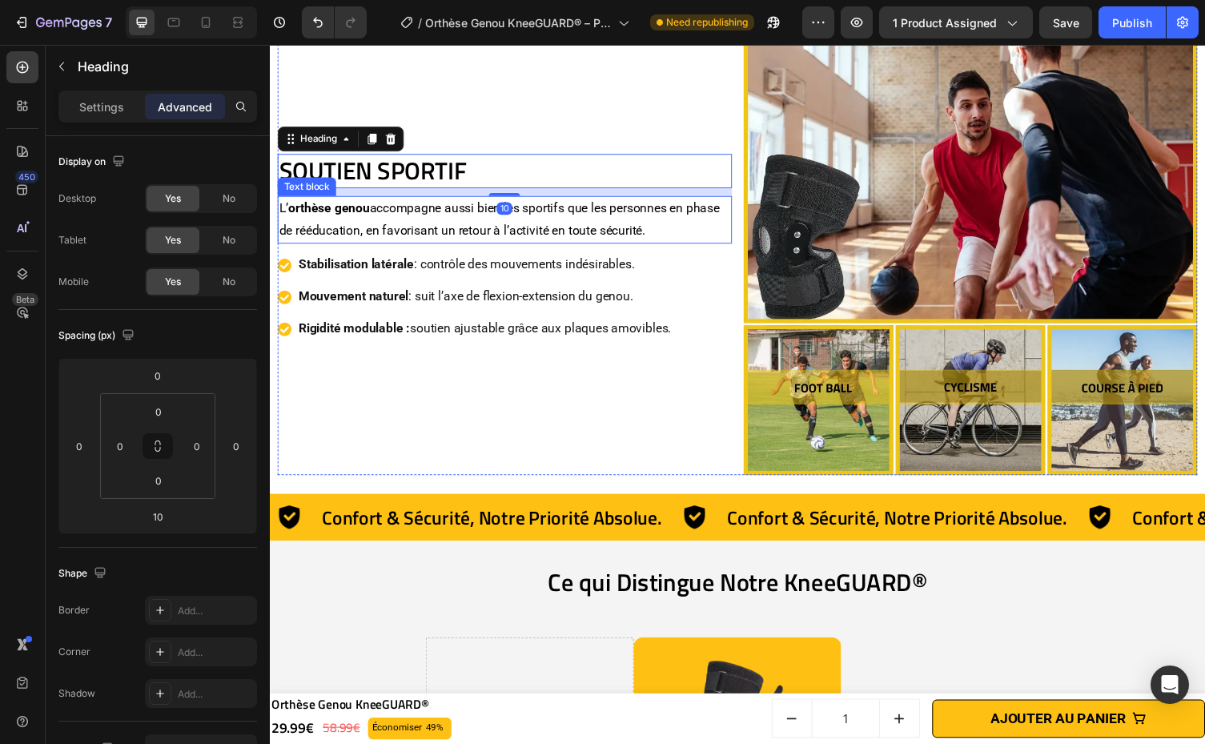
click at [686, 227] on p "L’ orthèse genou accompagne aussi bien les sportifs que les personnes en phase …" at bounding box center [510, 225] width 463 height 46
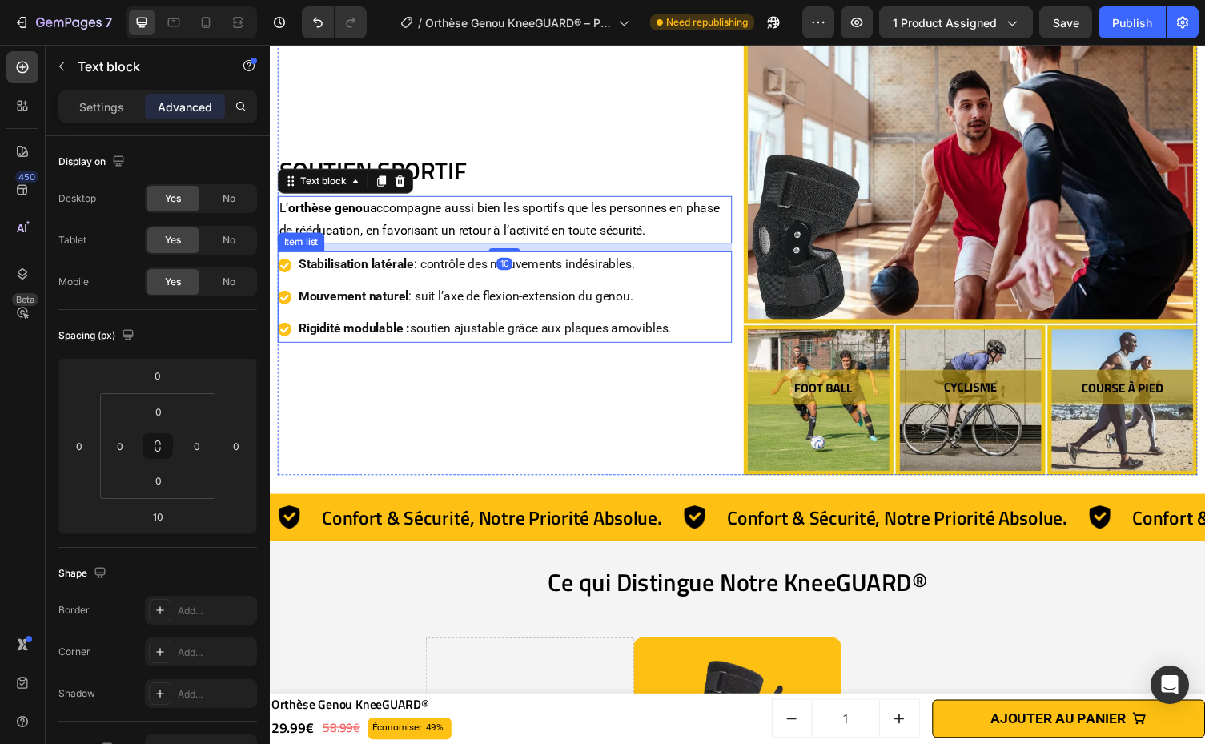
click at [706, 271] on div "Stabilisation latérale : contrôle des mouvements indésirables. Mouvement nature…" at bounding box center [511, 303] width 467 height 93
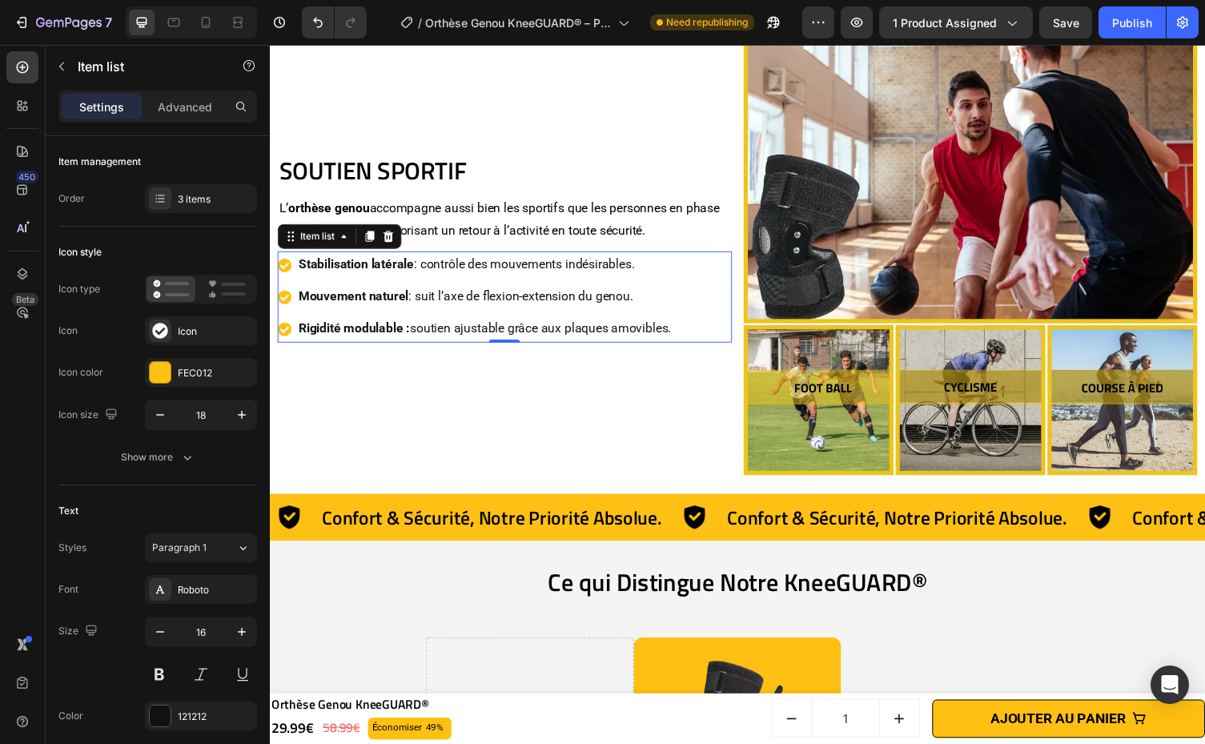
click at [602, 262] on p "Stabilisation latérale : contrôle des mouvements indésirables." at bounding box center [490, 270] width 383 height 23
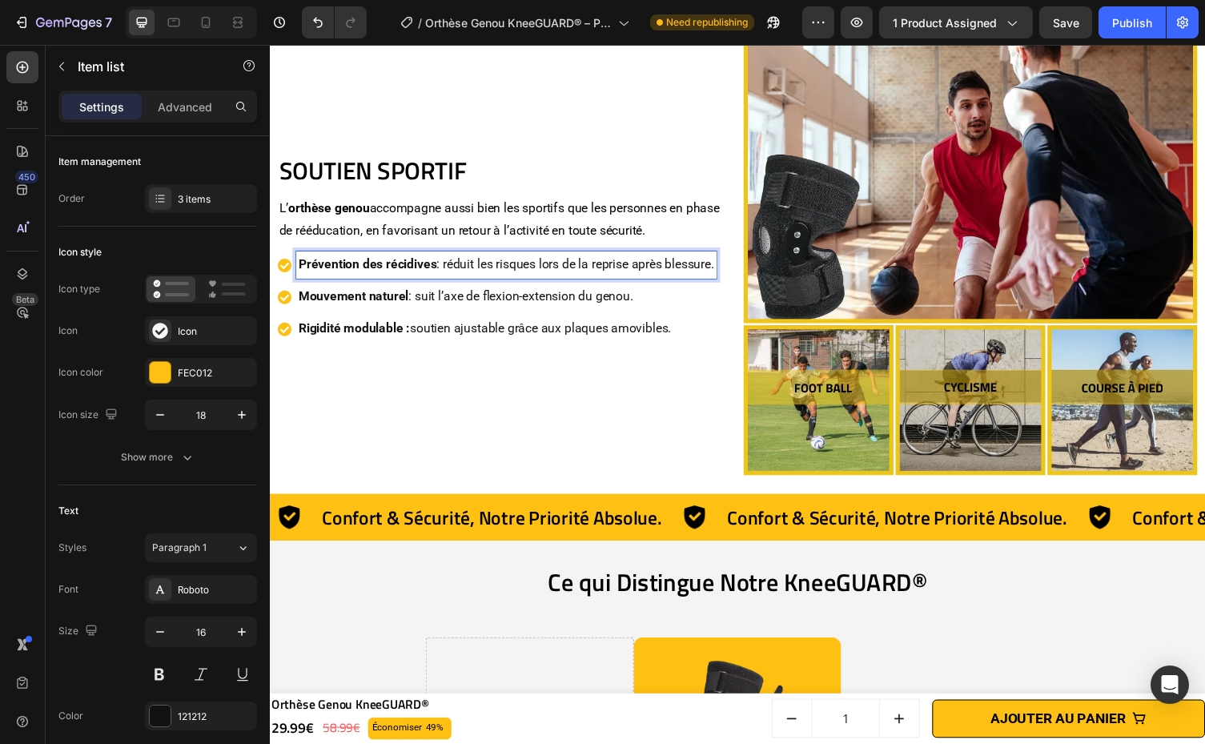
click at [626, 303] on p "Mouvement naturel : suit l’axe de flexion-extension du genou." at bounding box center [512, 303] width 427 height 23
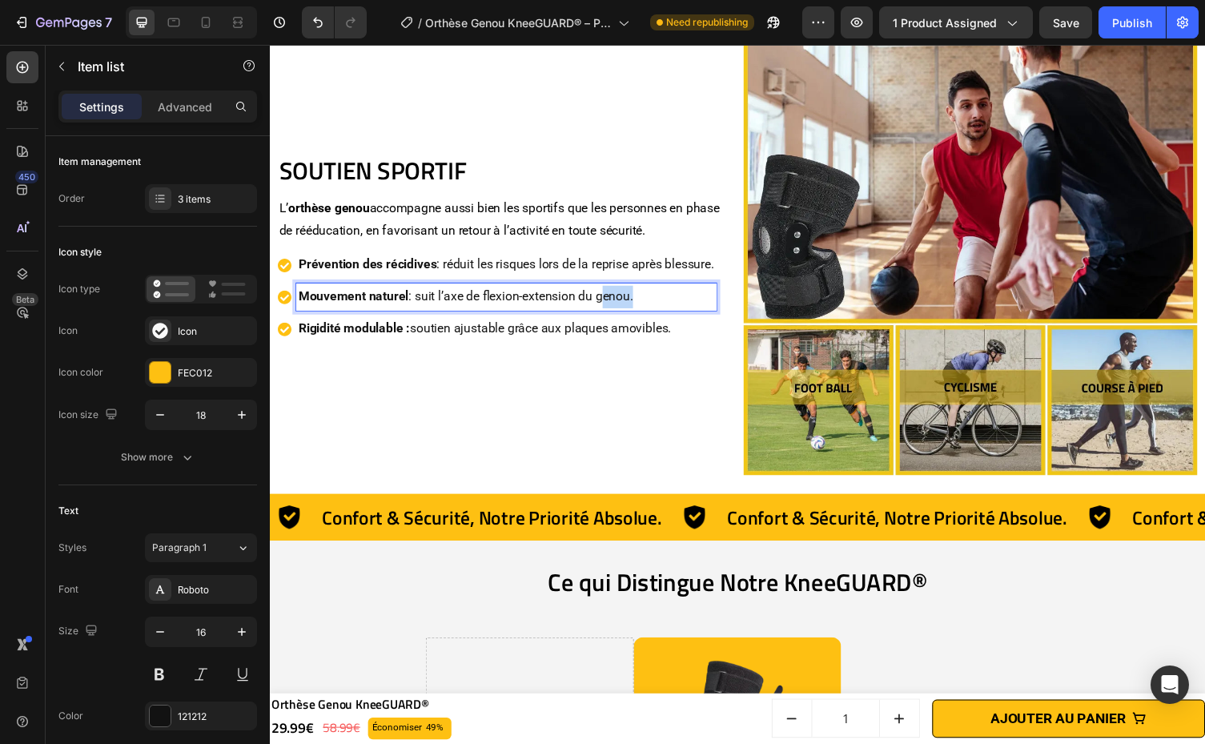
click at [626, 303] on p "Mouvement naturel : suit l’axe de flexion-extension du genou." at bounding box center [512, 303] width 427 height 23
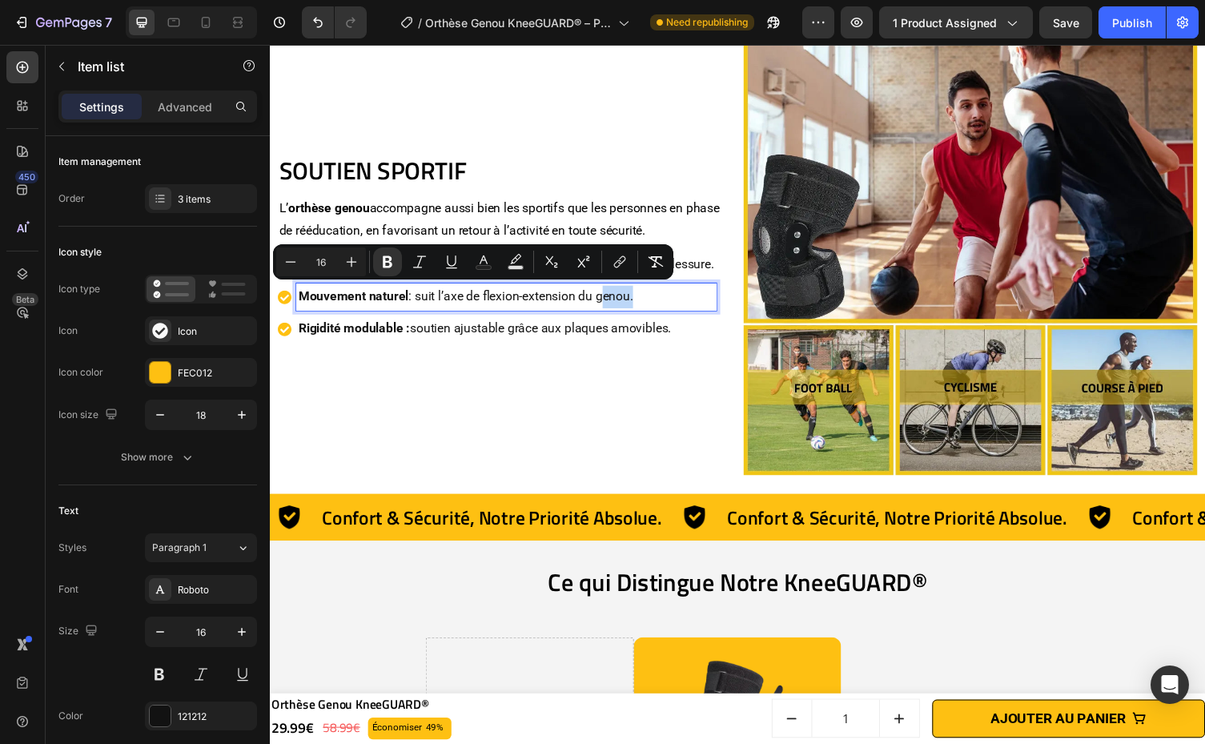
click at [626, 303] on p "Mouvement naturel : suit l’axe de flexion-extension du genou." at bounding box center [512, 303] width 427 height 23
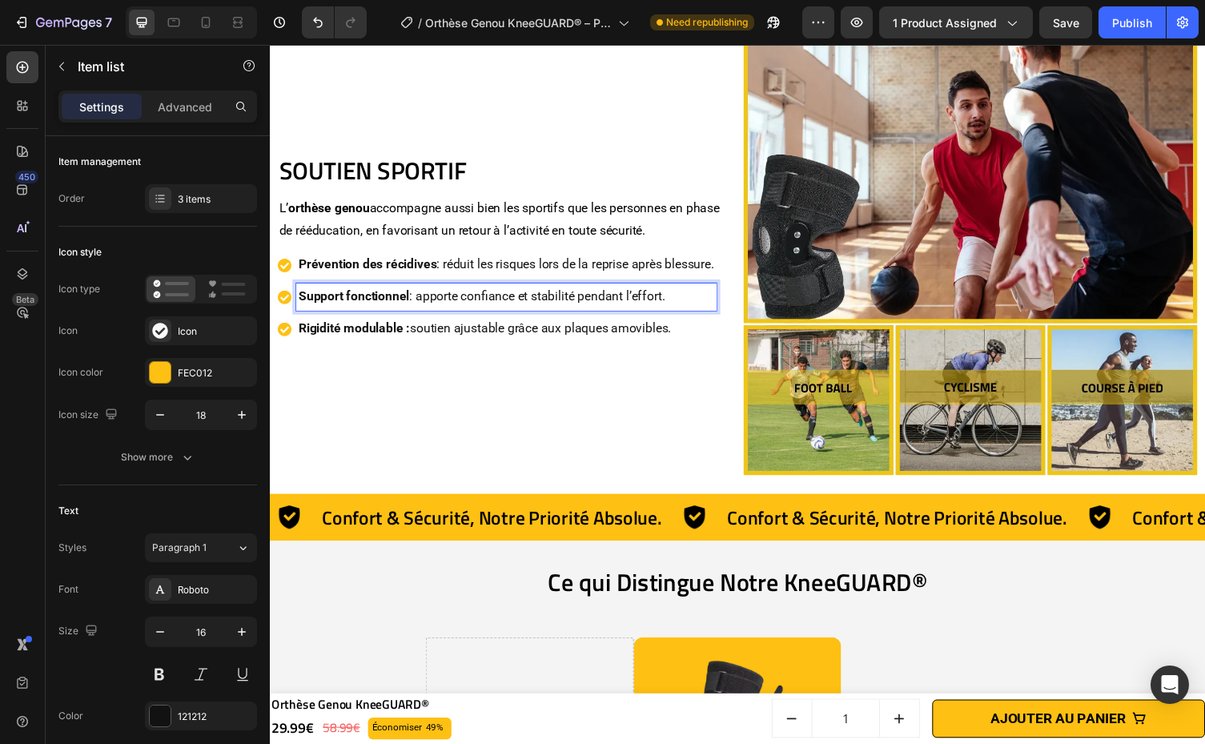
click at [634, 319] on div "Prévention des récidives : réduit les risques lors de la reprise après blessure…" at bounding box center [503, 303] width 451 height 93
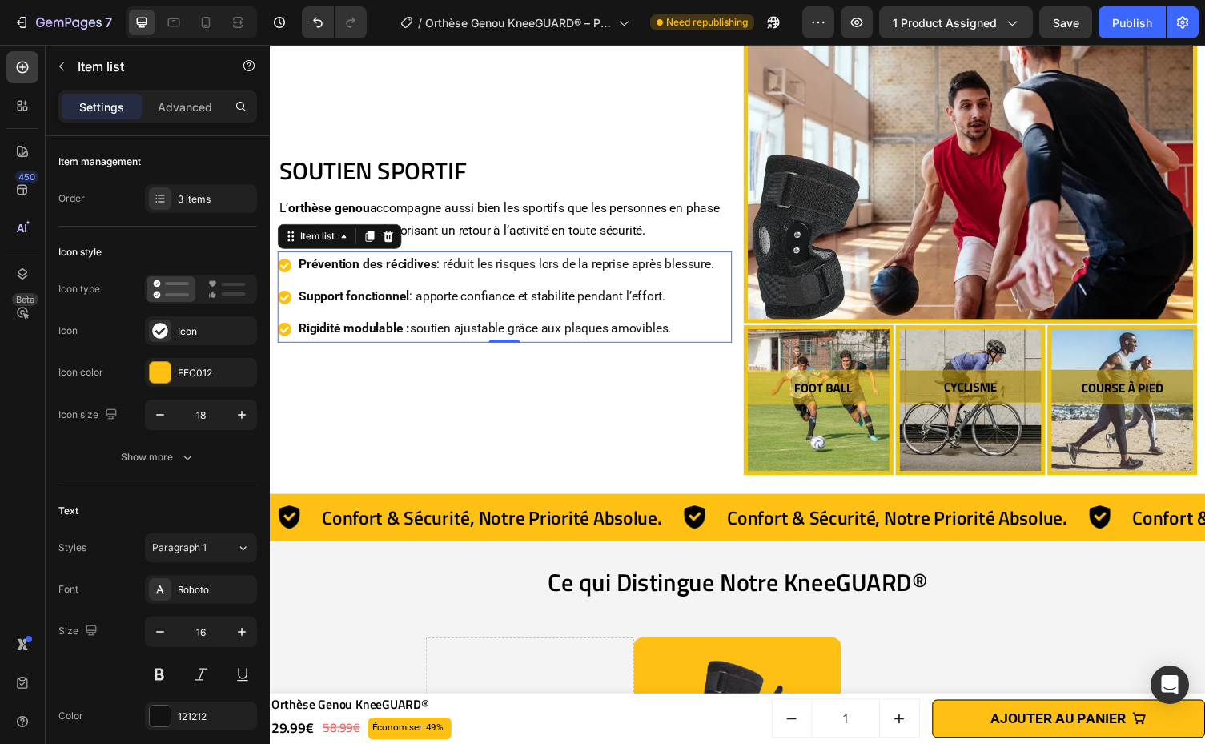
click at [634, 319] on div "Prévention des récidives : réduit les risques lors de la reprise après blessure…" at bounding box center [503, 303] width 451 height 93
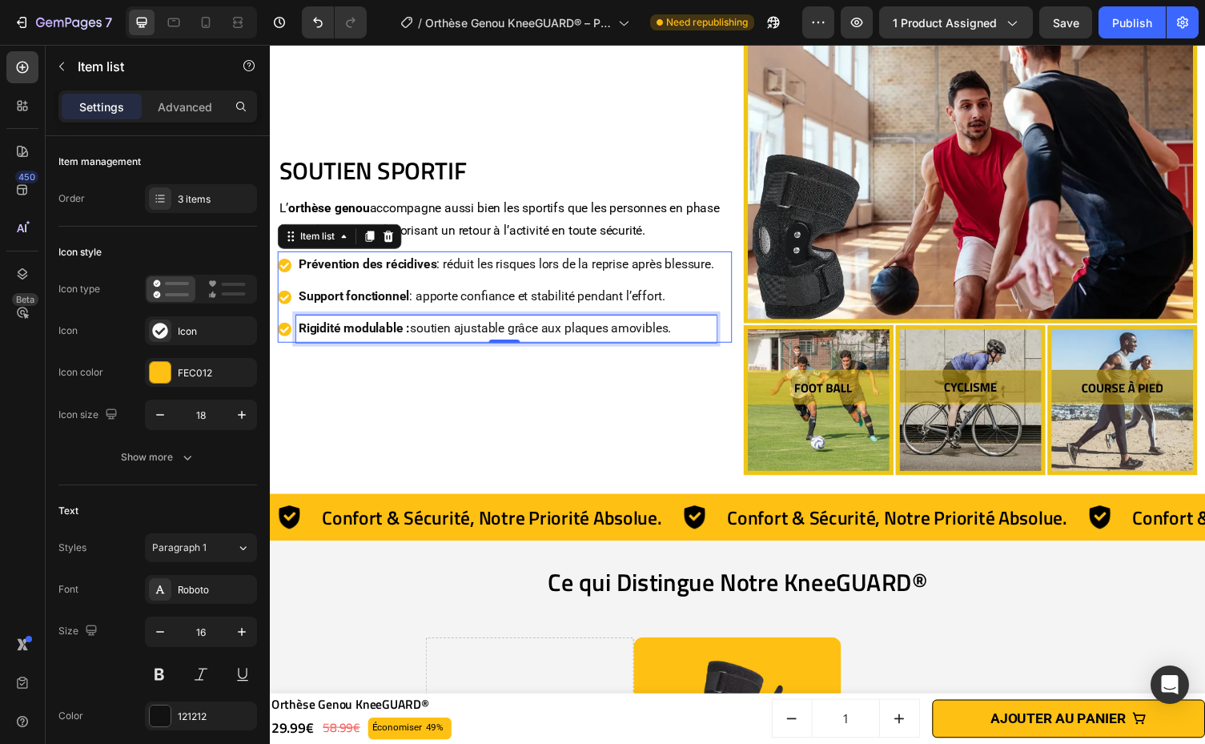
click at [635, 327] on p "Rigidité modulable : soutien ajustable grâce aux plaques amovibles." at bounding box center [512, 336] width 427 height 23
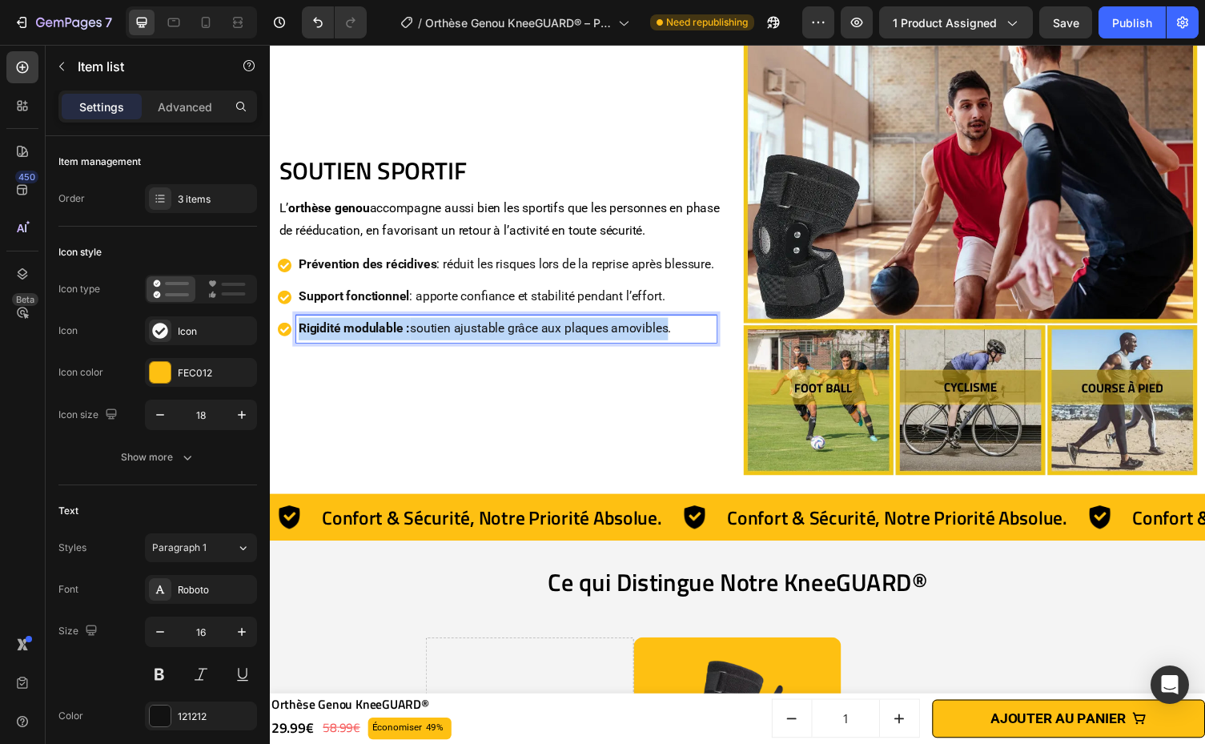
drag, startPoint x: 635, startPoint y: 327, endPoint x: 625, endPoint y: 316, distance: 14.7
click at [625, 316] on div "Prévention des récidives : réduit les risques lors de la reprise après blessure…" at bounding box center [503, 303] width 451 height 93
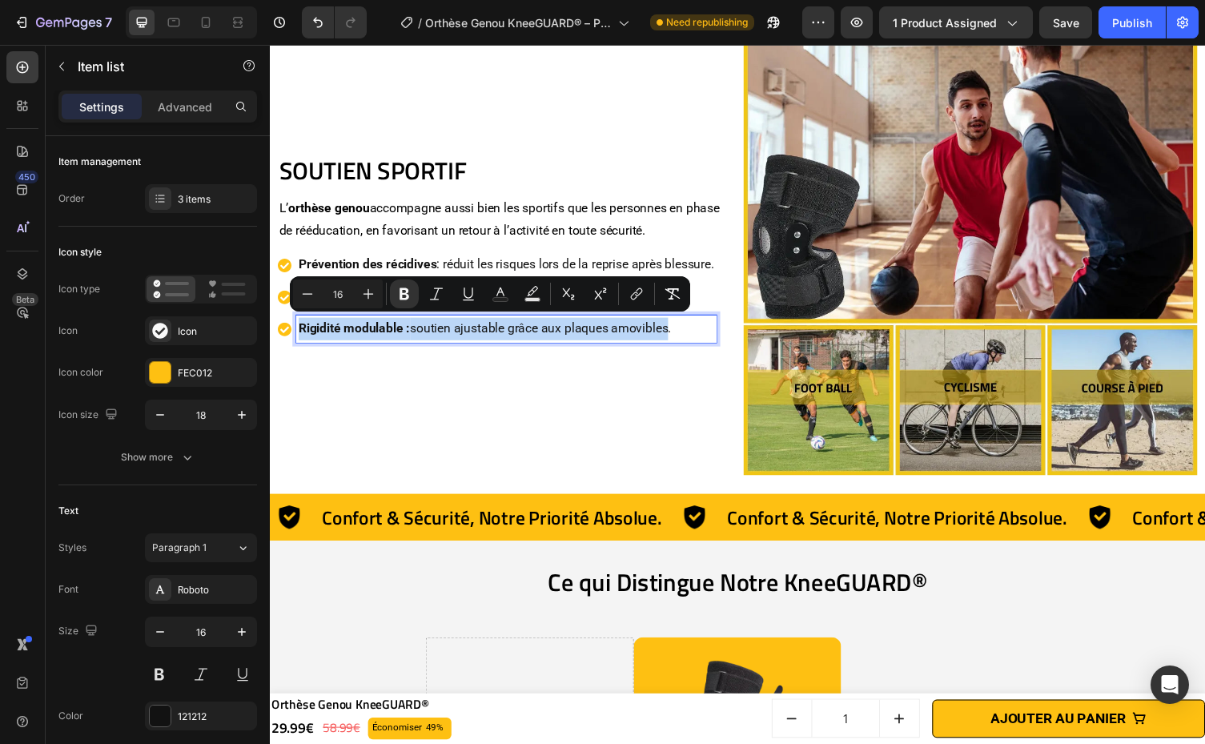
click at [640, 340] on p "Rigidité modulable : soutien ajustable grâce aux plaques amovibles." at bounding box center [512, 336] width 427 height 23
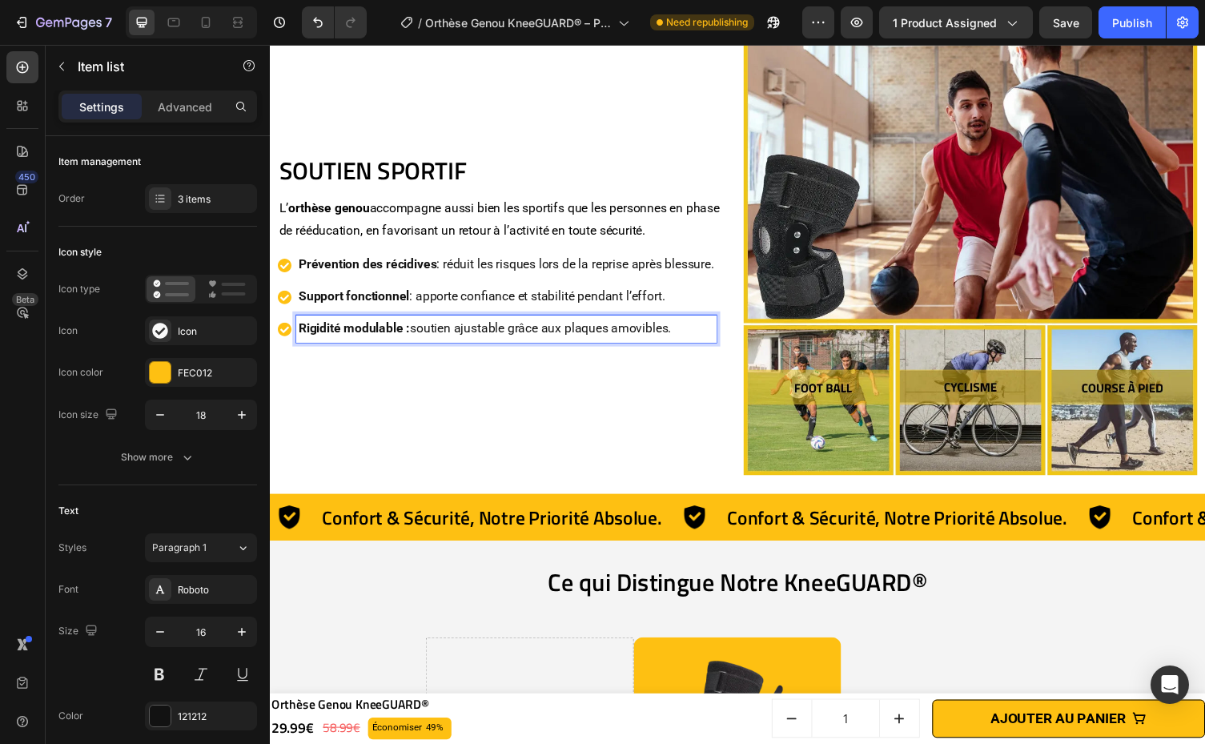
click at [640, 340] on p "Rigidité modulable : soutien ajustable grâce aux plaques amovibles." at bounding box center [512, 336] width 427 height 23
click at [647, 344] on p "Rigidité modulable : soutien ajustable grâce aux plaques amovibles." at bounding box center [512, 336] width 427 height 23
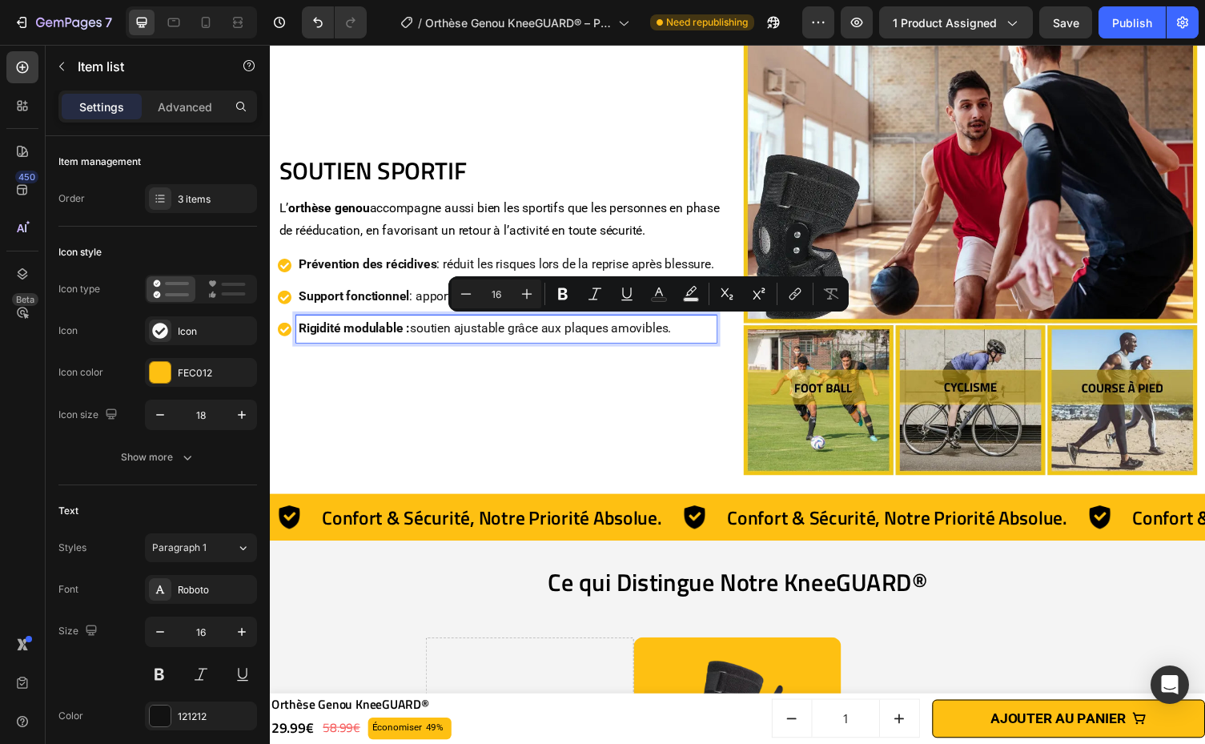
click at [570, 331] on p "Rigidité modulable : soutien ajustable grâce aux plaques amovibles." at bounding box center [512, 336] width 427 height 23
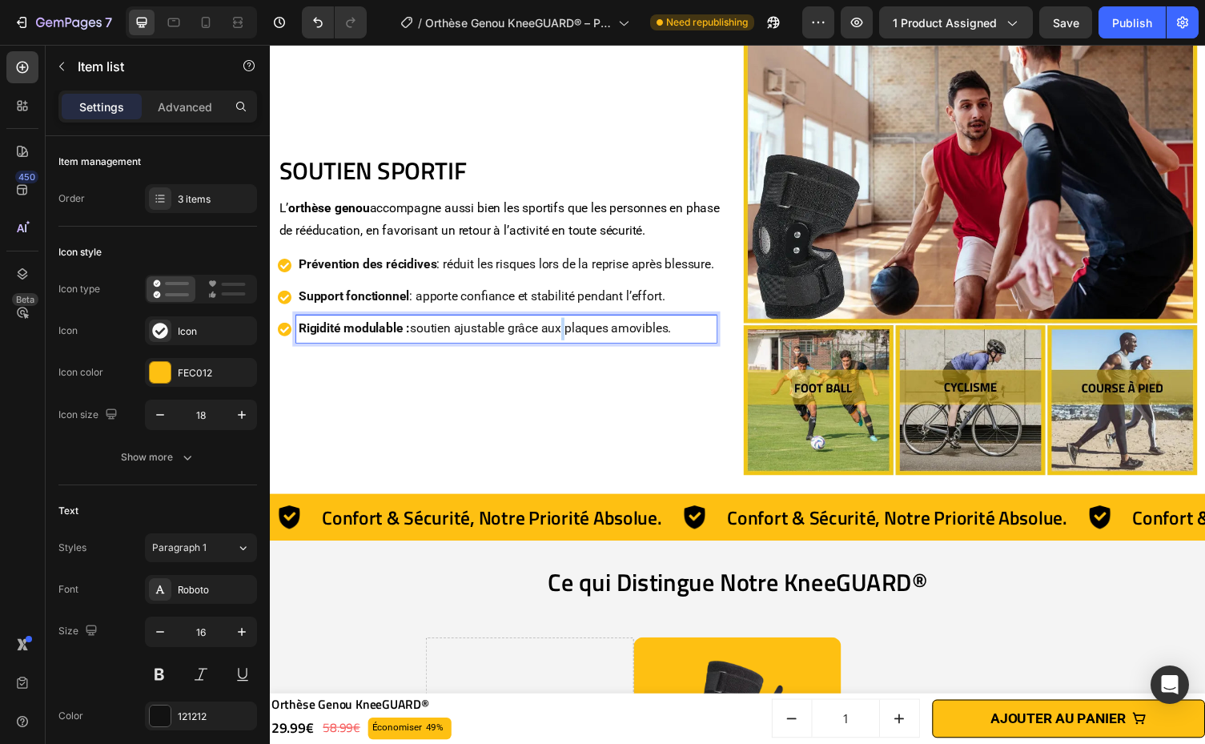
click at [570, 331] on p "Rigidité modulable : soutien ajustable grâce aux plaques amovibles." at bounding box center [512, 336] width 427 height 23
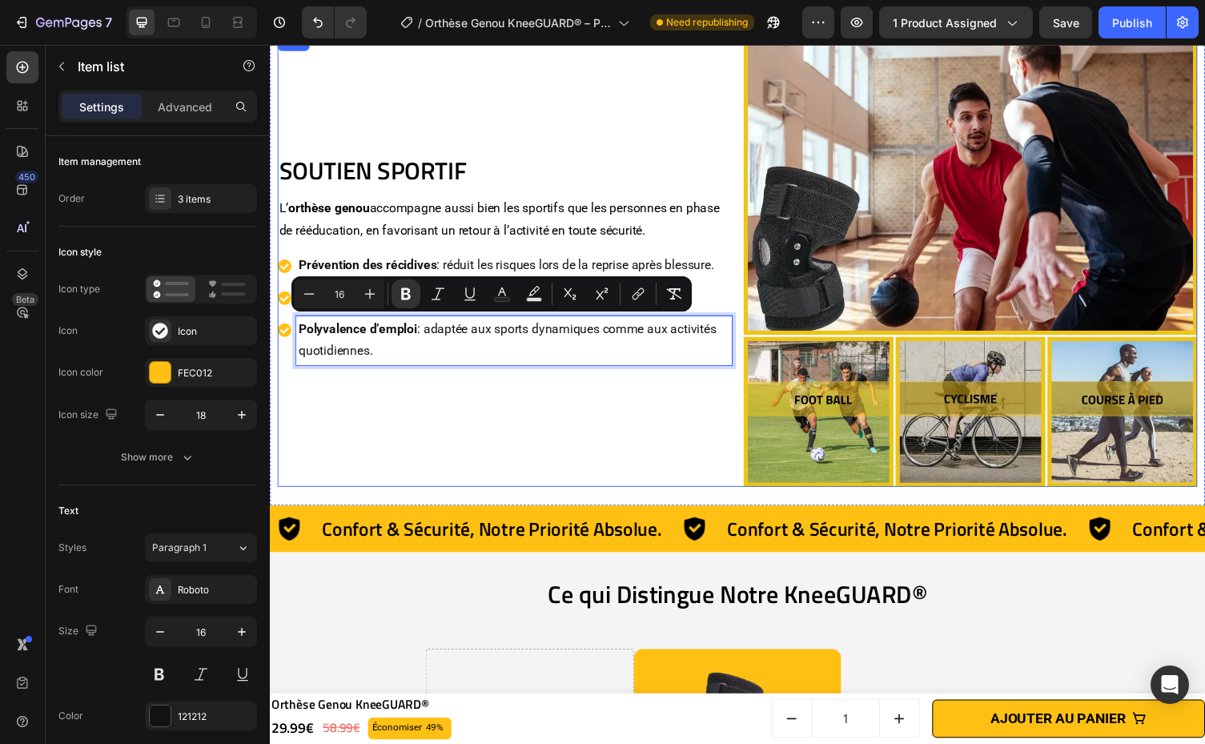
click at [649, 421] on div "SOUTIEN SPORTIF Heading L’ orthèse genou accompagne aussi bien les sportifs que…" at bounding box center [511, 265] width 467 height 467
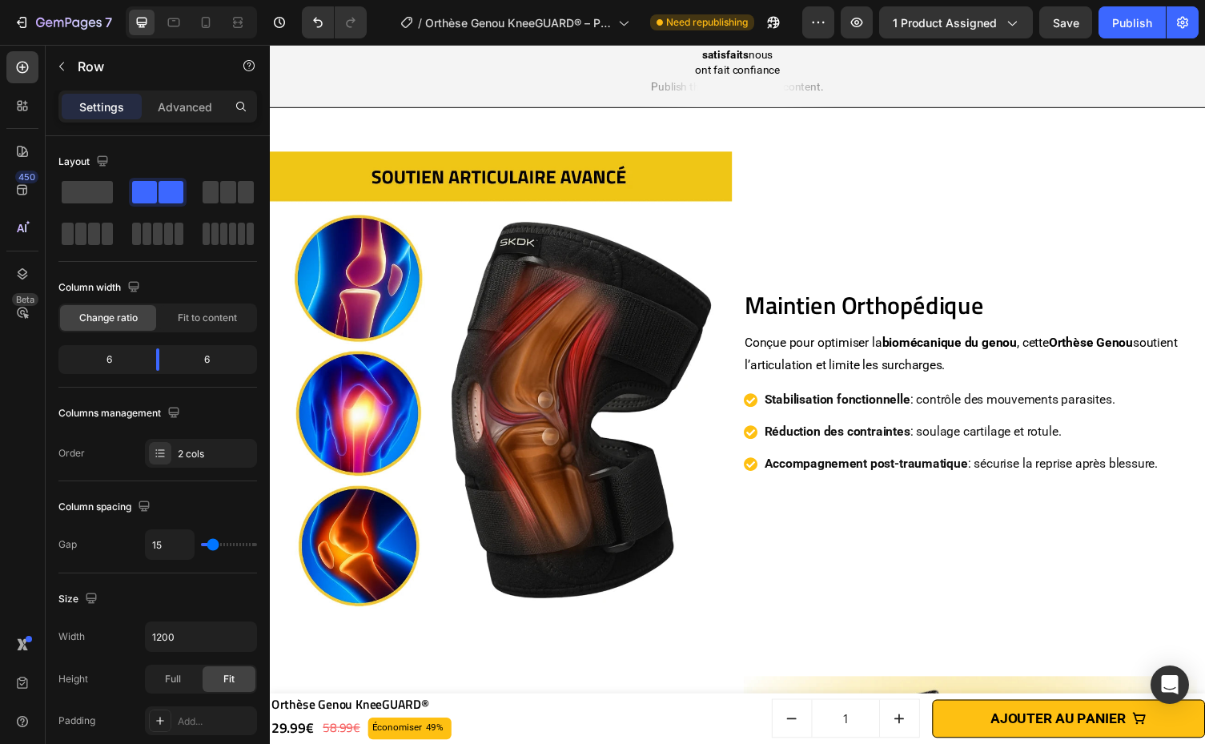
scroll to position [1330, 0]
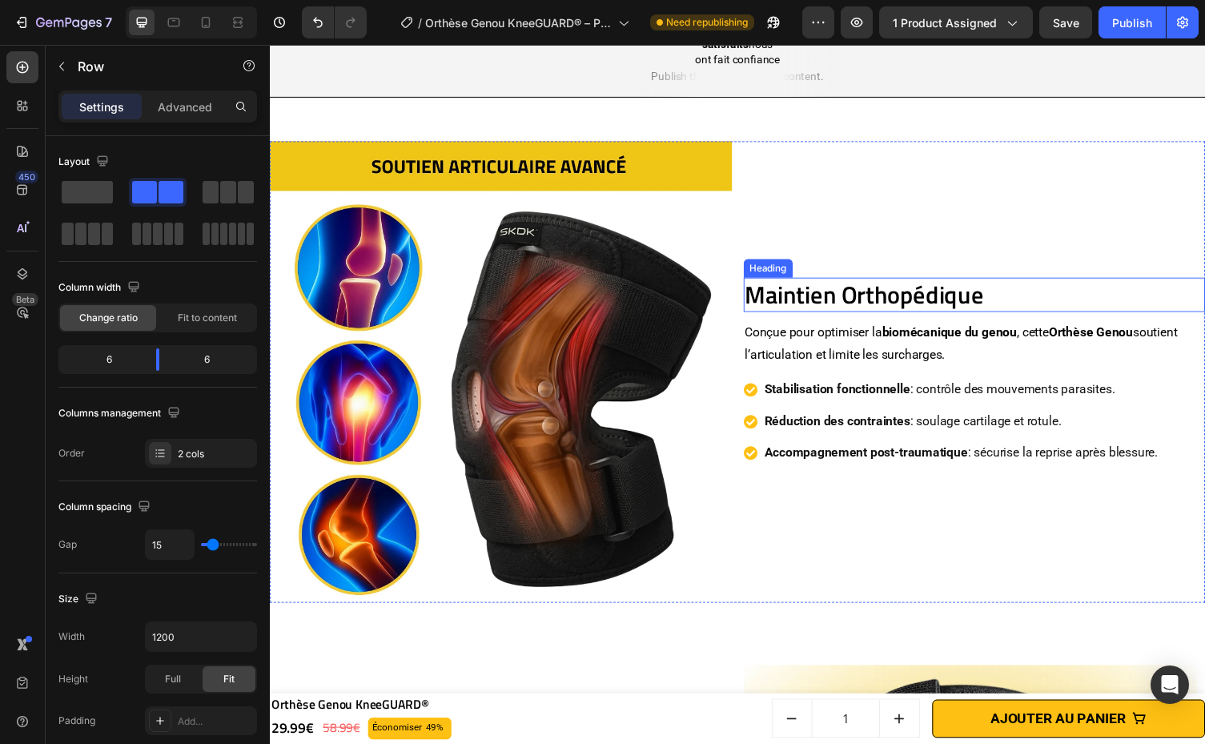
click at [811, 319] on h2 "Maintien Orthopédique" at bounding box center [993, 301] width 475 height 35
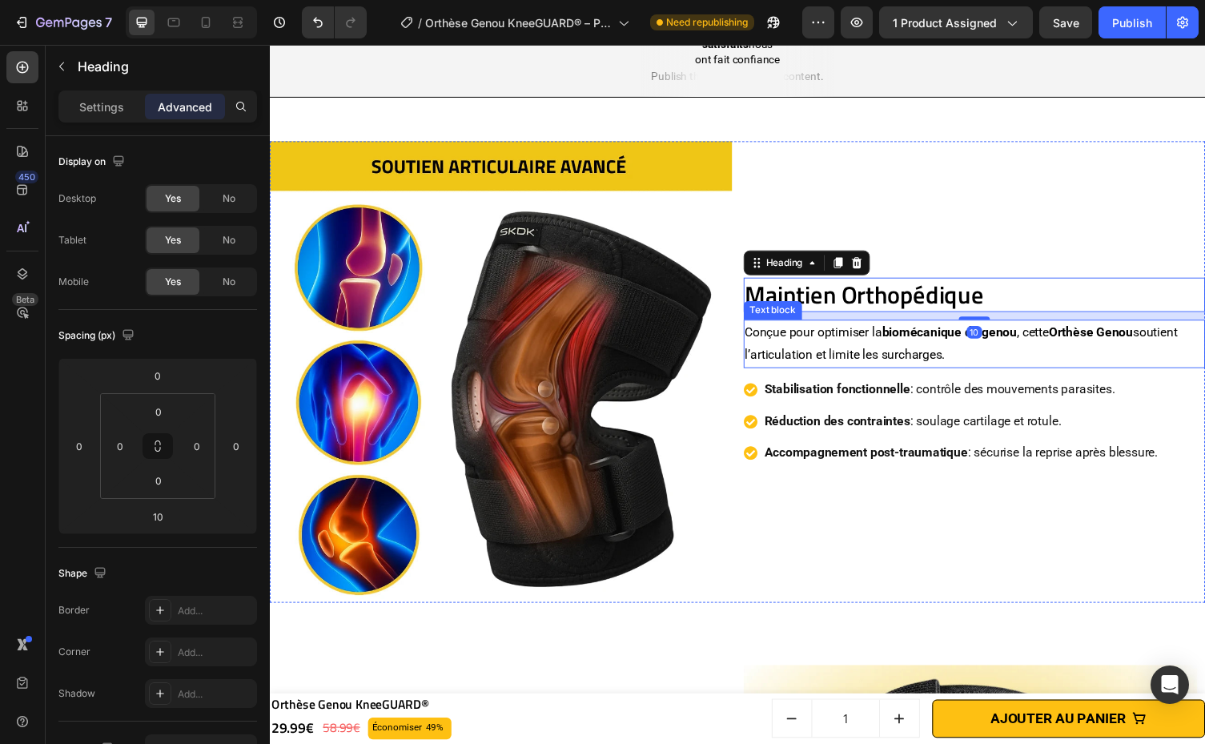
click at [816, 375] on p "Conçue pour optimiser la biomécanique du genou , cette Orthèse Genou soutient l…" at bounding box center [993, 352] width 471 height 46
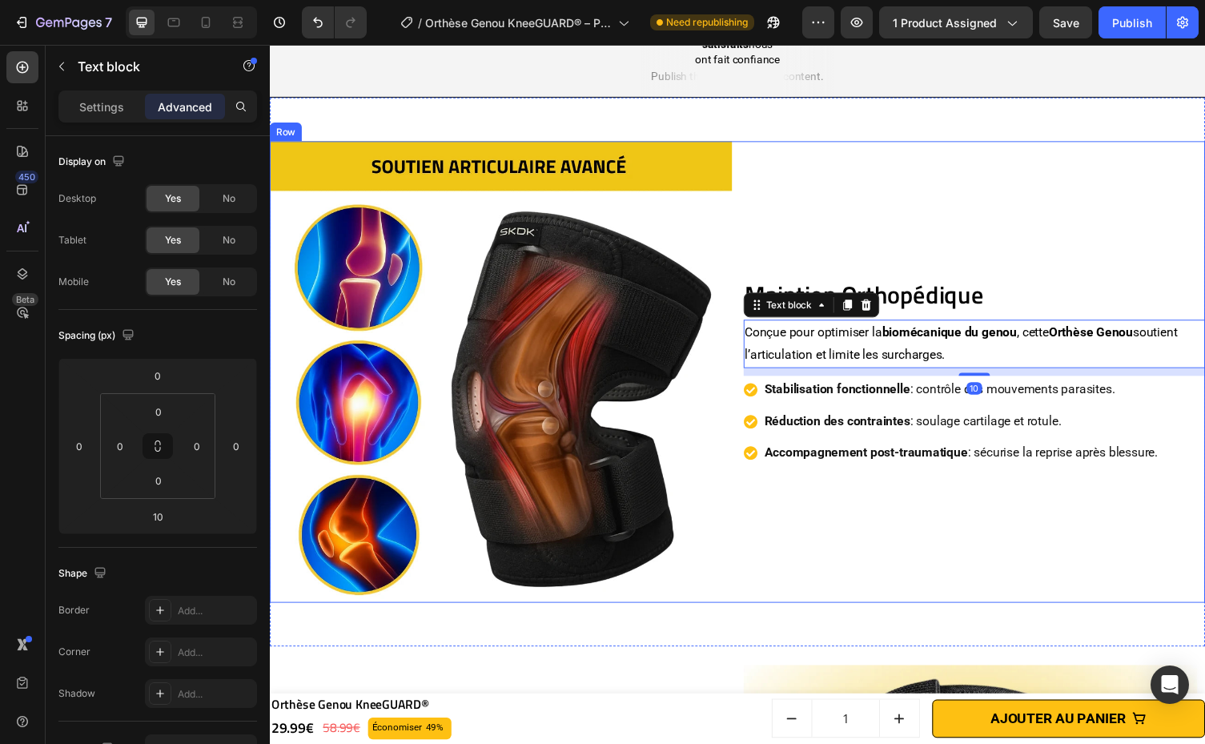
click at [1074, 292] on div "Maintien Orthopédique Heading Conçue pour optimiser la biomécanique du genou , …" at bounding box center [993, 381] width 475 height 475
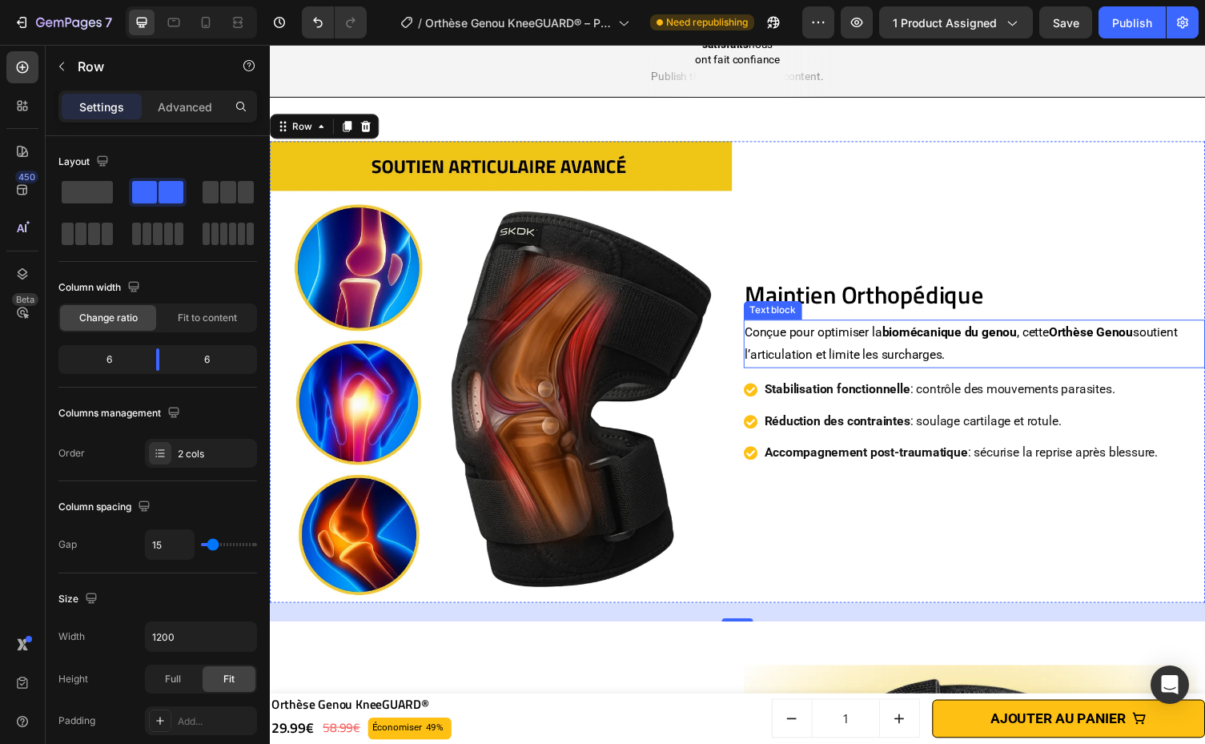
click at [823, 375] on p "Conçue pour optimiser la biomécanique du genou , cette Orthèse Genou soutient l…" at bounding box center [993, 352] width 471 height 46
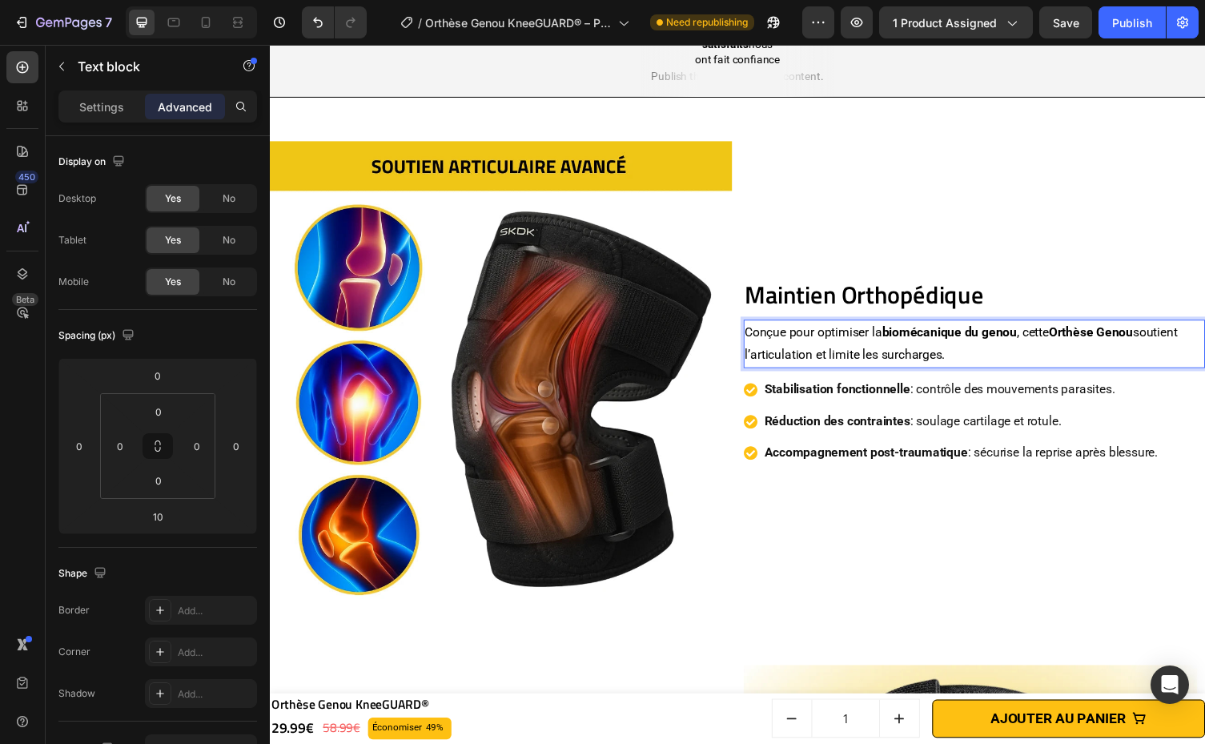
click at [769, 375] on p "Conçue pour optimiser la biomécanique du genou , cette Orthèse Genou soutient l…" at bounding box center [993, 352] width 471 height 46
click at [760, 375] on p "Conçue pour optimiser la biomécanique du genou , cette Orthèse Genou soutient l…" at bounding box center [993, 352] width 471 height 46
click at [1164, 368] on p "Conçue pour optimiser la biomécanique du genou , cette Orthèse Genou soutient l…" at bounding box center [993, 352] width 471 height 46
click at [758, 375] on p "Conçue pour optimiser la biomécanique du genou , cette Orthèse Genou soutient l…" at bounding box center [993, 352] width 471 height 46
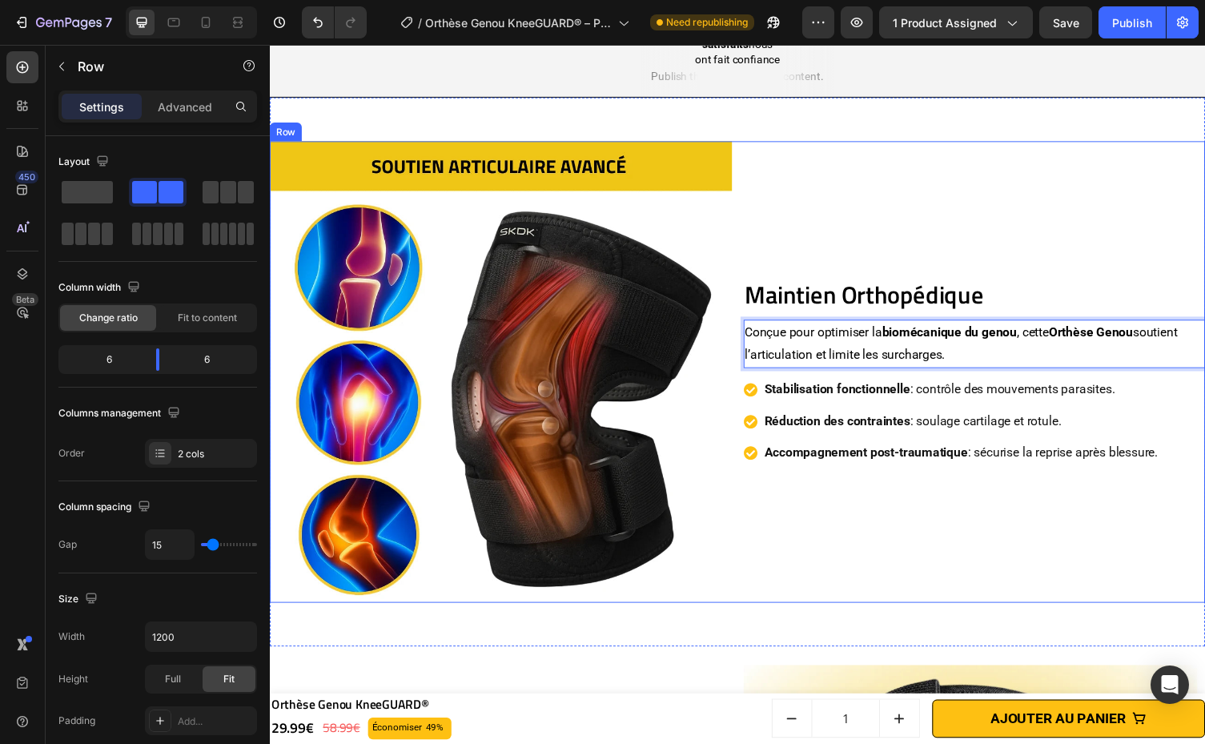
click at [919, 530] on div "Maintien Orthopédique Heading Conçue pour optimiser la biomécanique du genou , …" at bounding box center [993, 381] width 475 height 475
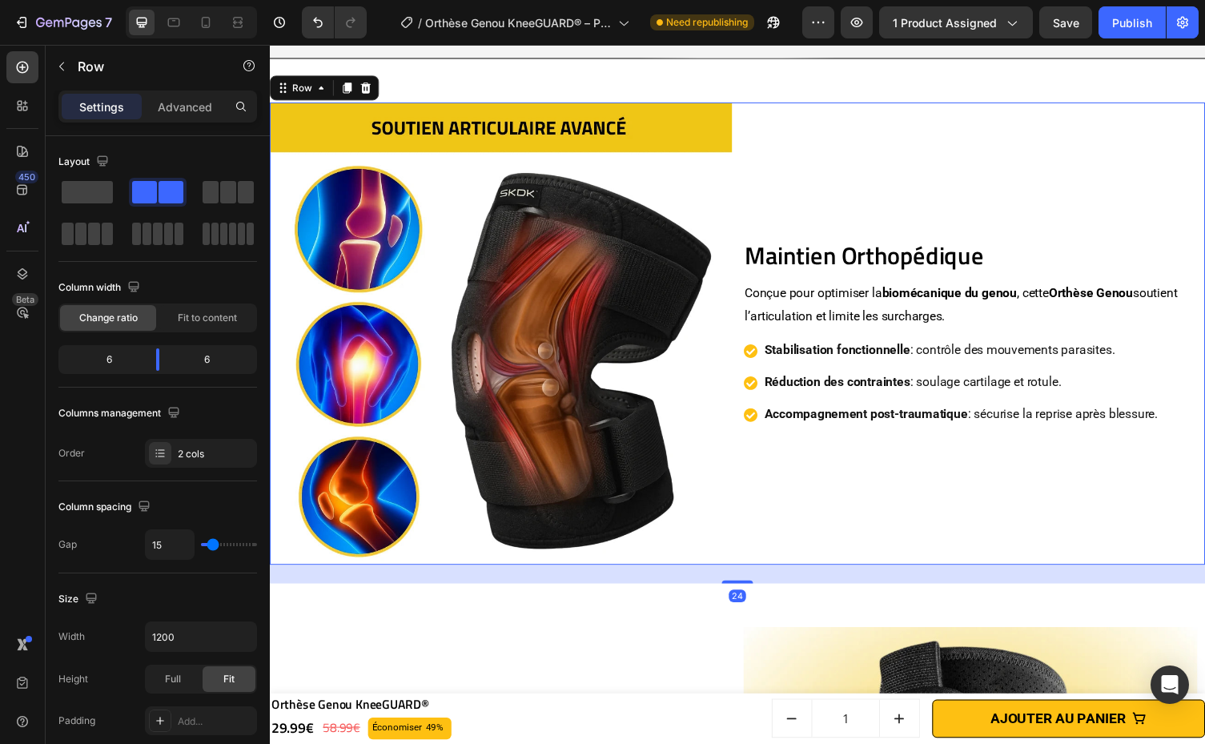
scroll to position [1404, 0]
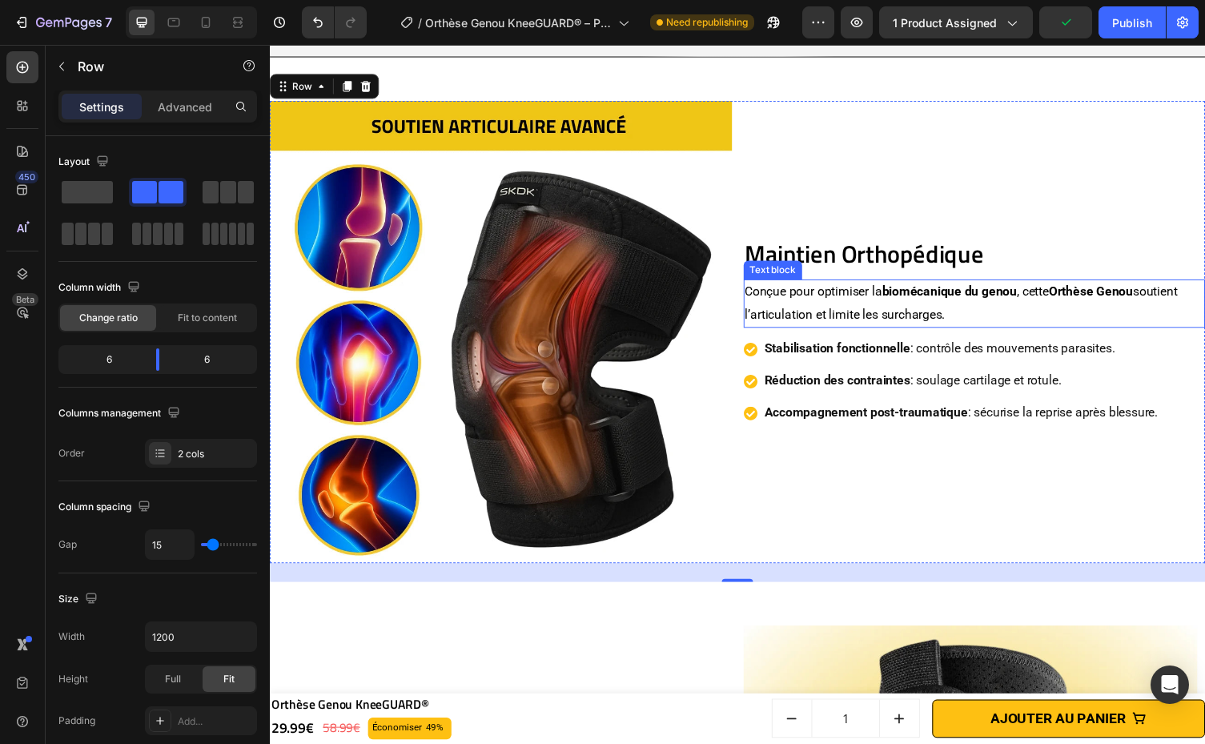
click at [1004, 305] on p "Conçue pour optimiser la biomécanique du genou , cette Orthèse Genou soutient l…" at bounding box center [993, 310] width 471 height 46
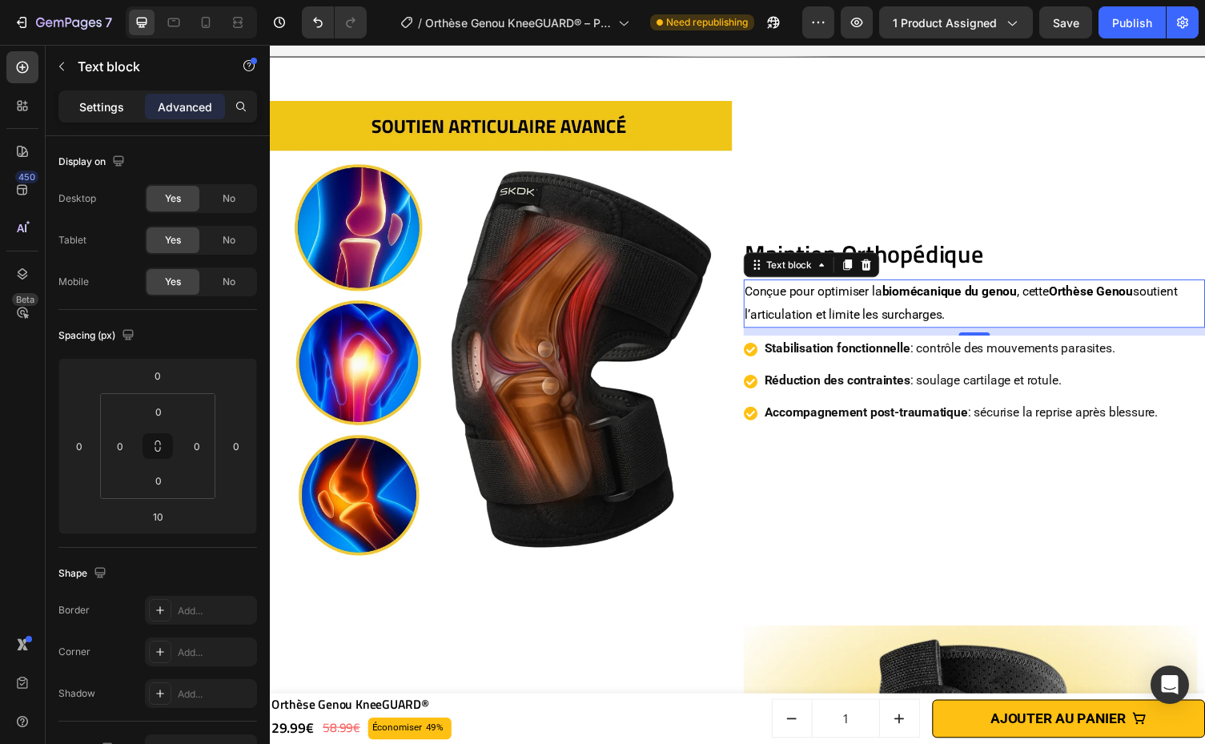
click at [119, 108] on p "Settings" at bounding box center [101, 106] width 45 height 17
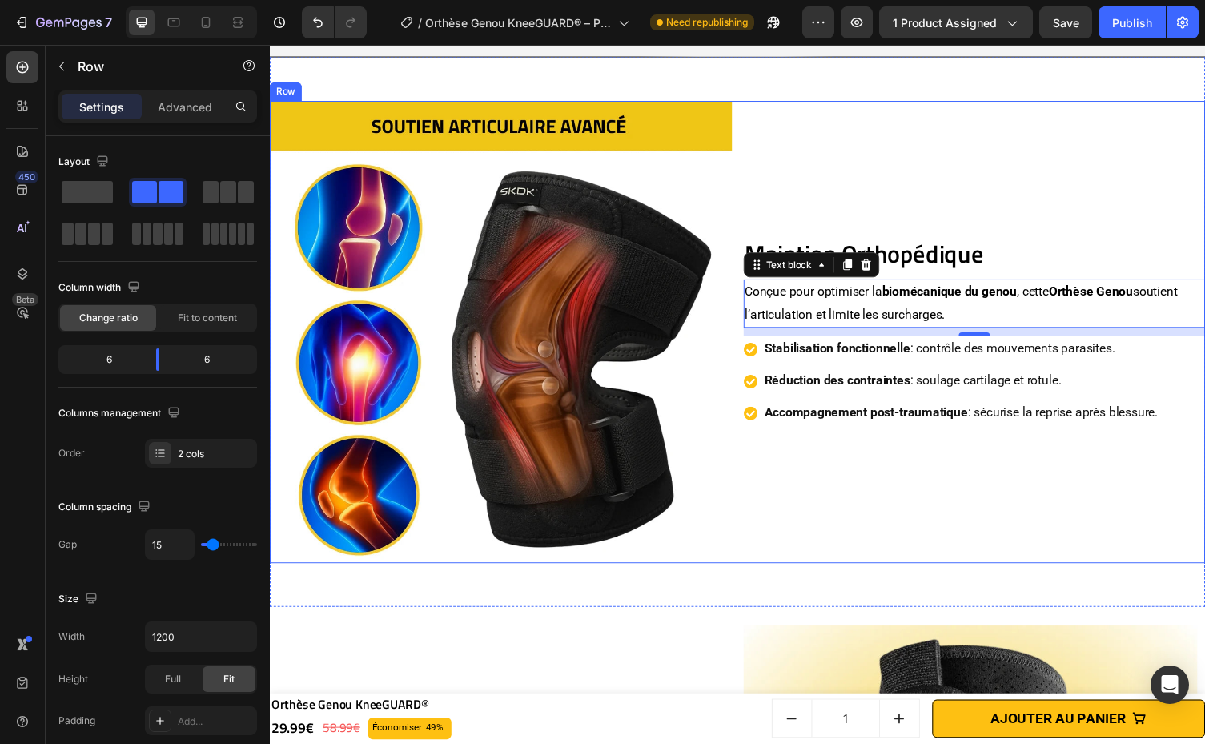
click at [922, 507] on div "Maintien Orthopédique Heading Conçue pour optimiser la biomécanique du genou , …" at bounding box center [993, 339] width 475 height 475
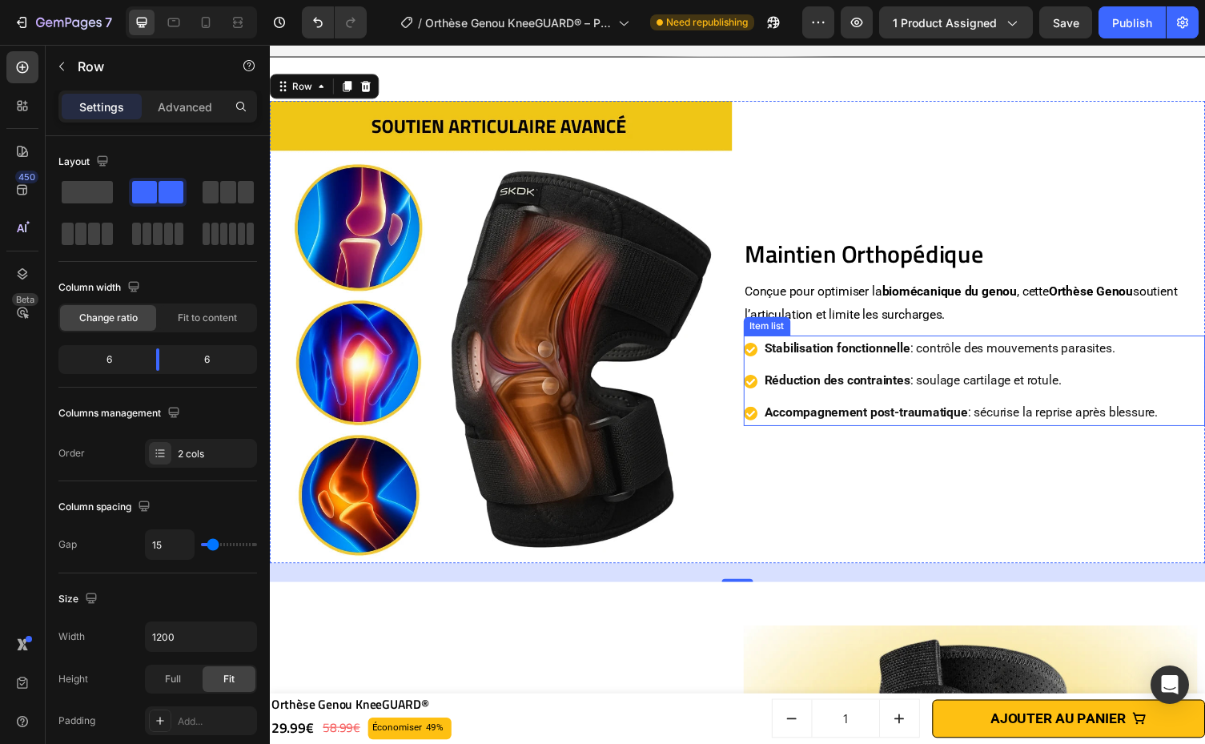
click at [986, 363] on p "Stabilisation fonctionnelle : contrôle des mouvements parasites." at bounding box center [980, 357] width 404 height 23
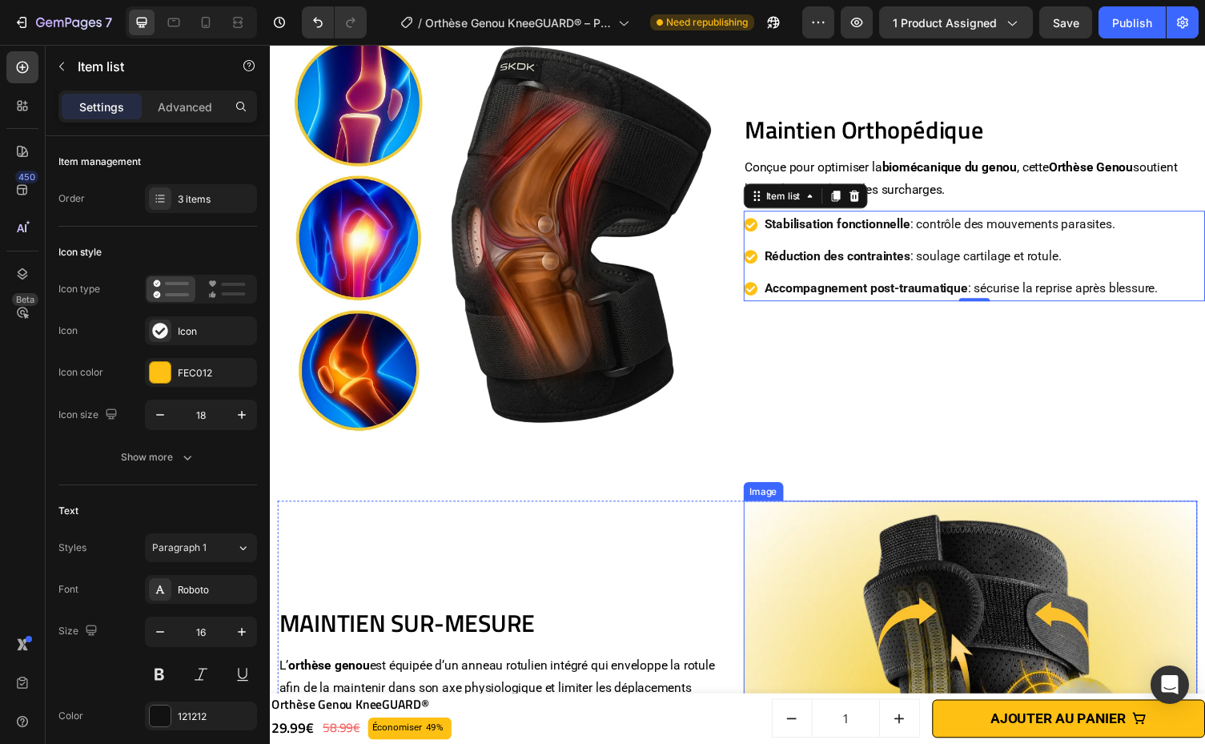
scroll to position [1521, 0]
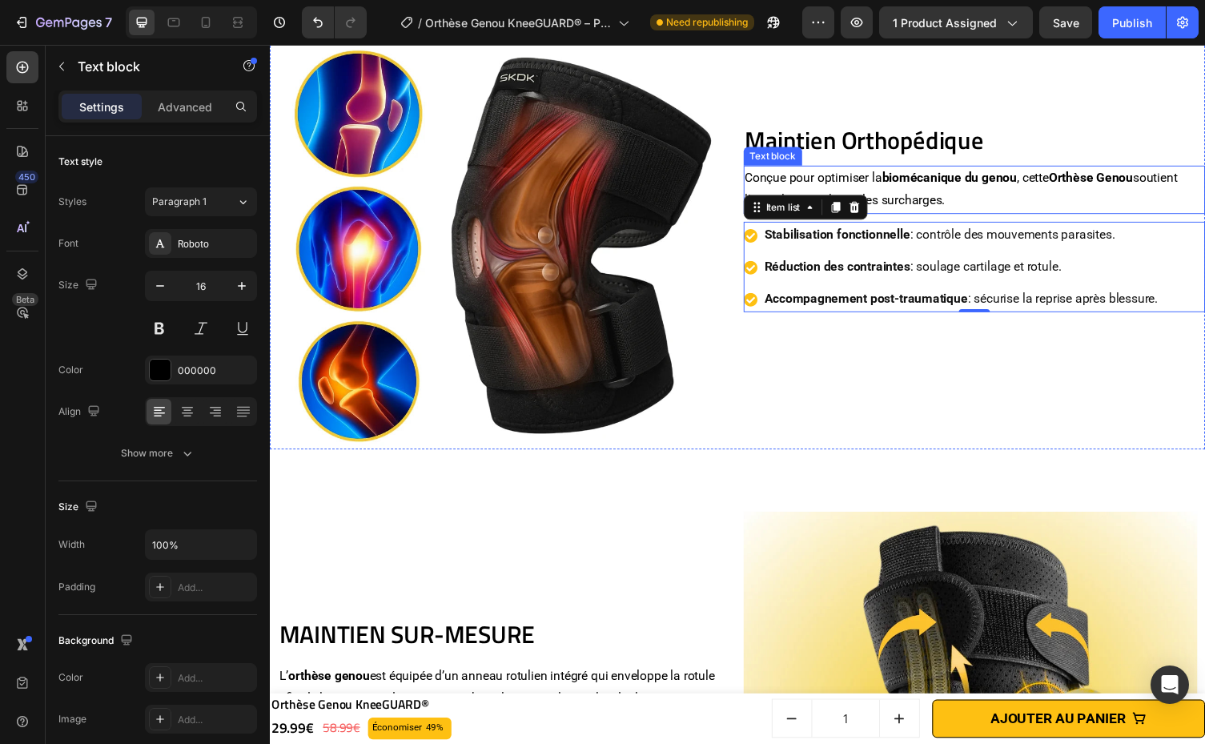
click at [984, 174] on strong "biomécanique du genou" at bounding box center [968, 181] width 138 height 15
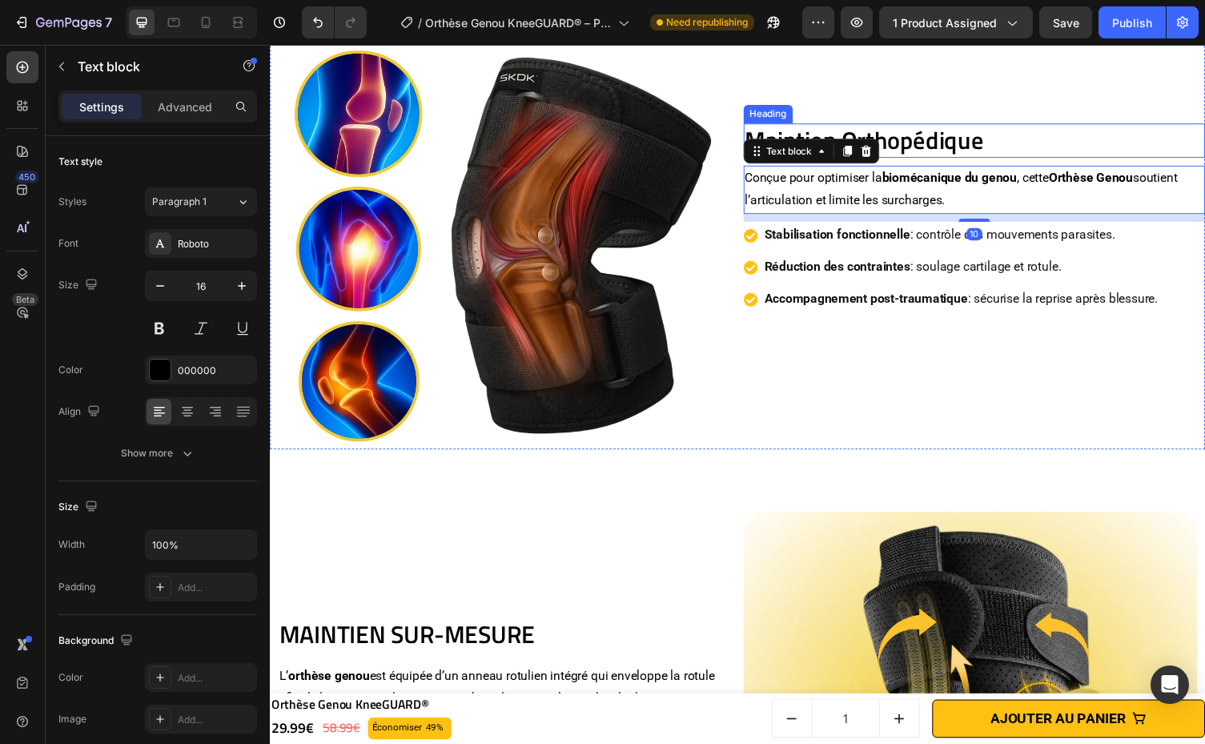
click at [989, 142] on h2 "Maintien Orthopédique" at bounding box center [993, 143] width 475 height 35
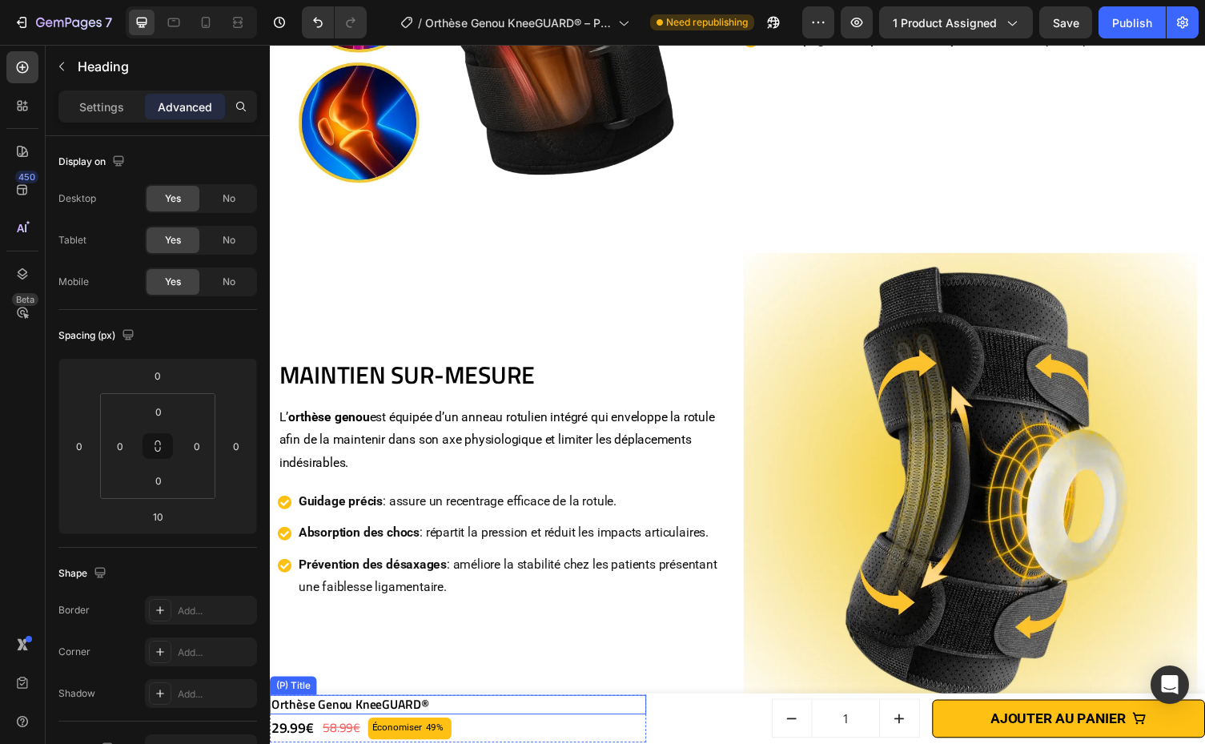
scroll to position [1802, 0]
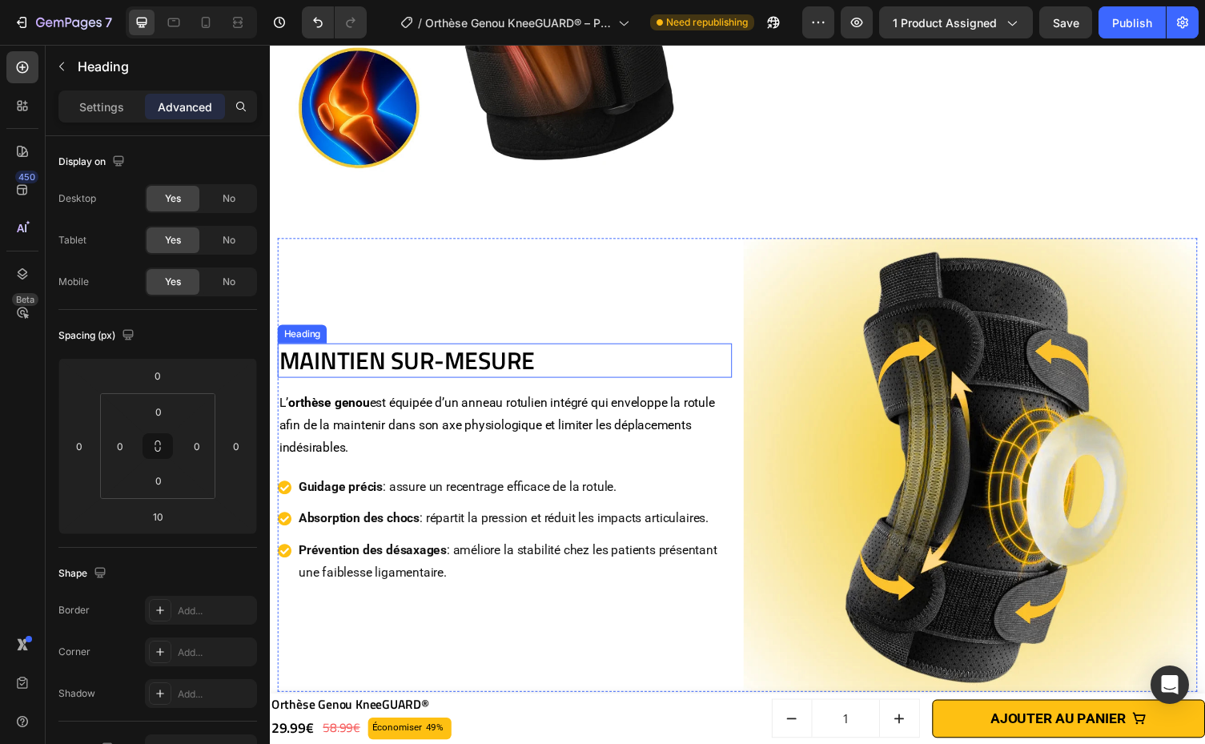
click at [416, 358] on h2 "MAINTIEN SUR-MESURE" at bounding box center [511, 368] width 467 height 35
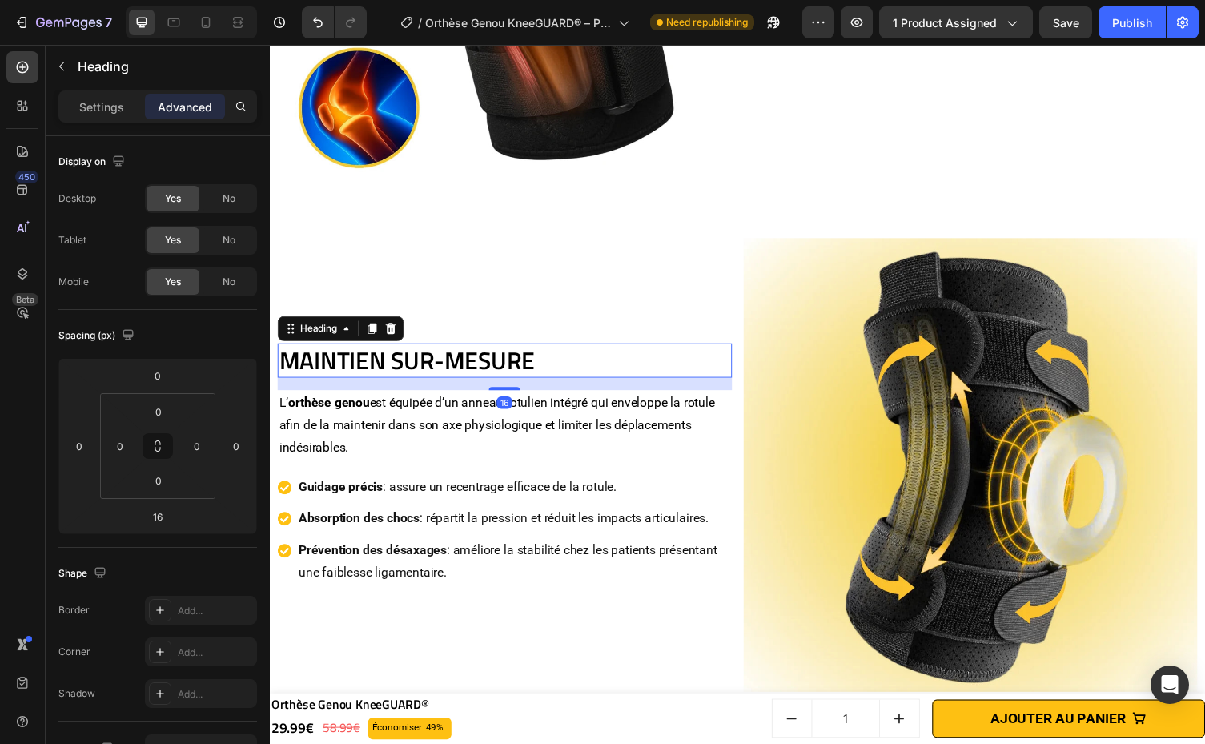
click at [416, 358] on h2 "MAINTIEN SUR-MESURE" at bounding box center [511, 368] width 467 height 35
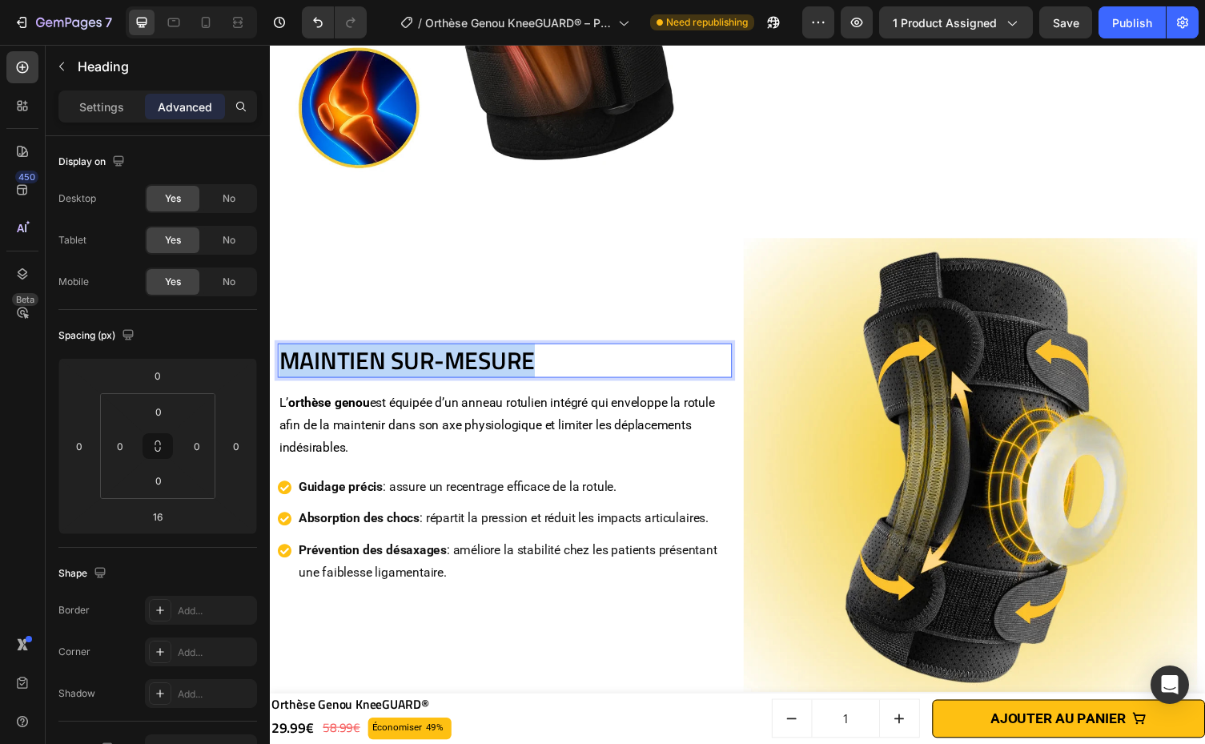
click at [415, 358] on p "MAINTIEN SUR-MESURE" at bounding box center [510, 369] width 463 height 32
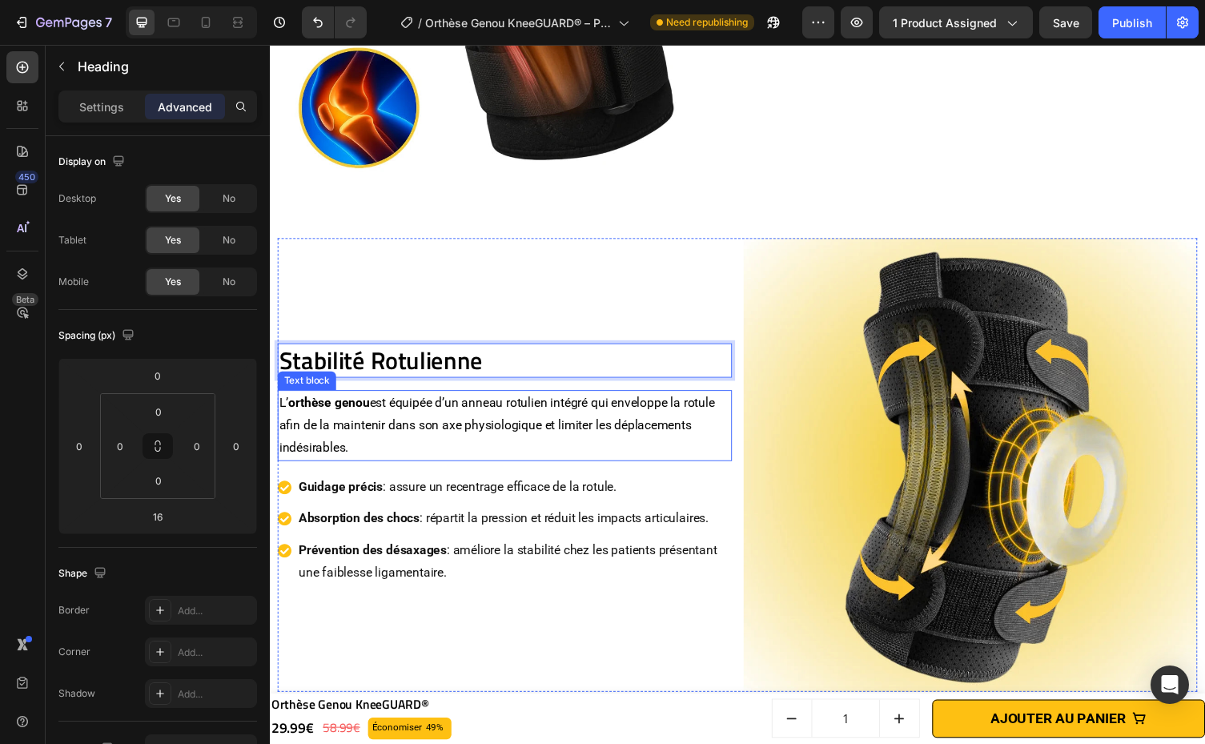
click at [507, 413] on p "L’ orthèse genou est équipée d’un anneau rotulien intégré qui enveloppe la rotu…" at bounding box center [510, 435] width 463 height 69
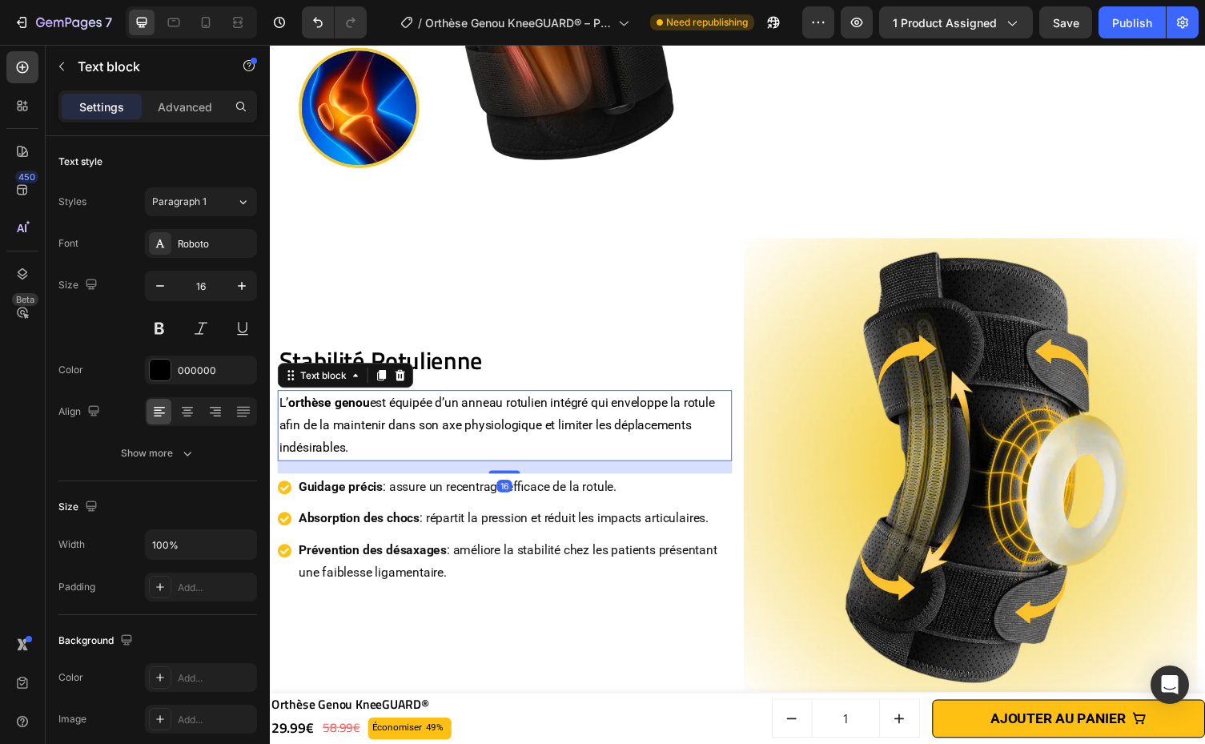
click at [387, 427] on p "L’ orthèse genou est équipée d’un anneau rotulien intégré qui enveloppe la rotu…" at bounding box center [510, 435] width 463 height 69
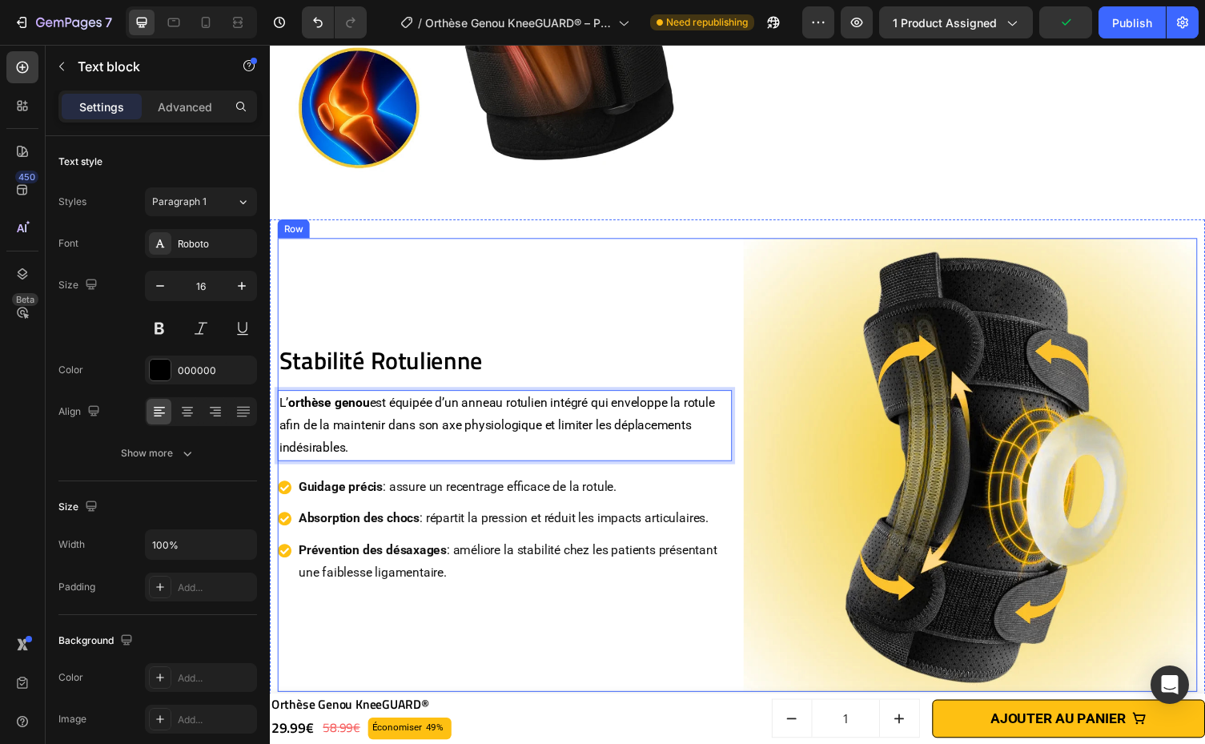
click at [631, 609] on div "Stabilité Rotulienne Heading L’ orthèse genou est équipée d’un anneau rotulien …" at bounding box center [511, 476] width 467 height 467
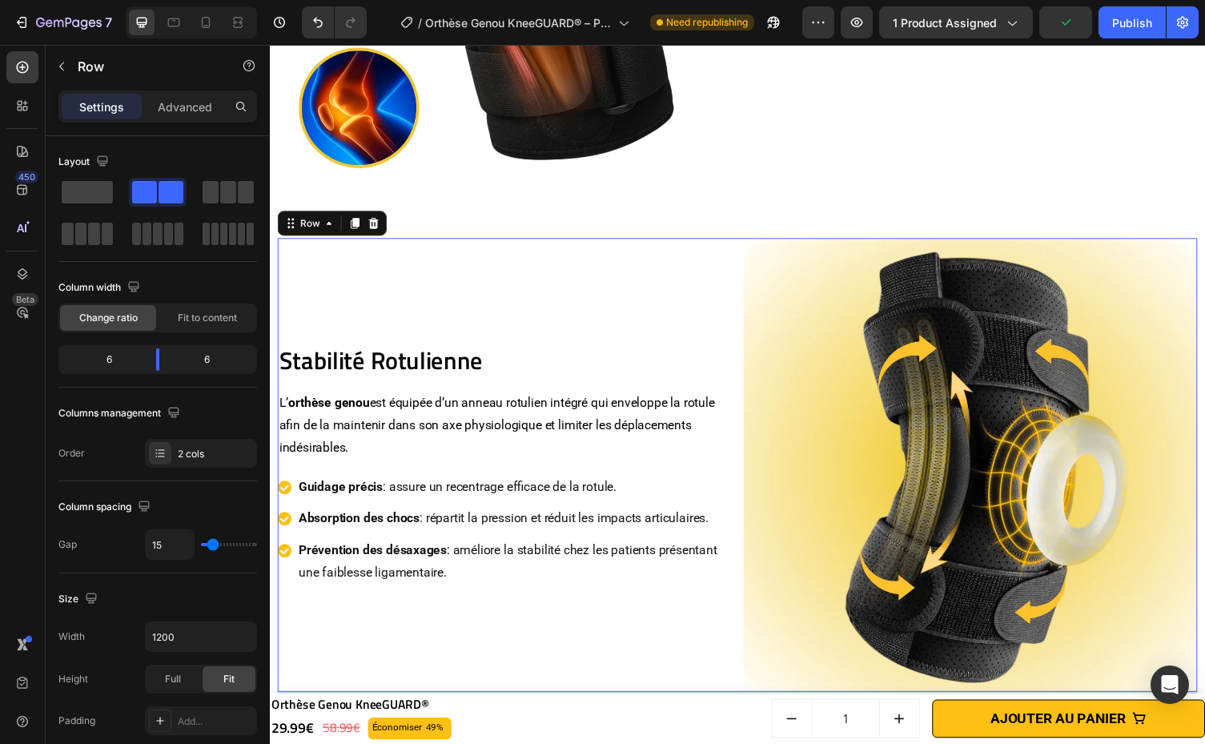
click at [676, 335] on div "Stabilité Rotulienne Heading L’ orthèse genou est équipée d’un anneau rotulien …" at bounding box center [511, 476] width 467 height 467
click at [515, 407] on p "L’ orthèse genou est équipée d’un anneau rotulien intégré qui enveloppe la rotu…" at bounding box center [510, 435] width 463 height 69
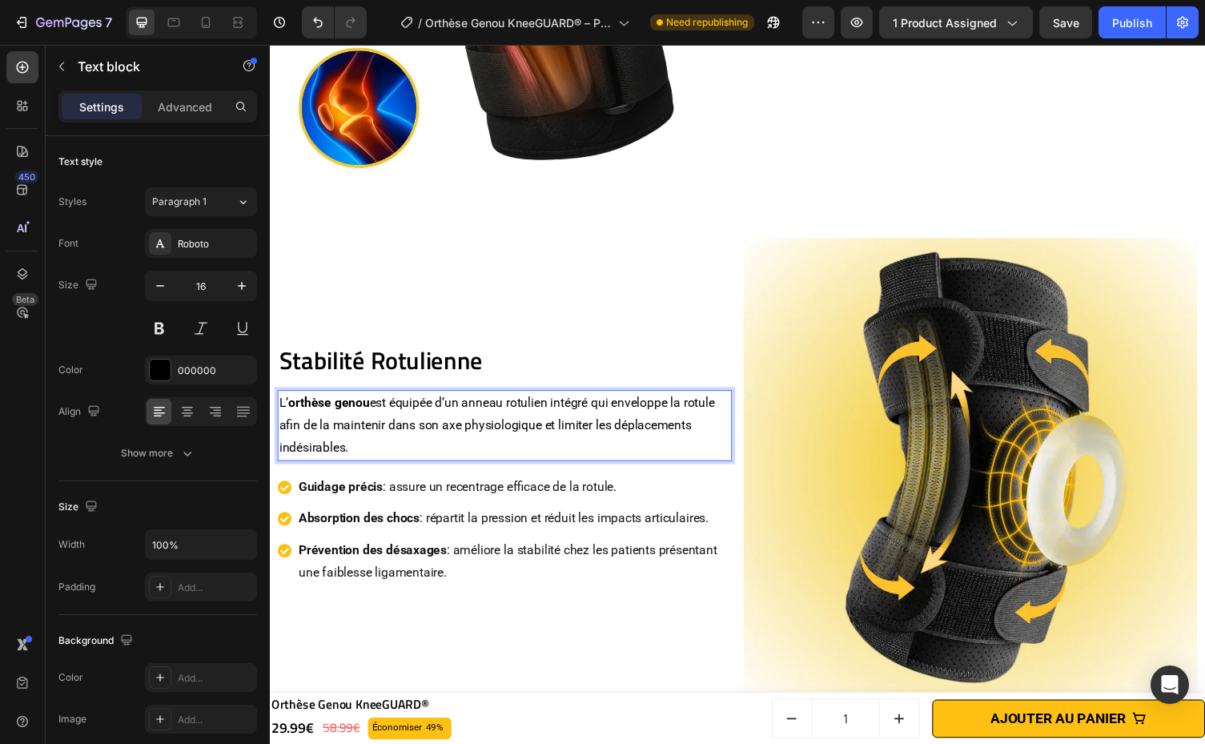
click at [515, 407] on p "L’ orthèse genou est équipée d’un anneau rotulien intégré qui enveloppe la rotu…" at bounding box center [510, 435] width 463 height 69
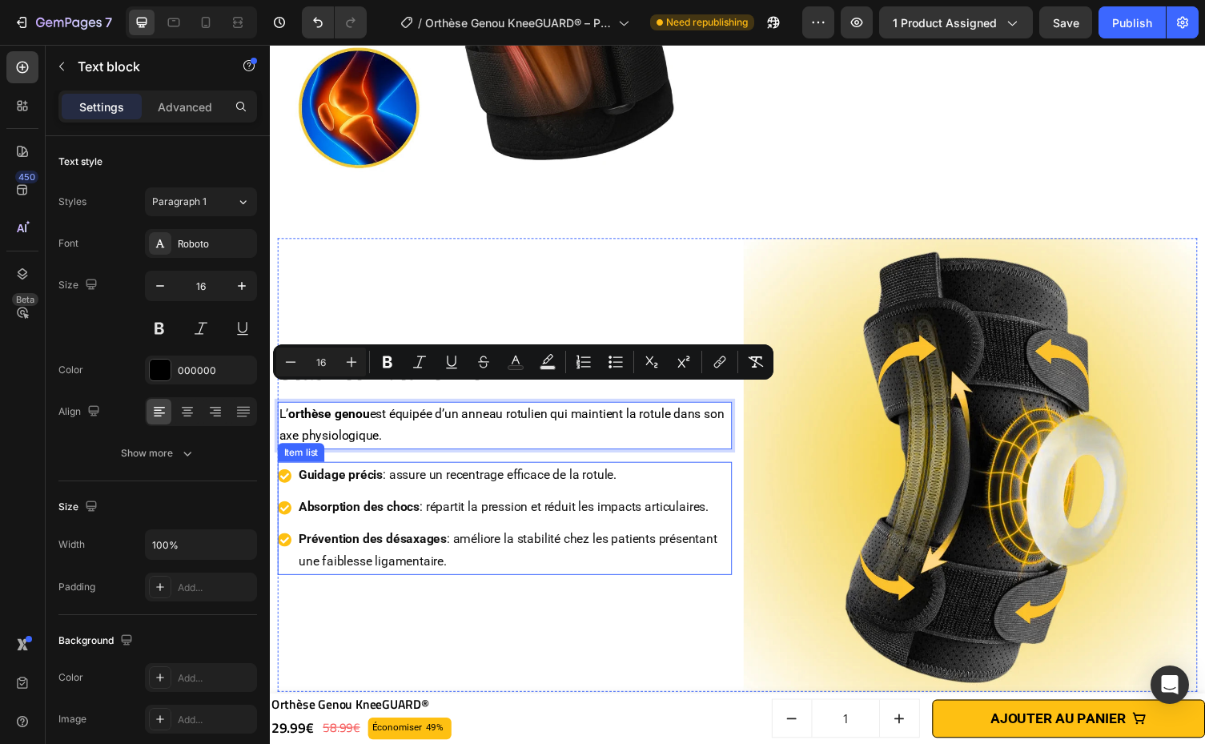
scroll to position [1813, 0]
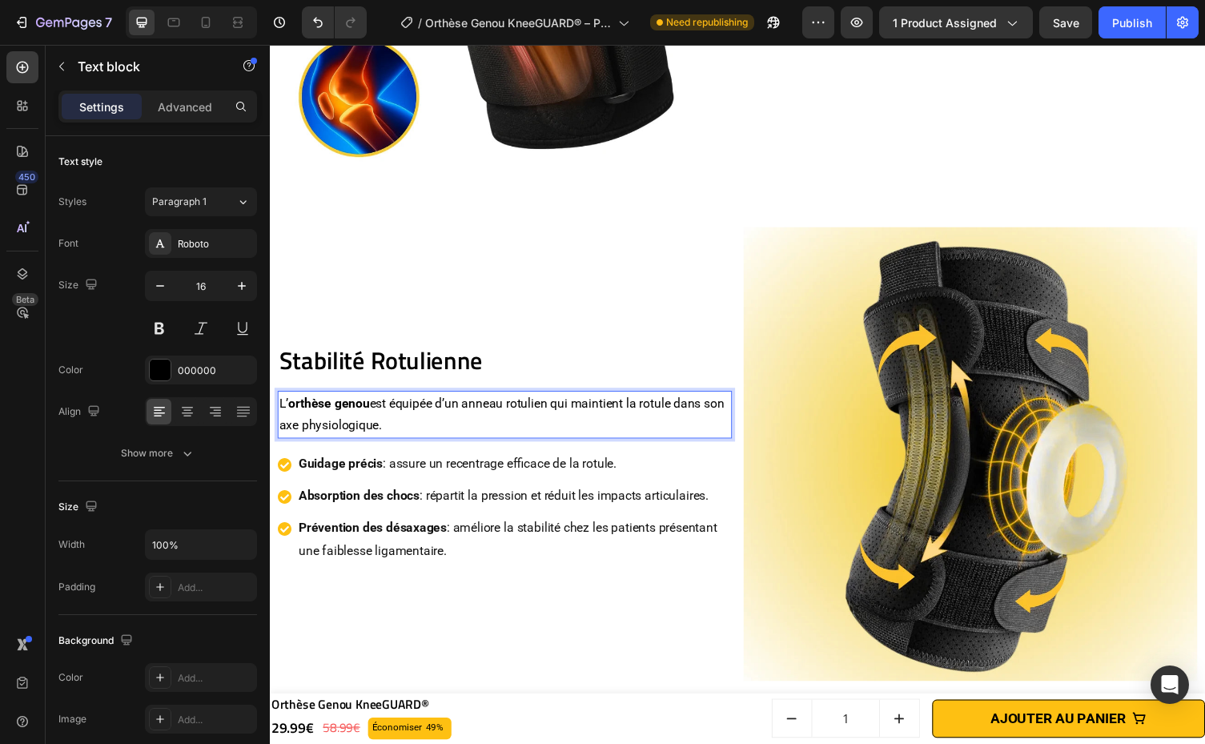
click at [496, 467] on p "Guidage précis : assure un recentrage efficace de la rotule." at bounding box center [520, 475] width 443 height 23
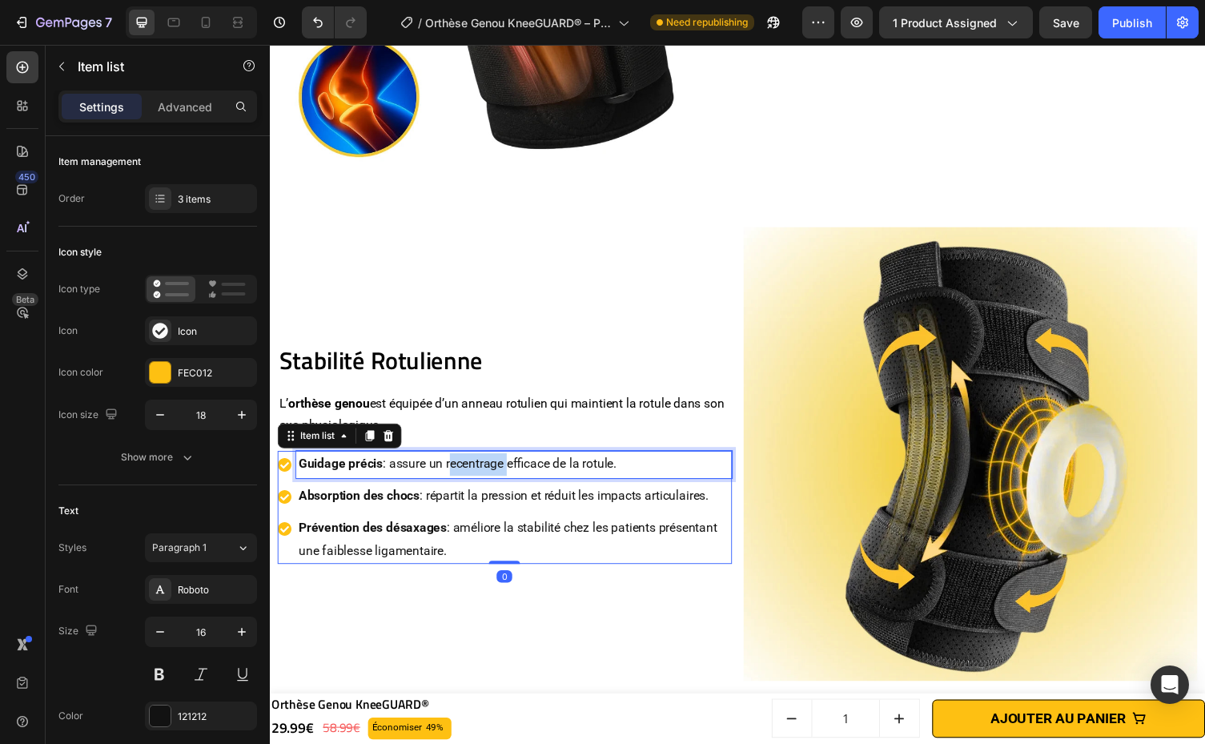
click at [496, 467] on p "Guidage précis : assure un recentrage efficace de la rotule." at bounding box center [520, 475] width 443 height 23
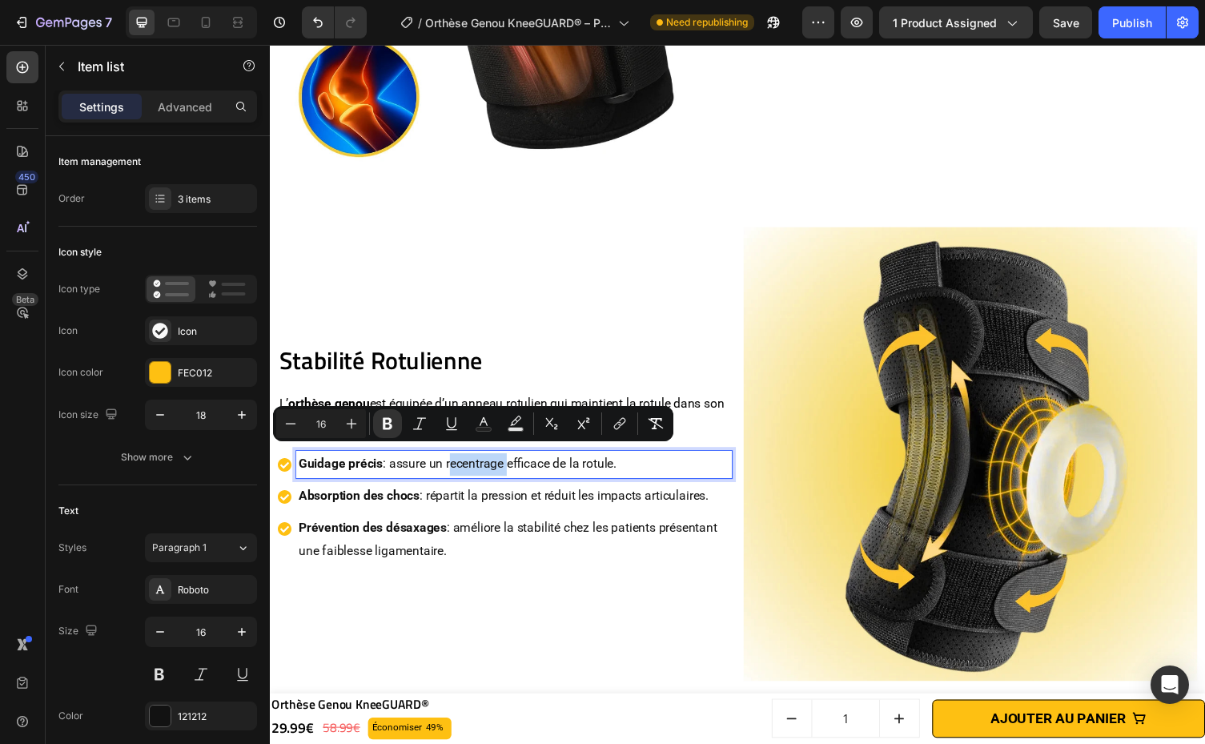
click at [496, 467] on p "Guidage précis : assure un recentrage efficace de la rotule." at bounding box center [520, 475] width 443 height 23
drag, startPoint x: 397, startPoint y: 465, endPoint x: 635, endPoint y: 476, distance: 238.8
click at [635, 476] on p "Guidage précis : assure un recentrage efficace de la rotule." at bounding box center [520, 475] width 443 height 23
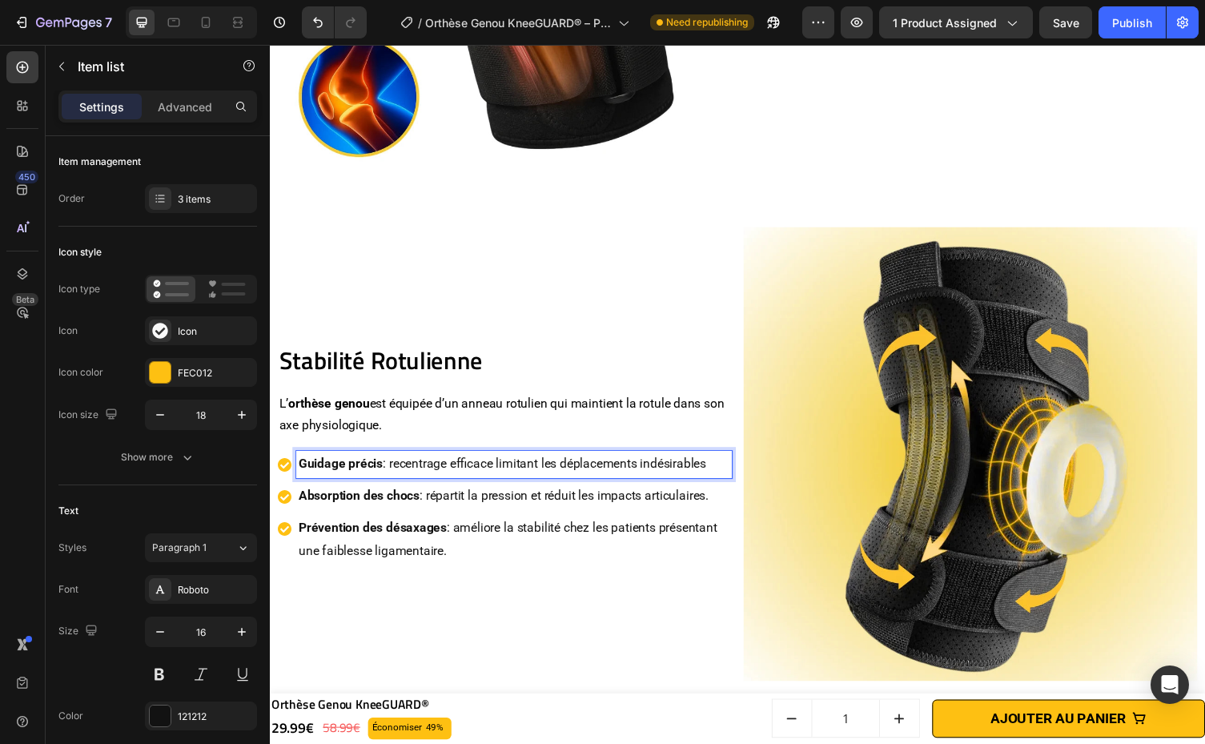
click at [674, 558] on p "Prévention des désaxages : améliore la stabilité chez les patients présentant u…" at bounding box center [520, 553] width 443 height 46
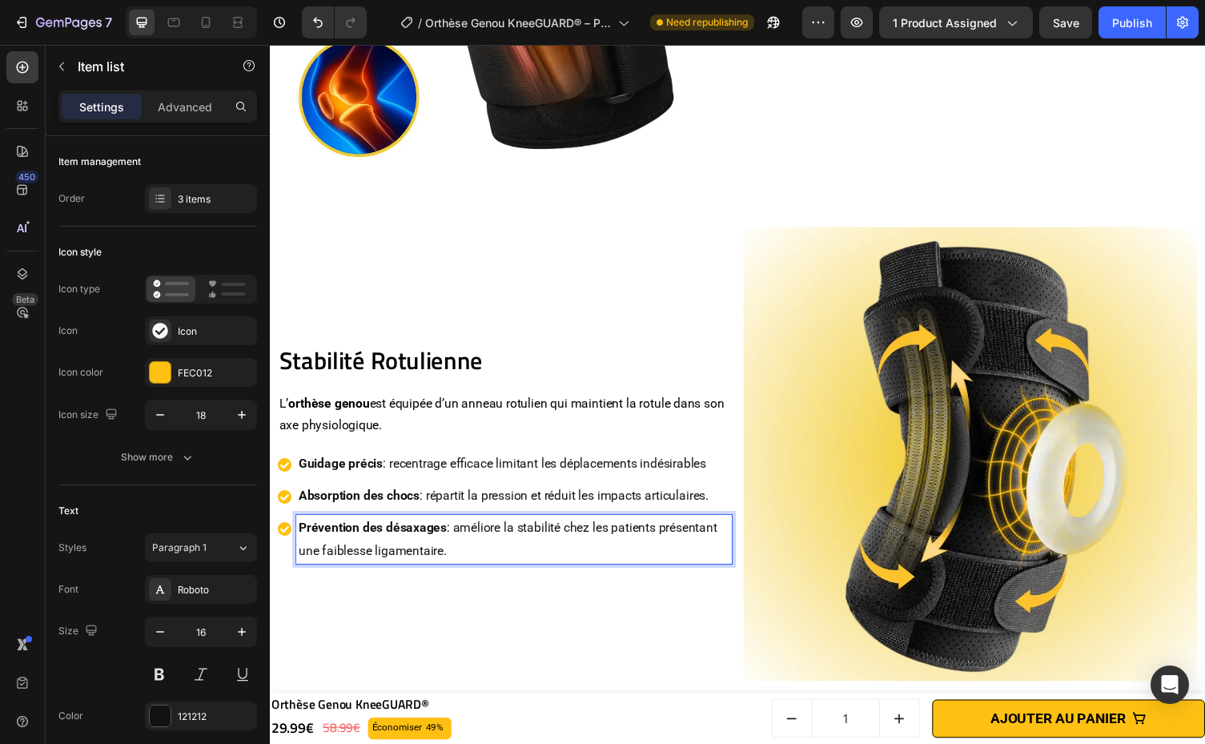
click at [466, 534] on p "Prévention des désaxages : améliore la stabilité chez les patients présentant u…" at bounding box center [520, 553] width 443 height 46
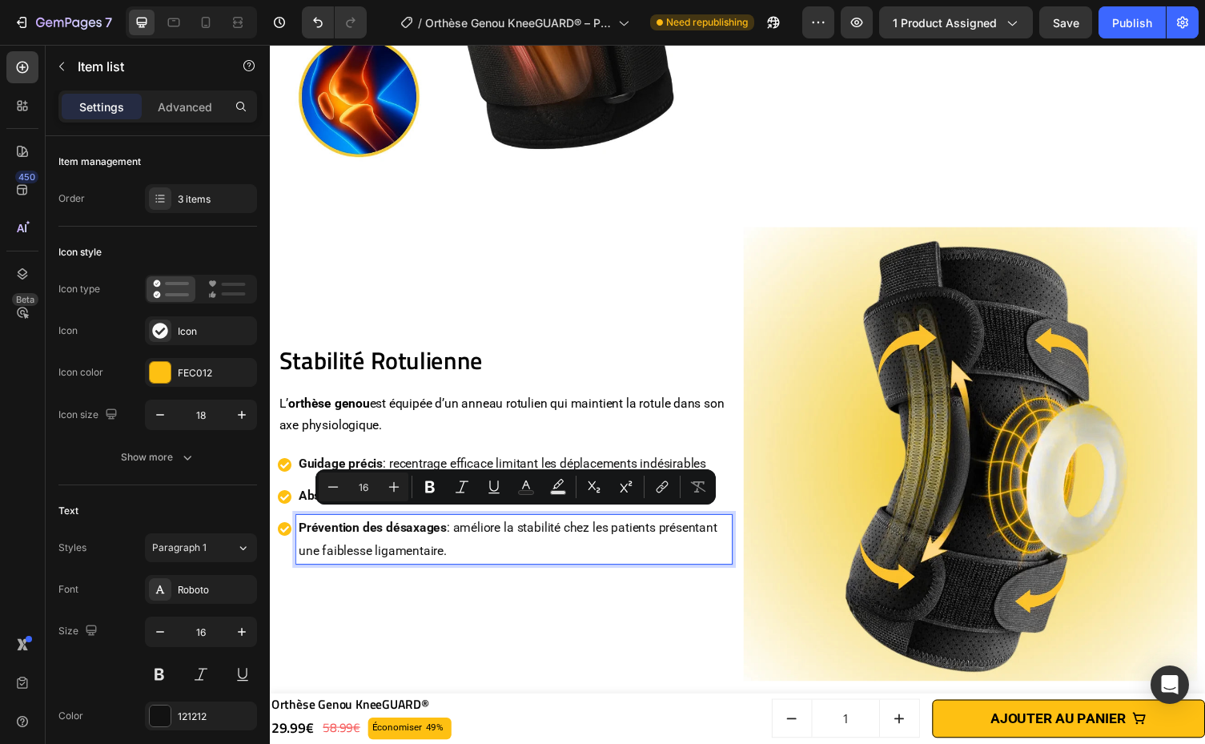
drag, startPoint x: 462, startPoint y: 532, endPoint x: 468, endPoint y: 559, distance: 27.2
click at [468, 559] on p "Prévention des désaxages : améliore la stabilité chez les patients présentant u…" at bounding box center [520, 553] width 443 height 46
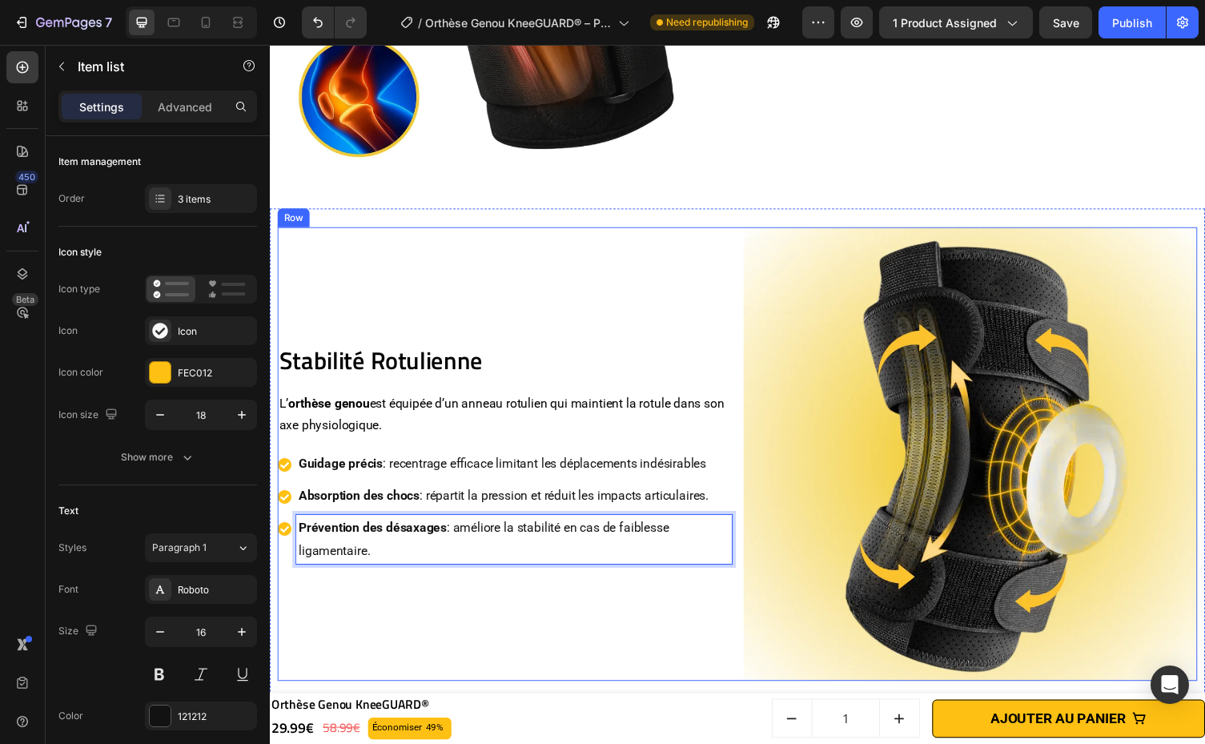
click at [602, 597] on div "Stabilité Rotulienne Heading L’ orthèse genou est équipée d’un anneau rotulien …" at bounding box center [511, 465] width 467 height 467
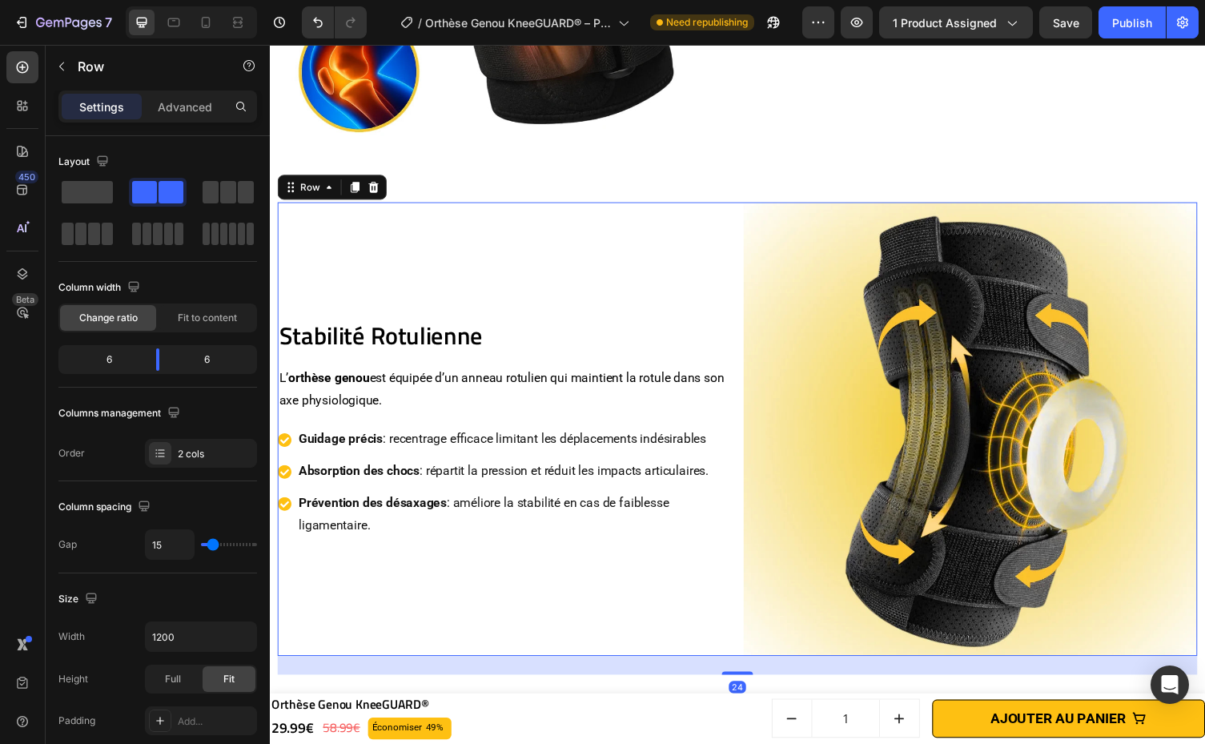
scroll to position [1839, 0]
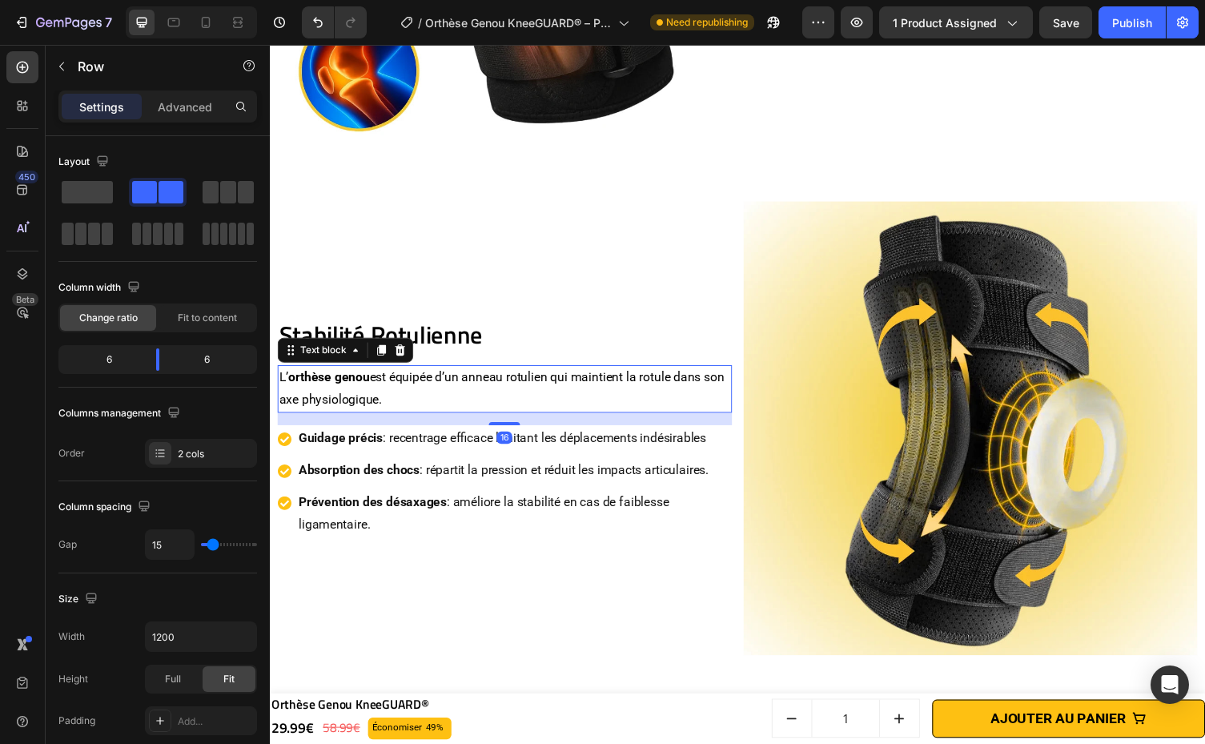
click at [499, 379] on p "L’ orthèse genou est équipée d’un anneau rotulien qui maintient la rotule dans …" at bounding box center [510, 398] width 463 height 46
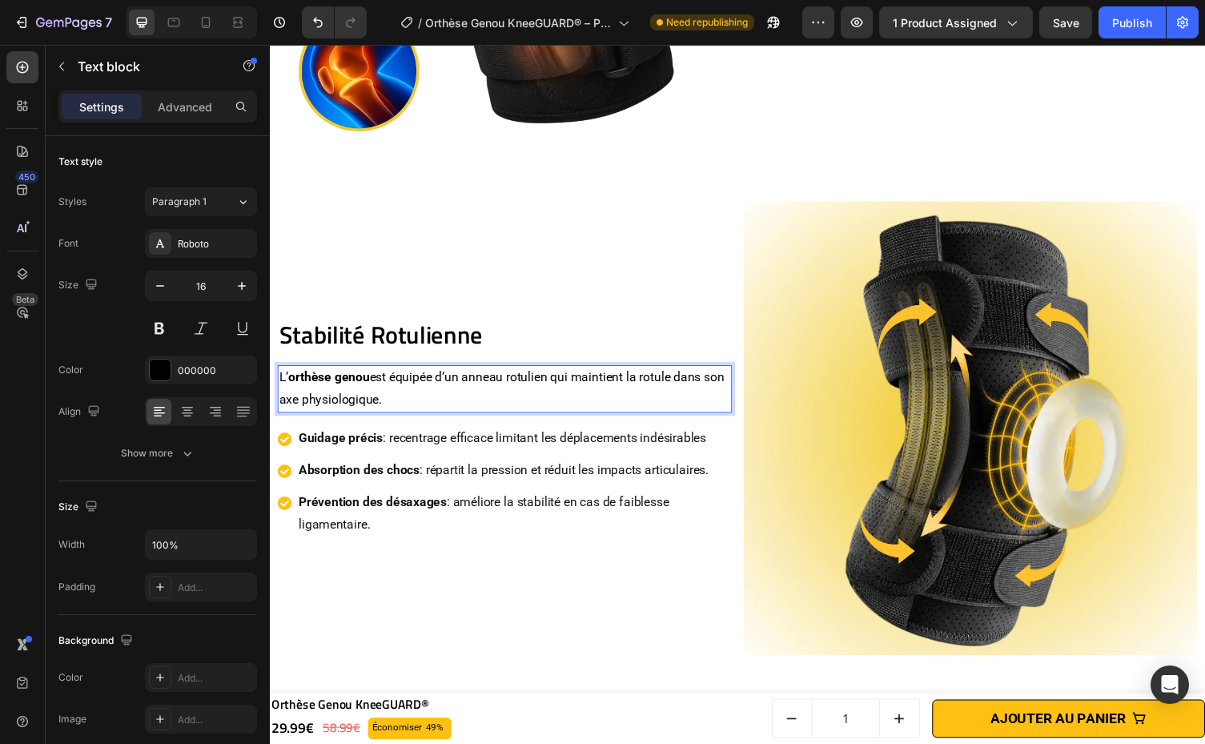
click at [470, 379] on p "L’ orthèse genou est équipée d’un anneau rotulien qui maintient la rotule dans …" at bounding box center [510, 398] width 463 height 46
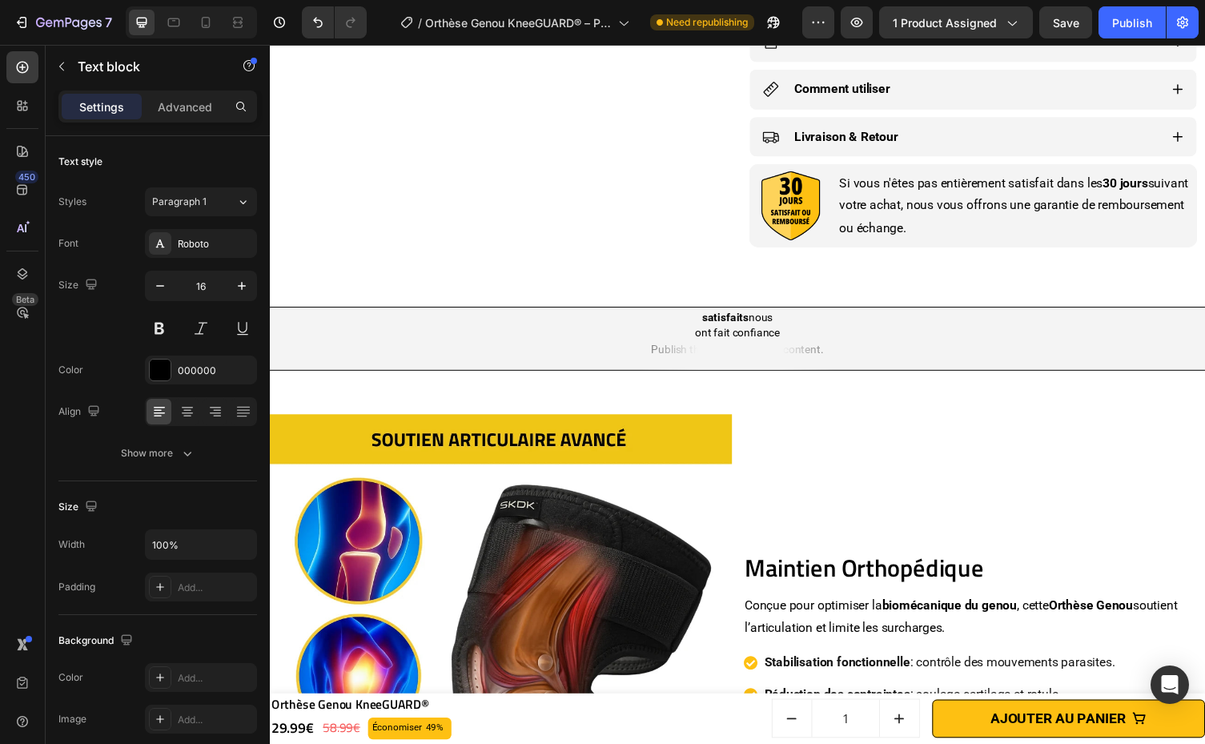
scroll to position [1198, 0]
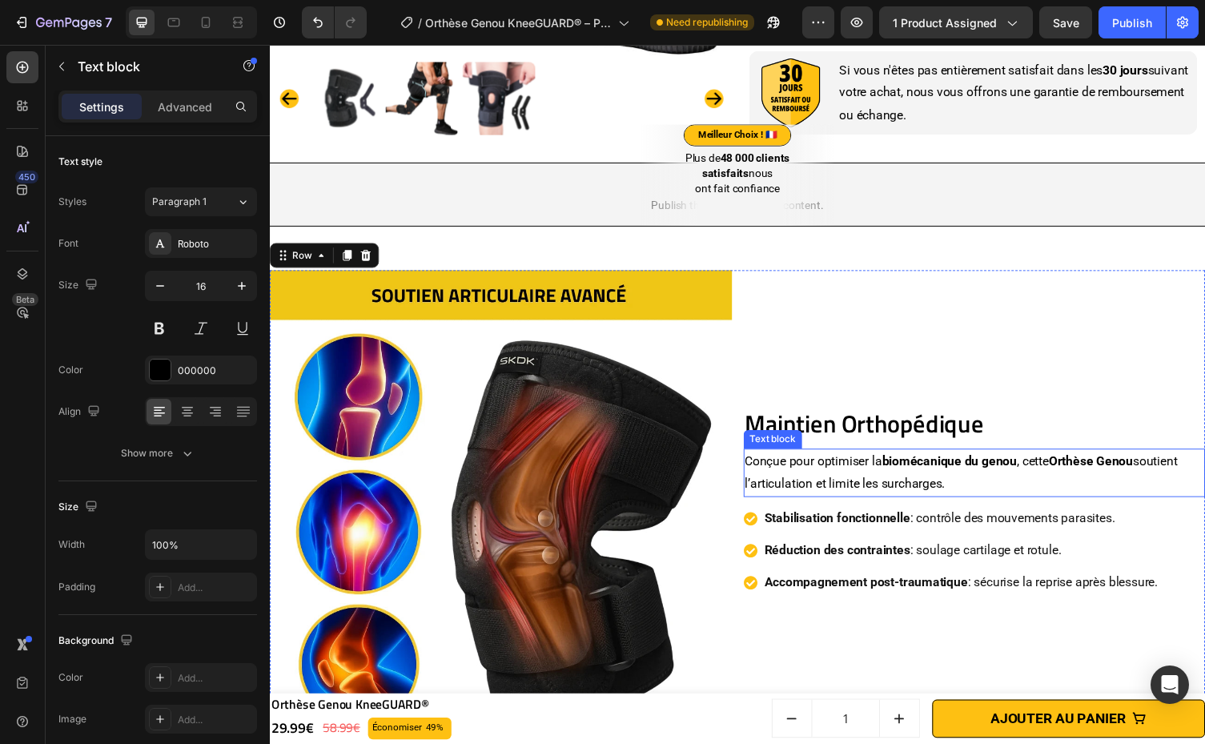
click at [1059, 489] on div "Maintien Orthopédique Heading Conçue pour optimiser la biomécanique du genou , …" at bounding box center [993, 513] width 475 height 475
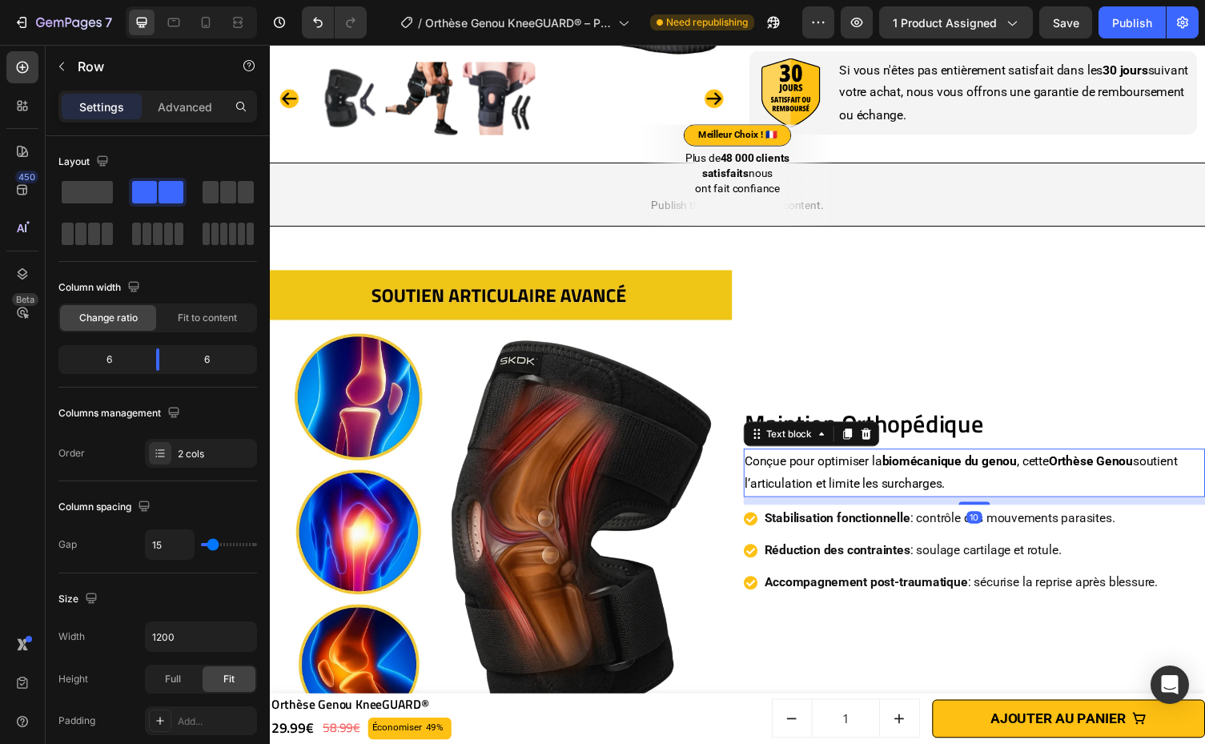
click at [1076, 479] on strong "Orthèse Genou" at bounding box center [1113, 471] width 86 height 15
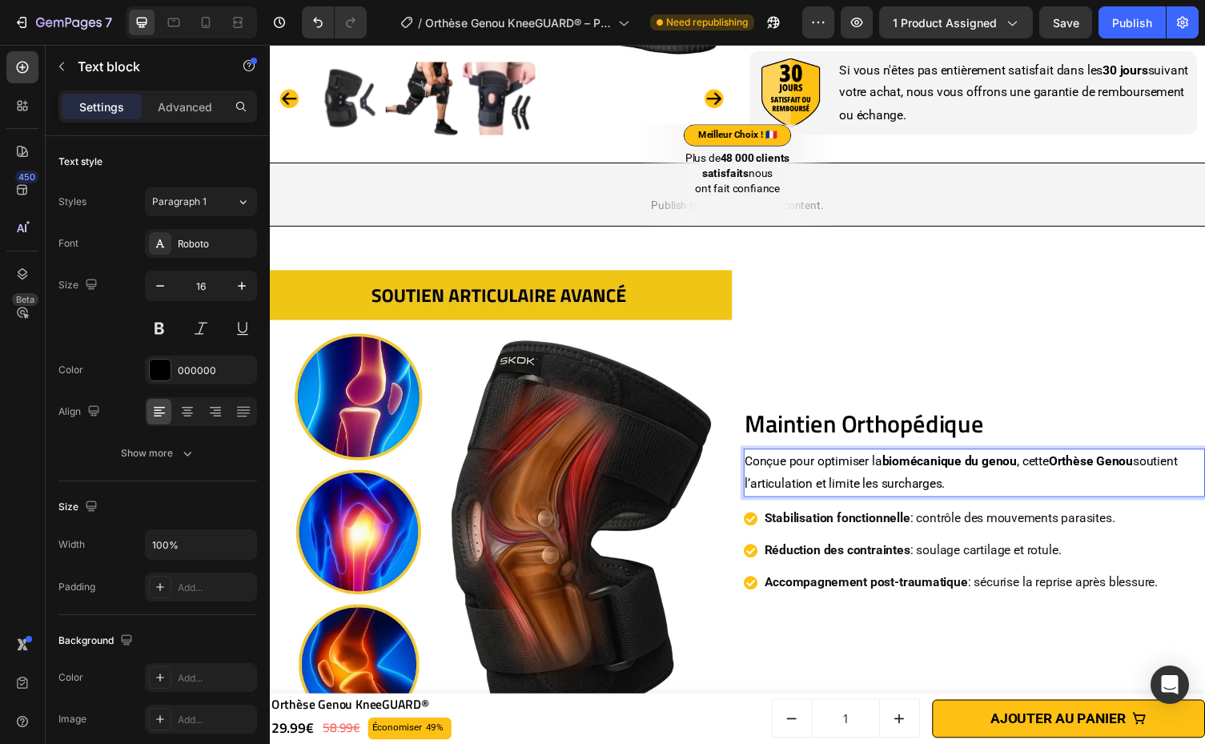
click at [1073, 479] on strong "Orthèse Genou" at bounding box center [1113, 471] width 86 height 15
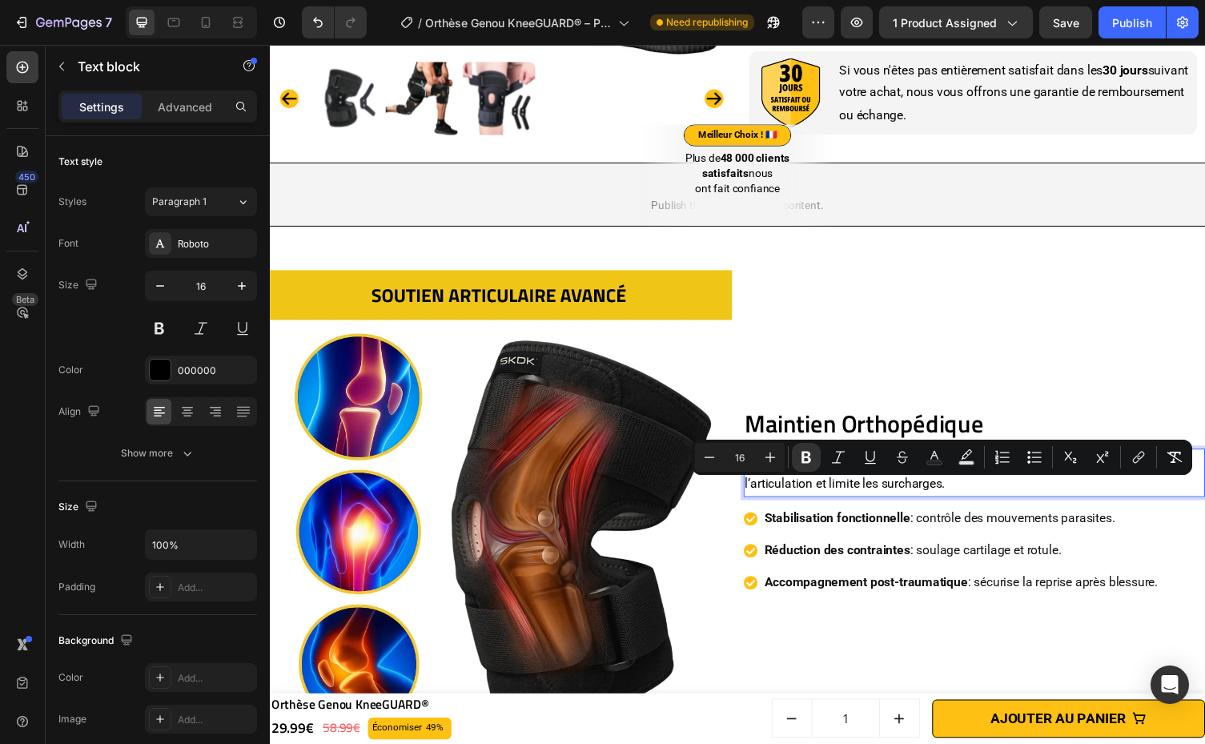
drag, startPoint x: 1073, startPoint y: 499, endPoint x: 1153, endPoint y: 499, distance: 80.0
click at [1153, 479] on strong "Orthèse Genou" at bounding box center [1113, 471] width 86 height 15
copy strong "Orthèse Genou"
click at [994, 608] on div "Stabilisation fonctionnelle : contrôle des mouvements parasites. Réduction des …" at bounding box center [970, 563] width 428 height 93
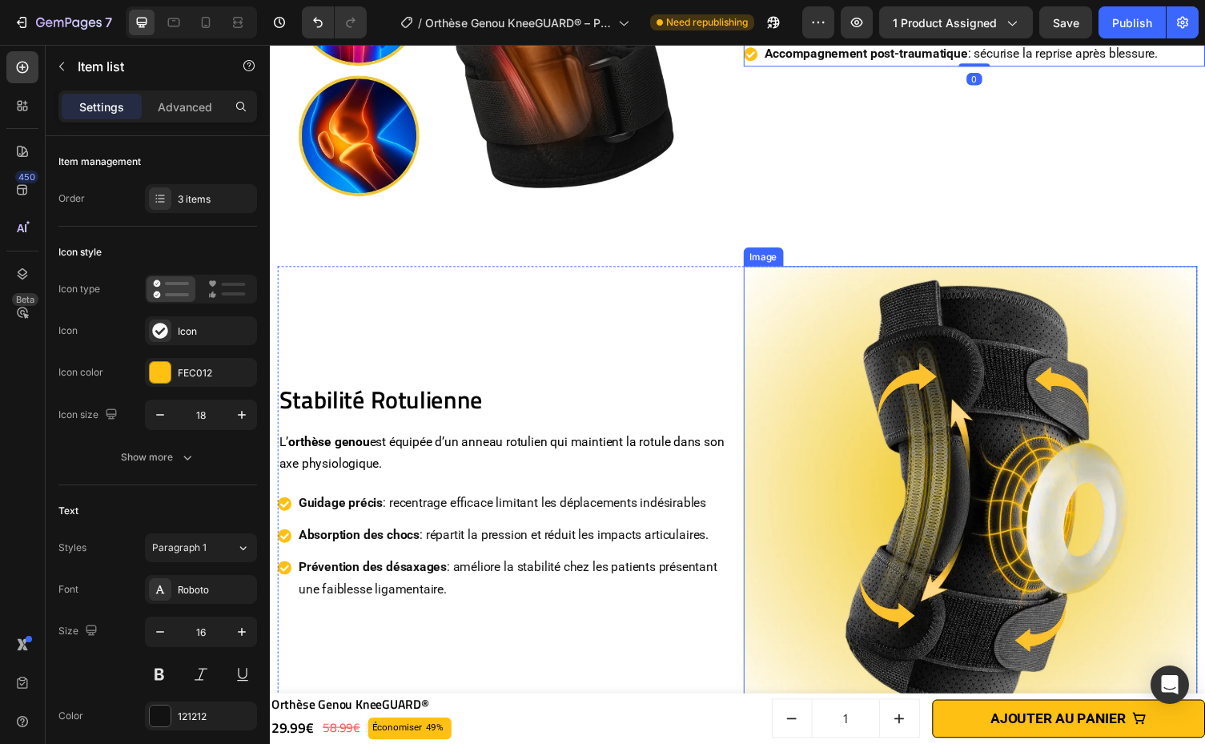
scroll to position [1842, 0]
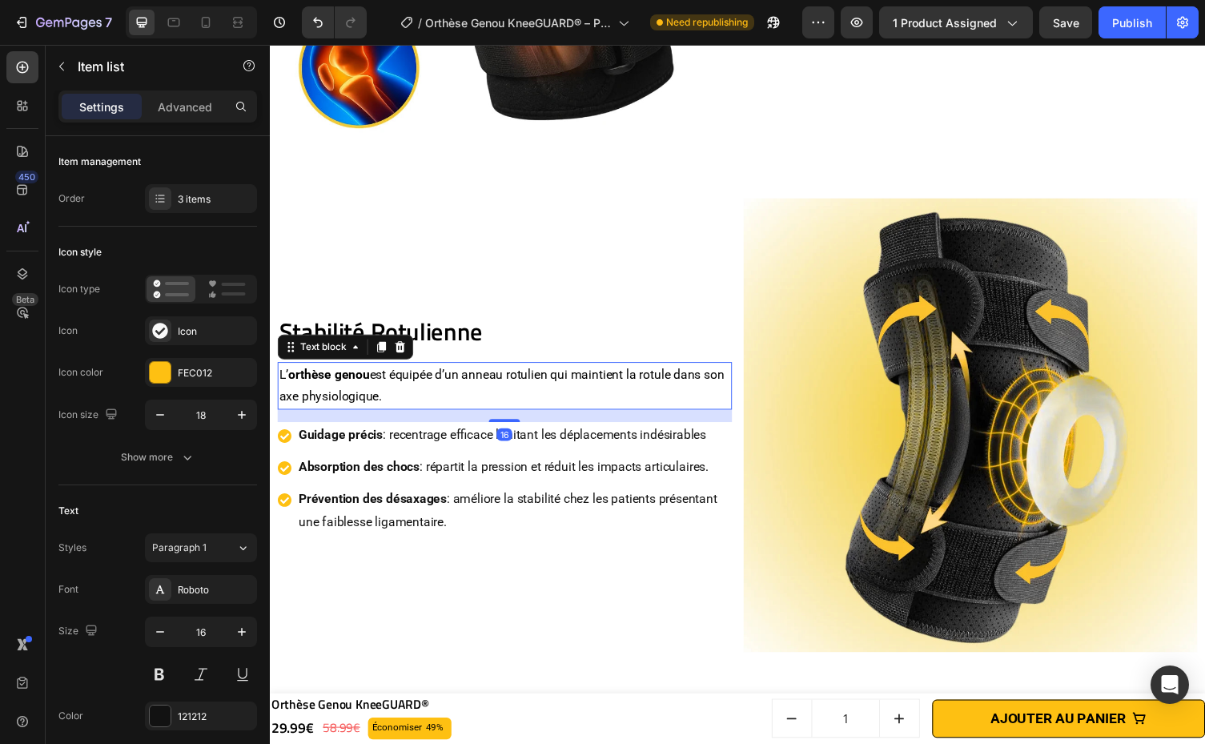
click at [375, 372] on p "L’ orthèse genou est équipée d’un anneau rotulien qui maintient la rotule dans …" at bounding box center [510, 395] width 463 height 46
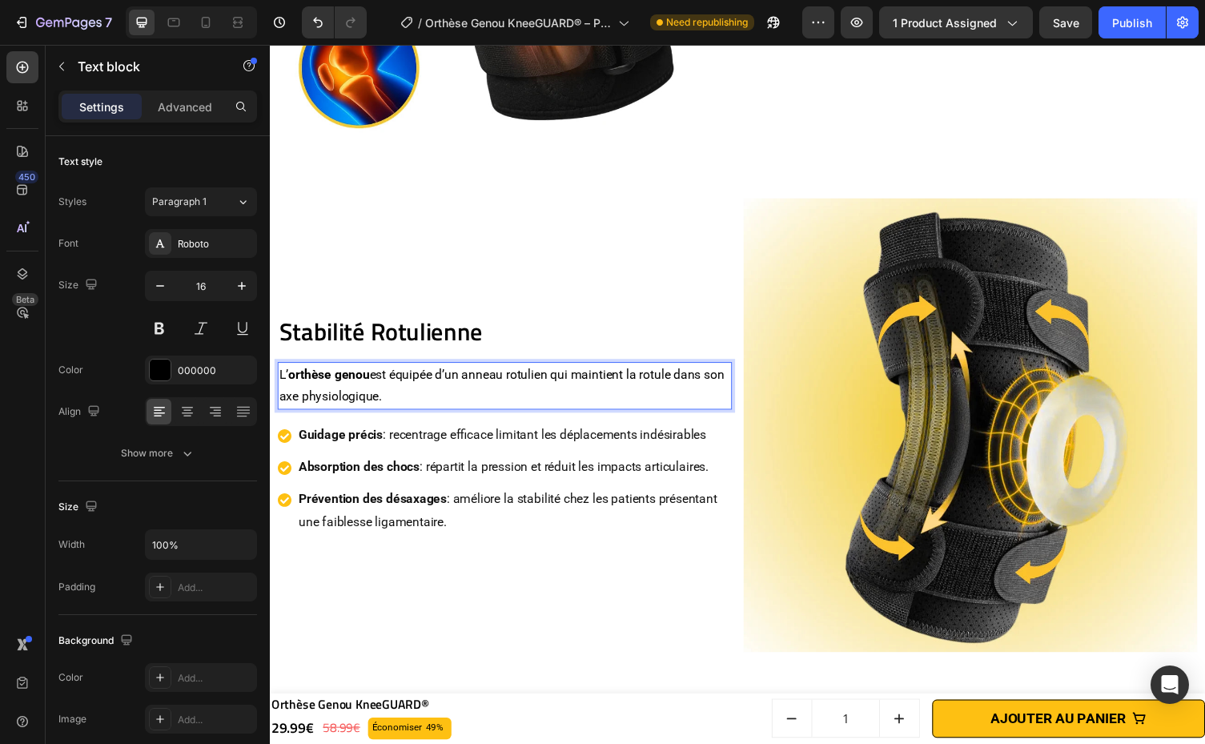
click at [308, 375] on strong "orthèse genou" at bounding box center [330, 382] width 83 height 15
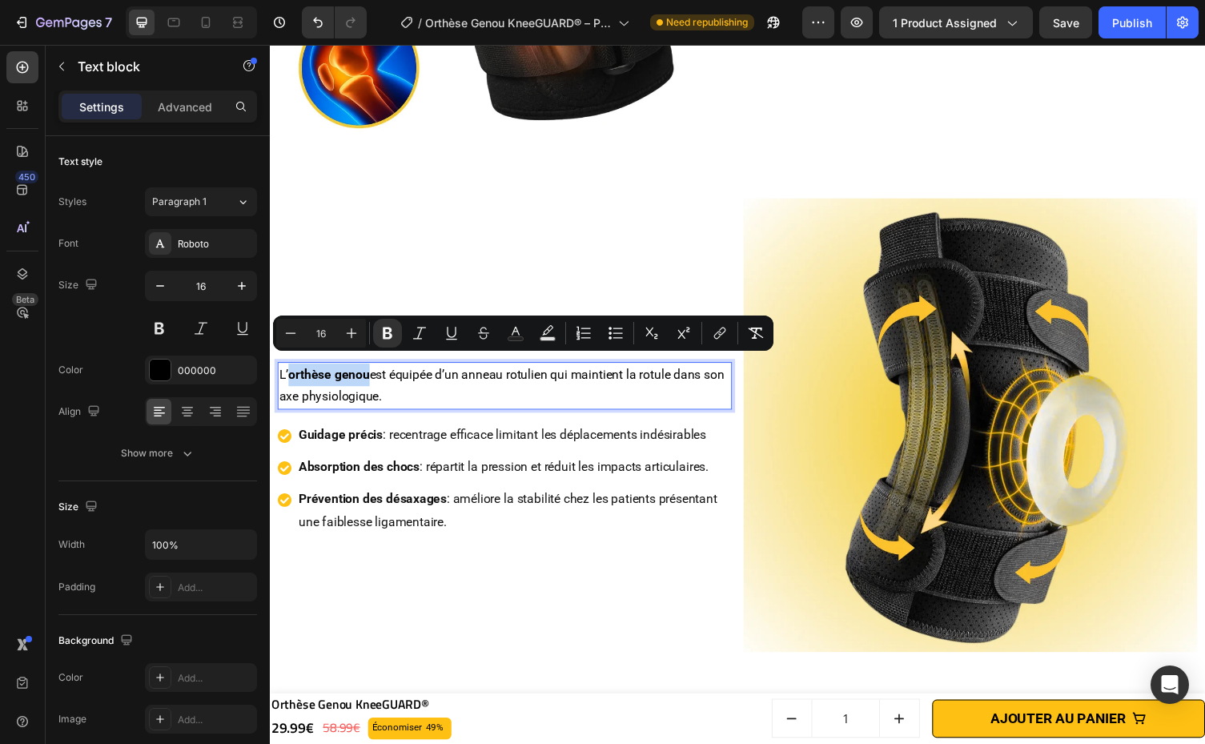
drag, startPoint x: 291, startPoint y: 372, endPoint x: 371, endPoint y: 376, distance: 80.1
click at [371, 376] on strong "orthèse genou" at bounding box center [330, 382] width 83 height 15
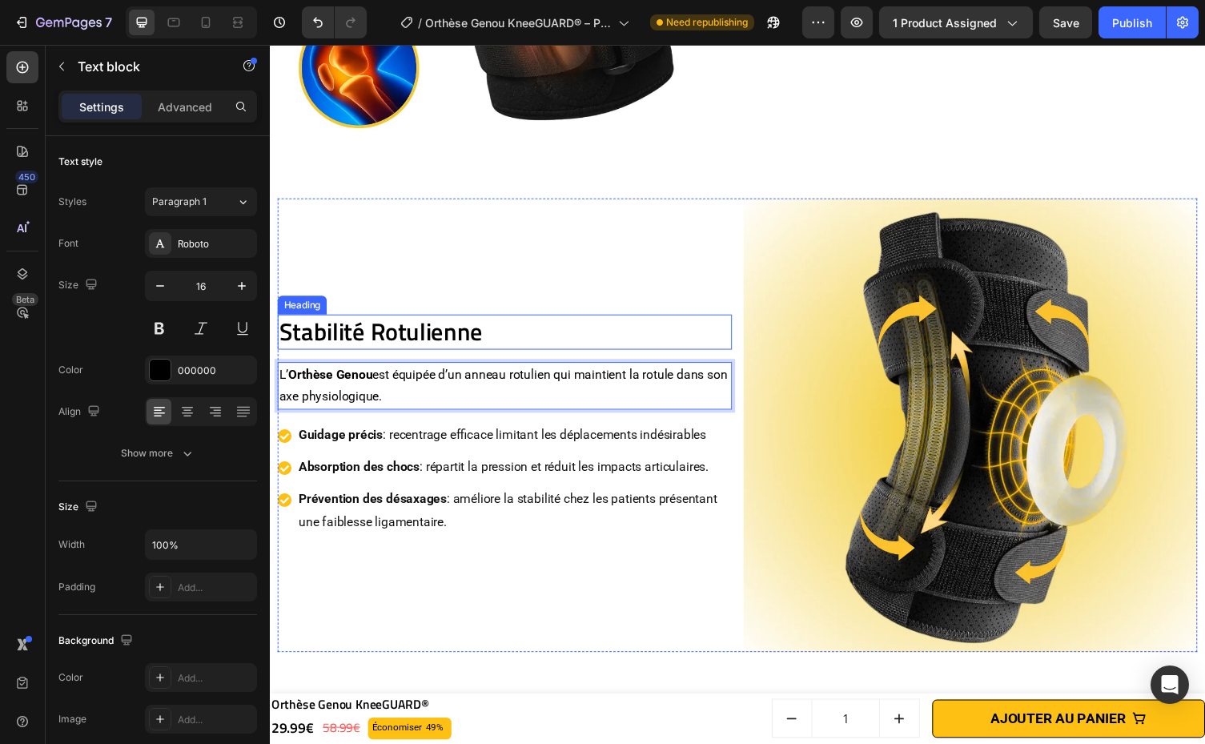
click at [488, 326] on h2 "Stabilité Rotulienne" at bounding box center [511, 339] width 467 height 35
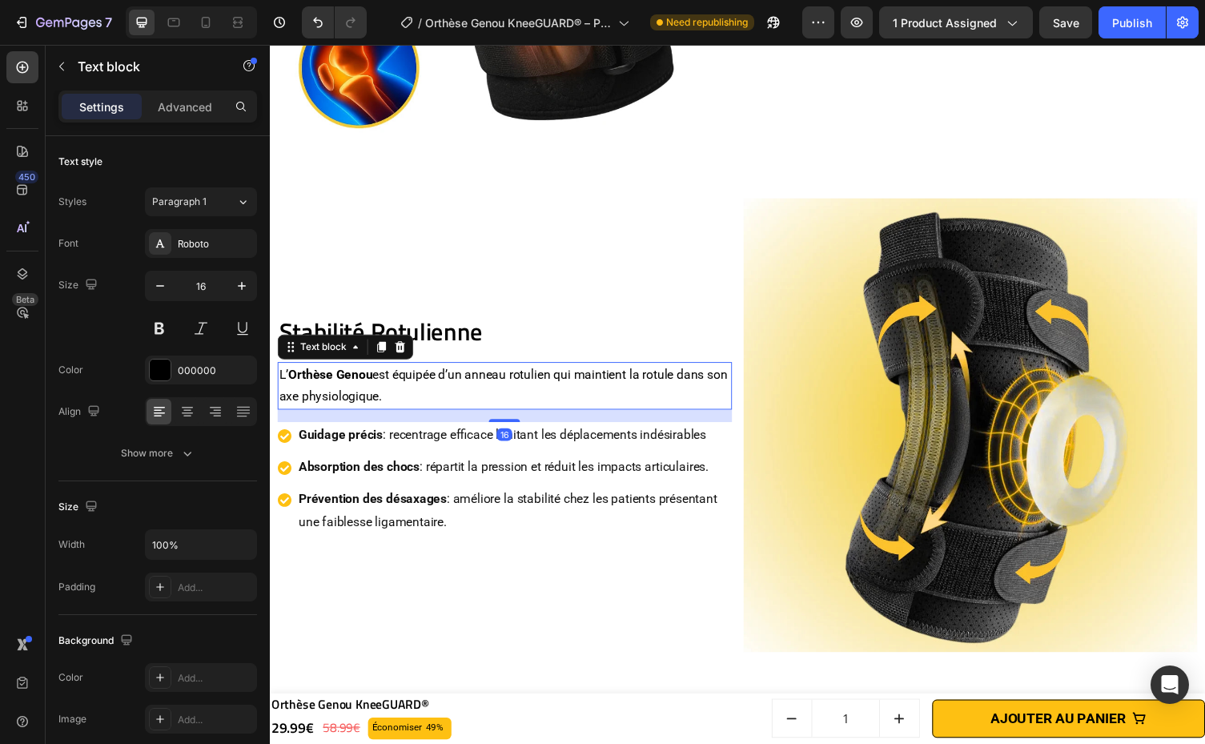
click at [490, 372] on p "L’ Orthèse Genou est équipée d’un anneau rotulien qui maintient la rotule dans …" at bounding box center [510, 395] width 463 height 46
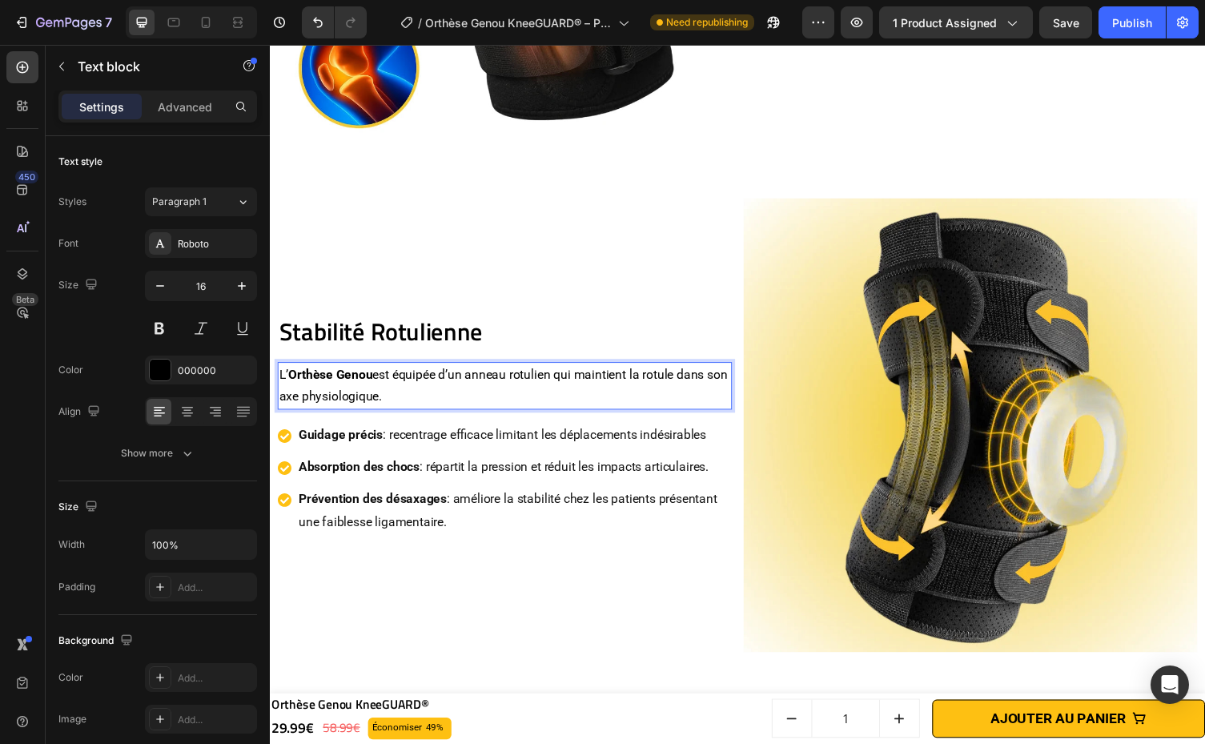
click at [473, 372] on p "L’ Orthèse Genou est équipée d’un anneau rotulien qui maintient la rotule dans …" at bounding box center [510, 395] width 463 height 46
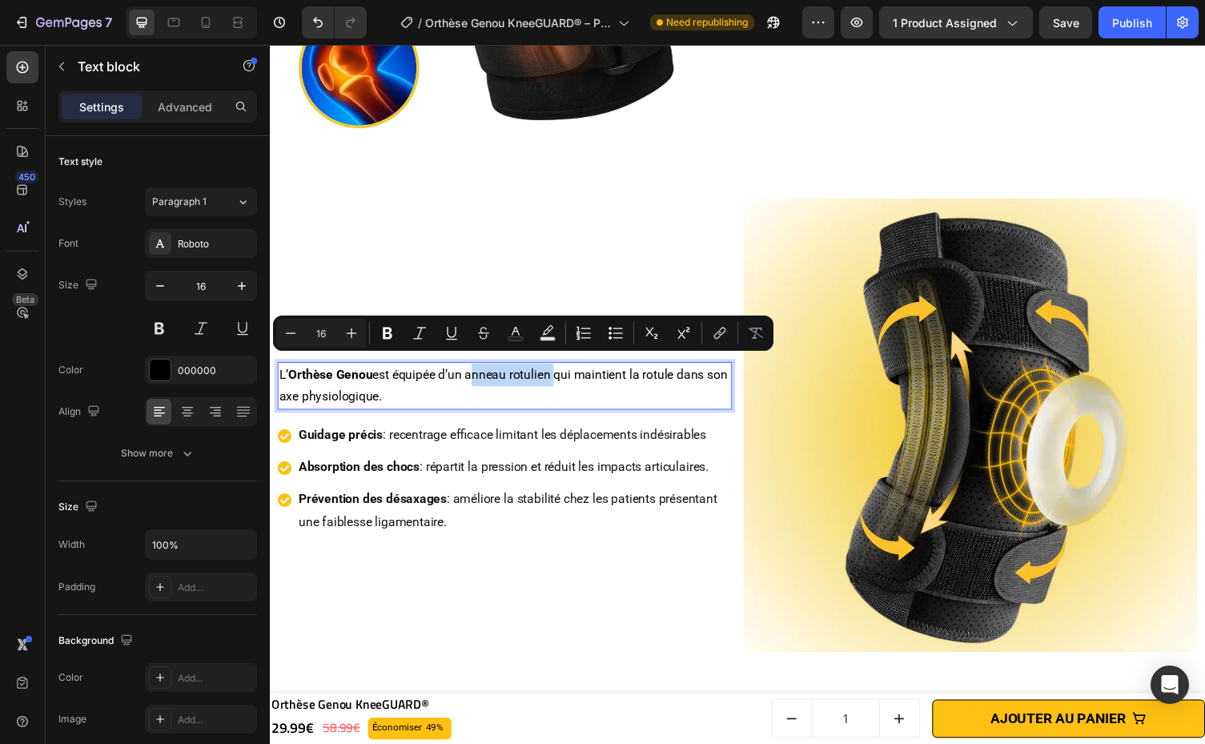
drag, startPoint x: 475, startPoint y: 375, endPoint x: 562, endPoint y: 375, distance: 86.4
click at [562, 375] on p "L’ Orthèse Genou est équipée d’un anneau rotulien qui maintient la rotule dans …" at bounding box center [510, 395] width 463 height 46
click at [389, 332] on icon "Editor contextual toolbar" at bounding box center [388, 333] width 10 height 12
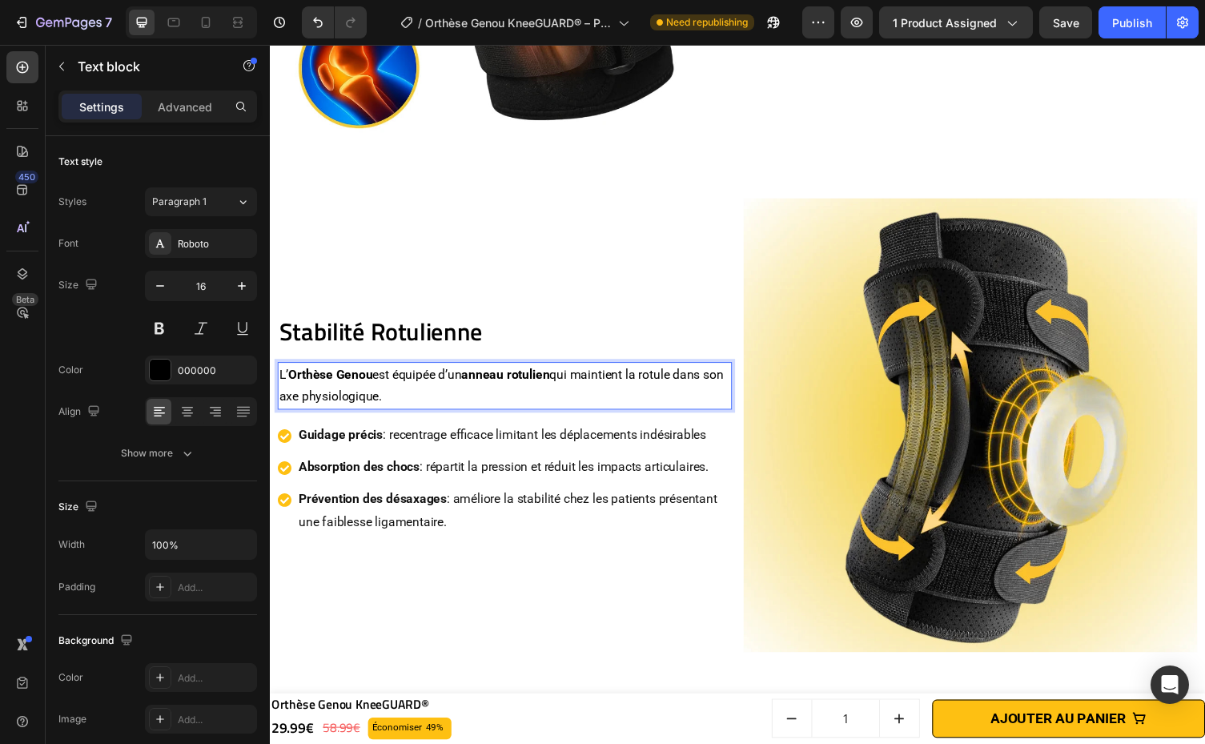
click at [470, 397] on p "L’ Orthèse Genou est équipée d’un anneau rotulien qui maintient la rotule dans …" at bounding box center [510, 395] width 463 height 46
click at [322, 402] on p "L’ Orthèse Genou est équipée d’un anneau rotulien qui maintient la rotule dans …" at bounding box center [510, 395] width 463 height 46
drag, startPoint x: 305, startPoint y: 399, endPoint x: 404, endPoint y: 395, distance: 99.3
click at [404, 395] on p "L’ Orthèse Genou est équipée d’un anneau rotulien qui maintient la rotule dans …" at bounding box center [510, 395] width 463 height 46
click at [495, 631] on div "Stabilité Rotulienne Heading L’ Orthèse Genou est équipée d’un anneau rotulien …" at bounding box center [511, 435] width 467 height 467
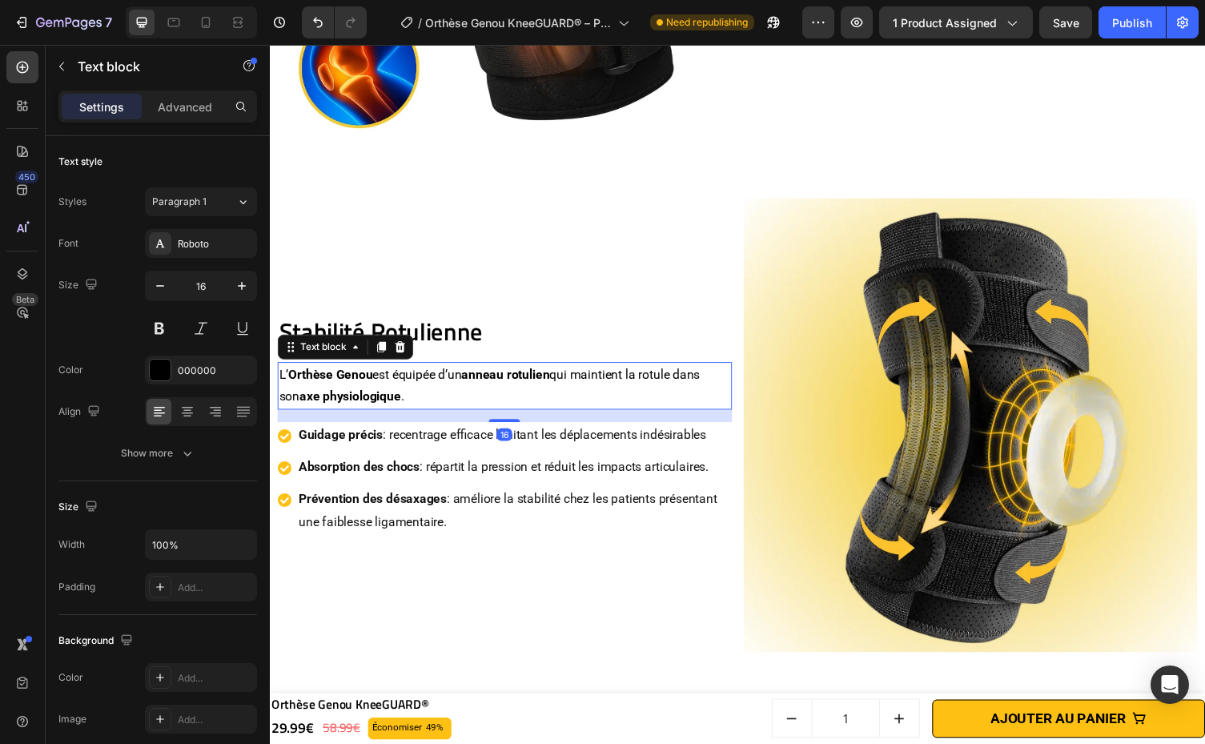
click at [509, 402] on p "L’ Orthèse Genou est équipée d’un anneau rotulien qui maintient la rotule dans …" at bounding box center [510, 395] width 463 height 46
click at [503, 334] on h2 "Stabilité Rotulienne" at bounding box center [511, 339] width 467 height 35
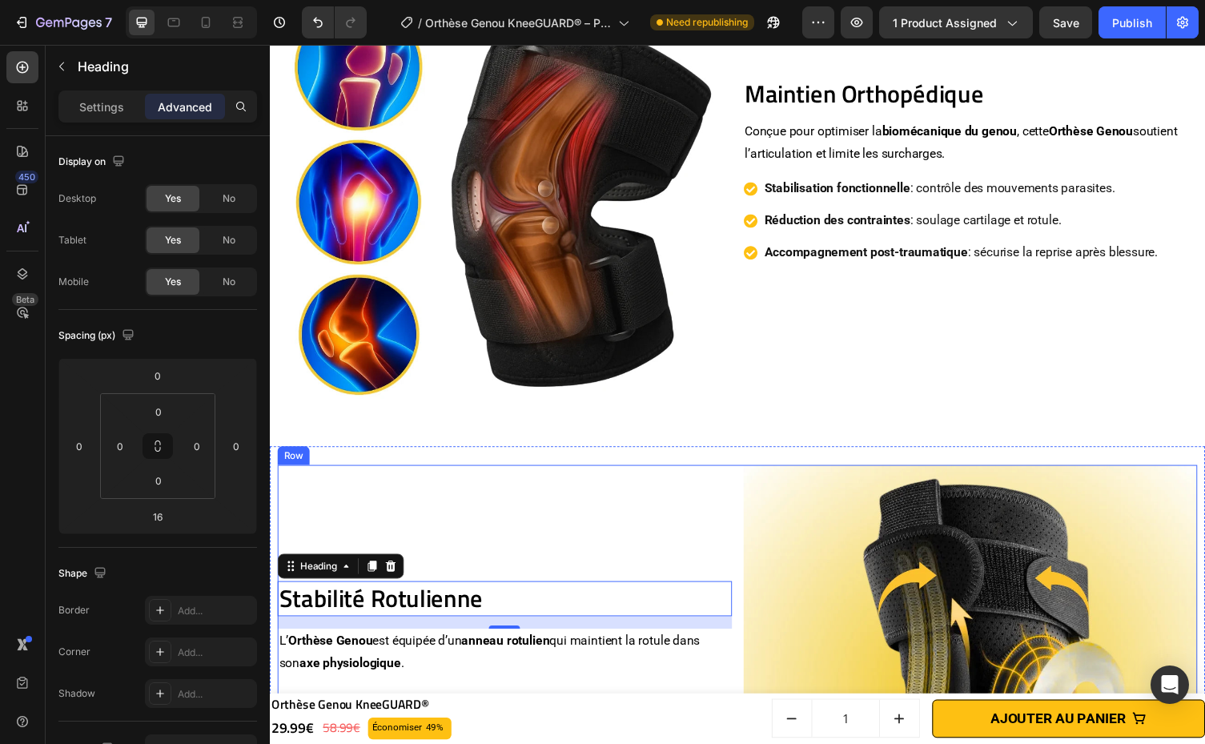
scroll to position [1441, 0]
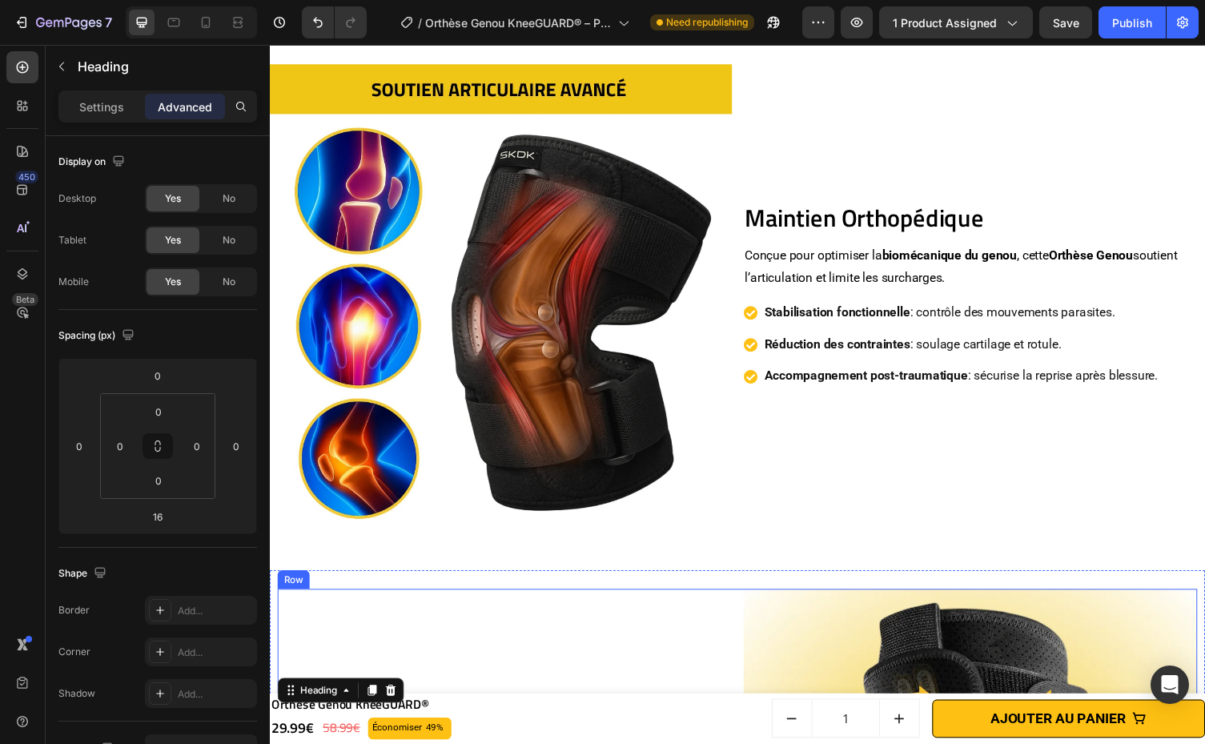
click at [909, 240] on h2 "Maintien Orthopédique" at bounding box center [993, 222] width 475 height 35
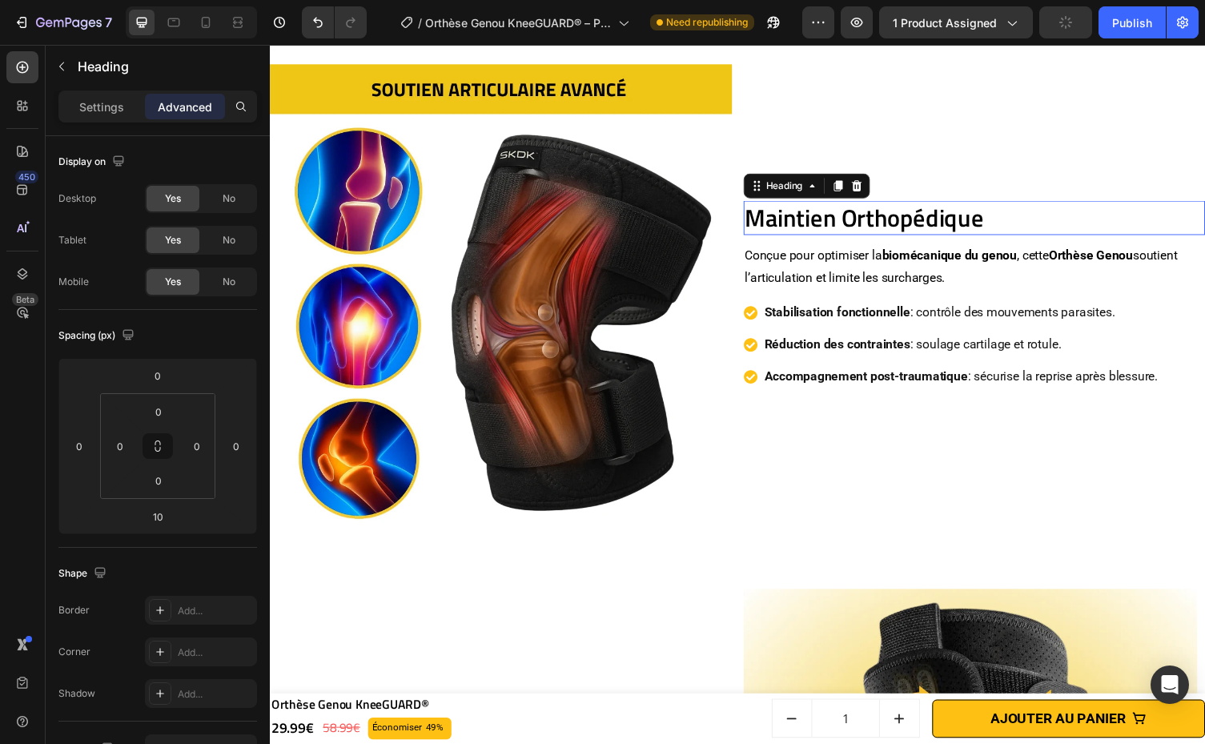
click at [909, 240] on h2 "Maintien Orthopédique" at bounding box center [993, 222] width 475 height 35
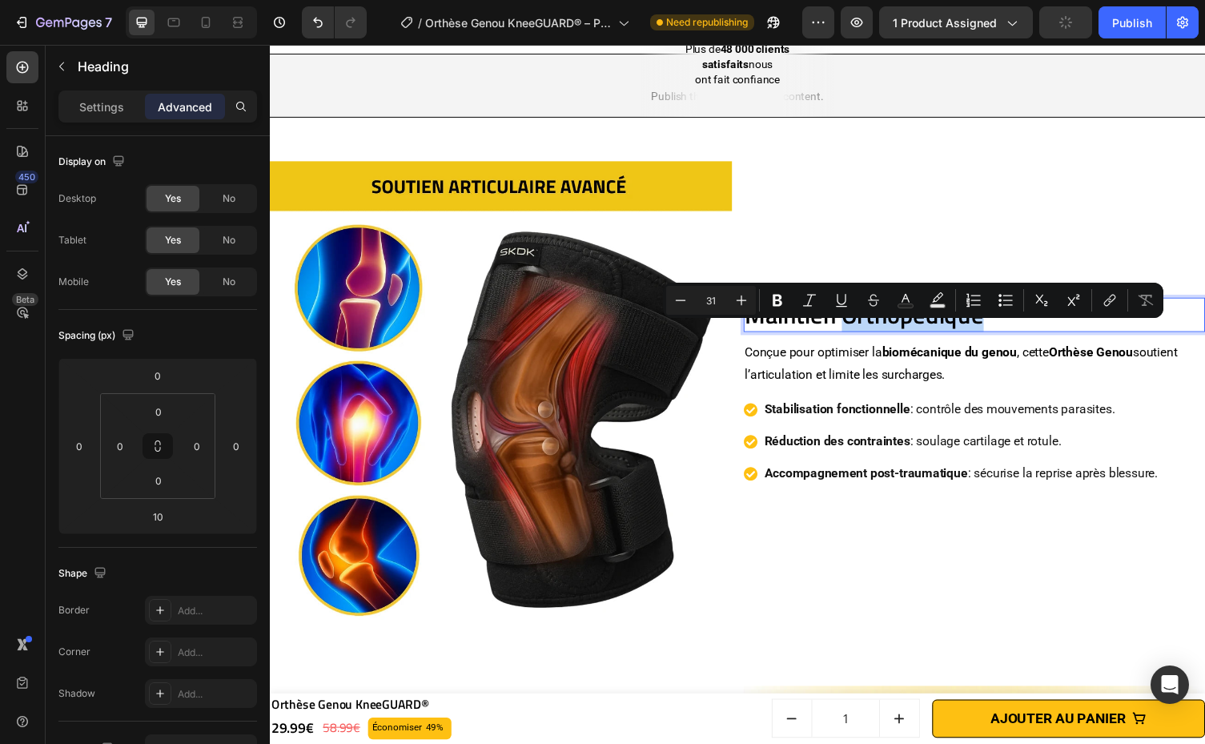
click at [828, 338] on p "Maintien Orthopédique" at bounding box center [993, 322] width 471 height 32
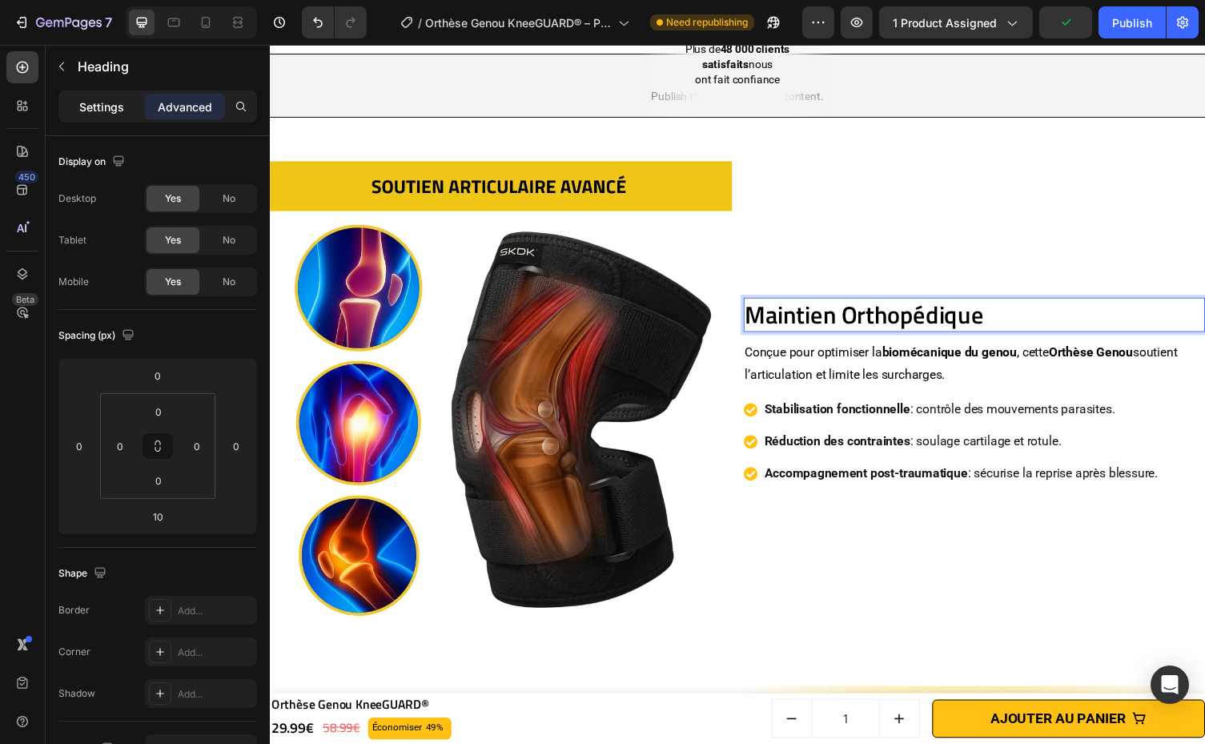
click at [71, 112] on div "Settings" at bounding box center [102, 107] width 80 height 26
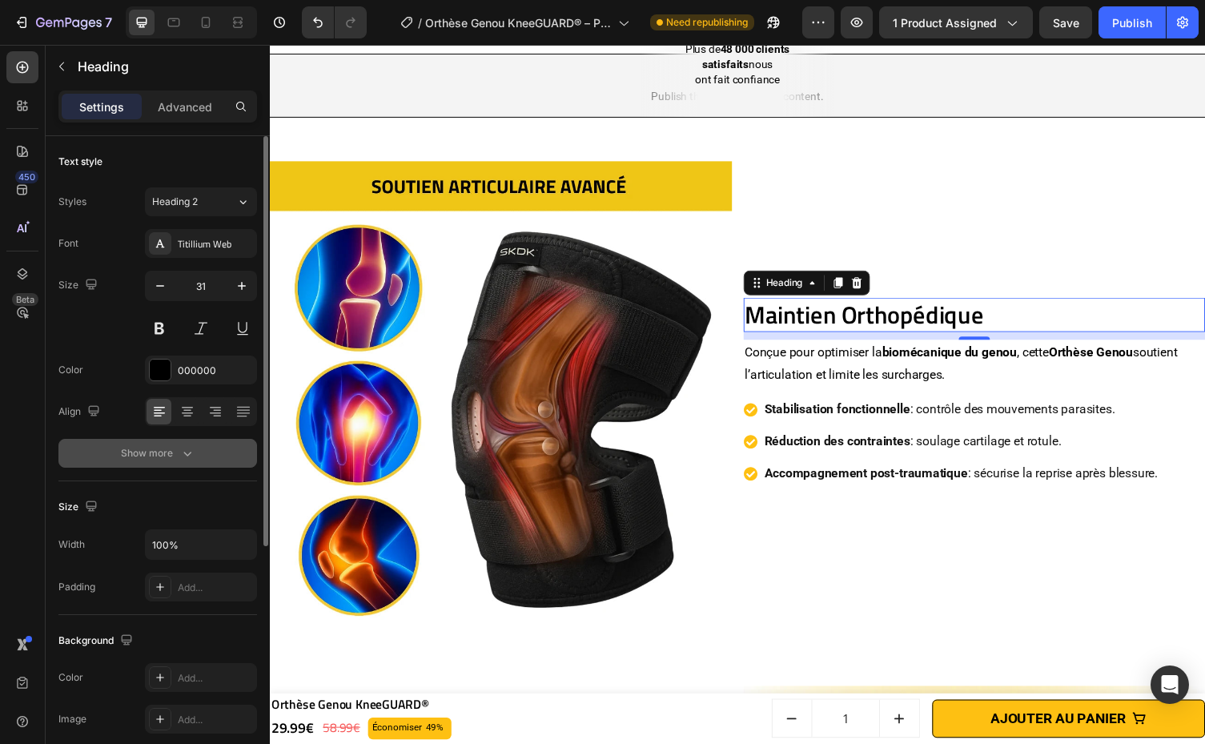
click at [162, 451] on div "Show more" at bounding box center [158, 453] width 74 height 16
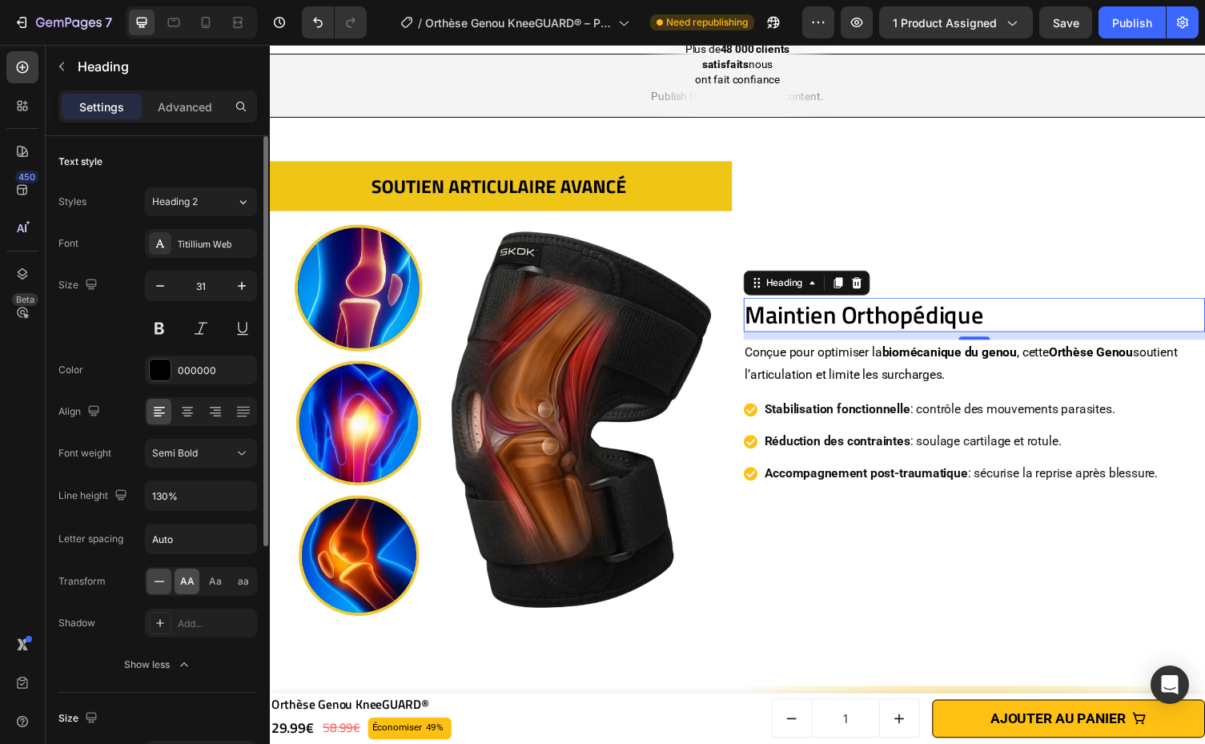
click at [182, 579] on span "AA" at bounding box center [187, 581] width 14 height 14
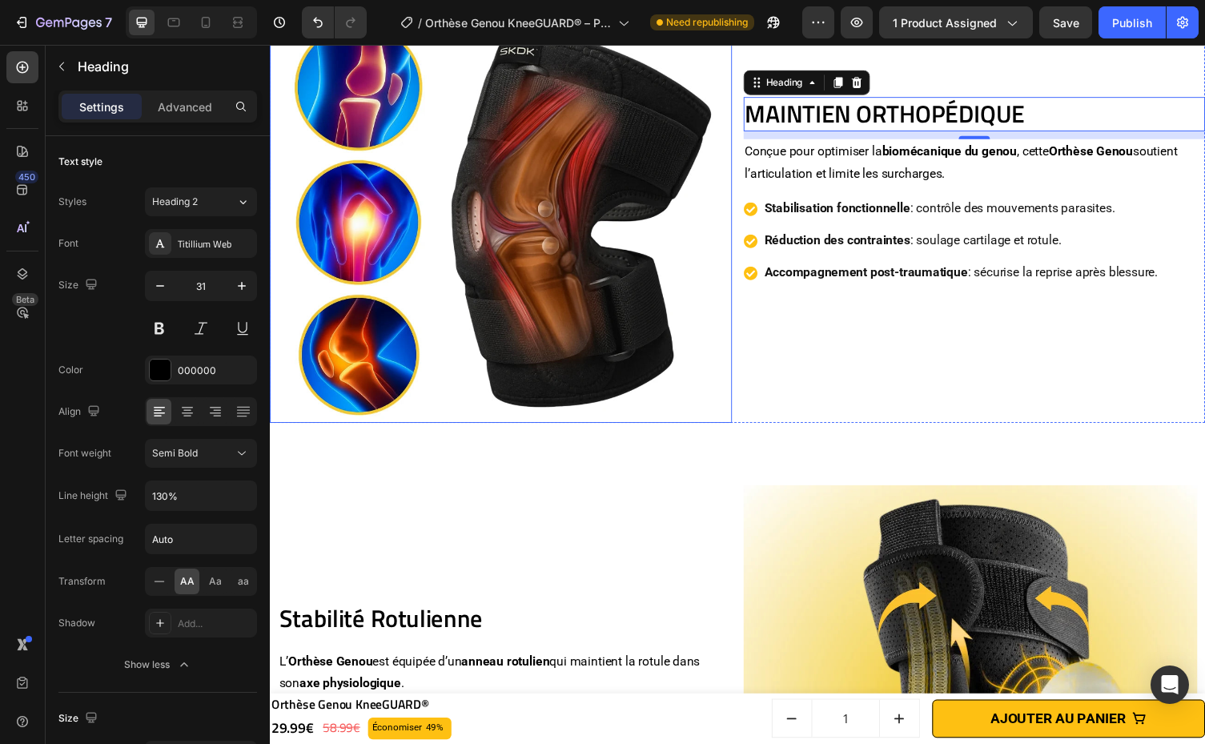
scroll to position [1677, 0]
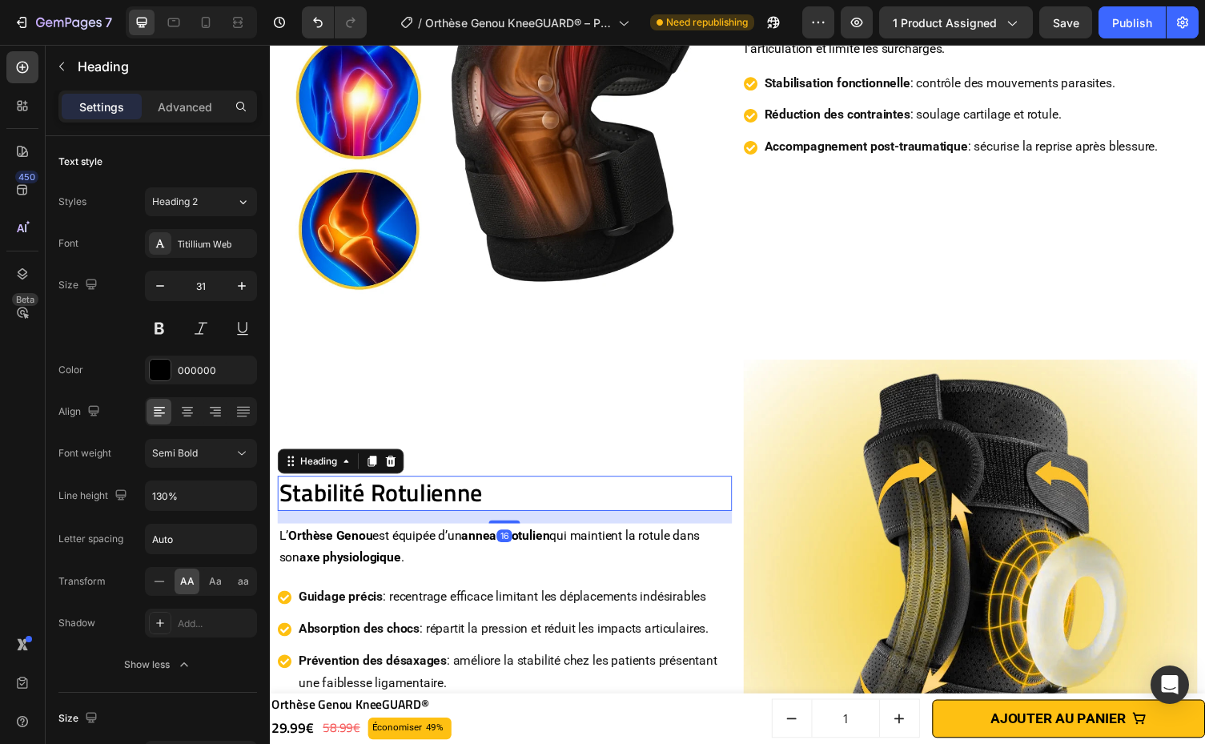
click at [413, 508] on h2 "Stabilité Rotulienne" at bounding box center [511, 504] width 467 height 35
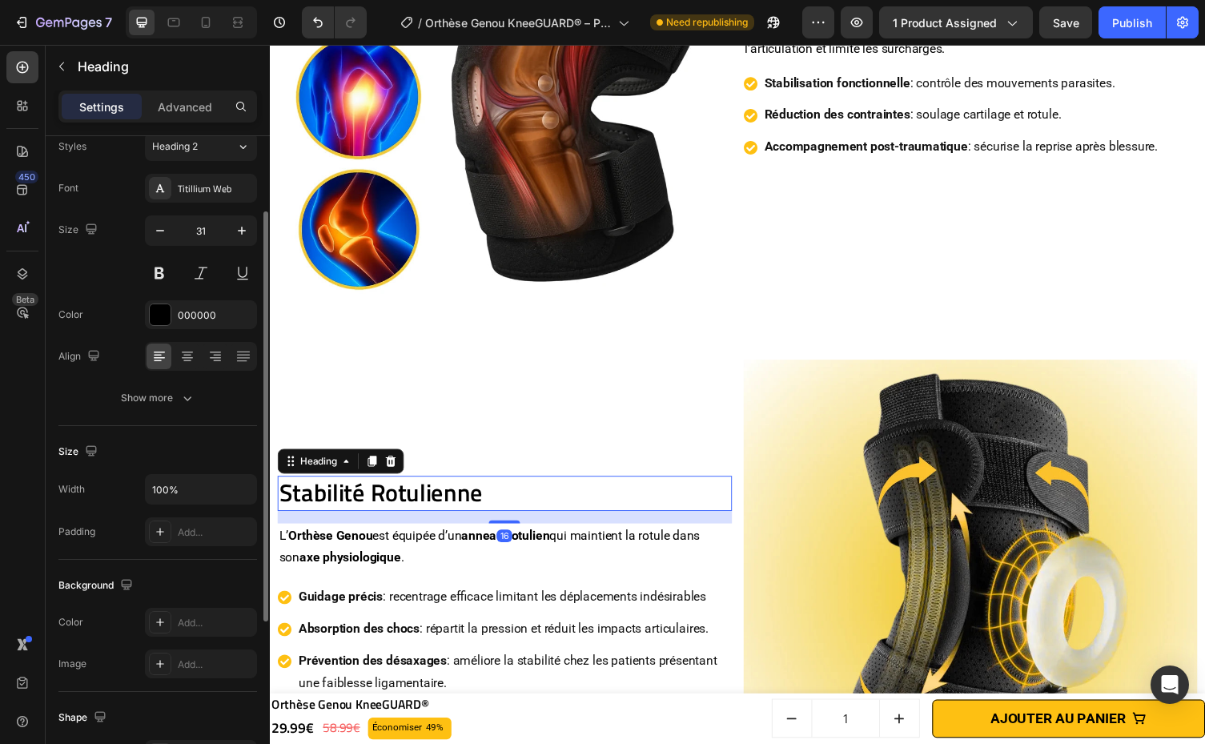
scroll to position [0, 0]
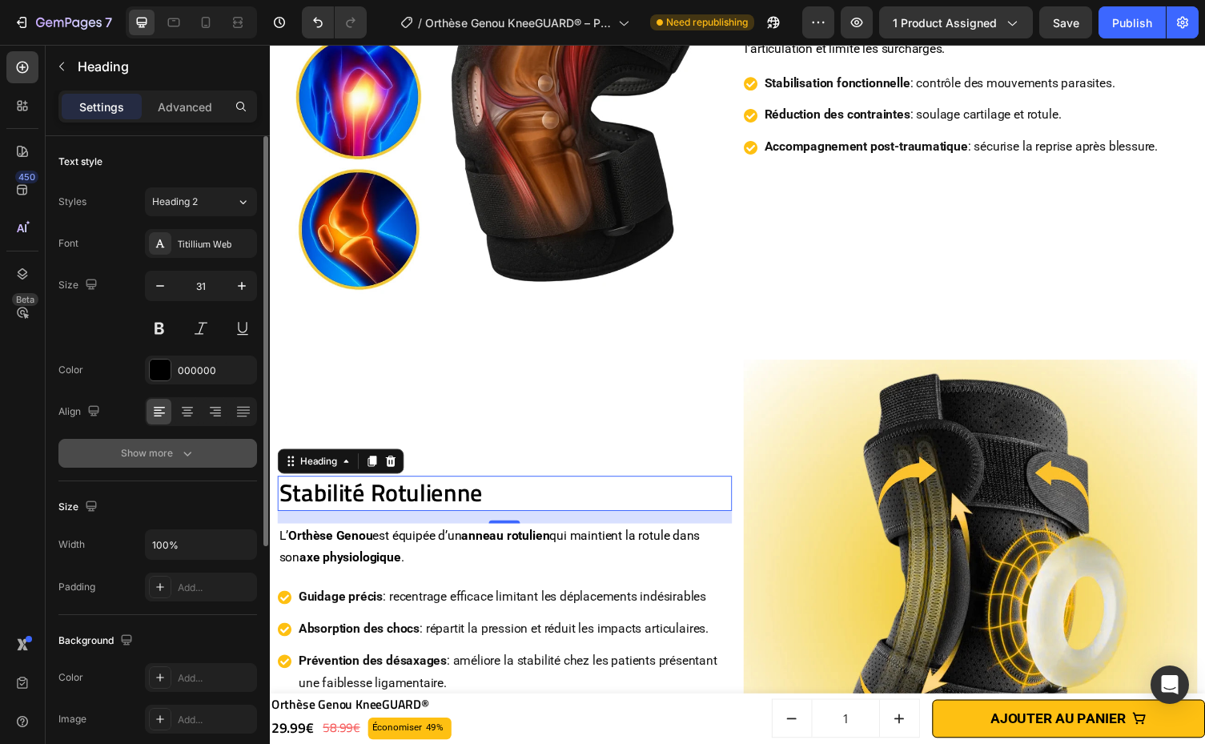
click at [178, 461] on button "Show more" at bounding box center [157, 453] width 198 height 29
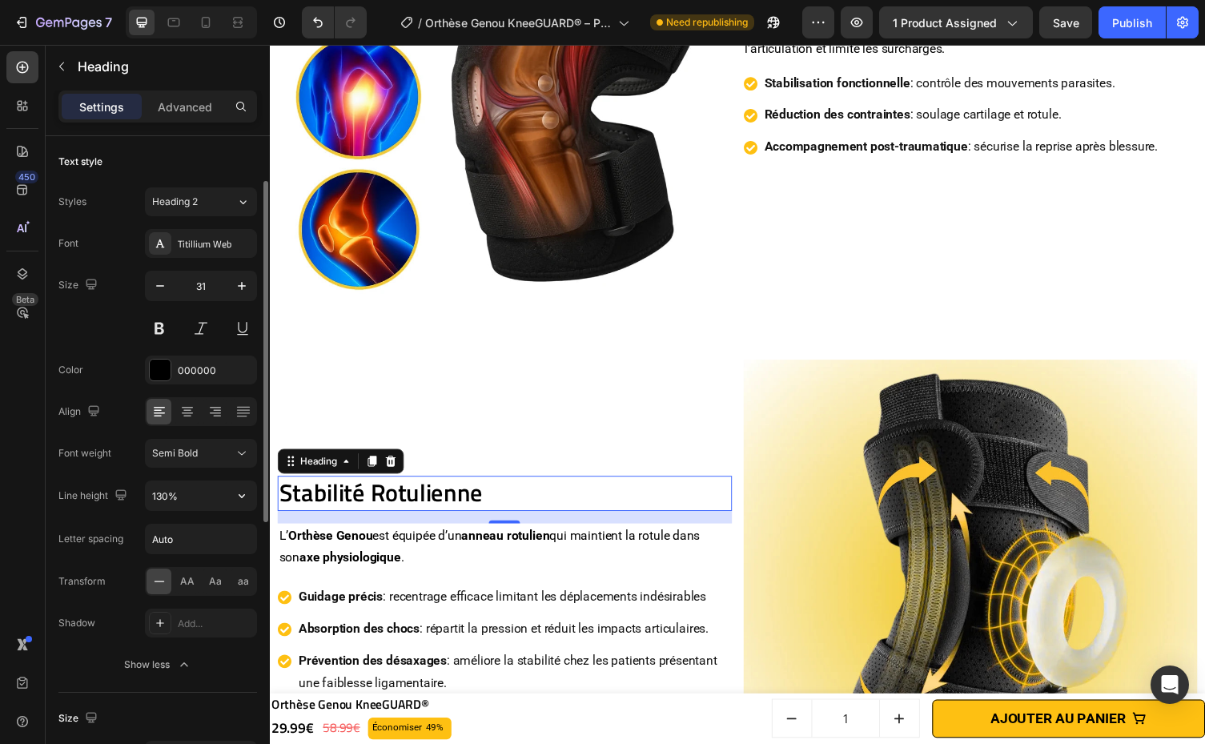
scroll to position [103, 0]
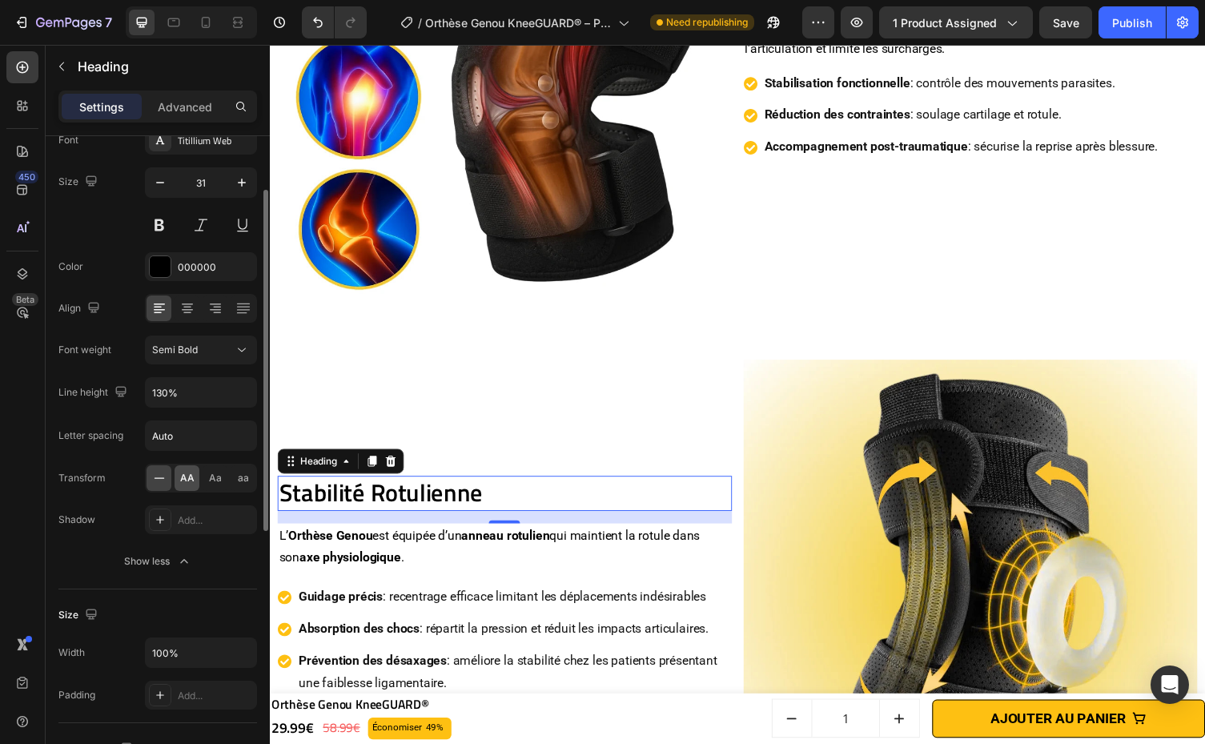
click at [185, 467] on div "AA" at bounding box center [186, 478] width 25 height 26
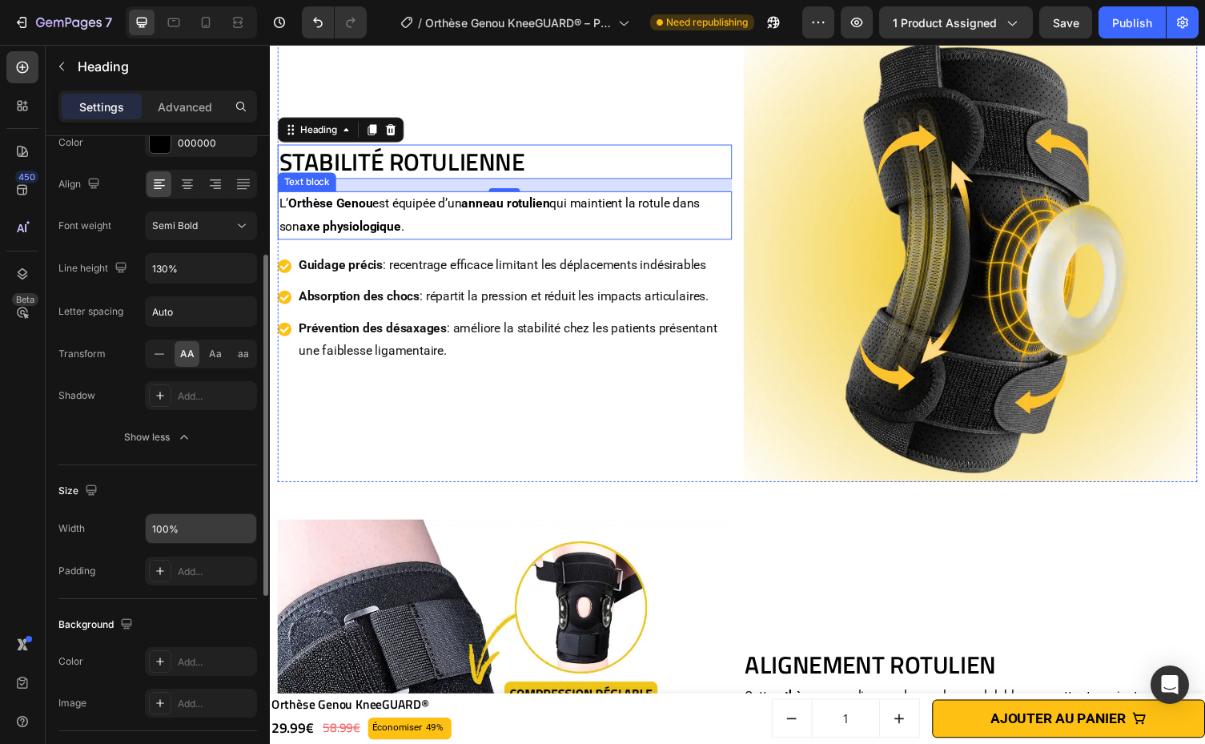
scroll to position [2011, 0]
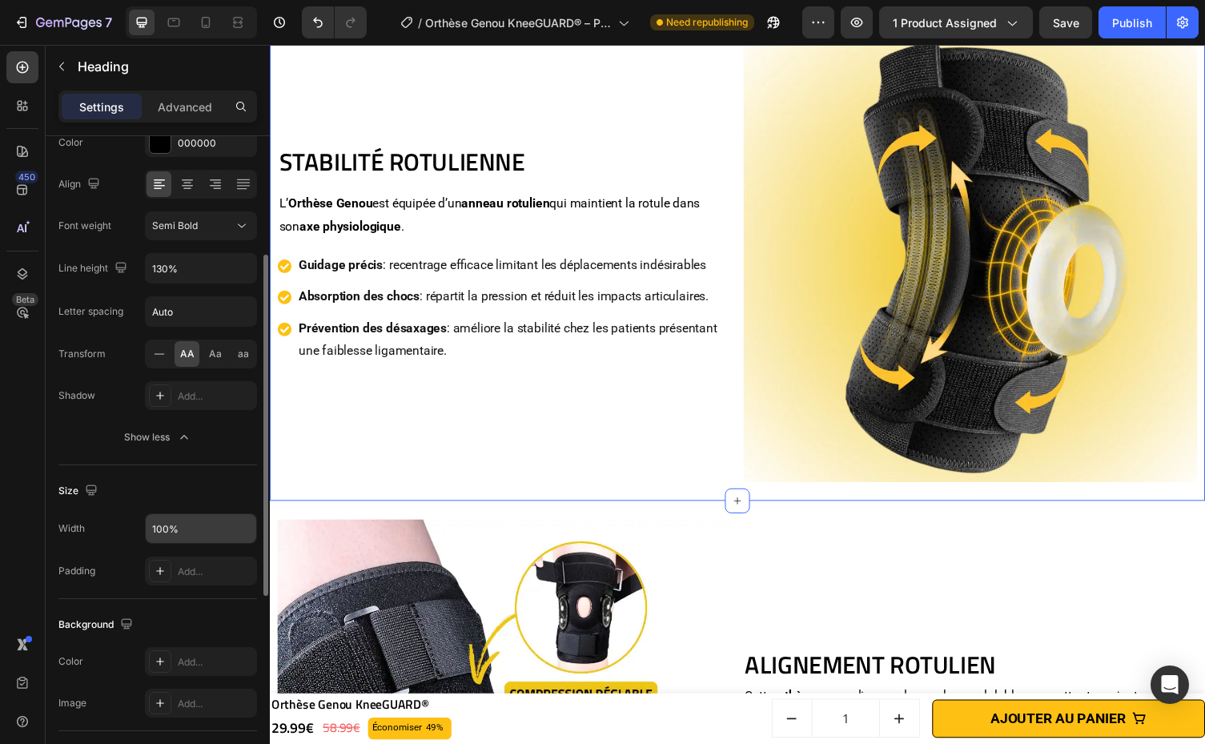
click at [383, 499] on div "Stabilité Rotulienne Heading L’ Orthèse Genou est équipée d’un anneau rotulien …" at bounding box center [750, 260] width 944 height 505
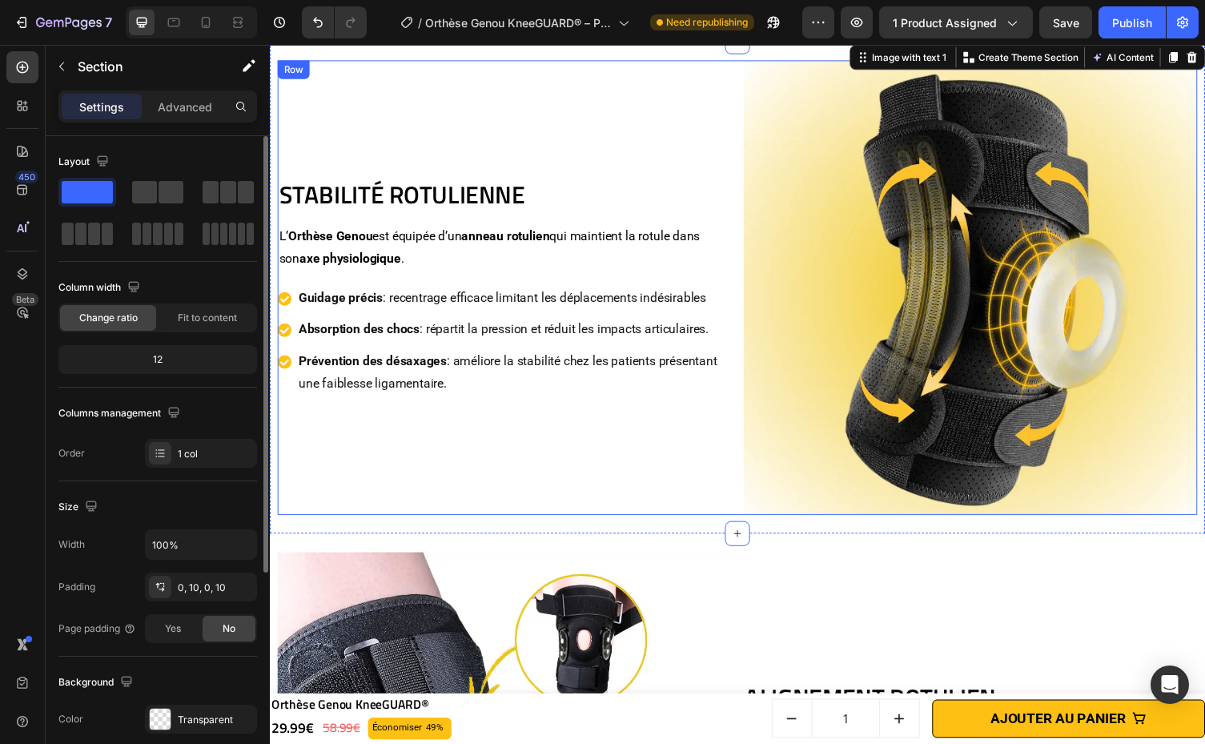
scroll to position [1964, 0]
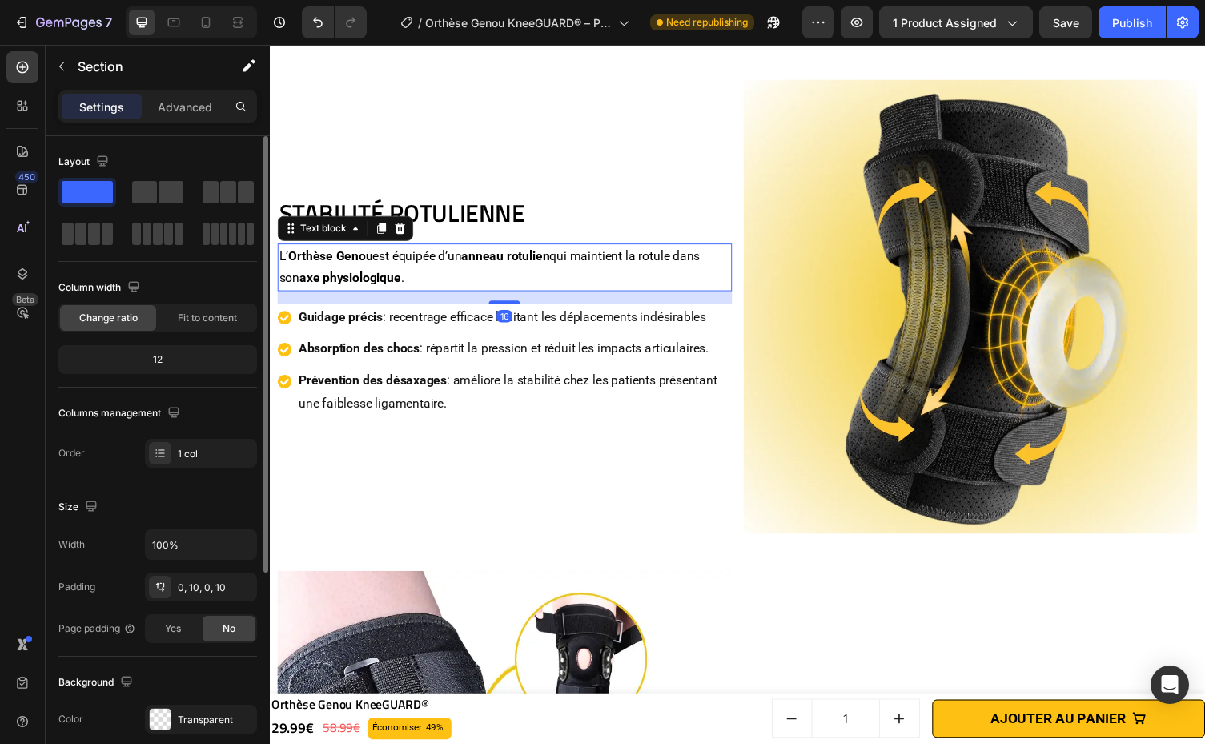
click at [421, 268] on p "L’ Orthèse Genou est équipée d’un anneau rotulien qui maintient la rotule dans …" at bounding box center [510, 274] width 463 height 46
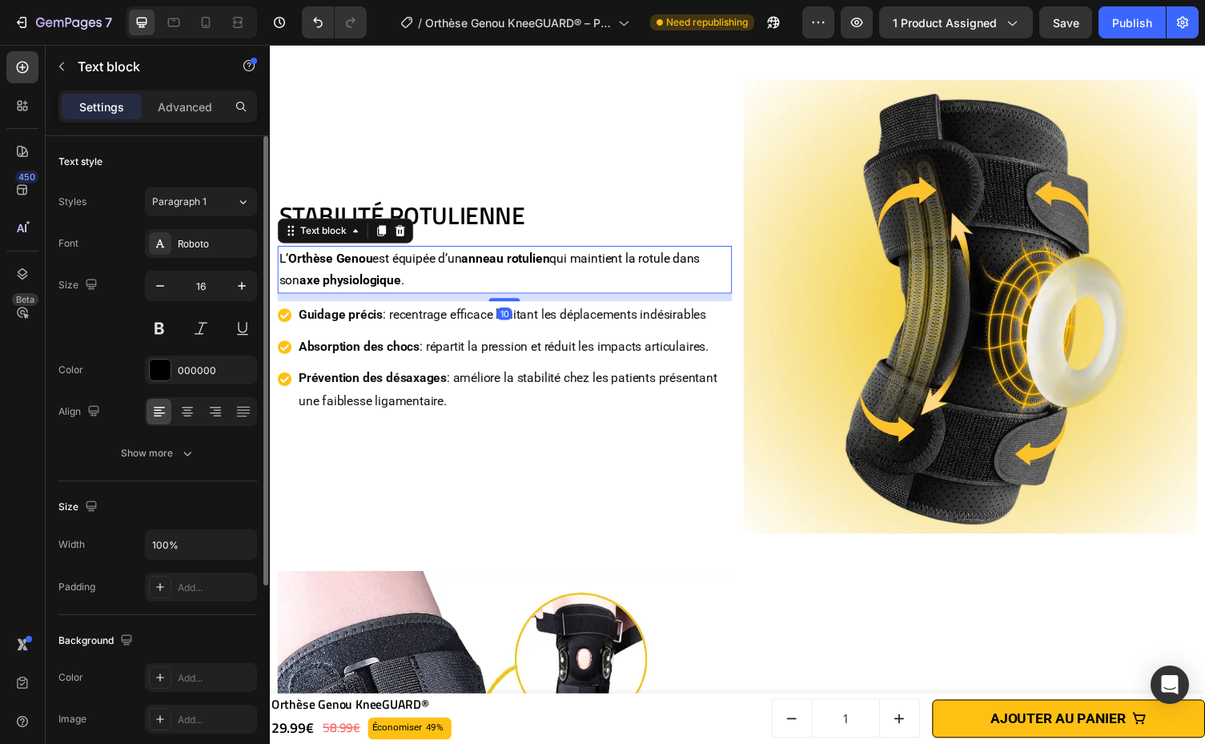
click at [527, 300] on div "10" at bounding box center [511, 300] width 467 height 0
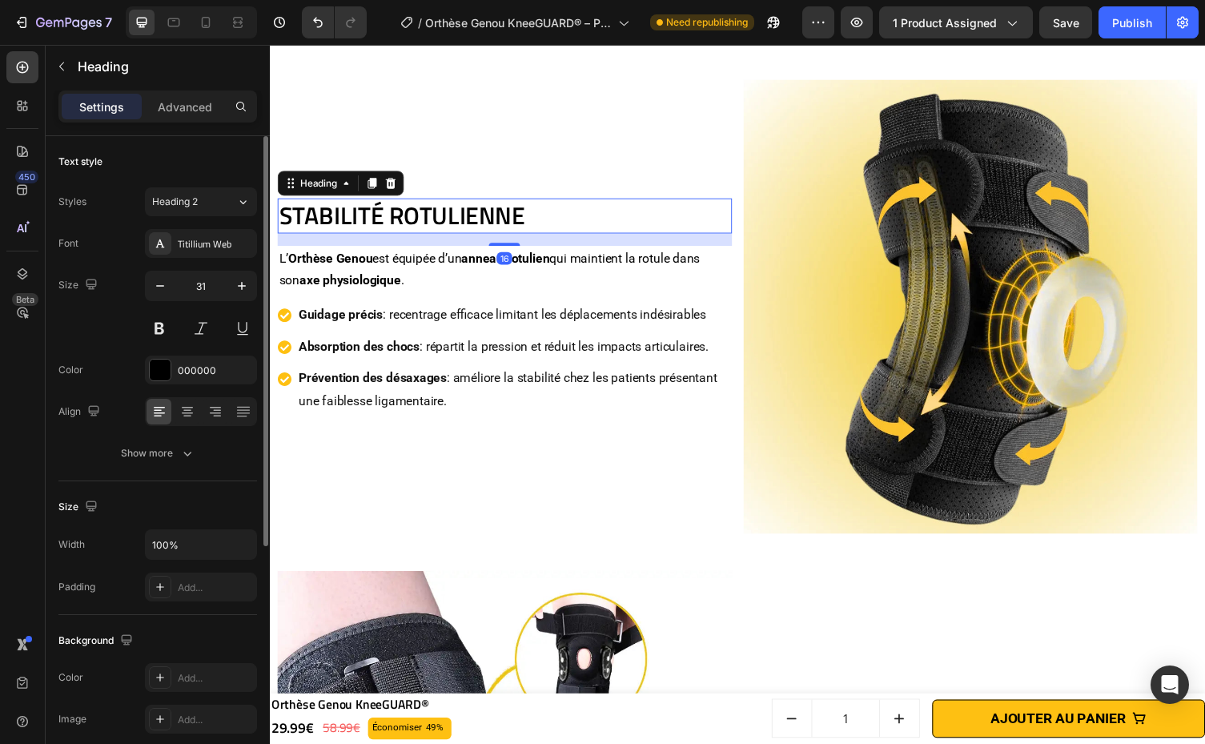
click at [527, 223] on h2 "Stabilité Rotulienne" at bounding box center [511, 219] width 467 height 35
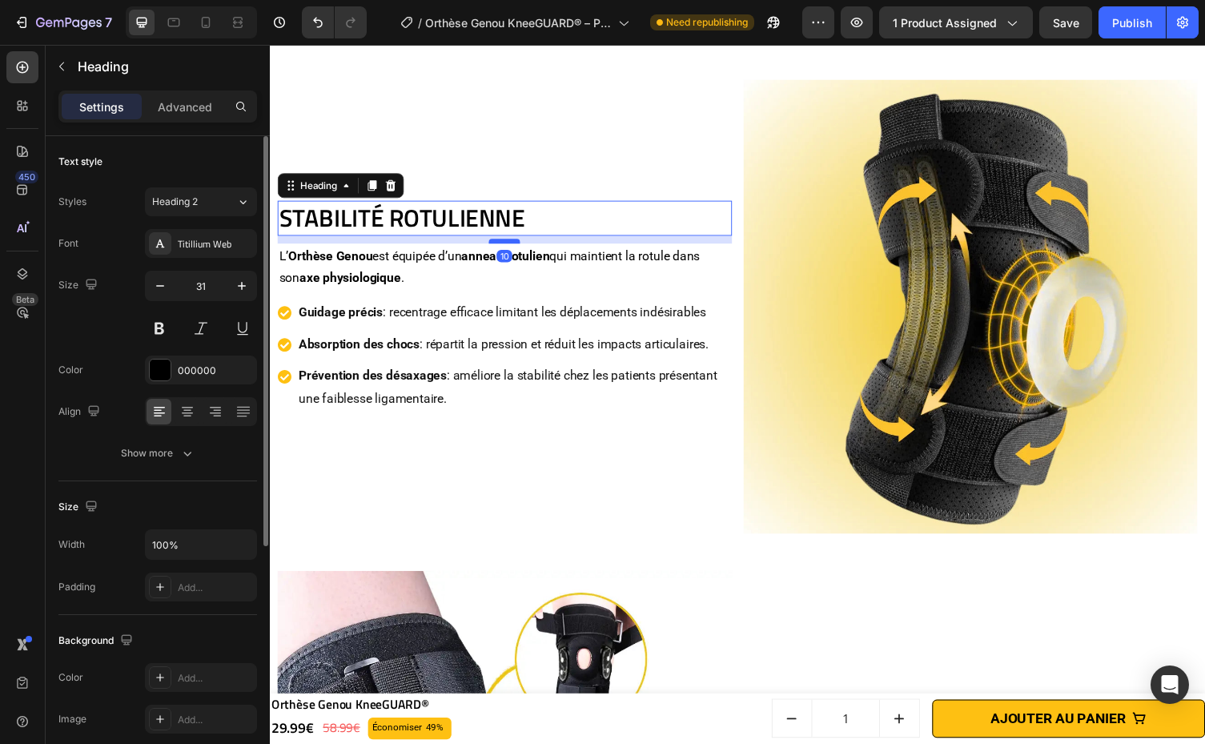
click at [520, 244] on div at bounding box center [511, 246] width 32 height 5
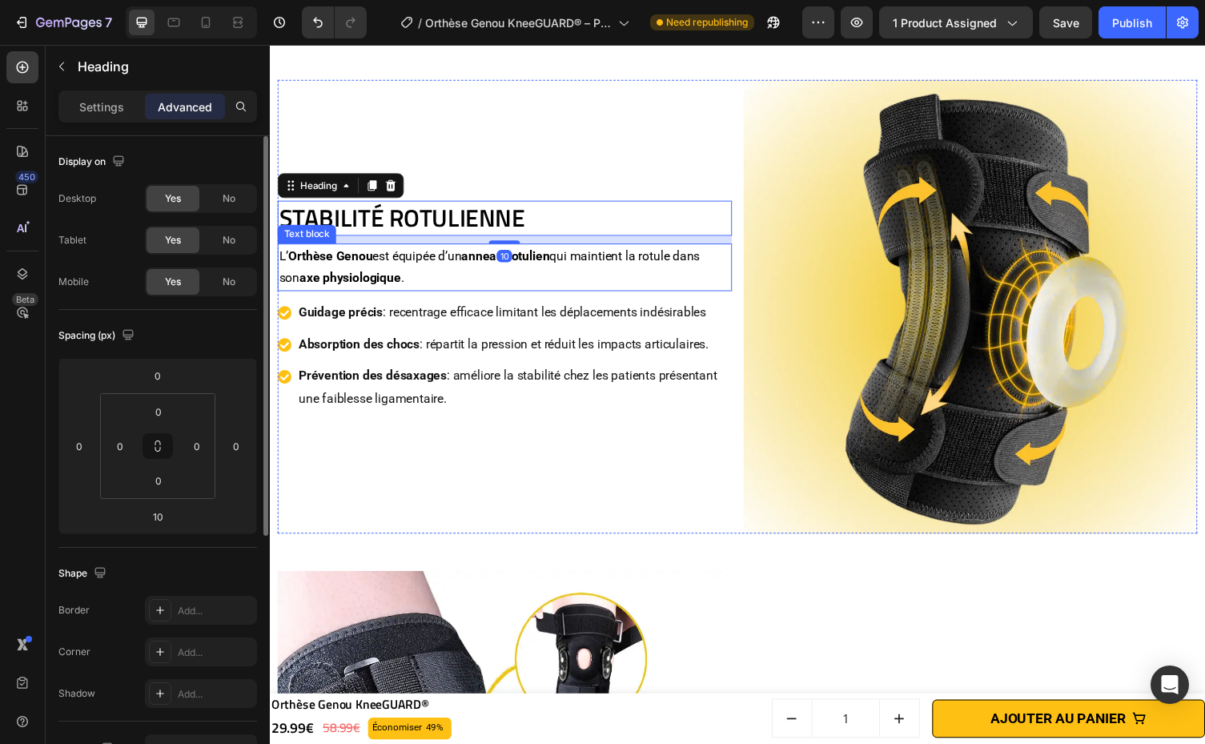
click at [522, 308] on p "Guidage précis : recentrage efficace limitant les déplacements indésirables" at bounding box center [520, 319] width 443 height 23
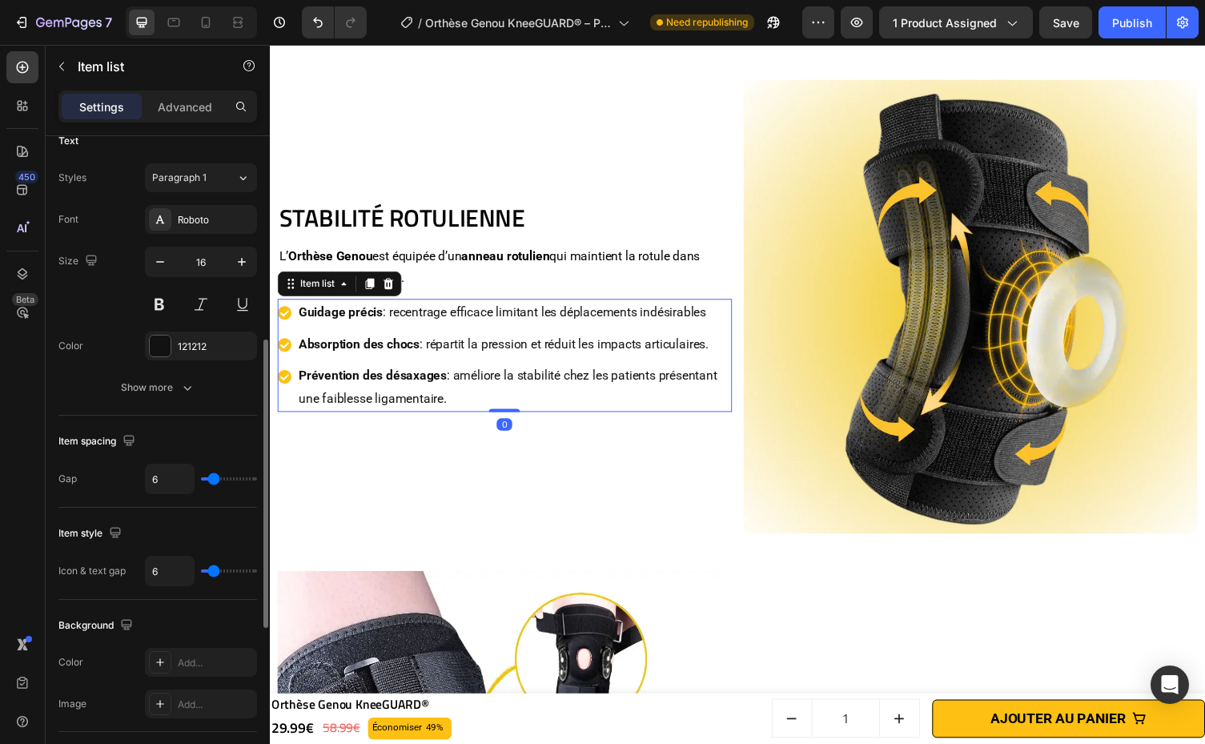
scroll to position [398, 0]
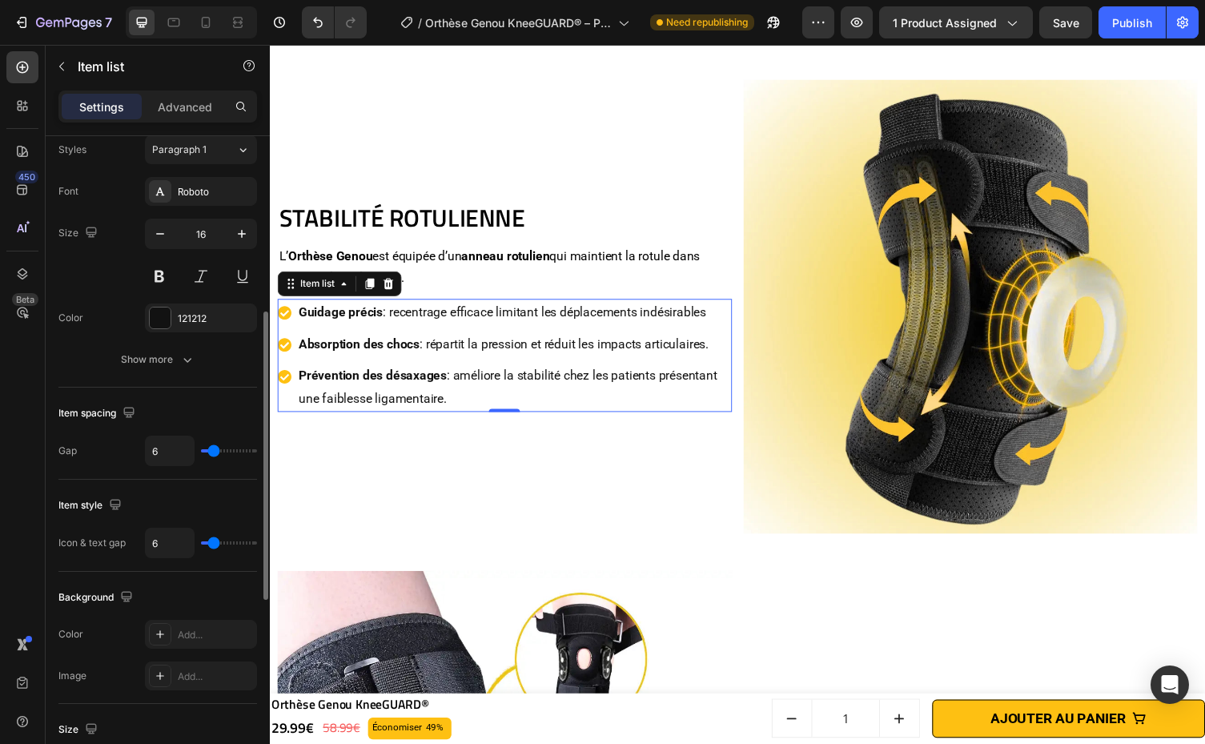
type input "0"
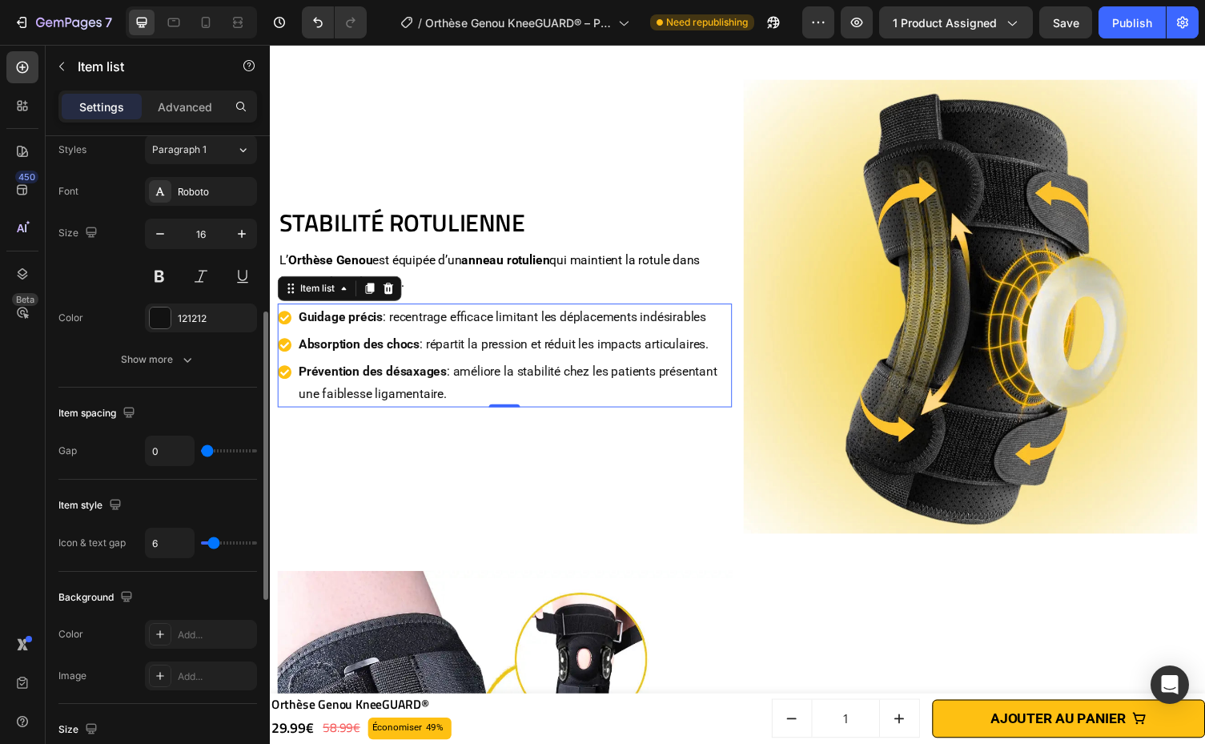
drag, startPoint x: 215, startPoint y: 447, endPoint x: 188, endPoint y: 455, distance: 28.1
type input "0"
click at [201, 452] on input "range" at bounding box center [229, 450] width 56 height 3
click at [418, 499] on div "Stabilité Rotulienne Heading L’ Orthèse Genou est équipée d’un anneau rotulien …" at bounding box center [511, 314] width 467 height 467
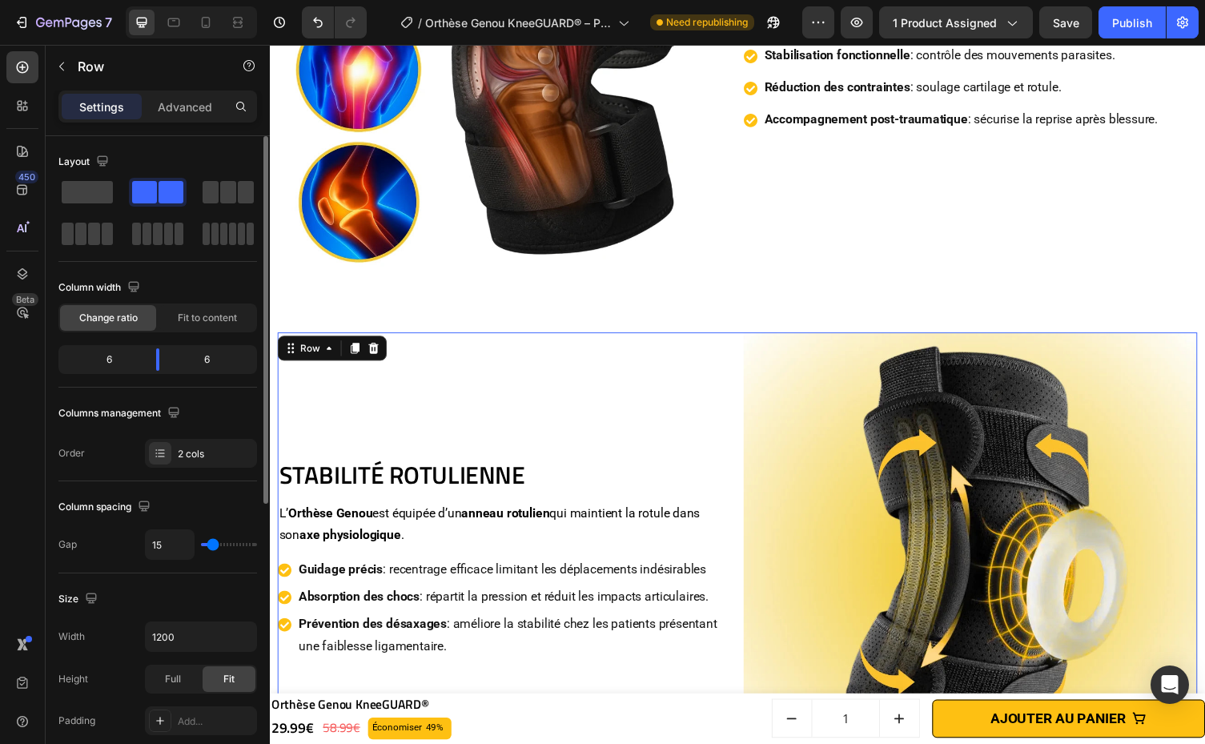
scroll to position [1566, 0]
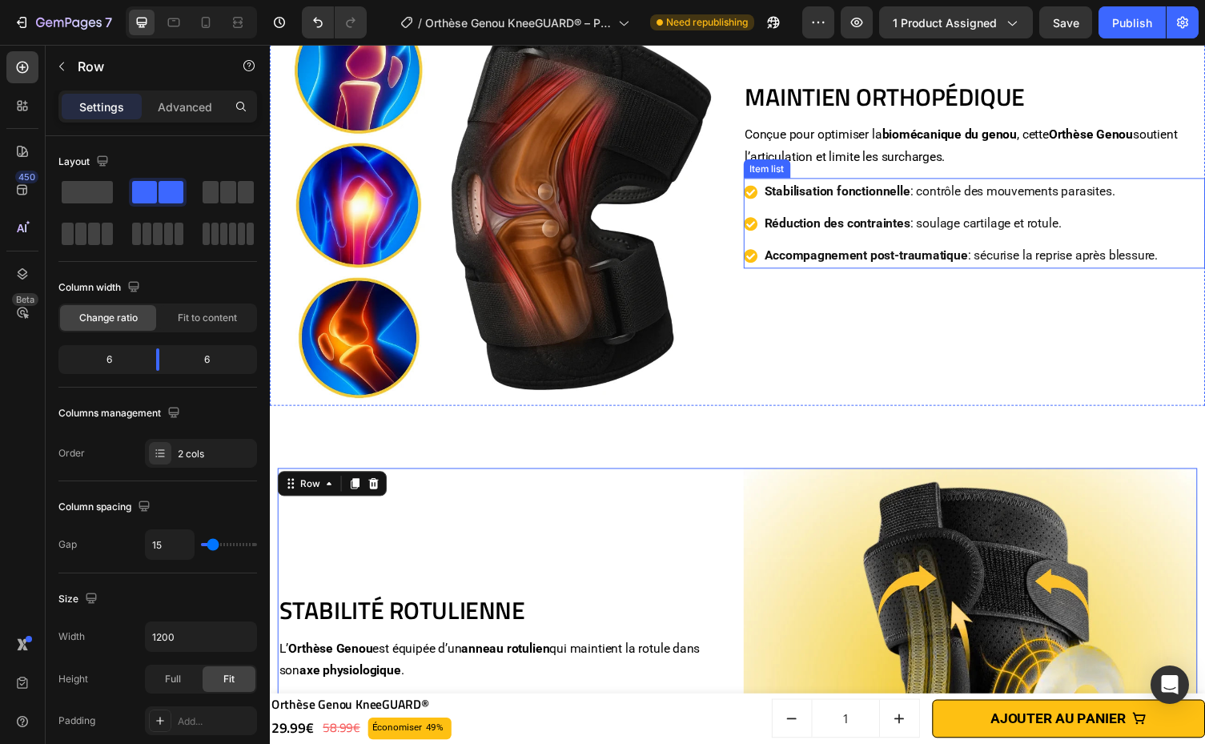
click at [984, 217] on p "Réduction des contraintes : soulage cartilage et rotule." at bounding box center [980, 228] width 404 height 23
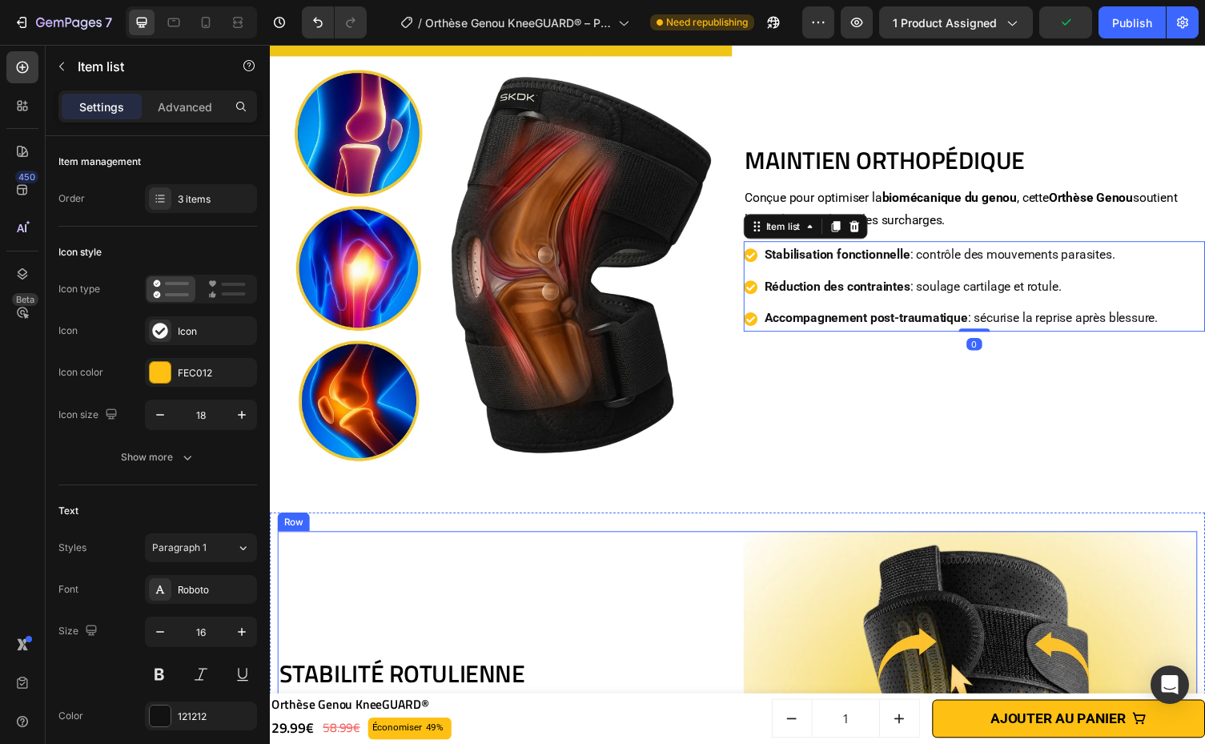
scroll to position [1380, 0]
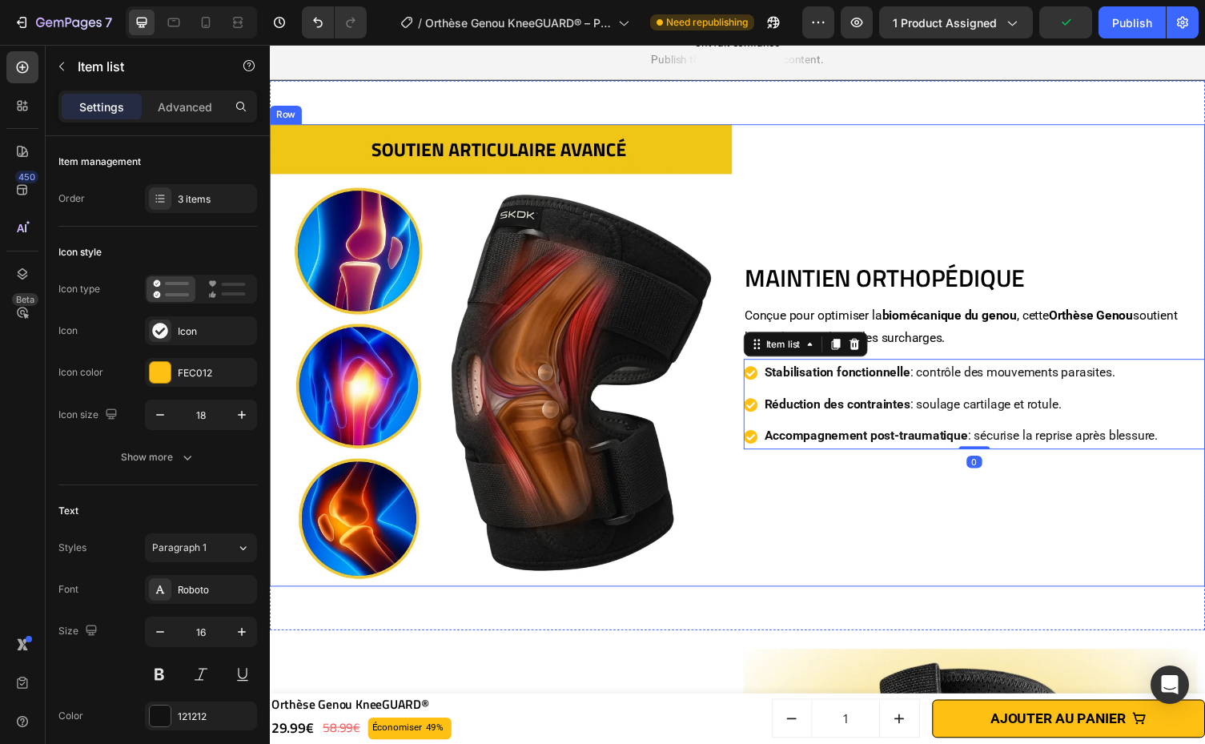
click at [976, 480] on div "Maintien Orthopédique Heading Conçue pour optimiser la biomécanique du genou , …" at bounding box center [993, 363] width 475 height 475
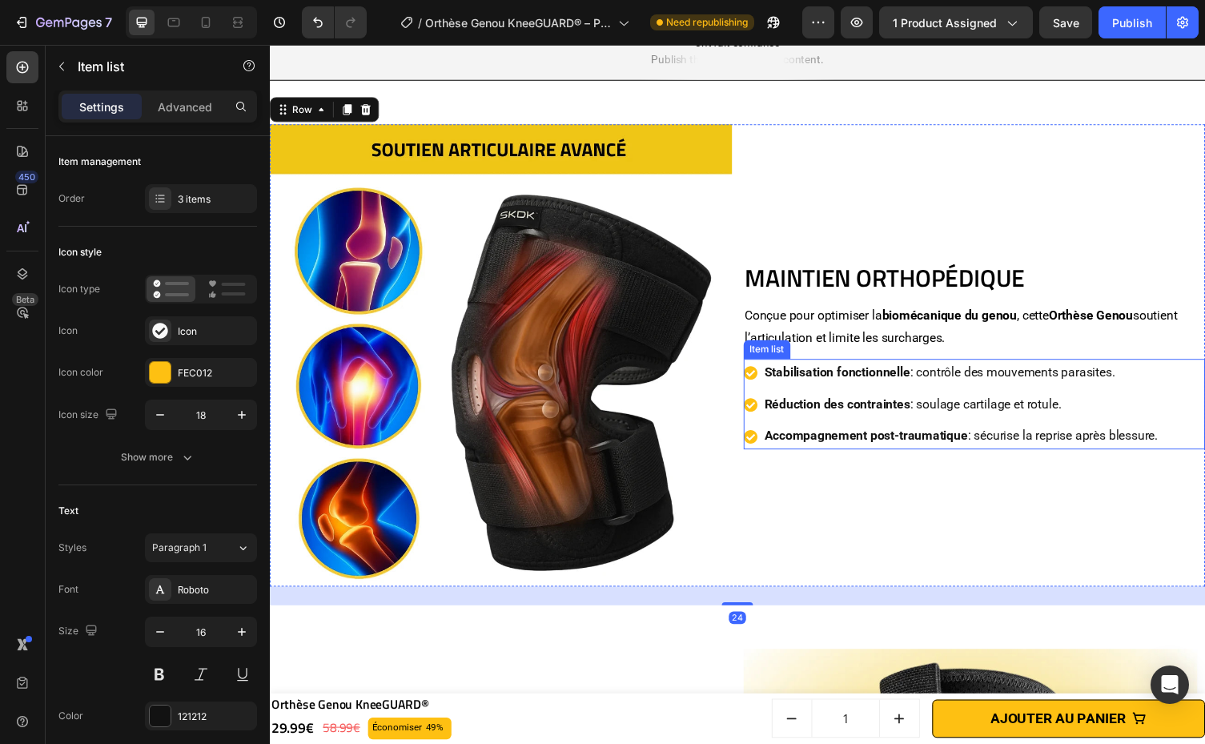
click at [933, 412] on p "Réduction des contraintes : soulage cartilage et rotule." at bounding box center [980, 414] width 404 height 23
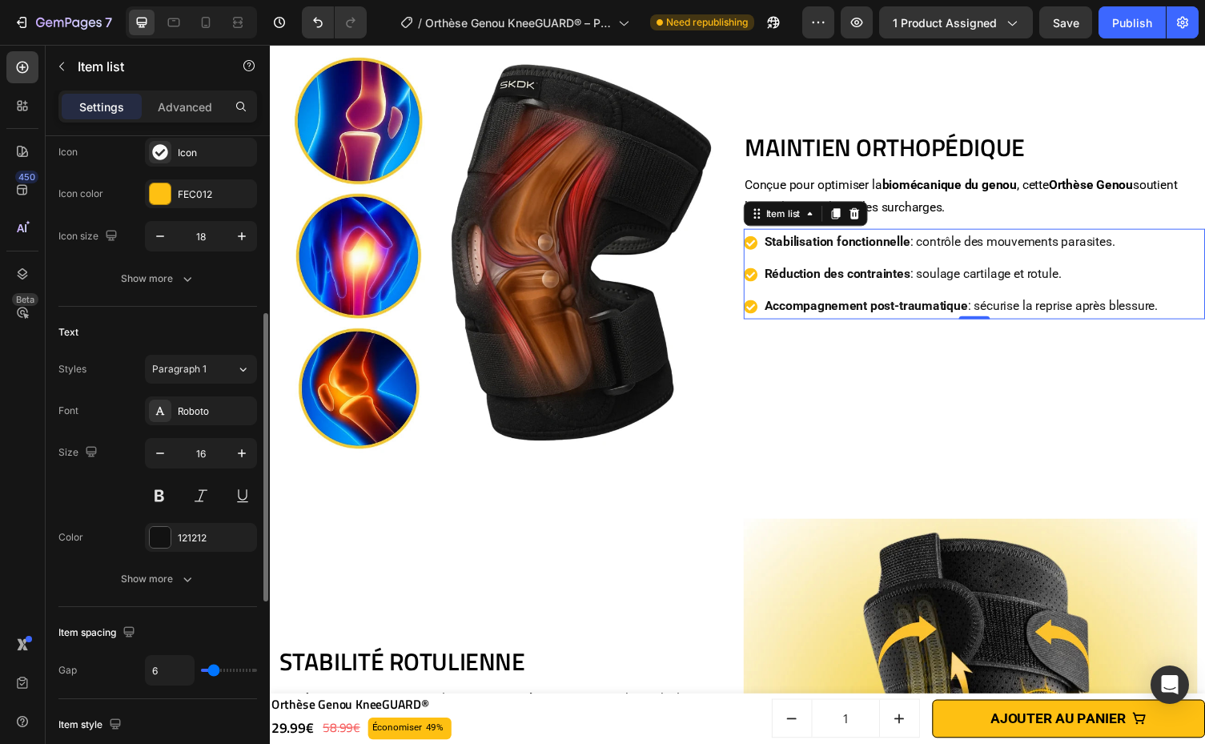
scroll to position [247, 0]
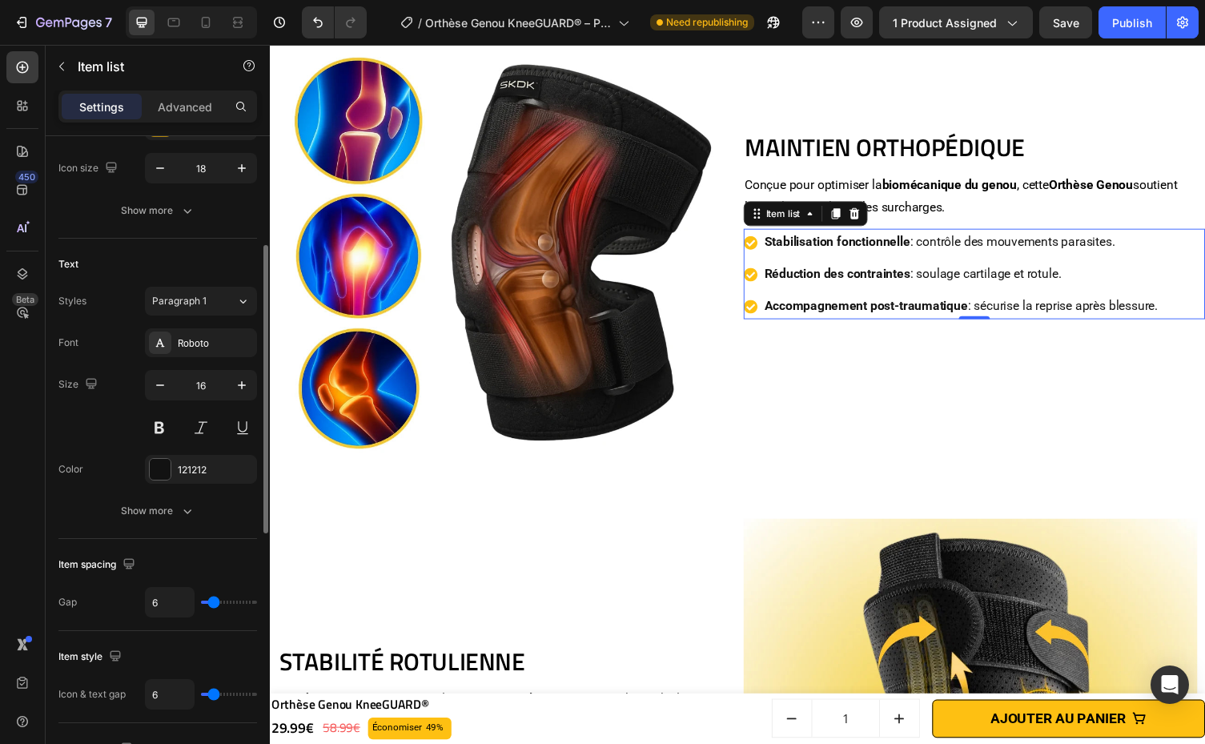
type input "0"
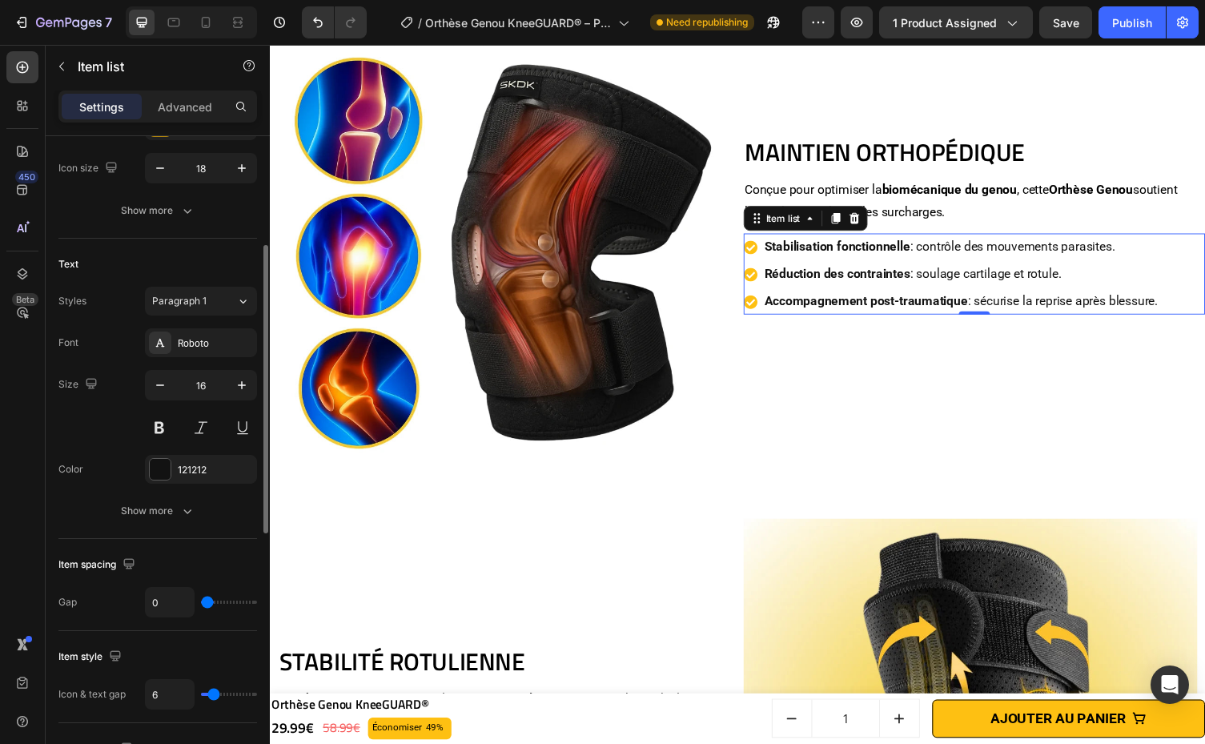
scroll to position [1518, 0]
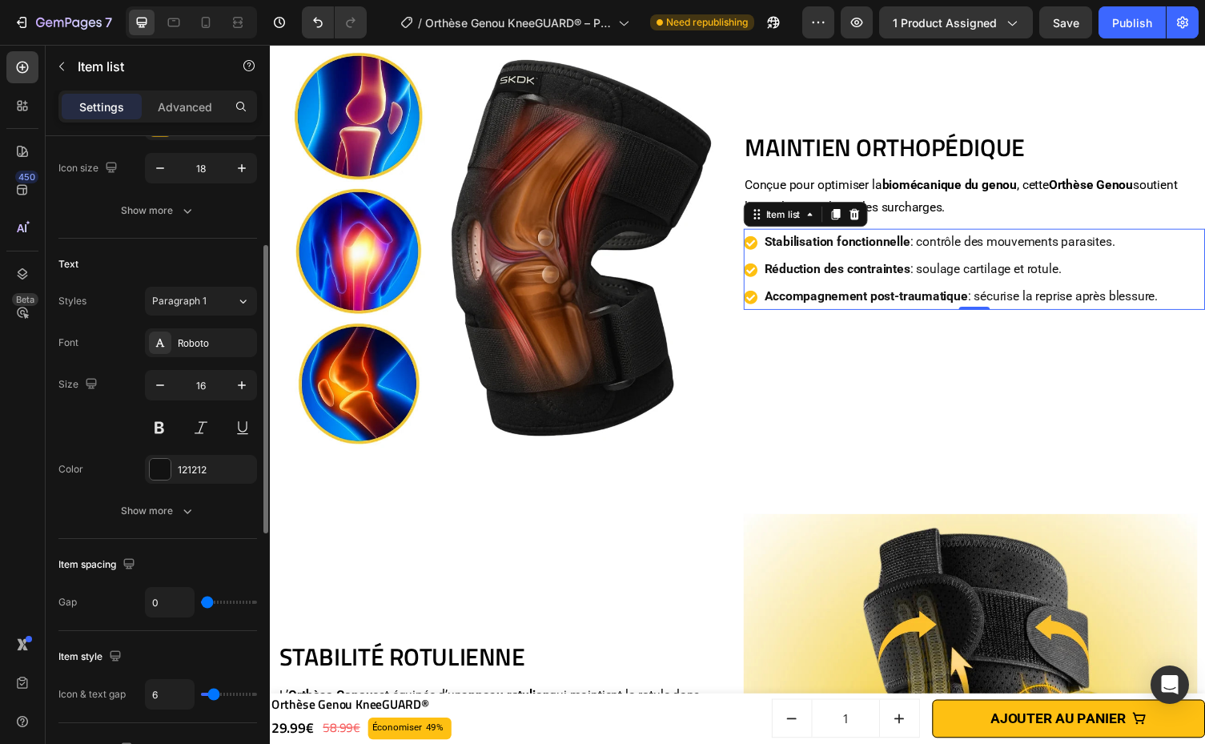
type input "0"
click at [201, 603] on input "range" at bounding box center [229, 601] width 56 height 3
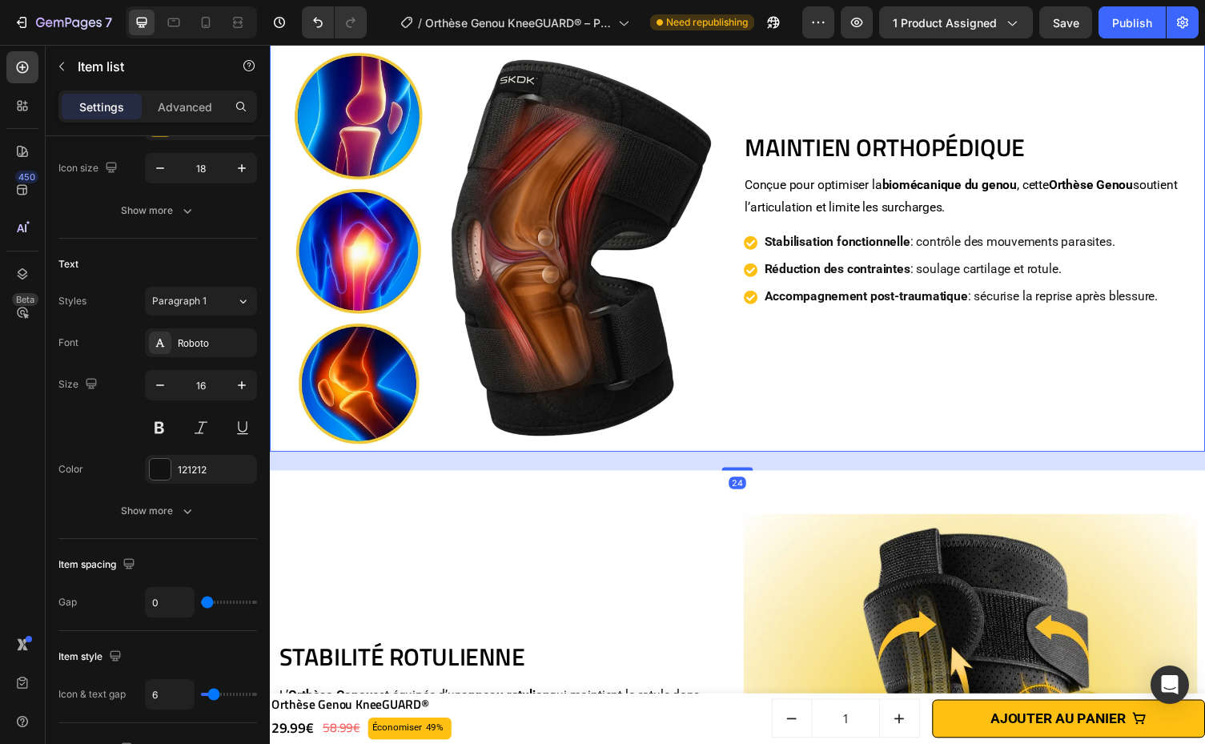
click at [760, 430] on div "Maintien Orthopédique Heading Conçue pour optimiser la biomécanique du genou , …" at bounding box center [993, 225] width 475 height 475
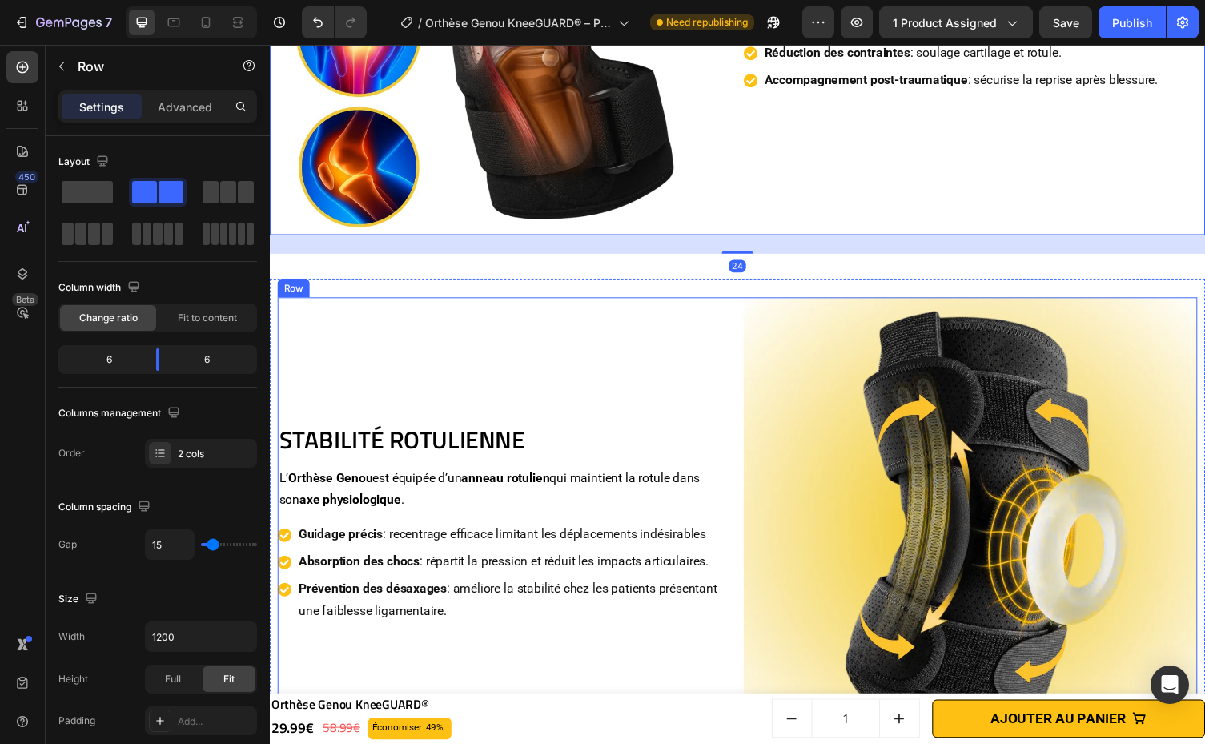
scroll to position [1972, 0]
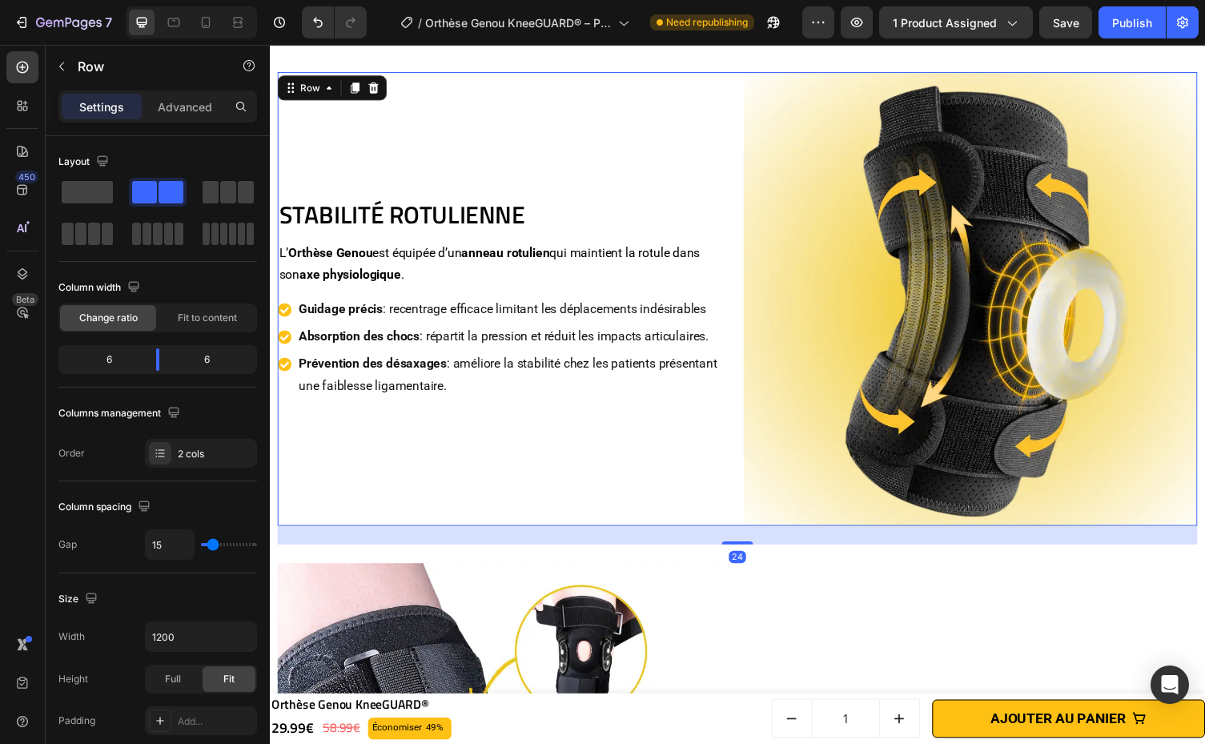
click at [595, 500] on div "Stabilité Rotulienne Heading L’ Orthèse Genou est équipée d’un anneau rotulien …" at bounding box center [511, 306] width 467 height 467
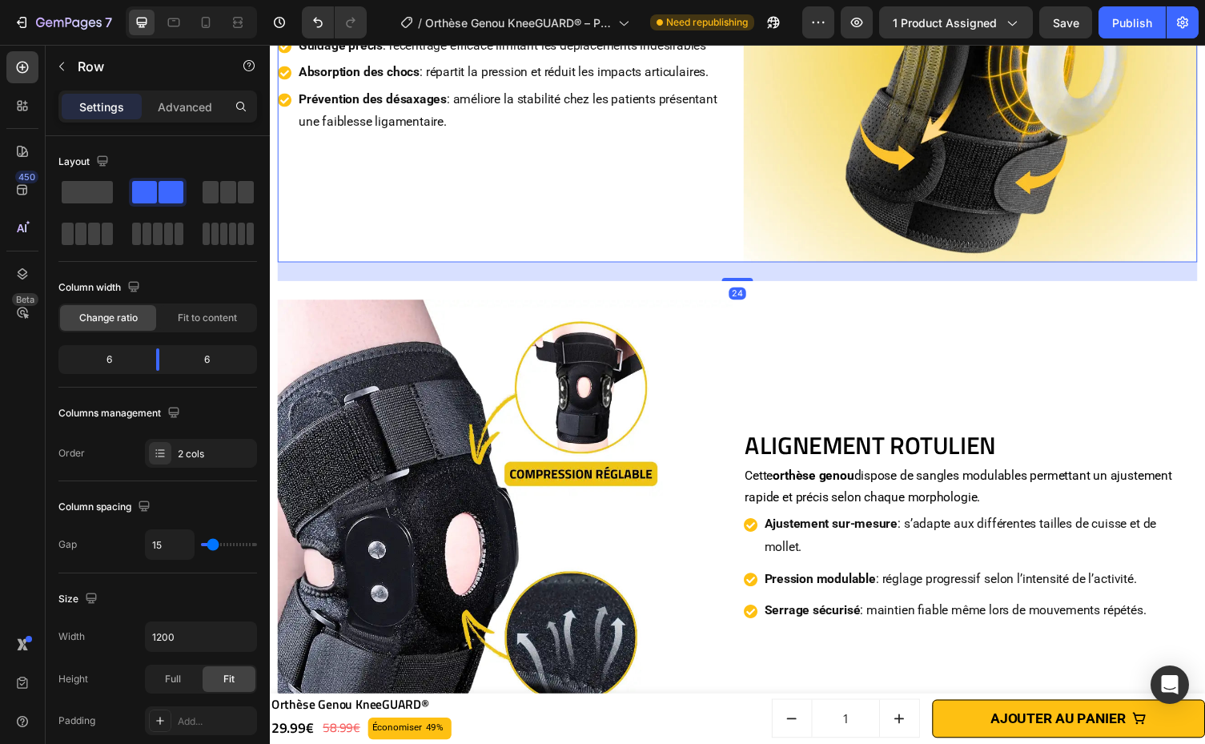
scroll to position [2295, 0]
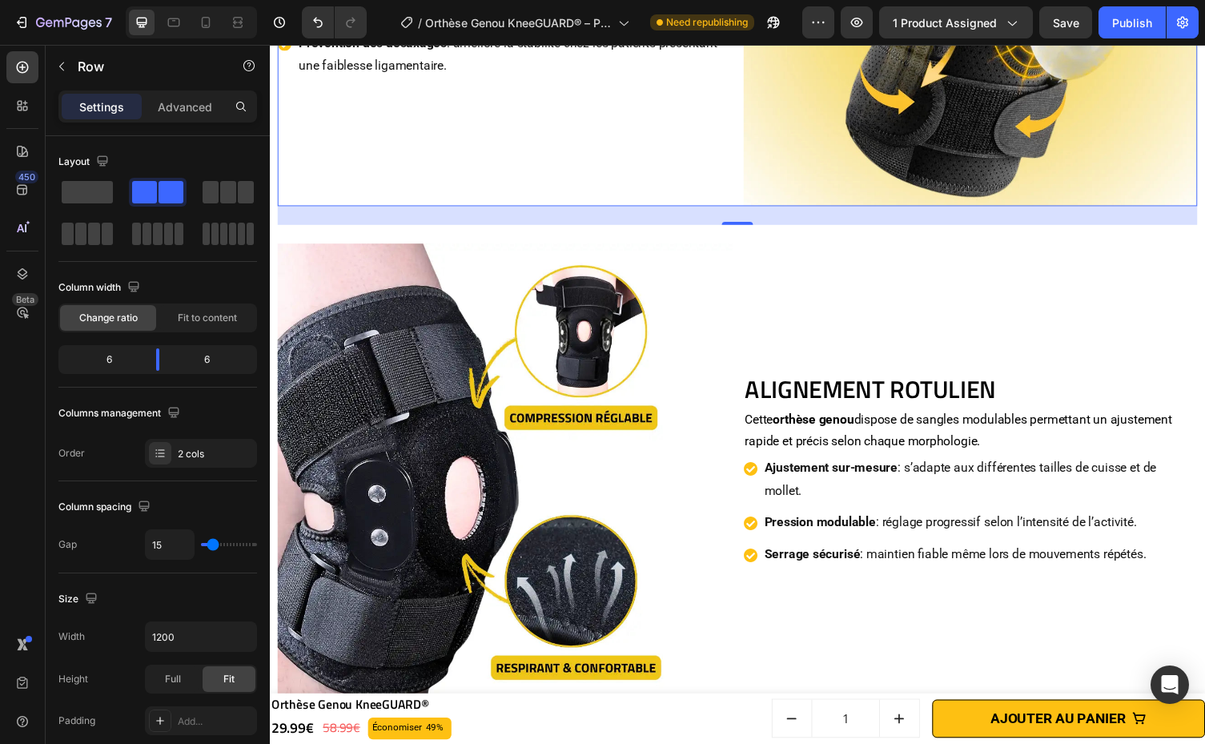
click at [806, 388] on h2 "ALIGNEMENT ROTULIEN" at bounding box center [989, 398] width 467 height 35
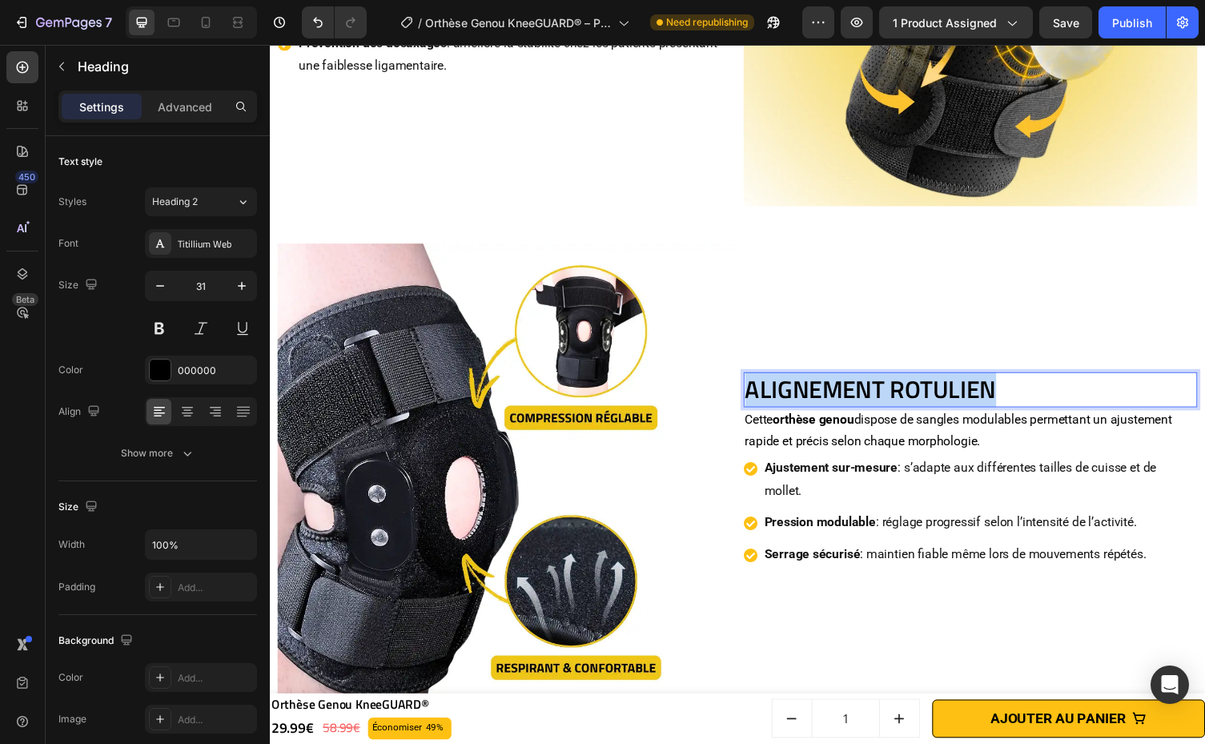
click at [806, 388] on p "ALIGNEMENT ROTULIEN" at bounding box center [989, 399] width 463 height 32
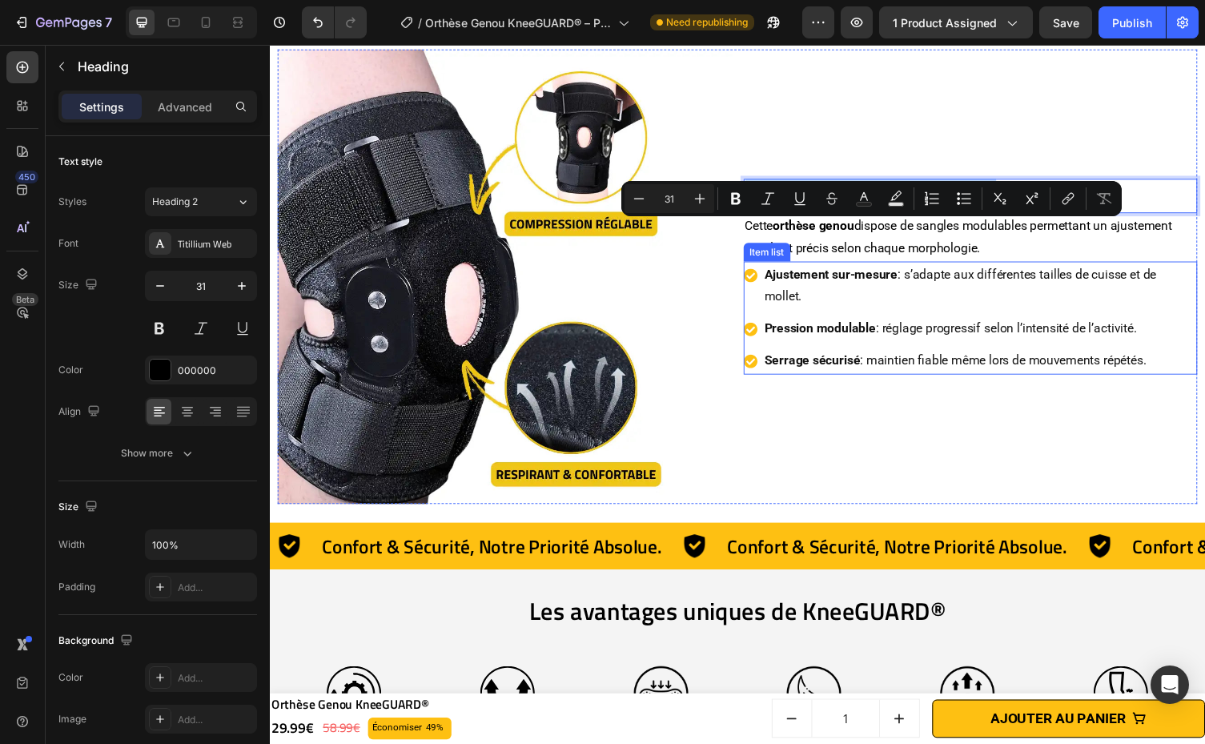
scroll to position [2438, 0]
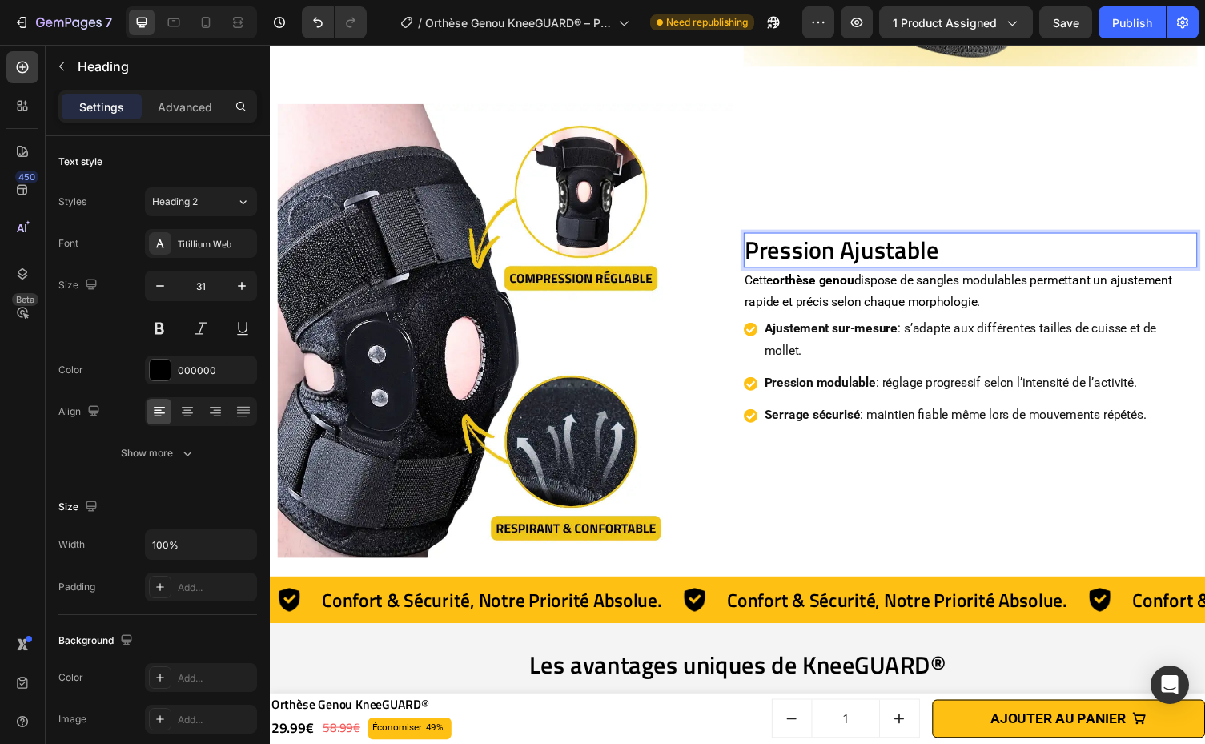
click at [790, 239] on p "Pression Ajustable" at bounding box center [989, 255] width 463 height 32
click at [904, 239] on icon "Compression Réglable" at bounding box center [867, 255] width 219 height 38
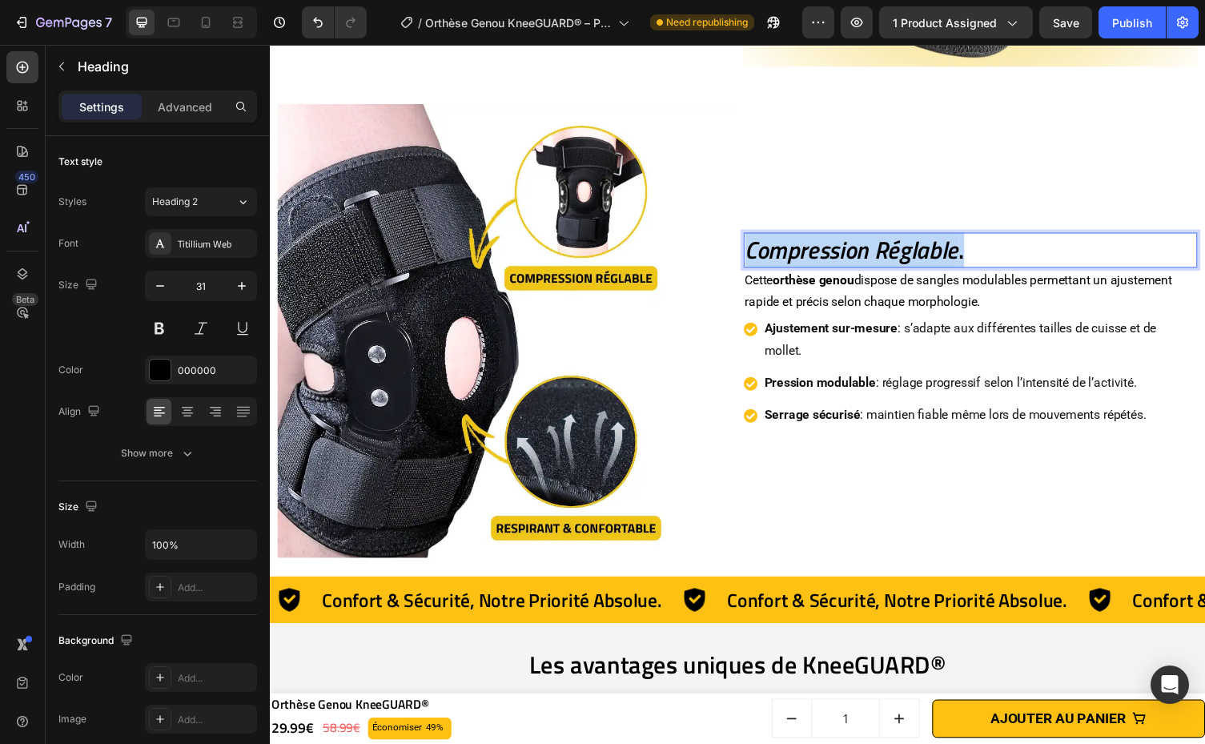
click at [904, 239] on icon "Compression Réglable" at bounding box center [867, 255] width 219 height 38
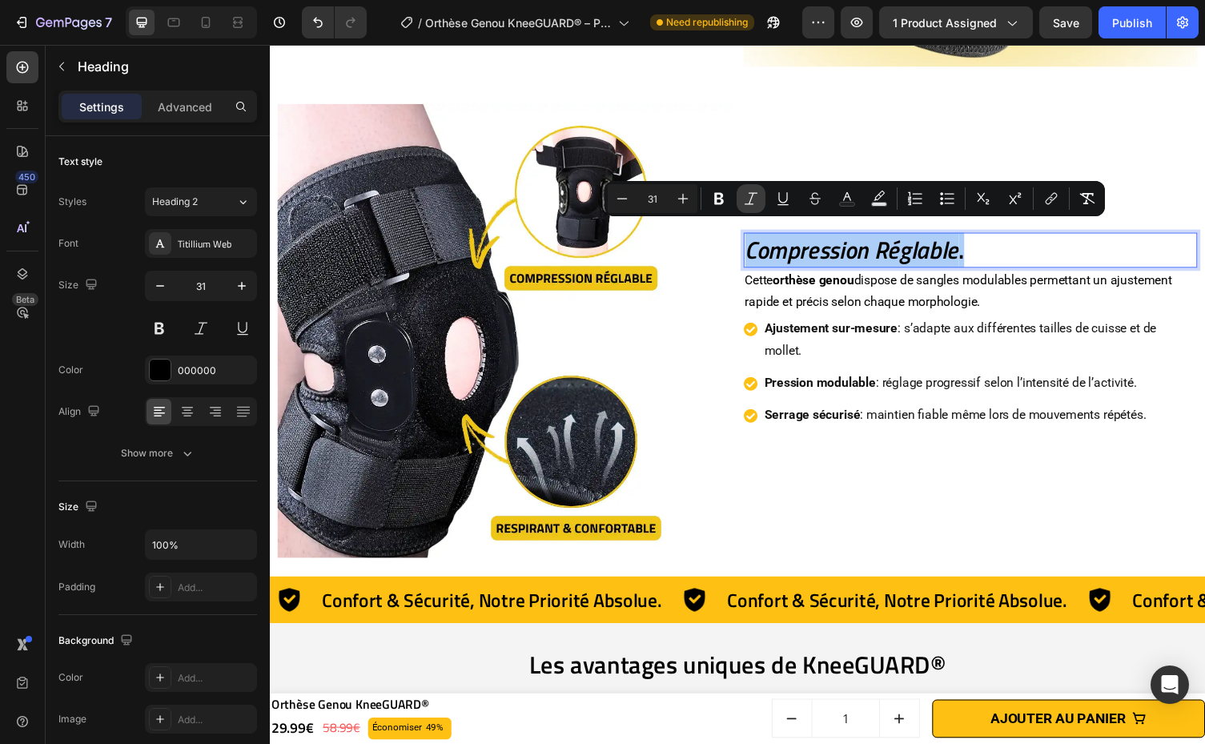
click at [748, 194] on icon "Editor contextual toolbar" at bounding box center [751, 198] width 16 height 16
drag, startPoint x: 230, startPoint y: 480, endPoint x: 233, endPoint y: 472, distance: 8.6
click at [231, 479] on div "Text style Styles Heading 2 Font Titillium Web Size 31 Color 000000 Align Show …" at bounding box center [157, 600] width 198 height 929
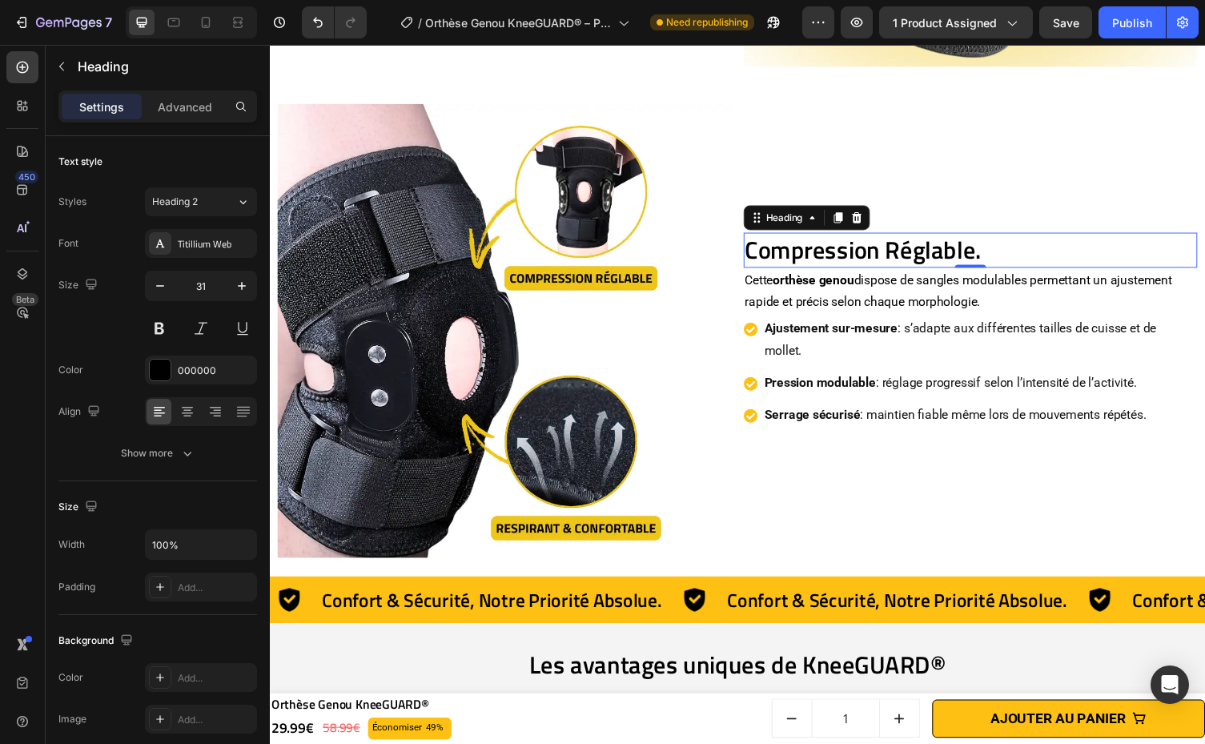
click at [235, 467] on div "Text style Styles Heading 2 Font Titillium Web Size 31 Color 000000 Align Show …" at bounding box center [157, 308] width 198 height 345
click at [236, 464] on button "Show more" at bounding box center [157, 453] width 198 height 29
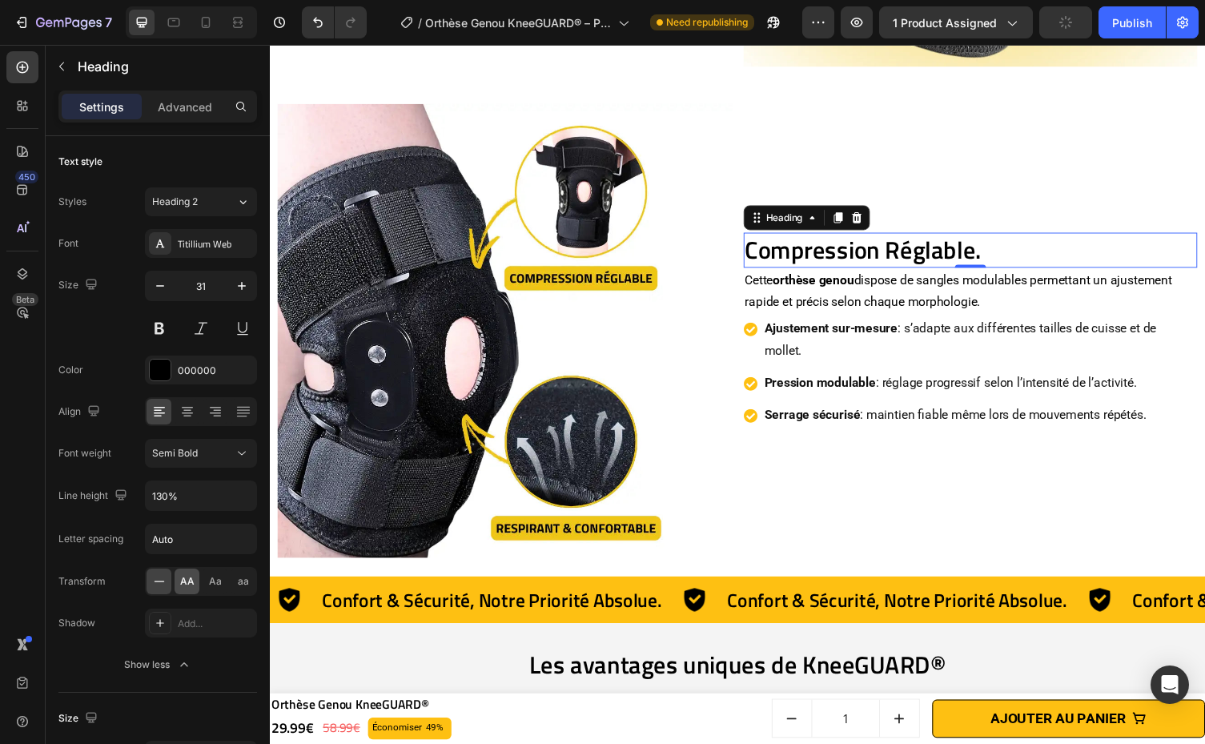
click at [194, 591] on div "AA" at bounding box center [186, 581] width 25 height 26
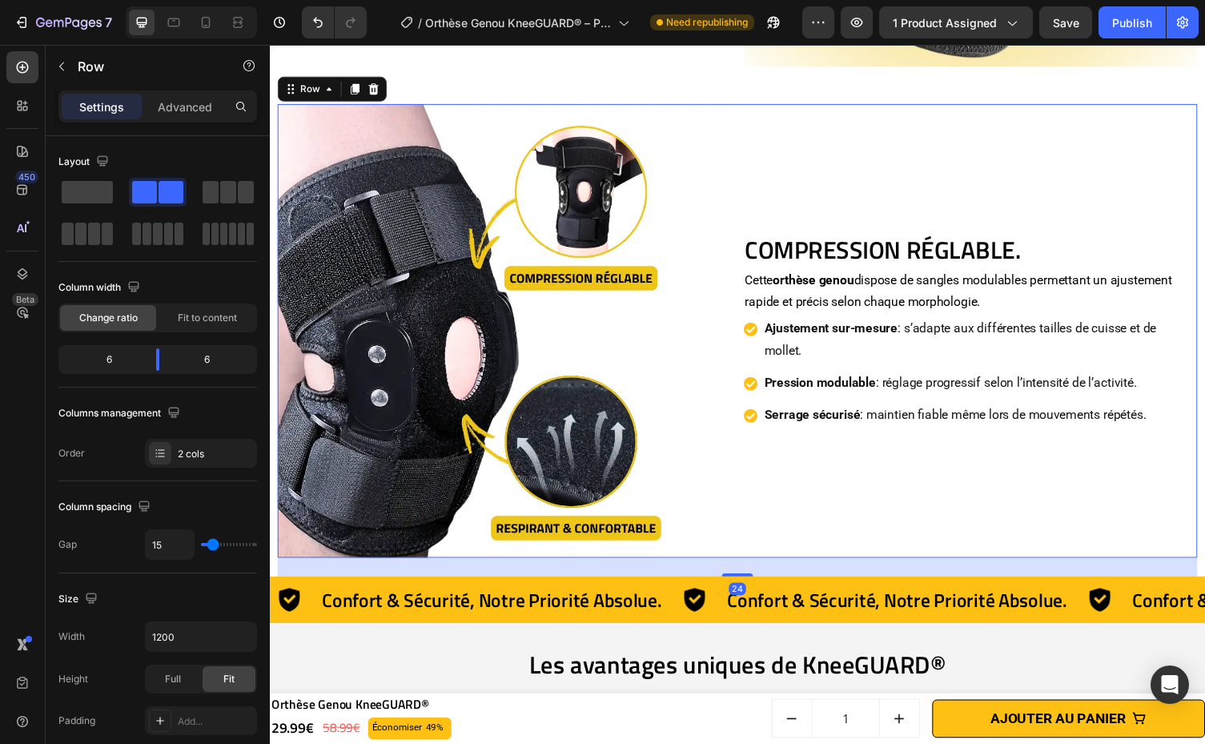
click at [961, 462] on div "Compression Réglable. Heading Cette orthèse genou dispose de sangles modulables…" at bounding box center [989, 339] width 467 height 467
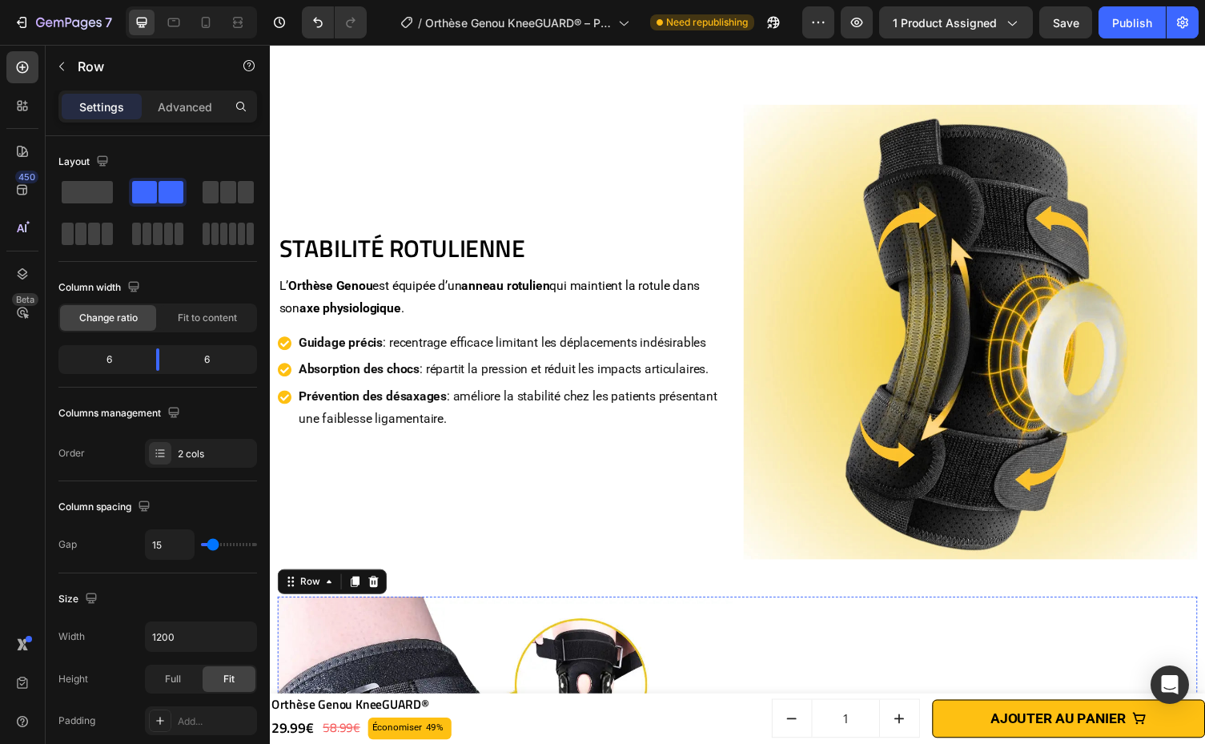
scroll to position [1847, 0]
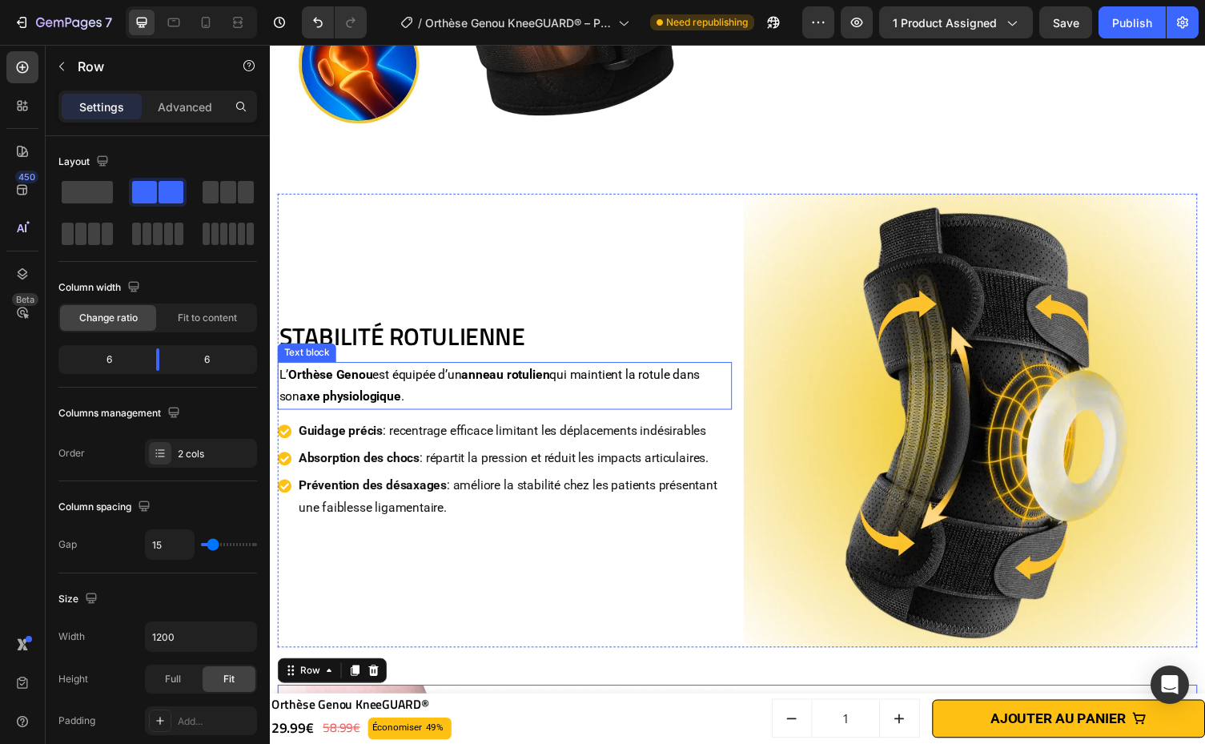
click at [295, 375] on strong "Orthèse Genou" at bounding box center [332, 382] width 86 height 15
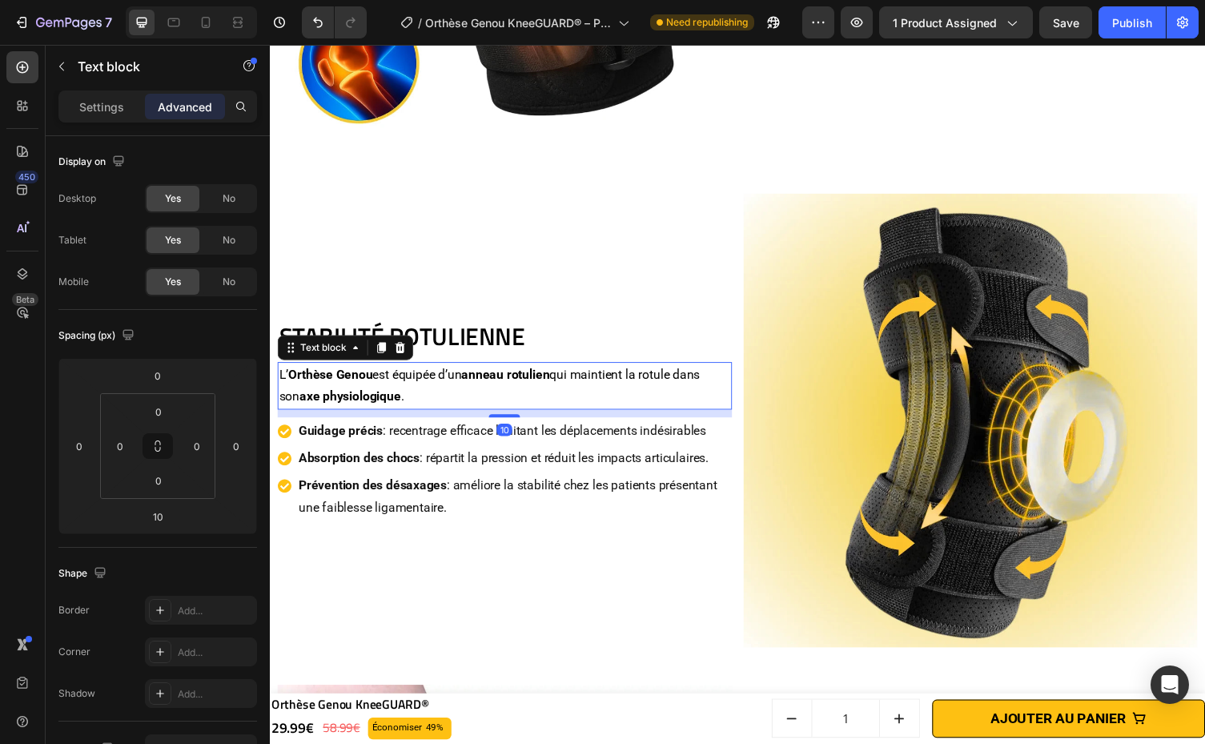
click at [291, 375] on strong "Orthèse Genou" at bounding box center [332, 382] width 86 height 15
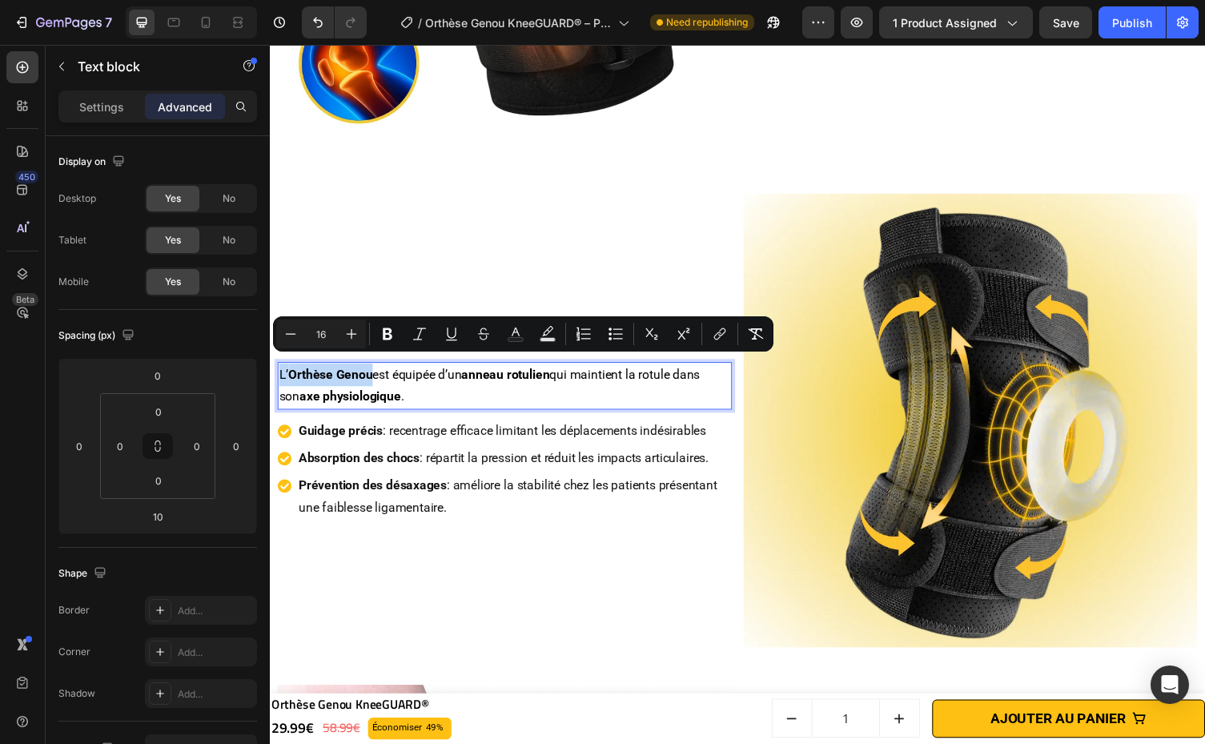
drag, startPoint x: 291, startPoint y: 373, endPoint x: 367, endPoint y: 376, distance: 76.9
click at [367, 376] on strong "Orthèse Genou" at bounding box center [332, 382] width 86 height 15
click at [364, 376] on strong "Orthèse Genou" at bounding box center [332, 382] width 86 height 15
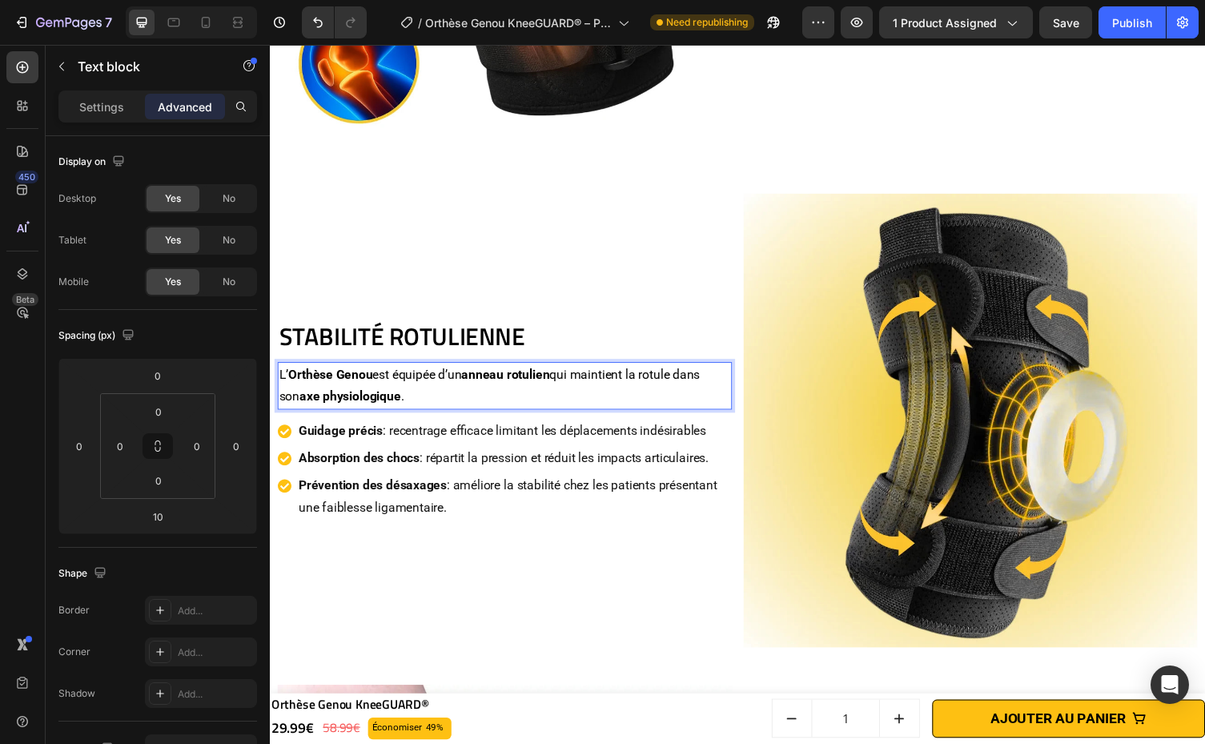
click at [308, 378] on strong "Orthèse Genou" at bounding box center [332, 382] width 86 height 15
drag, startPoint x: 292, startPoint y: 377, endPoint x: 374, endPoint y: 372, distance: 81.8
click at [374, 375] on strong "Orthèse Genou" at bounding box center [332, 382] width 86 height 15
copy strong "Orthèse Genou"
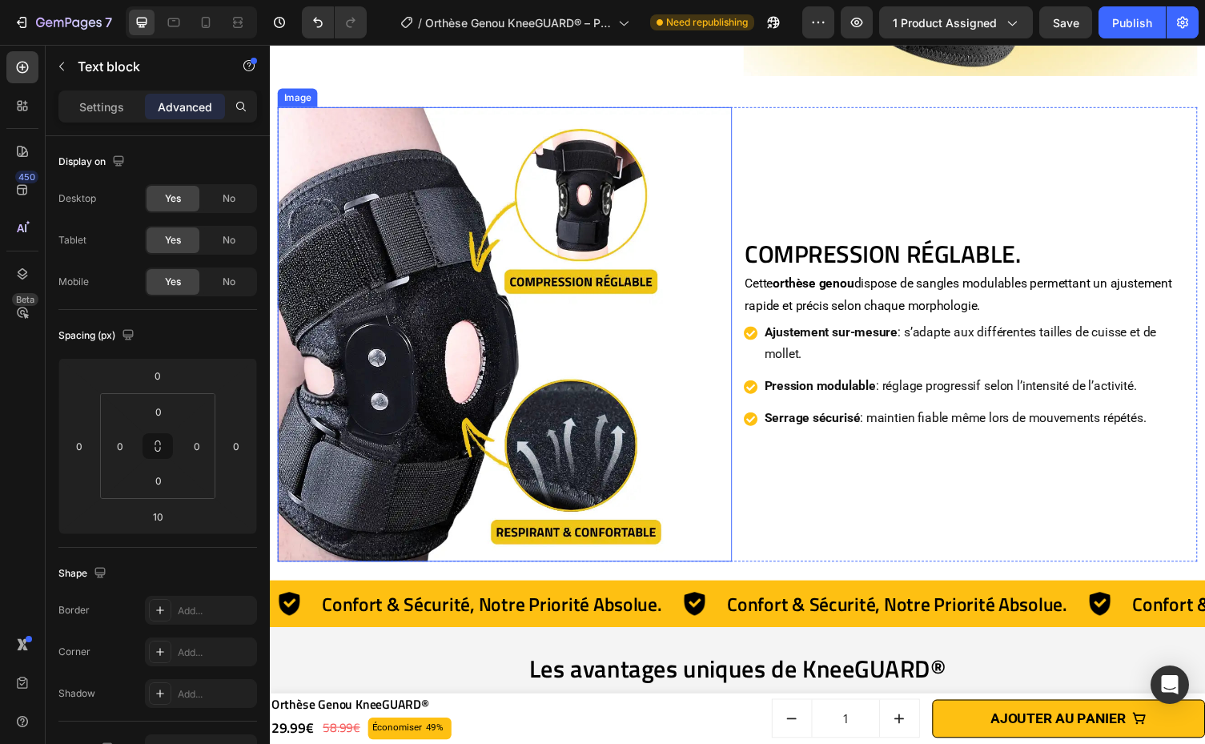
scroll to position [2339, 0]
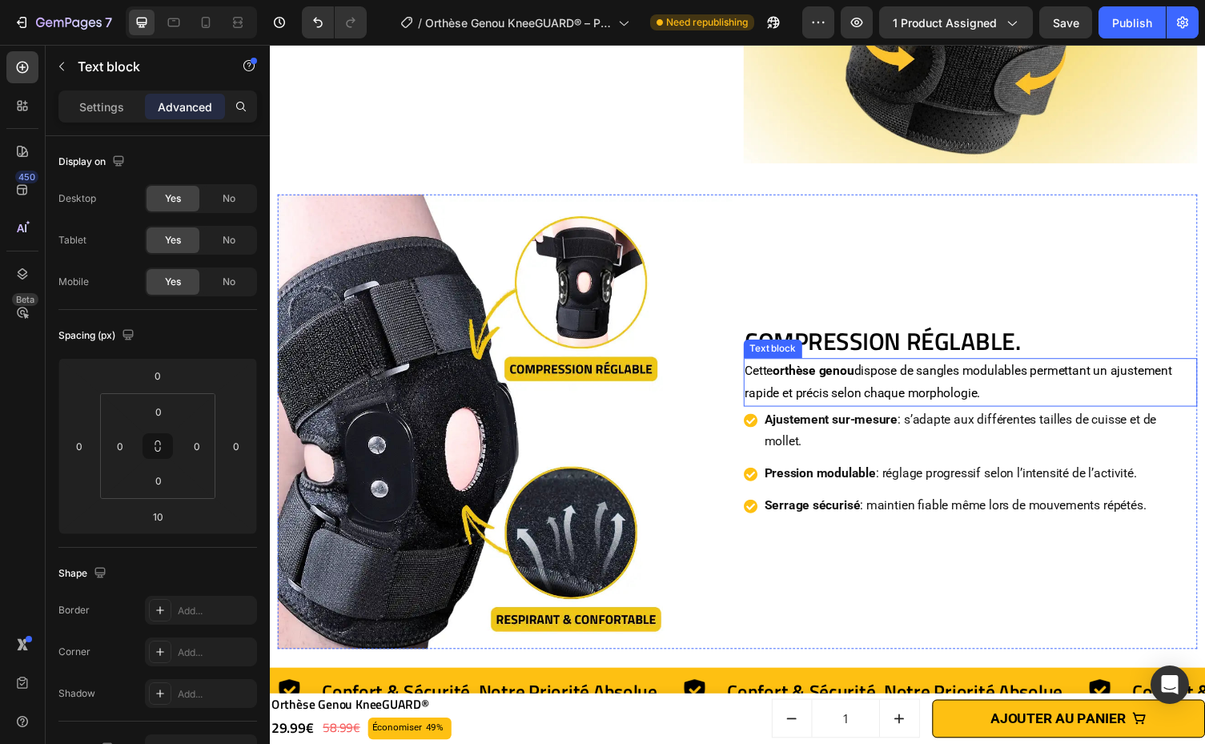
click at [810, 376] on strong "orthèse genou" at bounding box center [828, 378] width 83 height 15
click at [795, 384] on p "Cette orthèse genou dispose de sangles modulables permettant un ajustement rapi…" at bounding box center [989, 391] width 463 height 46
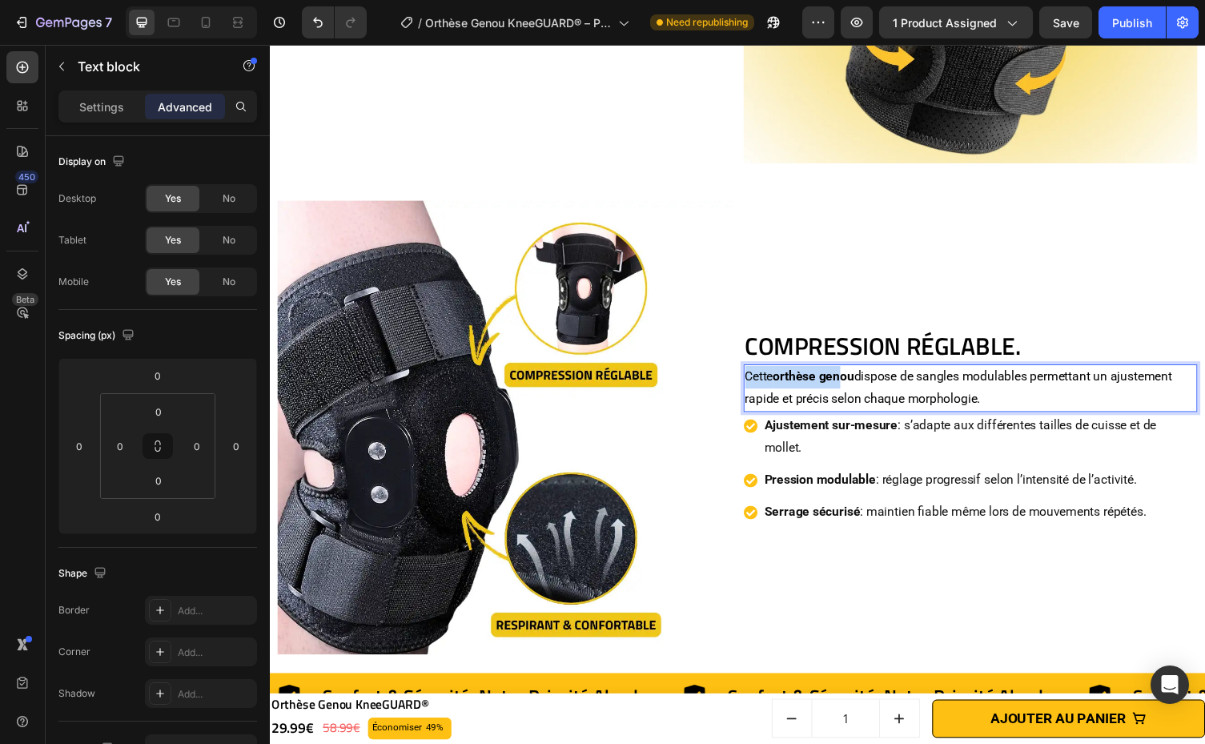
drag, startPoint x: 788, startPoint y: 379, endPoint x: 855, endPoint y: 375, distance: 66.6
click at [760, 377] on p "Cette orthèse genou dispose de sangles modulables permettant un ajustement rapi…" at bounding box center [989, 398] width 463 height 46
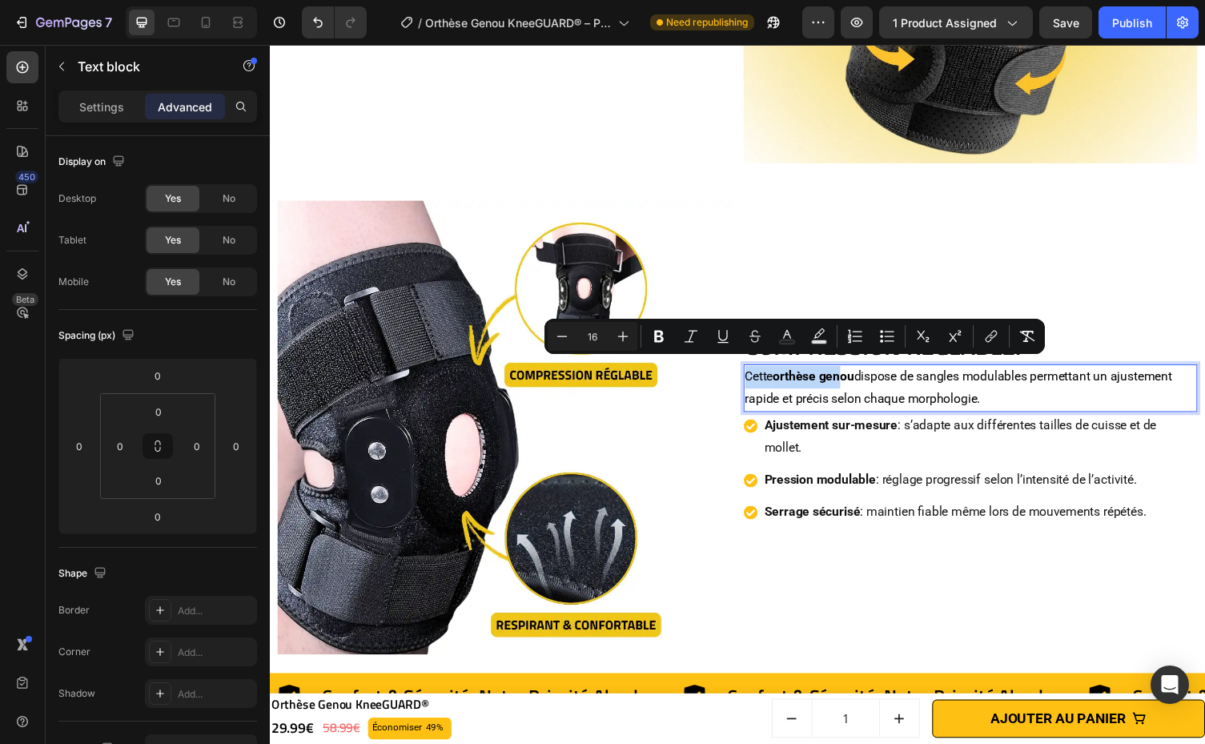
click at [791, 378] on strong "orthèse genou" at bounding box center [828, 385] width 83 height 15
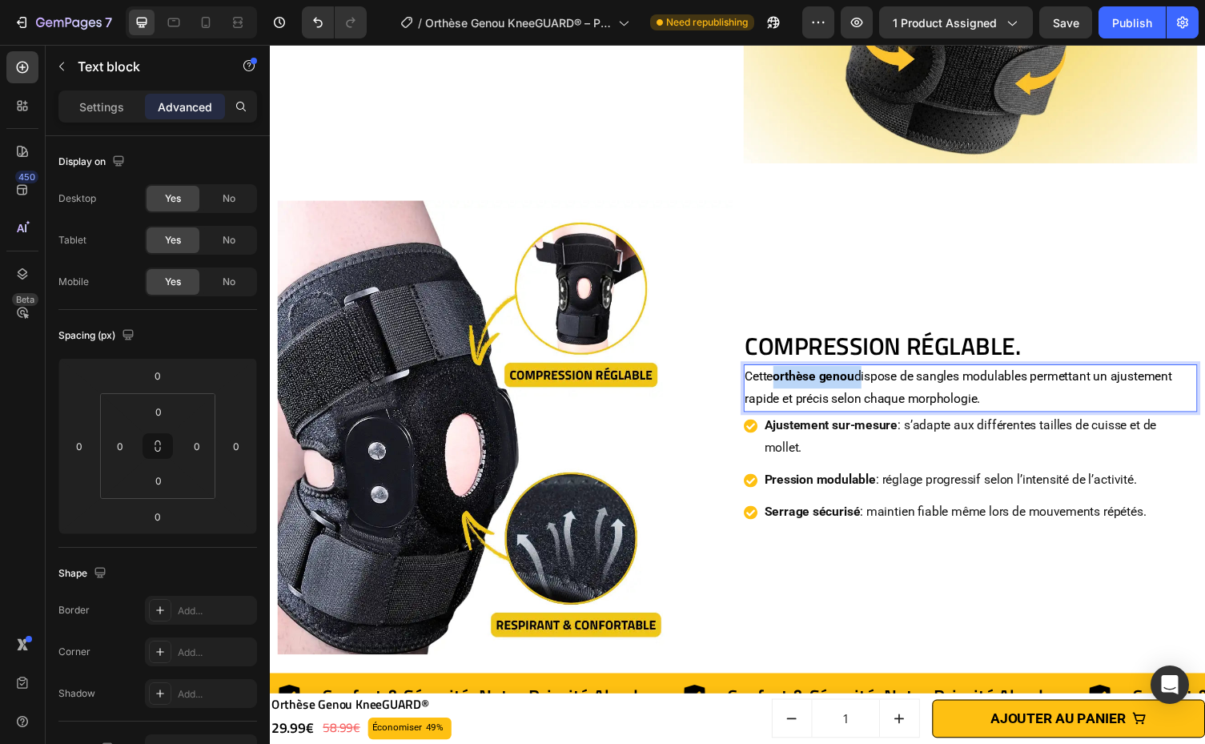
drag, startPoint x: 784, startPoint y: 379, endPoint x: 869, endPoint y: 376, distance: 85.7
click at [870, 375] on p "Cette orthèse genou dispose de sangles modulables permettant un ajustement rapi…" at bounding box center [989, 398] width 463 height 46
click at [869, 379] on strong "Orthèse Genou" at bounding box center [830, 385] width 86 height 15
click at [971, 384] on p "Cette Orthèse Genou dispose de sangles modulables permettant un ajustement rapi…" at bounding box center [989, 398] width 463 height 46
drag, startPoint x: 939, startPoint y: 379, endPoint x: 1052, endPoint y: 383, distance: 112.9
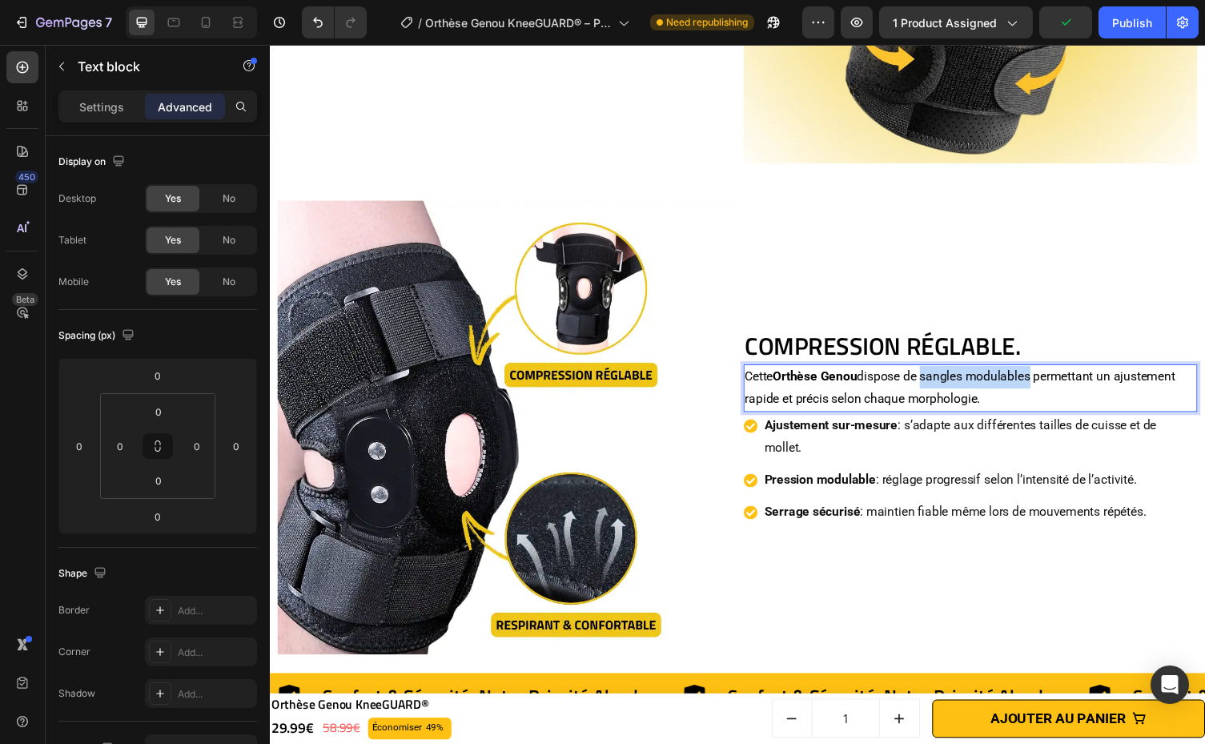
click at [1052, 383] on p "Cette Orthèse Genou dispose de sangles modulables permettant un ajustement rapi…" at bounding box center [989, 398] width 463 height 46
click at [1080, 337] on h2 "Compression Réglable." at bounding box center [989, 354] width 467 height 35
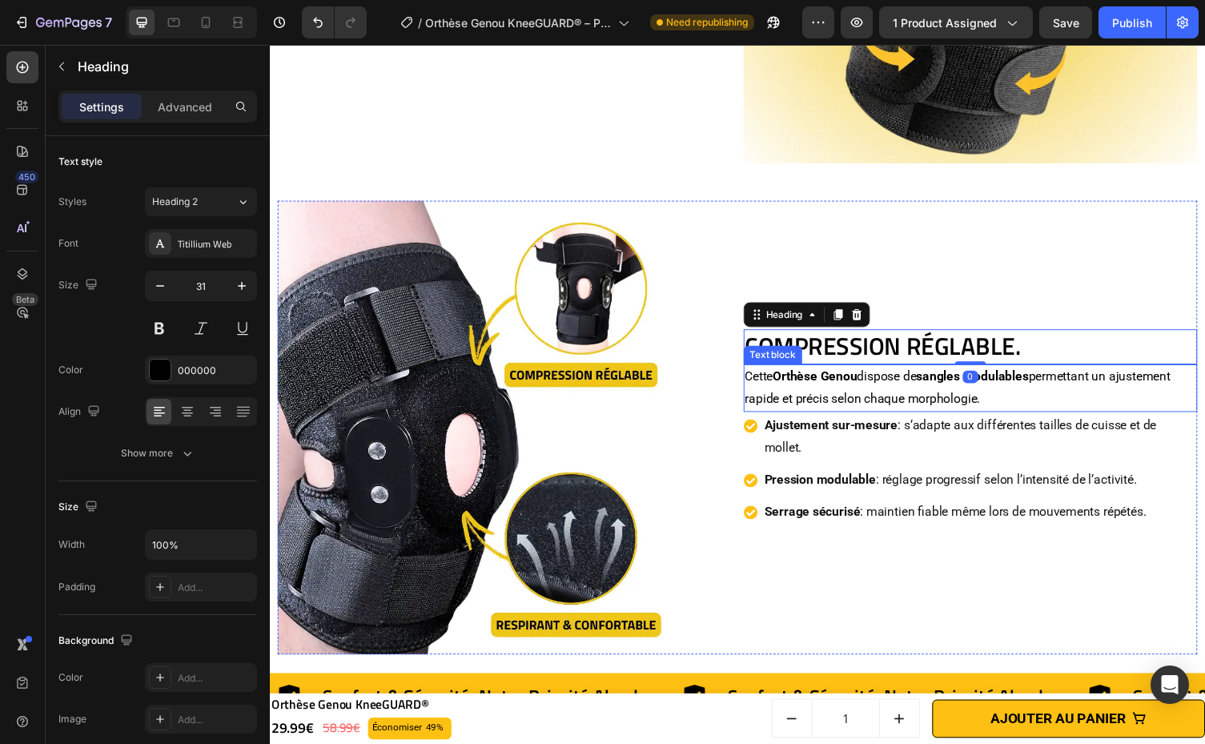
click at [1145, 378] on p "Cette Orthèse Genou dispose de sangles modulables permettant un ajustement rapi…" at bounding box center [989, 398] width 463 height 46
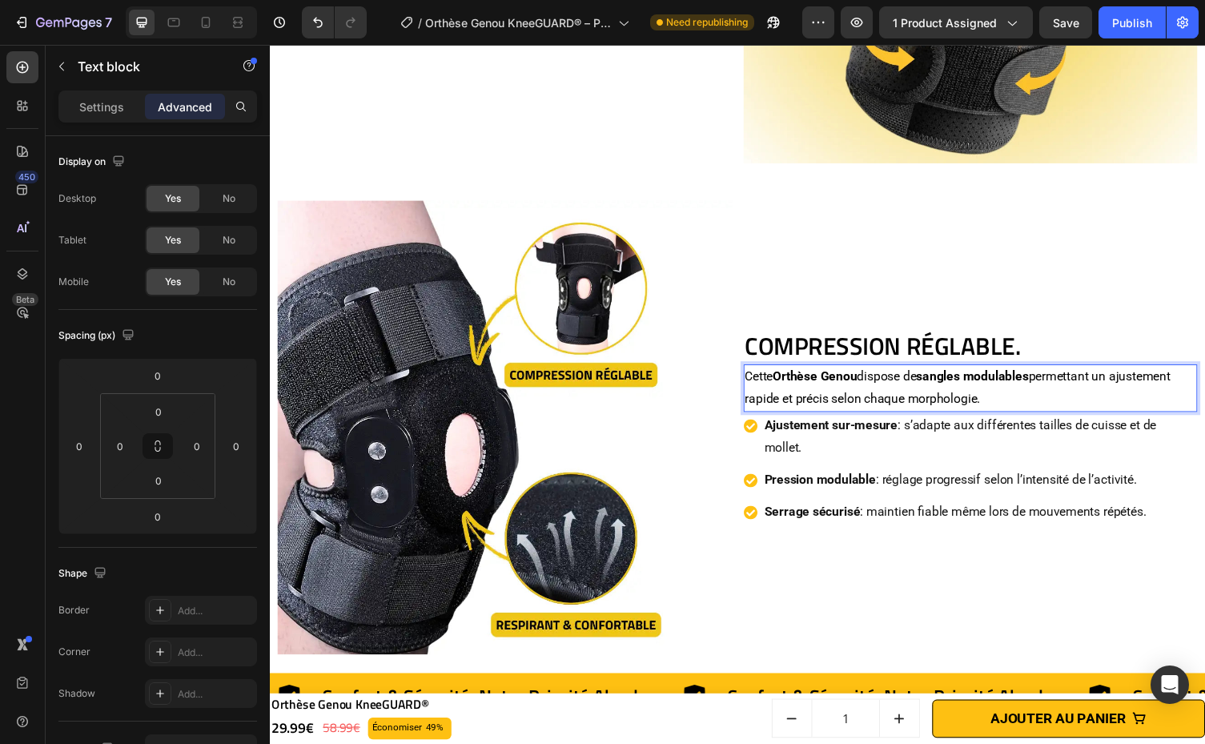
click at [1141, 376] on p "Cette Orthèse Genou dispose de sangles modulables permettant un ajustement rapi…" at bounding box center [989, 398] width 463 height 46
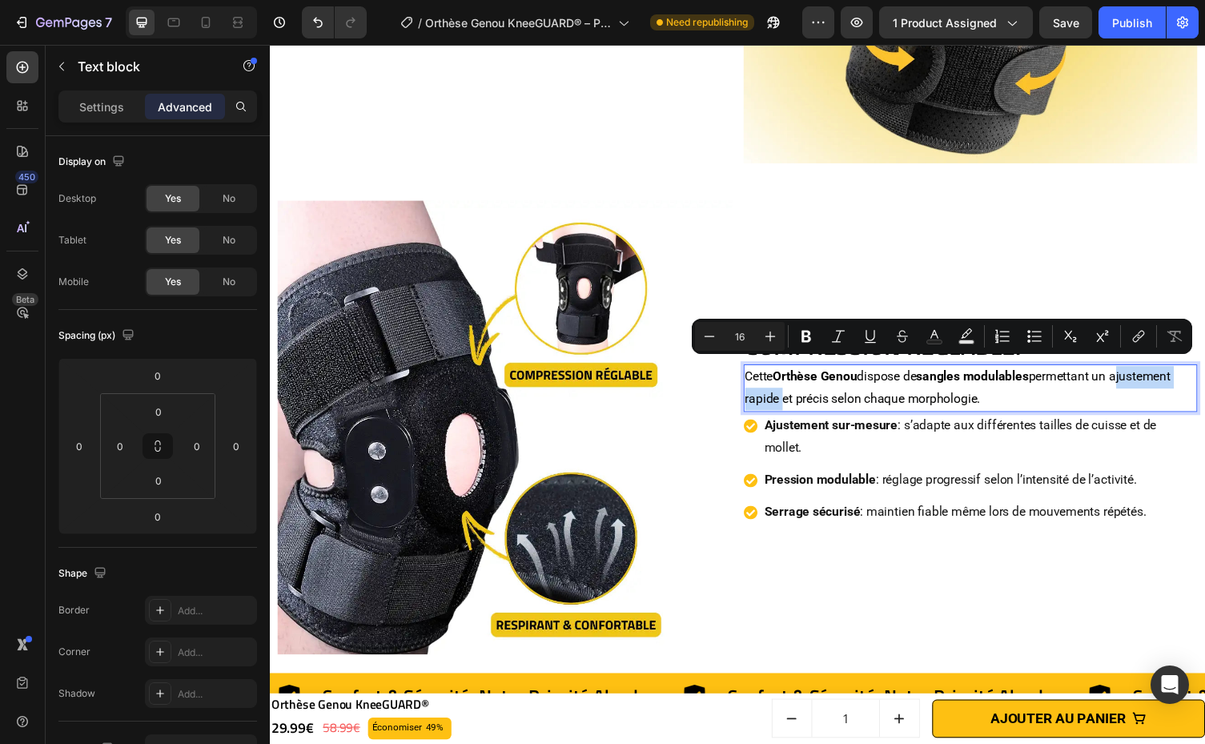
drag, startPoint x: 1141, startPoint y: 376, endPoint x: 780, endPoint y: 401, distance: 361.8
click at [780, 401] on p "Cette Orthèse Genou dispose de sangles modulables permettant un ajustement rapi…" at bounding box center [989, 398] width 463 height 46
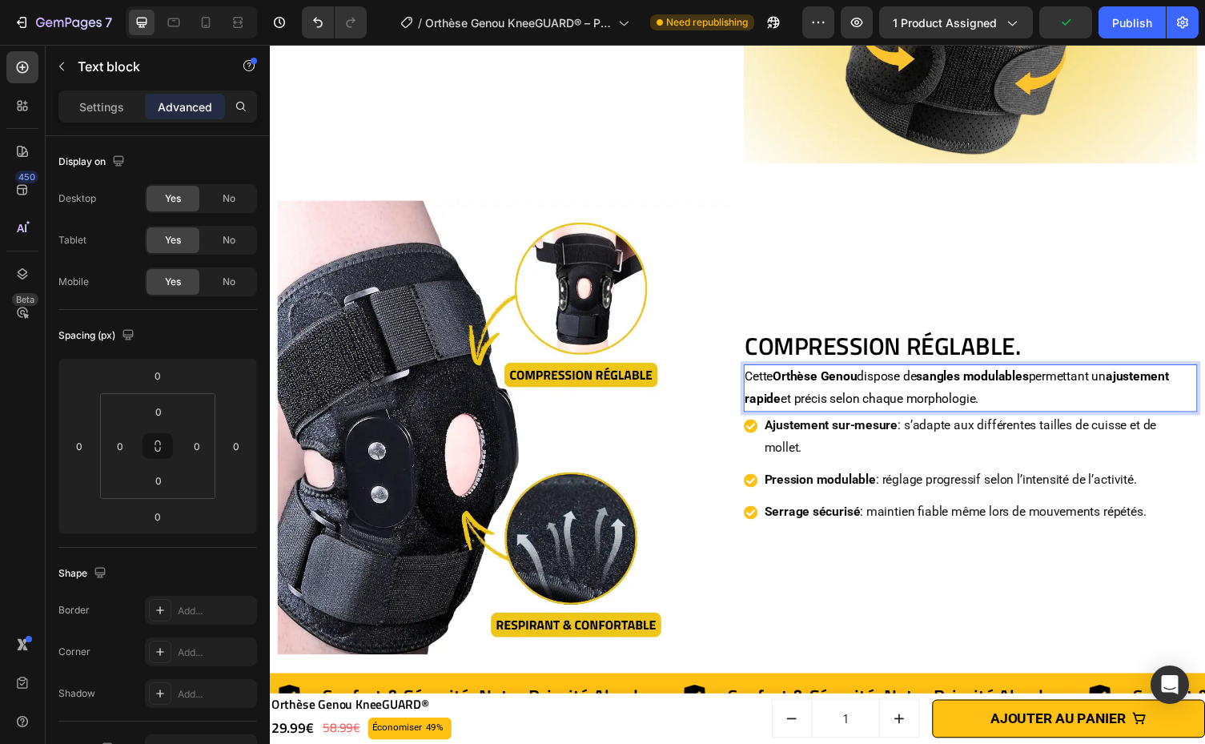
click at [822, 411] on div "Cette Orthèse Genou dispose de sangles modulables permettant un ajustement rapi…" at bounding box center [989, 398] width 467 height 50
click at [804, 396] on p "Cette Orthèse Genou dispose de sangles modulables permettant un ajustement rapi…" at bounding box center [989, 398] width 463 height 46
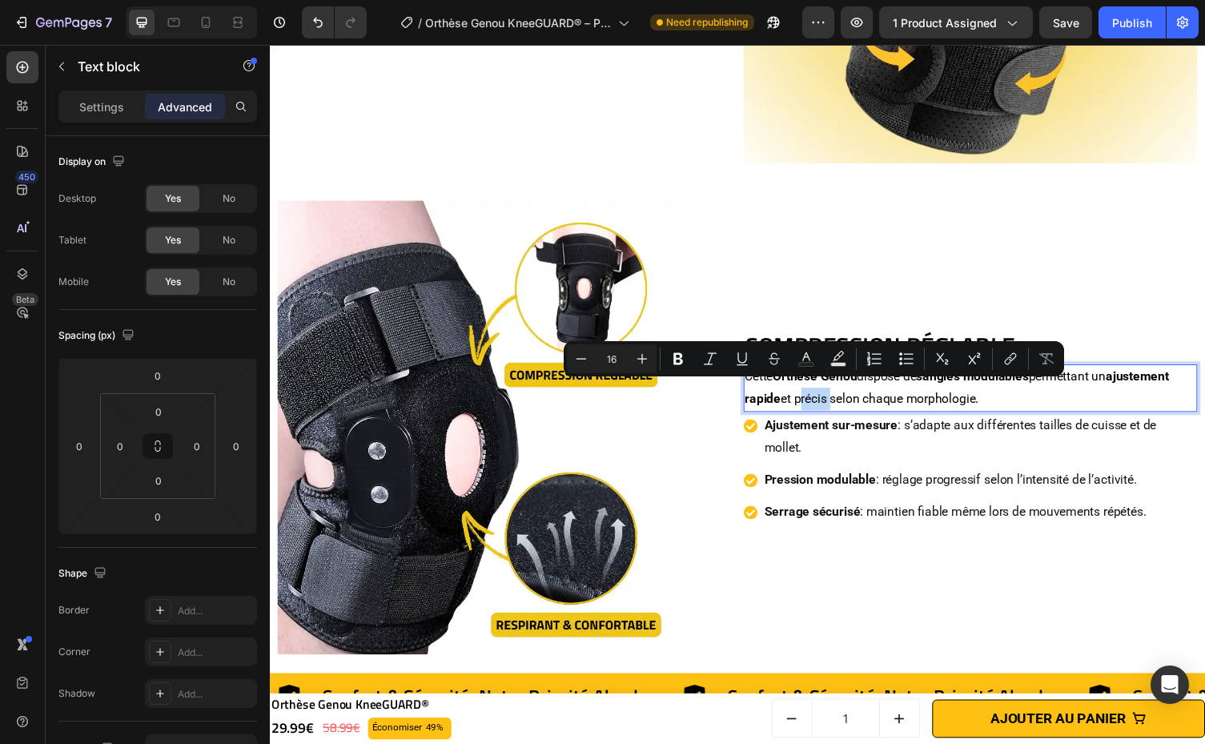
drag, startPoint x: 804, startPoint y: 399, endPoint x: 839, endPoint y: 401, distance: 34.5
click at [839, 401] on p "Cette Orthèse Genou dispose de sangles modulables permettant un ajustement rapi…" at bounding box center [989, 398] width 463 height 46
drag, startPoint x: 780, startPoint y: 310, endPoint x: 796, endPoint y: 326, distance: 23.2
click at [780, 318] on div "Heading" at bounding box center [782, 327] width 52 height 19
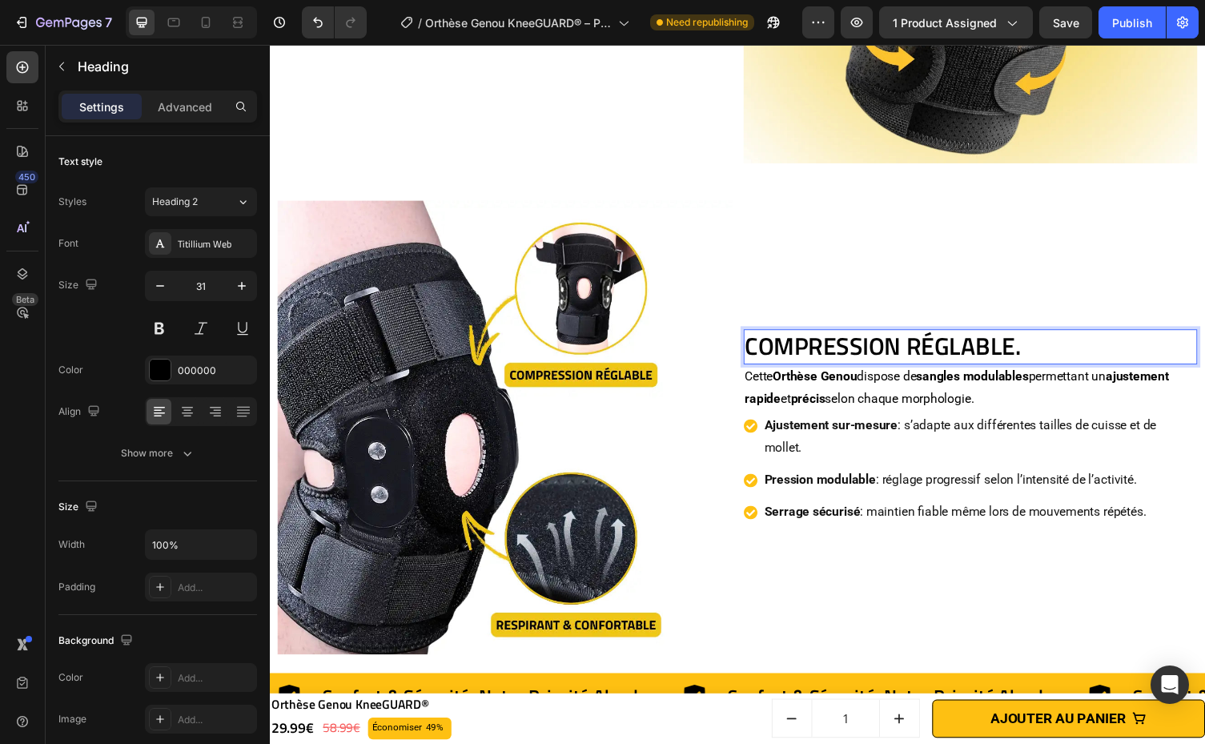
click at [988, 349] on p "Compression Réglable." at bounding box center [989, 355] width 463 height 32
click at [1115, 382] on p "Cette Orthèse Genou dispose de sangles modulables permettant un ajustement rapi…" at bounding box center [989, 398] width 463 height 46
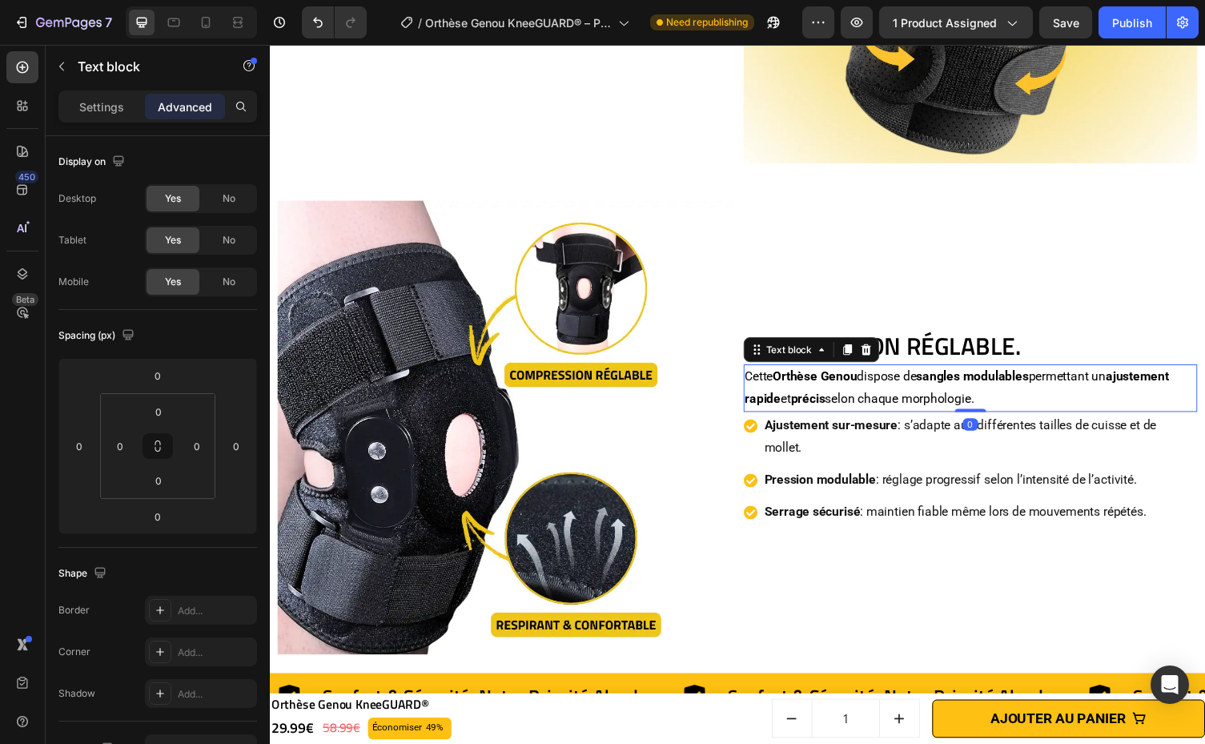
click at [988, 348] on p "Compression Réglable." at bounding box center [989, 355] width 463 height 32
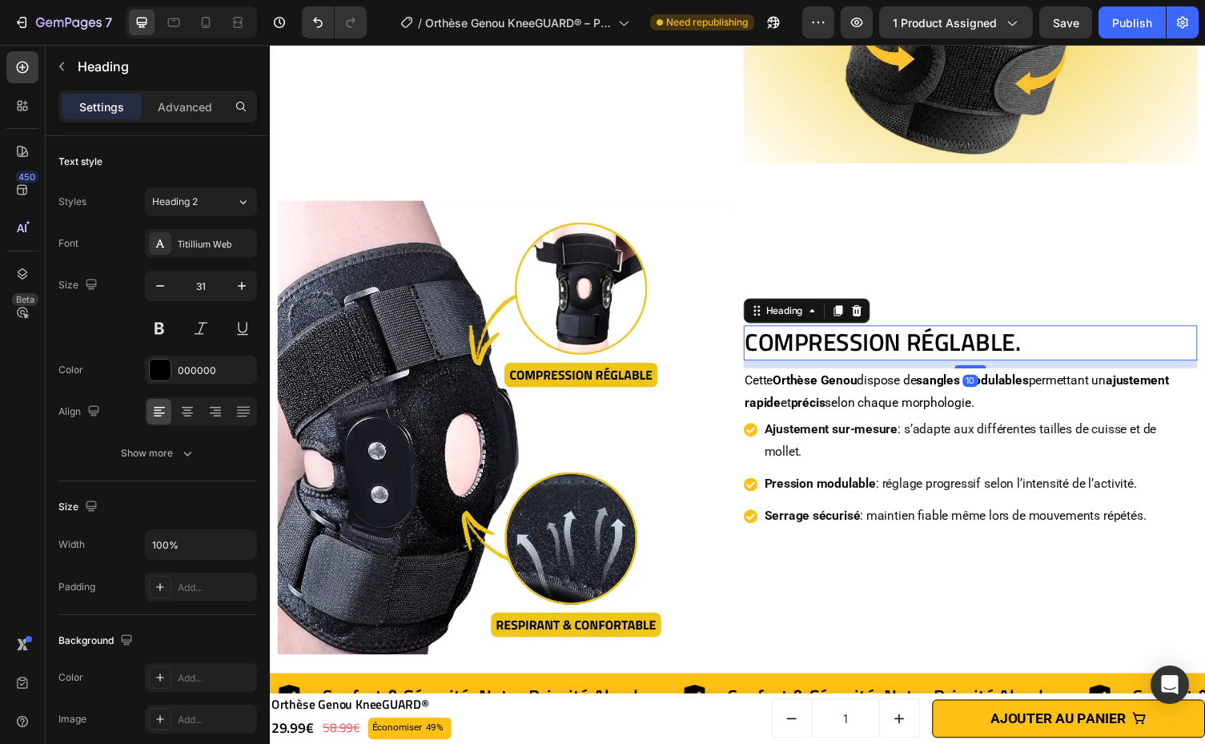
drag, startPoint x: 978, startPoint y: 360, endPoint x: 991, endPoint y: 368, distance: 15.1
click at [991, 368] on div "Compression Réglable. Heading 10 Cette Orthèse Genou dispose de sangles modulab…" at bounding box center [989, 438] width 467 height 467
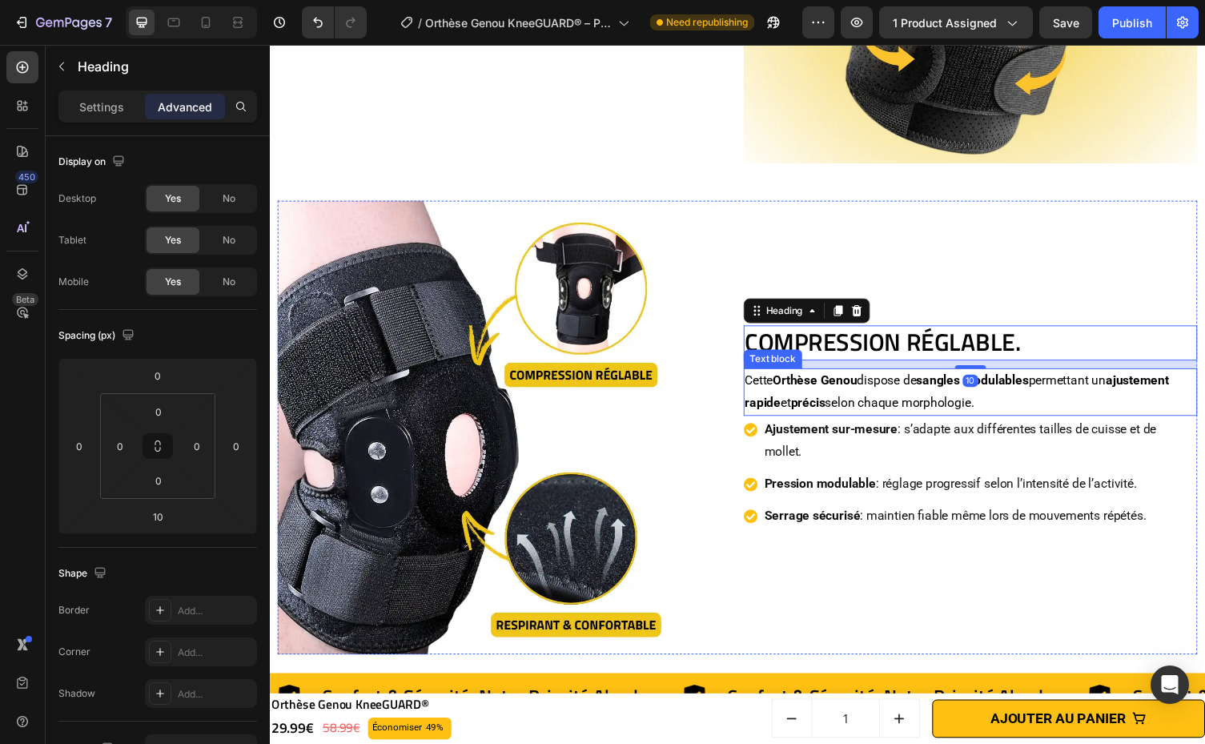
click at [1015, 386] on strong "sangles modulables" at bounding box center [991, 389] width 115 height 15
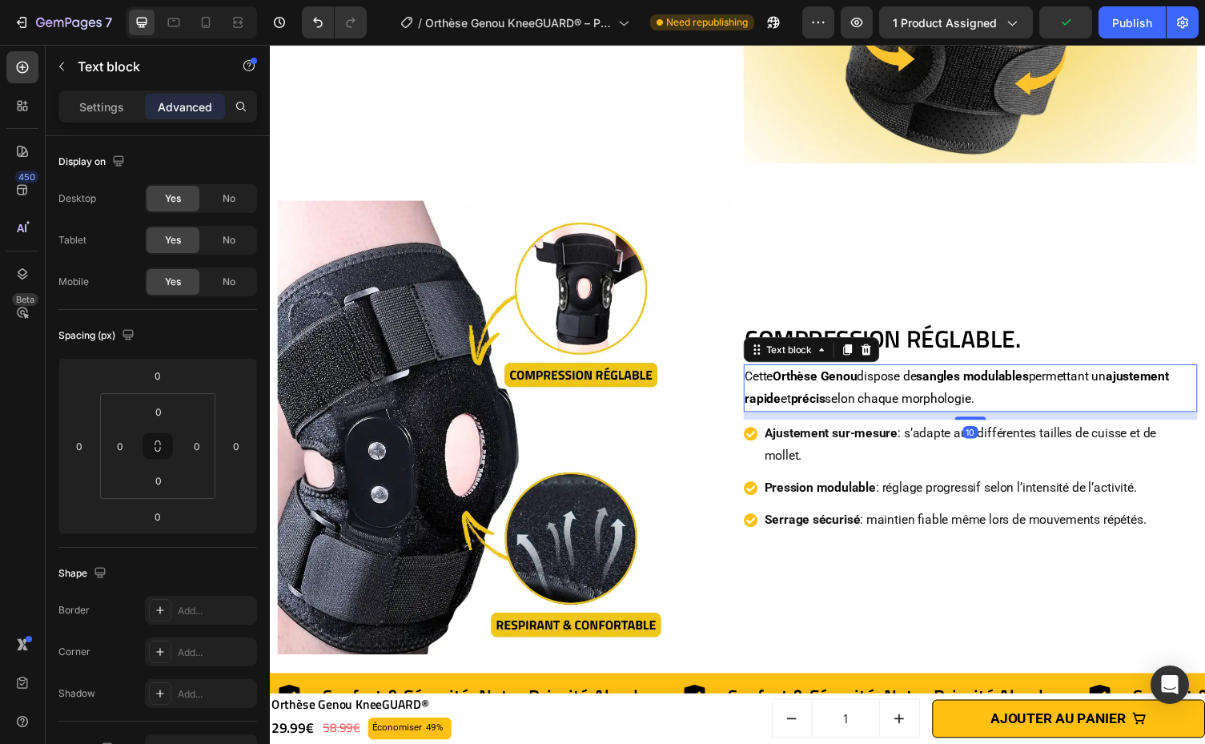
drag, startPoint x: 990, startPoint y: 414, endPoint x: 992, endPoint y: 422, distance: 8.2
click at [992, 422] on div "Compression Réglable. Heading Cette Orthèse Genou dispose de sangles modulables…" at bounding box center [989, 438] width 467 height 467
type input "10"
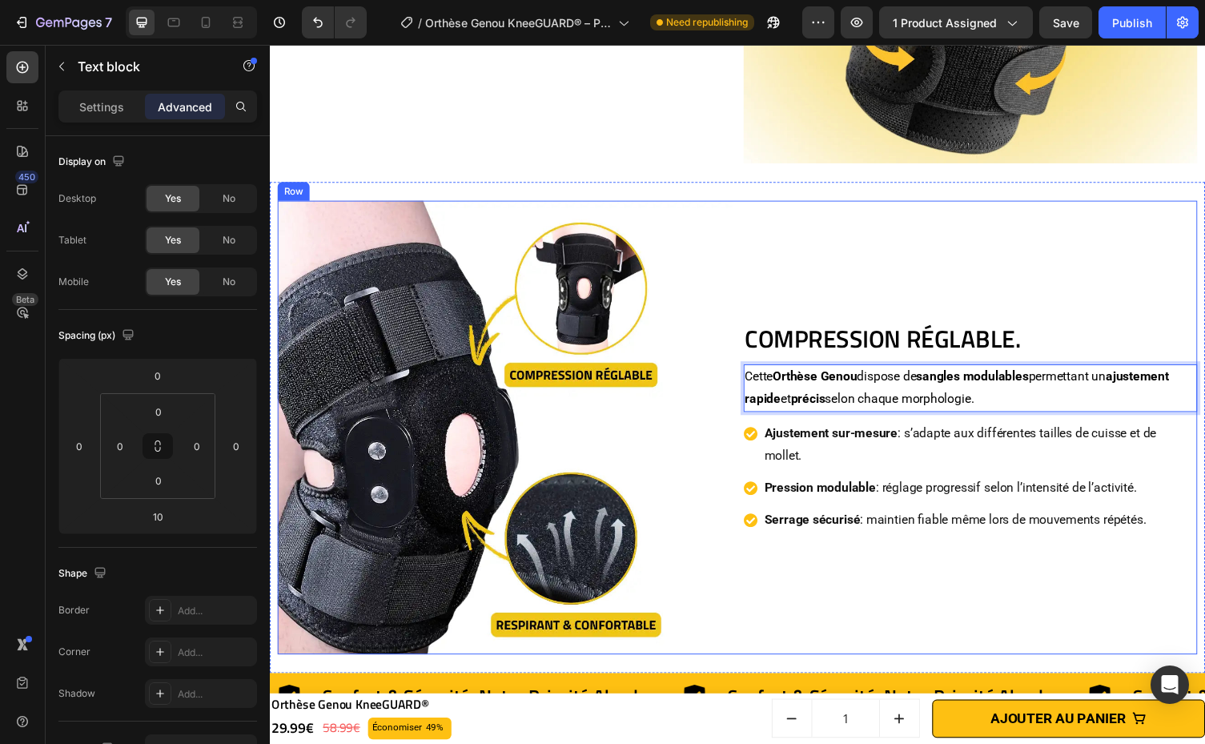
click at [1090, 319] on div "Compression Réglable. Heading Cette Orthèse Genou dispose de sangles modulables…" at bounding box center [989, 438] width 467 height 467
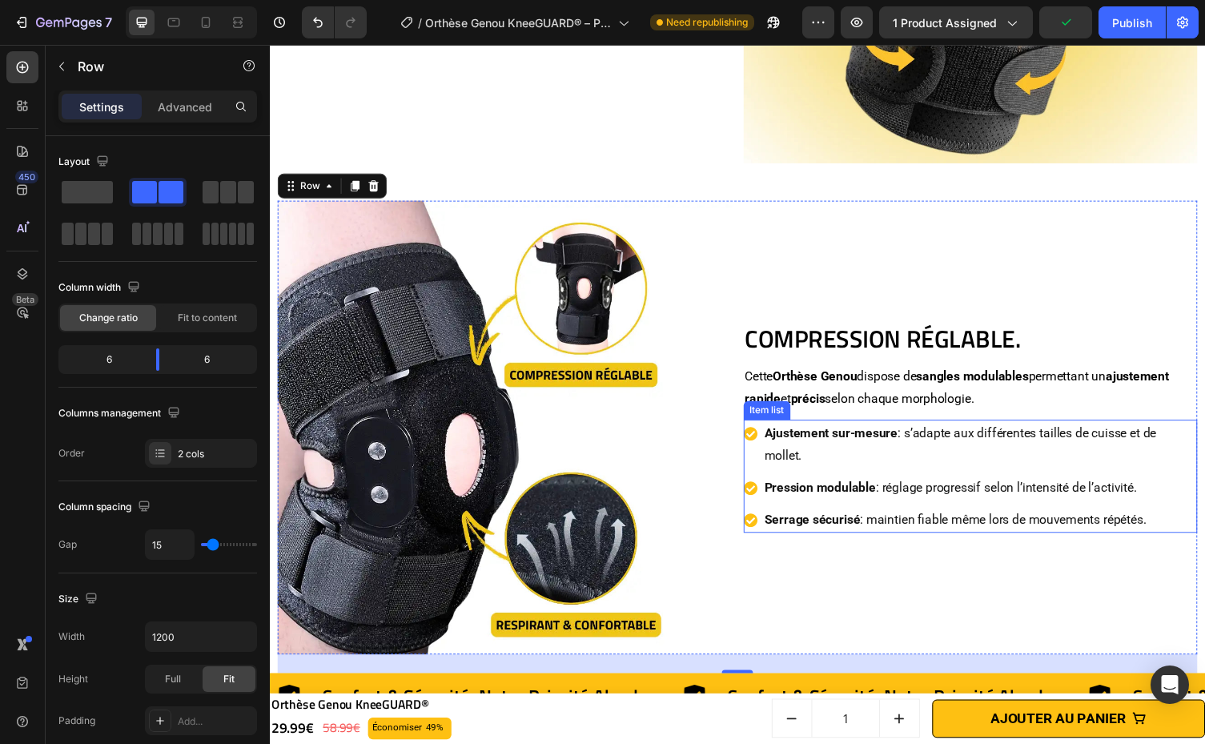
click at [875, 447] on p "Ajustement sur-mesure : s’adapte aux différentes tailles de cuisse et de mollet." at bounding box center [999, 455] width 443 height 46
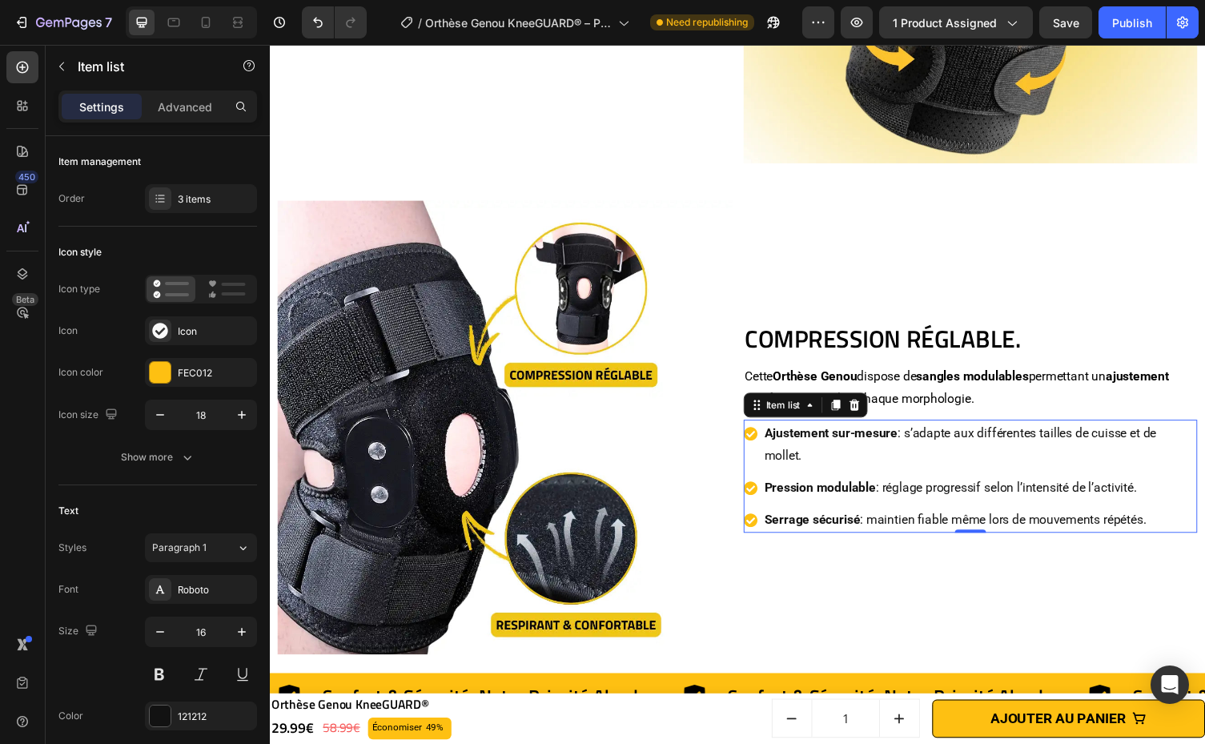
click at [1113, 469] on div "Ajustement sur-mesure : s’adapte aux différentes tailles de cuisse et de mollet." at bounding box center [999, 455] width 447 height 51
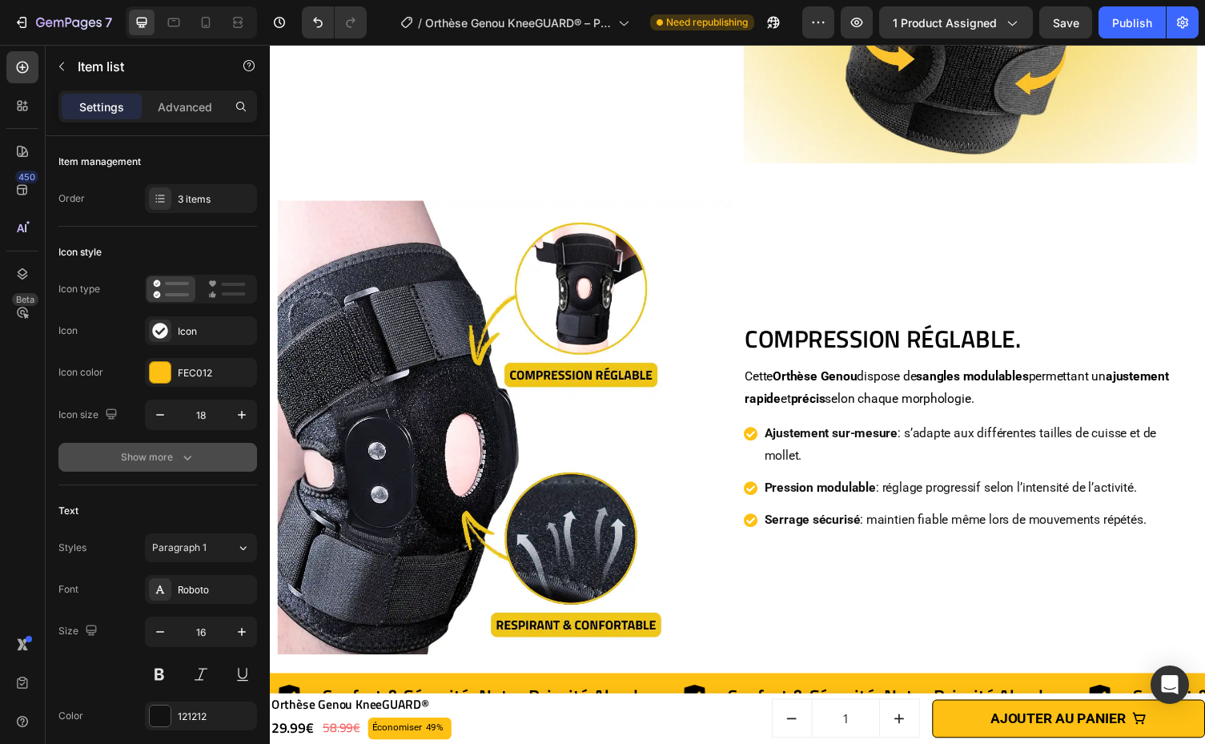
click at [148, 461] on div "Show more" at bounding box center [158, 457] width 74 height 16
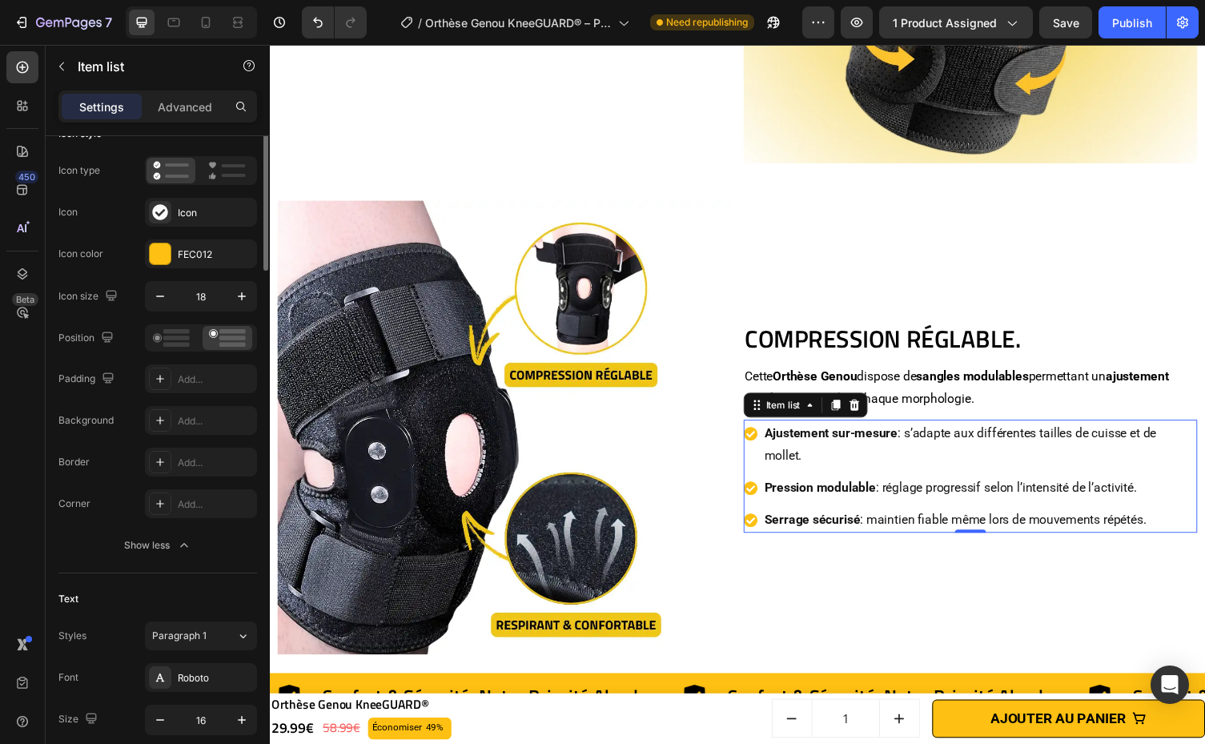
scroll to position [0, 0]
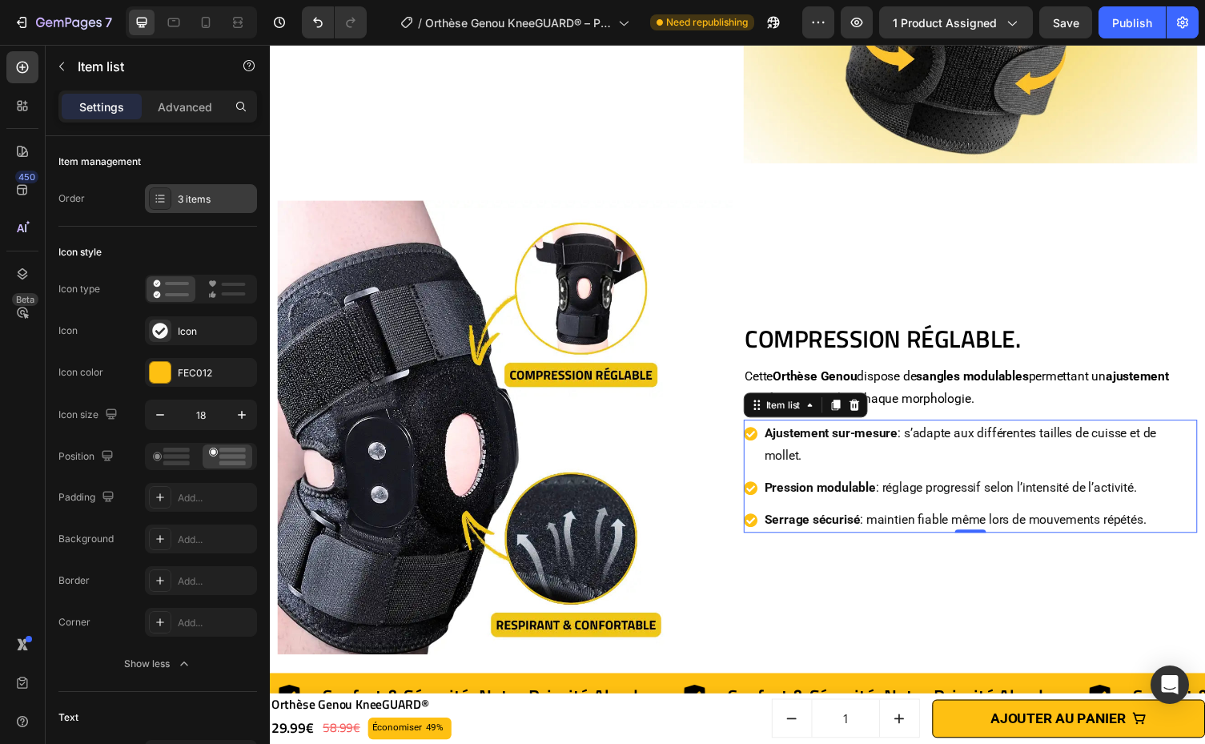
click at [158, 198] on icon at bounding box center [160, 198] width 13 height 13
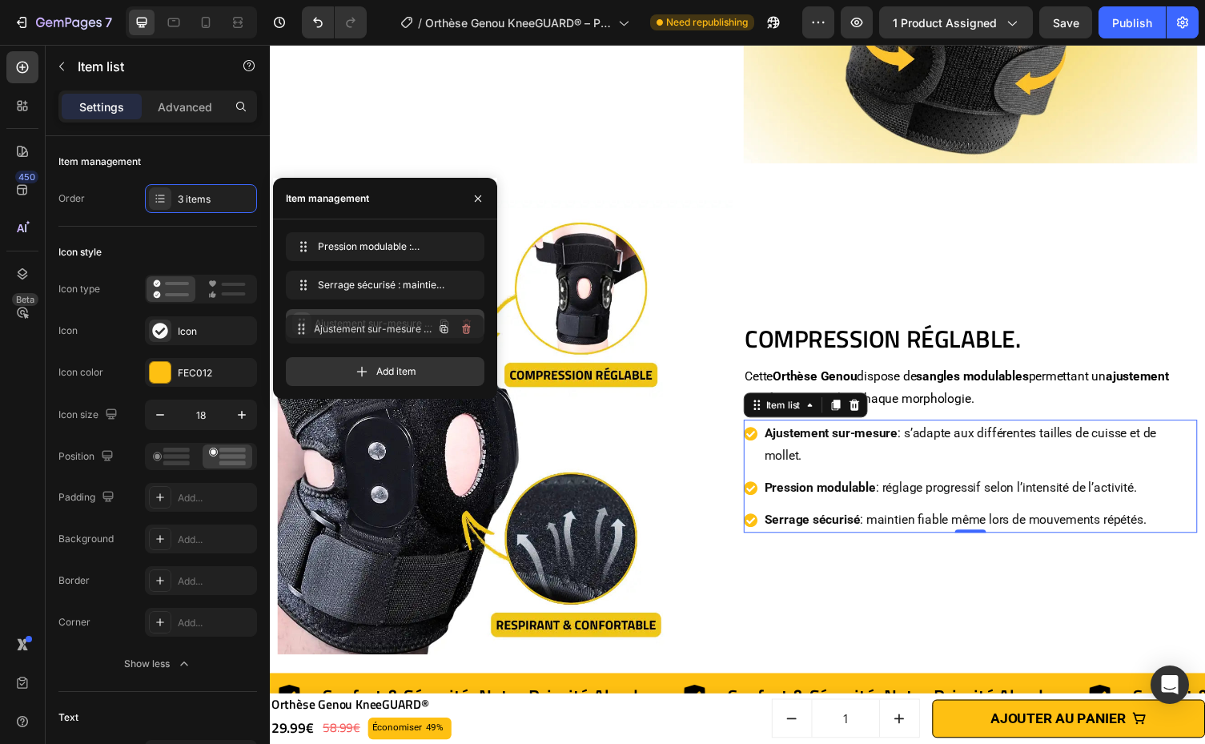
drag, startPoint x: 298, startPoint y: 247, endPoint x: 297, endPoint y: 330, distance: 82.4
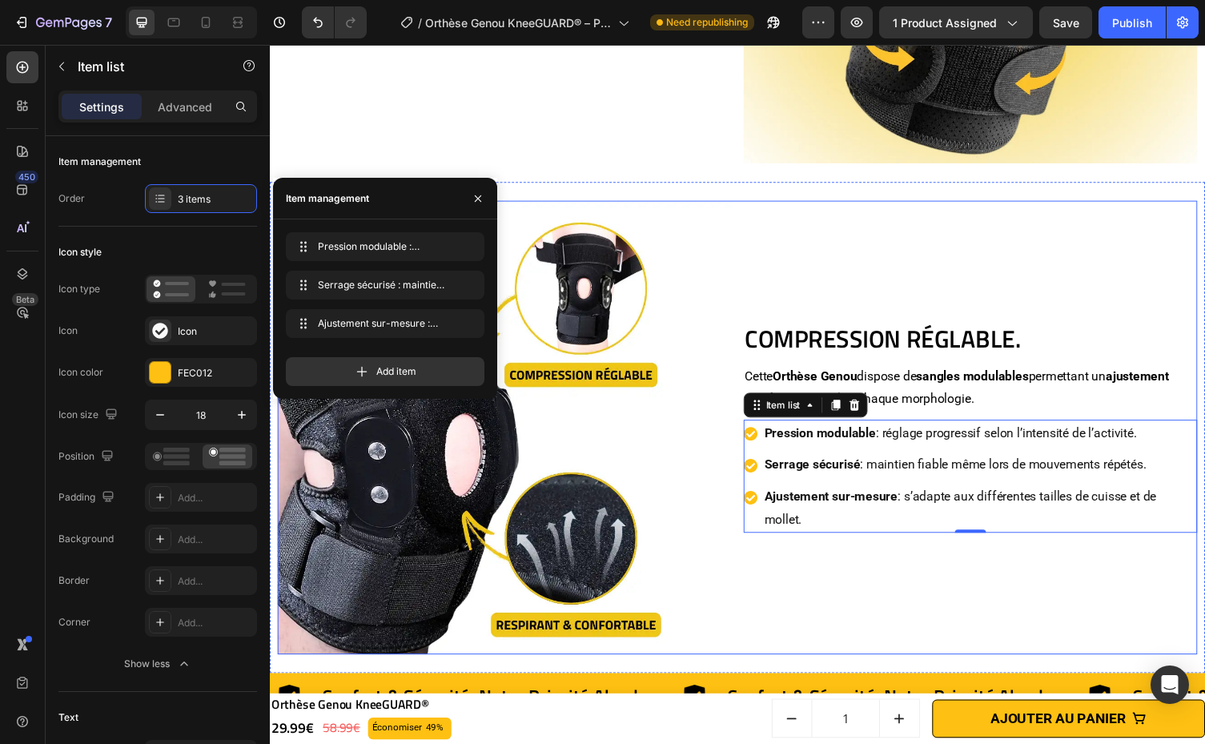
click at [1052, 627] on div "Compression Réglable. Heading Cette Orthèse Genou dispose de sangles modulables…" at bounding box center [989, 438] width 467 height 467
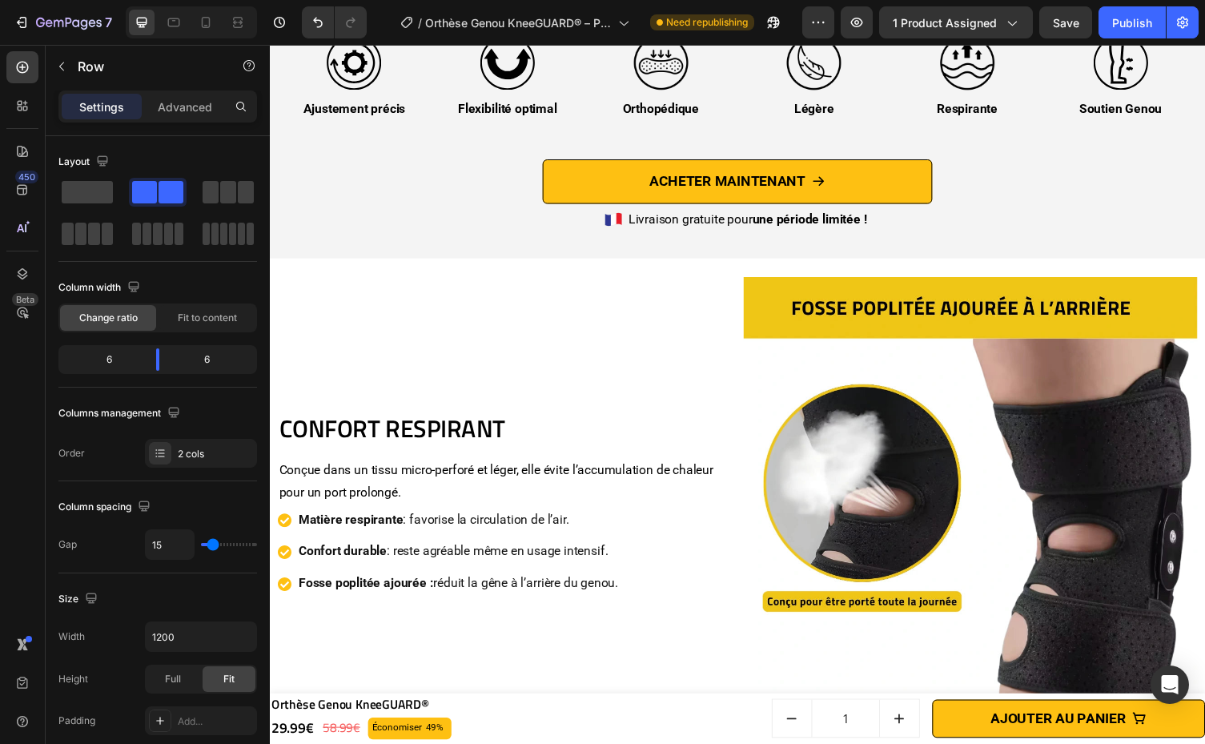
scroll to position [3257, 0]
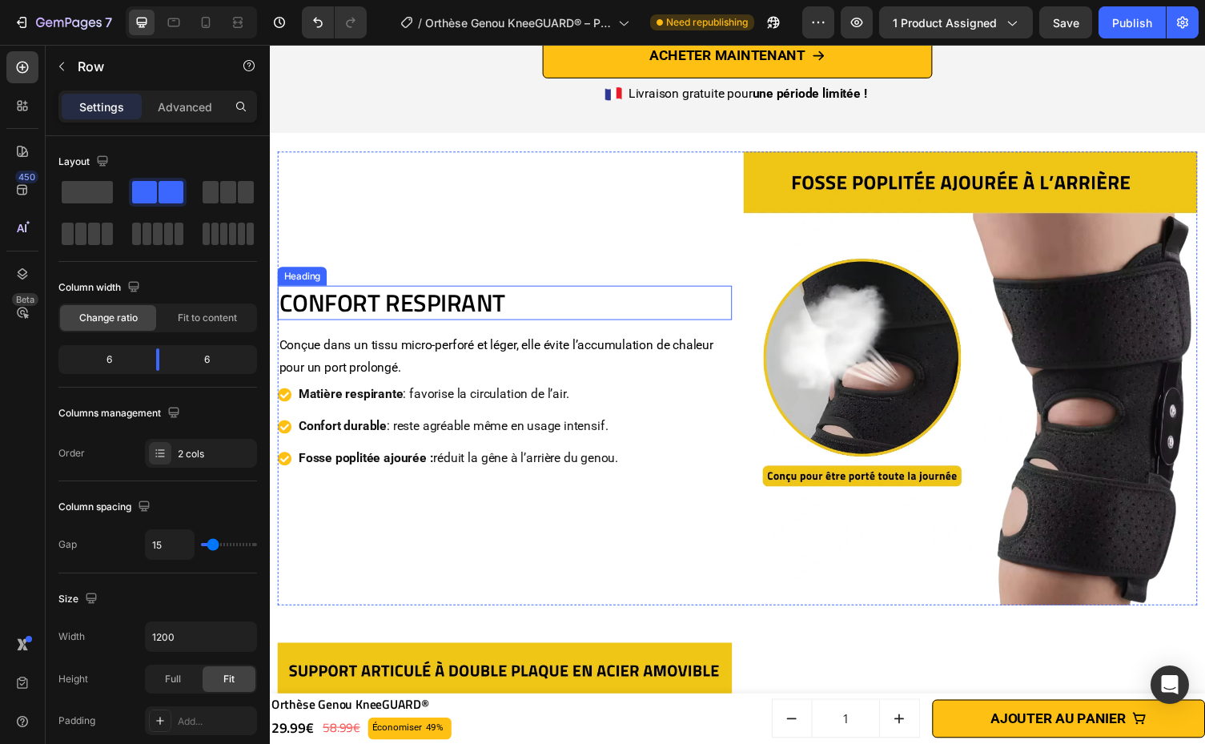
click at [415, 304] on h2 "CONFORT RESPIRANT" at bounding box center [511, 309] width 467 height 35
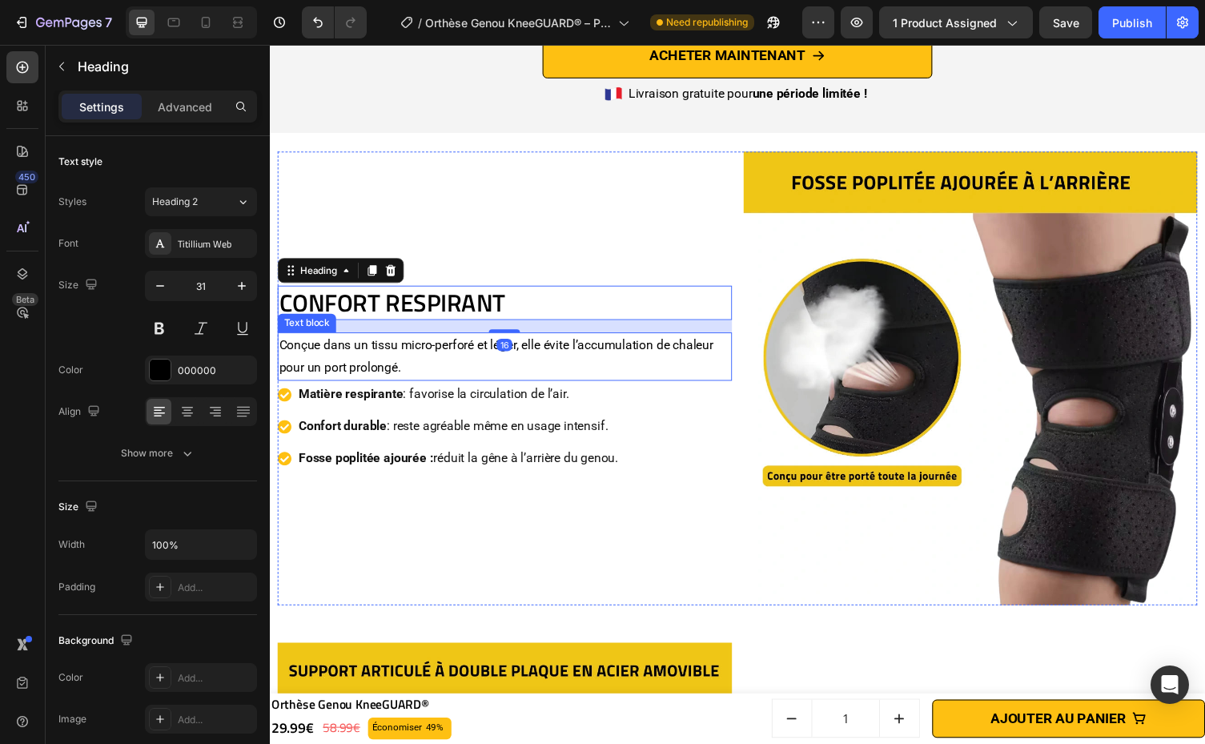
click at [503, 371] on p "Conçue dans un tissu micro-perforé et léger, elle évite l’accumulation de chale…" at bounding box center [510, 365] width 463 height 46
click at [514, 305] on h2 "CONFORT RESPIRANT" at bounding box center [511, 309] width 467 height 35
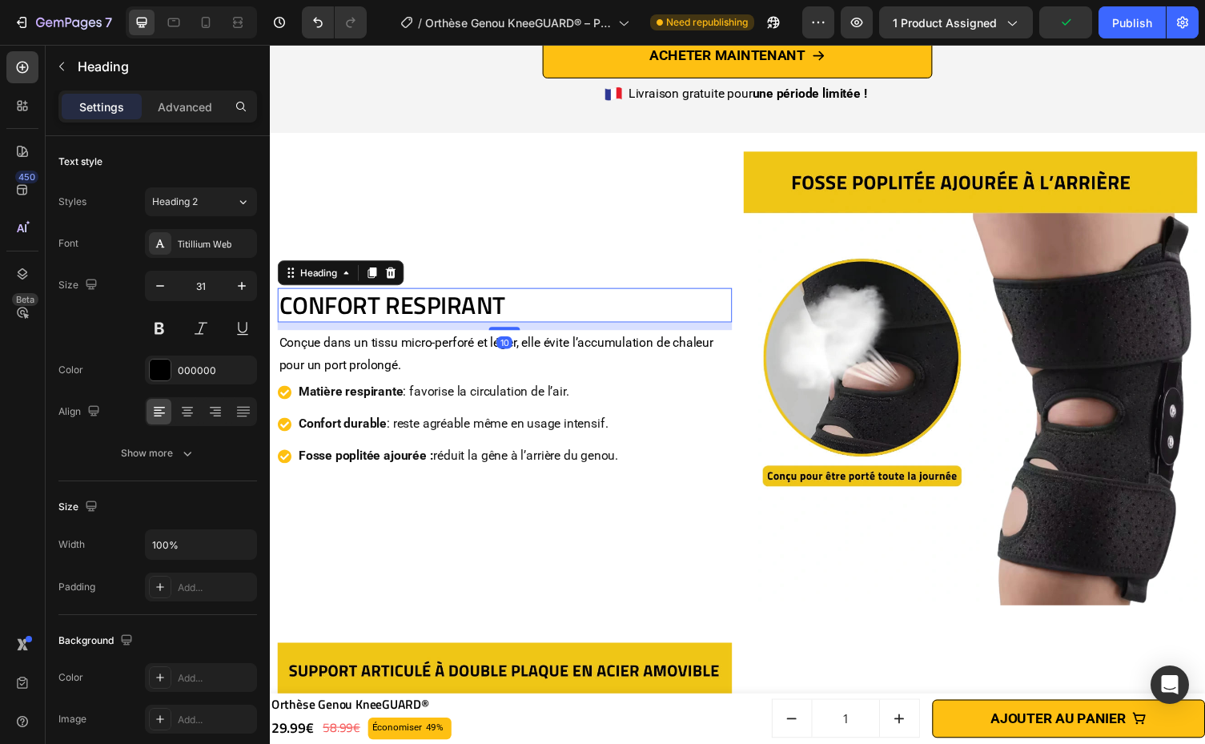
click at [521, 335] on div at bounding box center [511, 336] width 32 height 3
click at [537, 350] on p "Conçue dans un tissu micro-perforé et léger, elle évite l’accumulation de chale…" at bounding box center [510, 362] width 463 height 46
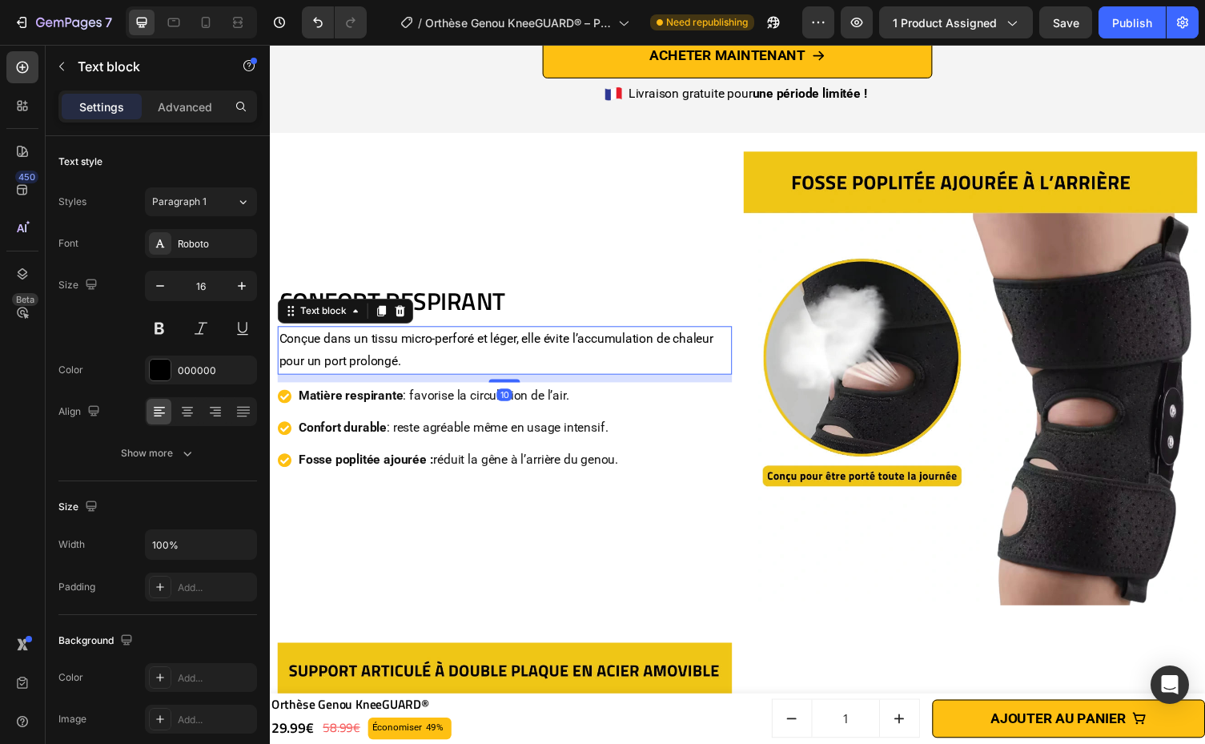
drag, startPoint x: 517, startPoint y: 383, endPoint x: 518, endPoint y: 391, distance: 8.0
click at [518, 391] on div "CONFORT RESPIRANT Heading Conçue dans un tissu micro-perforé et léger, elle évi…" at bounding box center [511, 387] width 467 height 467
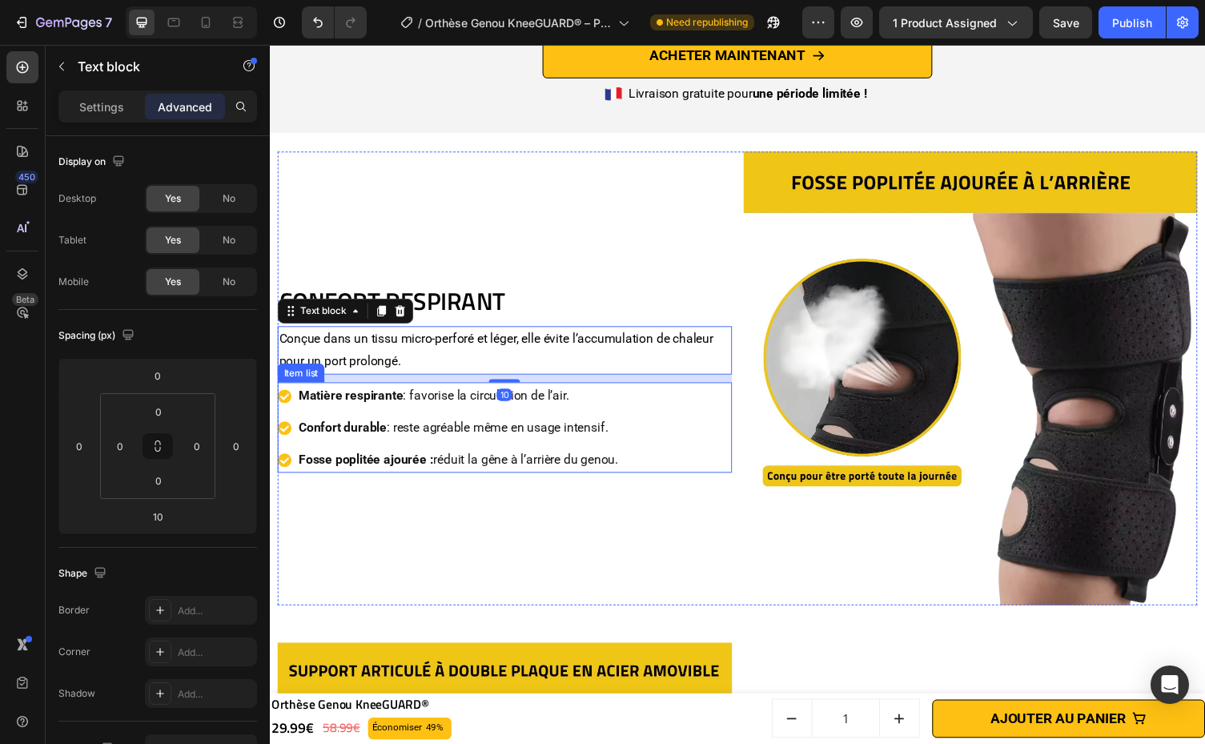
click at [692, 458] on div "Matière respirante : favorise la circulation de l’air. Confort durable : reste …" at bounding box center [511, 437] width 467 height 93
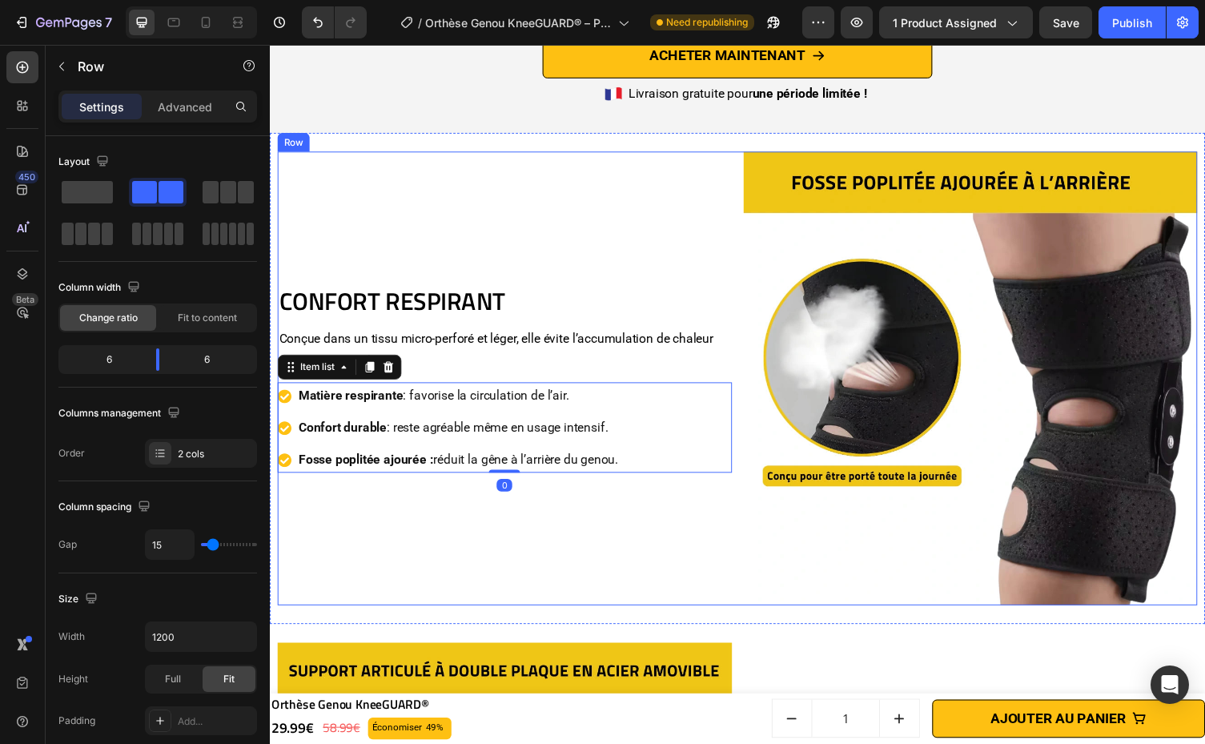
click at [642, 256] on div "CONFORT RESPIRANT Heading Conçue dans un tissu micro-perforé et léger, elle évi…" at bounding box center [511, 387] width 467 height 467
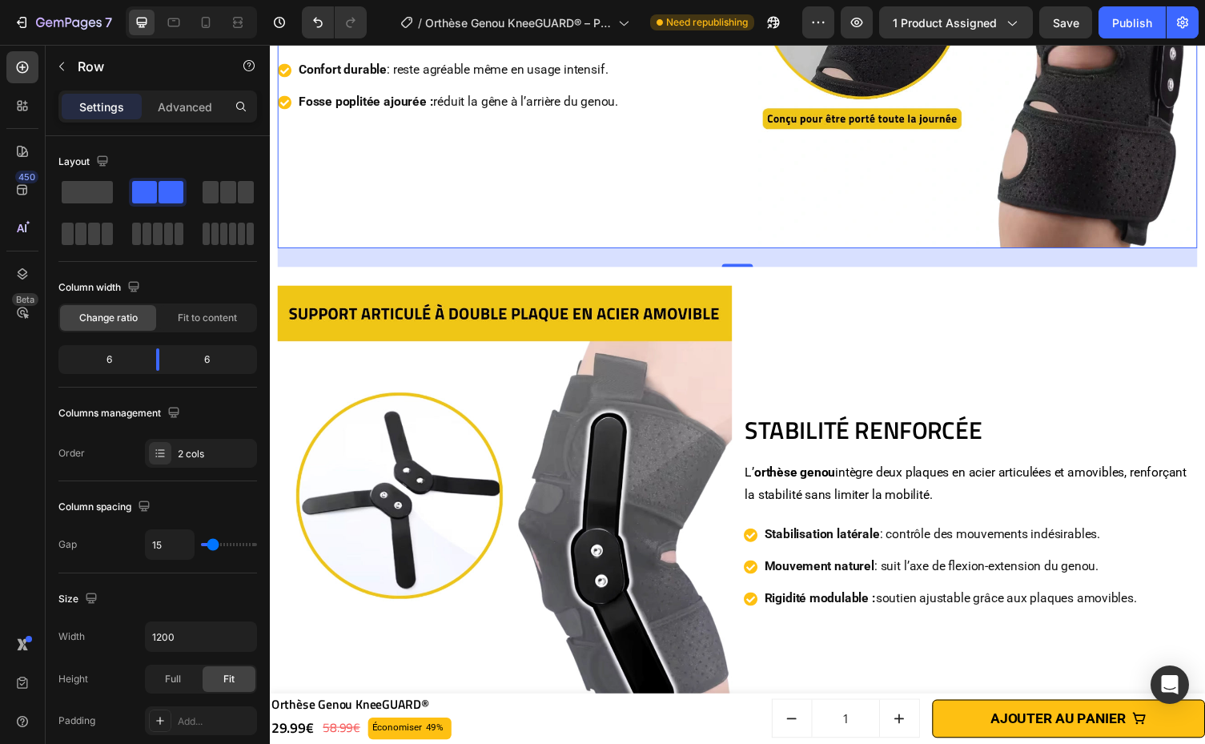
scroll to position [3722, 0]
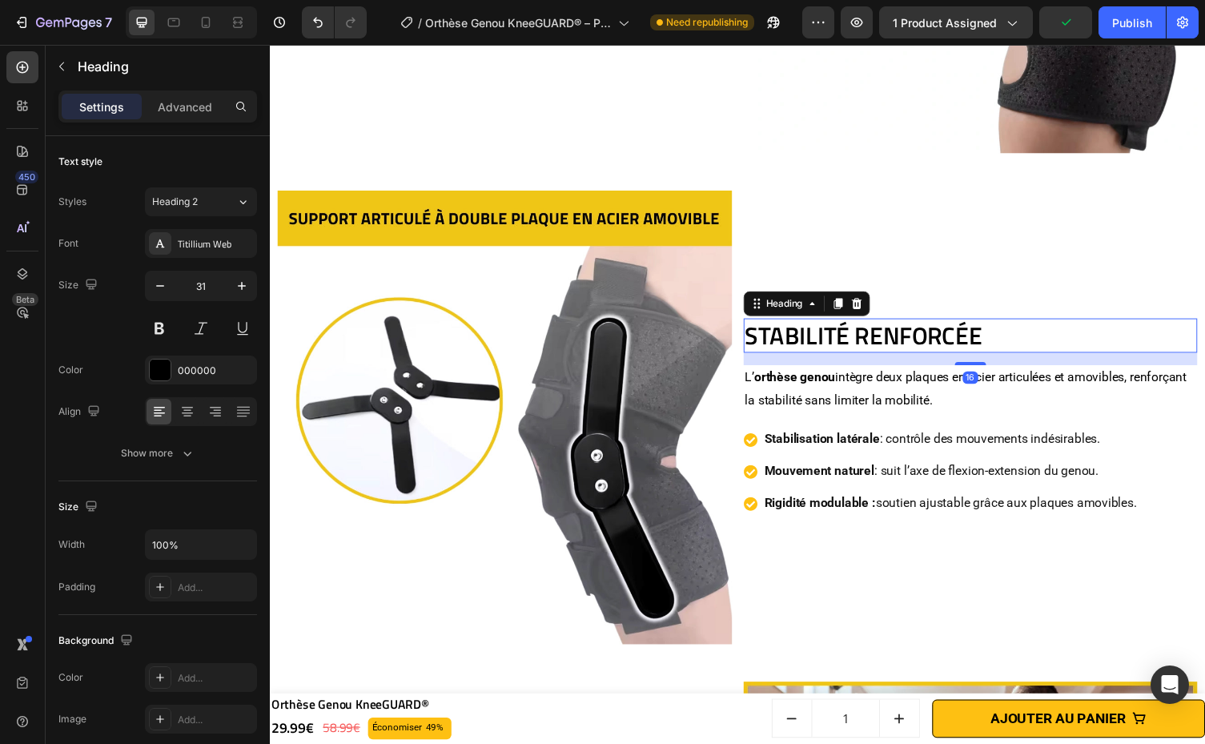
click at [859, 339] on h2 "STABILITÉ RENFORCÉE" at bounding box center [989, 343] width 467 height 35
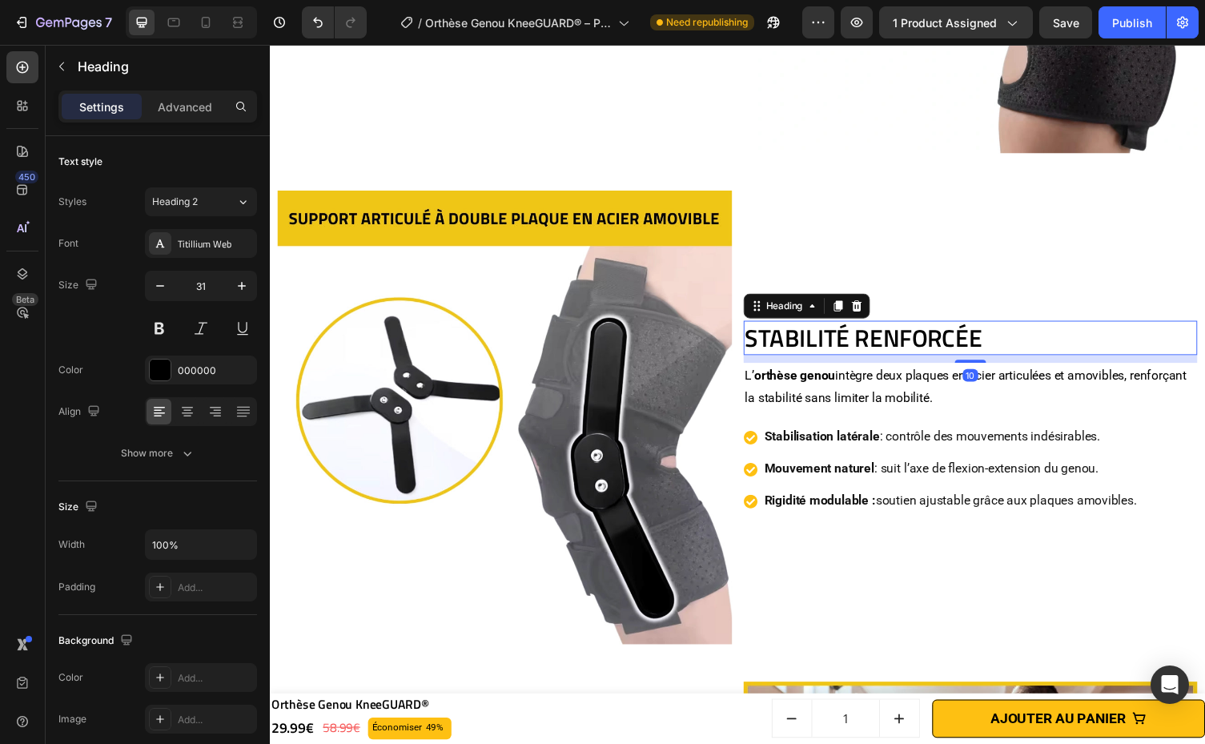
click at [992, 363] on div "10" at bounding box center [989, 363] width 467 height 0
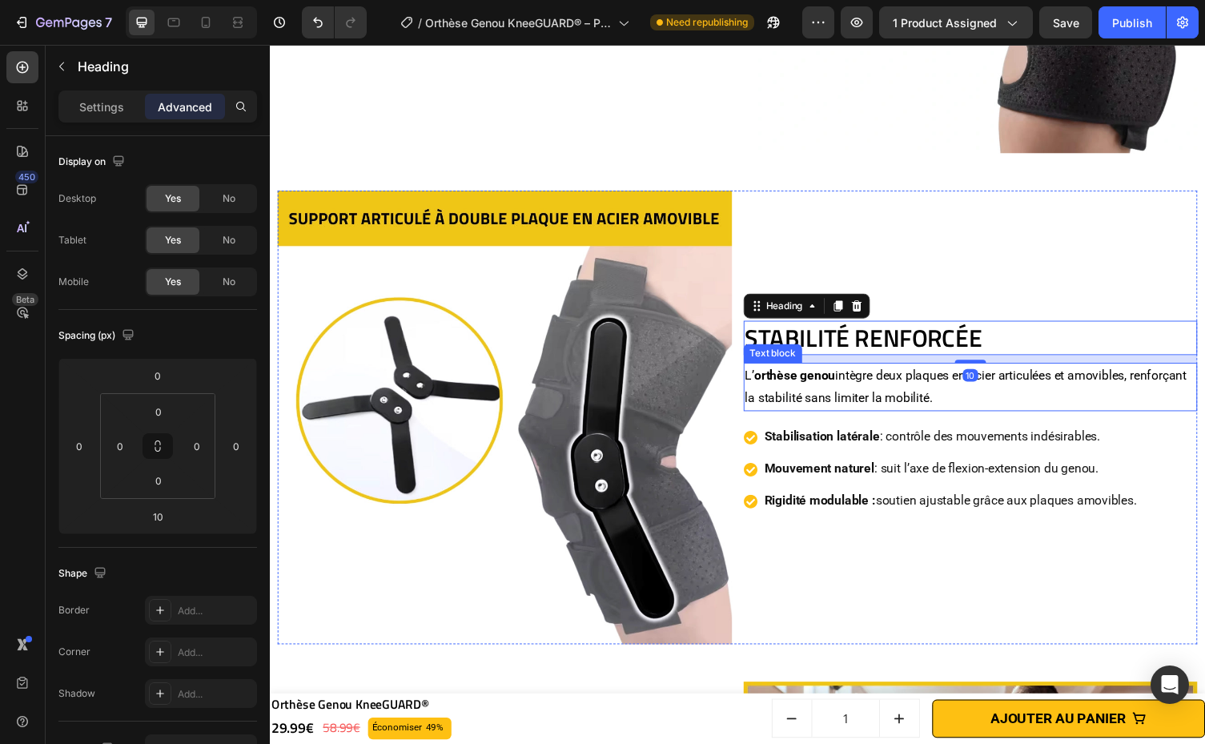
click at [1032, 388] on p "L’ orthèse genou intègre deux plaques en acier articulées et amovibles, renforç…" at bounding box center [989, 396] width 463 height 46
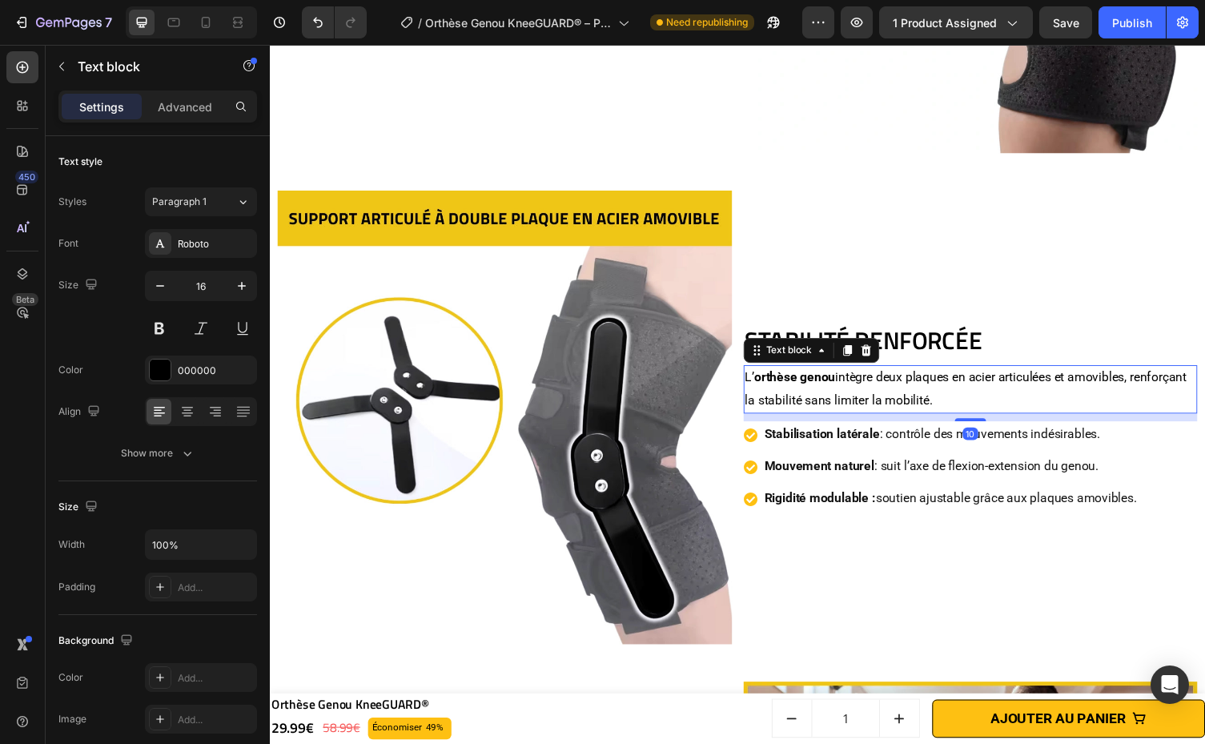
click at [993, 423] on div "10" at bounding box center [989, 423] width 467 height 0
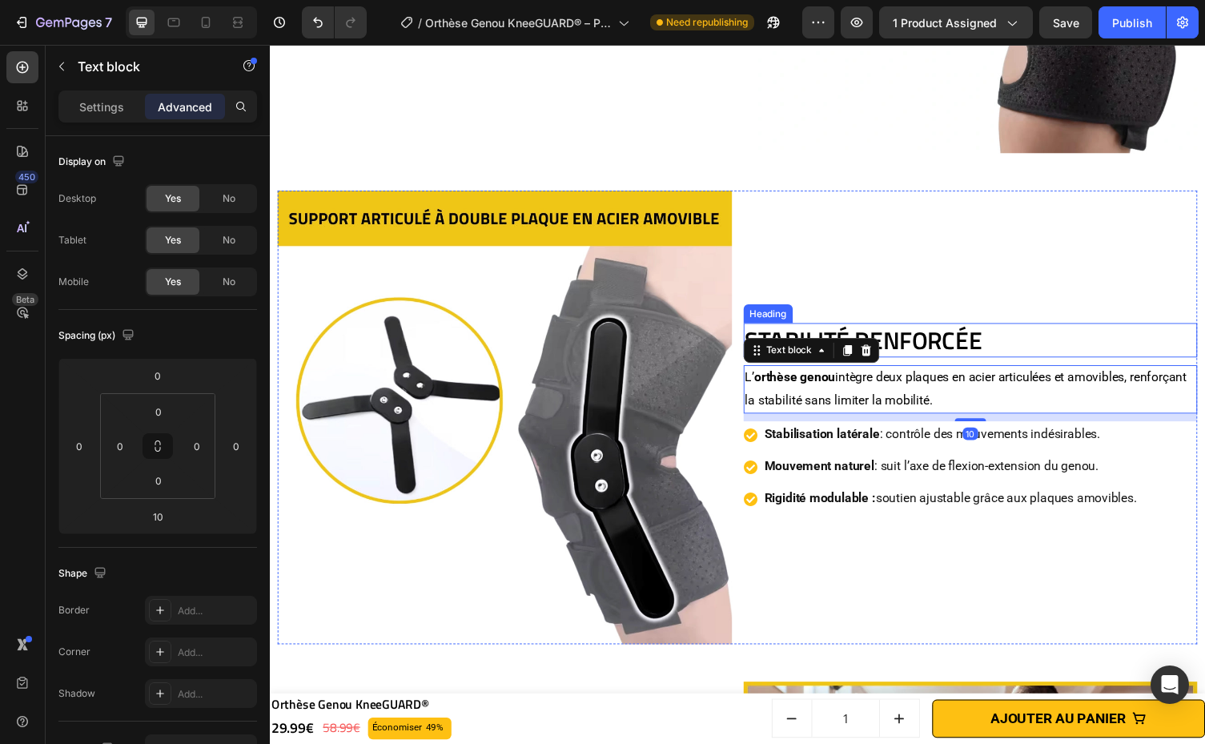
click at [1018, 339] on h2 "STABILITÉ RENFORCÉE" at bounding box center [989, 348] width 467 height 35
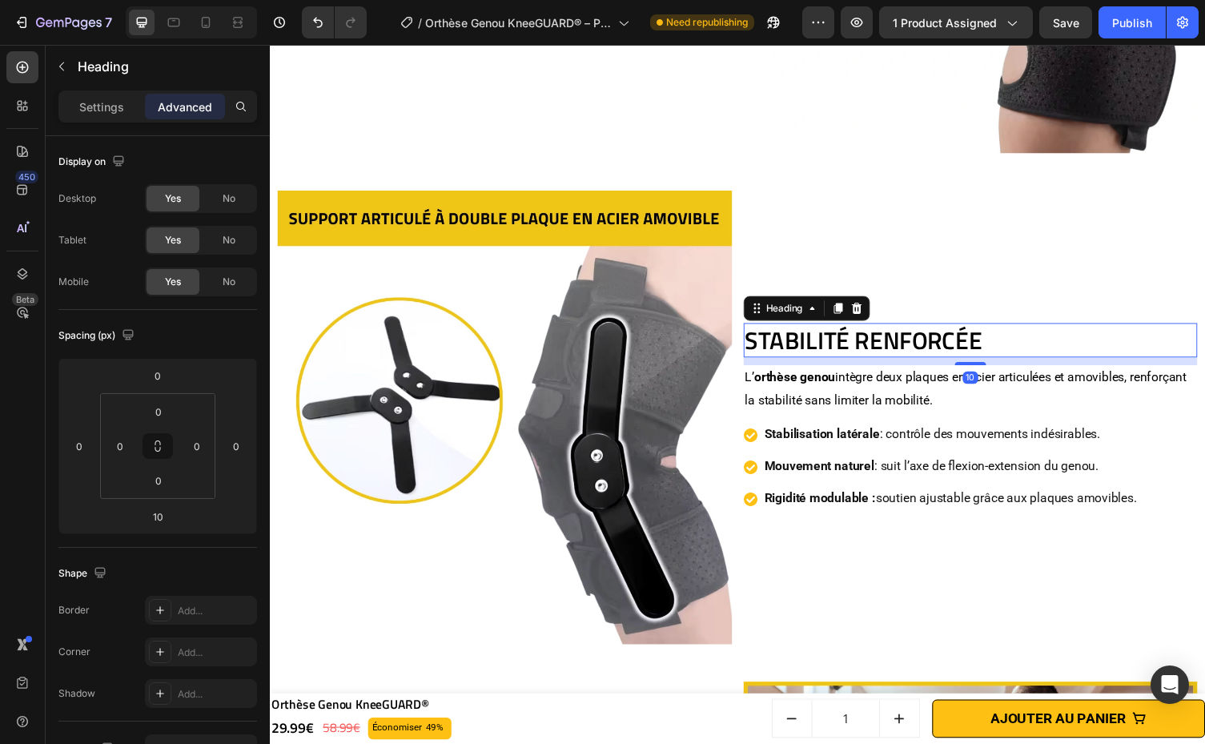
click at [1026, 379] on p "L’ orthèse genou intègre deux plaques en acier articulées et amovibles, renforç…" at bounding box center [989, 398] width 463 height 46
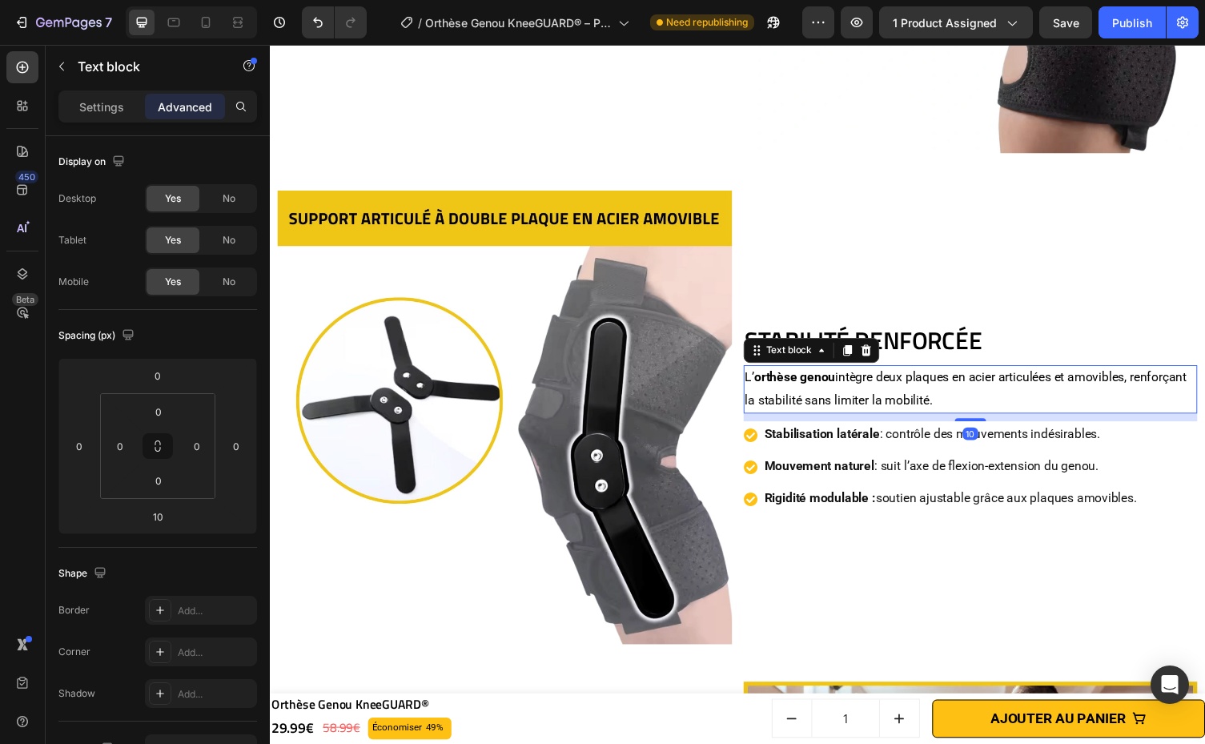
click at [1038, 435] on p "Stabilisation latérale : contrôle des mouvements indésirables." at bounding box center [969, 445] width 383 height 23
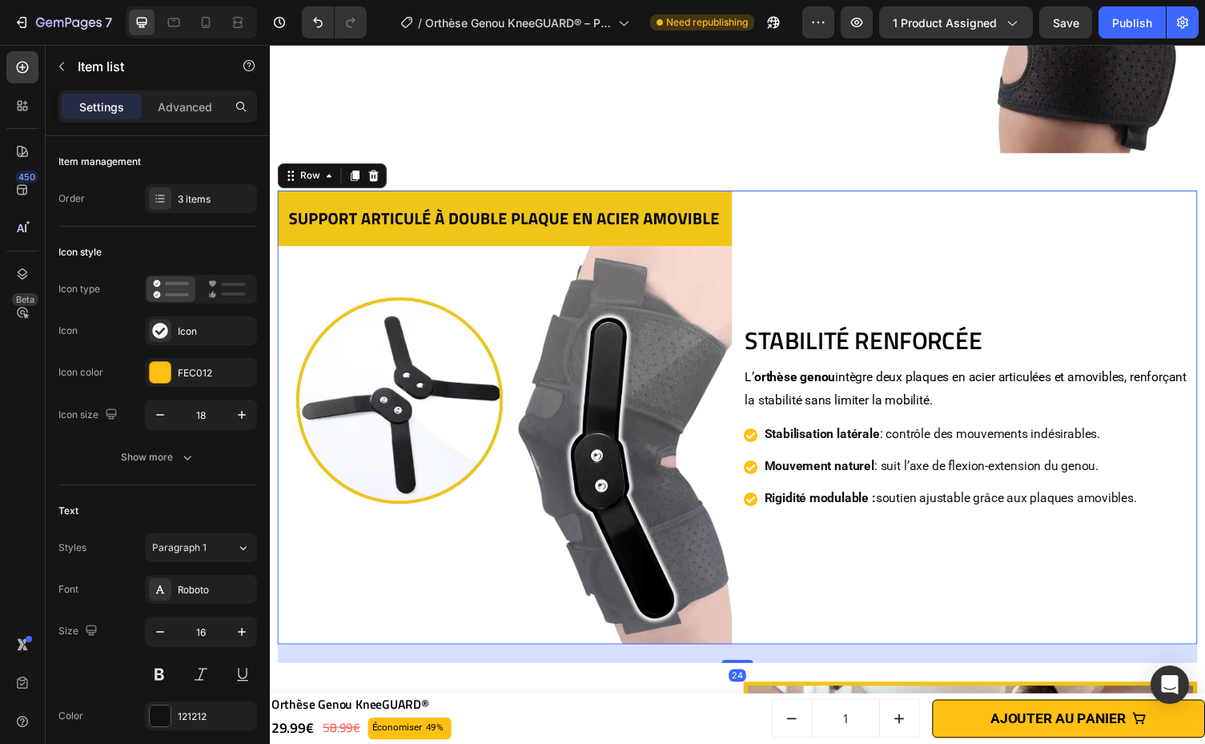
click at [1082, 593] on div "STABILITÉ RENFORCÉE Heading L’ orthèse genou intègre deux plaques en acier arti…" at bounding box center [989, 427] width 467 height 467
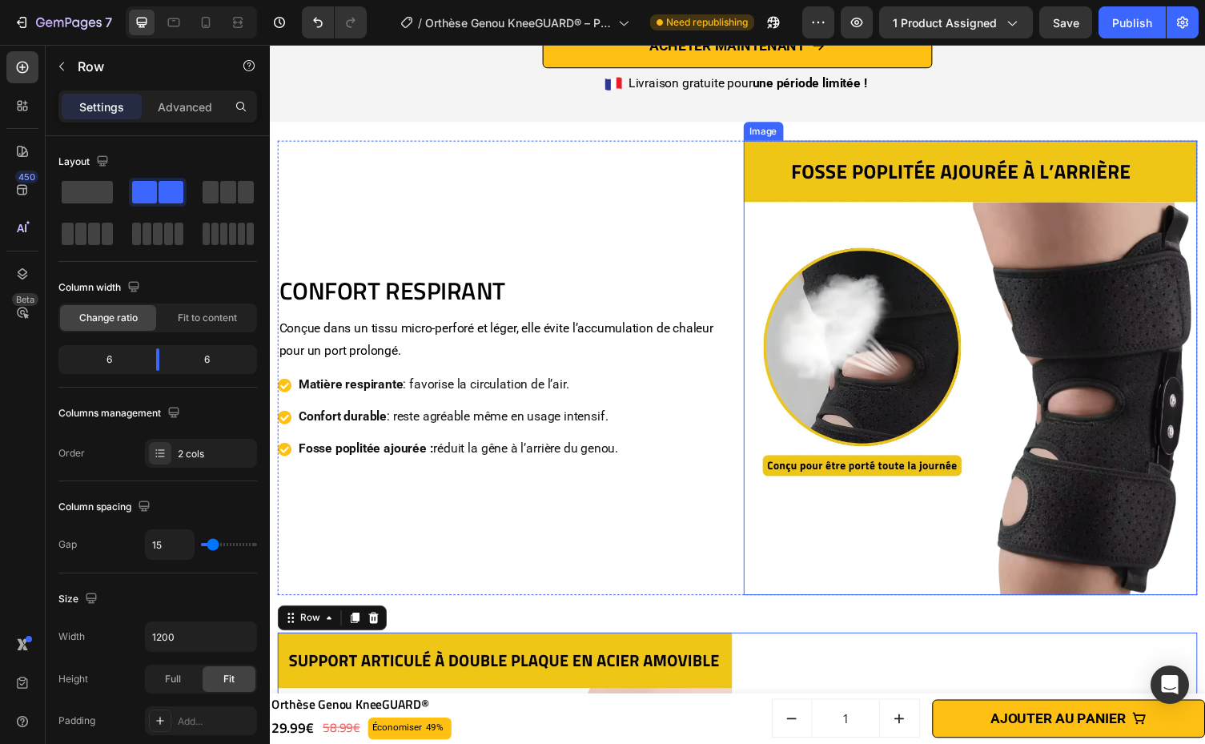
scroll to position [3257, 0]
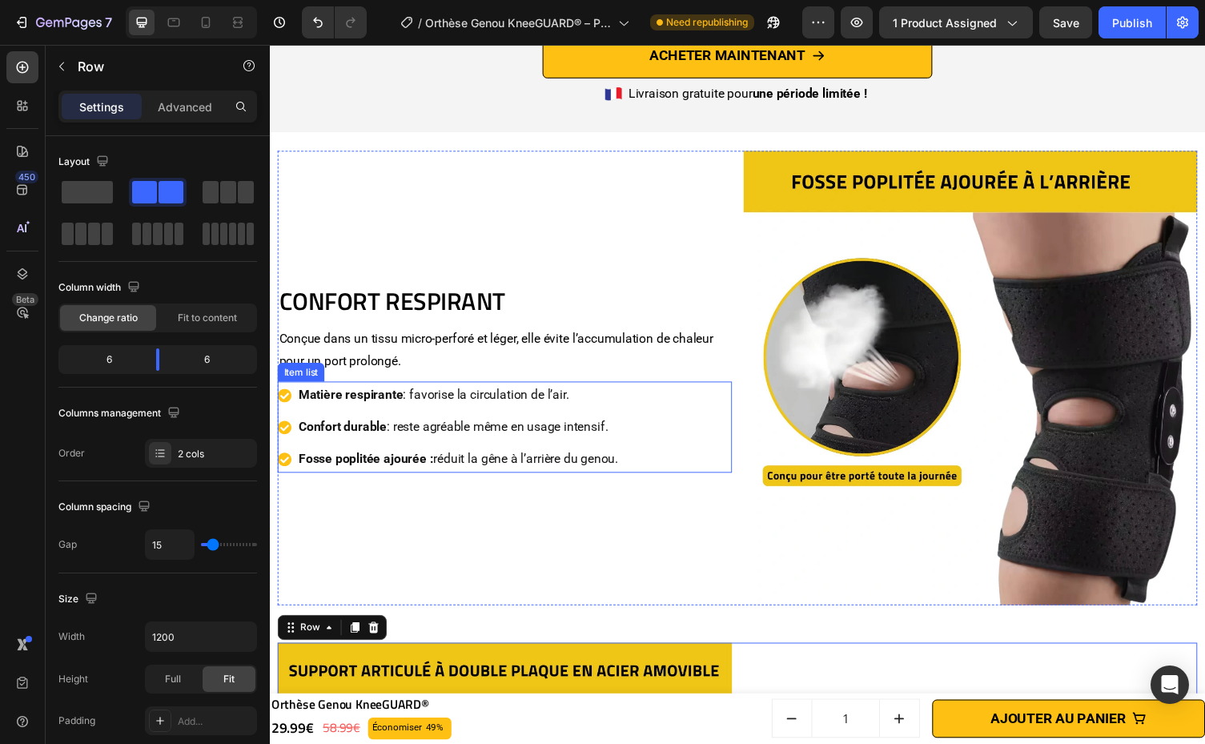
click at [654, 428] on div "Matière respirante : favorise la circulation de l’air. Confort durable : reste …" at bounding box center [511, 437] width 467 height 93
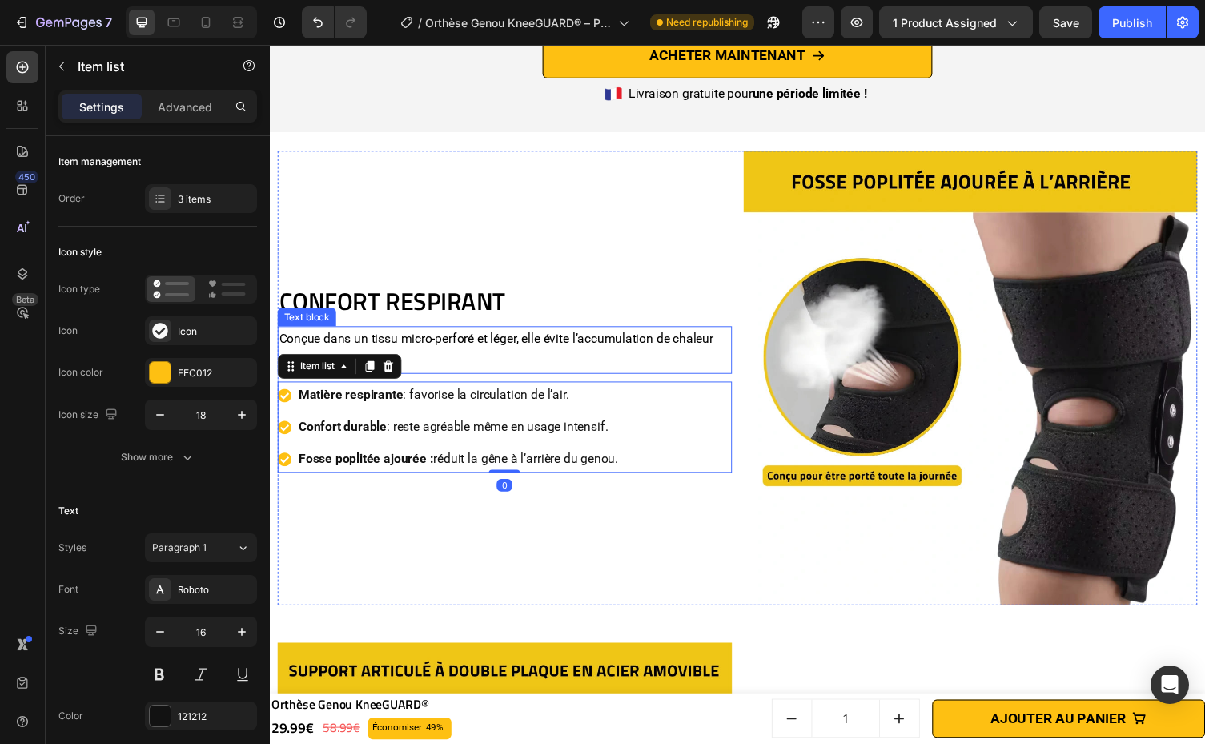
click at [621, 363] on p "Conçue dans un tissu micro-perforé et léger, elle évite l’accumulation de chale…" at bounding box center [510, 358] width 463 height 46
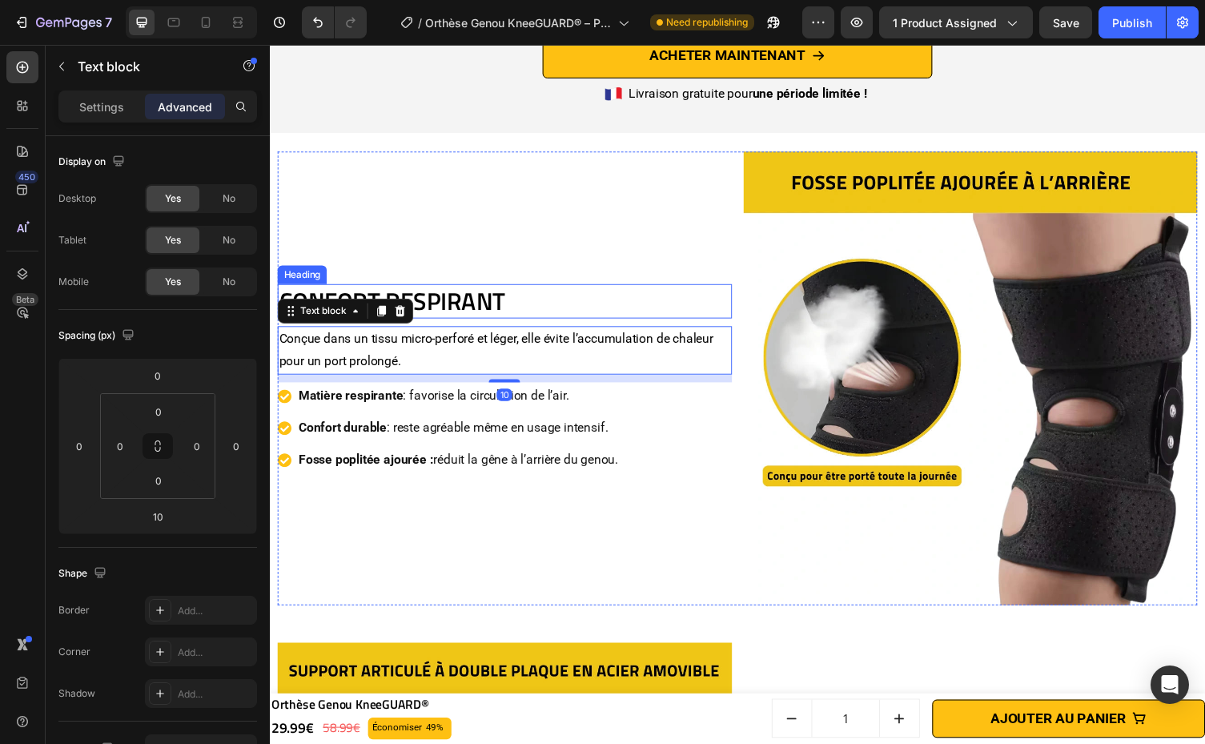
click at [606, 320] on h2 "CONFORT RESPIRANT" at bounding box center [511, 308] width 467 height 35
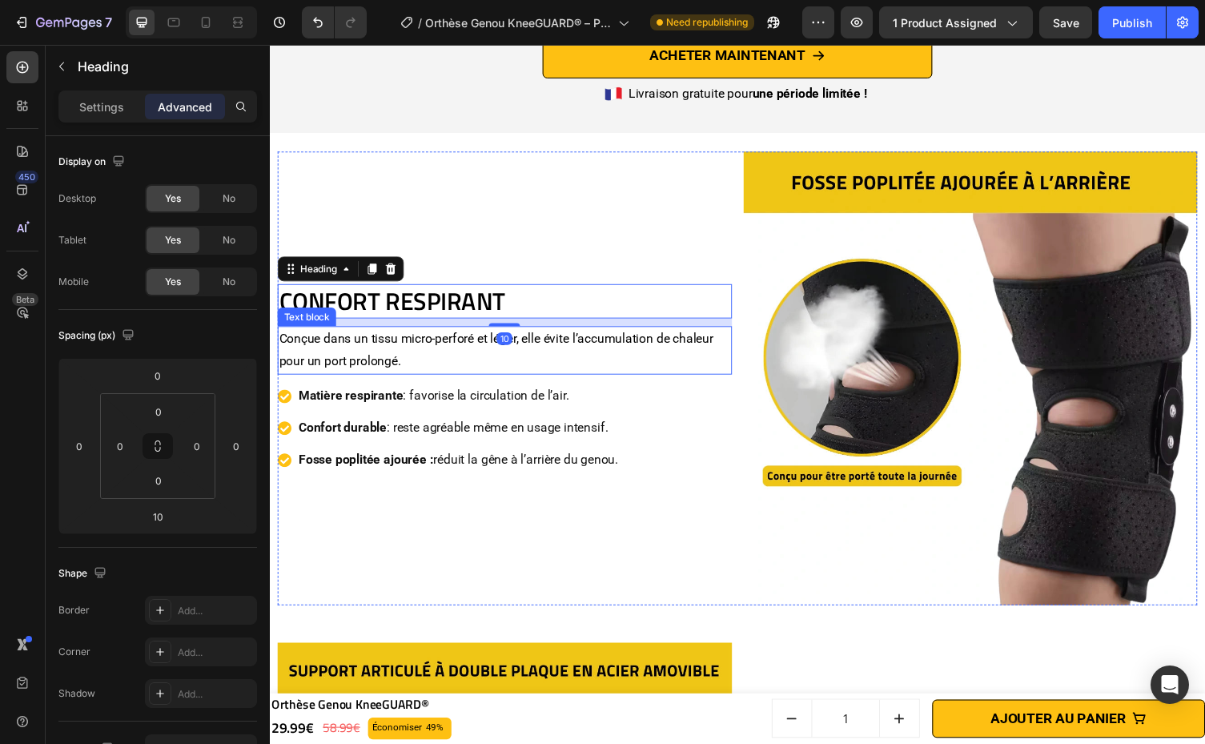
click at [656, 355] on p "Conçue dans un tissu micro-perforé et léger, elle évite l’accumulation de chale…" at bounding box center [510, 358] width 463 height 46
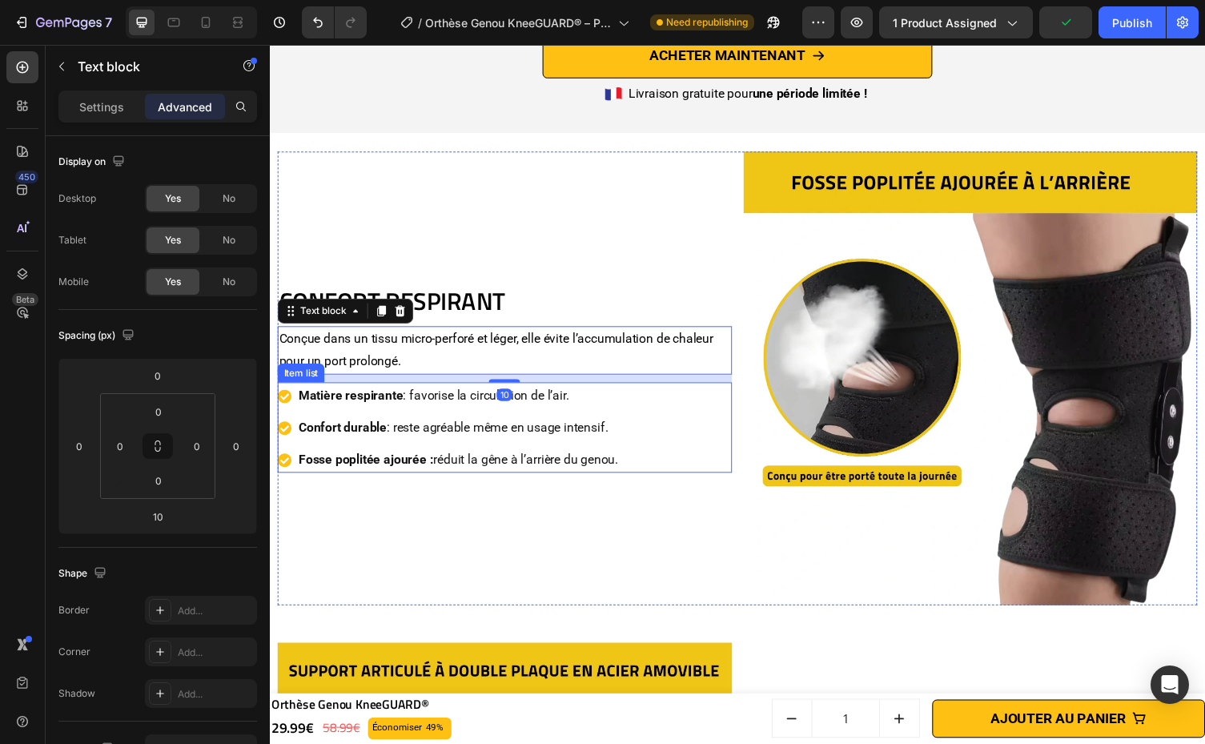
click at [668, 402] on div "Matière respirante : favorise la circulation de l’air. Confort durable : reste …" at bounding box center [511, 437] width 467 height 93
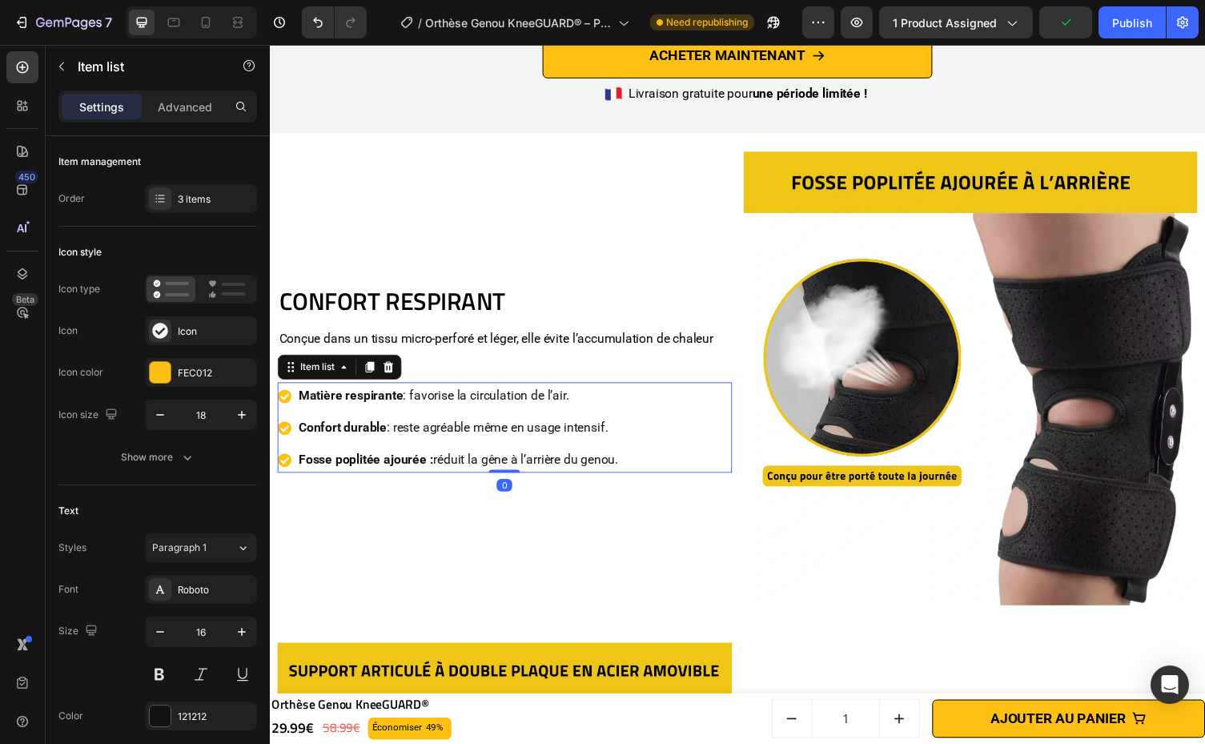
click at [595, 291] on h2 "CONFORT RESPIRANT" at bounding box center [511, 308] width 467 height 35
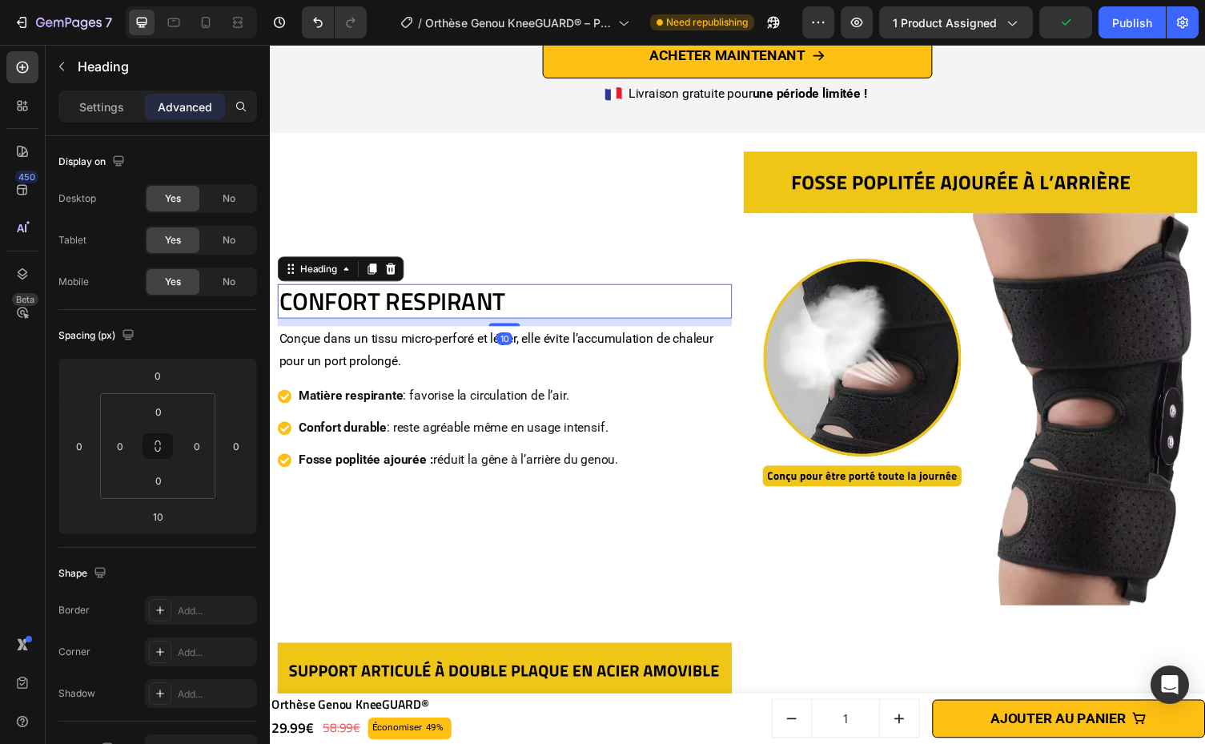
click at [579, 337] on p "Conçue dans un tissu micro-perforé et léger, elle évite l’accumulation de chale…" at bounding box center [510, 358] width 463 height 46
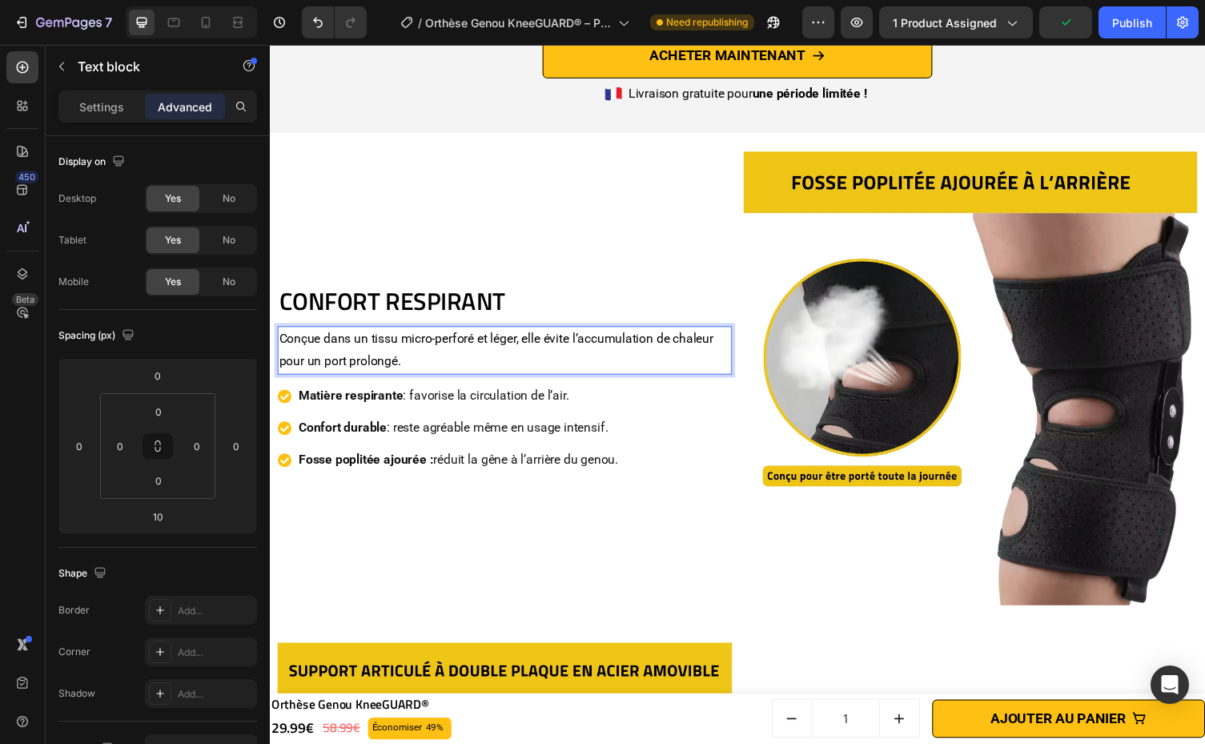
click at [397, 352] on p "Conçue dans un tissu micro-perforé et léger, elle évite l’accumulation de chale…" at bounding box center [510, 358] width 463 height 46
drag, startPoint x: 374, startPoint y: 339, endPoint x: 407, endPoint y: 344, distance: 34.0
click at [407, 349] on p "Conçue dans un tissu micro-perforé et léger, elle évite l’accumulation de chale…" at bounding box center [510, 358] width 463 height 46
drag, startPoint x: 375, startPoint y: 341, endPoint x: 482, endPoint y: 345, distance: 107.3
click at [482, 345] on p "Conçue dans un tissu micro-perforé et léger, elle évite l’accumulation de chale…" at bounding box center [510, 358] width 463 height 46
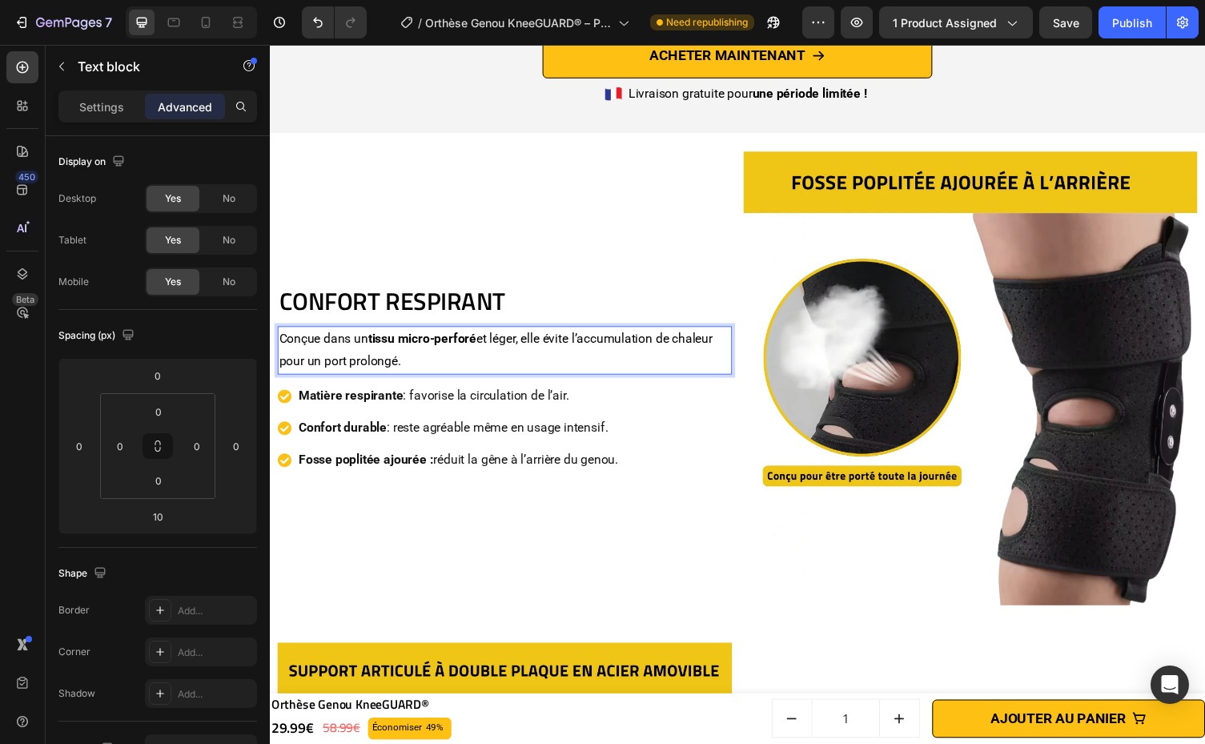
click at [508, 341] on p "Conçue dans un tissu micro-perforé et léger, elle évite l’accumulation de chale…" at bounding box center [510, 358] width 463 height 46
drag, startPoint x: 502, startPoint y: 343, endPoint x: 530, endPoint y: 345, distance: 28.1
click at [530, 345] on p "Conçue dans un tissu micro-perforé et léger, elle évite l’accumulation de chale…" at bounding box center [510, 358] width 463 height 46
click at [596, 343] on p "Conçue dans un tissu micro-perforé et léger , elle évite l’accumulation de chal…" at bounding box center [510, 358] width 463 height 46
drag, startPoint x: 596, startPoint y: 344, endPoint x: 618, endPoint y: 351, distance: 22.5
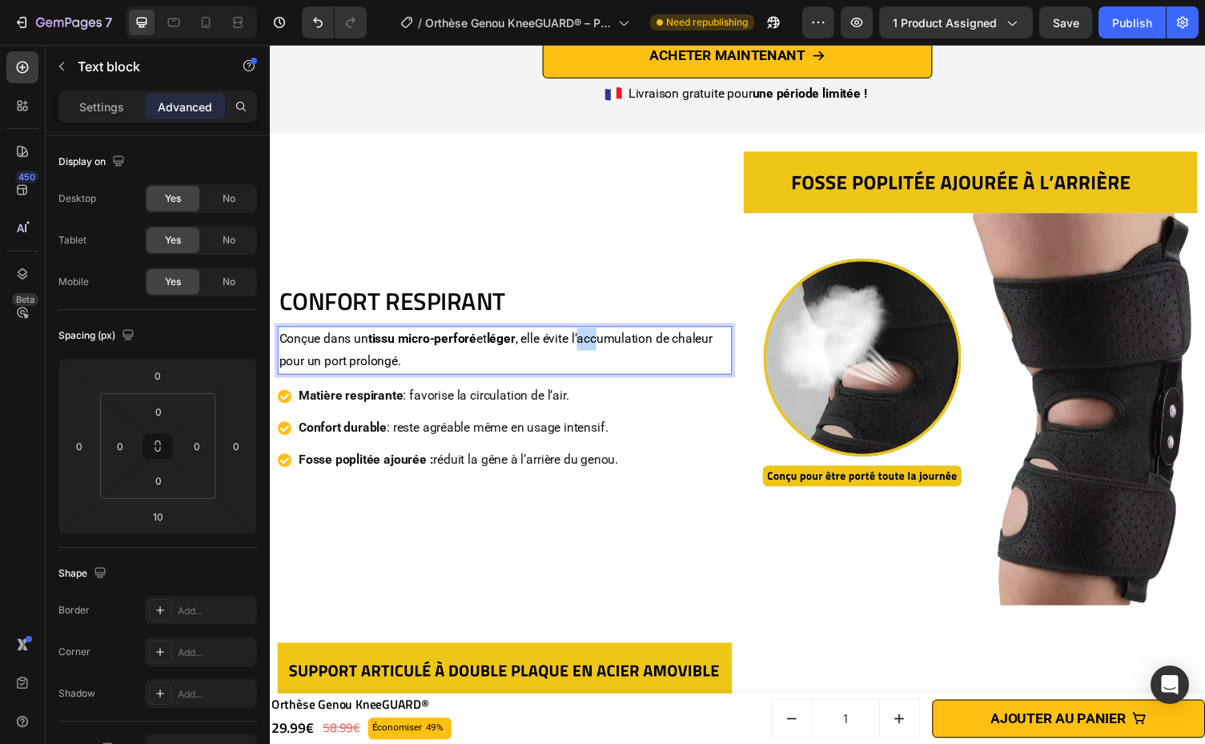
click at [618, 351] on p "Conçue dans un tissu micro-perforé et léger , elle évite l’accumulation de chal…" at bounding box center [510, 358] width 463 height 46
click at [541, 359] on p "Conçue dans un tissu micro-perforé et léger , elle évite l’accumulation de chal…" at bounding box center [510, 358] width 463 height 46
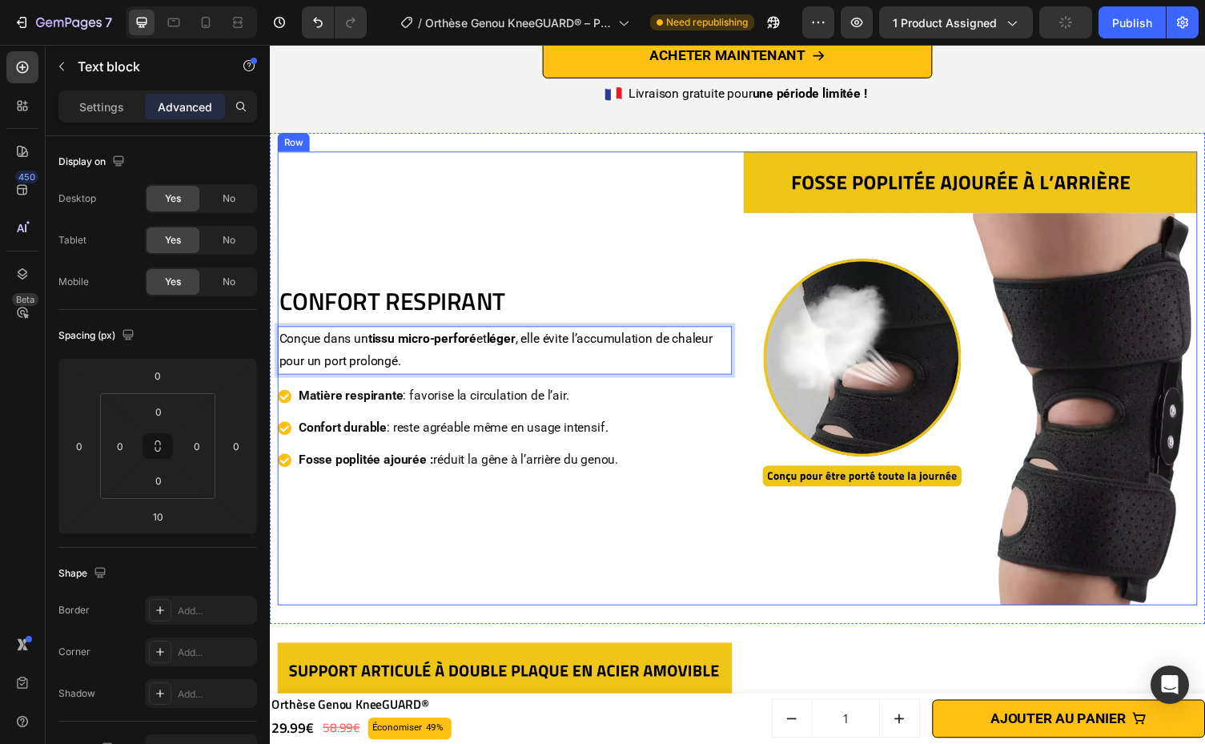
click at [579, 576] on div "CONFORT RESPIRANT Heading Conçue dans un tissu micro-perforé et léger , elle év…" at bounding box center [511, 387] width 467 height 467
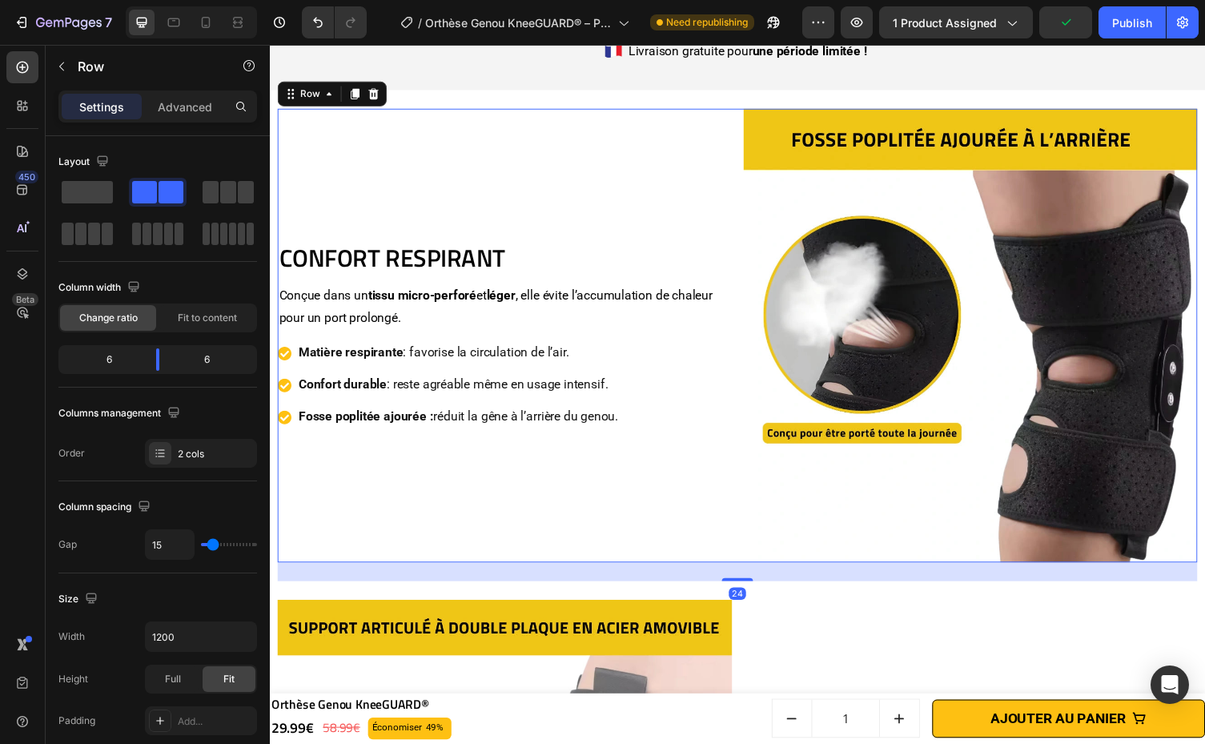
scroll to position [3302, 0]
click at [490, 395] on p "Confort durable : reste agréable même en usage intensif." at bounding box center [463, 394] width 328 height 23
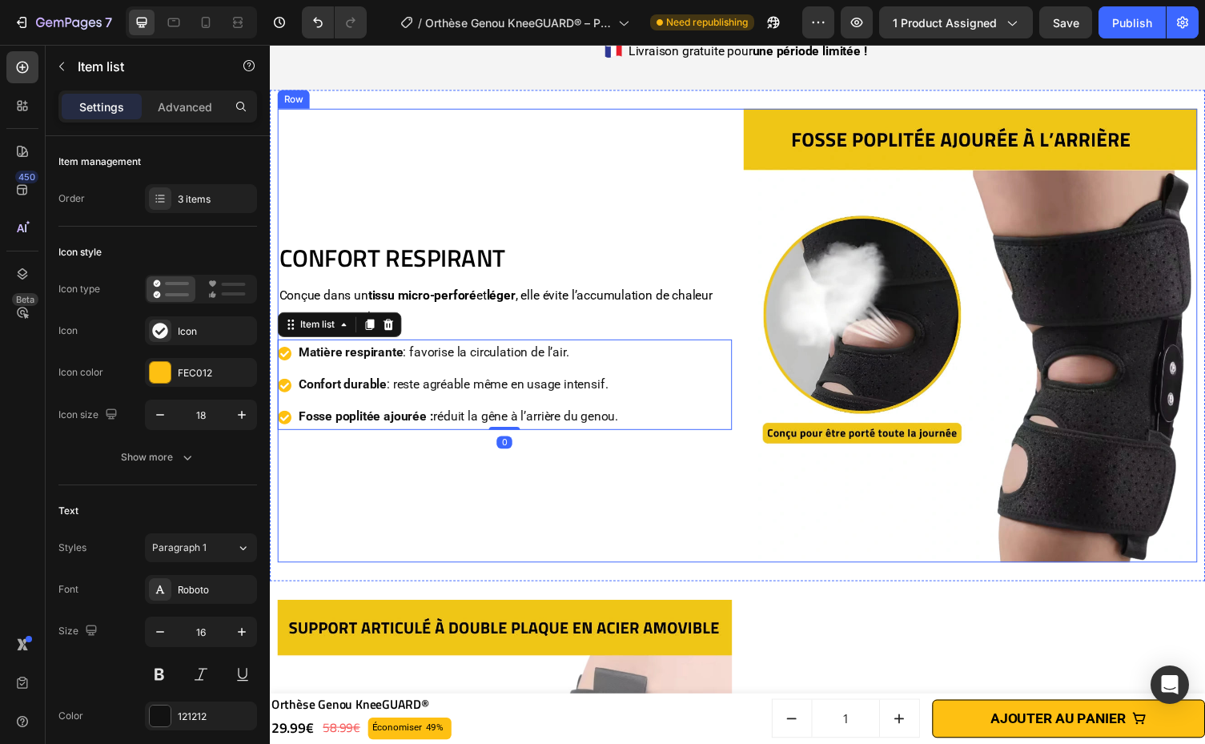
click at [587, 481] on div "CONFORT RESPIRANT Heading Conçue dans un tissu micro-perforé et léger , elle év…" at bounding box center [511, 343] width 467 height 467
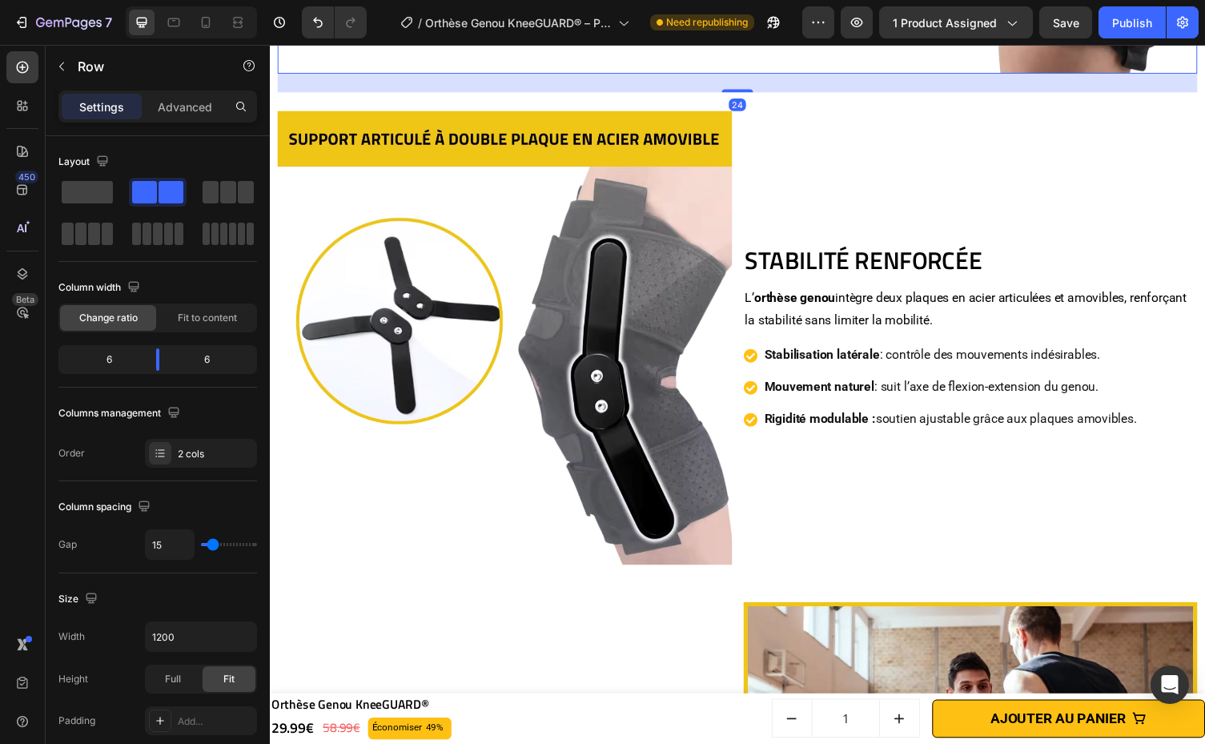
scroll to position [3806, 0]
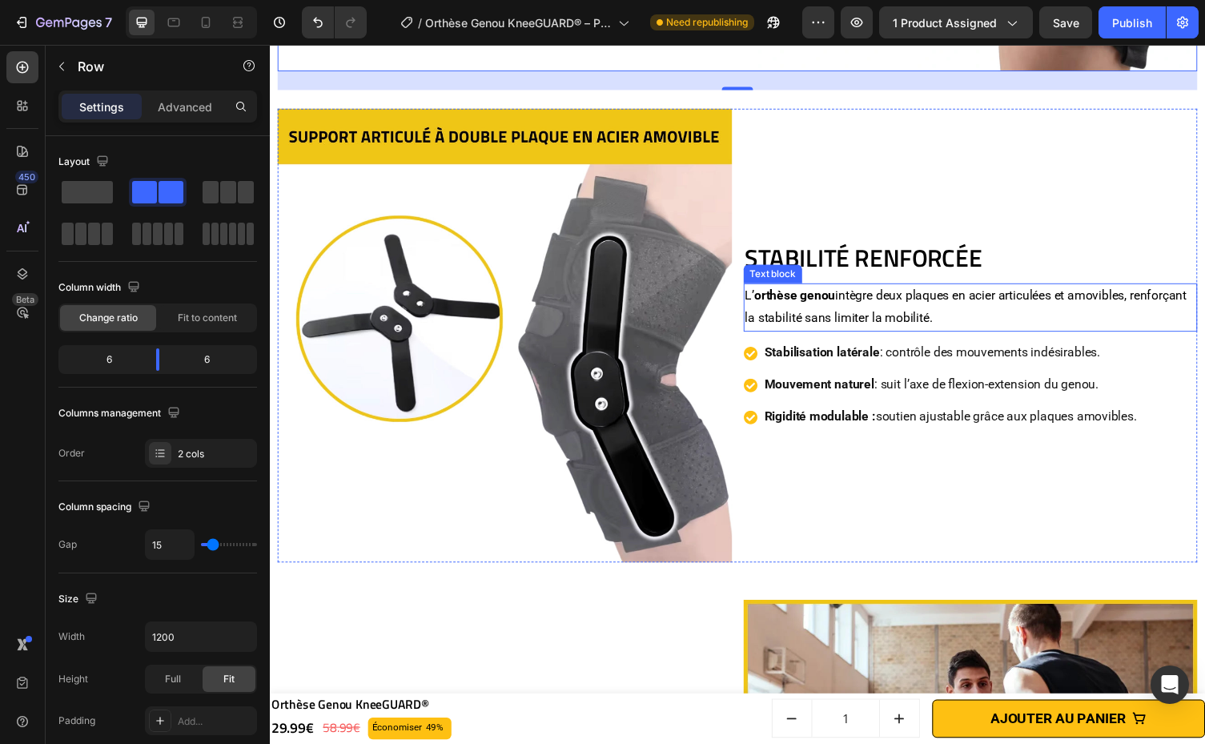
click at [973, 295] on p "L’ orthèse genou intègre deux plaques en acier articulées et amovibles, renforç…" at bounding box center [989, 314] width 463 height 46
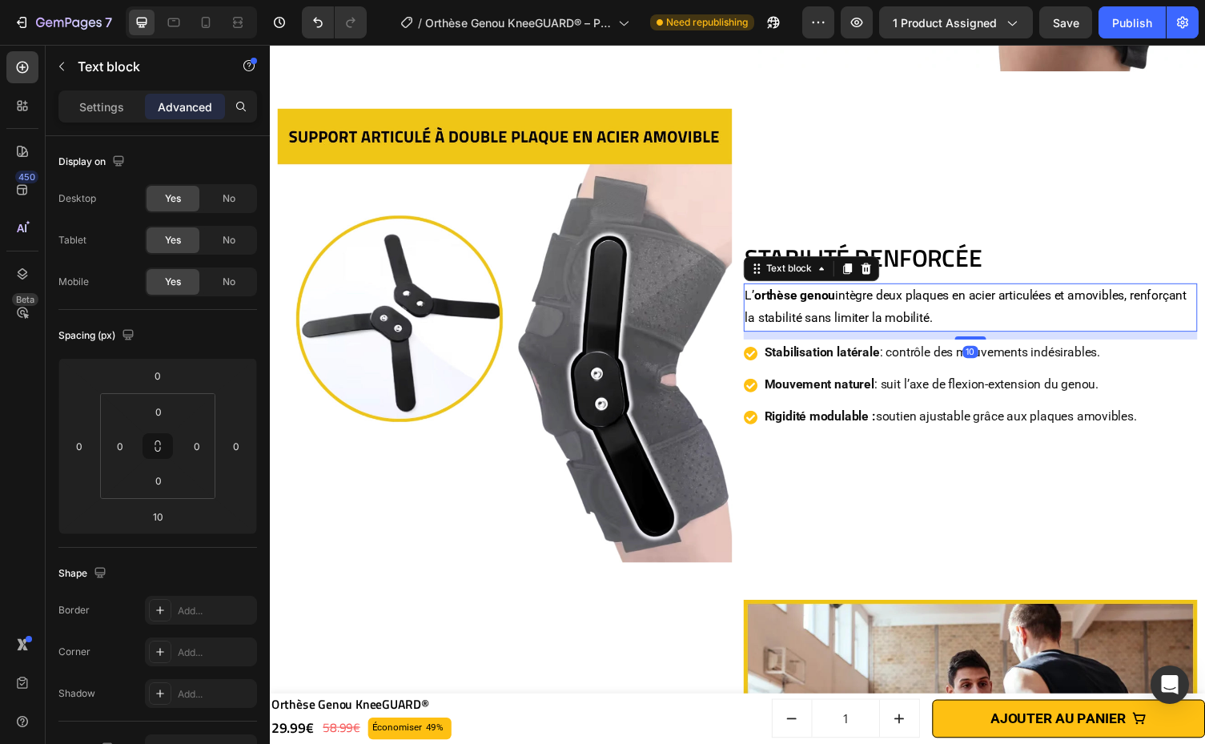
click at [891, 299] on p "L’ orthèse genou intègre deux plaques en acier articulées et amovibles, renforç…" at bounding box center [989, 314] width 463 height 46
click at [987, 299] on p "L’ orthèse genou intègre deux plaques en acier articulées et amovibles, renforç…" at bounding box center [989, 314] width 463 height 46
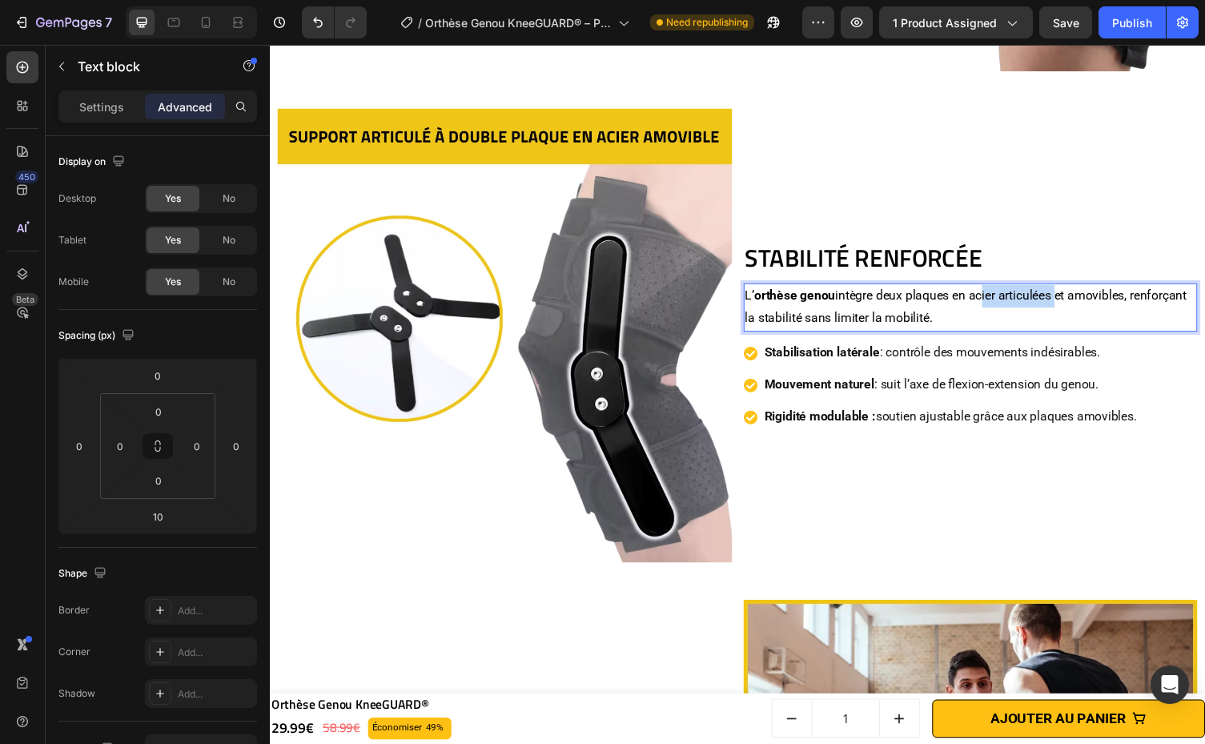
drag, startPoint x: 989, startPoint y: 295, endPoint x: 1072, endPoint y: 294, distance: 83.3
click at [1072, 294] on p "L’ orthèse genou intègre deux plaques en acier articulées et amovibles, renforç…" at bounding box center [989, 314] width 463 height 46
click at [1065, 311] on p "L’ orthèse genou intègre deux plaques en acier articulées et amovibles, renforç…" at bounding box center [989, 314] width 463 height 46
click at [959, 256] on h2 "STABILITÉ RENFORCÉE" at bounding box center [989, 264] width 467 height 35
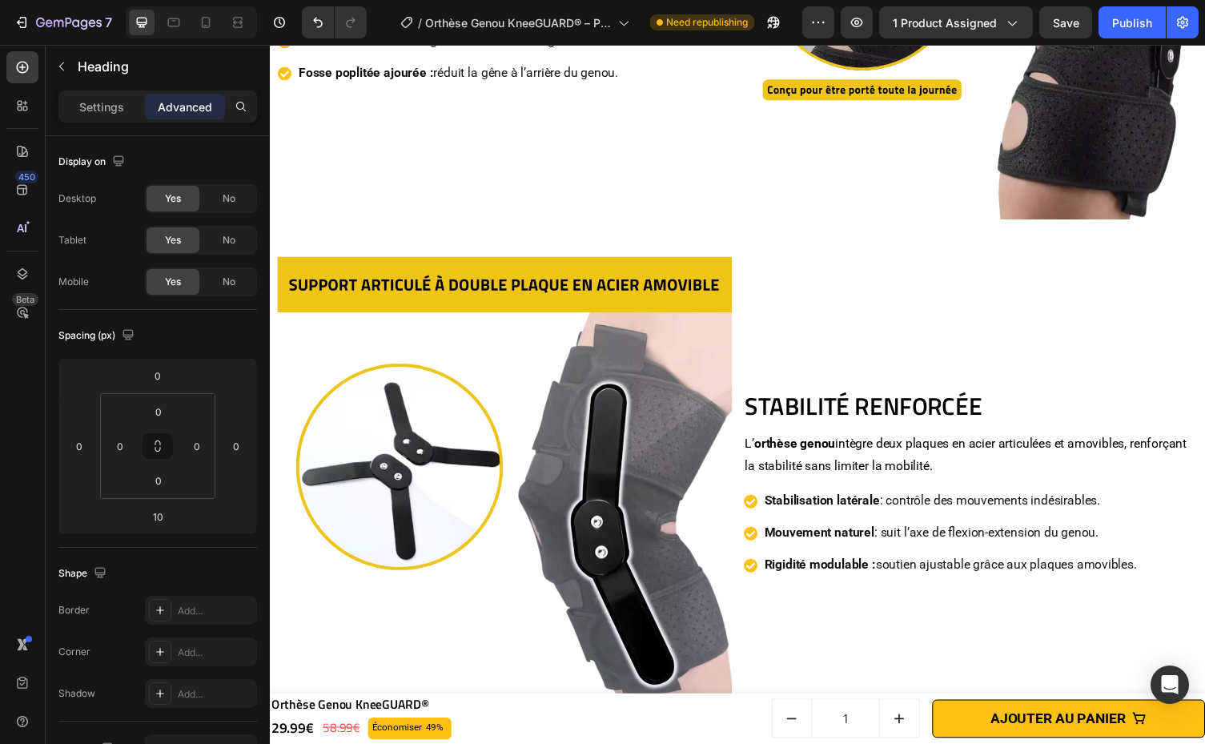
scroll to position [3771, 0]
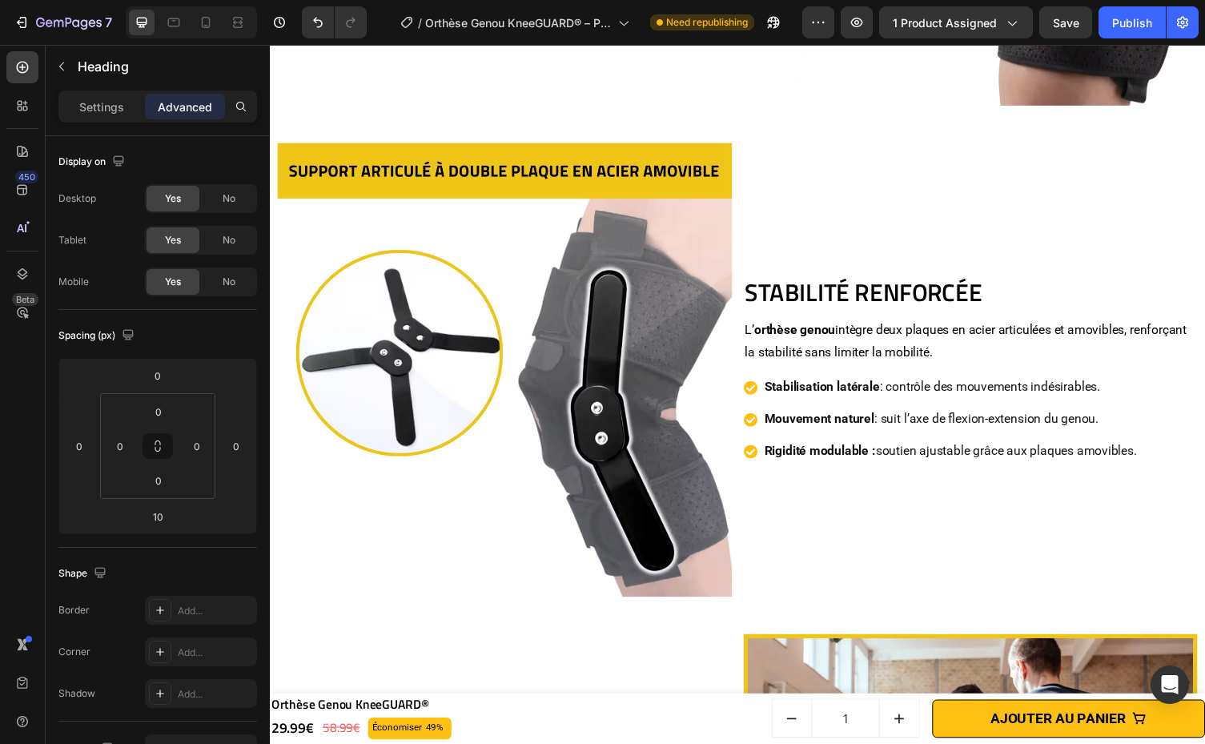
click at [869, 282] on h2 "STABILITÉ RENFORCÉE" at bounding box center [989, 299] width 467 height 35
click at [871, 284] on h2 "STABILITÉ RENFORCÉE" at bounding box center [989, 299] width 467 height 35
click at [871, 284] on p "STABILITÉ RENFORCÉE" at bounding box center [989, 299] width 463 height 32
drag, startPoint x: 960, startPoint y: 285, endPoint x: 776, endPoint y: 286, distance: 183.3
click at [776, 286] on p "Support Latéral" at bounding box center [989, 299] width 463 height 32
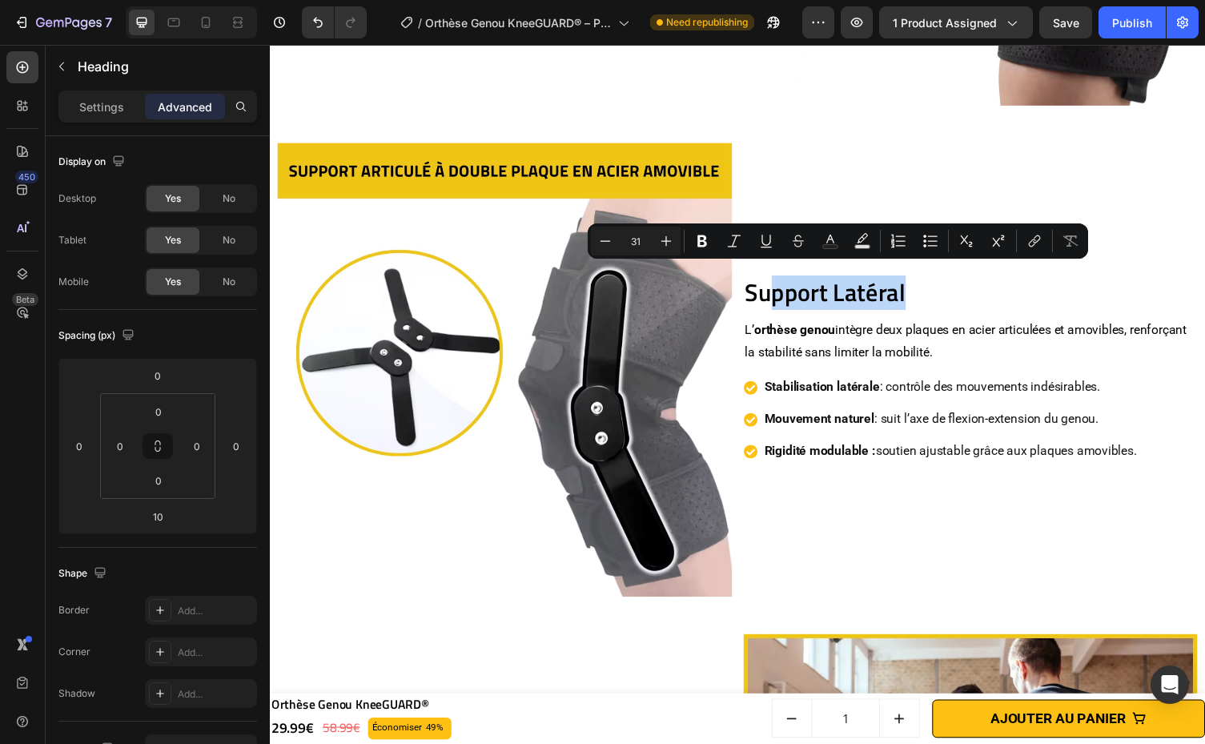
click at [798, 286] on p "Support Latéral" at bounding box center [989, 299] width 463 height 32
drag, startPoint x: 972, startPoint y: 294, endPoint x: 969, endPoint y: 332, distance: 38.6
click at [972, 294] on p "Support Latéral" at bounding box center [989, 299] width 463 height 32
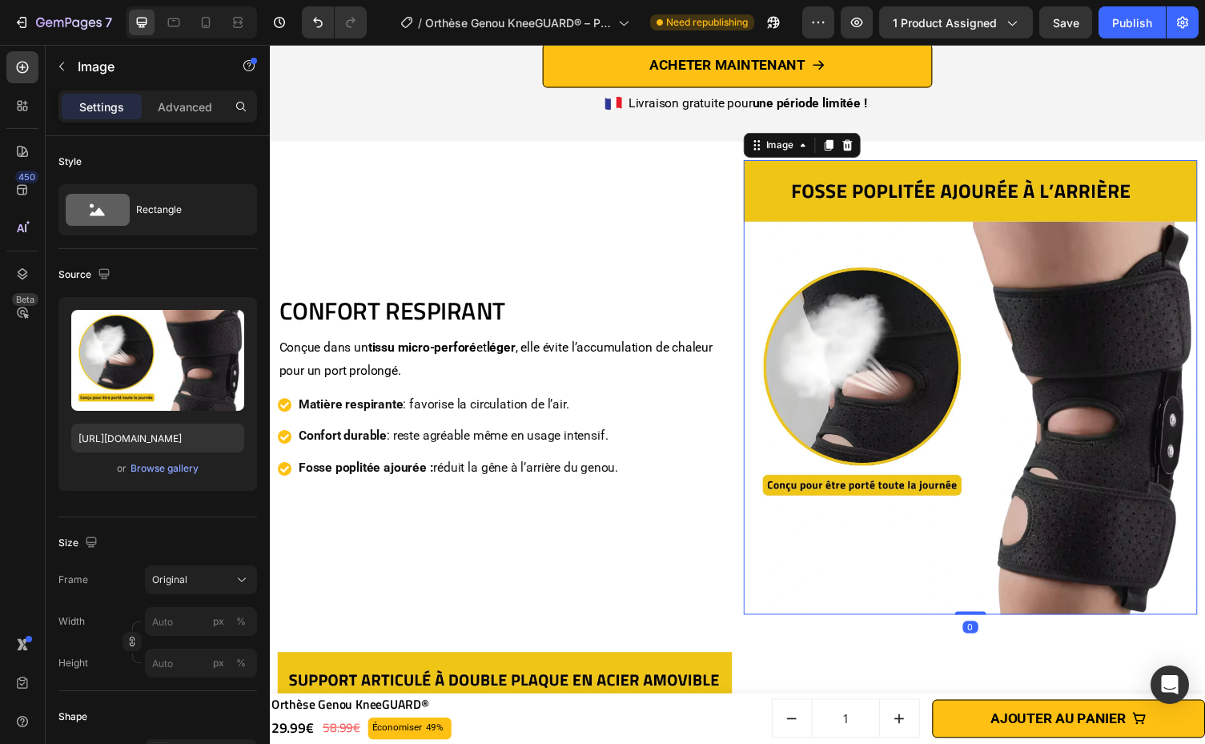
click at [1000, 387] on img at bounding box center [989, 396] width 467 height 467
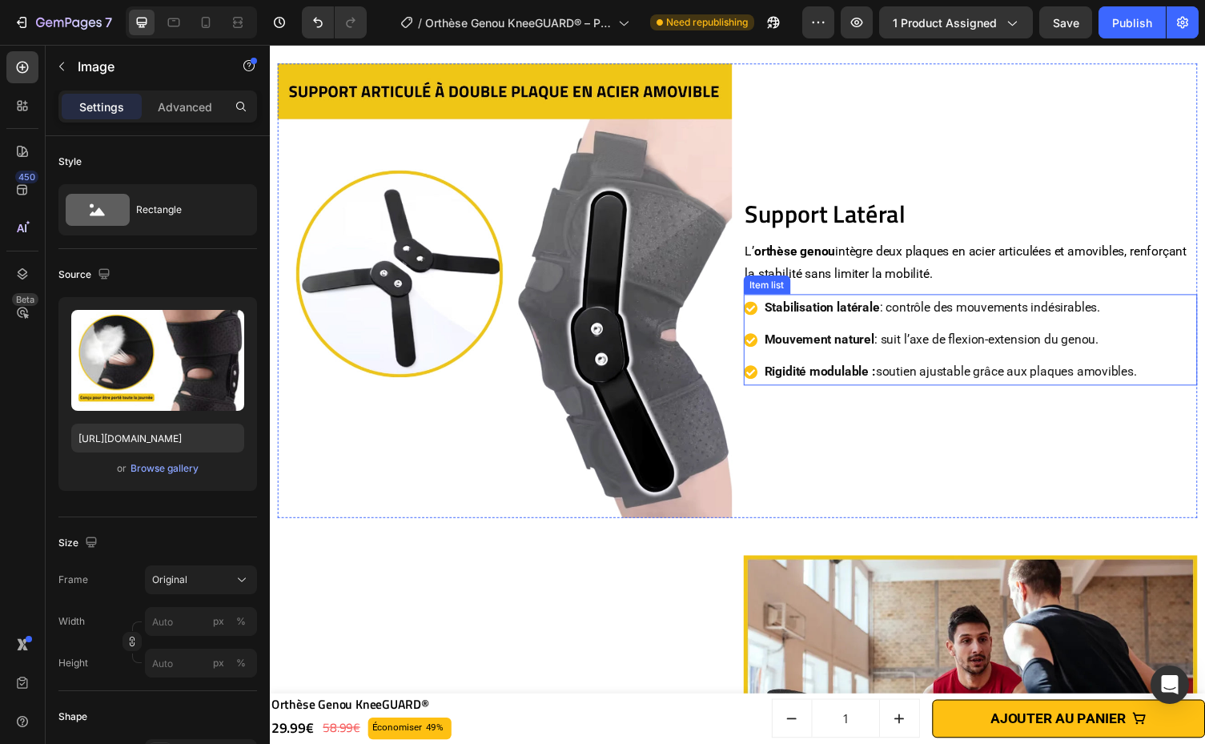
scroll to position [3832, 0]
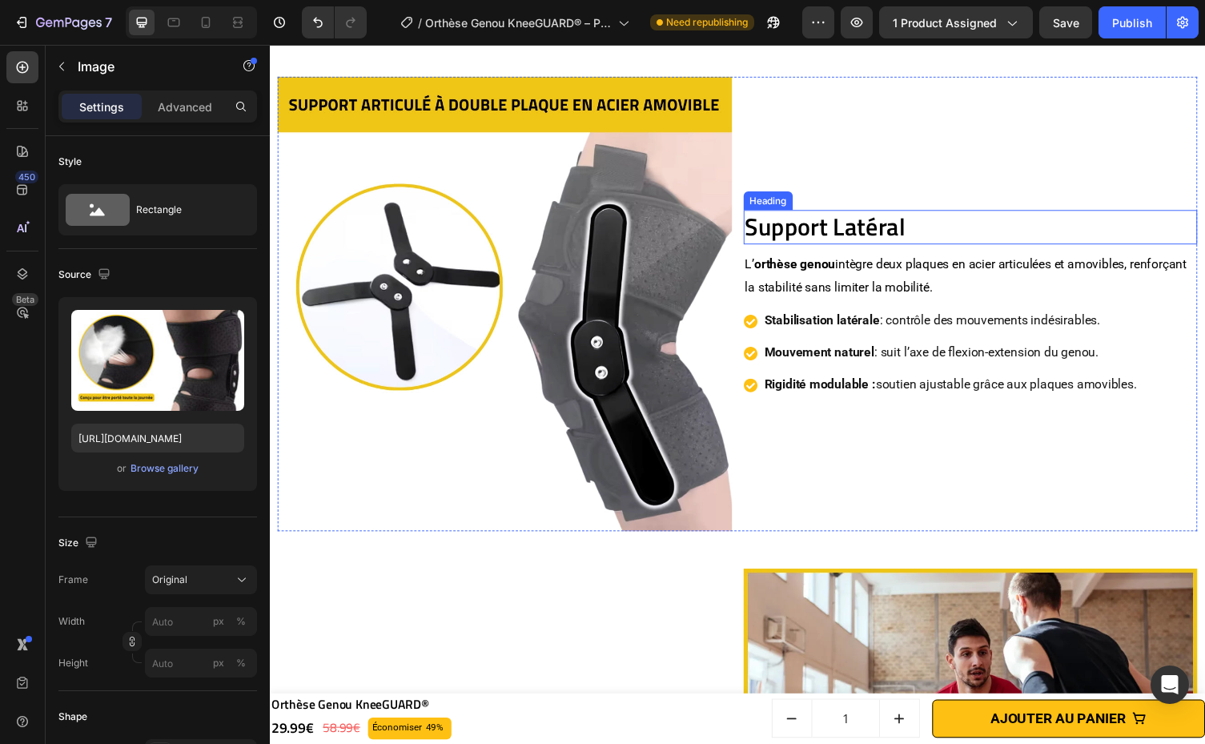
click at [868, 230] on p "Support Latéral" at bounding box center [989, 232] width 463 height 32
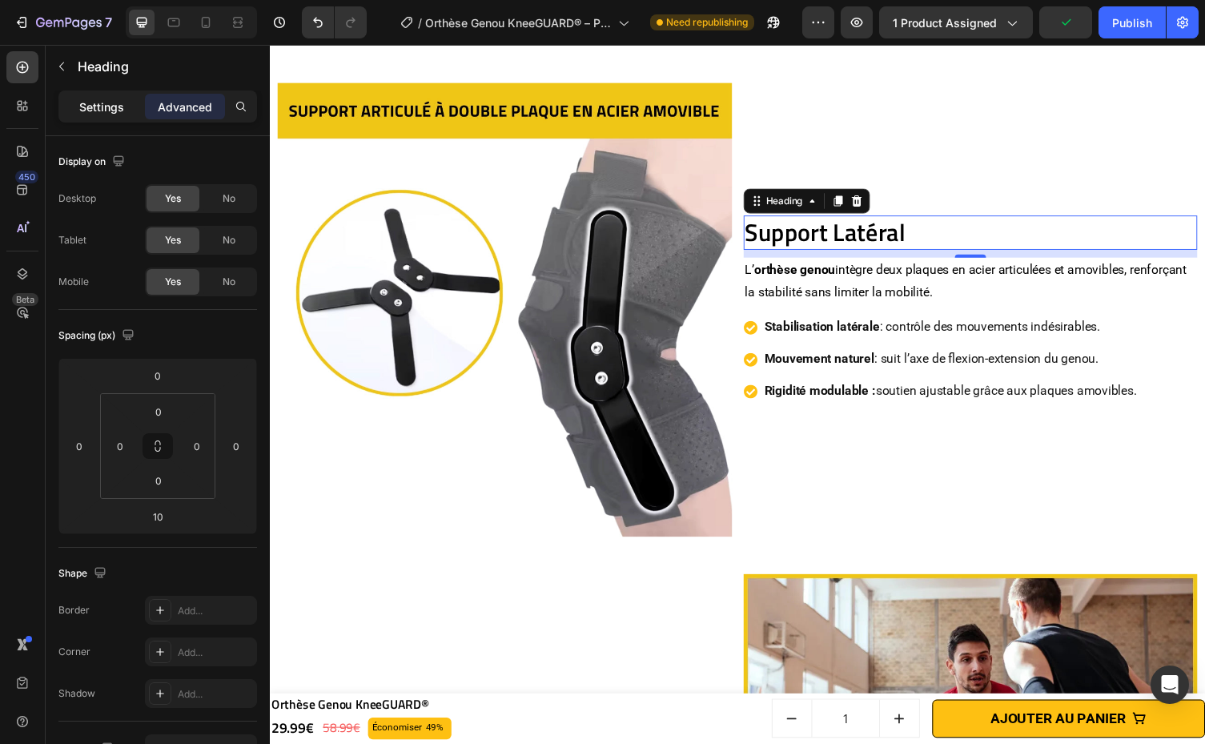
click at [97, 100] on p "Settings" at bounding box center [101, 106] width 45 height 17
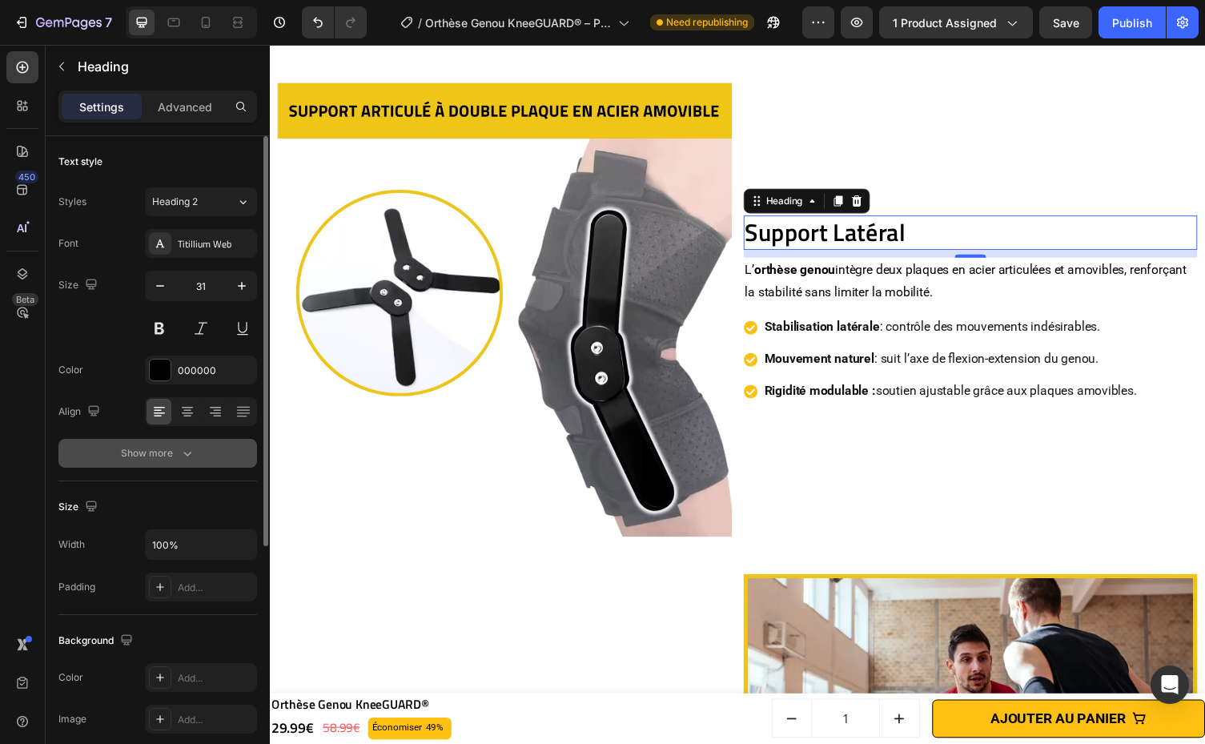
click at [198, 445] on button "Show more" at bounding box center [157, 453] width 198 height 29
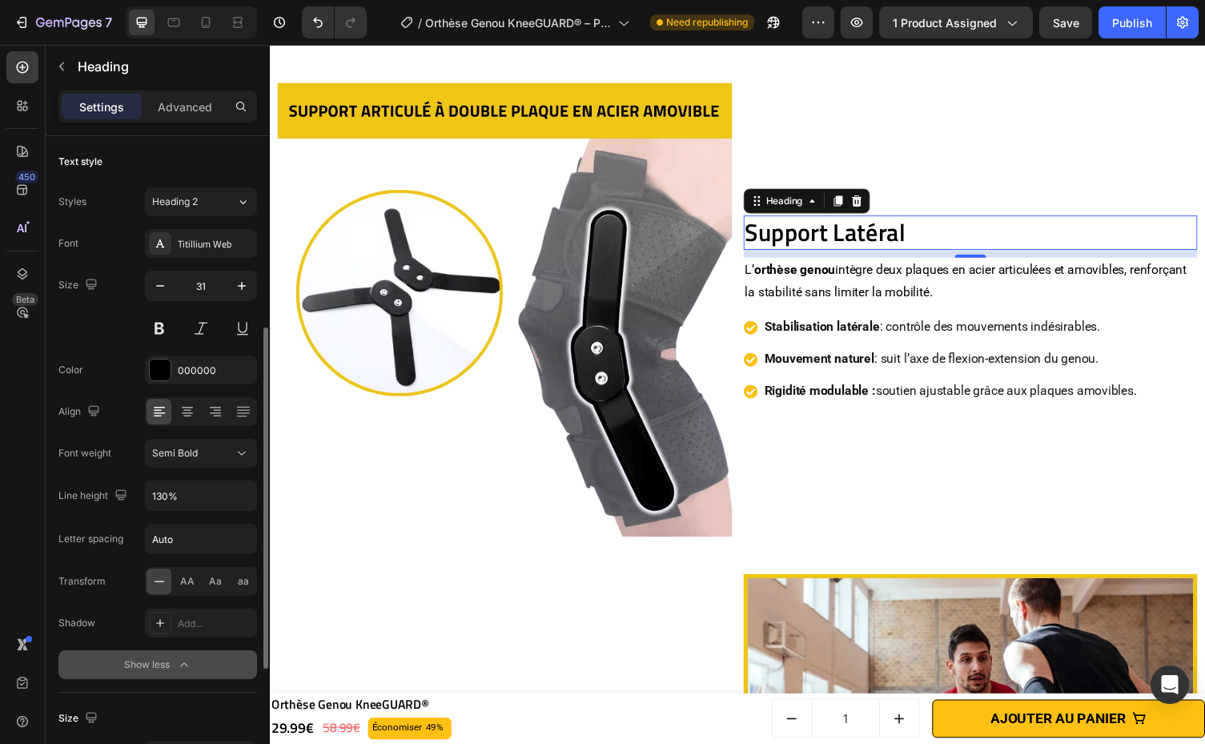
scroll to position [126, 0]
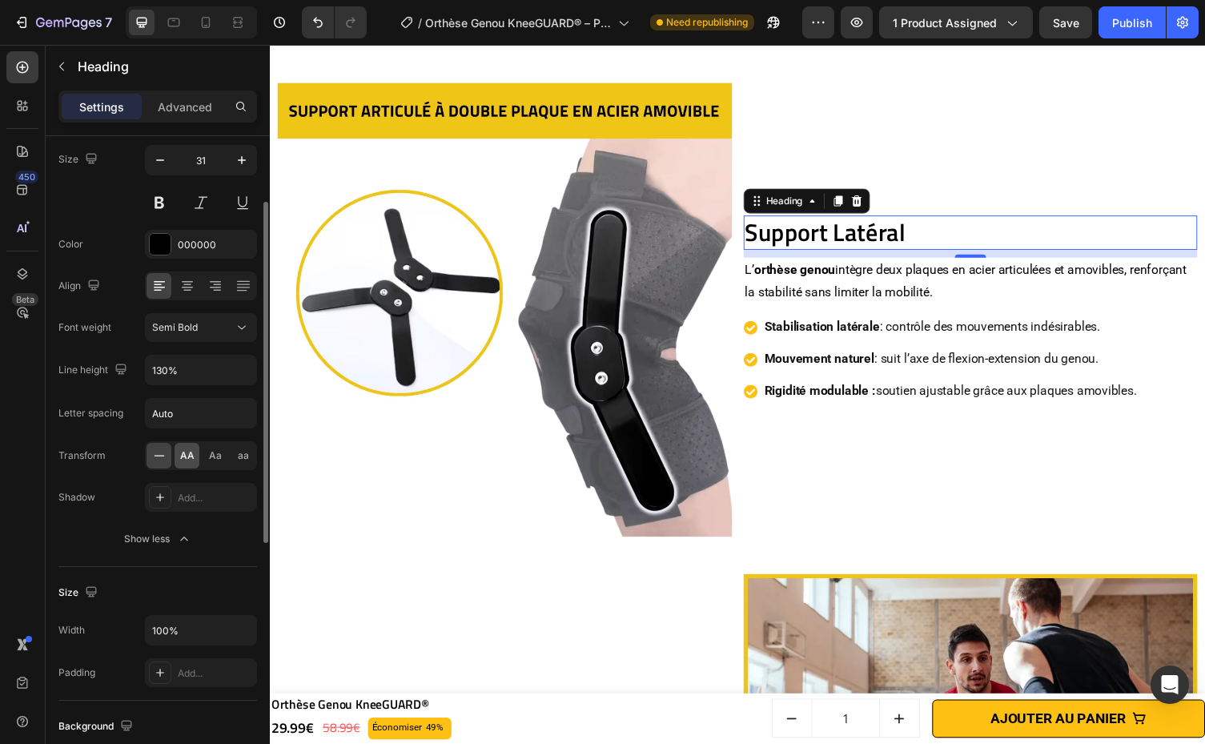
click at [182, 451] on span "AA" at bounding box center [187, 455] width 14 height 14
click at [227, 166] on button "button" at bounding box center [241, 160] width 29 height 29
type input "32"
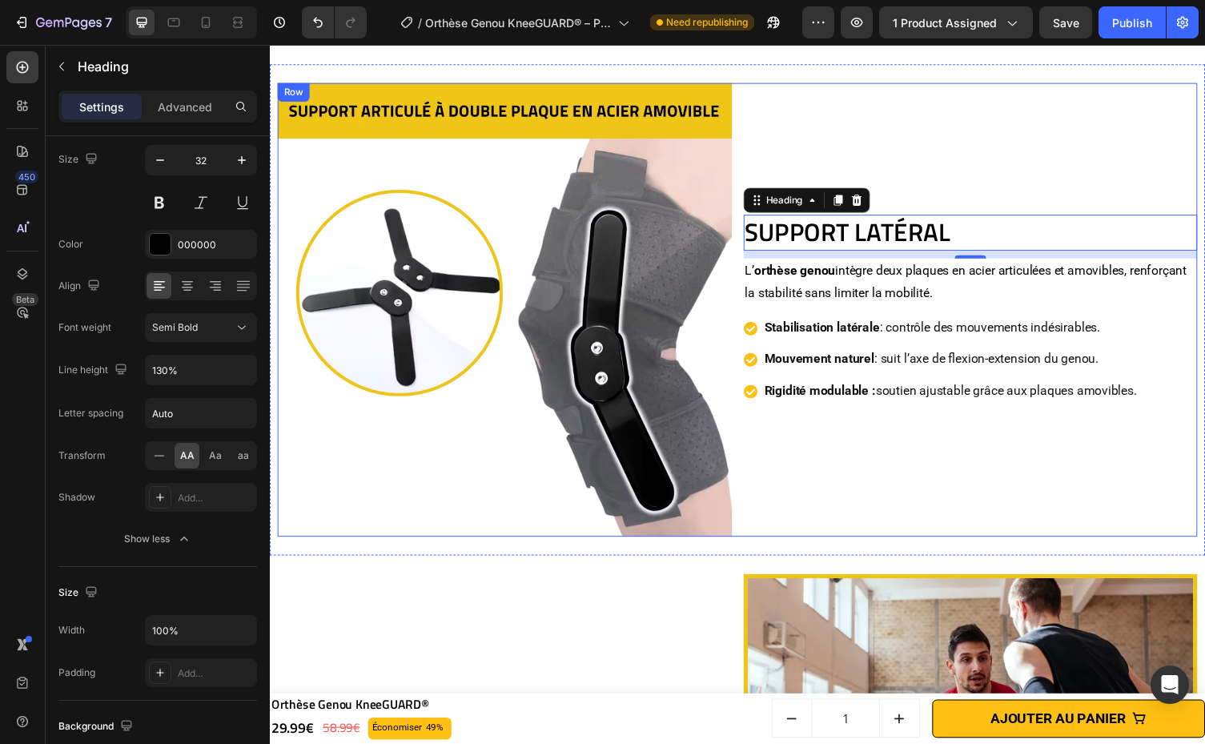
click at [1092, 187] on div "Support Latéral Heading 10 L’ orthèse genou intègre deux plaques en acier artic…" at bounding box center [989, 317] width 467 height 467
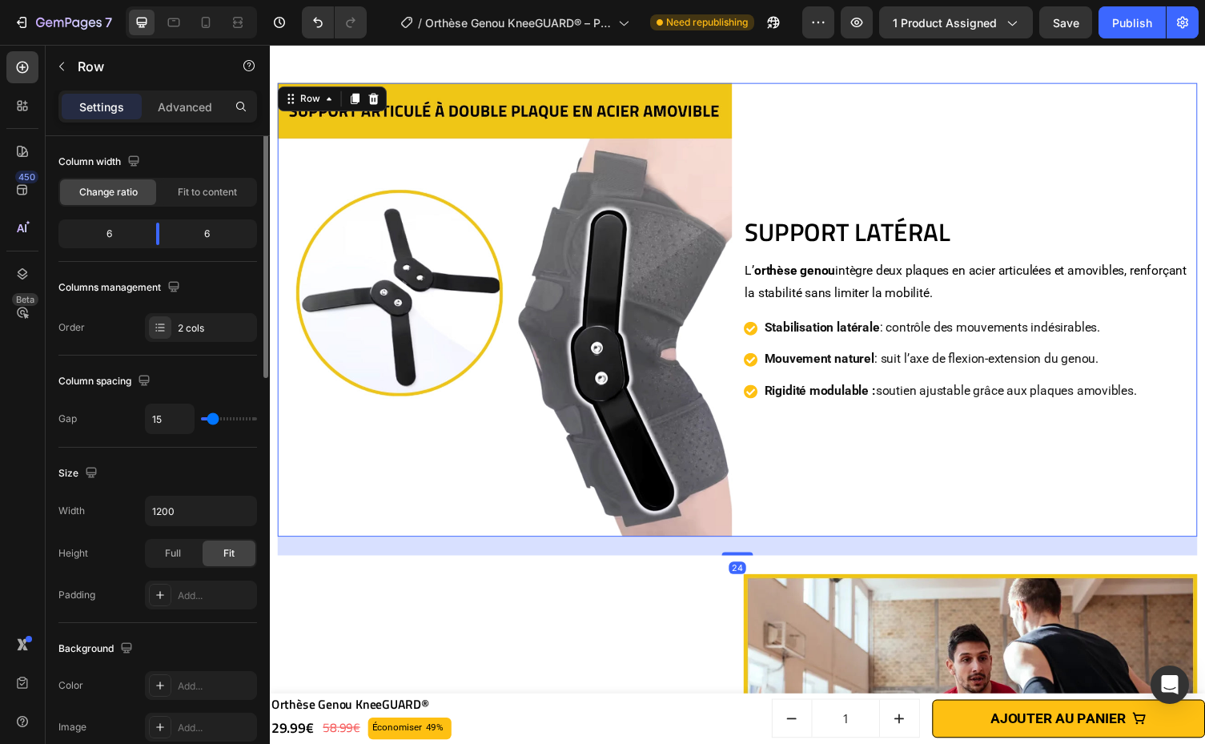
scroll to position [0, 0]
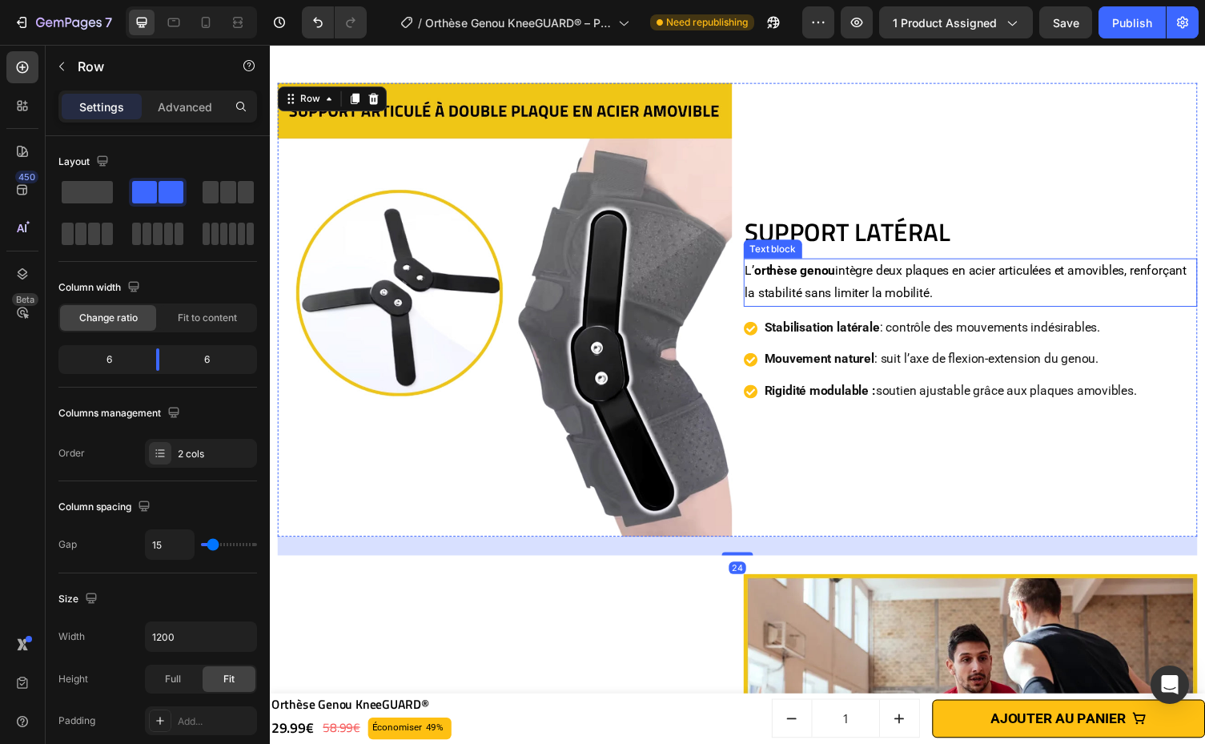
click at [901, 269] on p "L’ orthèse genou intègre deux plaques en acier articulées et amovibles, renforç…" at bounding box center [989, 289] width 463 height 46
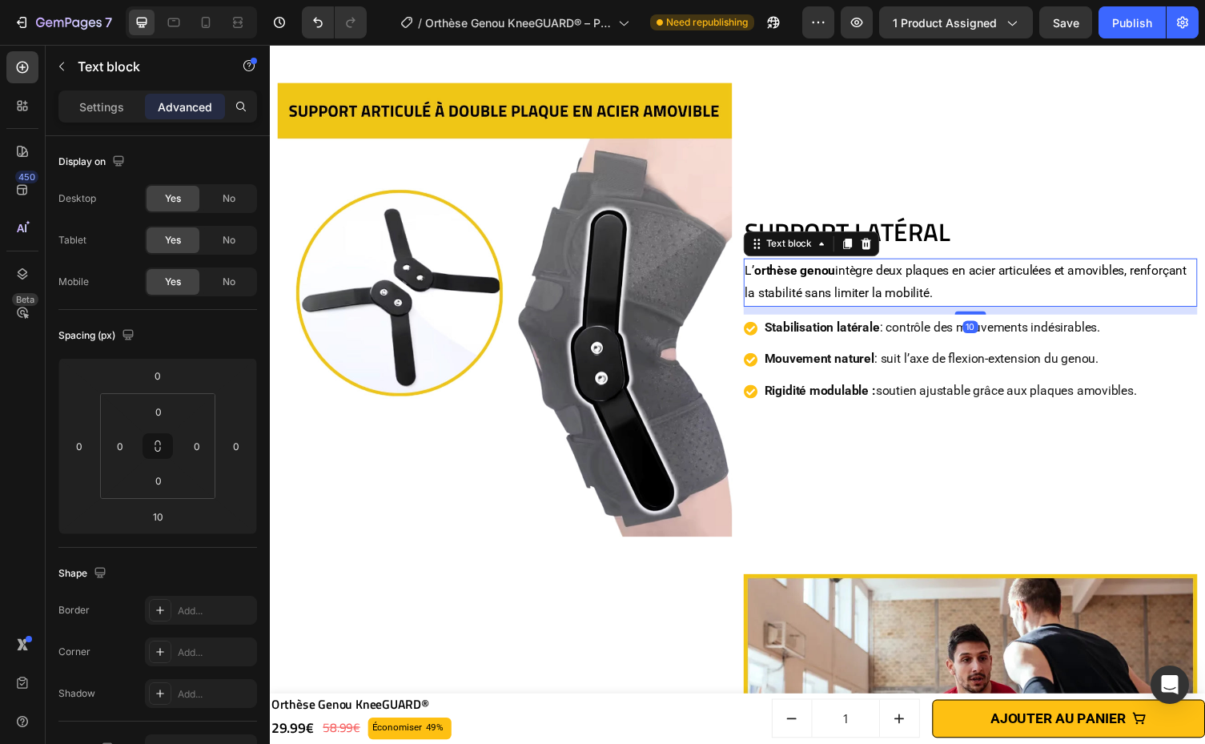
click at [898, 266] on p "L’ orthèse genou intègre deux plaques en acier articulées et amovibles, renforç…" at bounding box center [989, 289] width 463 height 46
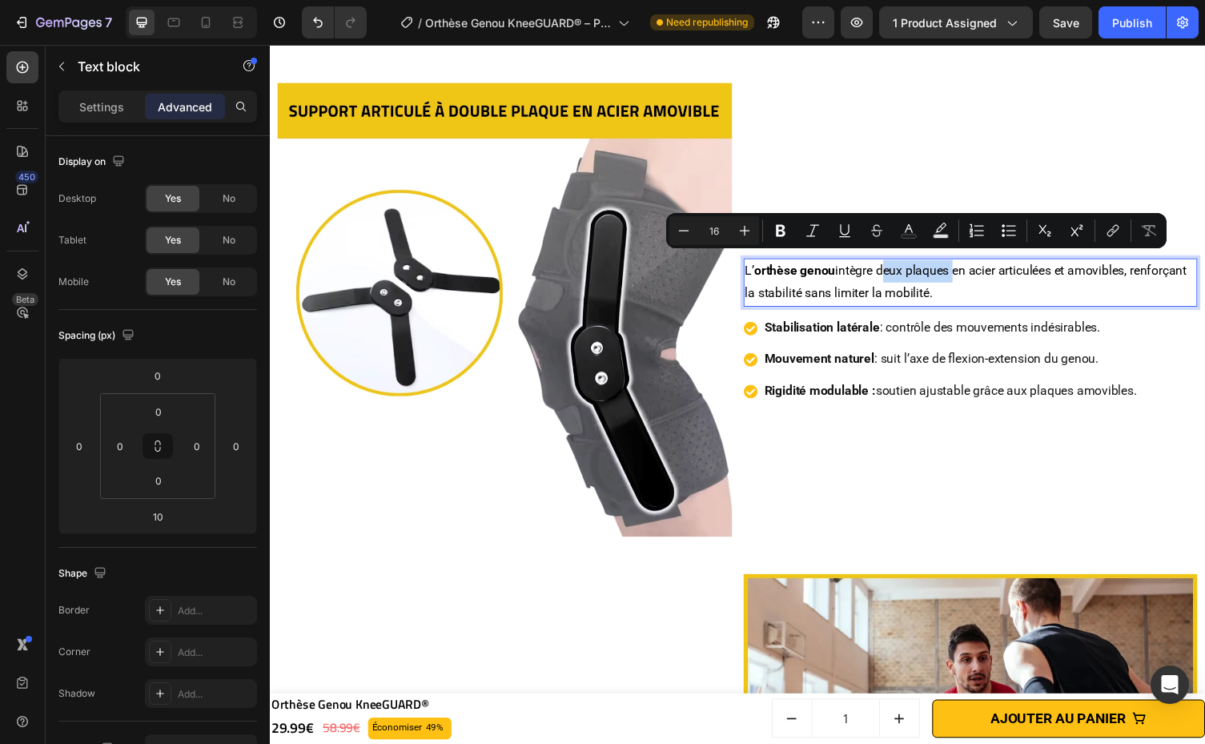
drag, startPoint x: 892, startPoint y: 271, endPoint x: 965, endPoint y: 272, distance: 72.9
click at [965, 272] on p "L’ orthèse genou intègre deux plaques en acier articulées et amovibles, renforç…" at bounding box center [989, 289] width 463 height 46
click at [781, 230] on icon "Editor contextual toolbar" at bounding box center [781, 231] width 10 height 12
click at [996, 270] on p "L’ orthèse genou intègre deux plaques en acier articulées et amovibles, renforç…" at bounding box center [989, 289] width 463 height 46
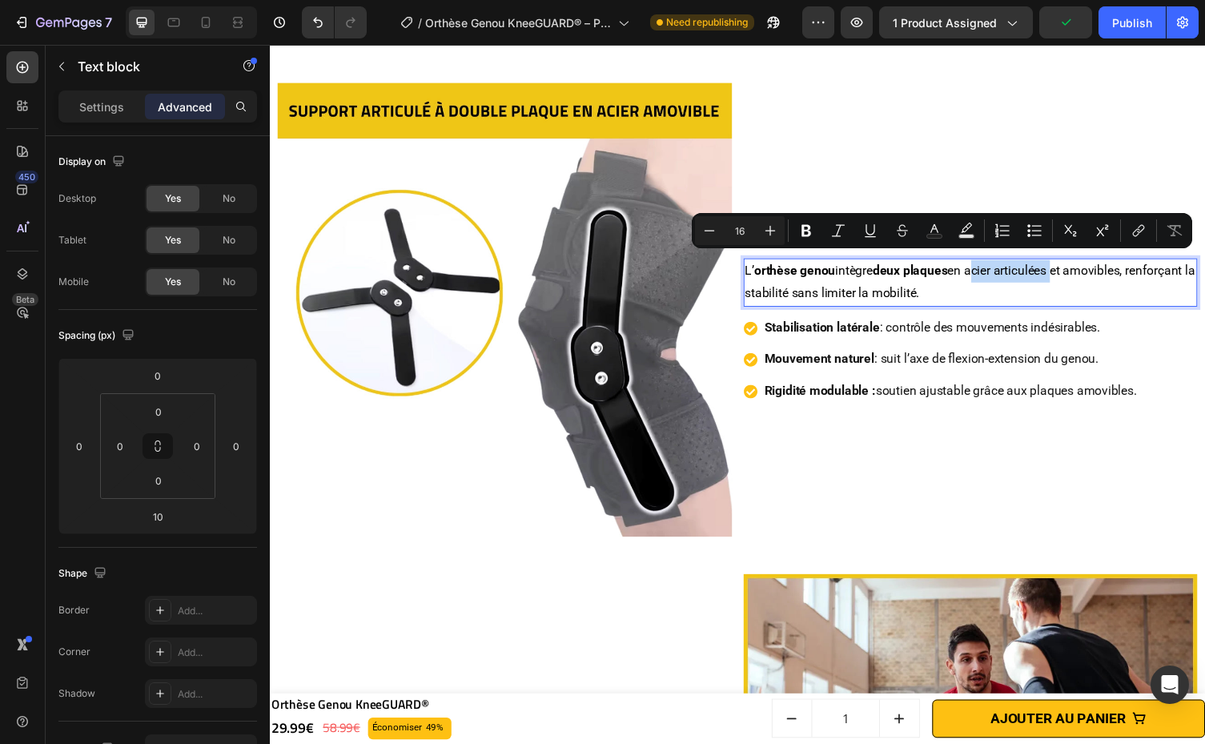
drag, startPoint x: 988, startPoint y: 269, endPoint x: 1072, endPoint y: 276, distance: 84.3
click at [1072, 276] on p "L’ orthèse genou intègre deux plaques en acier articulées et amovibles, renforç…" at bounding box center [989, 289] width 463 height 46
click at [813, 227] on icon "Editor contextual toolbar" at bounding box center [806, 231] width 16 height 16
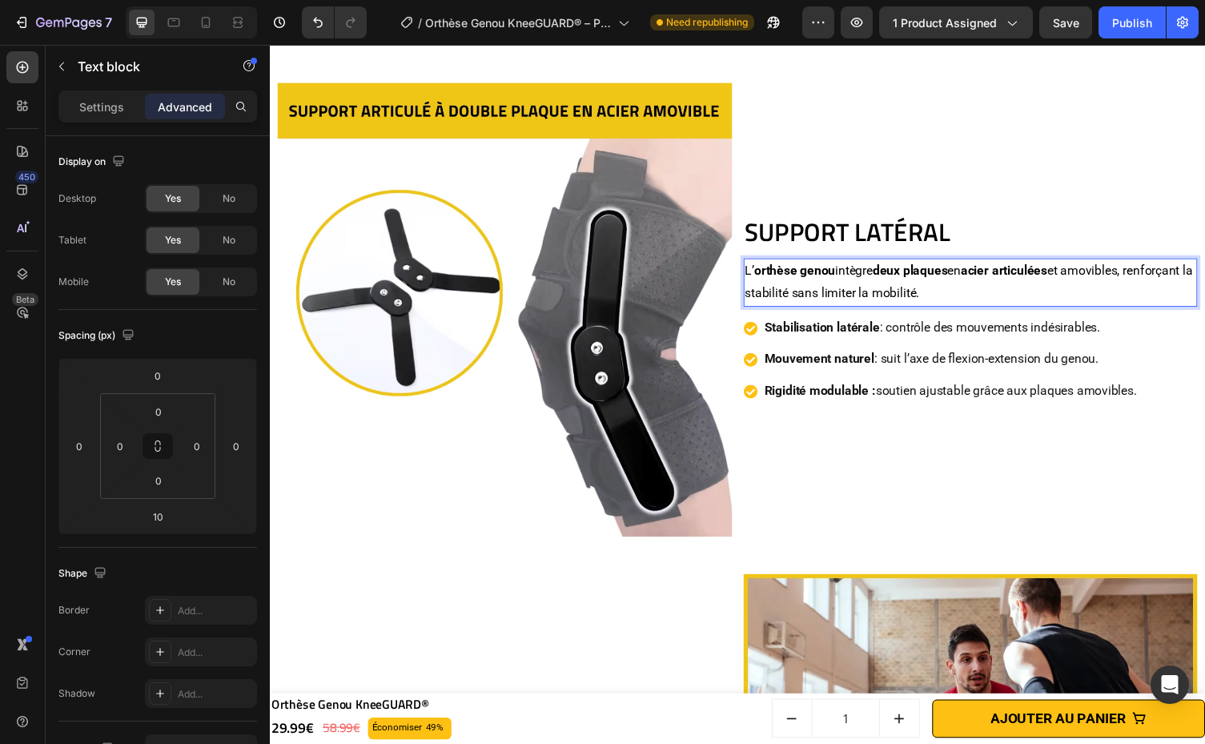
click at [1090, 287] on p "L’ orthèse genou intègre deux plaques en acier articulées et amovibles, renforç…" at bounding box center [989, 289] width 463 height 46
drag, startPoint x: 1092, startPoint y: 267, endPoint x: 1149, endPoint y: 270, distance: 56.9
click at [1149, 270] on p "L’ orthèse genou intègre deux plaques en acier articulées et amovibles, renforç…" at bounding box center [989, 289] width 463 height 46
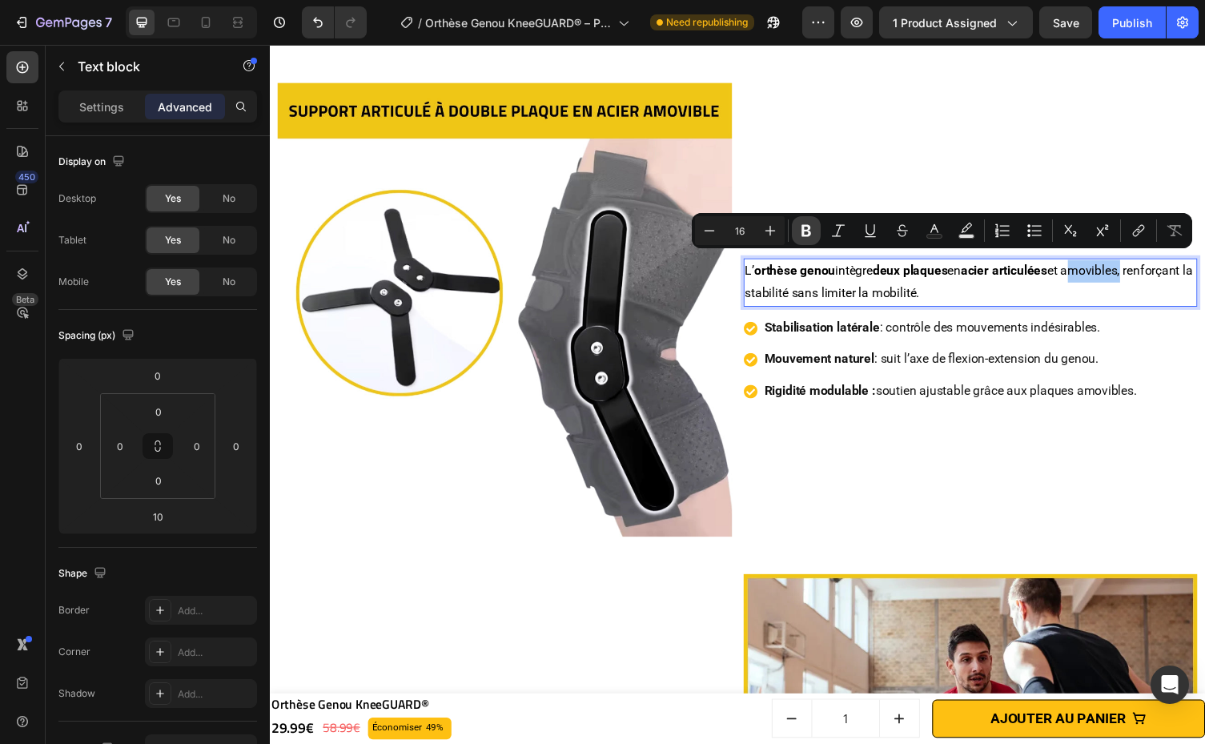
click at [796, 227] on button "Bold" at bounding box center [806, 230] width 29 height 29
click at [1188, 341] on div "Stabilisation latérale : contrôle des mouvements indésirables. Mouvement nature…" at bounding box center [989, 368] width 467 height 93
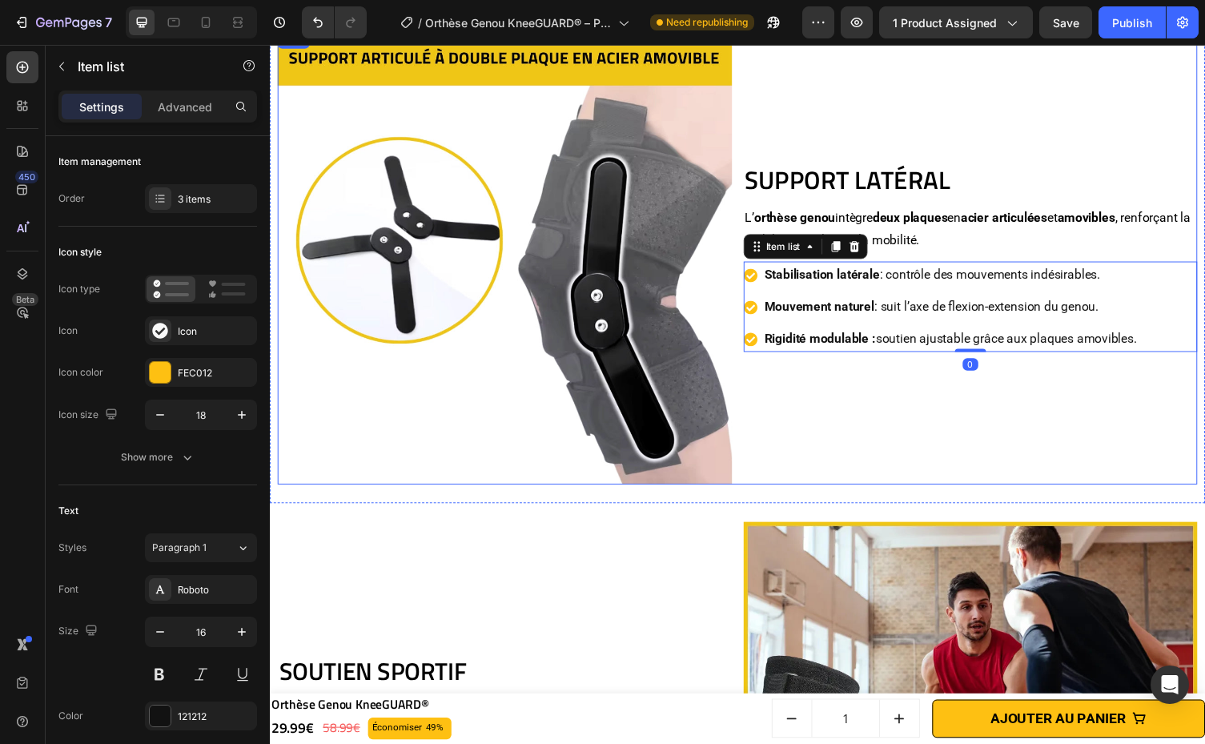
click at [1155, 422] on div "Support Latéral Heading L’ orthèse genou intègre deux plaques en acier articulé…" at bounding box center [989, 263] width 467 height 467
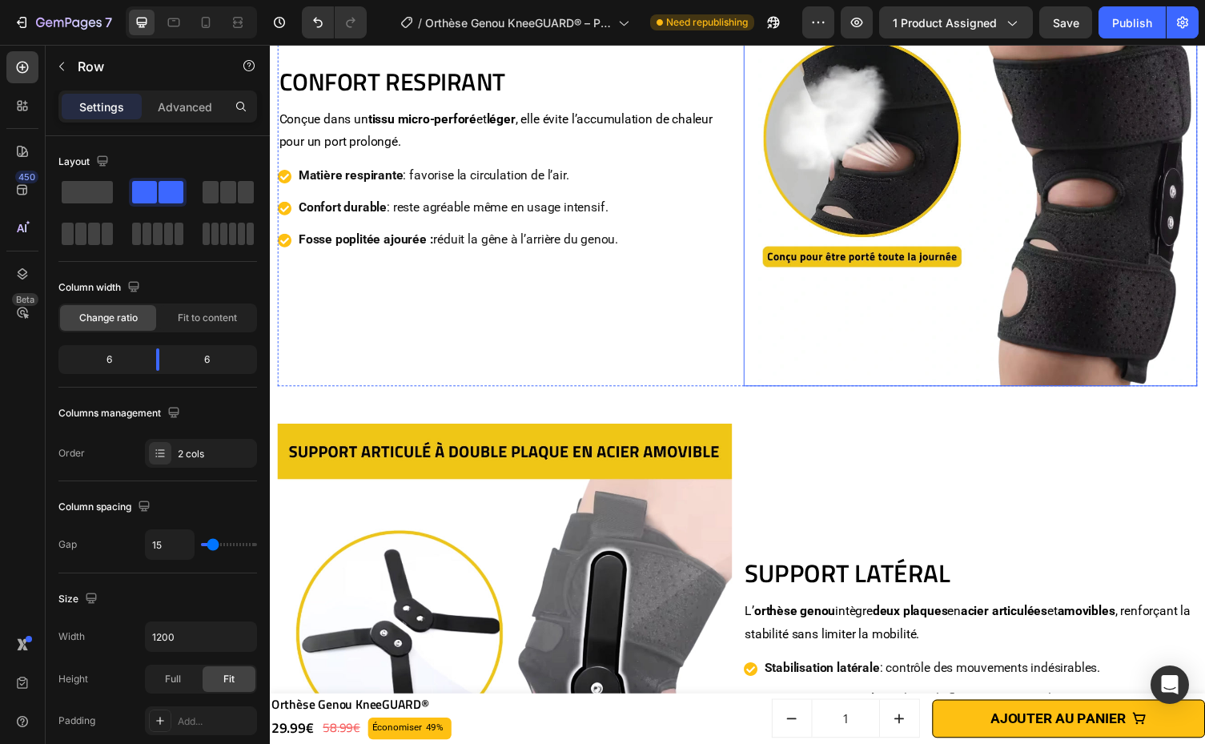
scroll to position [3195, 0]
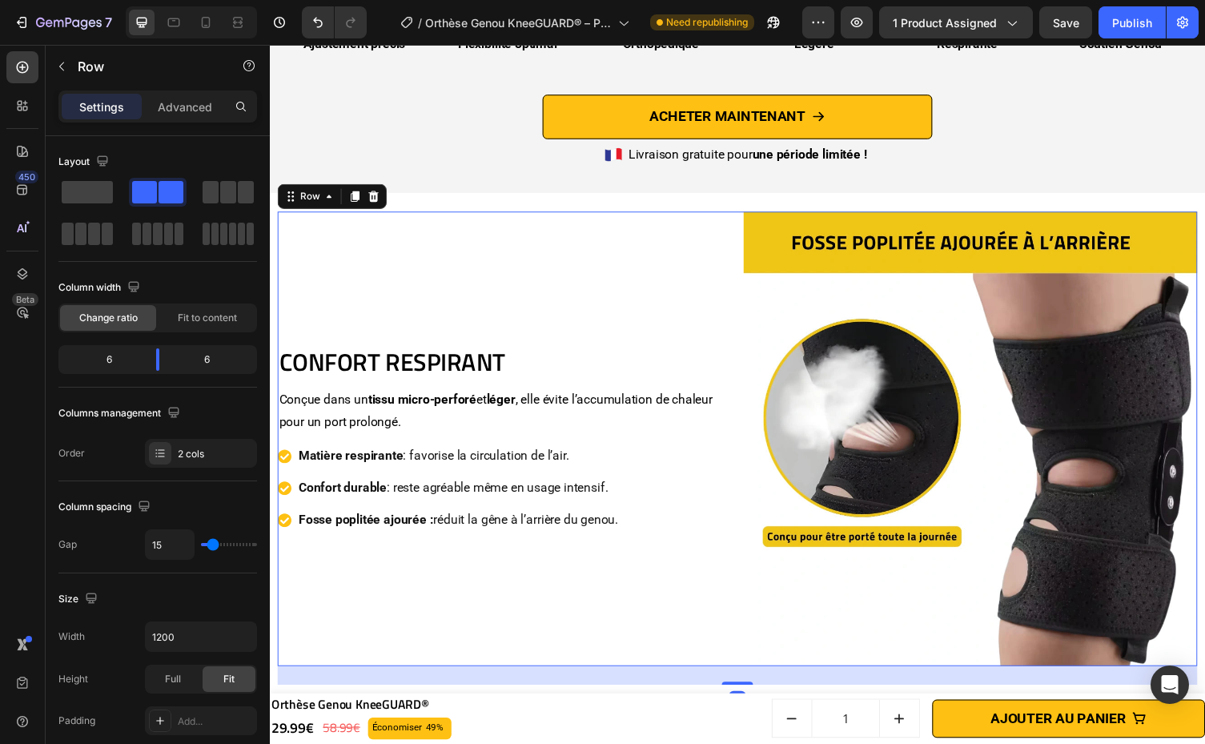
click at [668, 391] on div "CONFORT RESPIRANT Heading Conçue dans un tissu micro-perforé et léger , elle év…" at bounding box center [511, 449] width 467 height 467
click at [698, 407] on p "Conçue dans un tissu micro-perforé et léger , elle évite l’accumulation de chal…" at bounding box center [510, 421] width 463 height 46
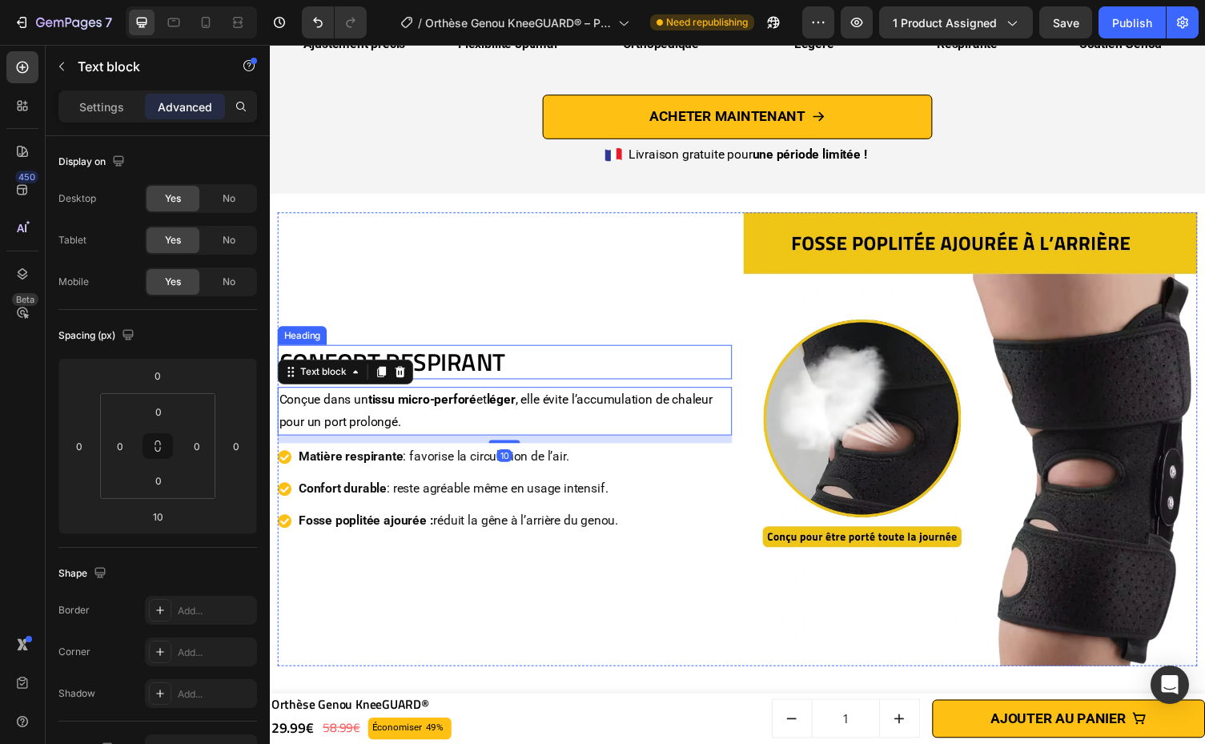
click at [688, 382] on h2 "CONFORT RESPIRANT" at bounding box center [511, 370] width 467 height 35
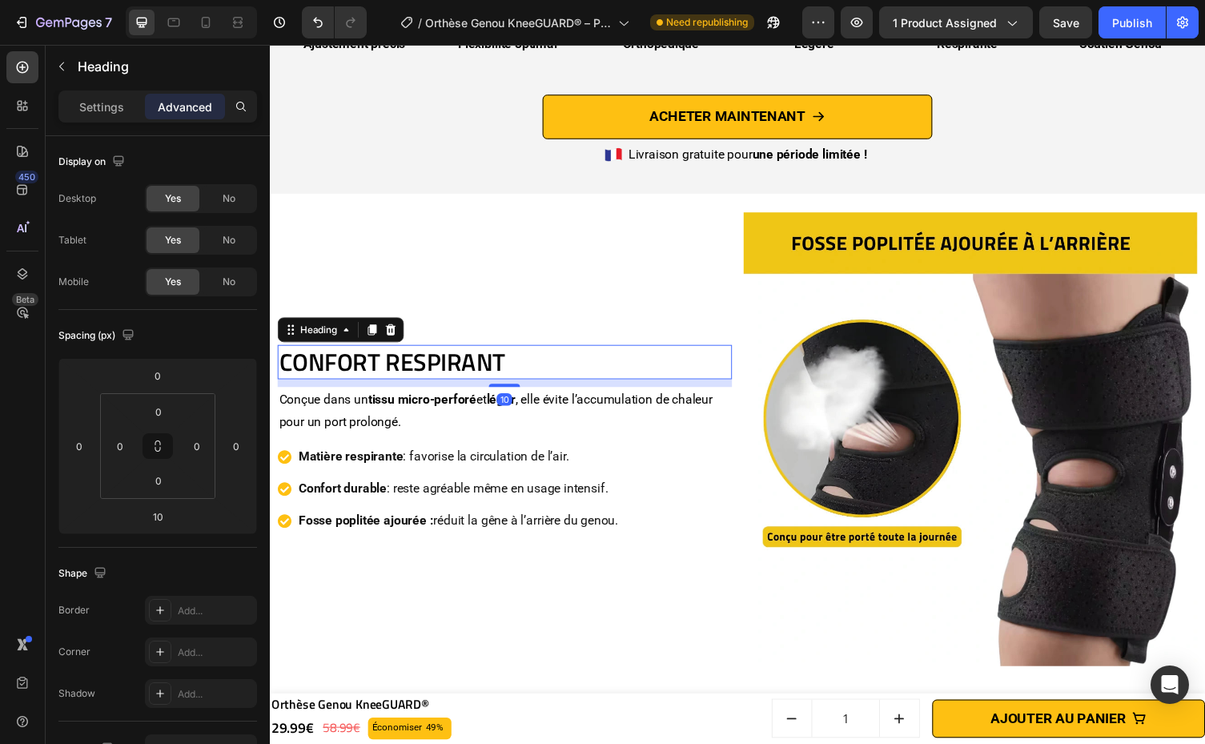
scroll to position [3323, 0]
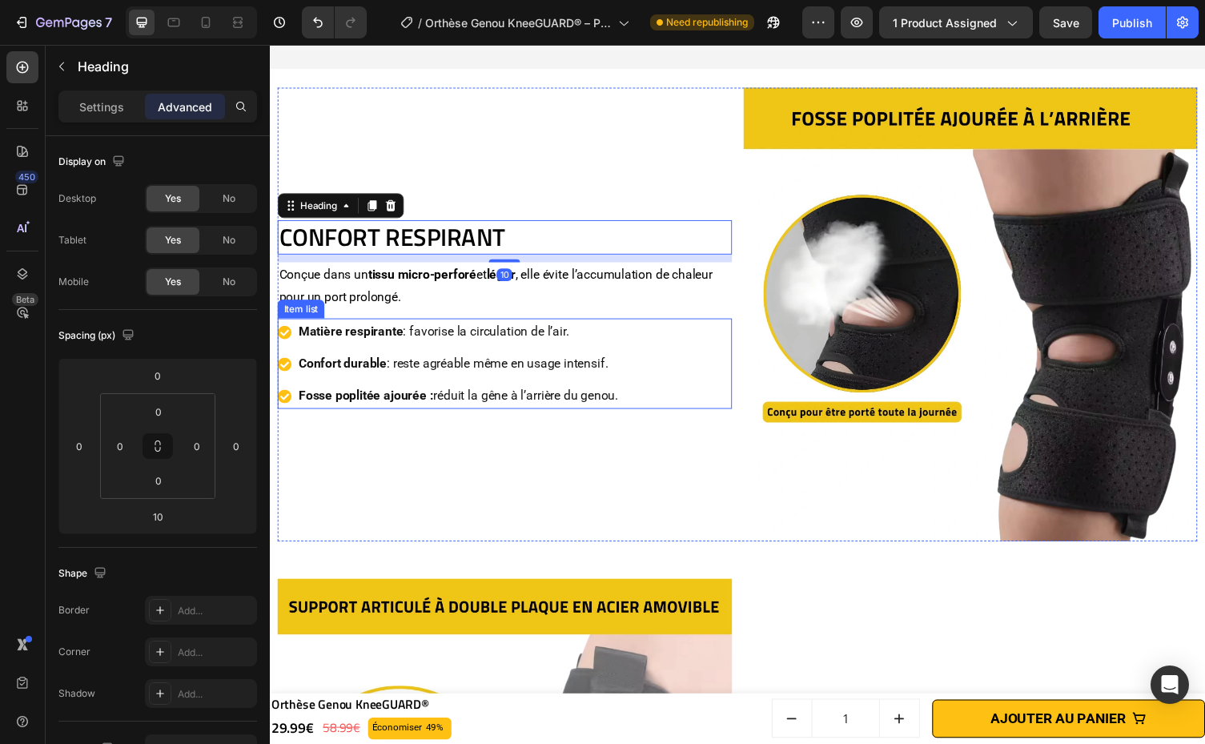
click at [697, 381] on div "Matière respirante : favorise la circulation de l’air. Confort durable : reste …" at bounding box center [511, 372] width 467 height 93
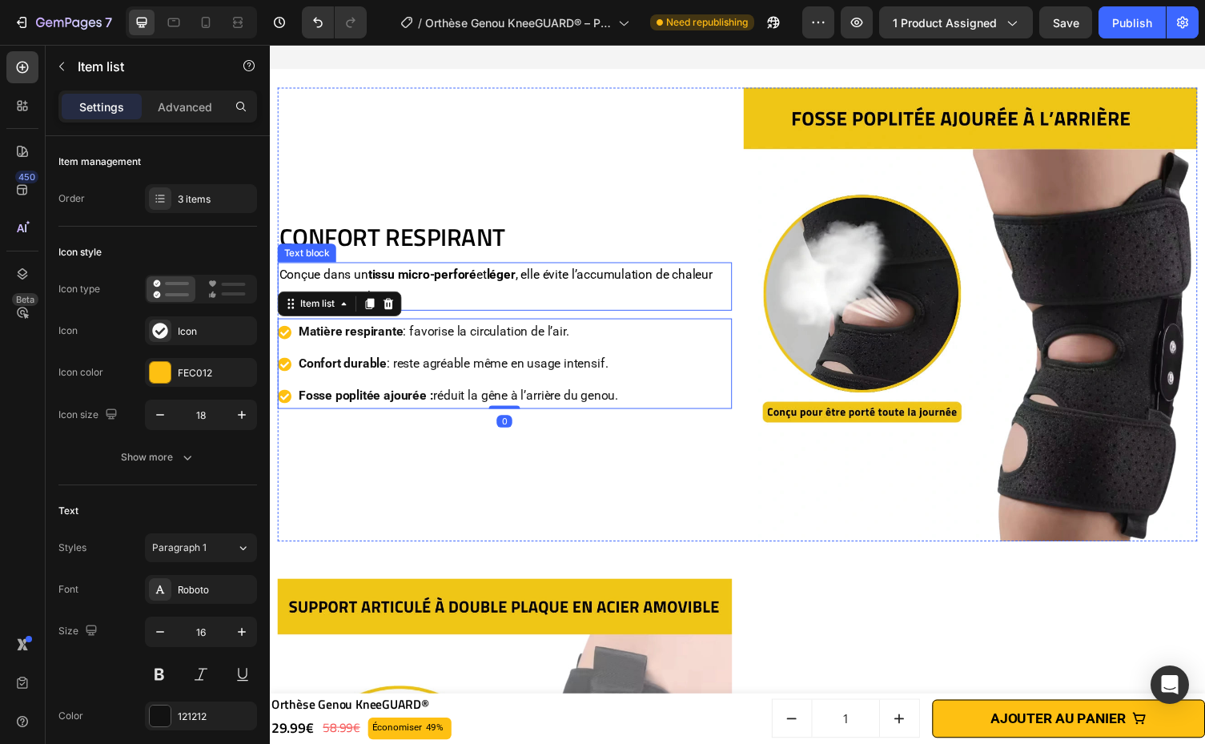
click at [688, 299] on p "Conçue dans un tissu micro-perforé et léger , elle évite l’accumulation de chal…" at bounding box center [510, 293] width 463 height 46
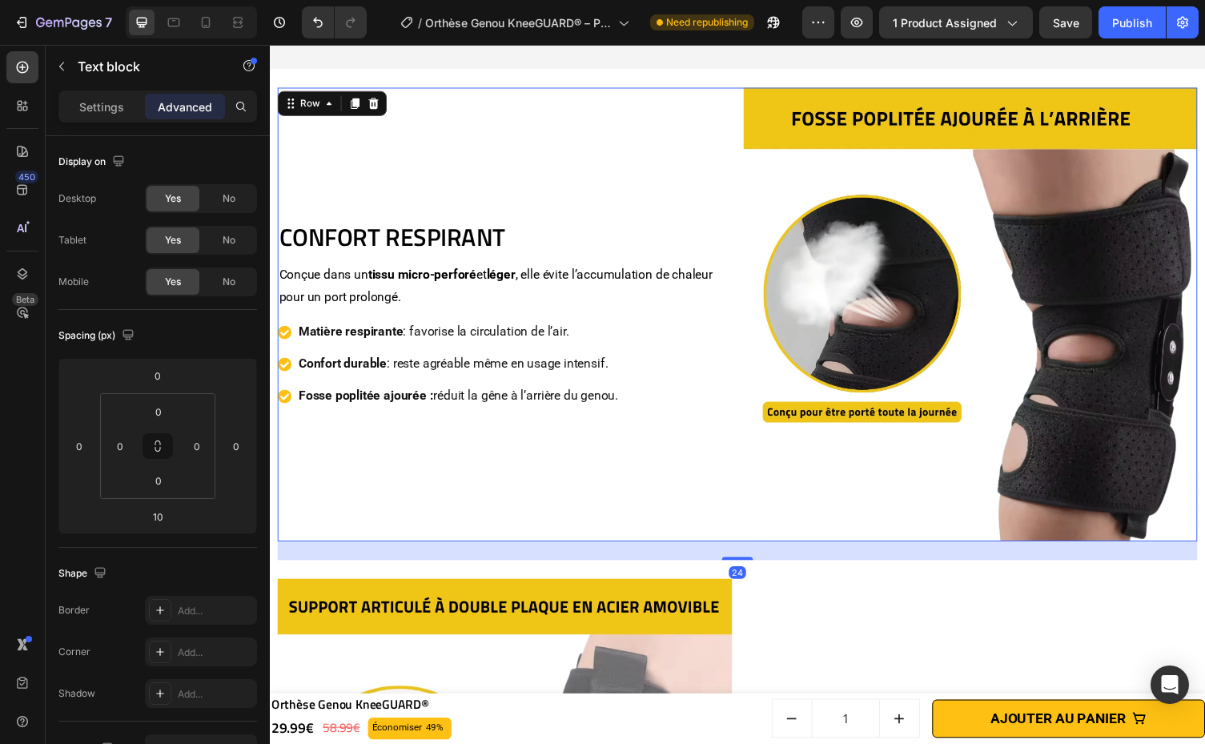
click at [714, 418] on div "CONFORT RESPIRANT Heading Conçue dans un tissu micro-perforé et léger , elle év…" at bounding box center [511, 322] width 467 height 467
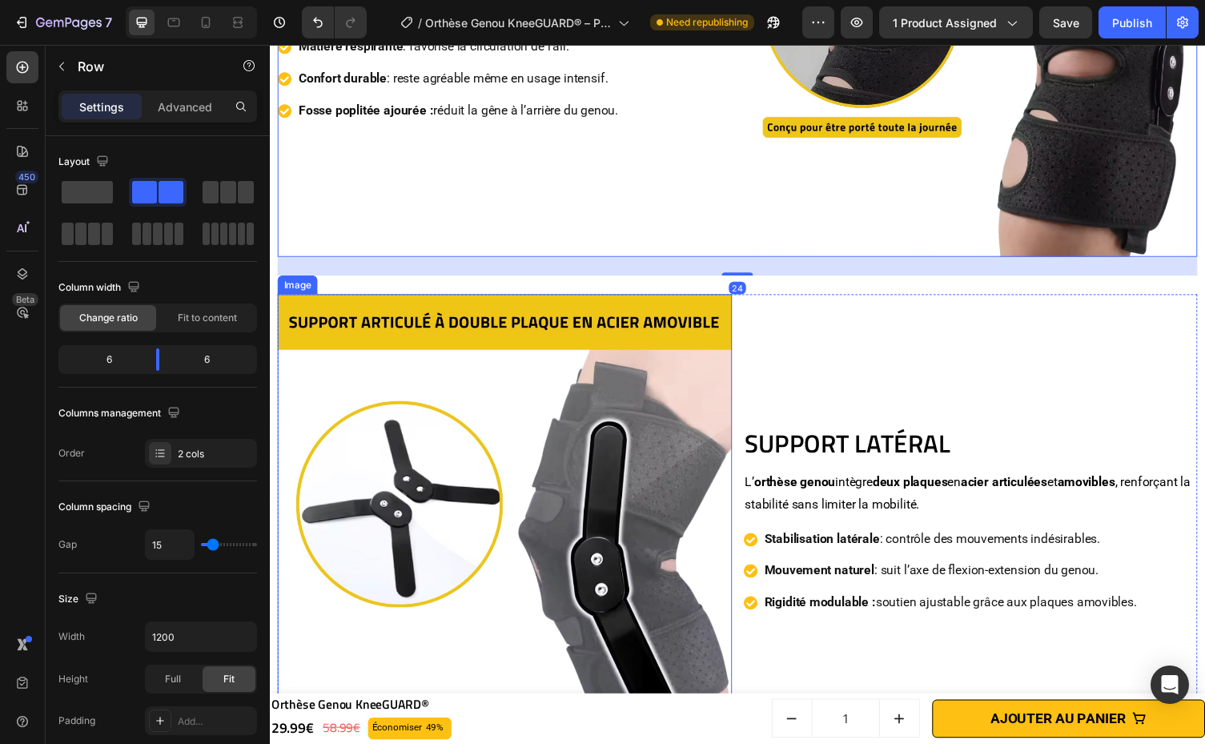
scroll to position [3698, 0]
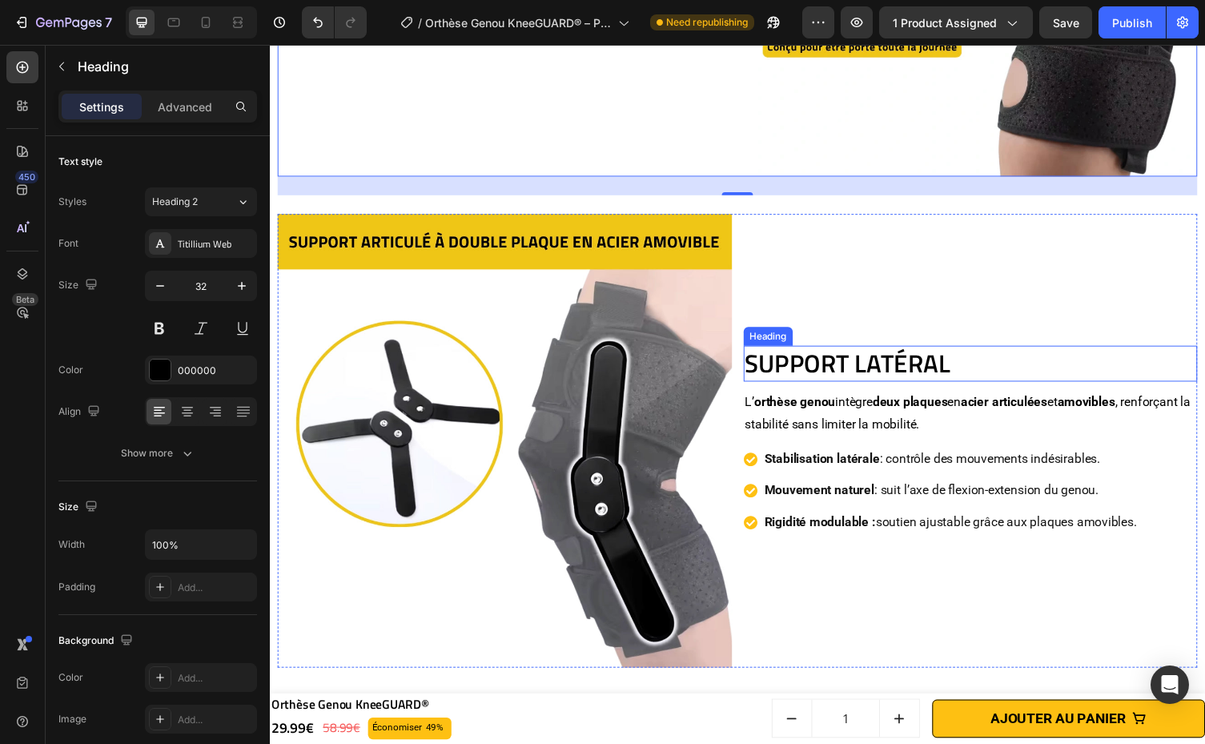
click at [826, 371] on h2 "Support Latéral" at bounding box center [989, 372] width 467 height 37
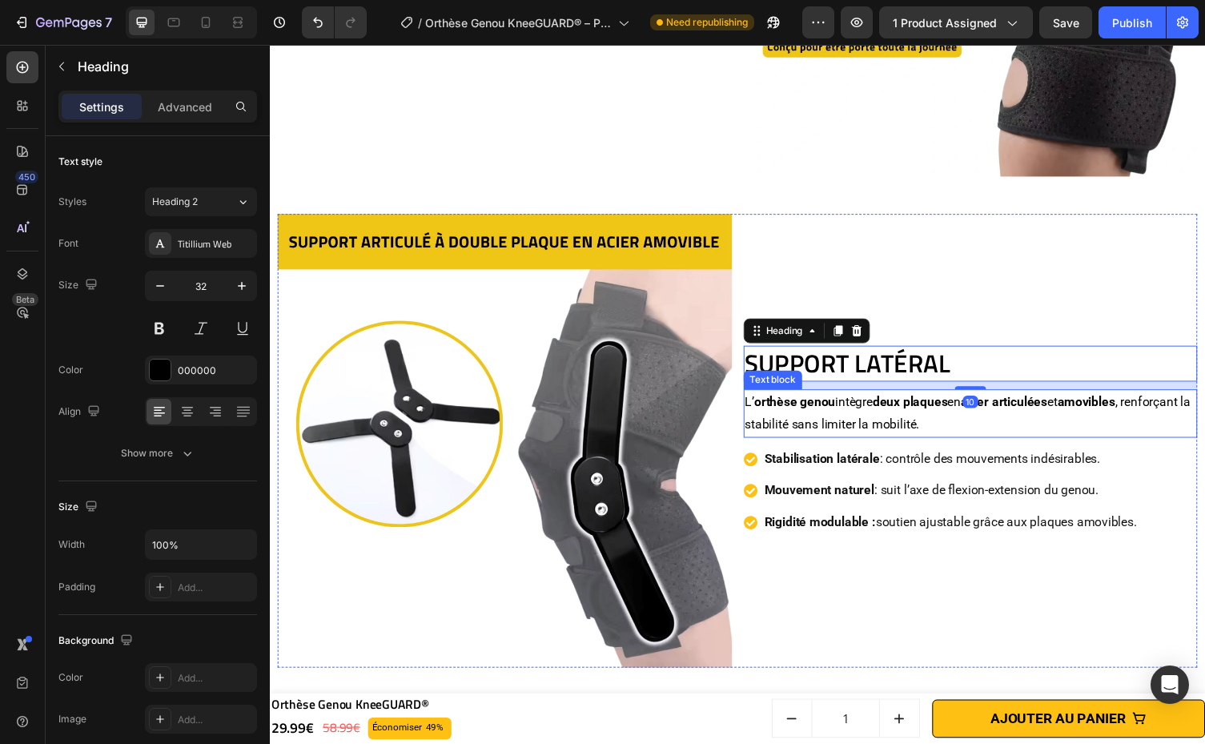
click at [956, 433] on p "L’ orthèse genou intègre deux plaques en acier articulées et amovibles , renfor…" at bounding box center [989, 423] width 463 height 46
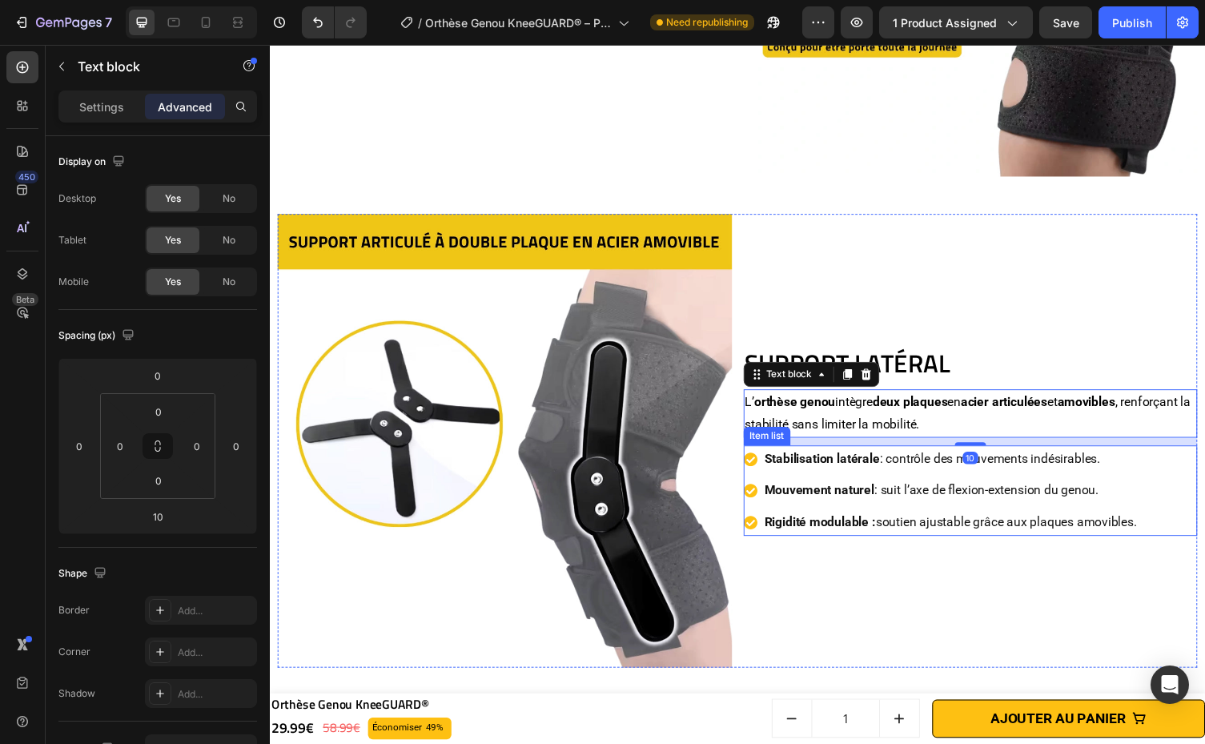
click at [1167, 479] on div "Stabilisation latérale : contrôle des mouvements indésirables. Mouvement nature…" at bounding box center [989, 502] width 467 height 93
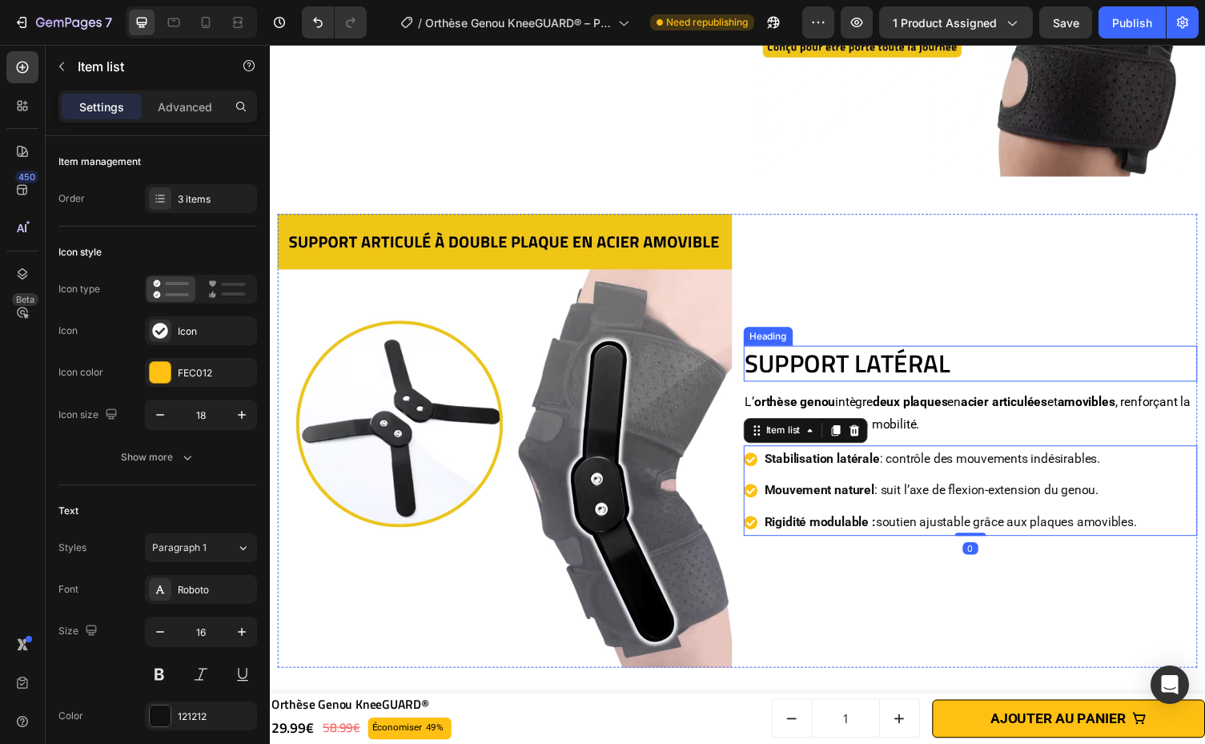
click at [1099, 357] on h2 "Support Latéral" at bounding box center [989, 372] width 467 height 37
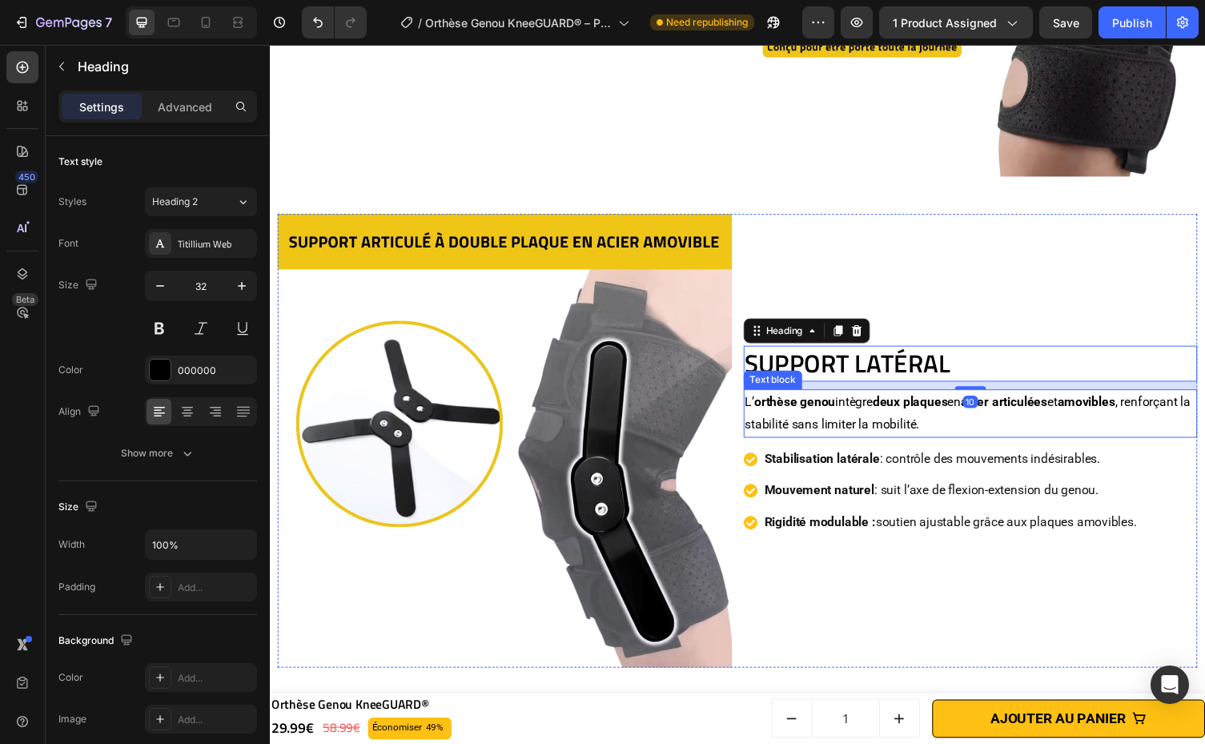
click at [1104, 333] on div "Support Latéral Heading 10 L’ orthèse genou intègre deux plaques en acier artic…" at bounding box center [989, 451] width 467 height 467
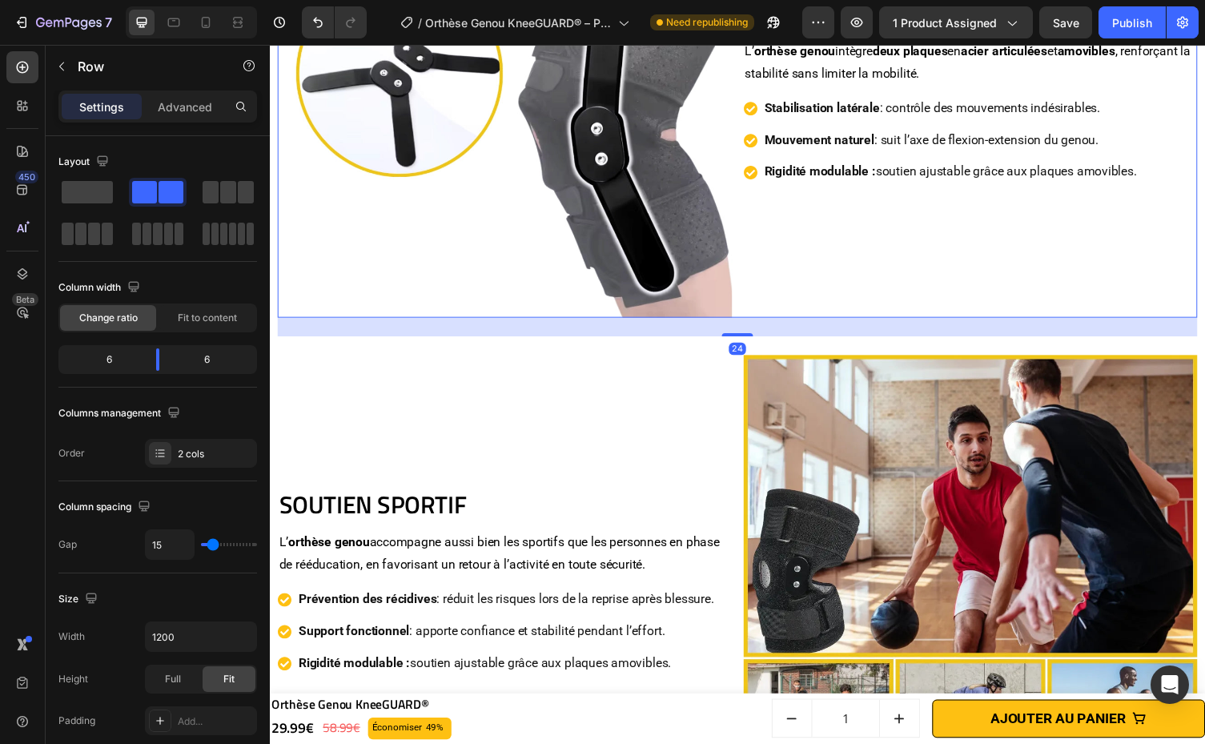
scroll to position [4295, 0]
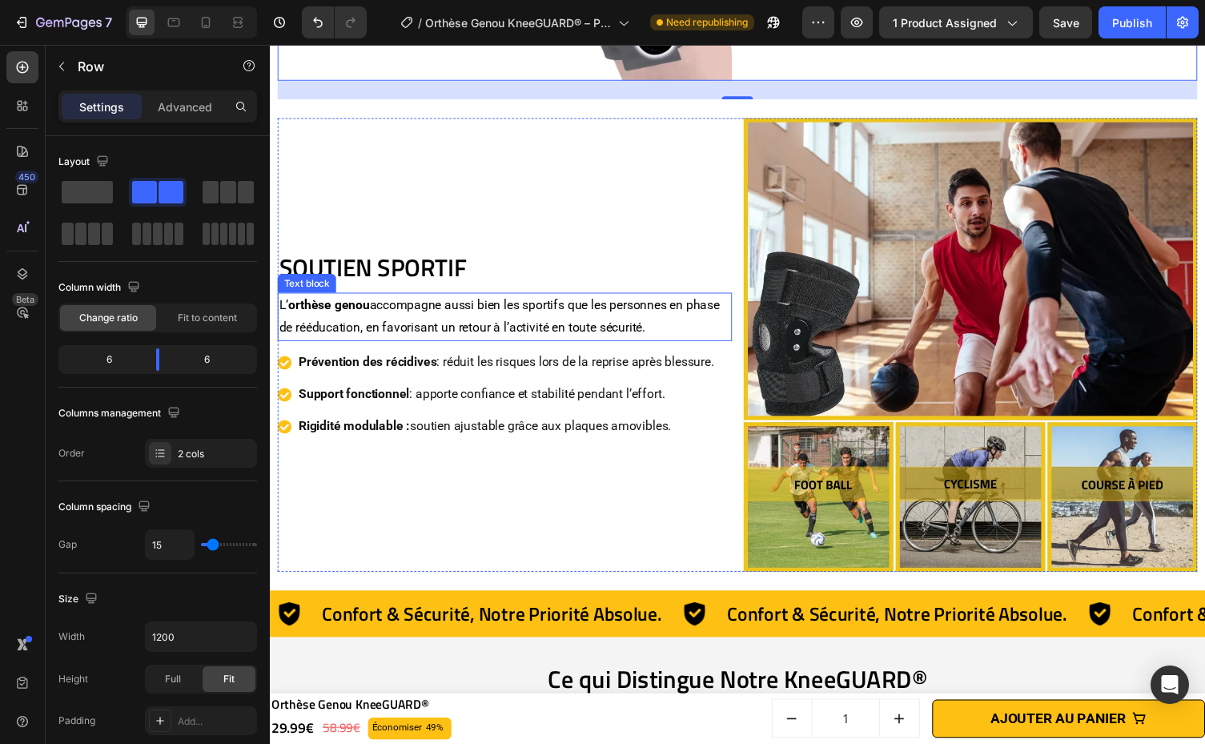
click at [370, 310] on strong "orthèse genou" at bounding box center [330, 311] width 83 height 15
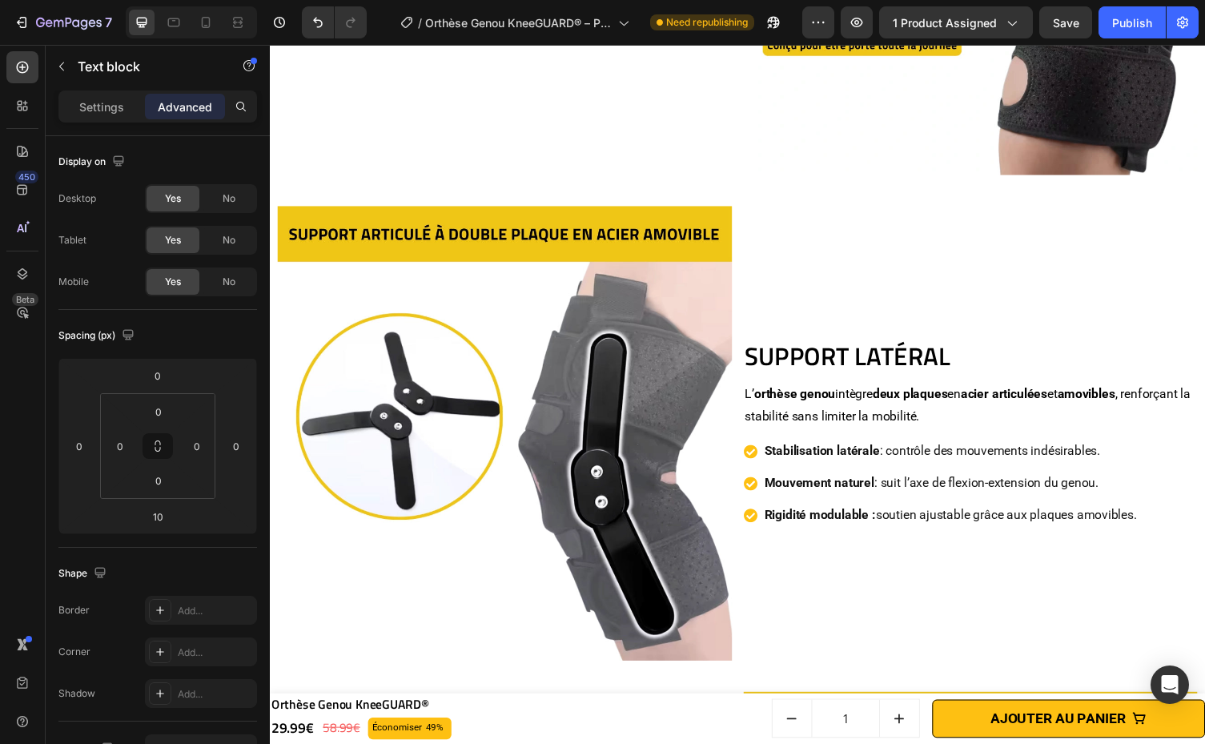
scroll to position [3768, 0]
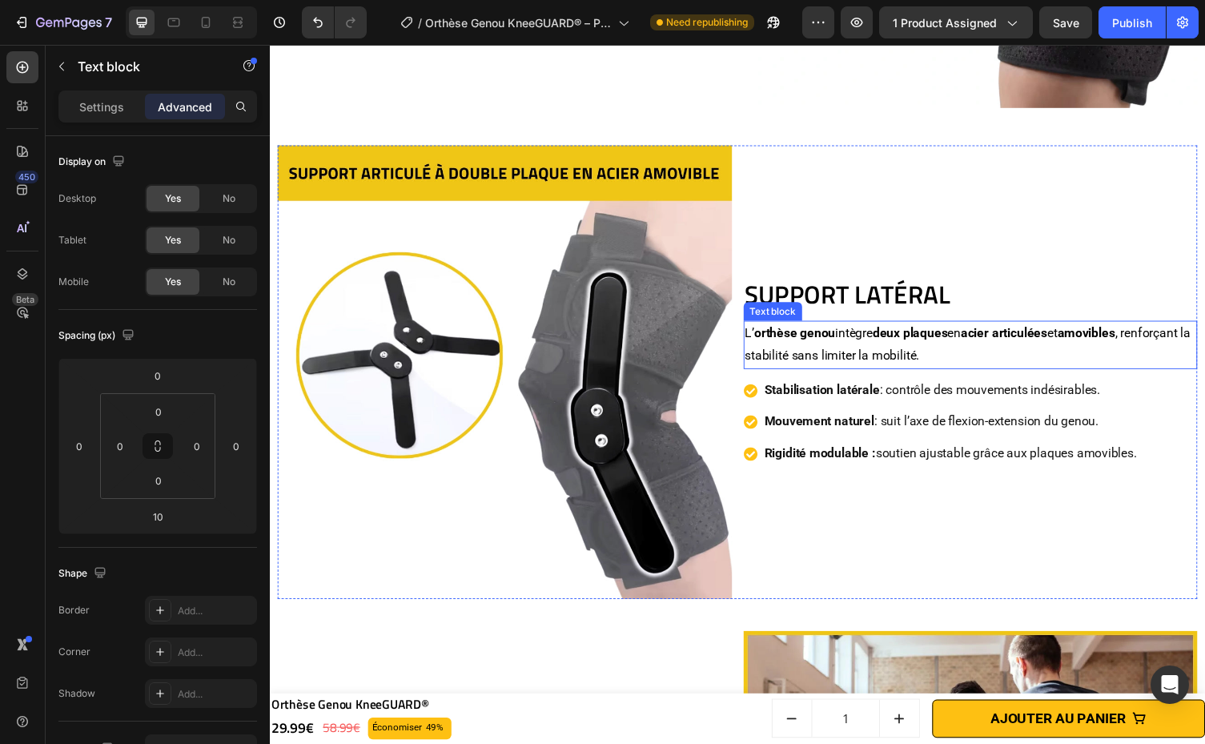
click at [768, 333] on strong "orthèse genou" at bounding box center [809, 340] width 83 height 15
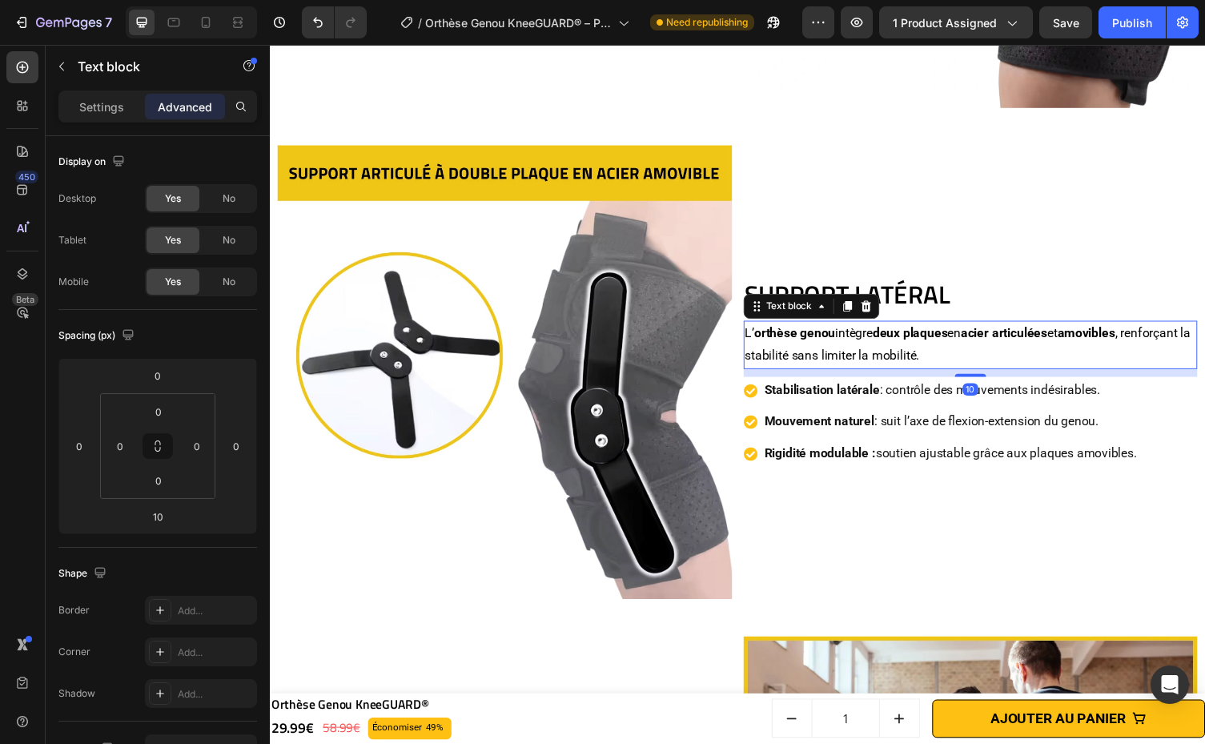
click at [768, 333] on strong "orthèse genou" at bounding box center [809, 340] width 83 height 15
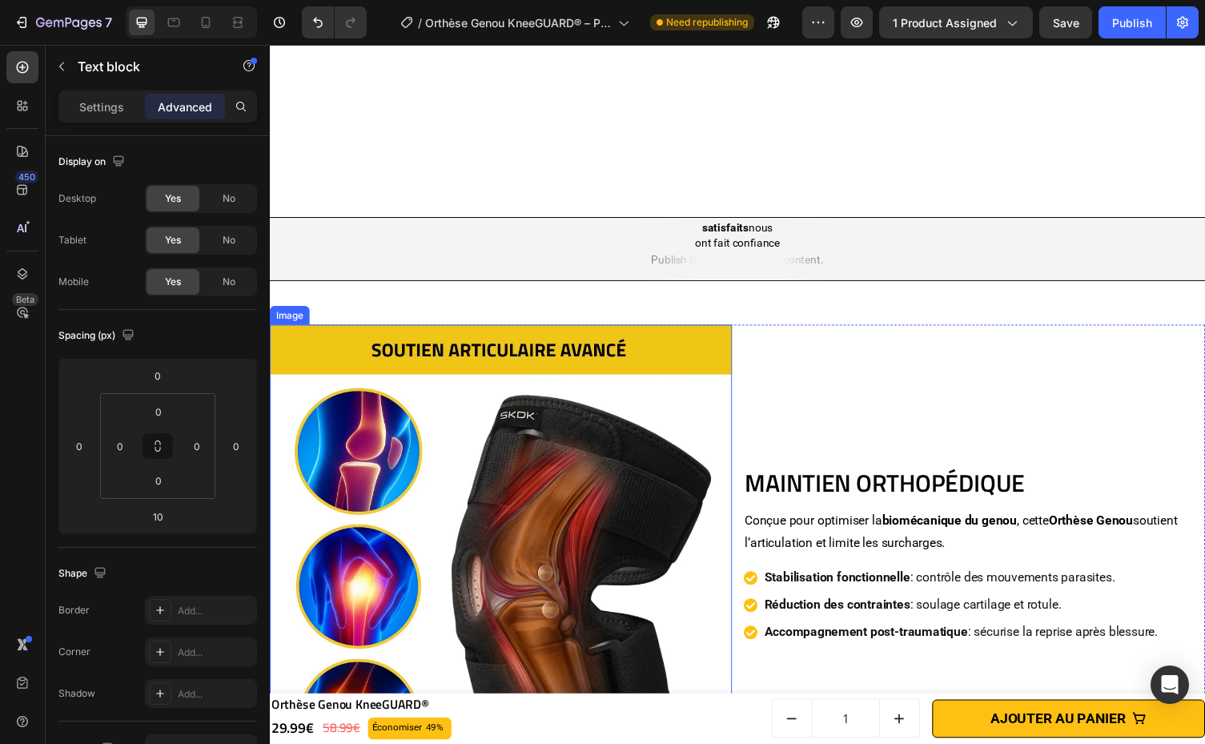
scroll to position [1452, 0]
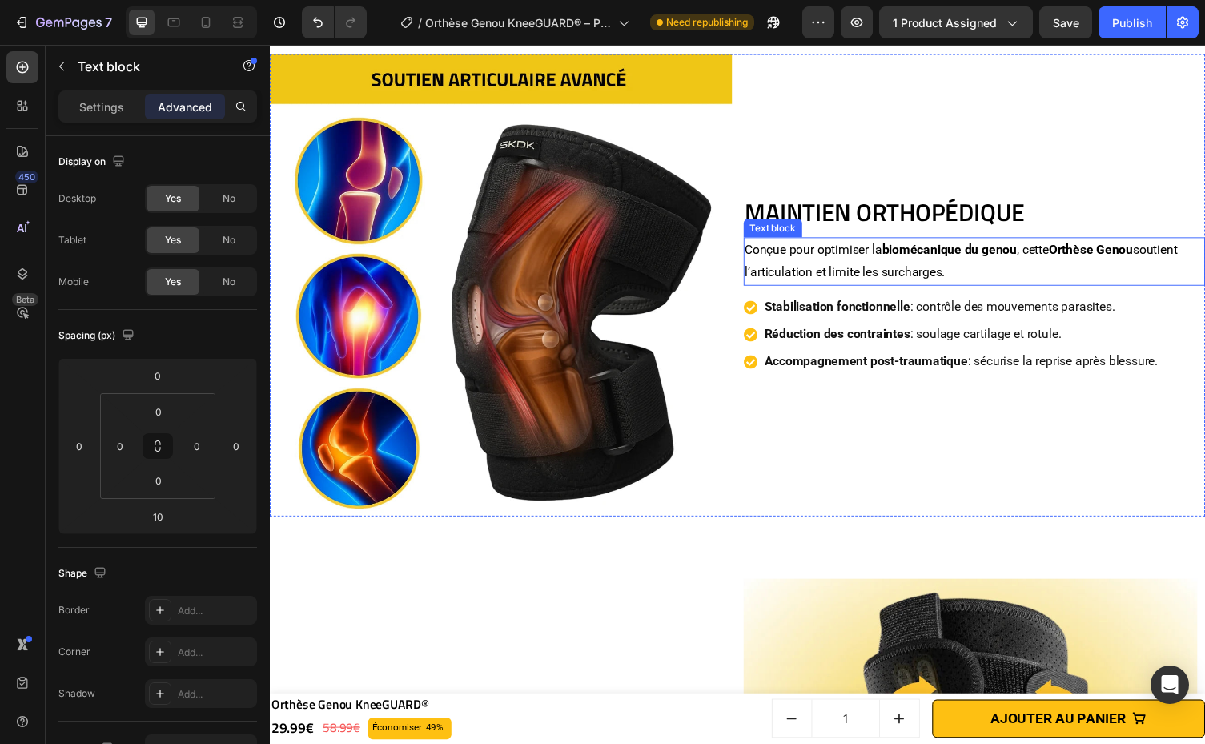
click at [1059, 247] on p "Conçue pour optimiser la biomécanique du genou , cette Orthèse Genou soutient l…" at bounding box center [993, 267] width 471 height 46
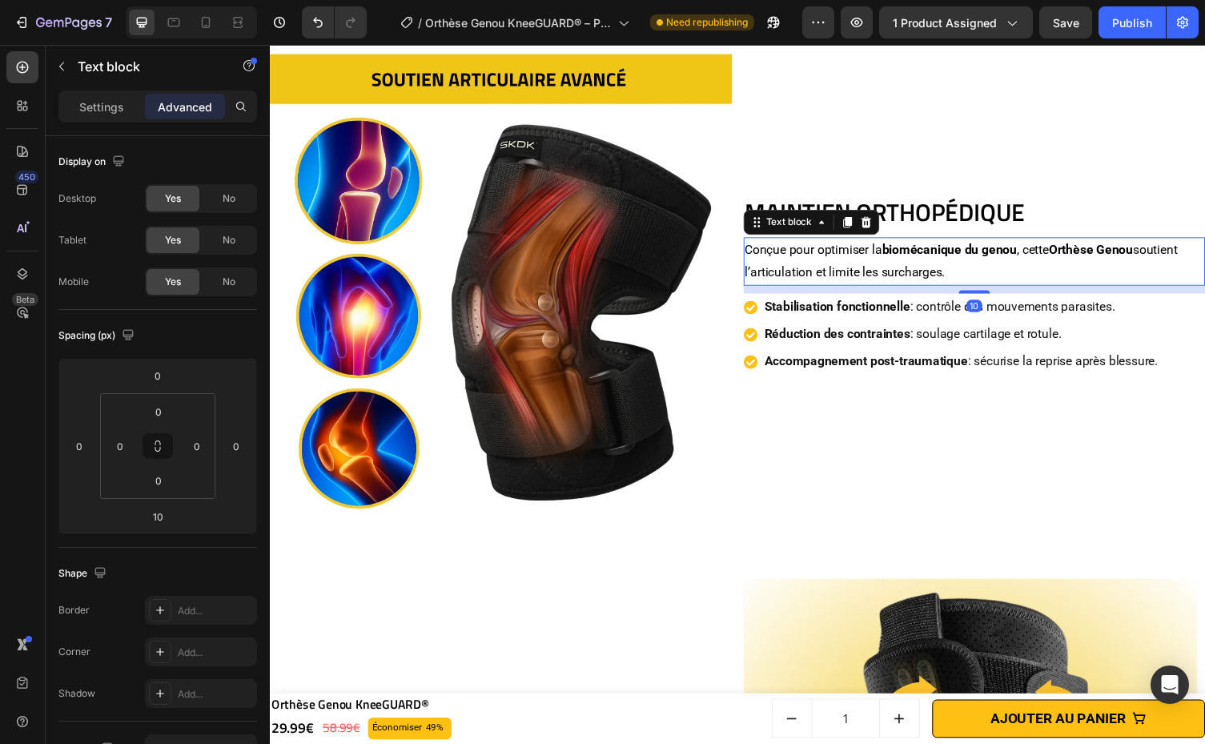
click at [1044, 253] on p "Conçue pour optimiser la biomécanique du genou , cette Orthèse Genou soutient l…" at bounding box center [993, 267] width 471 height 46
drag, startPoint x: 1041, startPoint y: 252, endPoint x: 1159, endPoint y: 261, distance: 118.0
click at [1159, 261] on p "Conçue pour optimiser la biomécanique du genou , cette Orthèse Genou soutient l…" at bounding box center [993, 267] width 471 height 46
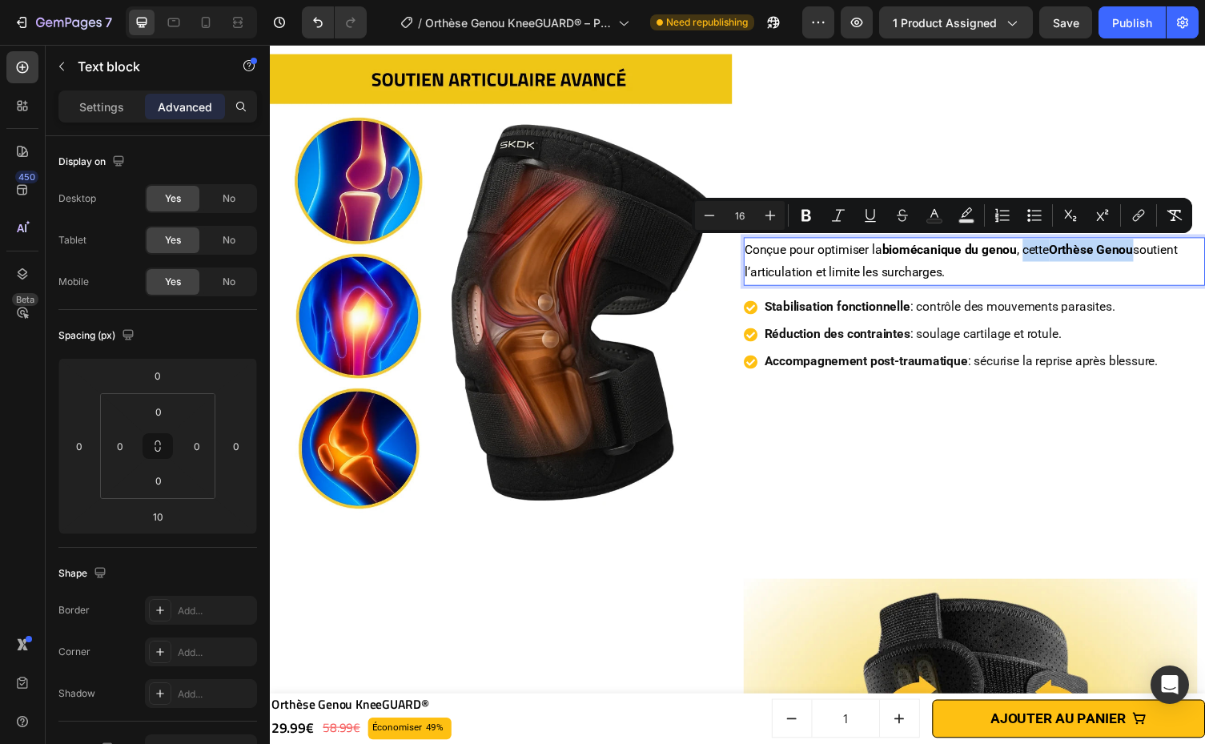
copy p "cette Orthèse Genou"
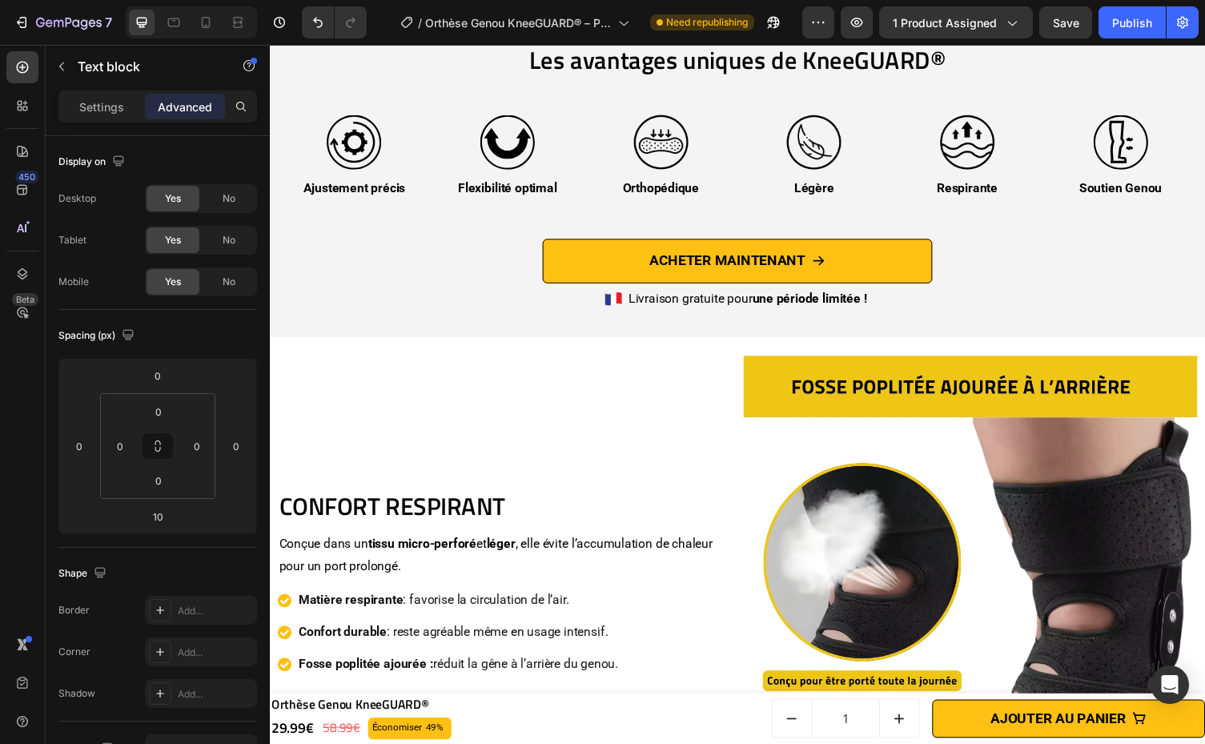
scroll to position [3330, 0]
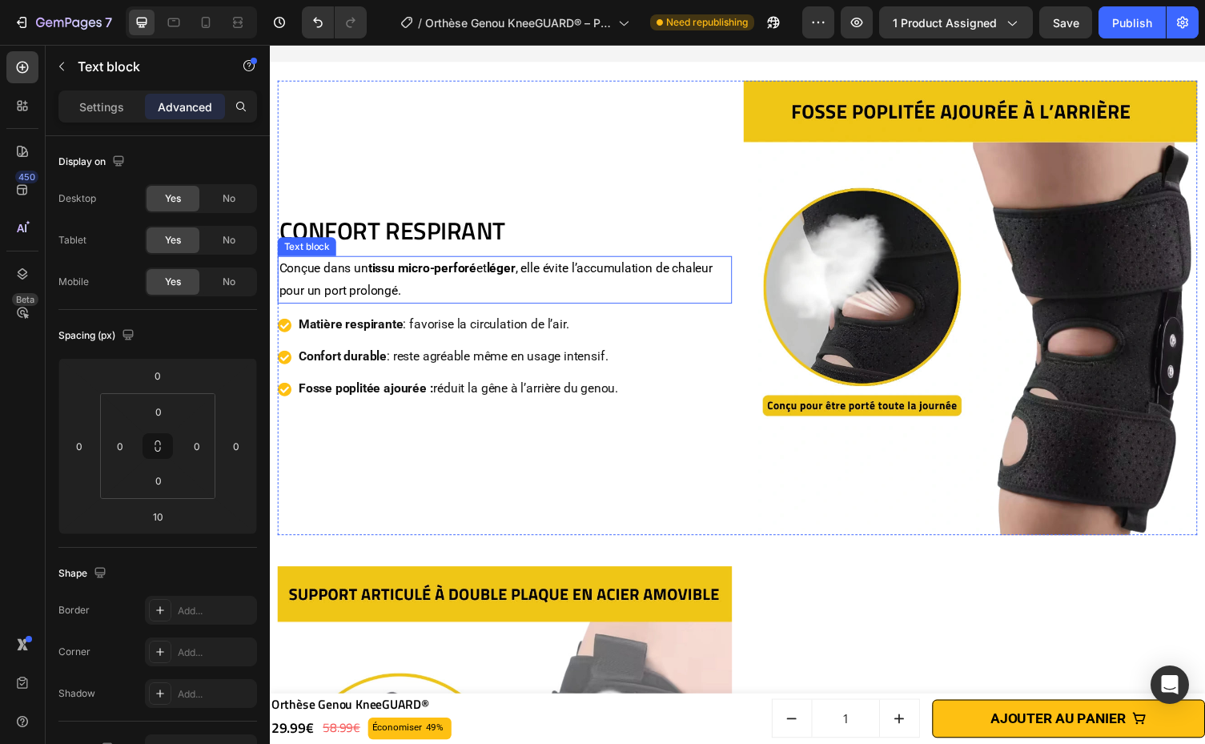
click at [525, 281] on p "Conçue dans un tissu micro-perforé et léger , elle évite l’accumulation de chal…" at bounding box center [510, 286] width 463 height 46
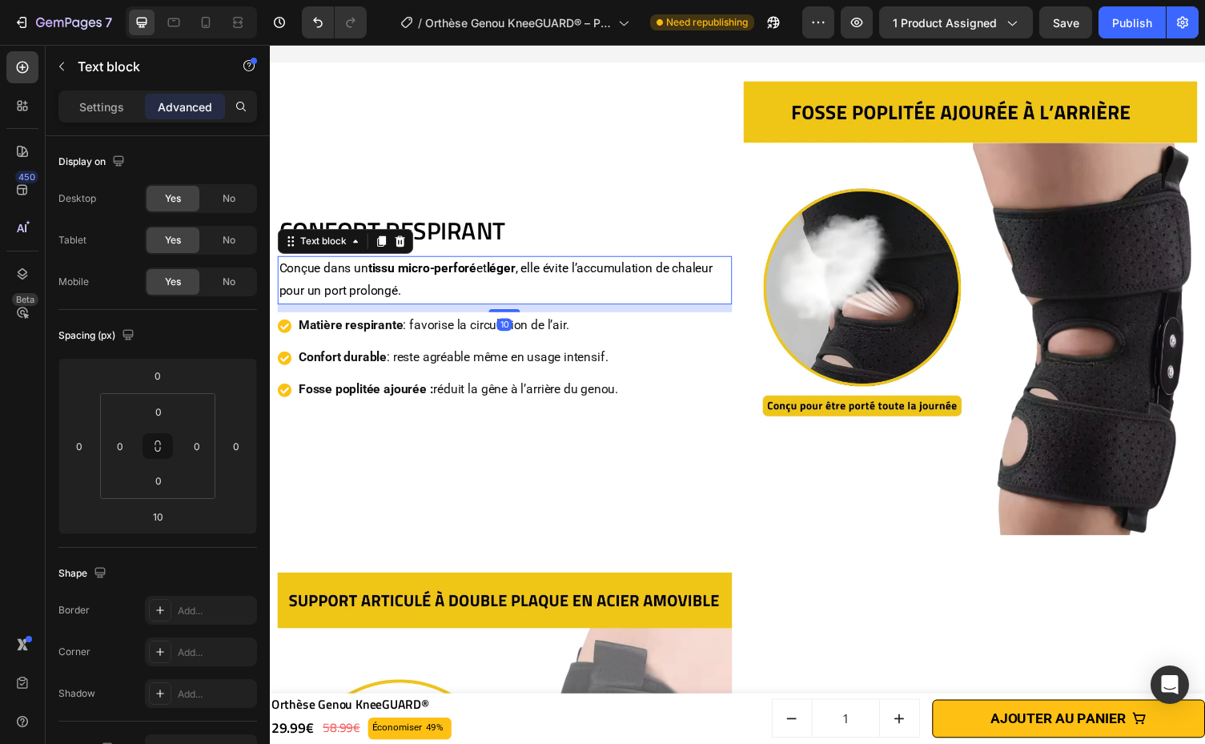
click at [543, 271] on p "Conçue dans un tissu micro-perforé et léger , elle évite l’accumulation de chal…" at bounding box center [510, 286] width 463 height 46
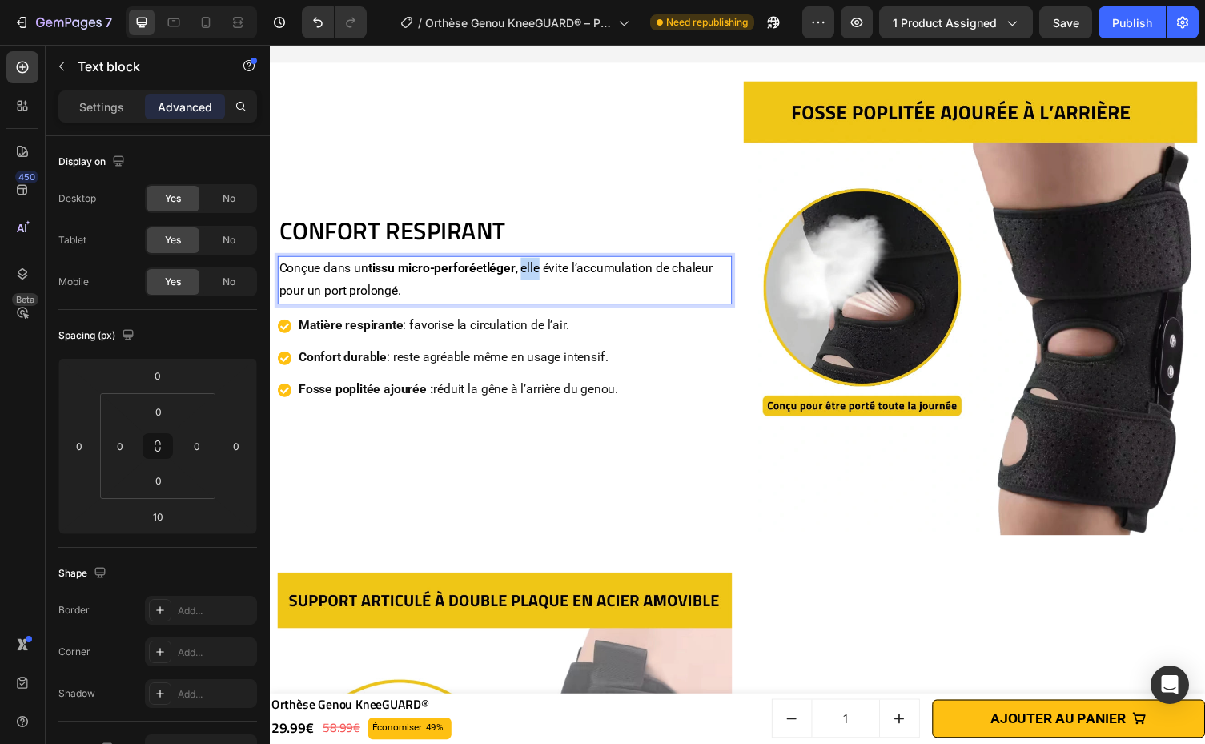
drag, startPoint x: 537, startPoint y: 272, endPoint x: 555, endPoint y: 273, distance: 18.4
click at [555, 273] on p "Conçue dans un tissu micro-perforé et léger , elle évite l’accumulation de chal…" at bounding box center [510, 286] width 463 height 46
click at [592, 298] on p "Conçue dans un tissu micro-perforé et léger , cette Orthèse Genou évite l’accum…" at bounding box center [510, 286] width 463 height 46
drag, startPoint x: 569, startPoint y: 271, endPoint x: 653, endPoint y: 271, distance: 84.0
click at [641, 271] on strong "Orthèse Genou" at bounding box center [598, 274] width 86 height 15
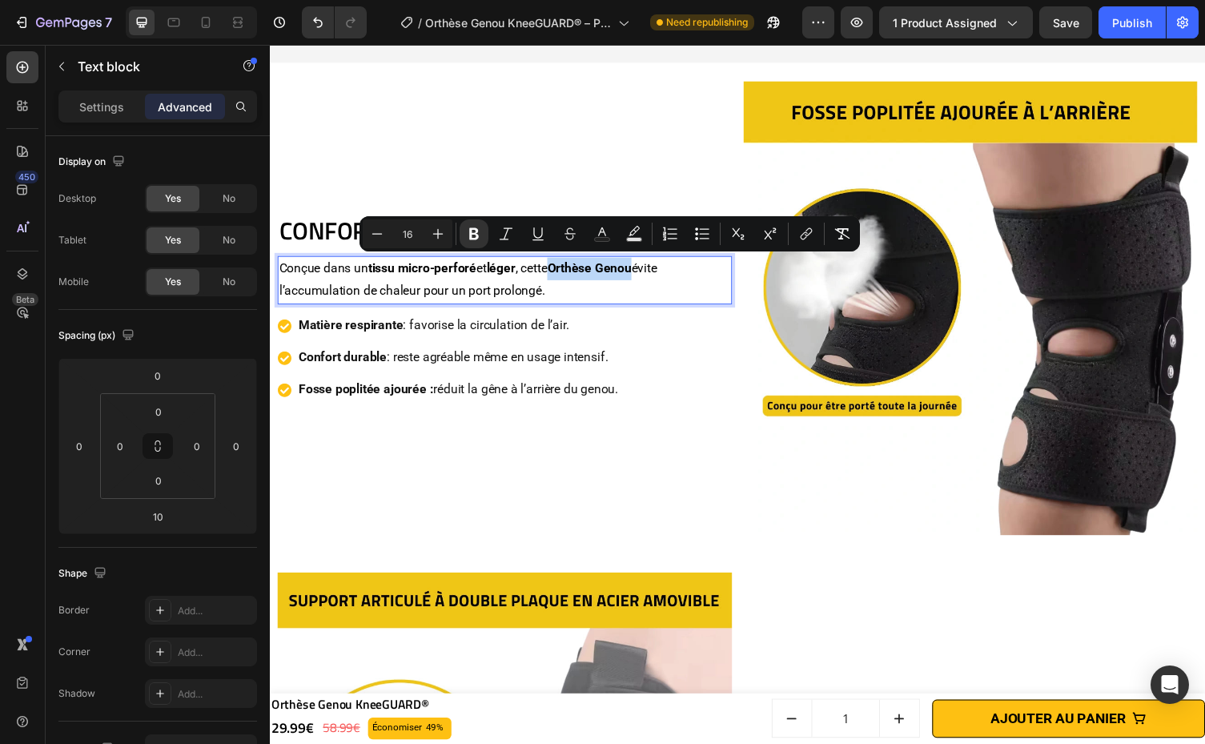
copy strong "Orthèse Genou"
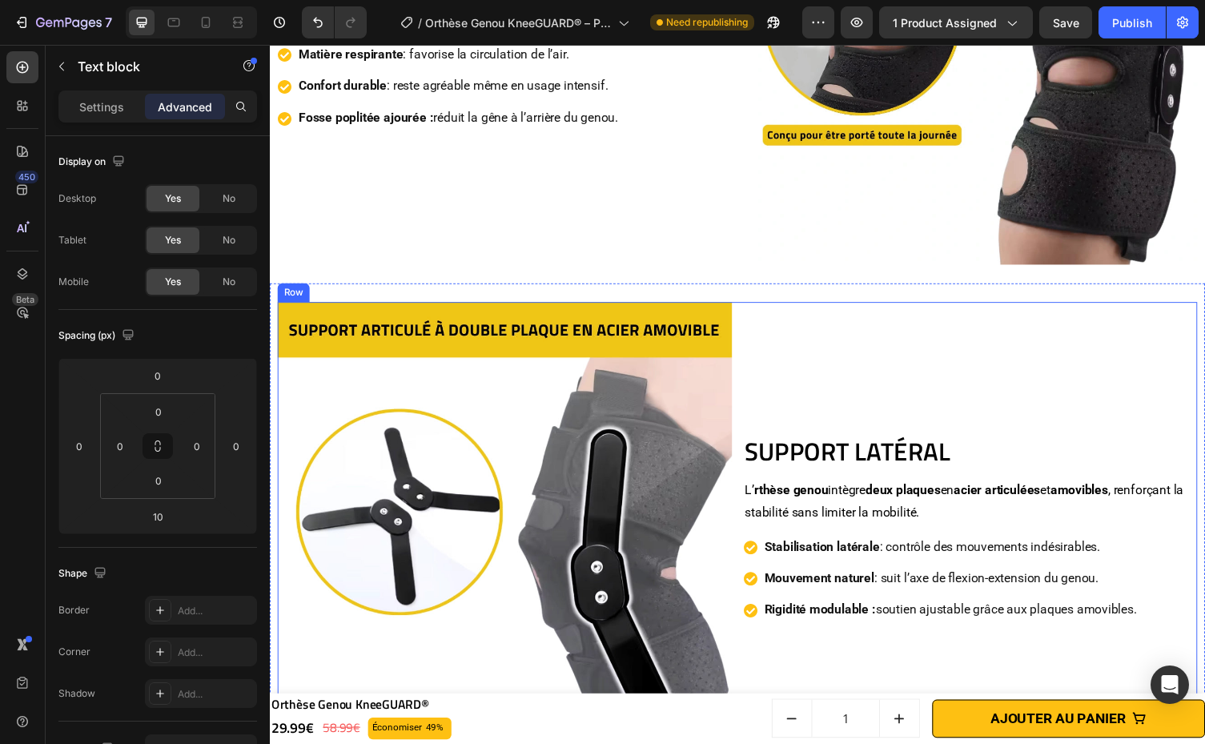
scroll to position [3690, 0]
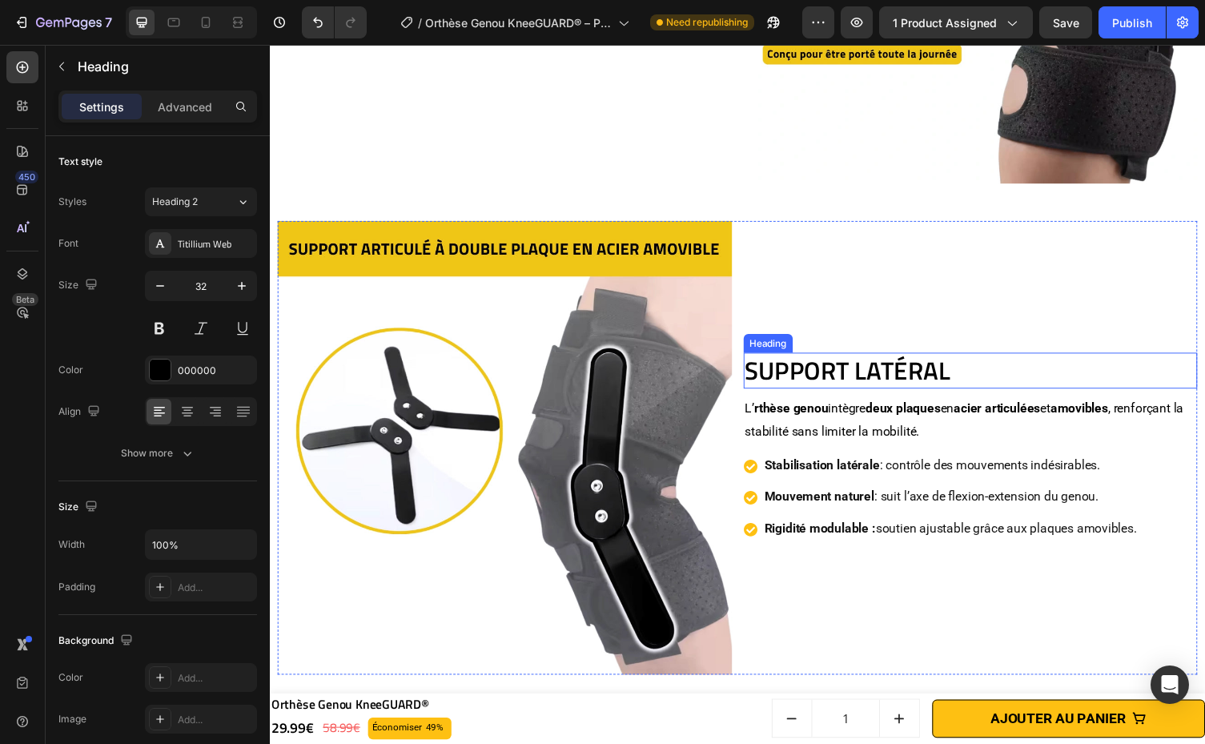
click at [1028, 365] on h2 "Support Latéral" at bounding box center [989, 379] width 467 height 37
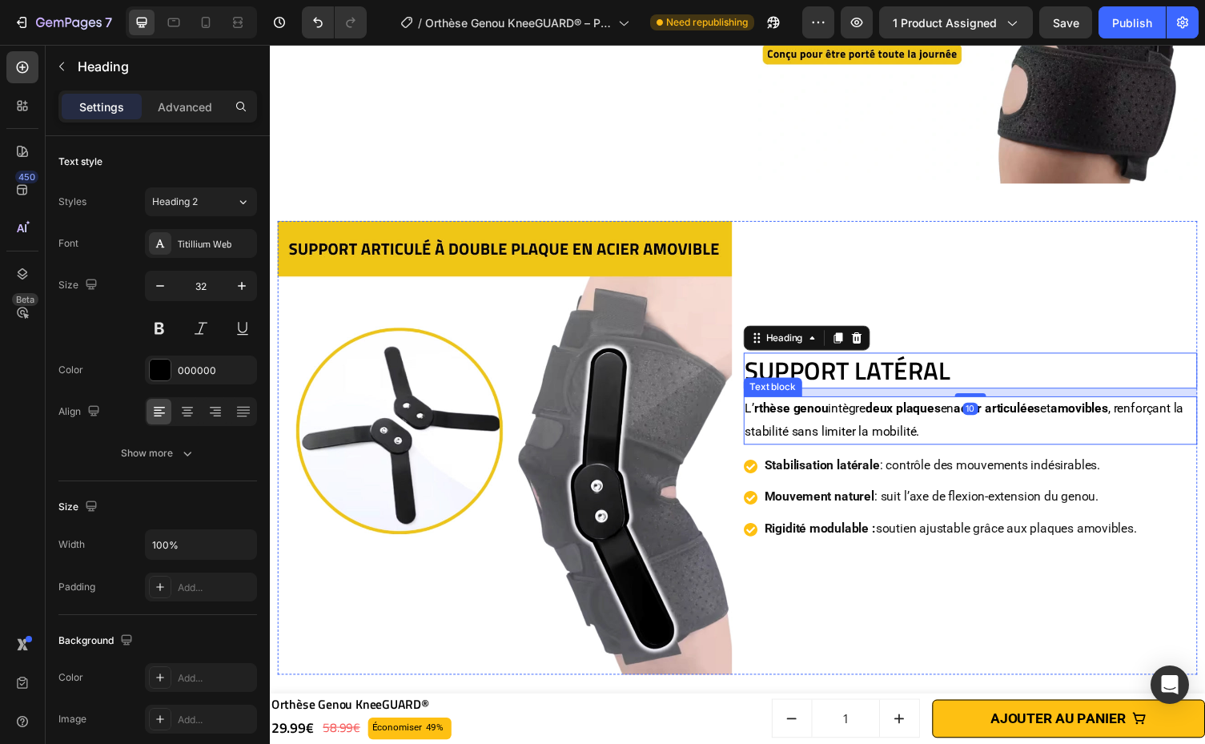
click at [768, 411] on strong "rthèse genou" at bounding box center [806, 418] width 76 height 15
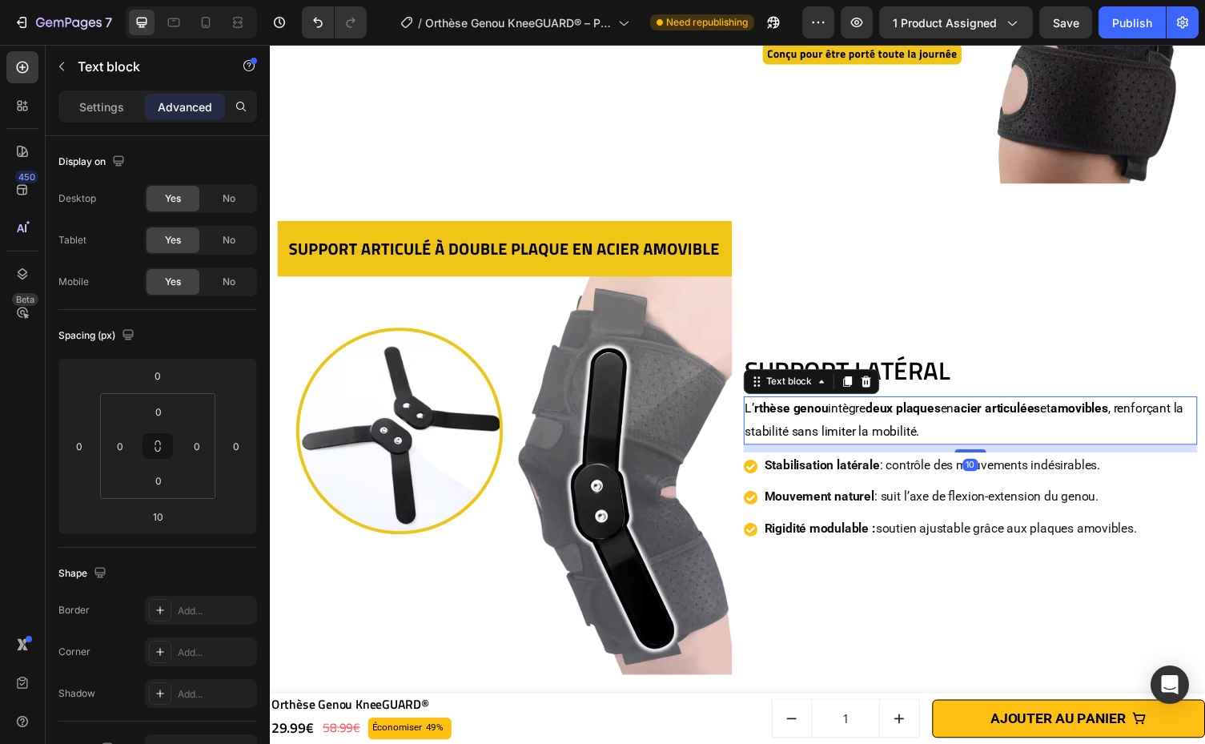
click at [768, 411] on strong "rthèse genou" at bounding box center [806, 418] width 76 height 15
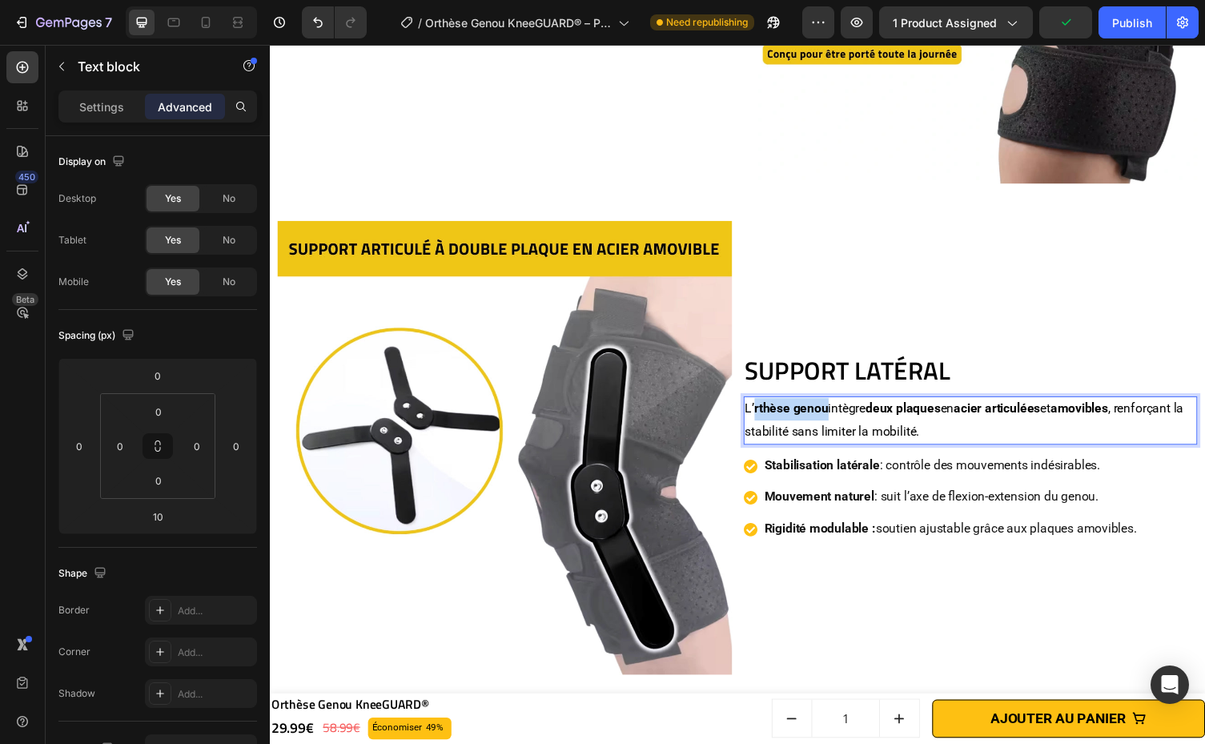
drag, startPoint x: 762, startPoint y: 407, endPoint x: 834, endPoint y: 405, distance: 72.1
click at [834, 411] on strong "rthèse genou" at bounding box center [806, 418] width 76 height 15
click at [1102, 348] on div "Support Latéral Heading L’ Orthèse Genou intègre deux plaques en acier articulé…" at bounding box center [989, 459] width 467 height 467
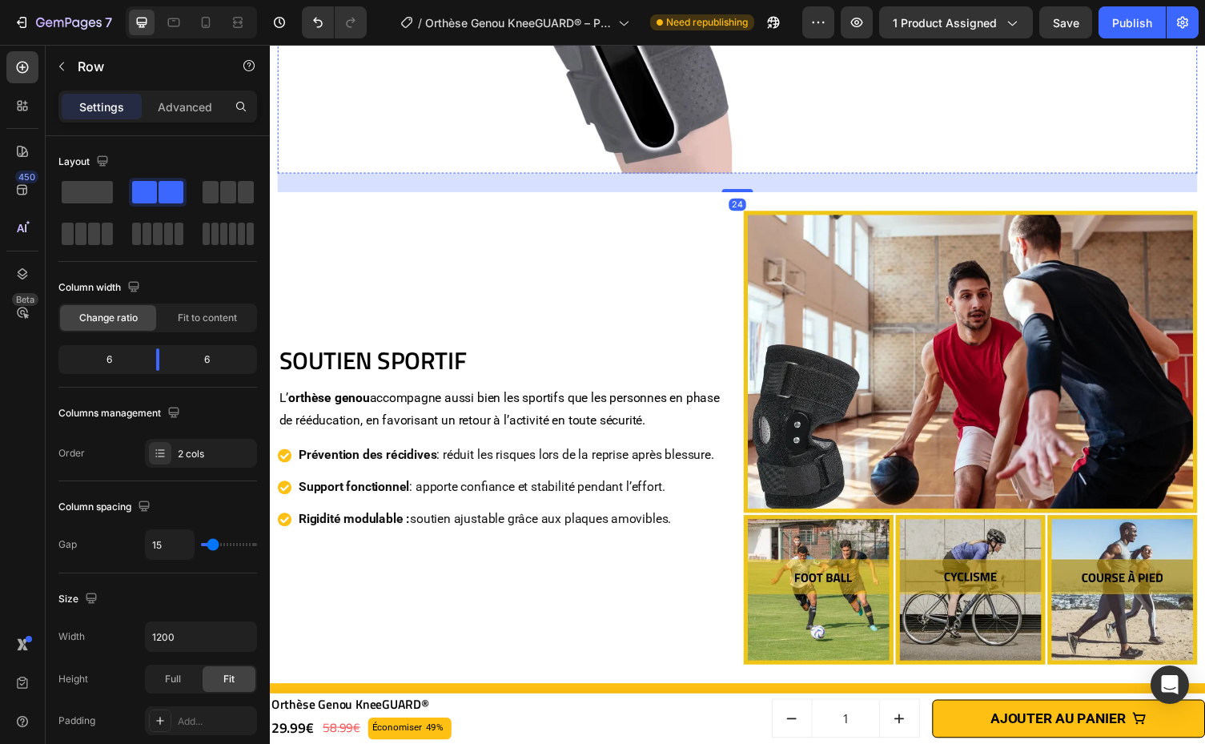
scroll to position [4226, 0]
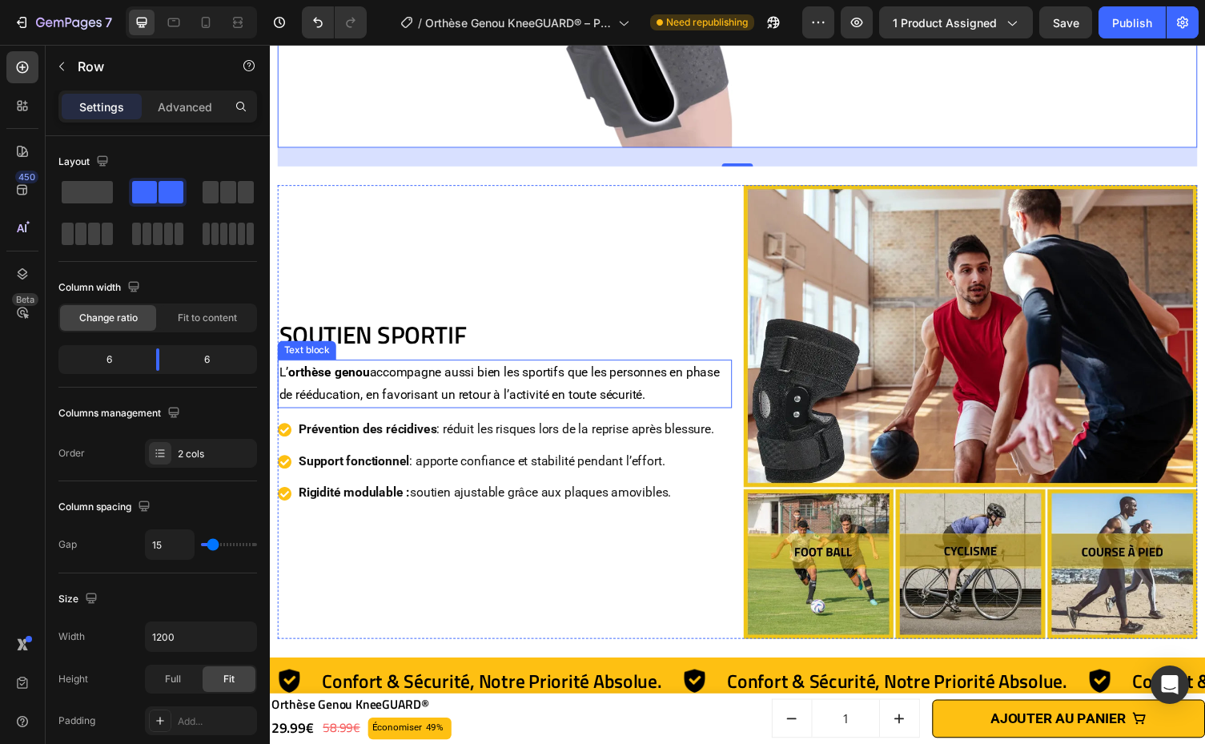
click at [555, 376] on p "L’ orthèse genou accompagne aussi bien les sportifs que les personnes en phase …" at bounding box center [510, 393] width 463 height 46
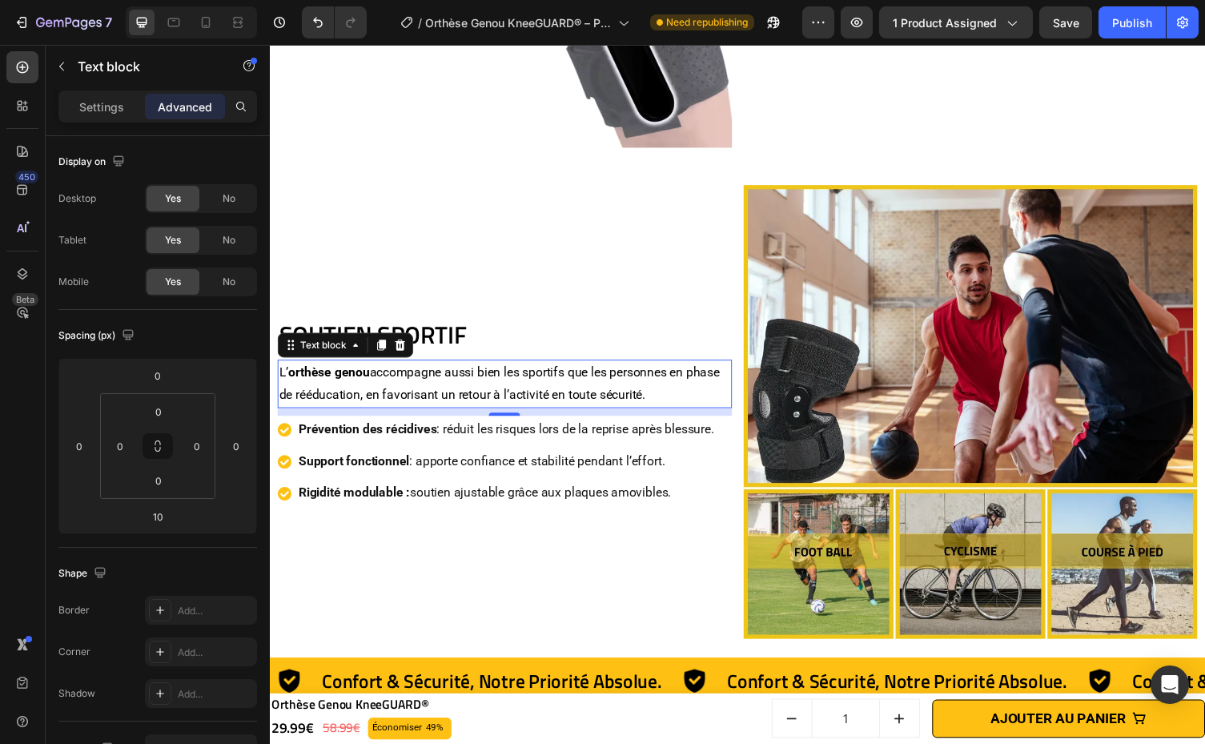
click at [526, 374] on p "L’ orthèse genou accompagne aussi bien les sportifs que les personnes en phase …" at bounding box center [510, 393] width 463 height 46
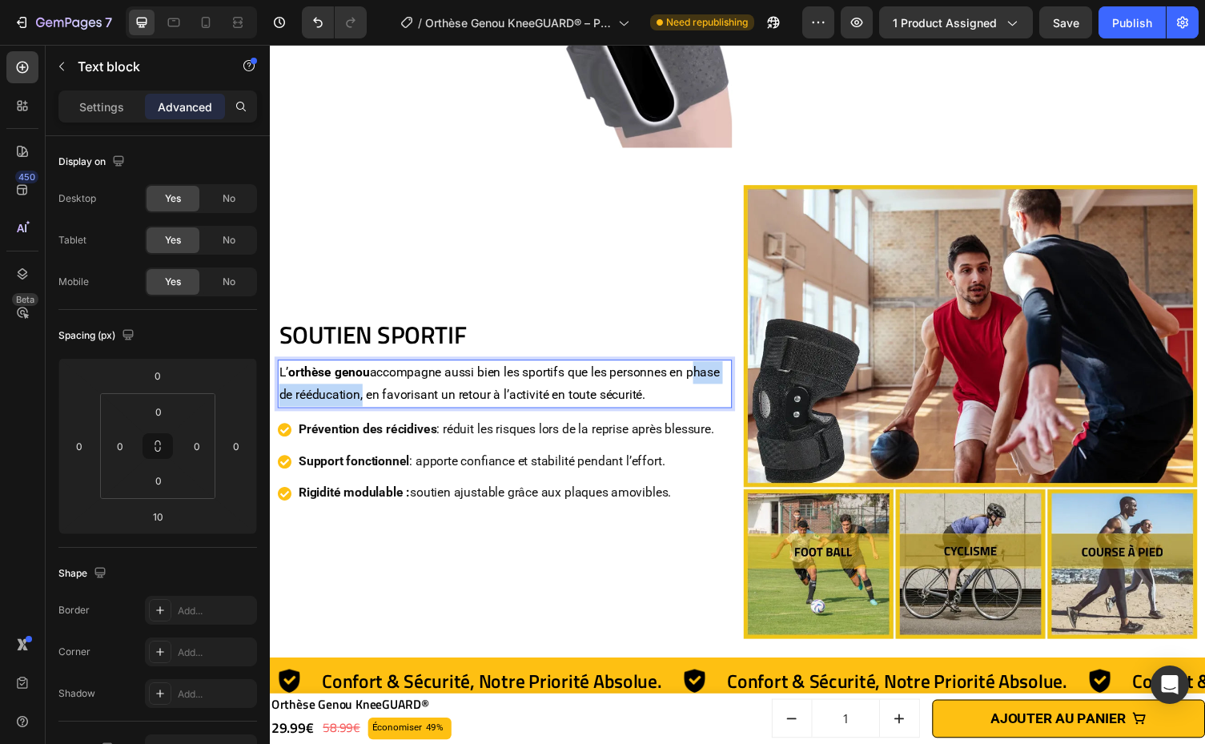
drag, startPoint x: 280, startPoint y: 394, endPoint x: 399, endPoint y: 395, distance: 119.3
click at [399, 395] on p "L’ orthèse genou accompagne aussi bien les sportifs que les personnes en phase …" at bounding box center [510, 393] width 463 height 46
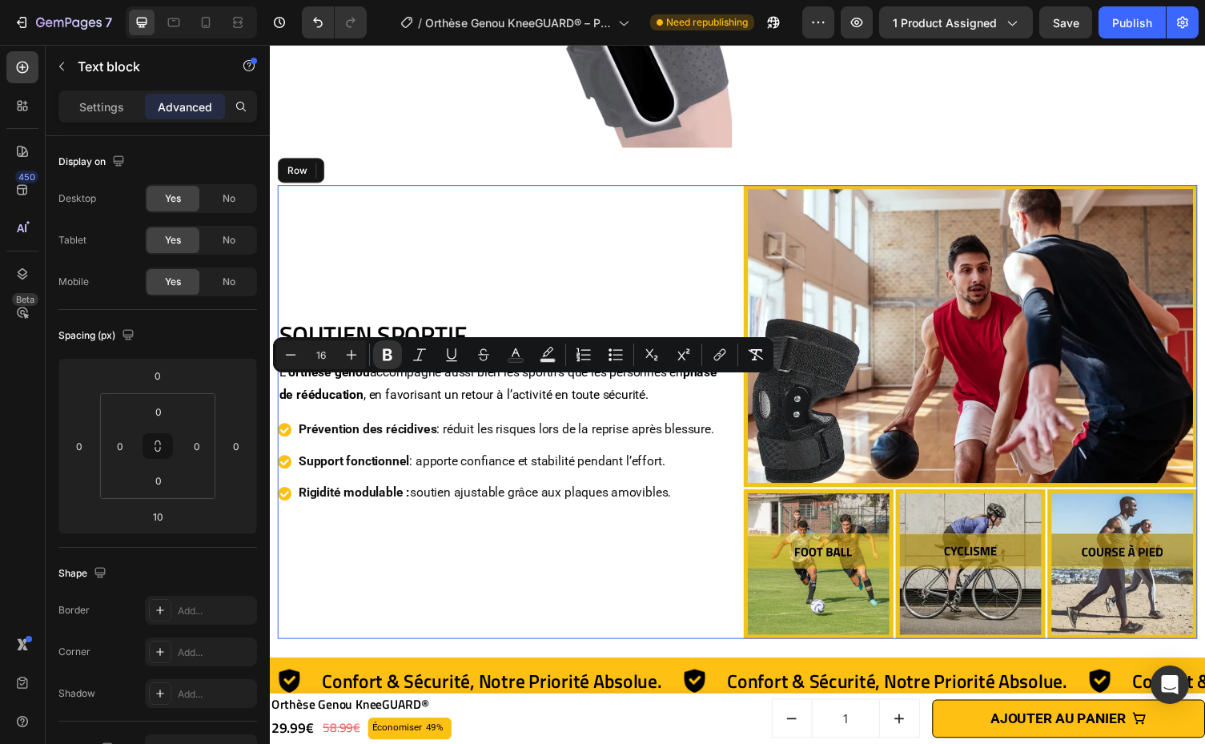
click at [540, 303] on div "SOUTIEN SPORTIF Heading L’ orthèse genou accompagne aussi bien les sportifs que…" at bounding box center [511, 422] width 467 height 467
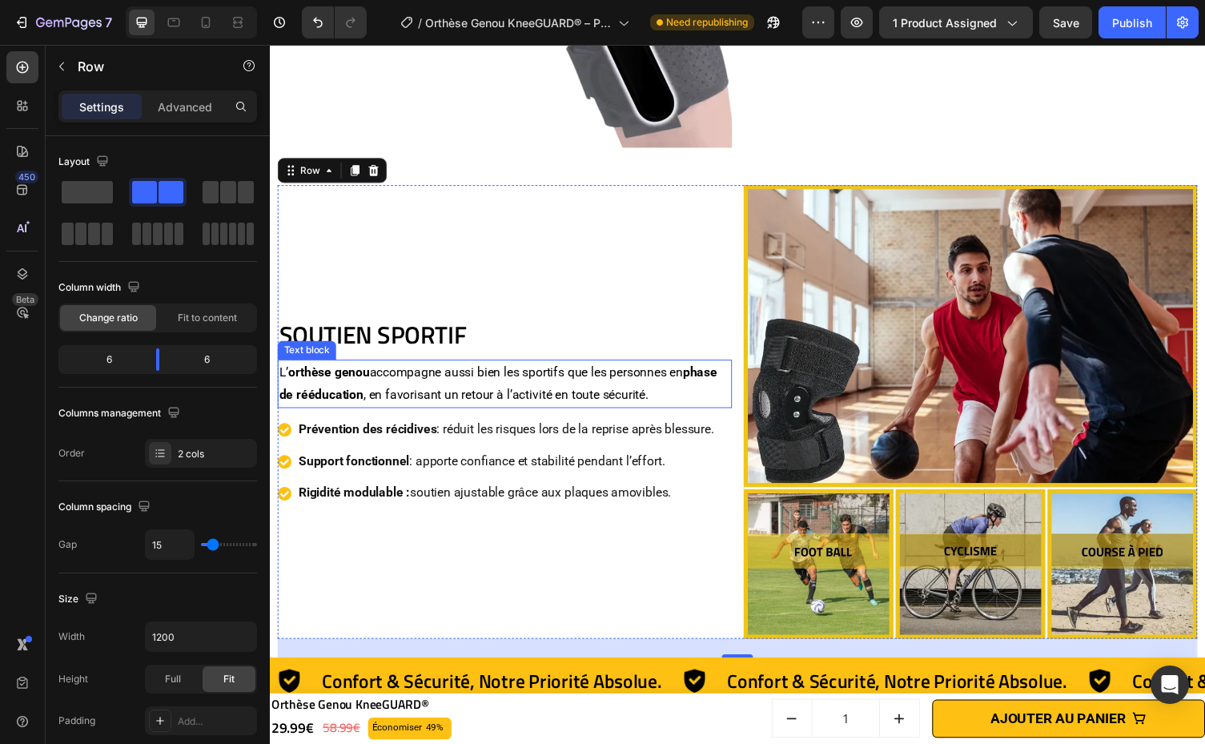
click at [538, 396] on p "L’ orthèse genou accompagne aussi bien les sportifs que les personnes en phase …" at bounding box center [510, 393] width 463 height 46
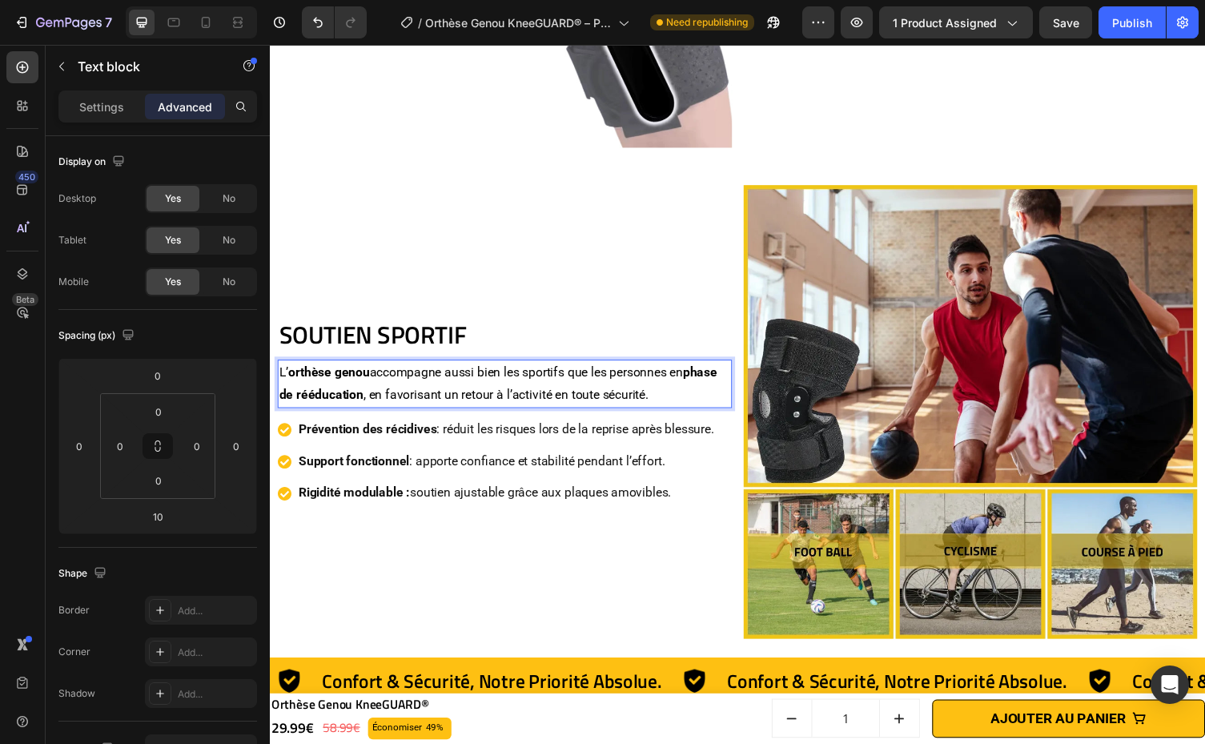
click at [595, 395] on p "L’ orthèse genou accompagne aussi bien les sportifs que les personnes en phase …" at bounding box center [510, 393] width 463 height 46
drag, startPoint x: 596, startPoint y: 395, endPoint x: 695, endPoint y: 401, distance: 98.6
click at [695, 401] on p "L’ orthèse genou accompagne aussi bien les sportifs que les personnes en phase …" at bounding box center [510, 393] width 463 height 46
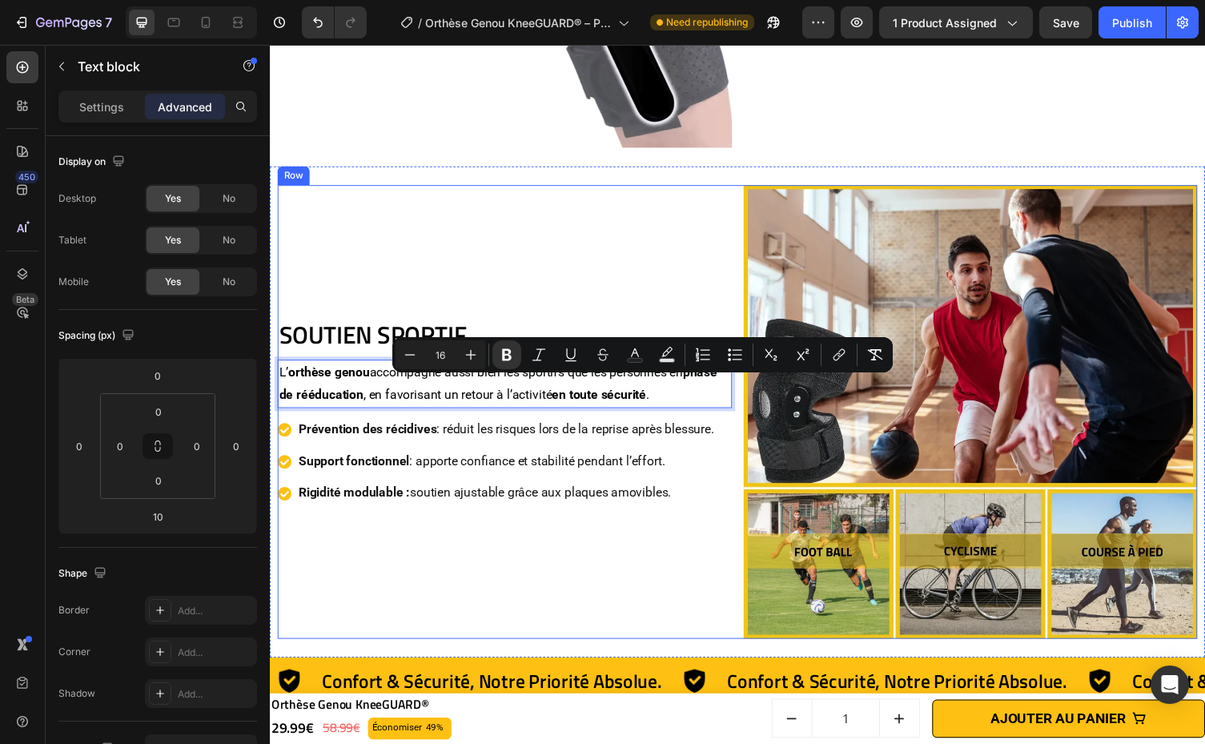
click at [536, 267] on div "SOUTIEN SPORTIF Heading L’ orthèse genou accompagne aussi bien les sportifs que…" at bounding box center [511, 422] width 467 height 467
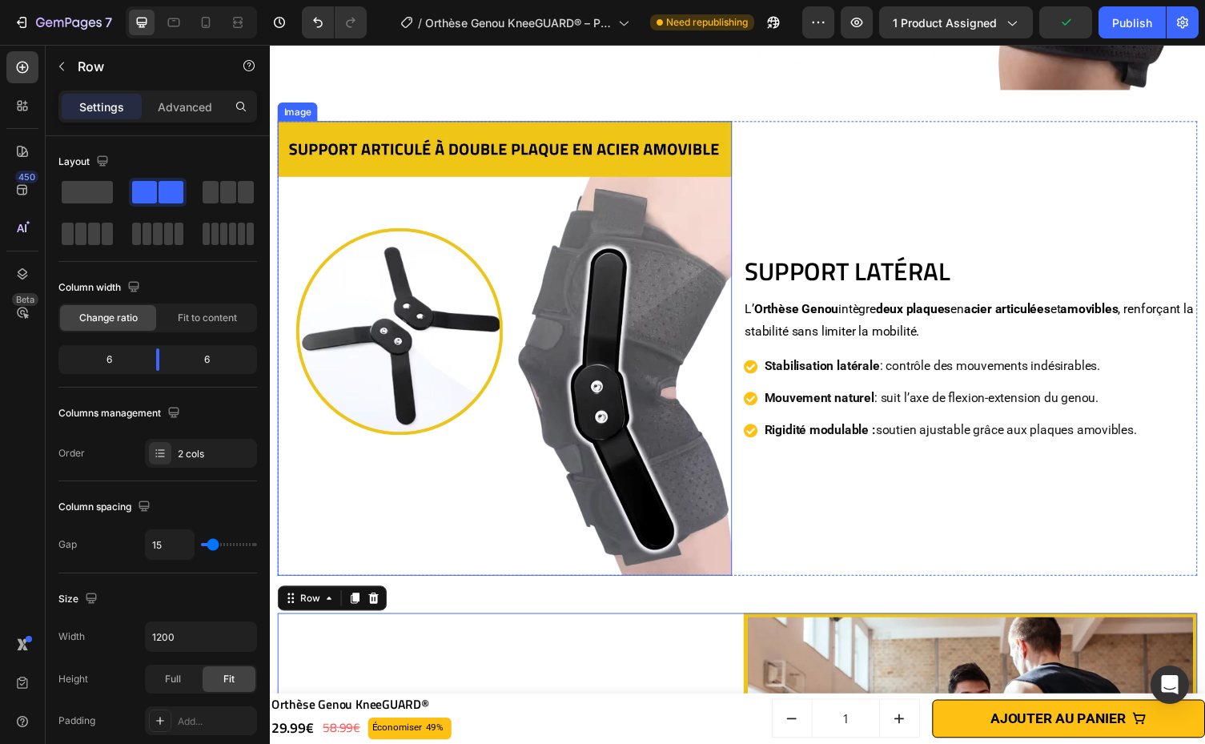
scroll to position [3651, 0]
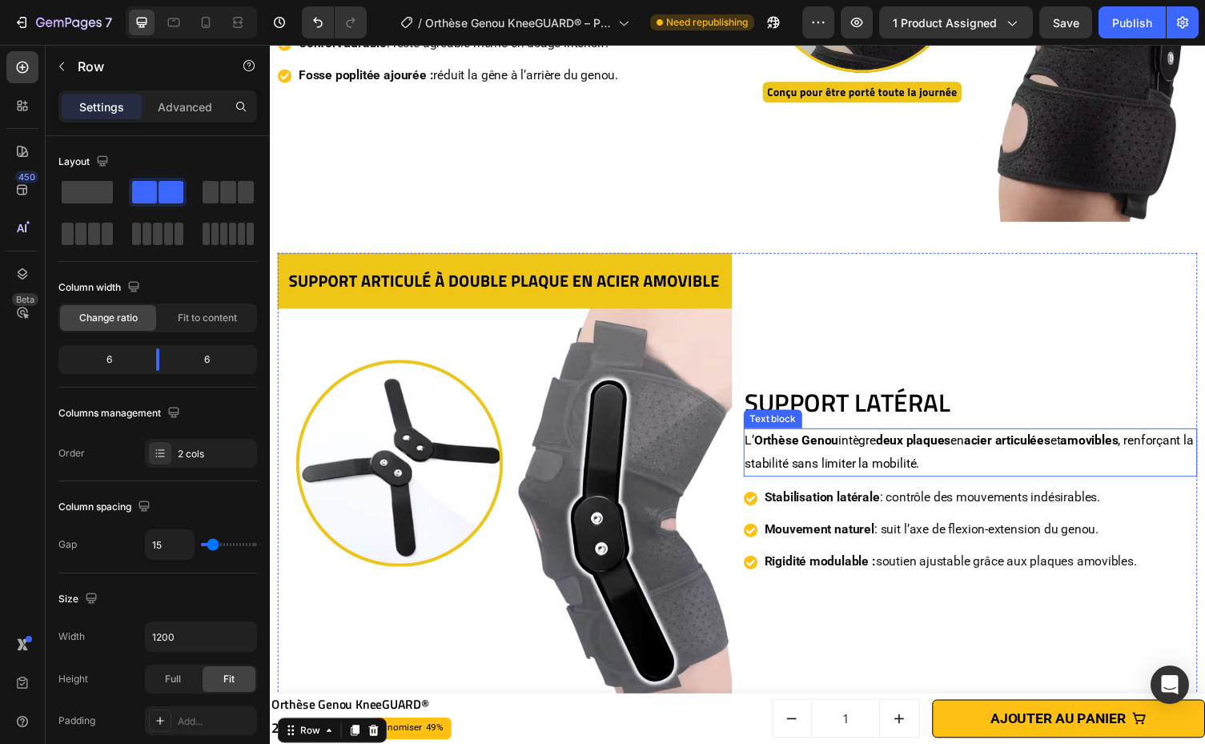
click at [768, 451] on strong "Orthèse Genou" at bounding box center [811, 450] width 86 height 15
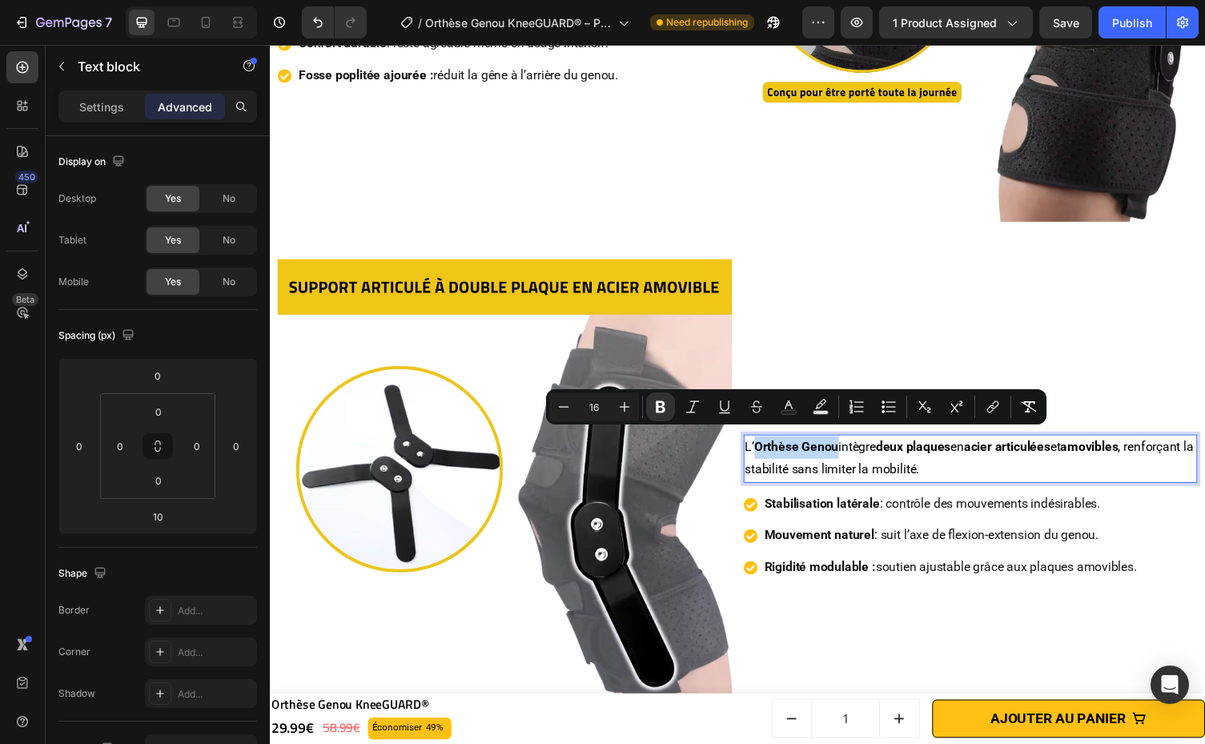
drag, startPoint x: 761, startPoint y: 449, endPoint x: 844, endPoint y: 455, distance: 83.5
click at [844, 455] on strong "Orthèse Genou" at bounding box center [811, 457] width 86 height 15
copy strong "Orthèse Genou"
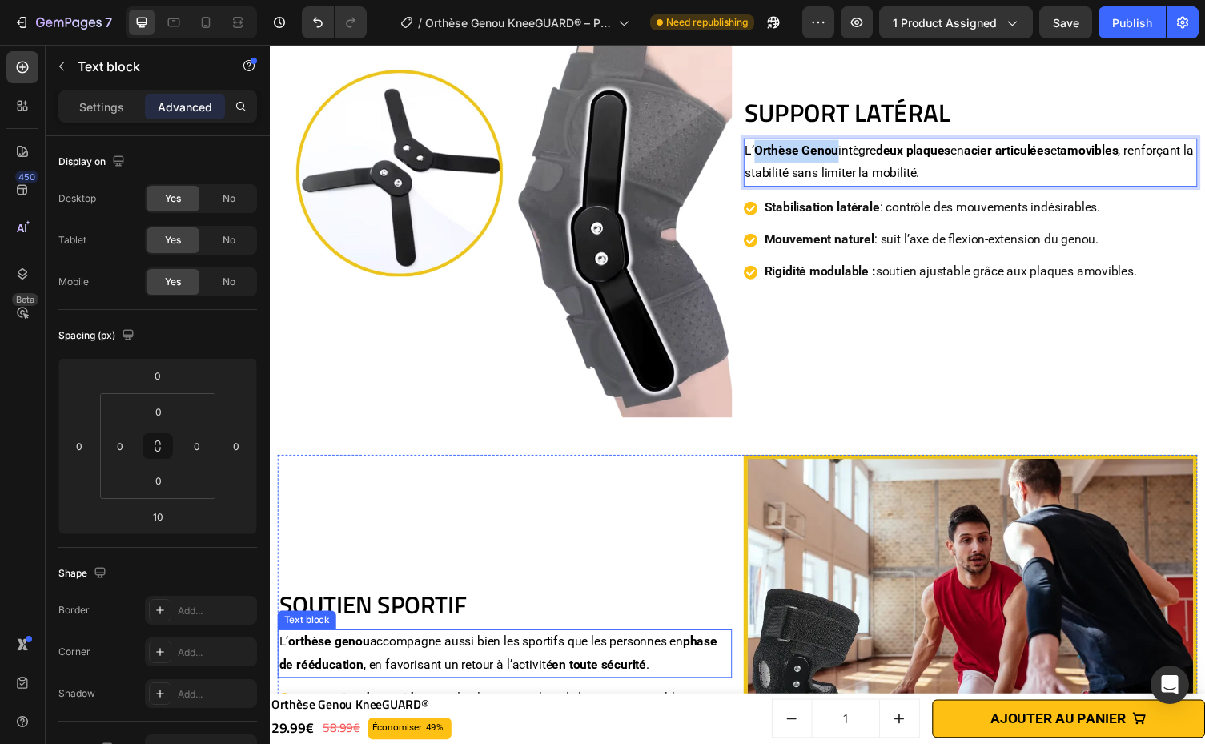
scroll to position [4240, 0]
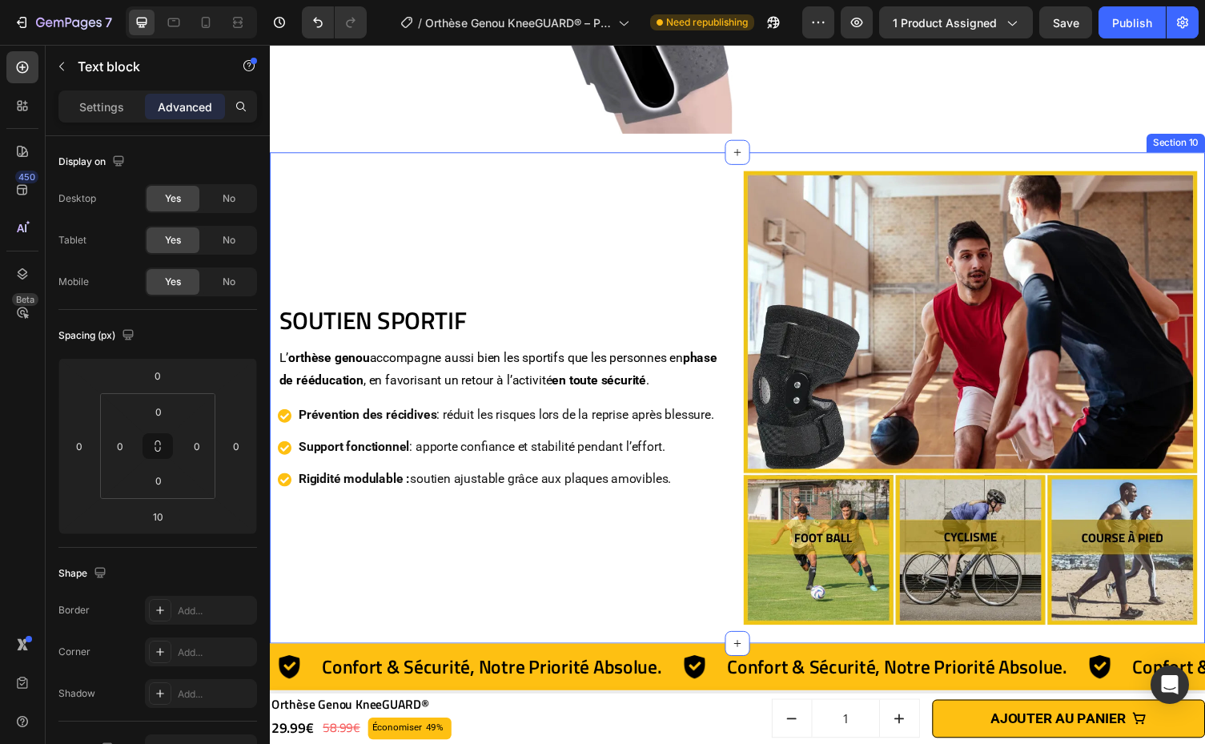
click at [275, 357] on div "SOUTIEN SPORTIF Heading L’ orthèse genou accompagne aussi bien les sportifs que…" at bounding box center [750, 407] width 960 height 505
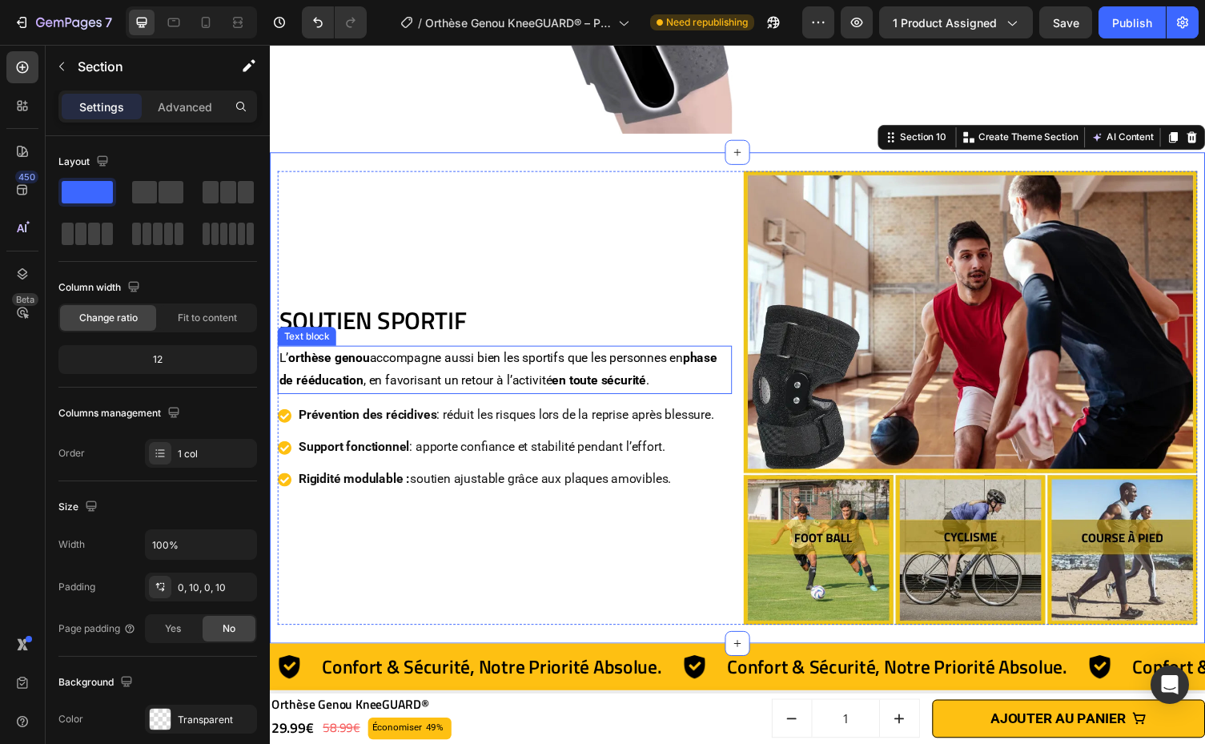
click at [287, 360] on p "L’ orthèse genou accompagne aussi bien les sportifs que les personnes en phase …" at bounding box center [510, 378] width 463 height 46
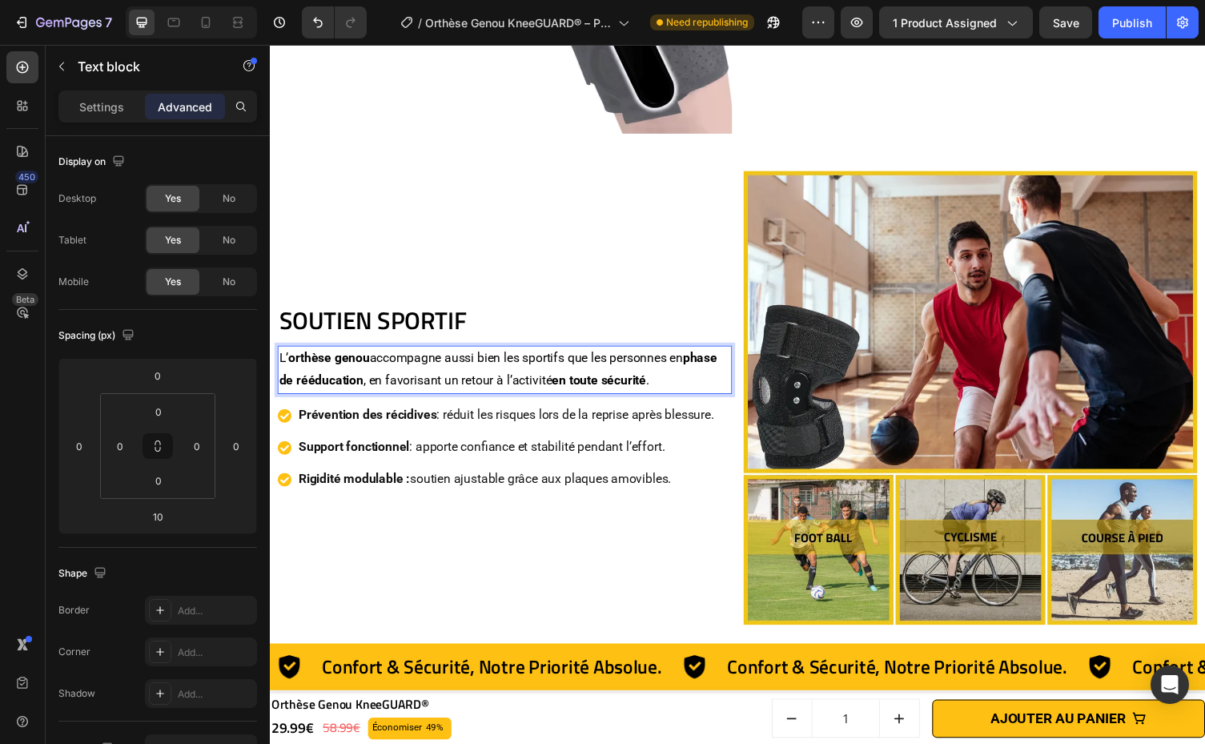
click at [289, 359] on strong "orthèse genou" at bounding box center [330, 366] width 83 height 15
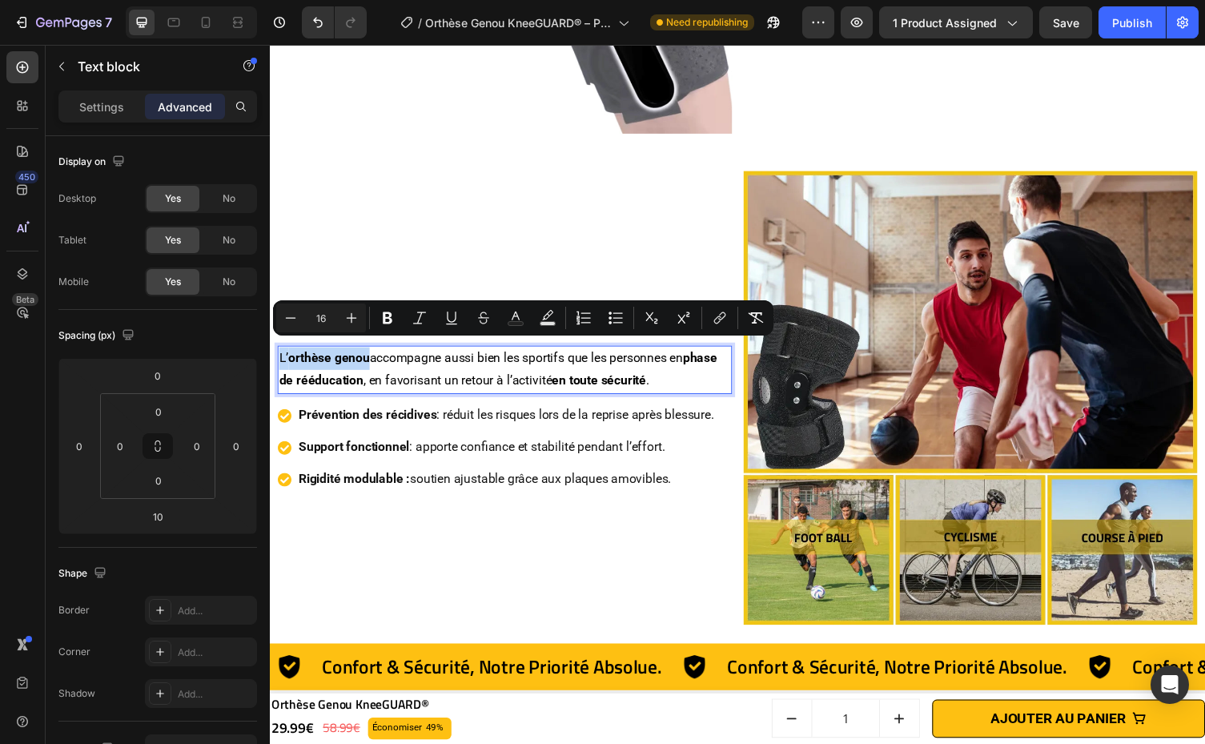
drag, startPoint x: 289, startPoint y: 355, endPoint x: 355, endPoint y: 355, distance: 66.4
click at [355, 359] on strong "orthèse genou" at bounding box center [330, 366] width 83 height 15
click at [335, 359] on strong "orthèse genou" at bounding box center [330, 366] width 83 height 15
click at [292, 359] on strong "orthèse genou" at bounding box center [330, 366] width 83 height 15
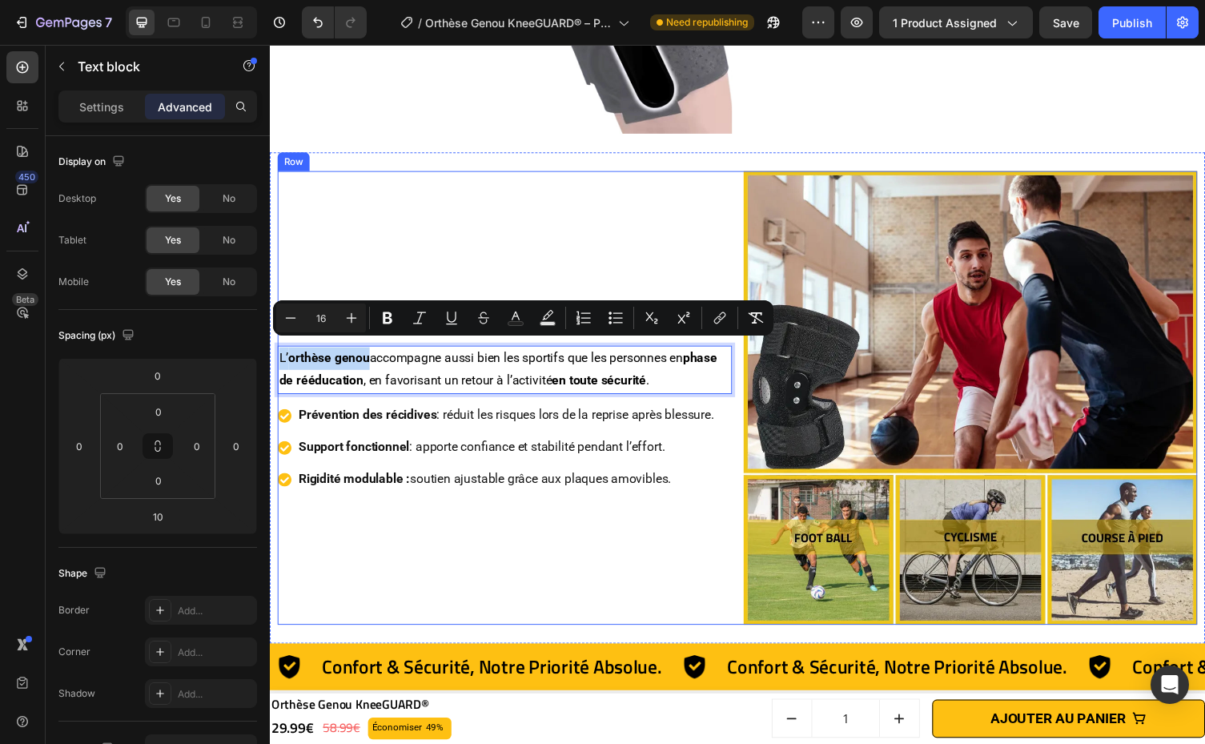
click at [323, 274] on div "SOUTIEN SPORTIF Heading L’ orthèse genou accompagne aussi bien les sportifs que…" at bounding box center [511, 407] width 467 height 467
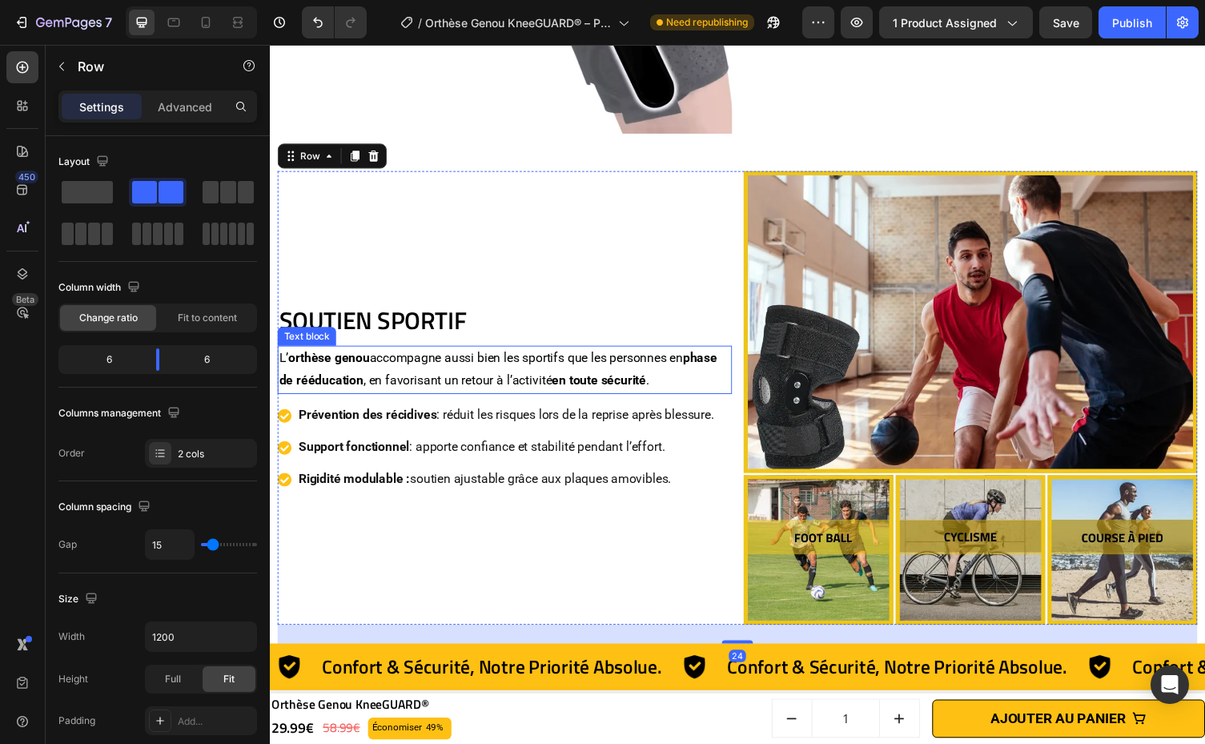
click at [291, 362] on strong "orthèse genou" at bounding box center [330, 366] width 83 height 15
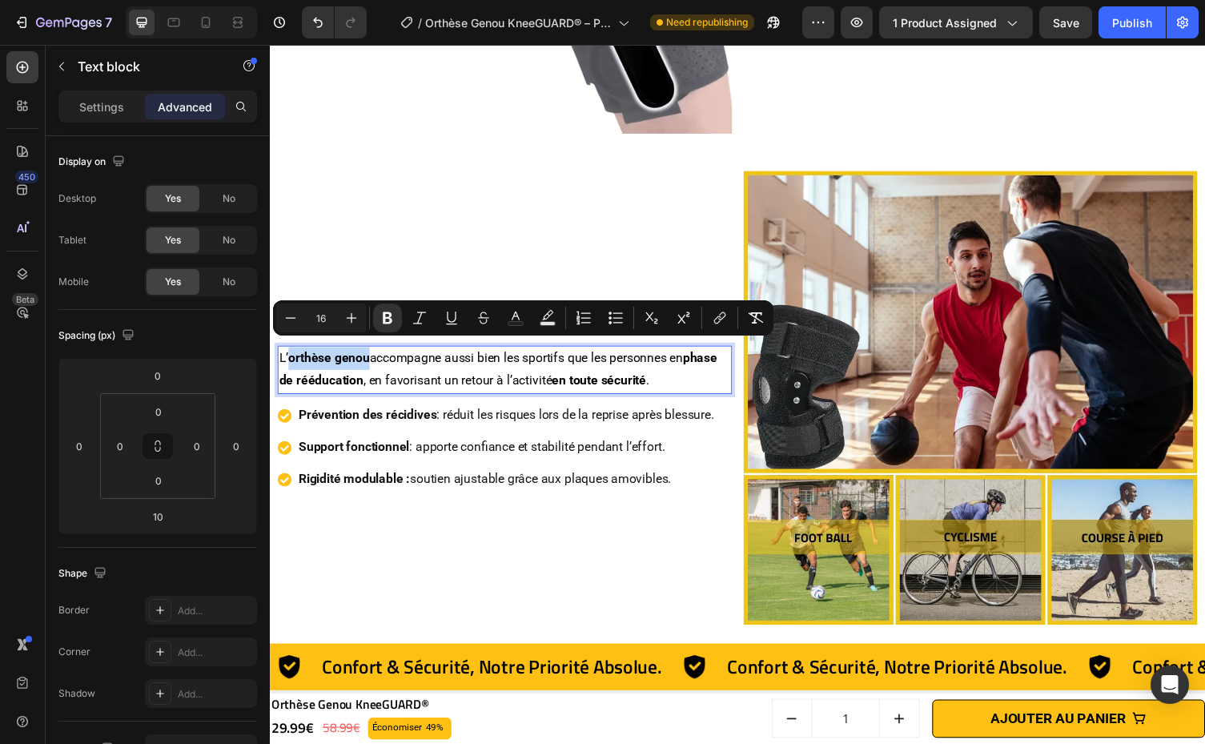
drag, startPoint x: 290, startPoint y: 357, endPoint x: 370, endPoint y: 359, distance: 80.1
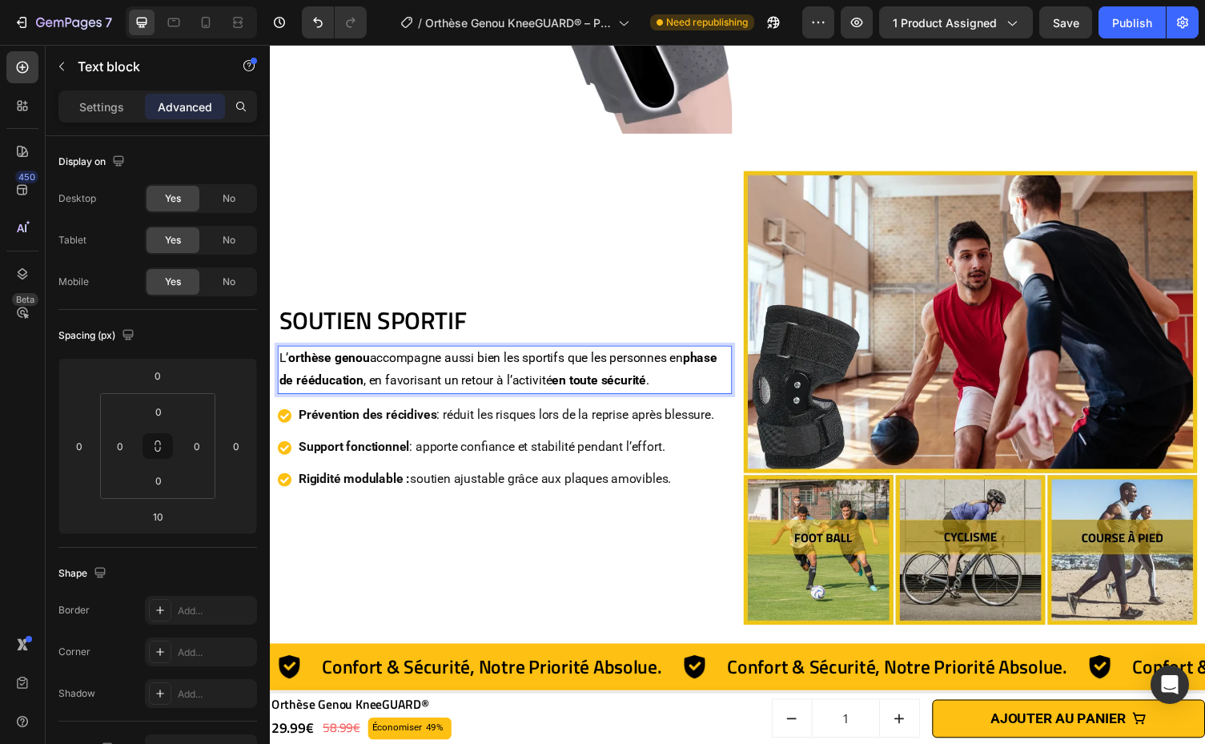
click at [599, 261] on div "SOUTIEN SPORTIF Heading L’ orthèse genou accompagne aussi bien les sportifs que…" at bounding box center [511, 407] width 467 height 467
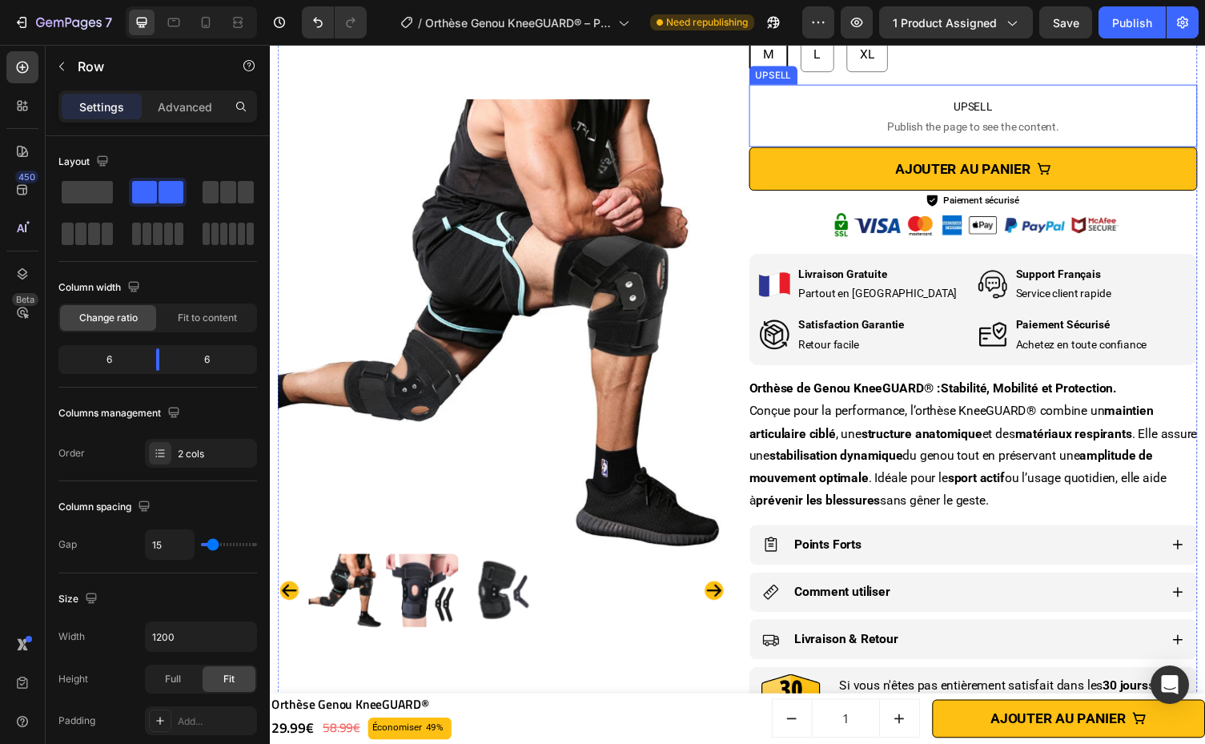
scroll to position [0, 0]
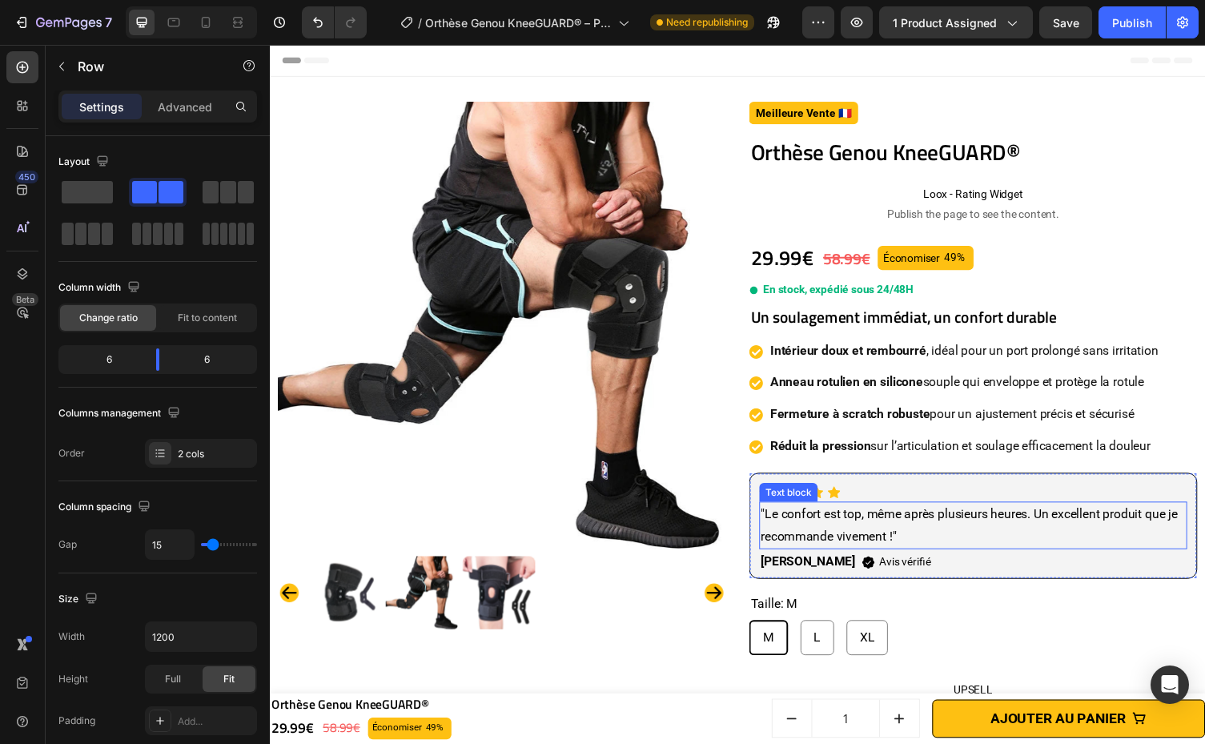
click at [774, 525] on p ""Le confort est top, même après plusieurs heures. Un excellent produit que je r…" at bounding box center [992, 538] width 436 height 46
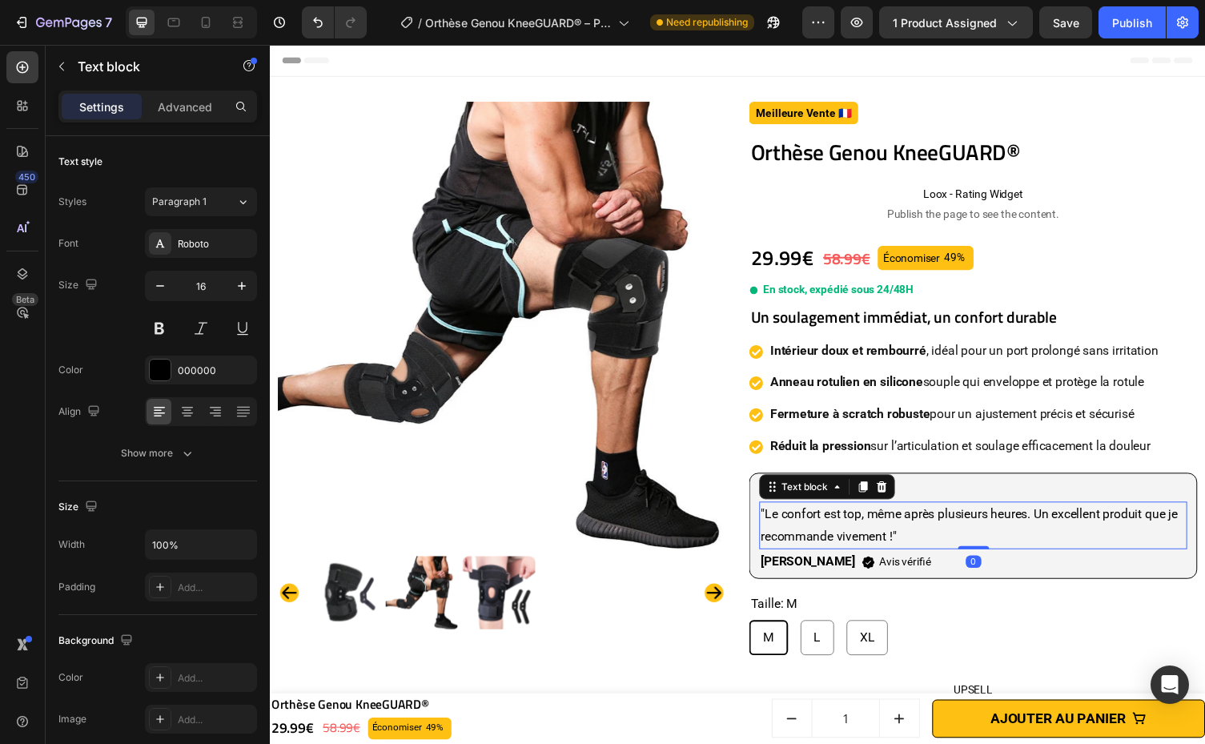
click at [774, 526] on p ""Le confort est top, même après plusieurs heures. Un excellent produit que je r…" at bounding box center [992, 538] width 436 height 46
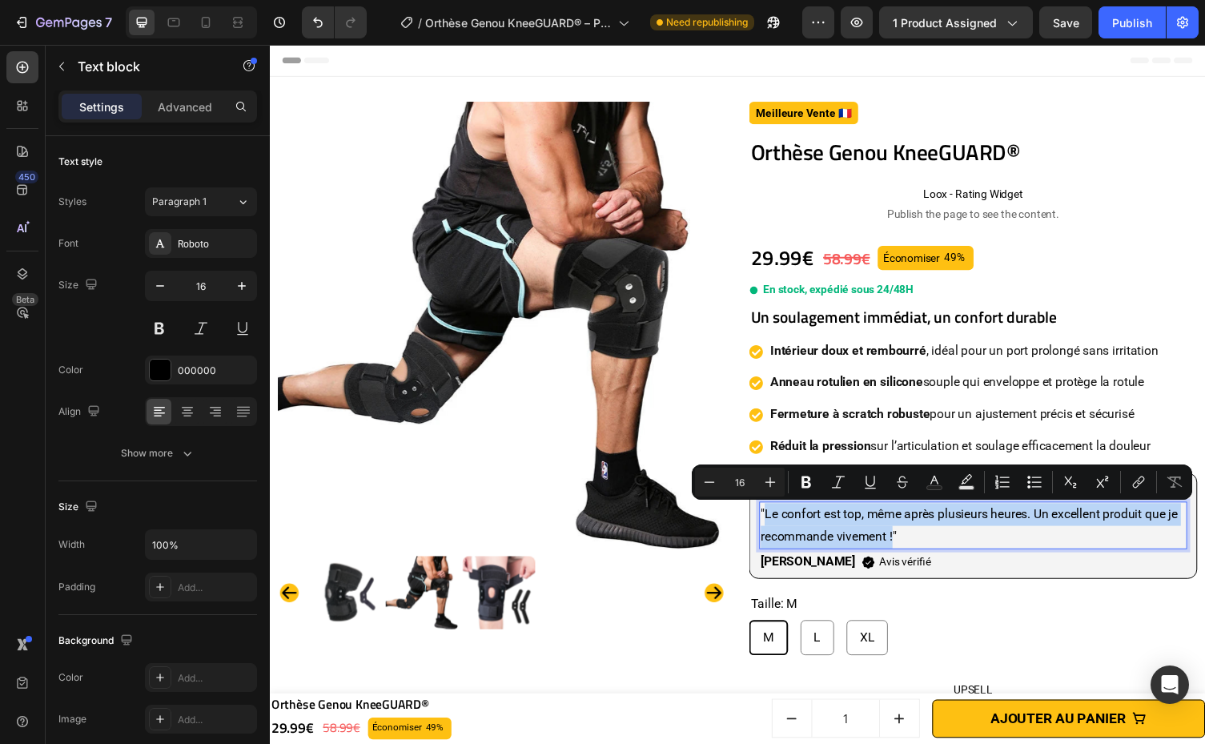
drag, startPoint x: 775, startPoint y: 527, endPoint x: 916, endPoint y: 551, distance: 143.7
click at [916, 551] on p ""Le confort est top, même après plusieurs heures. Un excellent produit que je r…" at bounding box center [992, 538] width 436 height 46
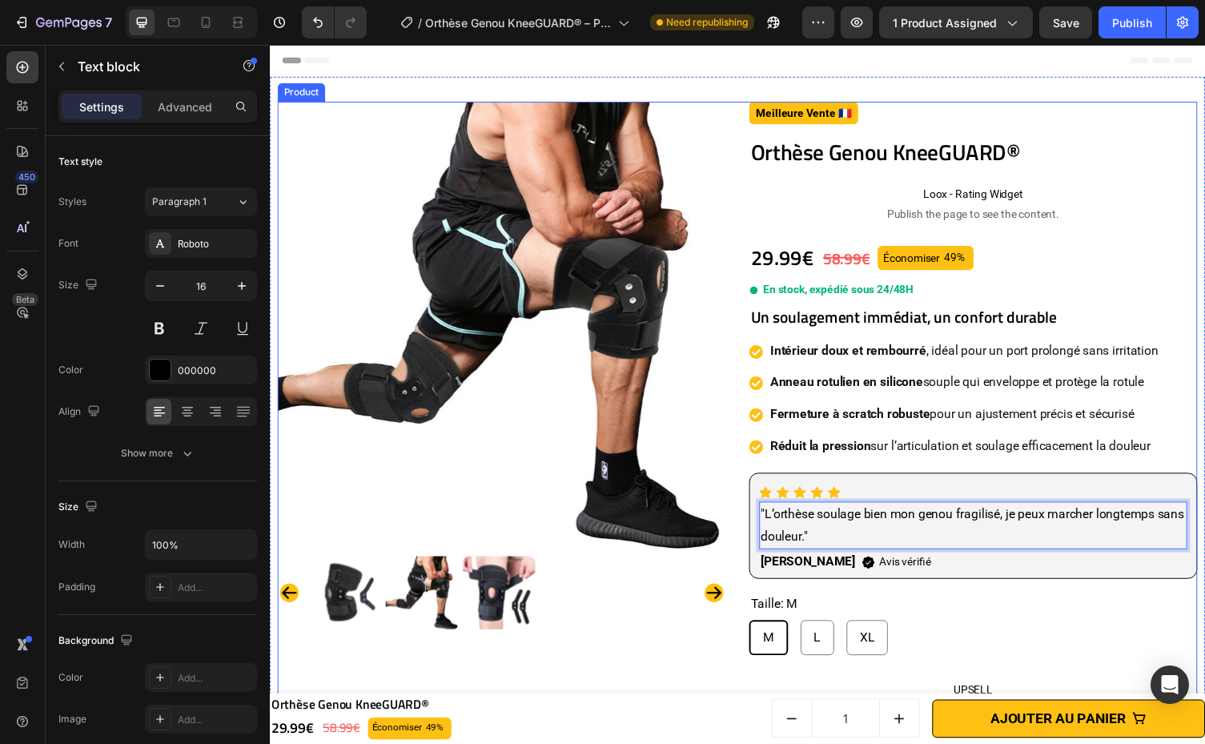
drag, startPoint x: 270, startPoint y: 45, endPoint x: 742, endPoint y: 493, distance: 651.1
click at [742, 493] on div "Product Images Meilleure Vente 🇫🇷 Text block Row Row Orthèse Genou KneeGUARD® P…" at bounding box center [750, 719] width 944 height 1232
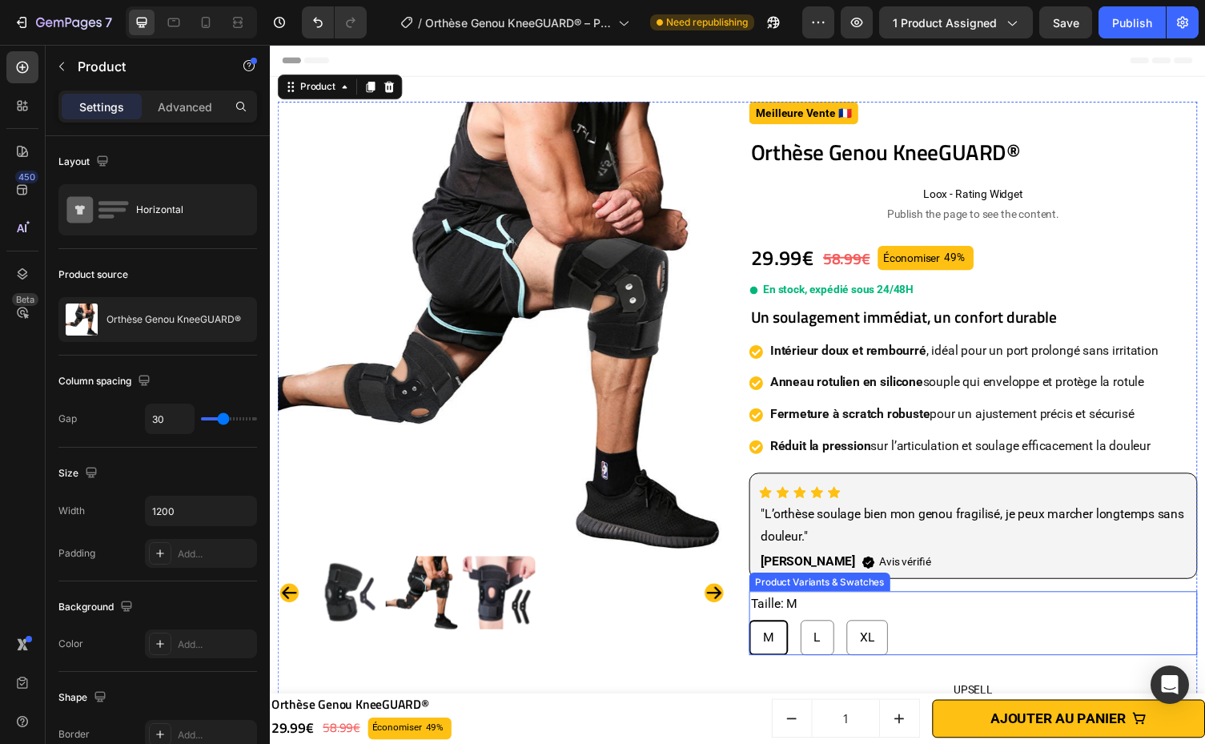
click at [1106, 621] on div "Taille: M M M M L L L XL XL XL" at bounding box center [992, 639] width 460 height 66
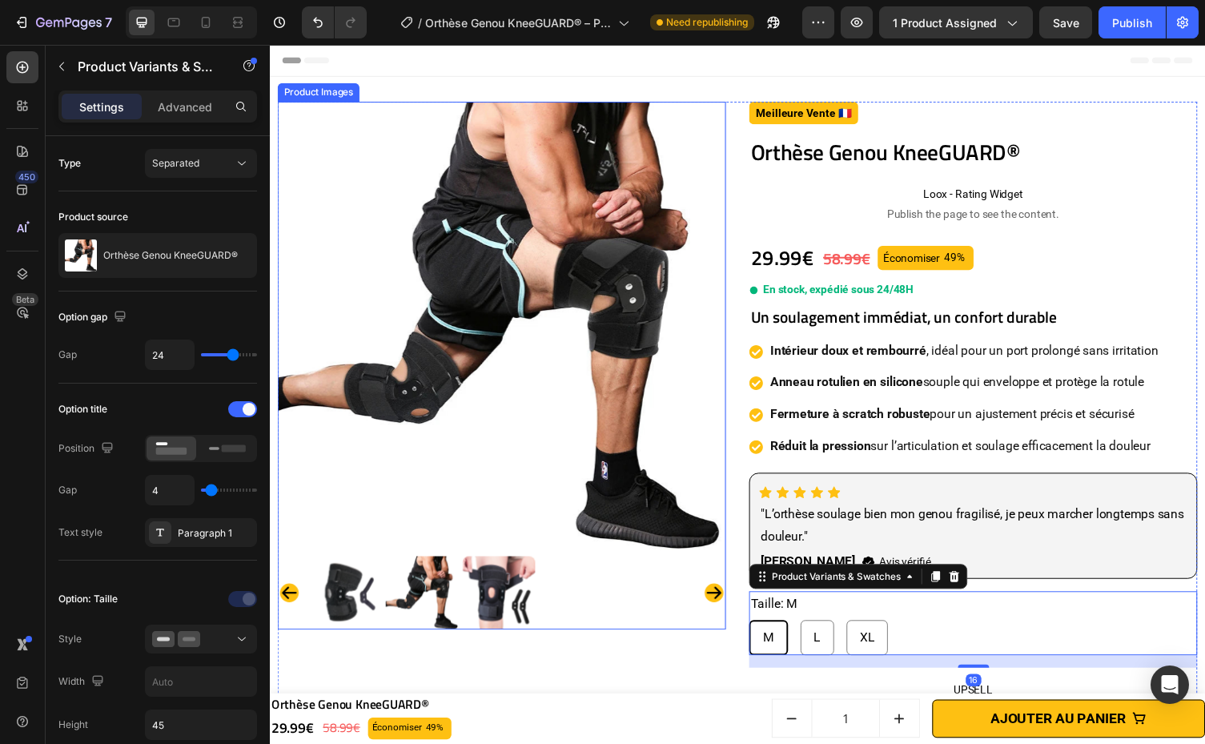
click at [697, 453] on img at bounding box center [508, 333] width 460 height 460
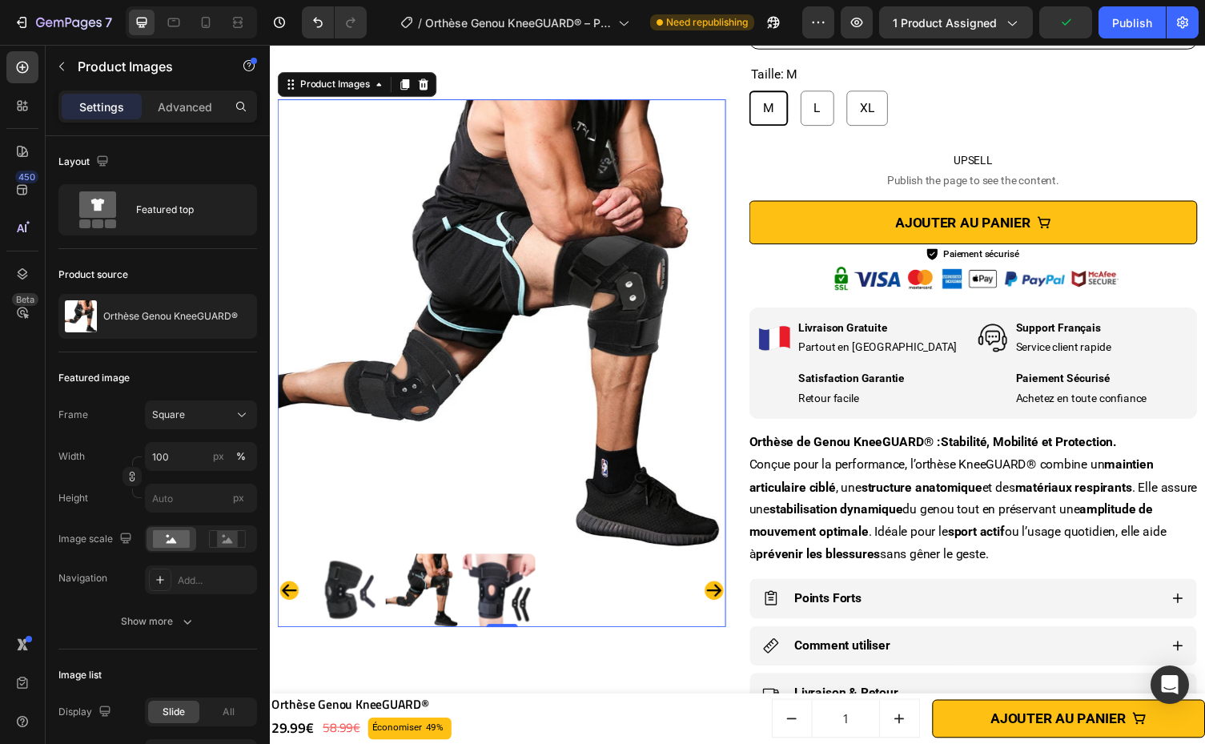
scroll to position [571, 0]
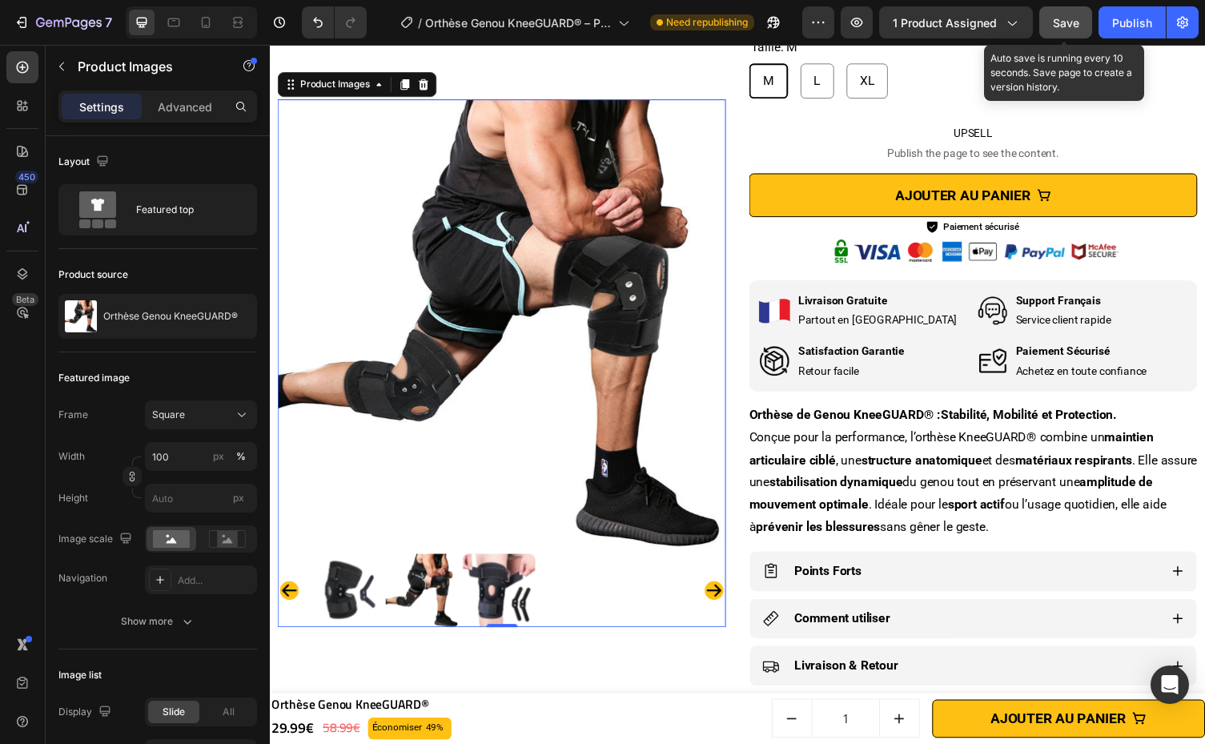
click at [1068, 19] on span "Save" at bounding box center [1065, 23] width 26 height 14
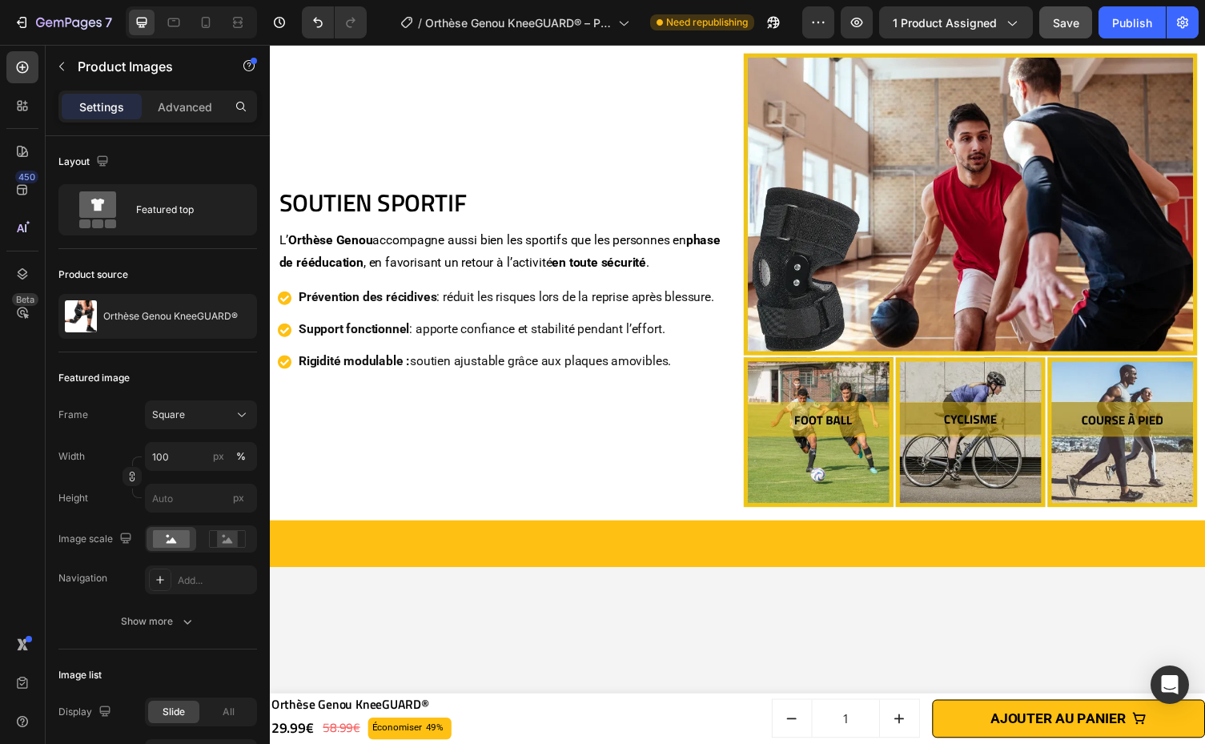
scroll to position [4169, 0]
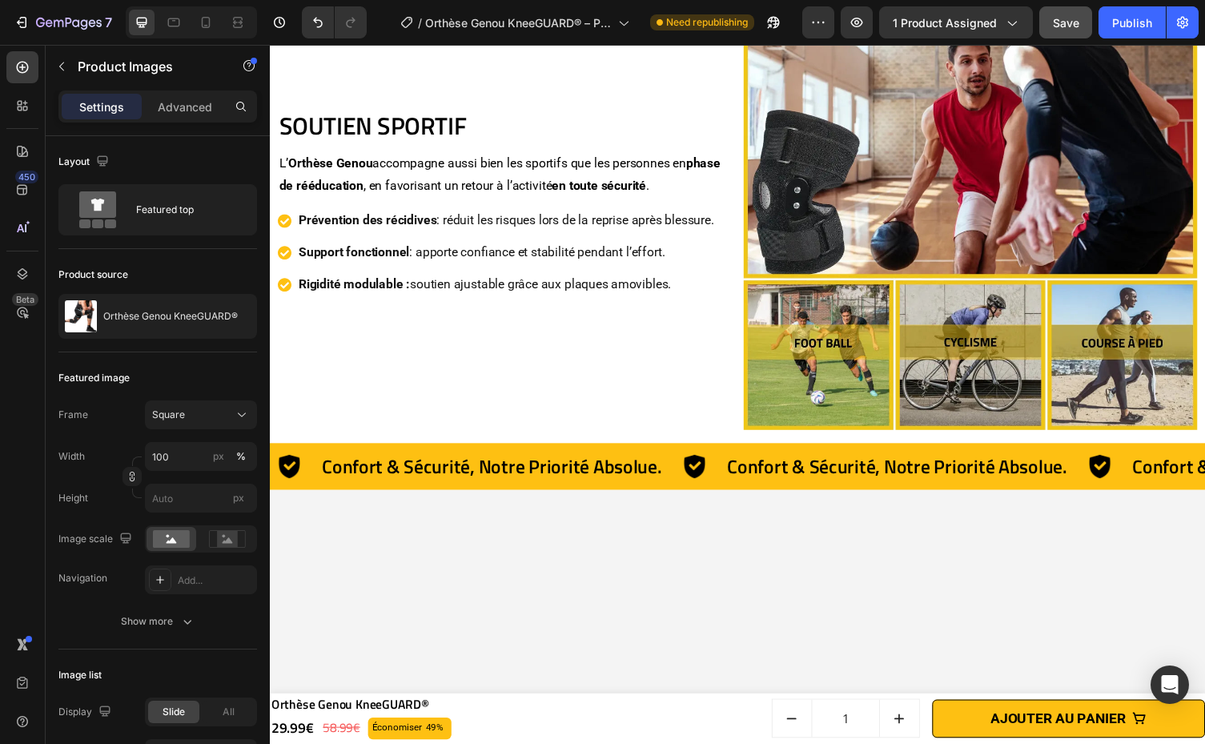
click at [611, 313] on div "SOUTIEN SPORTIF Heading L’ Orthèse Genou accompagne aussi bien les sportifs que…" at bounding box center [511, 207] width 467 height 467
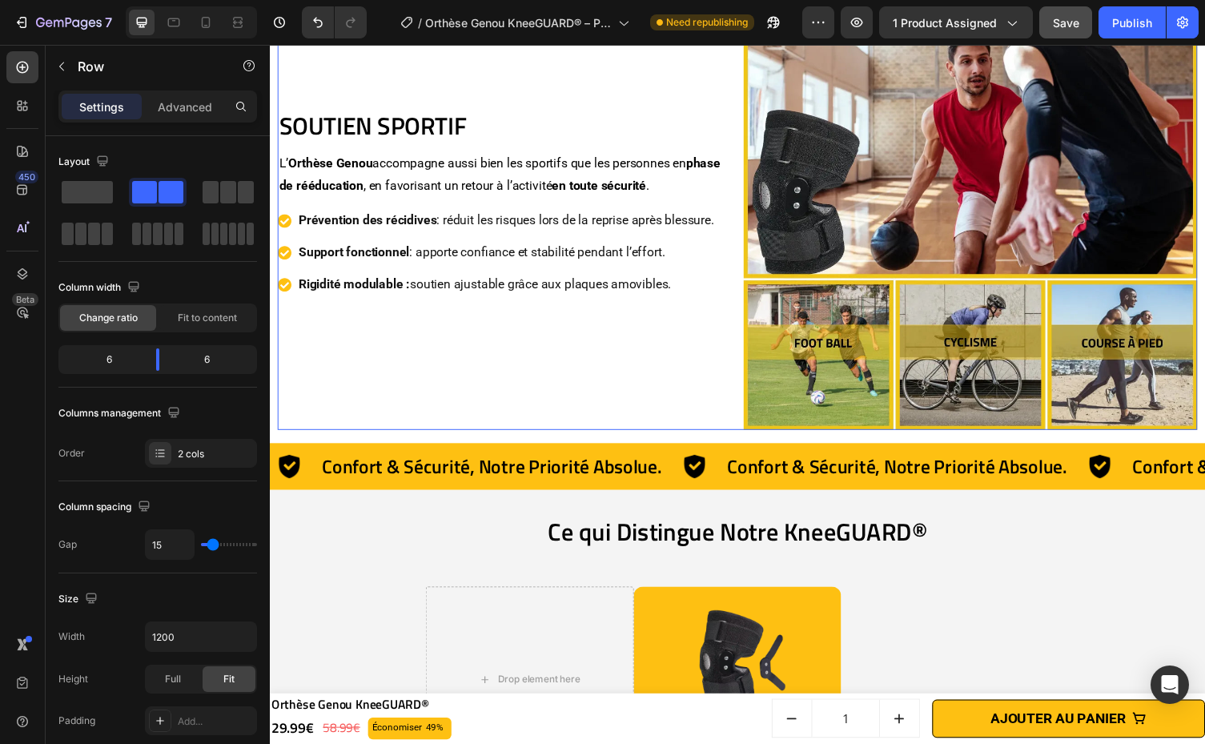
click at [612, 301] on div "SOUTIEN SPORTIF Heading L’ Orthèse Genou accompagne aussi bien les sportifs que…" at bounding box center [511, 207] width 467 height 467
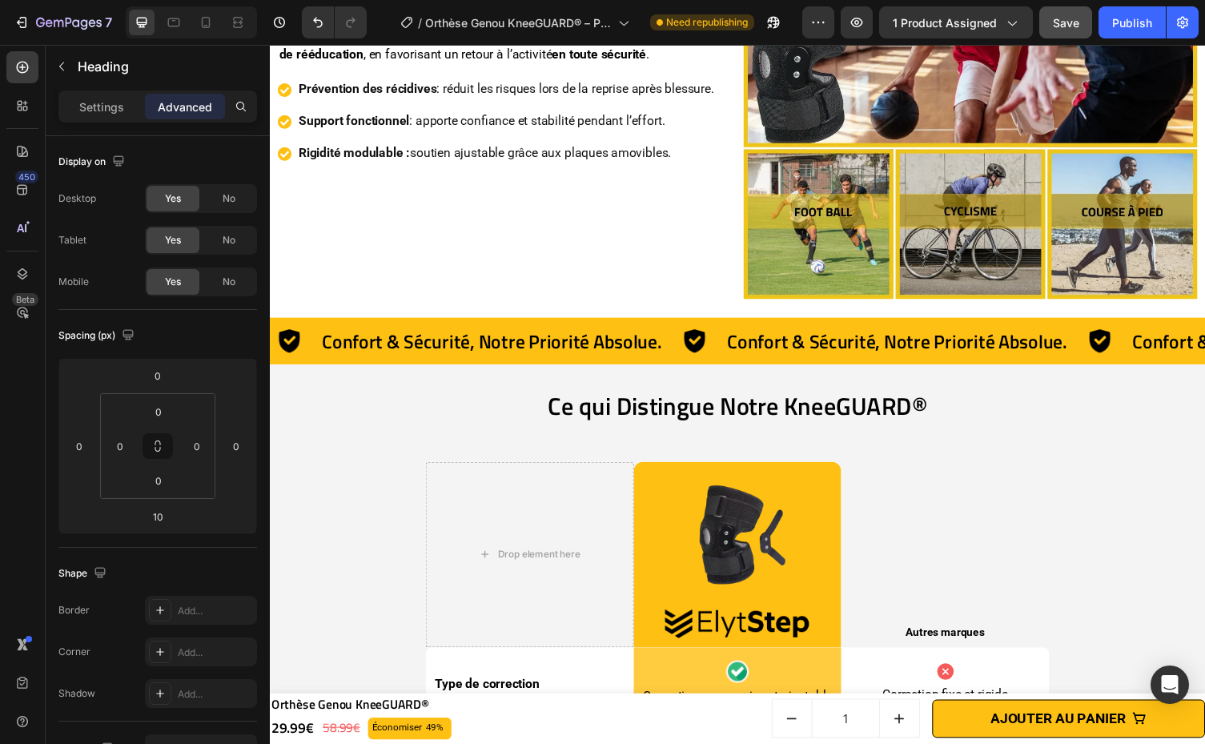
click at [611, 67] on p "L’ Orthèse Genou accompagne aussi bien les sportifs que les personnes en phase …" at bounding box center [510, 44] width 463 height 46
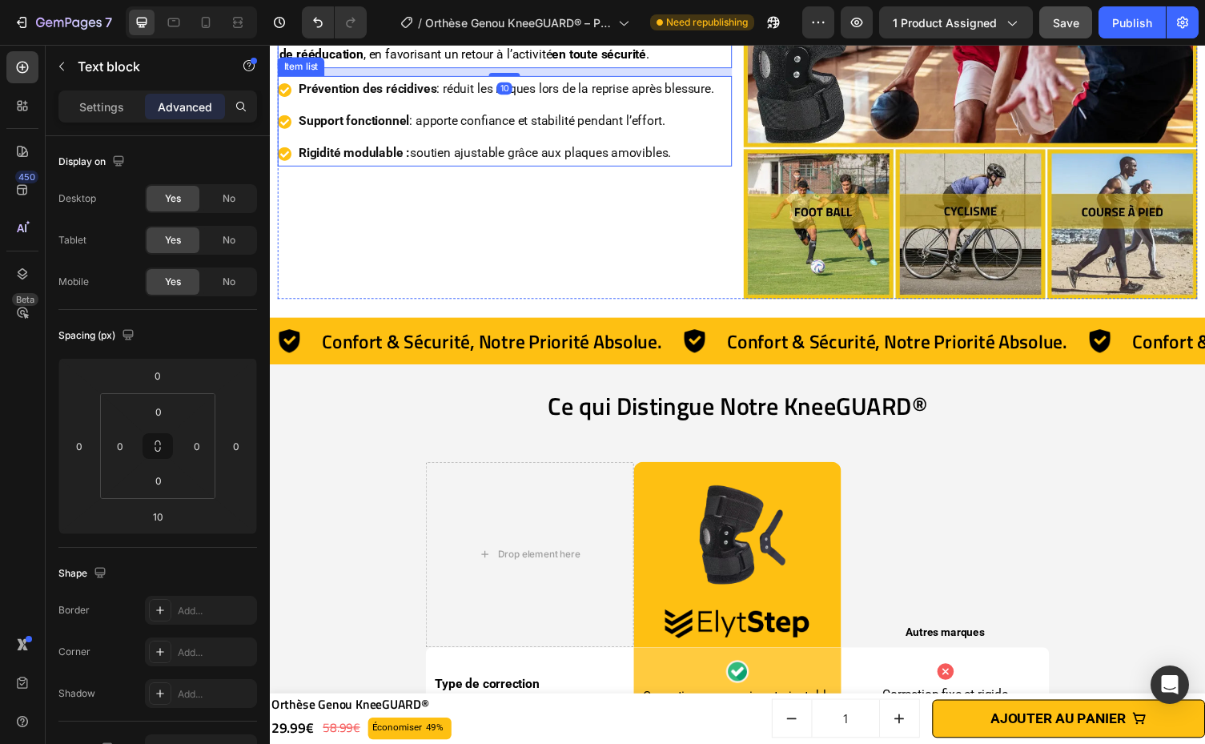
click at [672, 102] on p "Prévention des récidives : réduit les risques lors de la reprise après blessure." at bounding box center [512, 90] width 427 height 23
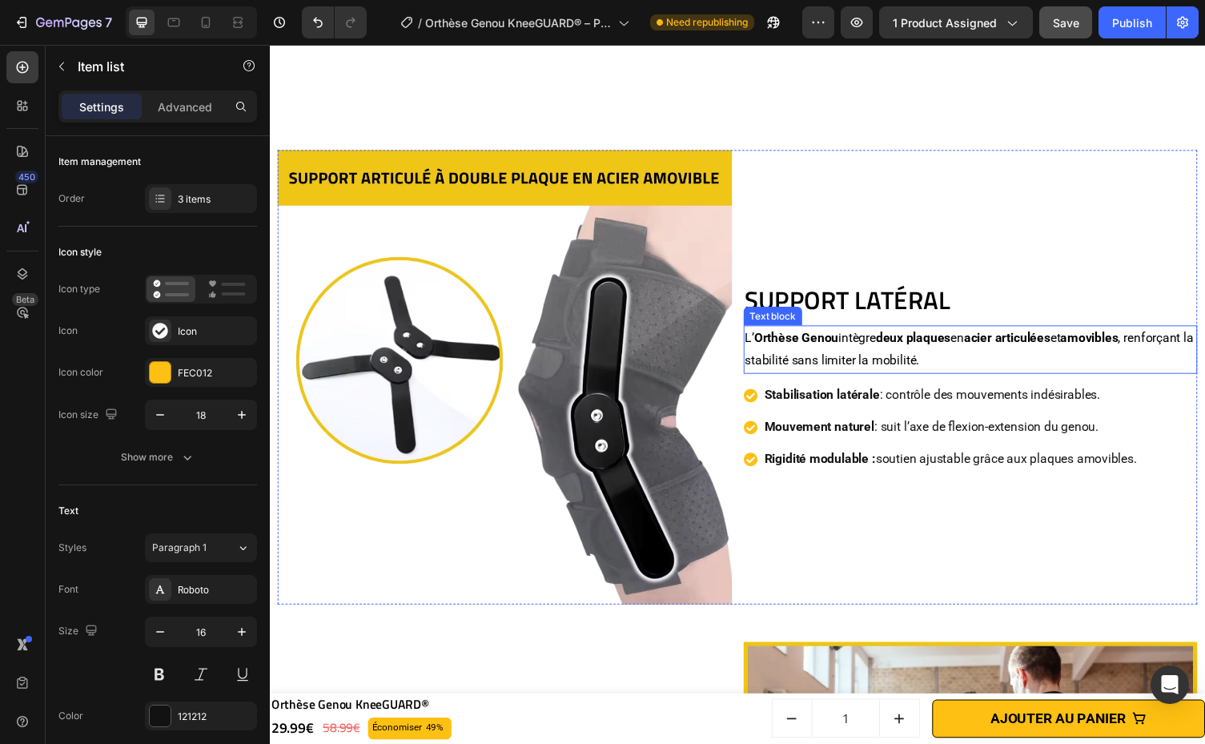
scroll to position [3755, 0]
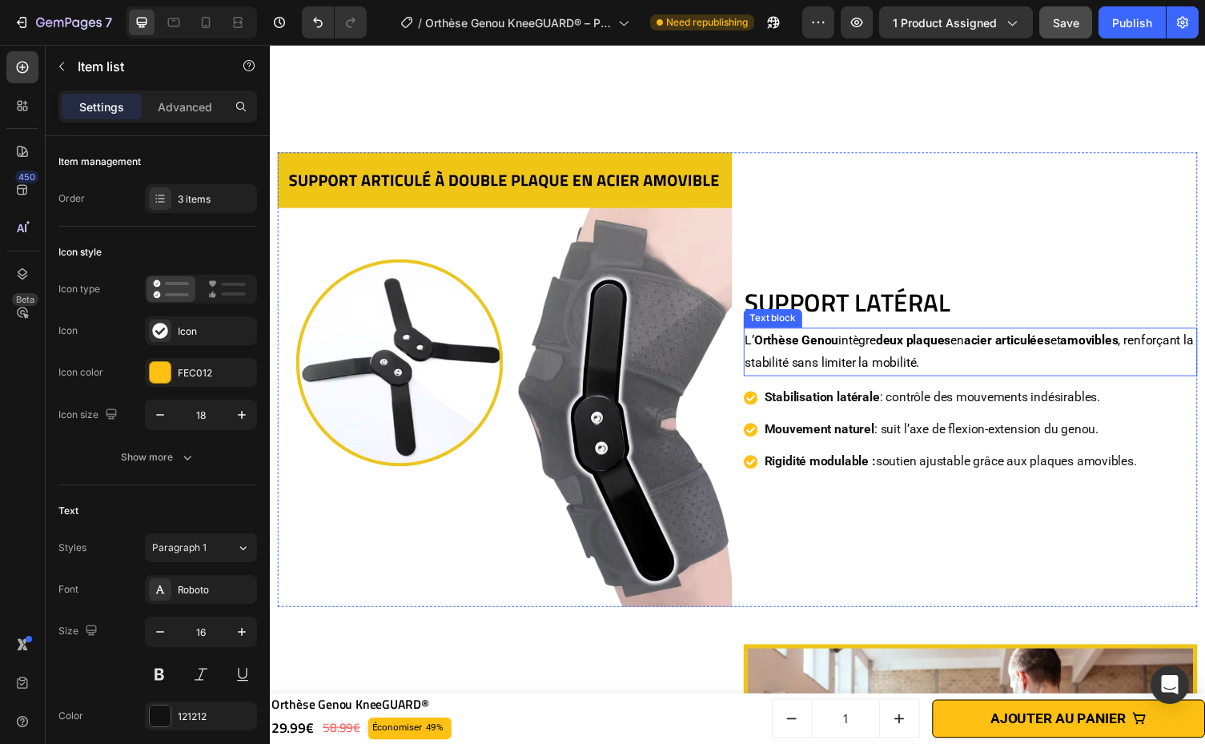
click at [984, 357] on p "L’ Orthèse Genou intègre deux plaques en acier articulées et amovibles , renfor…" at bounding box center [989, 360] width 463 height 46
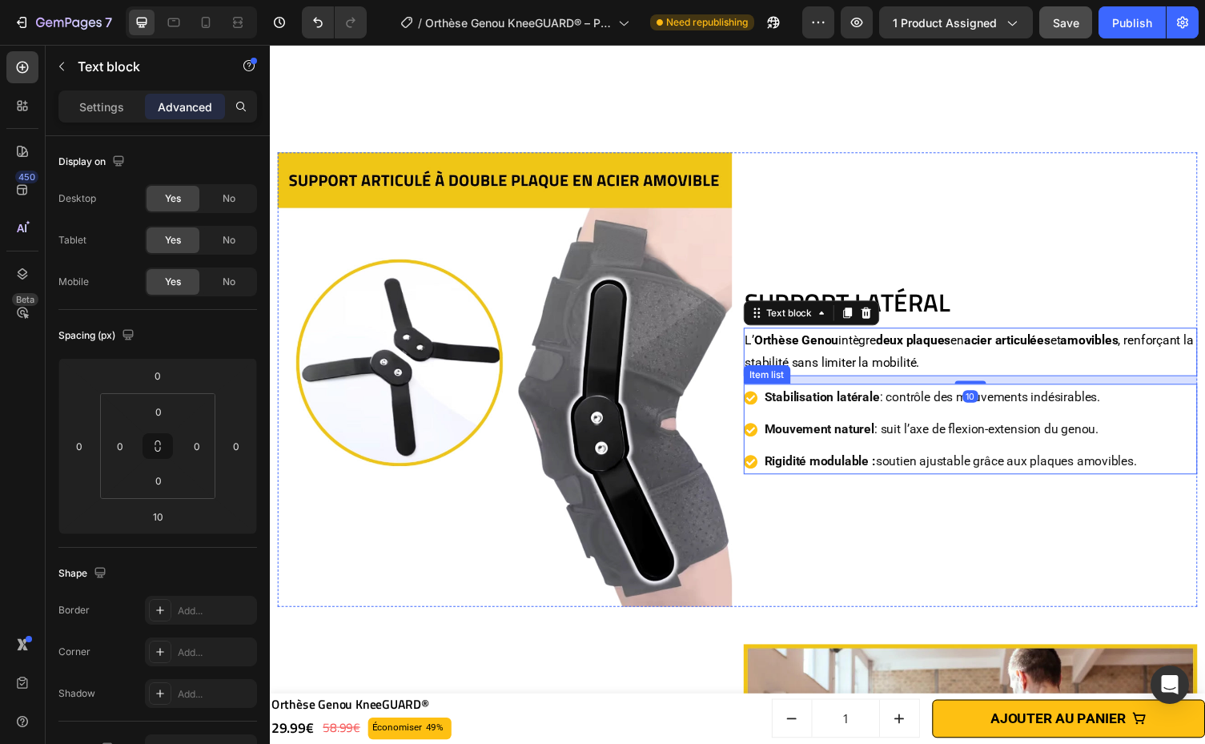
drag, startPoint x: 1041, startPoint y: 431, endPoint x: 1017, endPoint y: 384, distance: 53.0
click at [1040, 429] on p "Mouvement naturel : suit l’axe de flexion-extension du genou." at bounding box center [969, 439] width 383 height 23
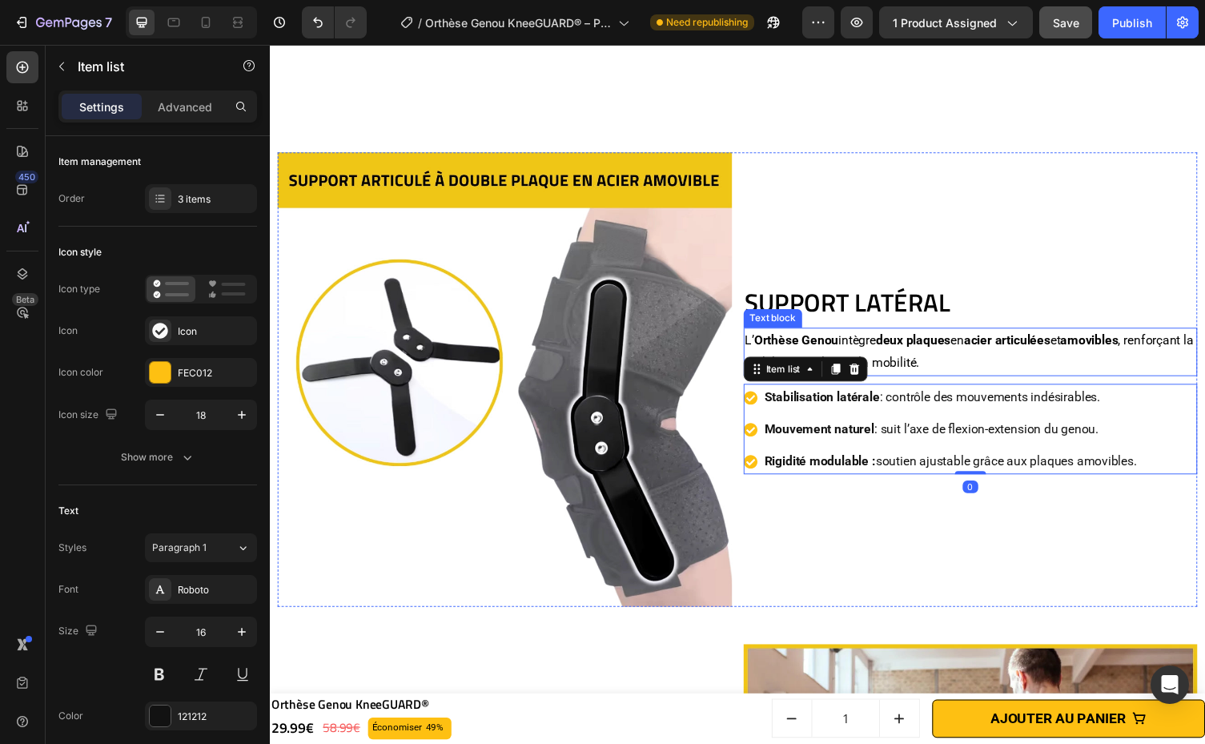
click at [1024, 315] on h2 "Support Latéral" at bounding box center [989, 309] width 467 height 37
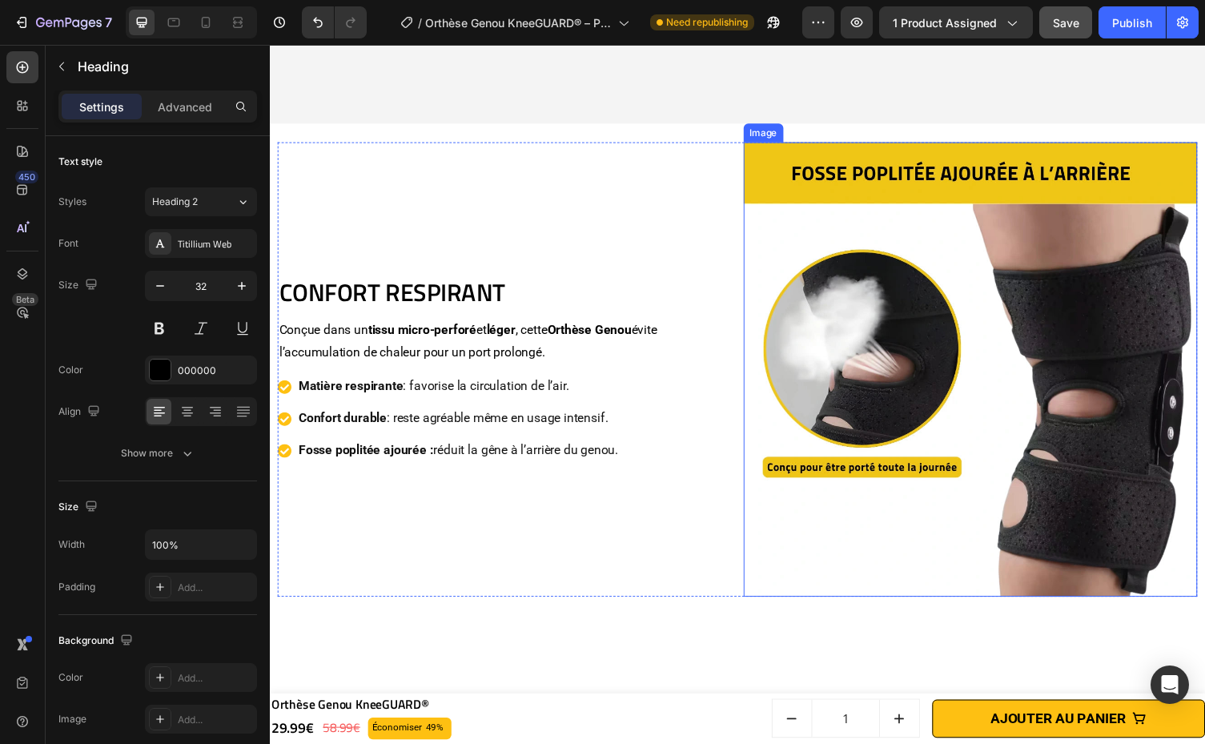
scroll to position [3106, 0]
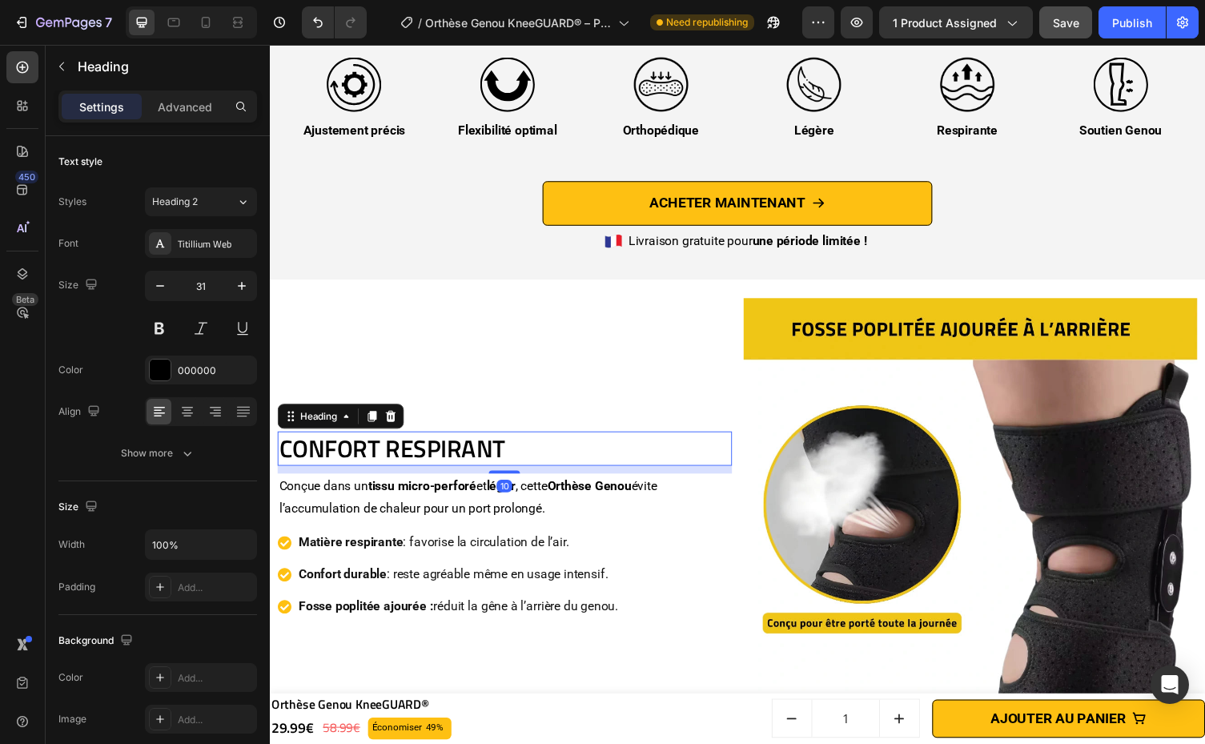
click at [603, 455] on h2 "CONFORT RESPIRANT" at bounding box center [511, 459] width 467 height 35
click at [619, 498] on strong "Orthèse Genou" at bounding box center [598, 497] width 86 height 15
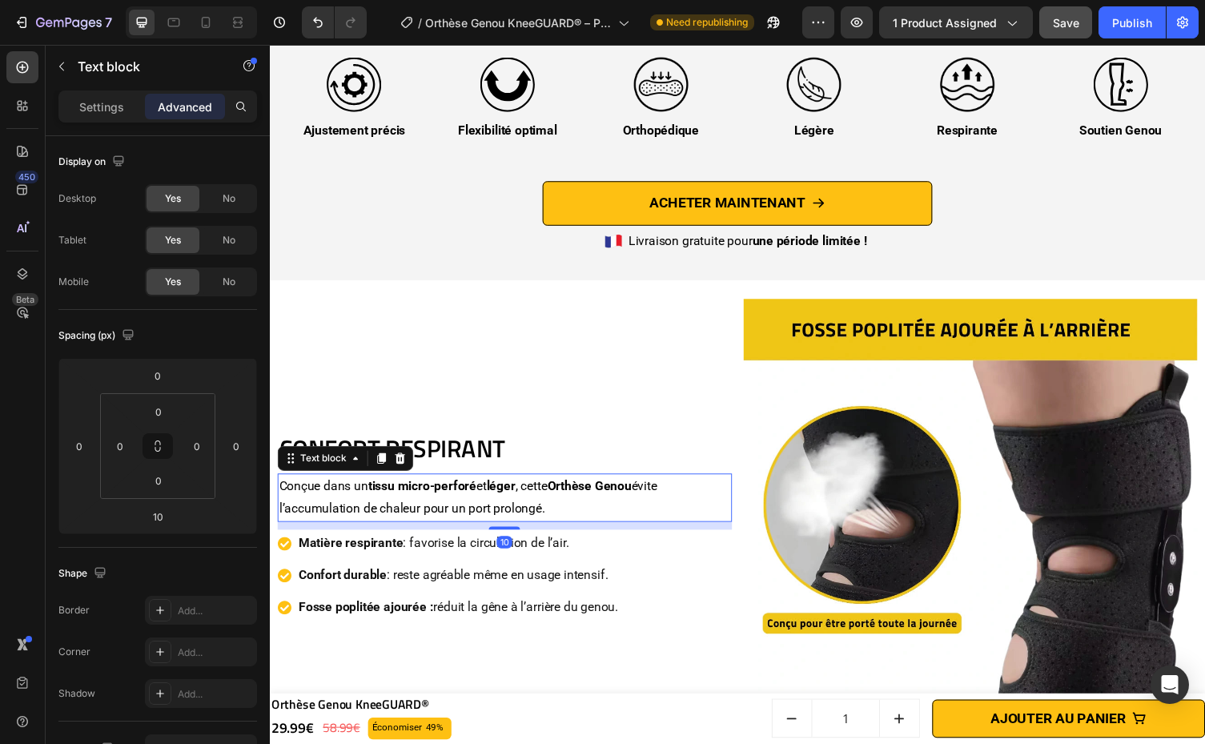
click at [637, 538] on div "10" at bounding box center [511, 539] width 467 height 8
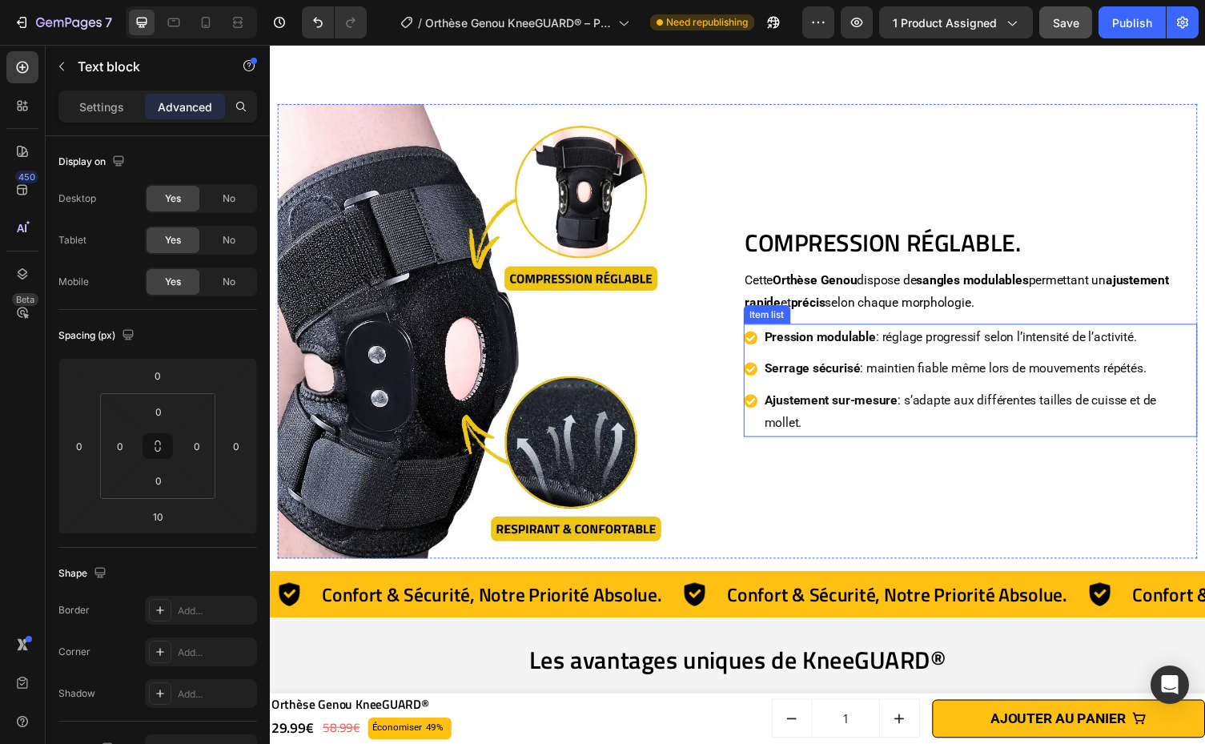
scroll to position [2428, 0]
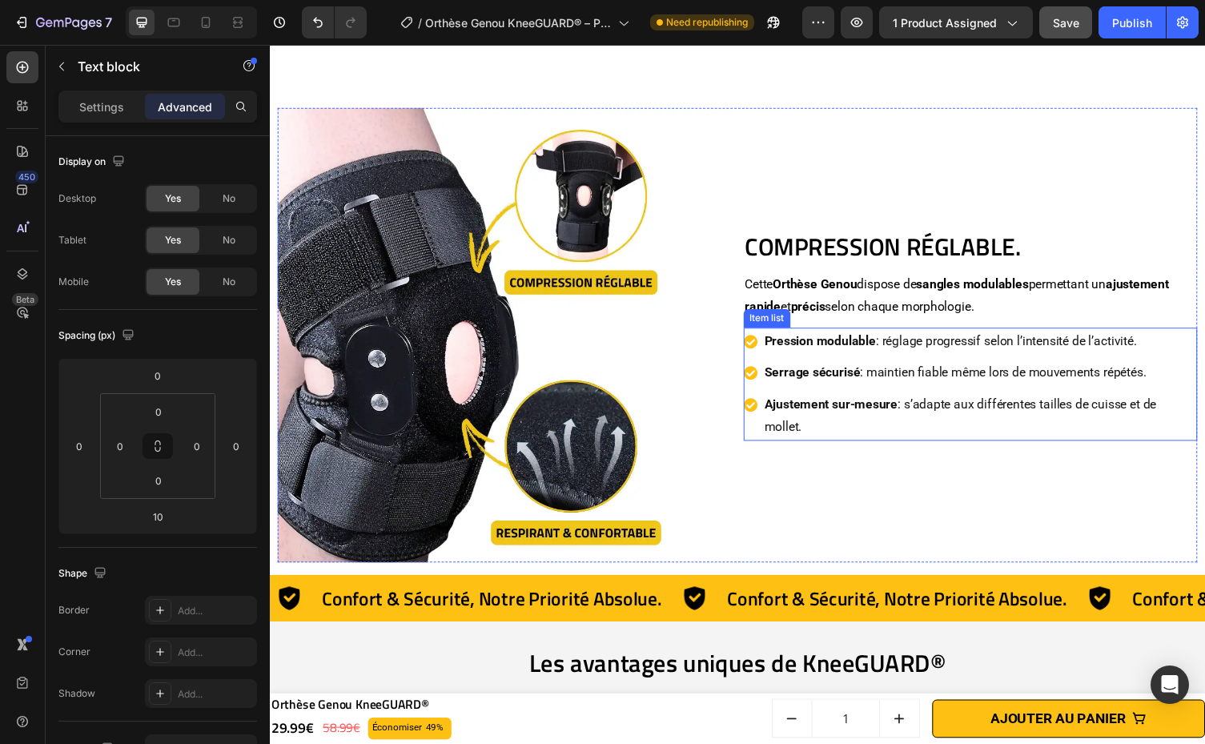
click at [908, 391] on div "Serrage sécurisé : maintien fiable même lors de mouvements répétés." at bounding box center [999, 381] width 447 height 28
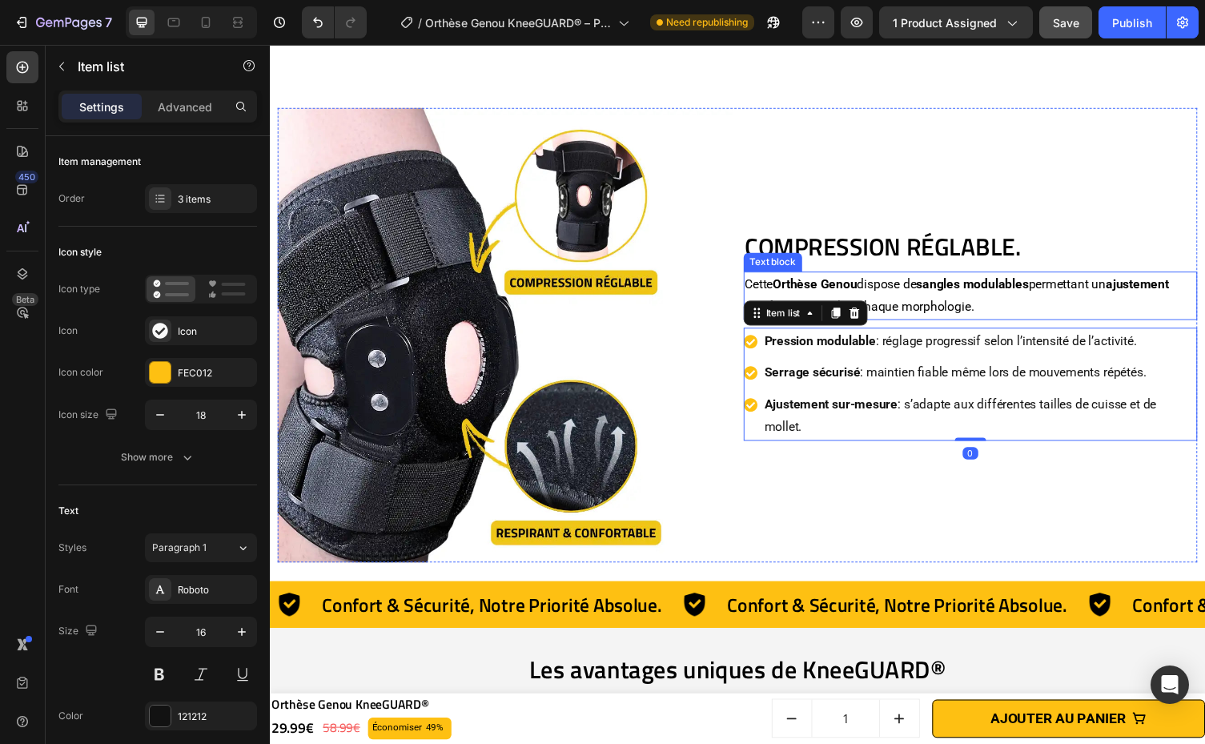
click at [949, 295] on p "Cette Orthèse Genou dispose de sangles modulables permettant un ajustement rapi…" at bounding box center [989, 302] width 463 height 46
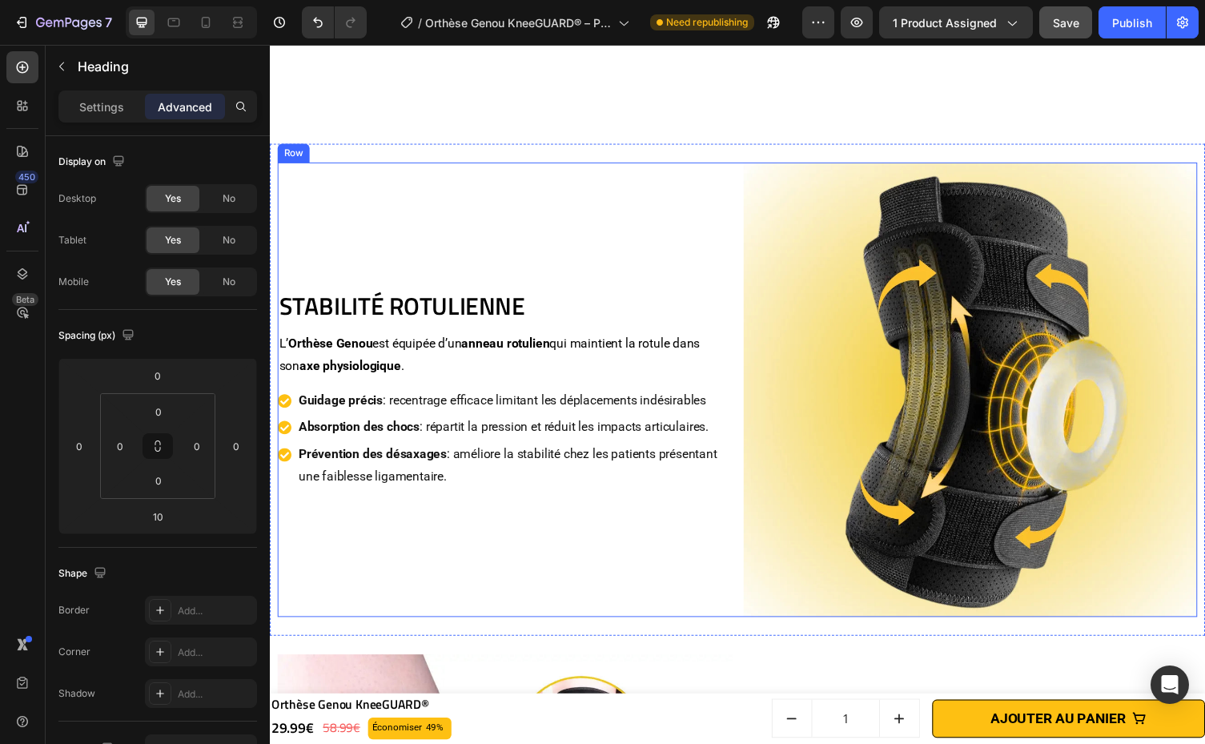
scroll to position [1831, 0]
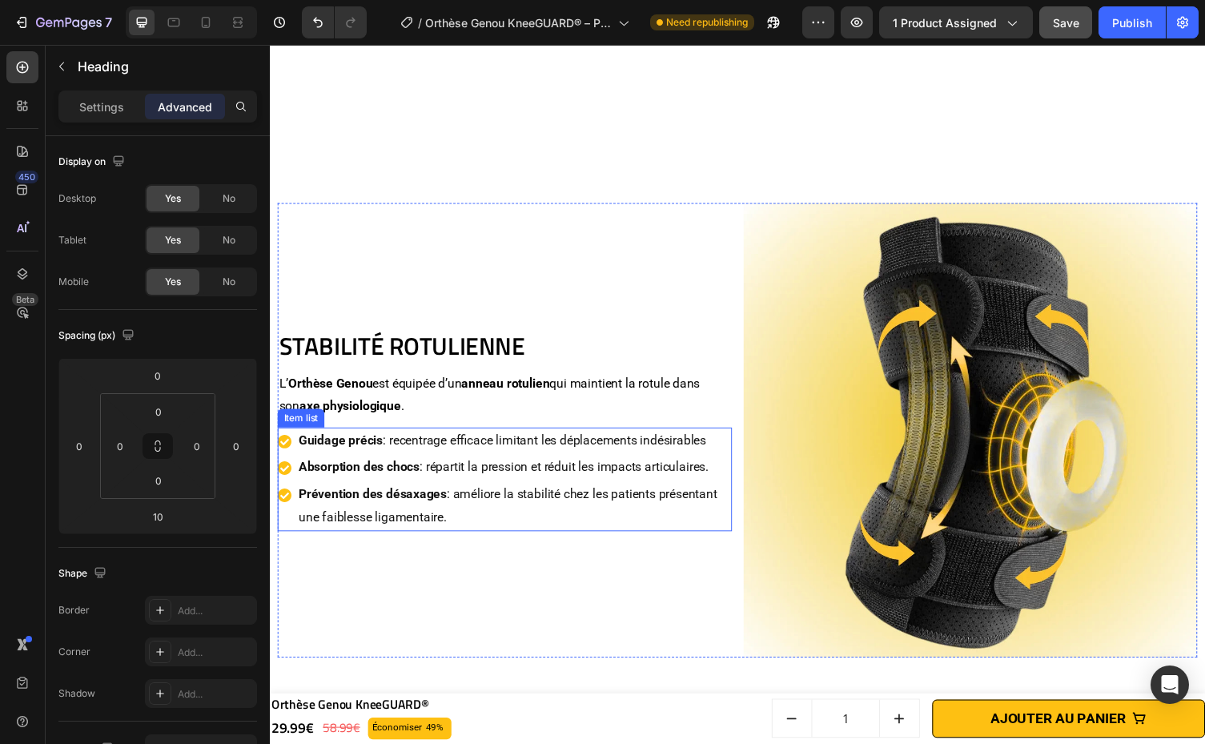
click at [664, 438] on div "Guidage précis : recentrage efficace limitant les déplacements indésirables" at bounding box center [520, 452] width 447 height 28
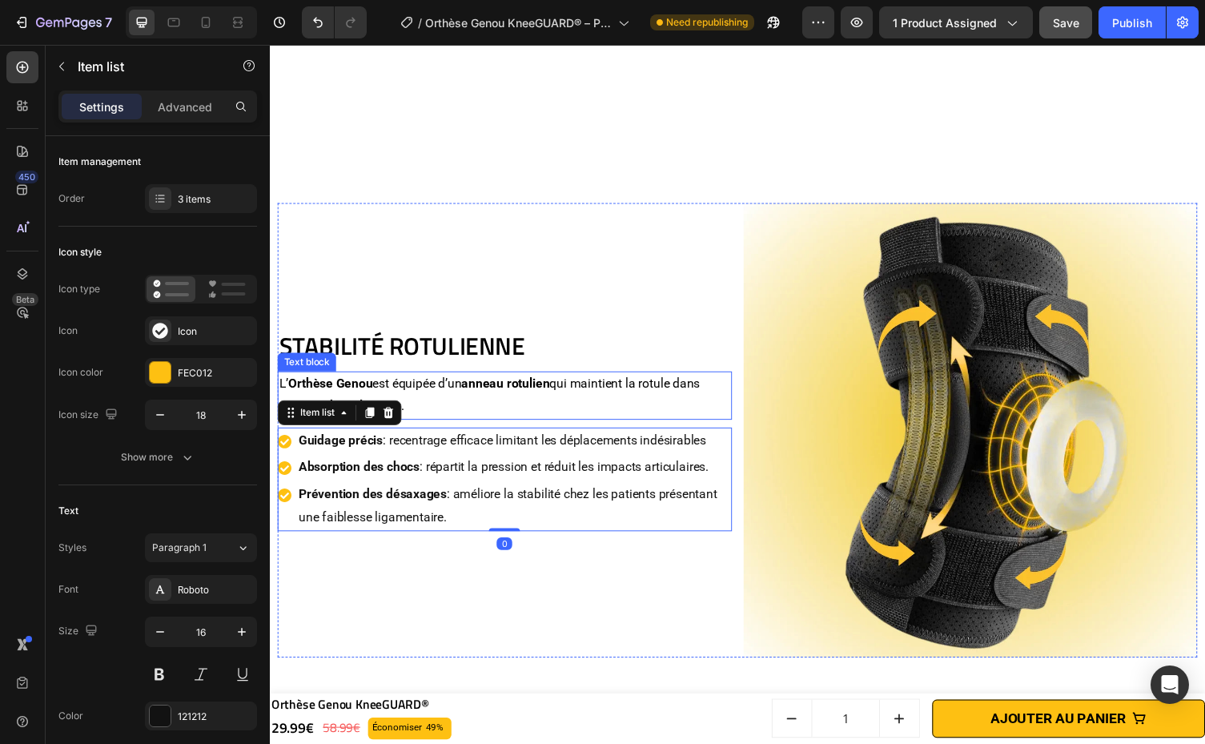
click at [667, 402] on p "L’ Orthèse Genou est équipée d’un anneau rotulien qui maintient la rotule dans …" at bounding box center [510, 405] width 463 height 46
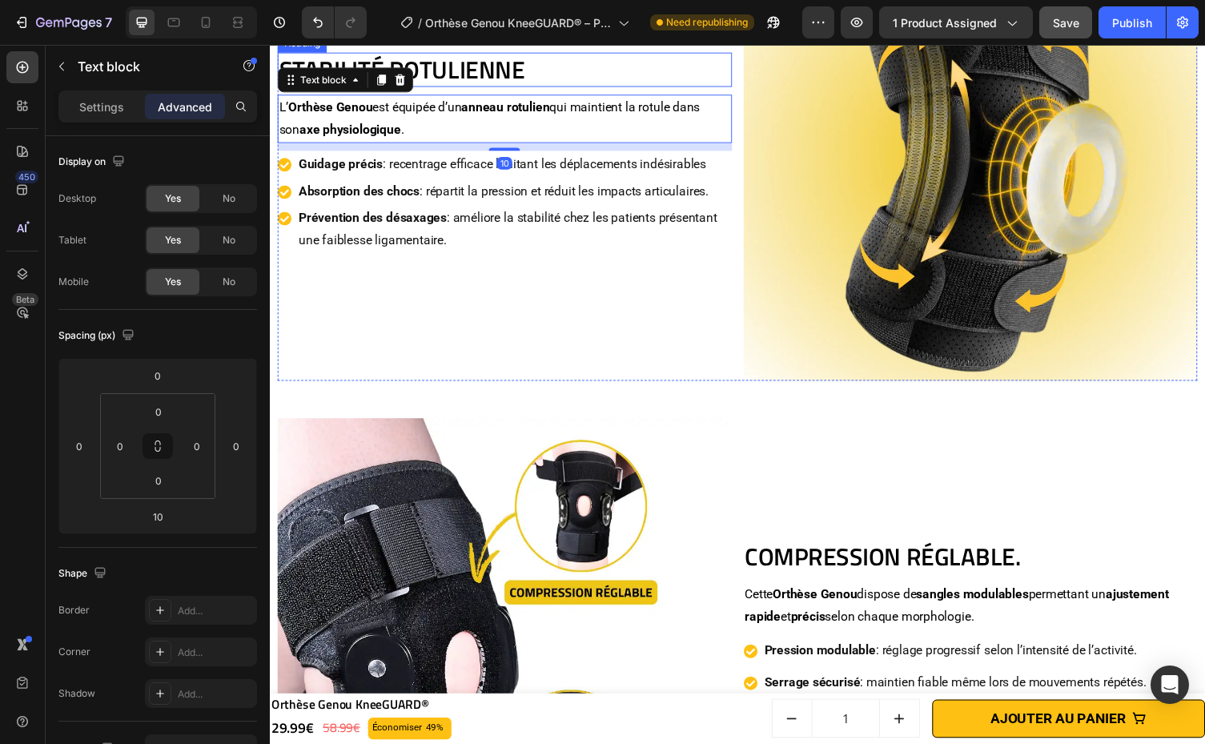
click at [662, 88] on h2 "Stabilité Rotulienne" at bounding box center [511, 70] width 467 height 35
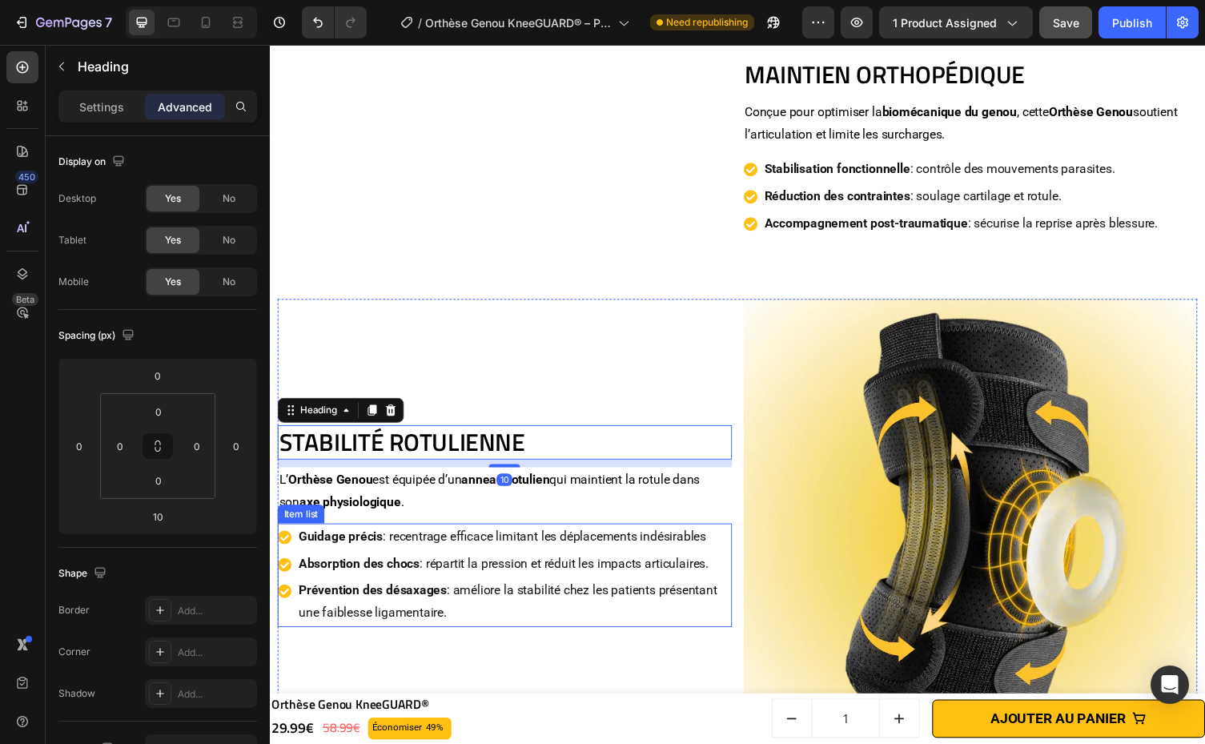
scroll to position [1371, 0]
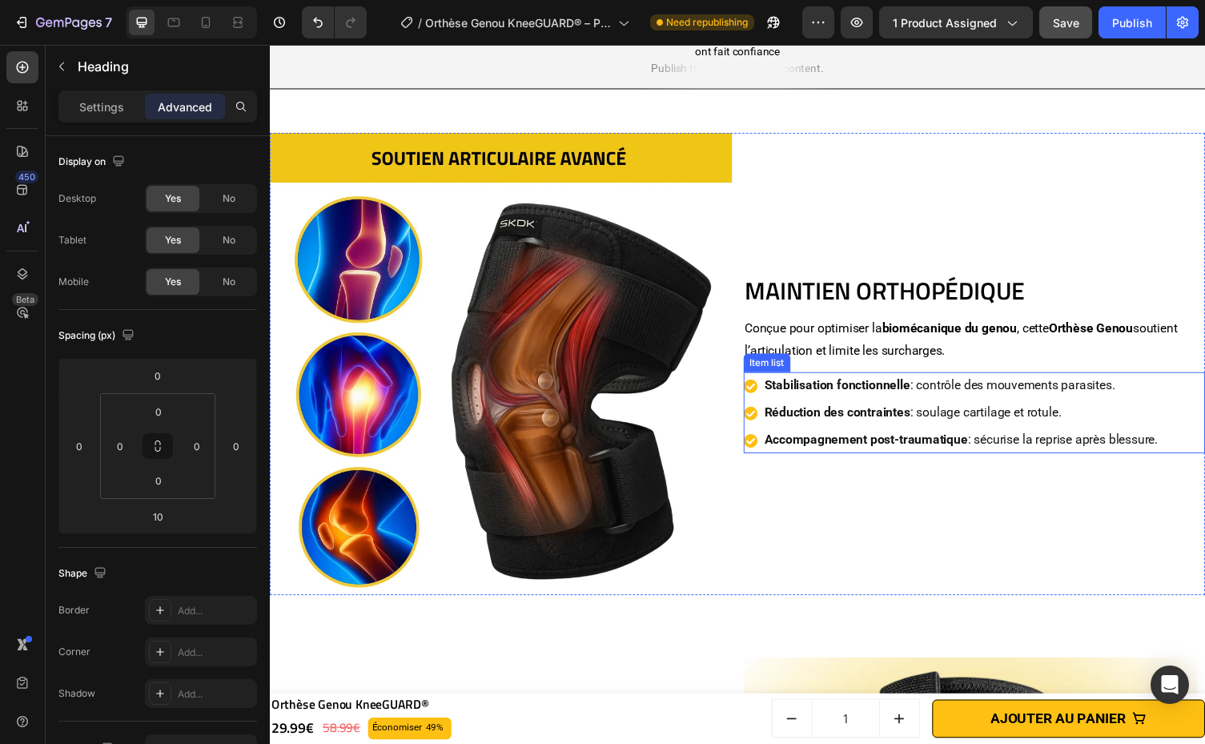
click at [896, 421] on strong "Réduction des contraintes" at bounding box center [853, 422] width 150 height 15
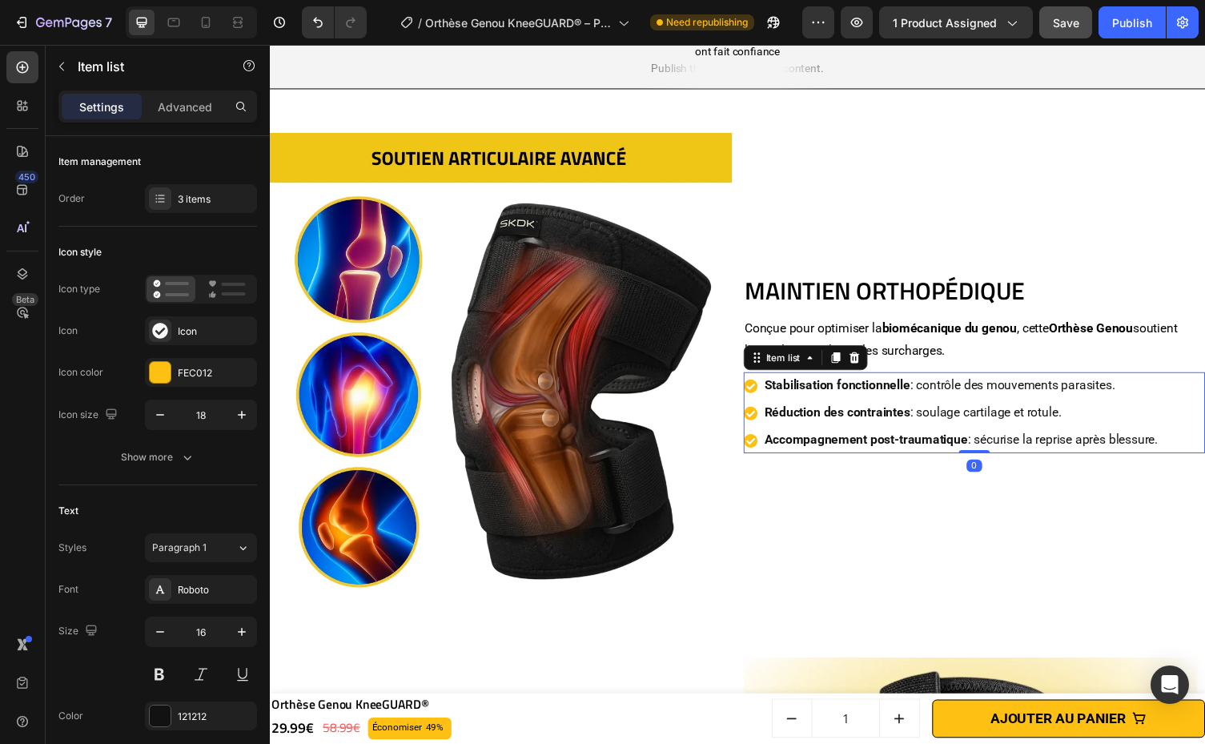
click at [914, 356] on p "Conçue pour optimiser la biomécanique du genou , cette Orthèse Genou soutient l…" at bounding box center [993, 348] width 471 height 46
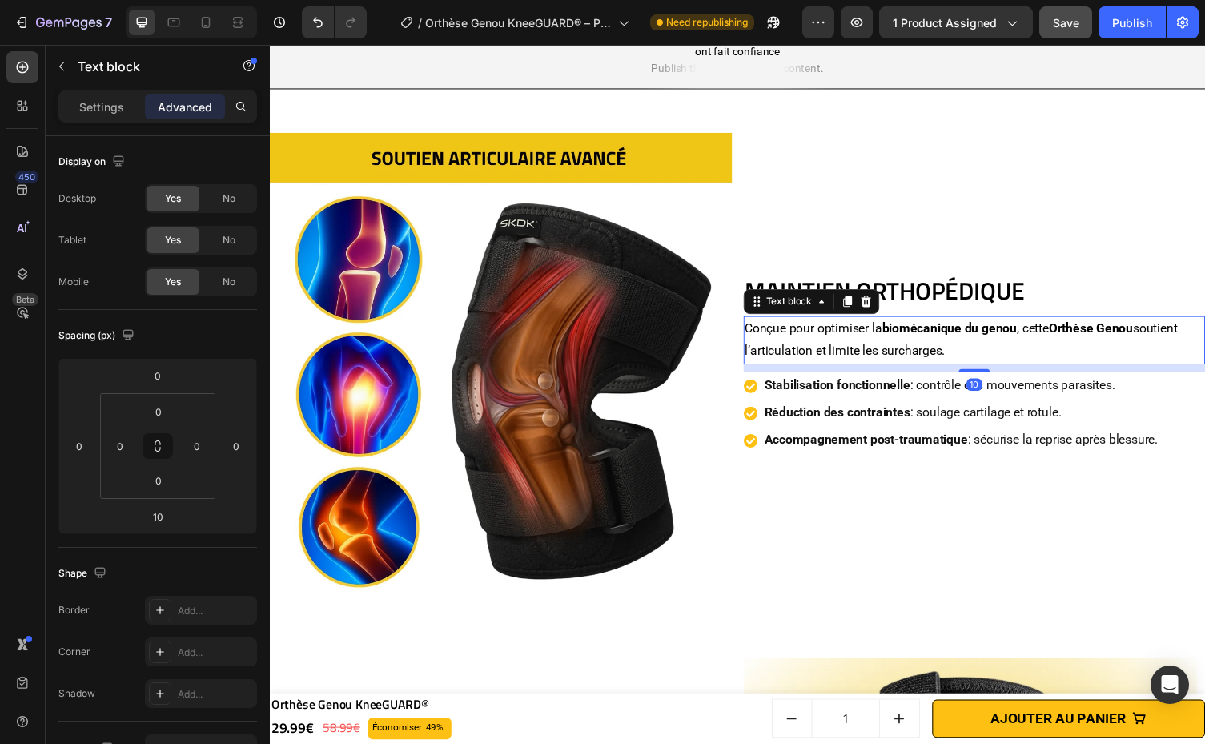
click at [920, 291] on h2 "Maintien Orthopédique" at bounding box center [993, 297] width 475 height 35
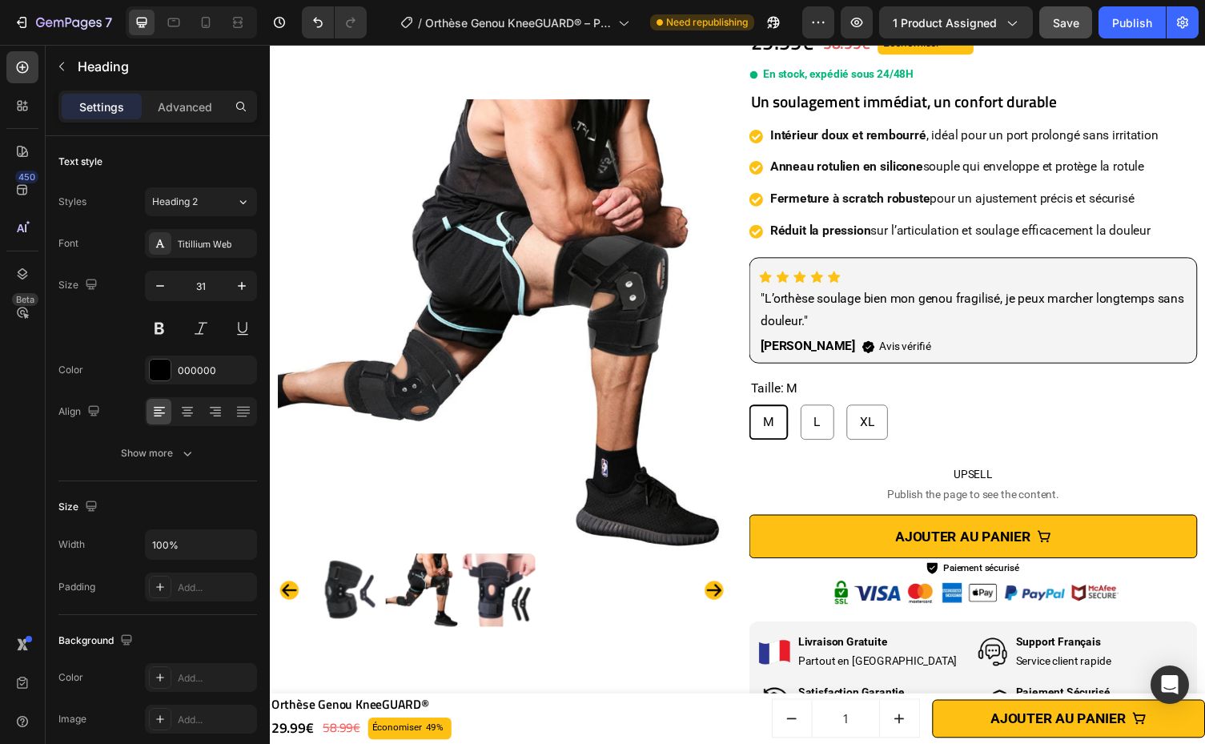
scroll to position [0, 0]
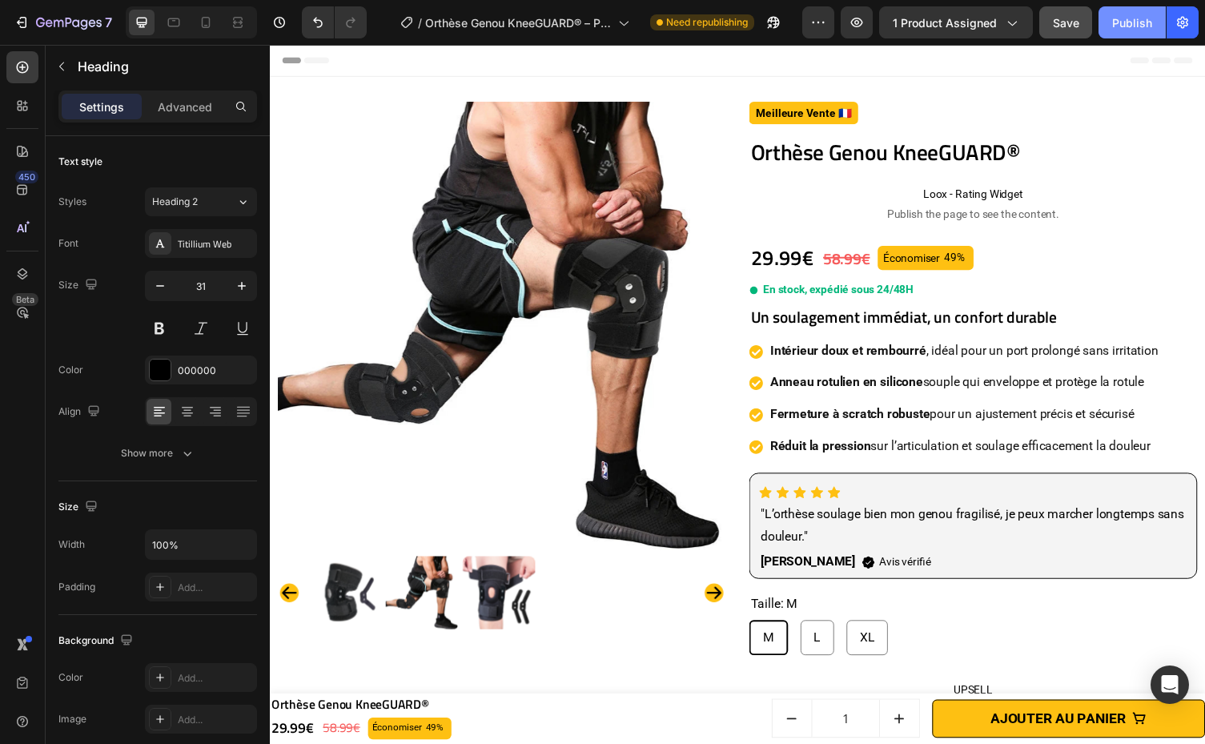
click at [1131, 24] on div "Publish" at bounding box center [1132, 22] width 40 height 17
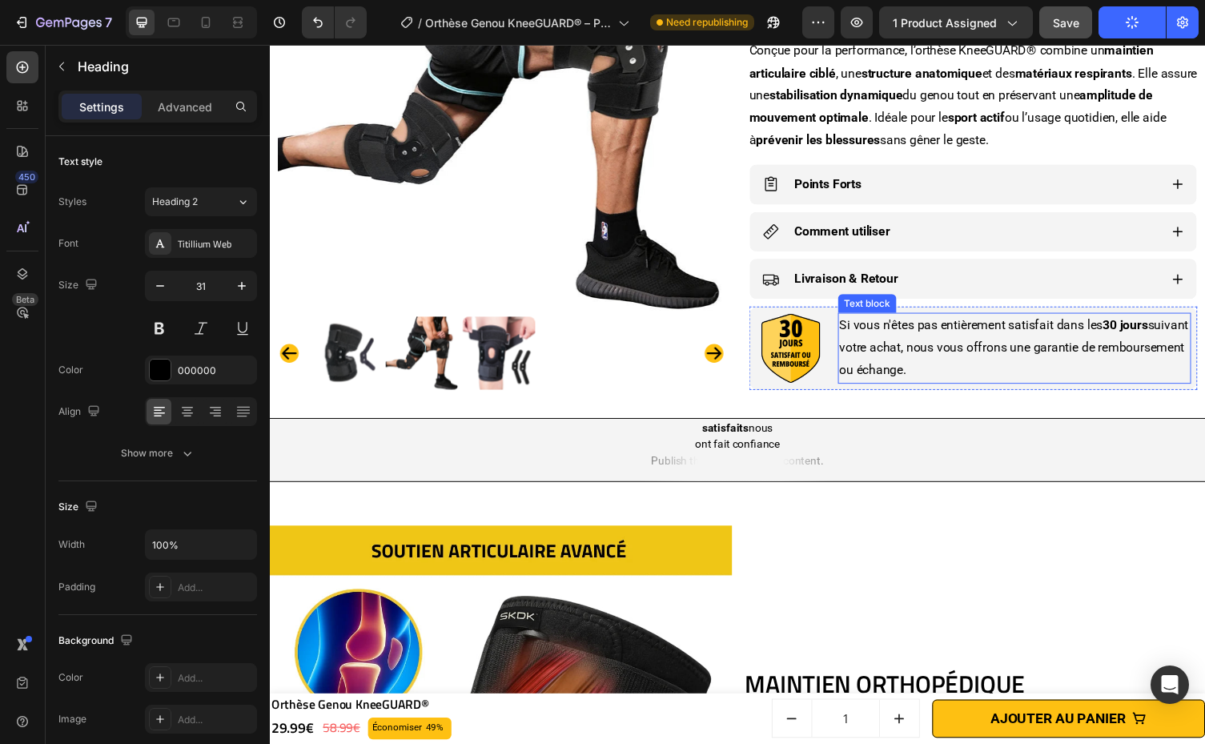
scroll to position [969, 0]
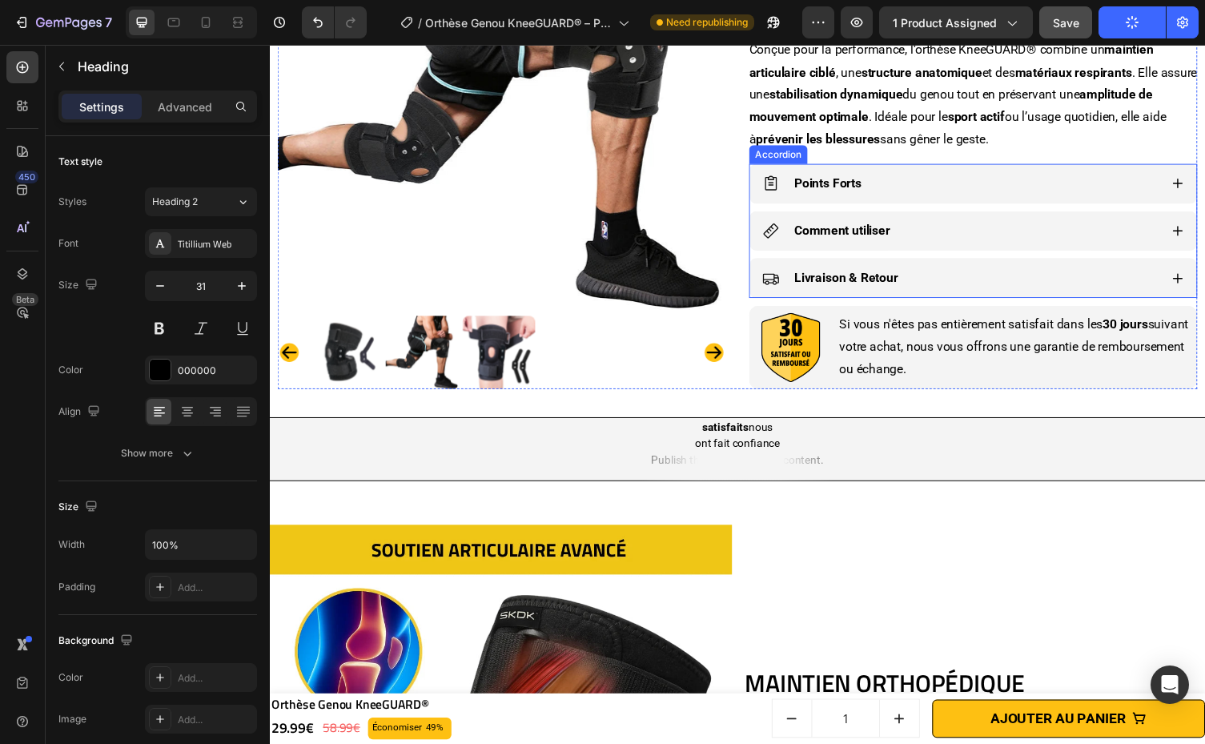
click at [1103, 185] on div "Points Forts" at bounding box center [979, 188] width 407 height 28
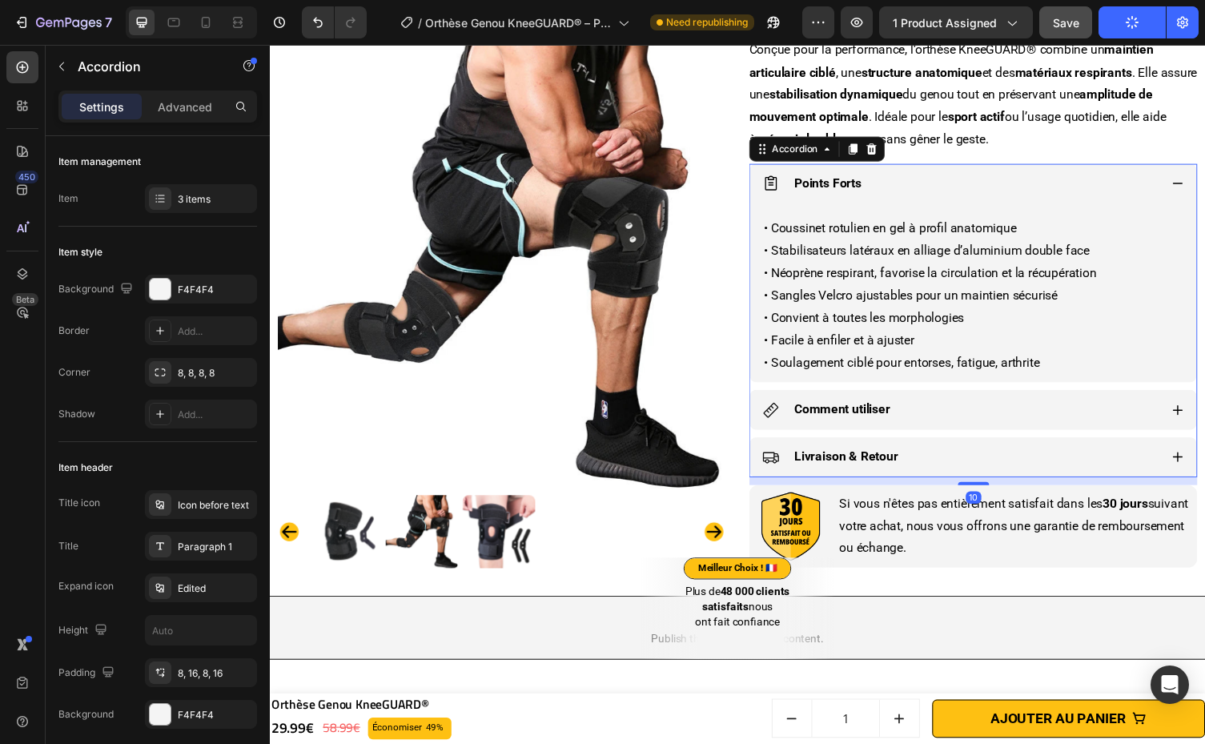
click at [1044, 418] on div "Comment utiliser" at bounding box center [979, 420] width 407 height 28
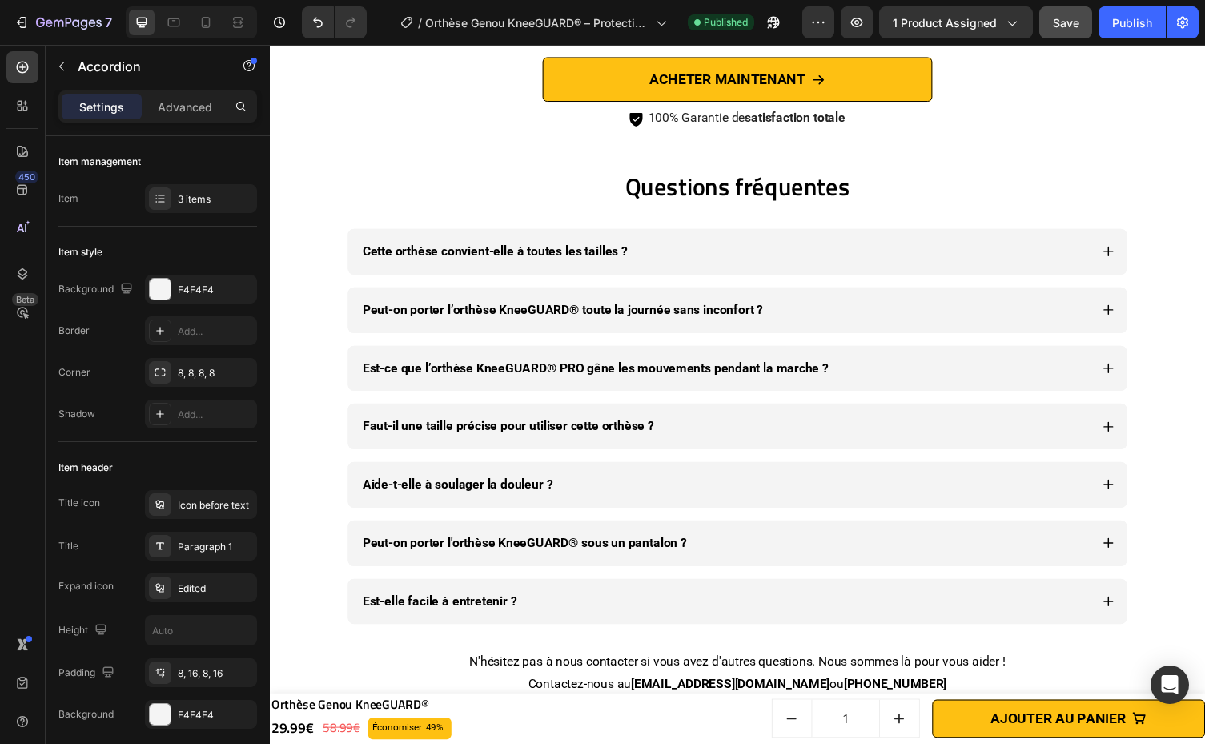
scroll to position [6875, 0]
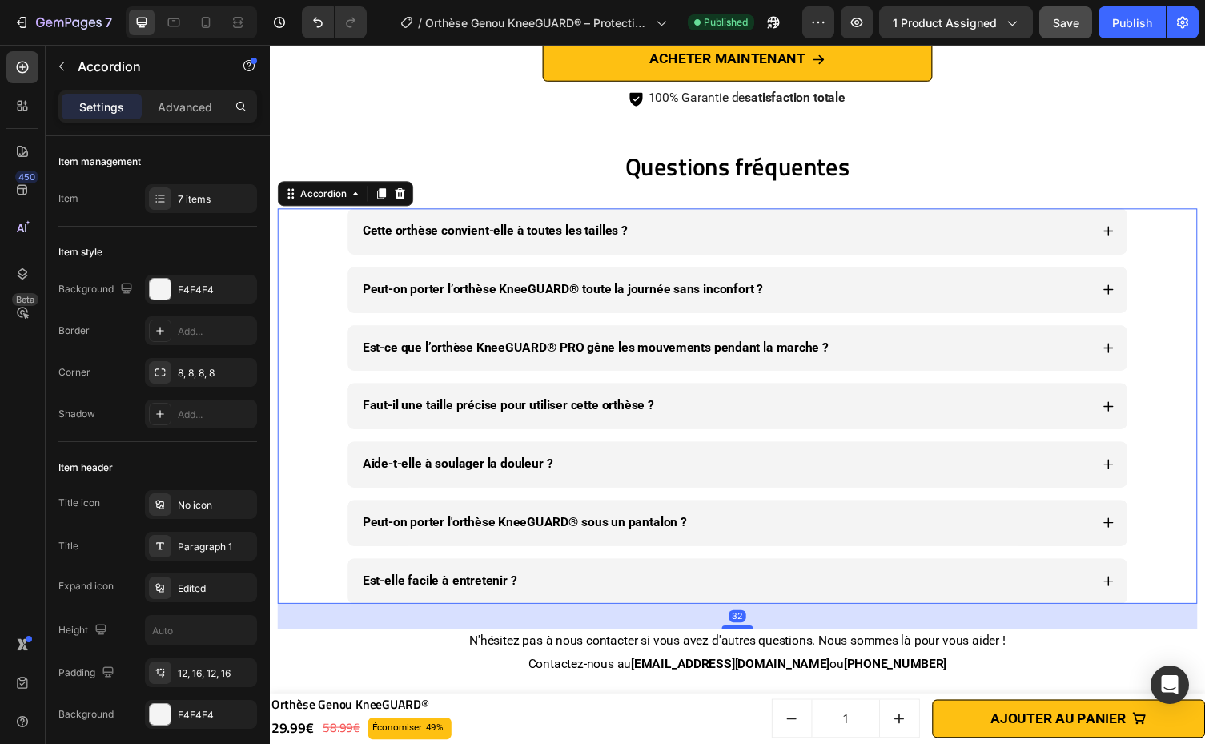
click at [1048, 241] on div "Cette orthèse convient-elle à toutes les tailles ?" at bounding box center [737, 237] width 749 height 28
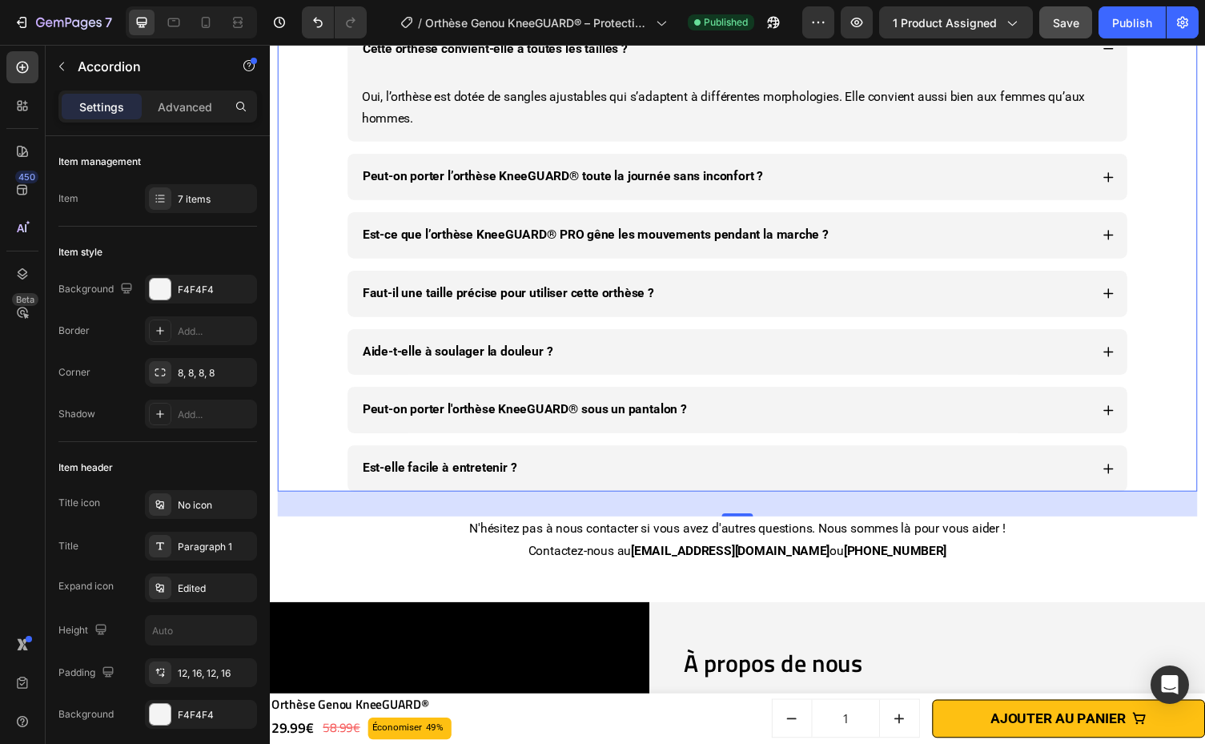
scroll to position [7054, 0]
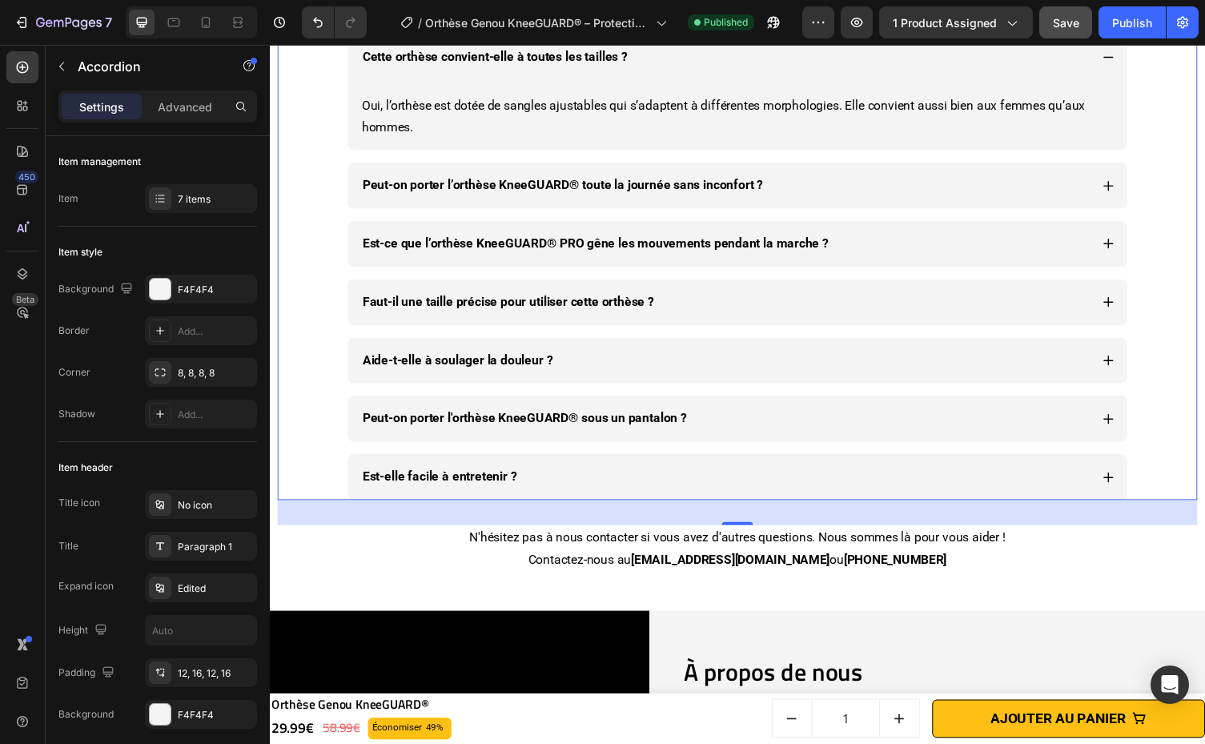
click at [1085, 316] on div "Faut-il une taille précise pour utiliser cette orthèse ?" at bounding box center [737, 309] width 749 height 28
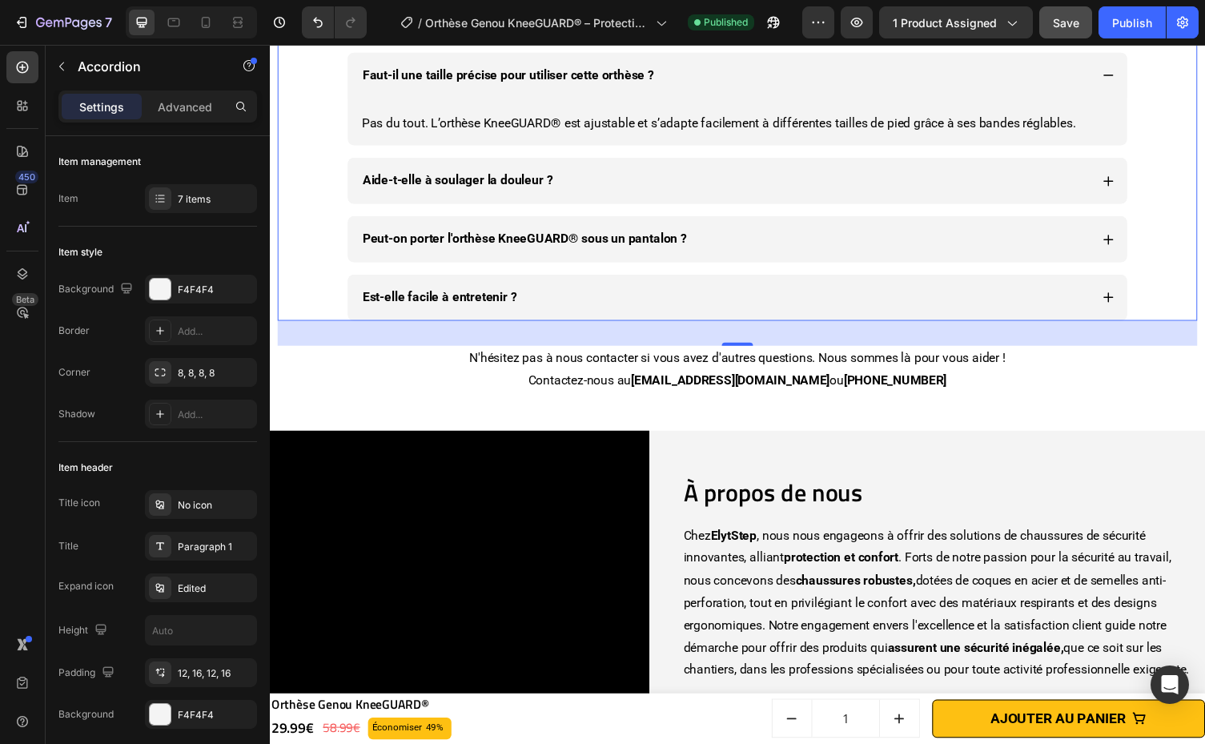
scroll to position [7288, 0]
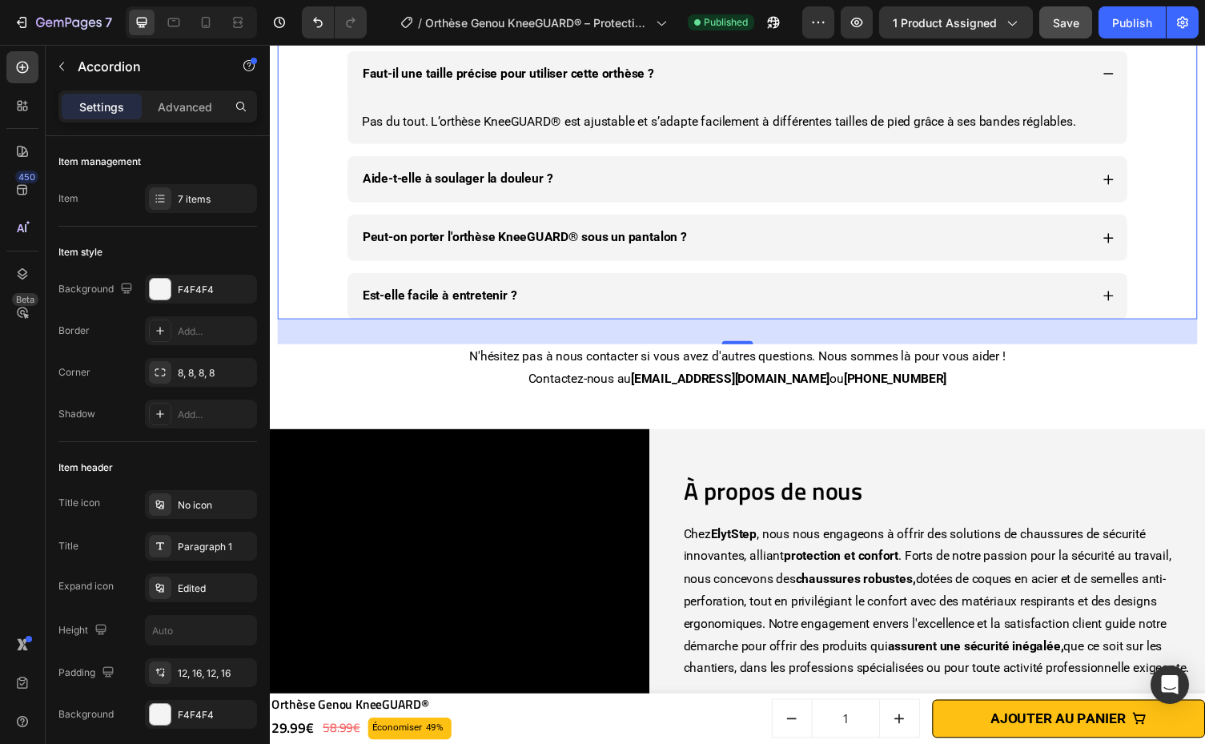
click at [1085, 316] on div "Est-elle facile à entretenir ?" at bounding box center [750, 302] width 800 height 47
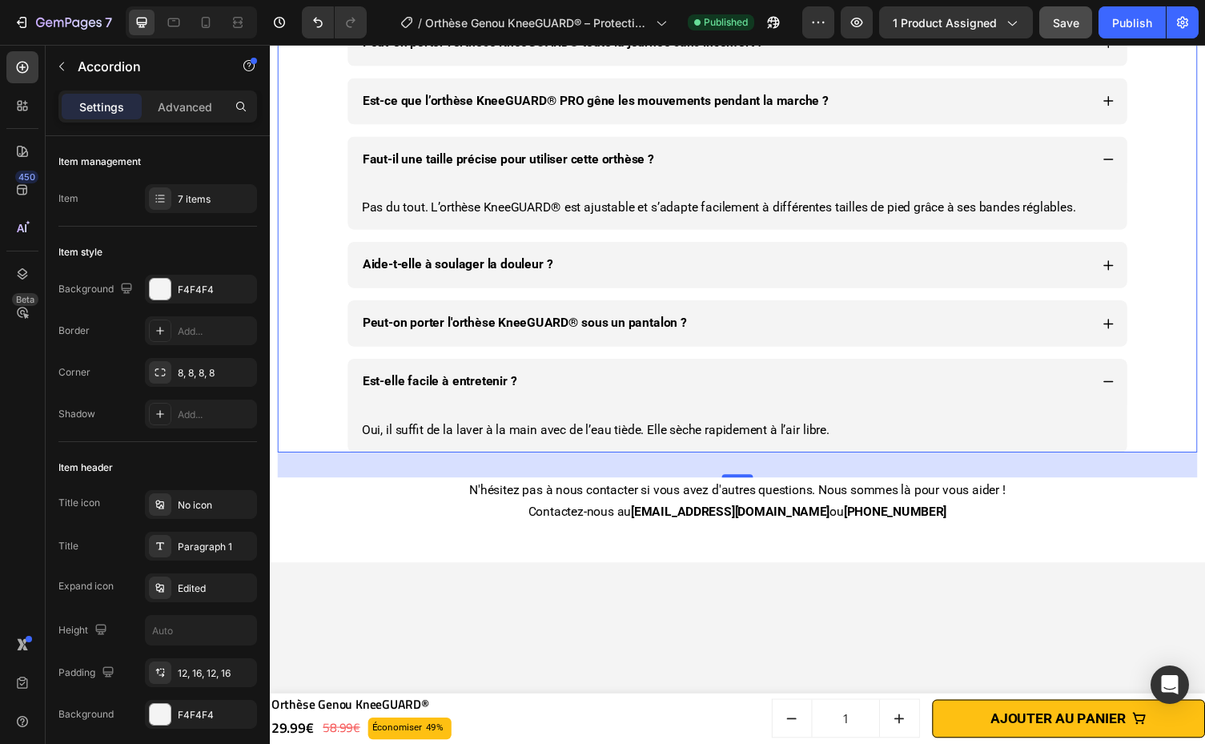
scroll to position [5699, 0]
